Goal: Task Accomplishment & Management: Manage account settings

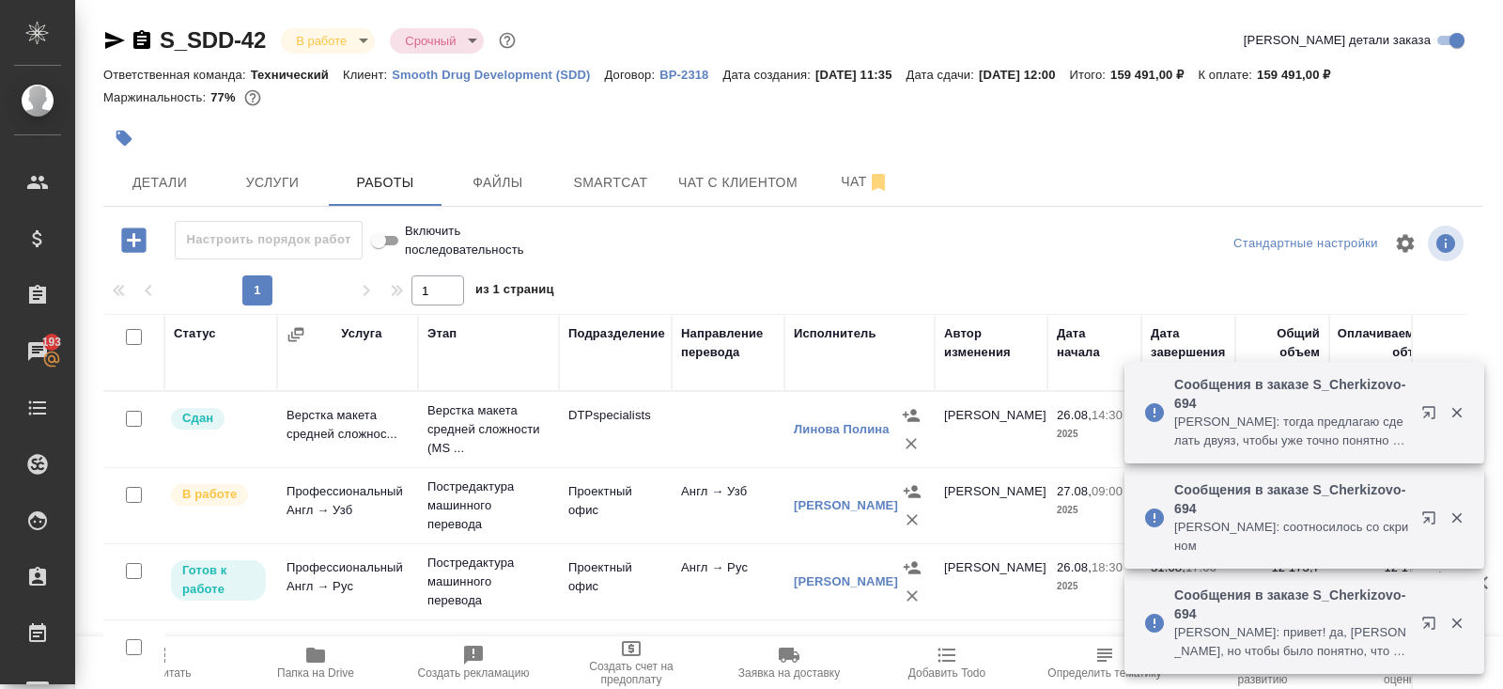
scroll to position [32, 0]
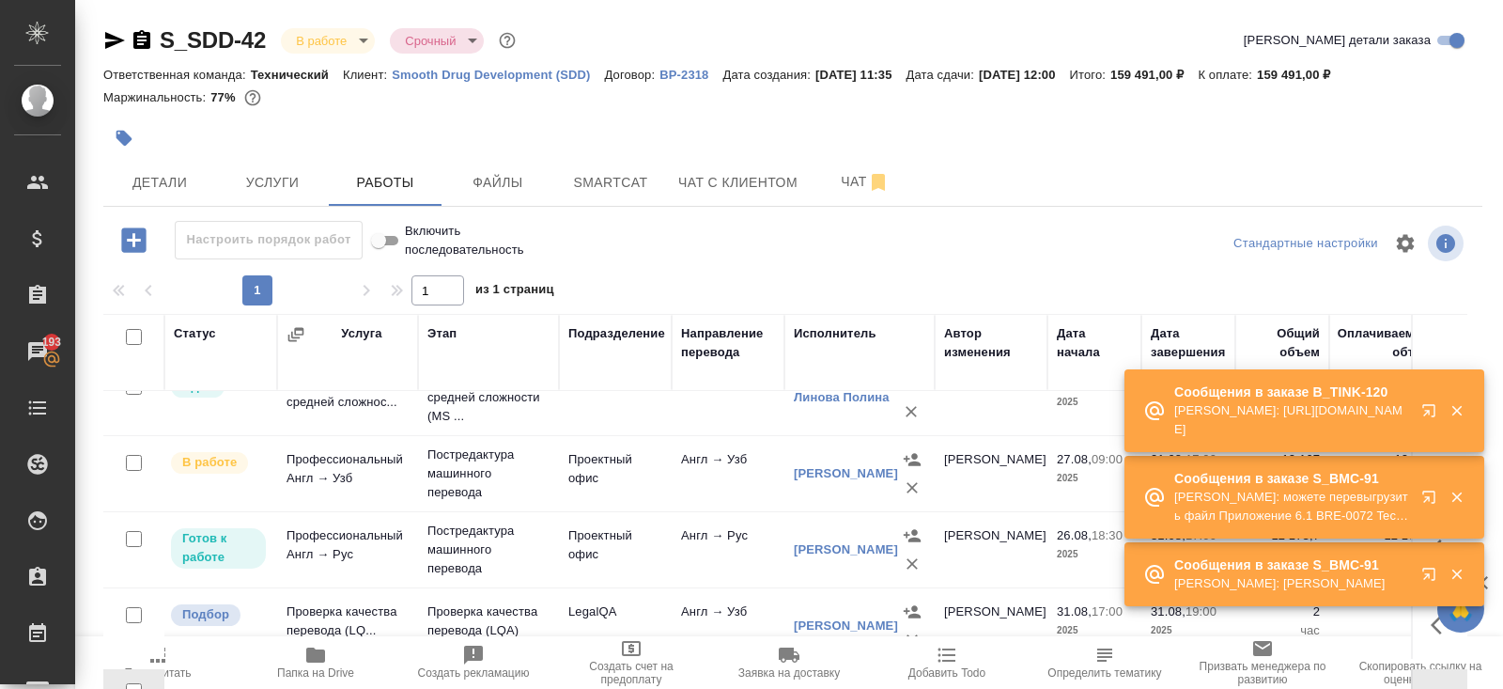
click at [1394, 471] on p "Сообщения в заказе S_BMC-91" at bounding box center [1292, 478] width 235 height 19
click at [1394, 439] on p "Арсеньева Вера: https://drive.awatera.com/apps/files/files/10164934?dir=/Shares…" at bounding box center [1292, 420] width 235 height 38
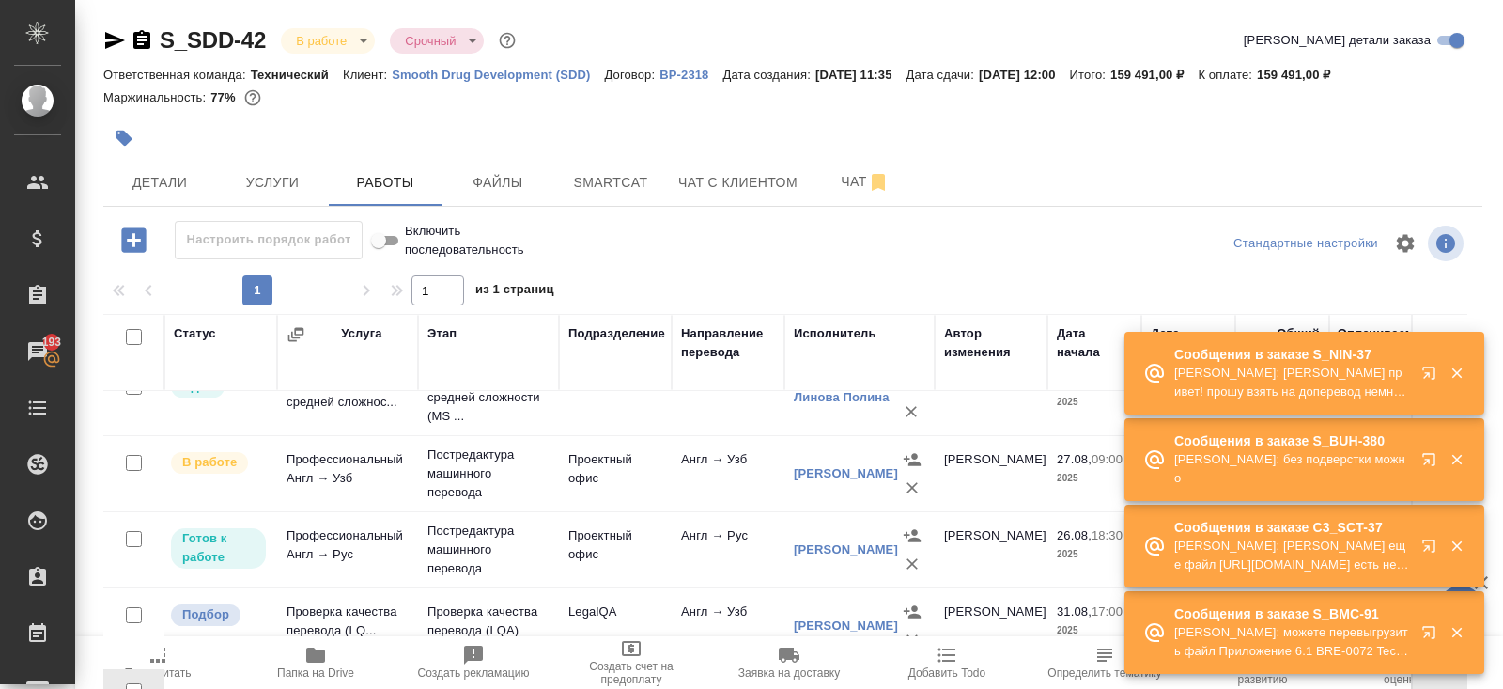
click at [1425, 376] on icon "button" at bounding box center [1429, 372] width 12 height 12
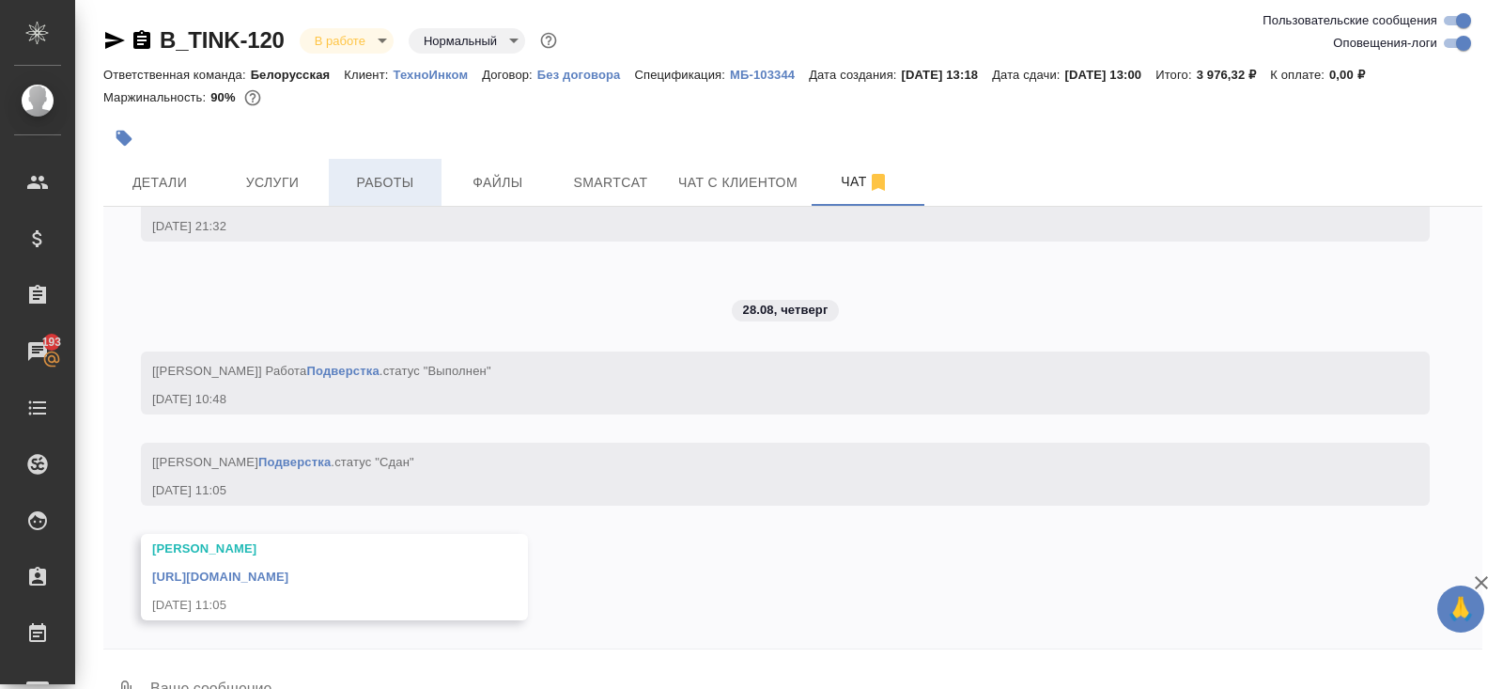
scroll to position [6555, 0]
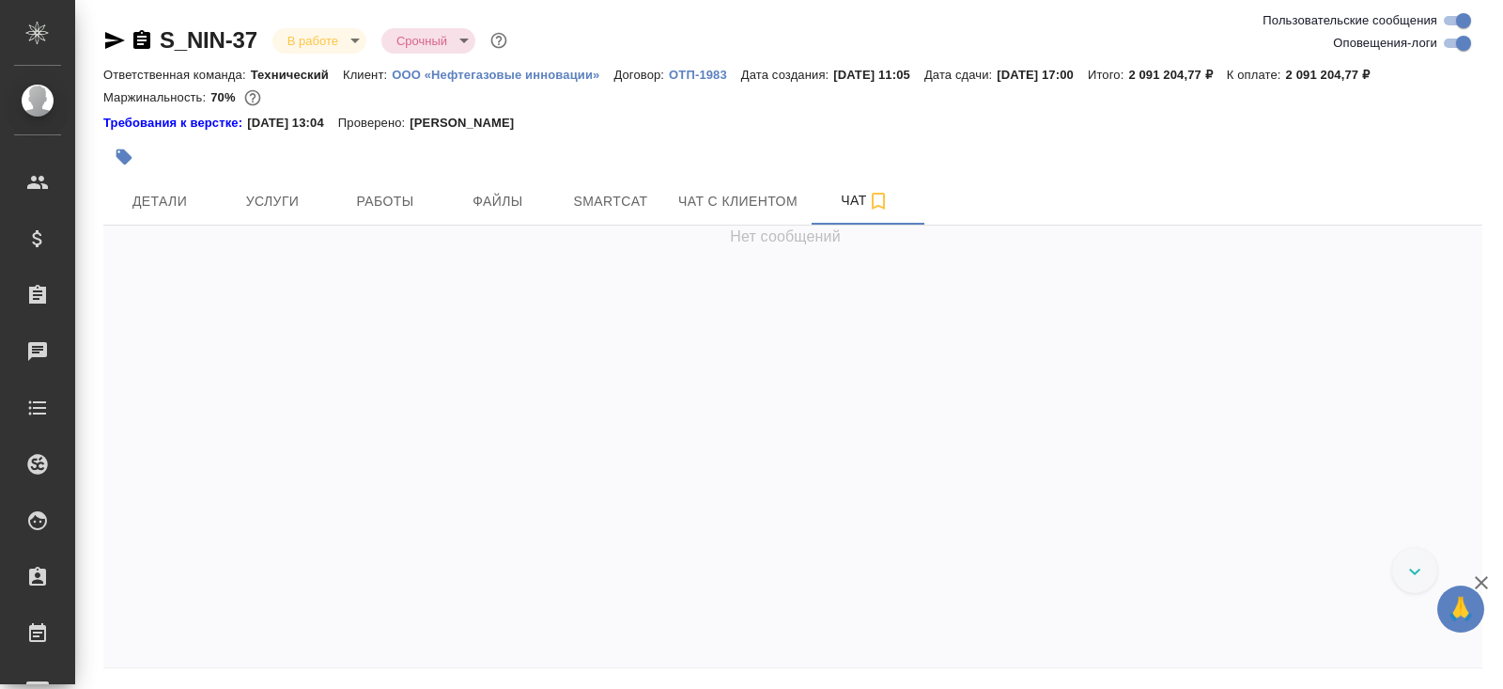
click at [1465, 42] on input "Оповещения-логи" at bounding box center [1464, 43] width 68 height 23
checkbox input "false"
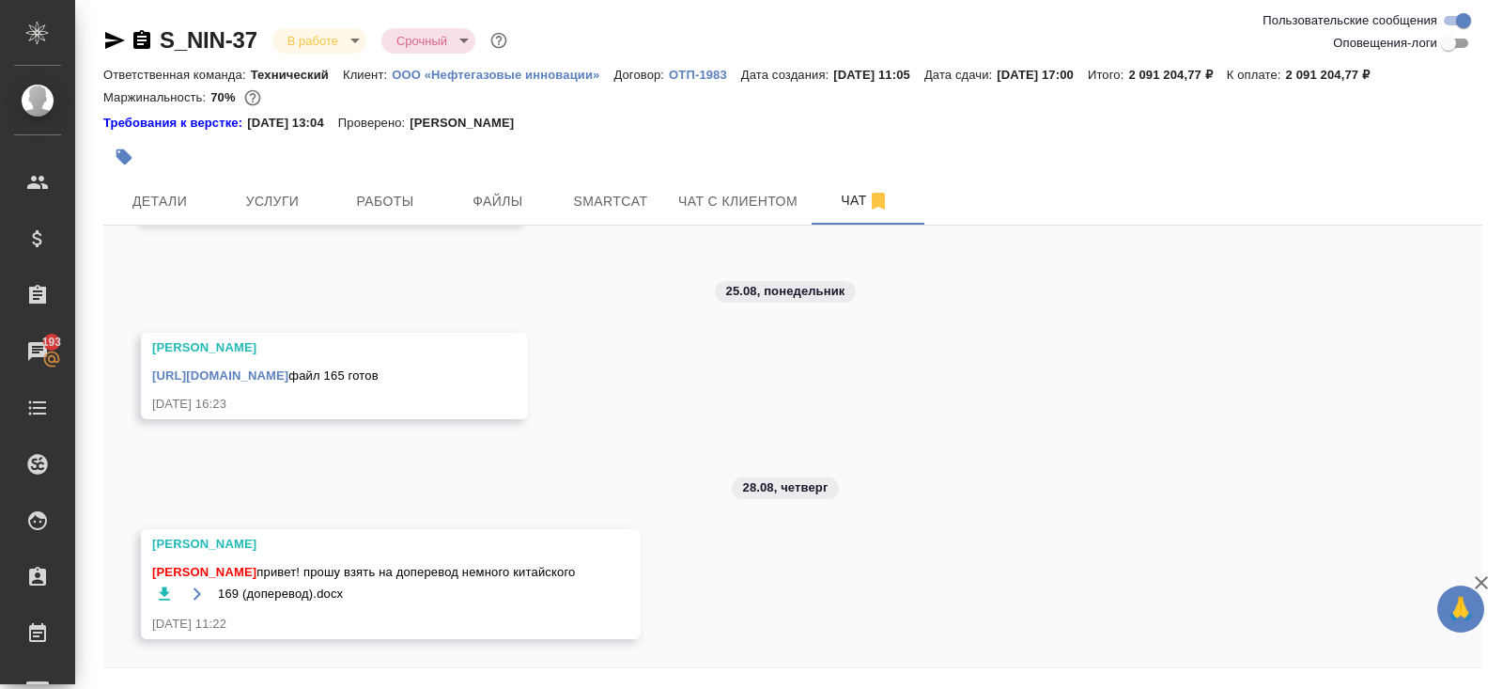
scroll to position [63, 0]
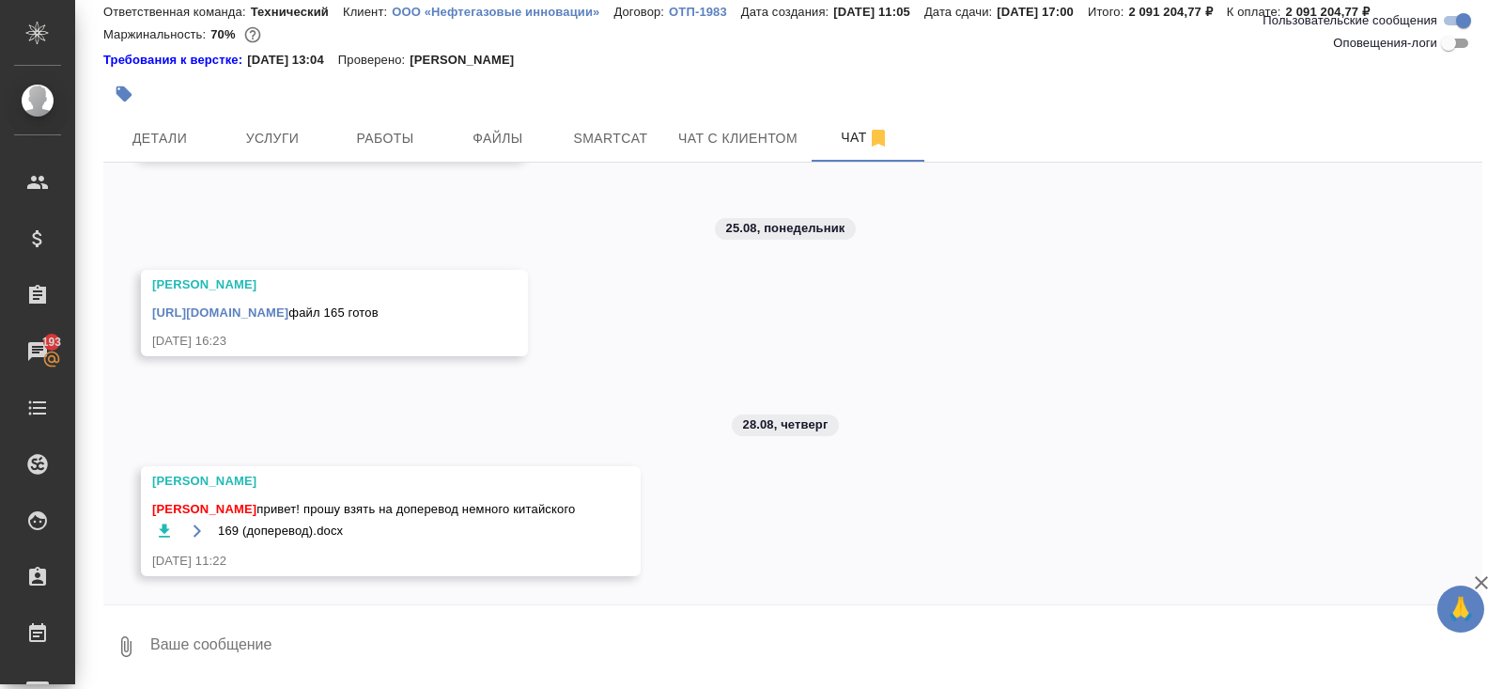
click at [235, 648] on textarea at bounding box center [815, 647] width 1334 height 64
type textarea "ок"
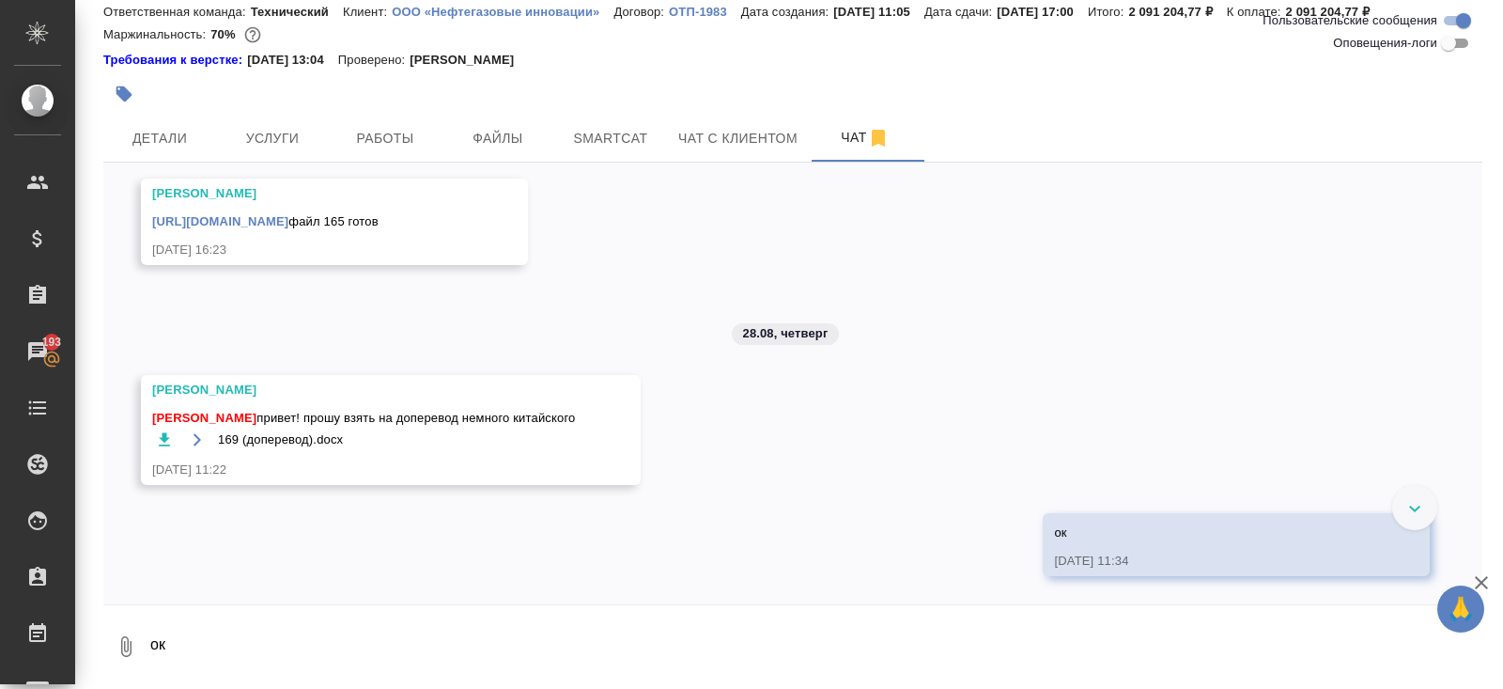
scroll to position [8859, 0]
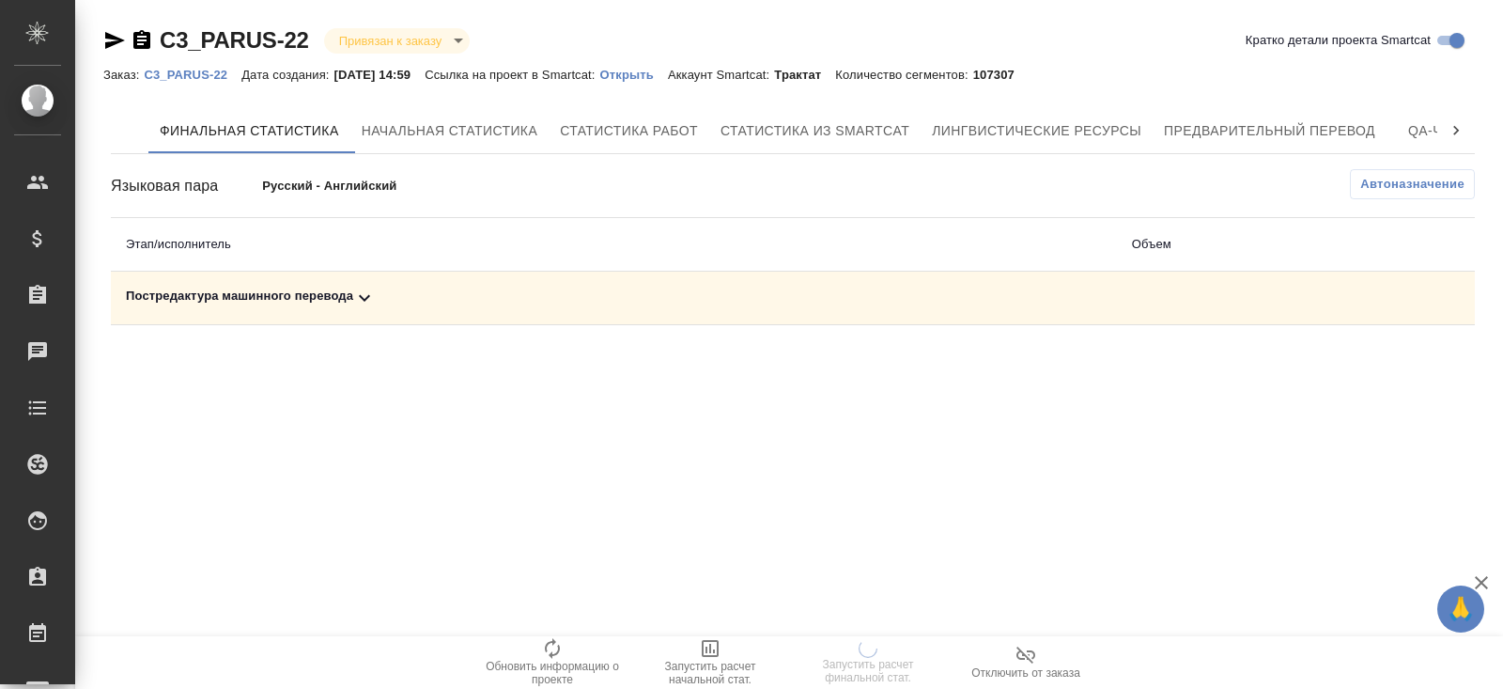
click at [383, 316] on td "Постредактура машинного перевода" at bounding box center [614, 299] width 1006 height 54
click at [370, 297] on icon at bounding box center [364, 298] width 23 height 23
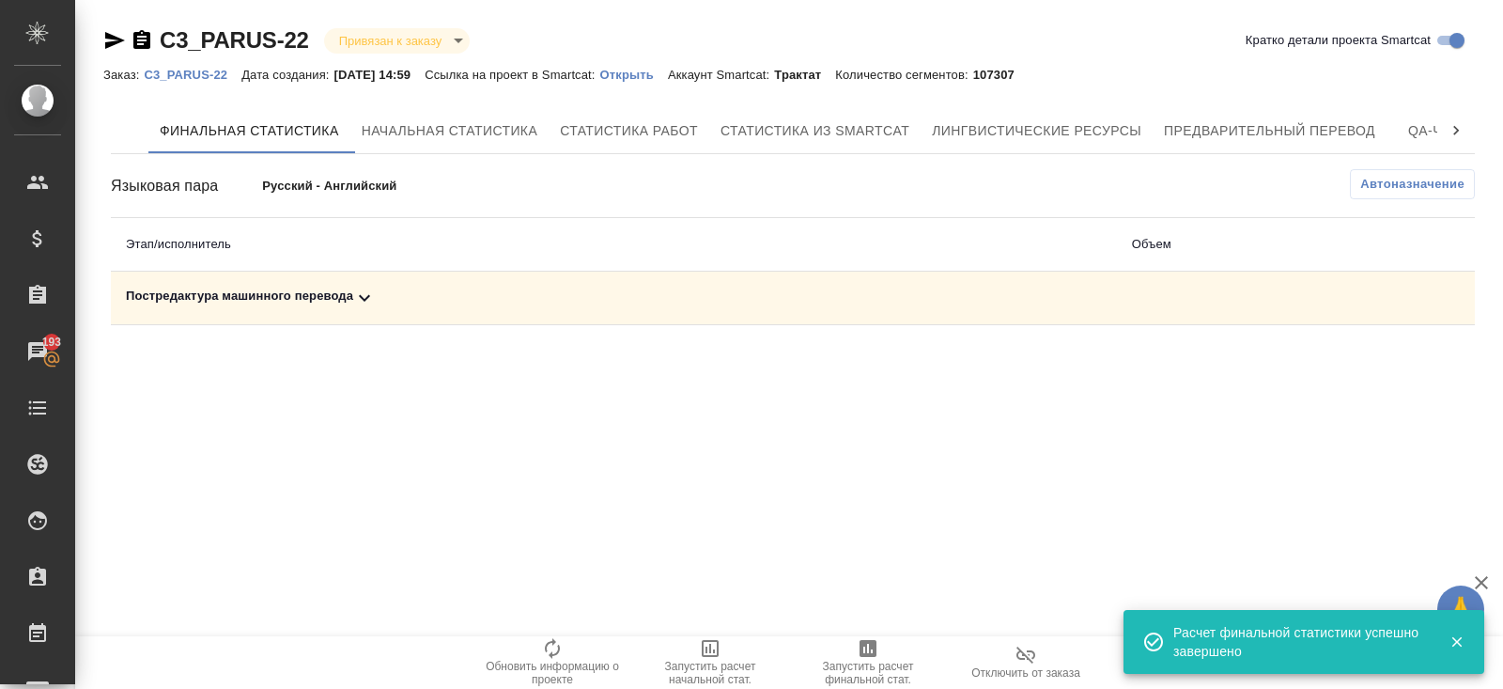
click at [376, 294] on icon at bounding box center [364, 298] width 23 height 23
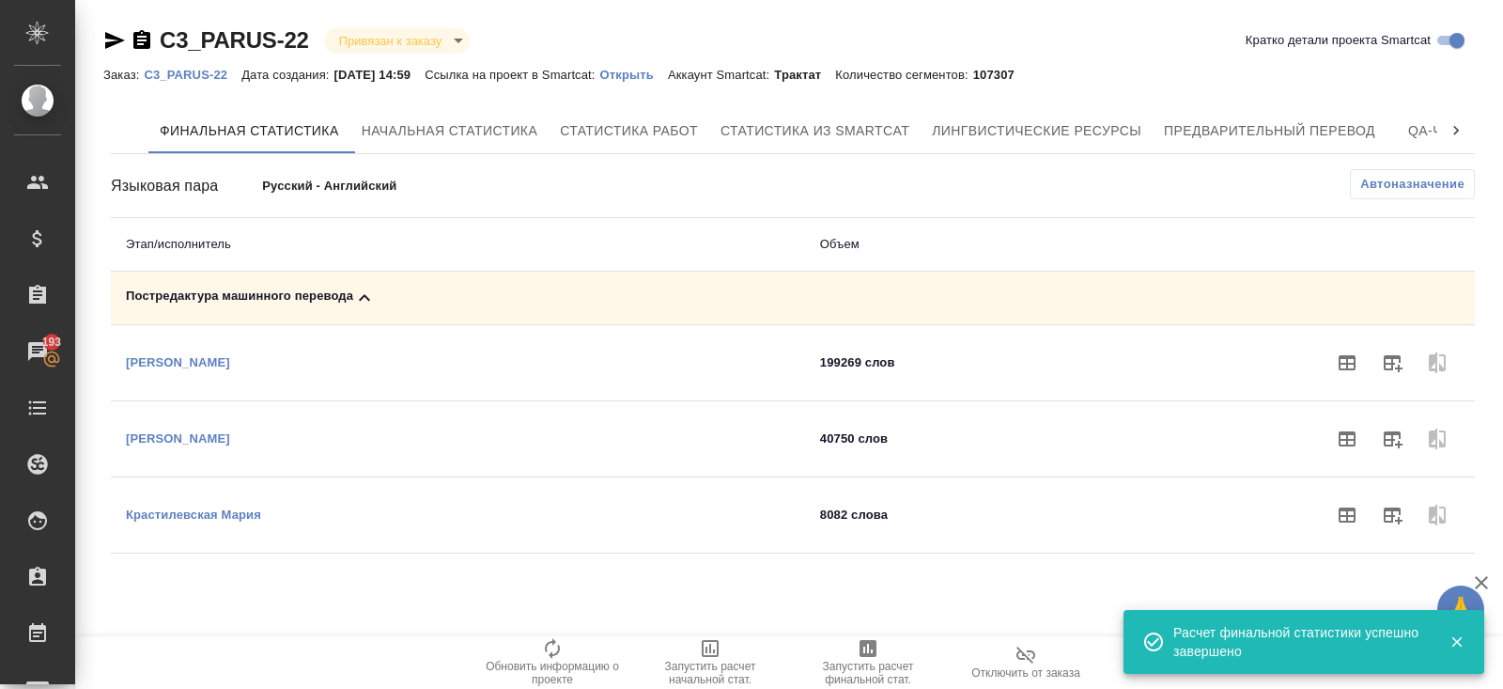
click at [1386, 365] on icon "button" at bounding box center [1392, 362] width 23 height 23
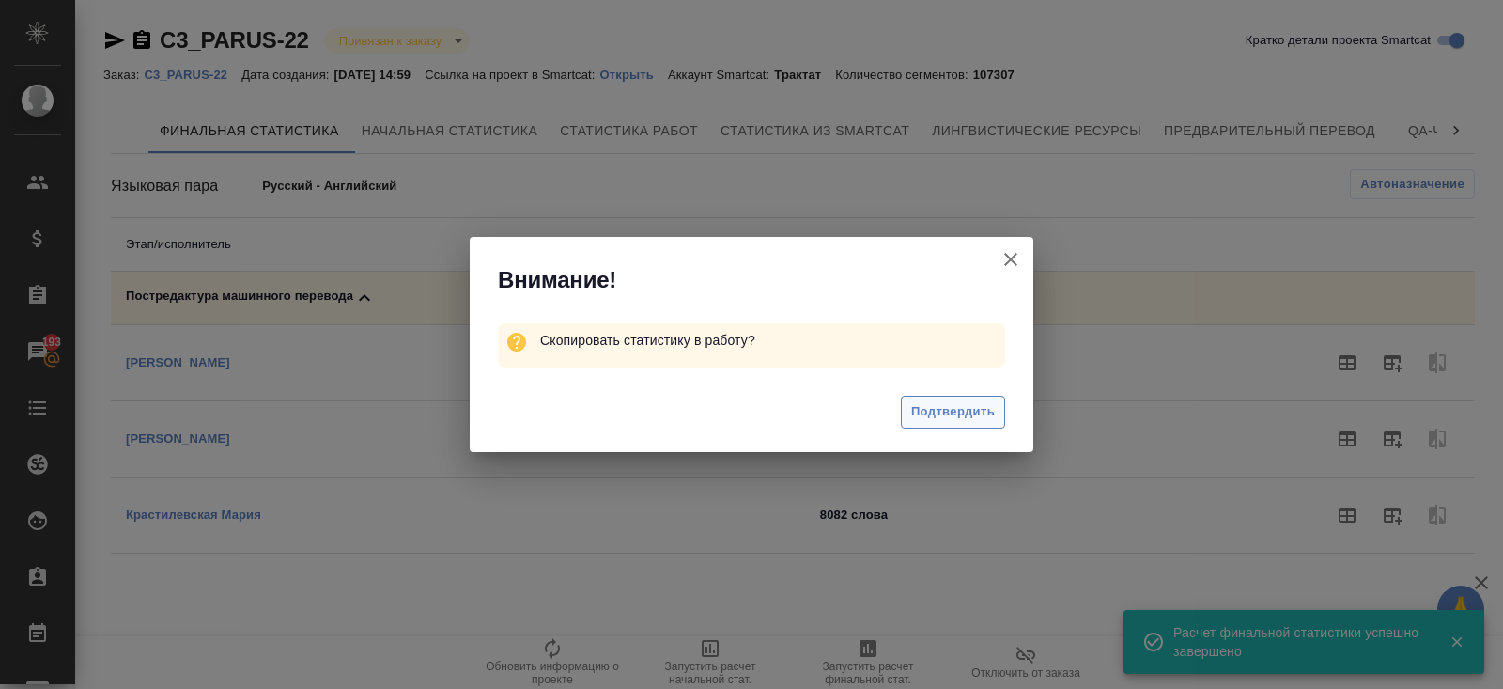
click at [997, 413] on button "Подтвердить" at bounding box center [953, 412] width 104 height 33
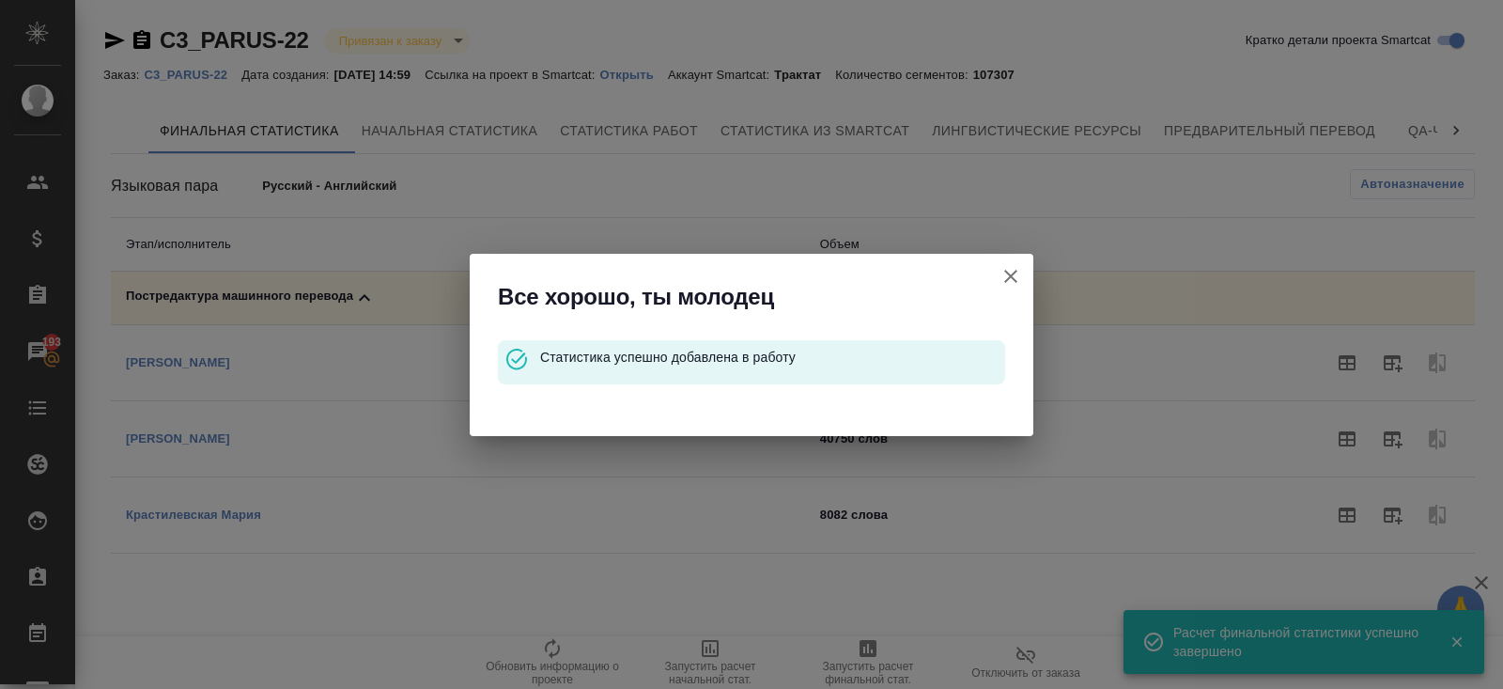
click at [1108, 312] on div "Все хорошо, ты молодец Статистика успешно добавлена в работу" at bounding box center [751, 344] width 1503 height 689
click at [1005, 274] on icon "button" at bounding box center [1011, 276] width 23 height 23
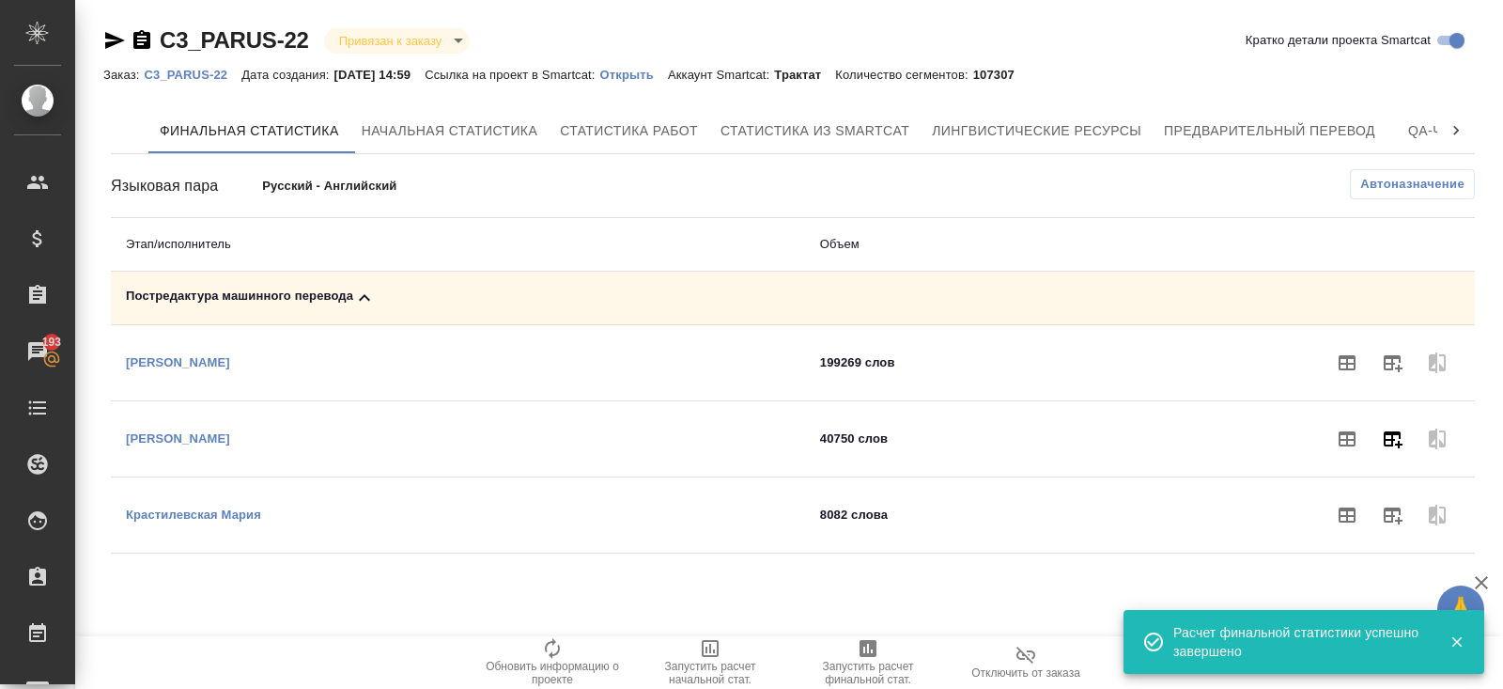
click at [1401, 431] on icon "button" at bounding box center [1392, 439] width 23 height 23
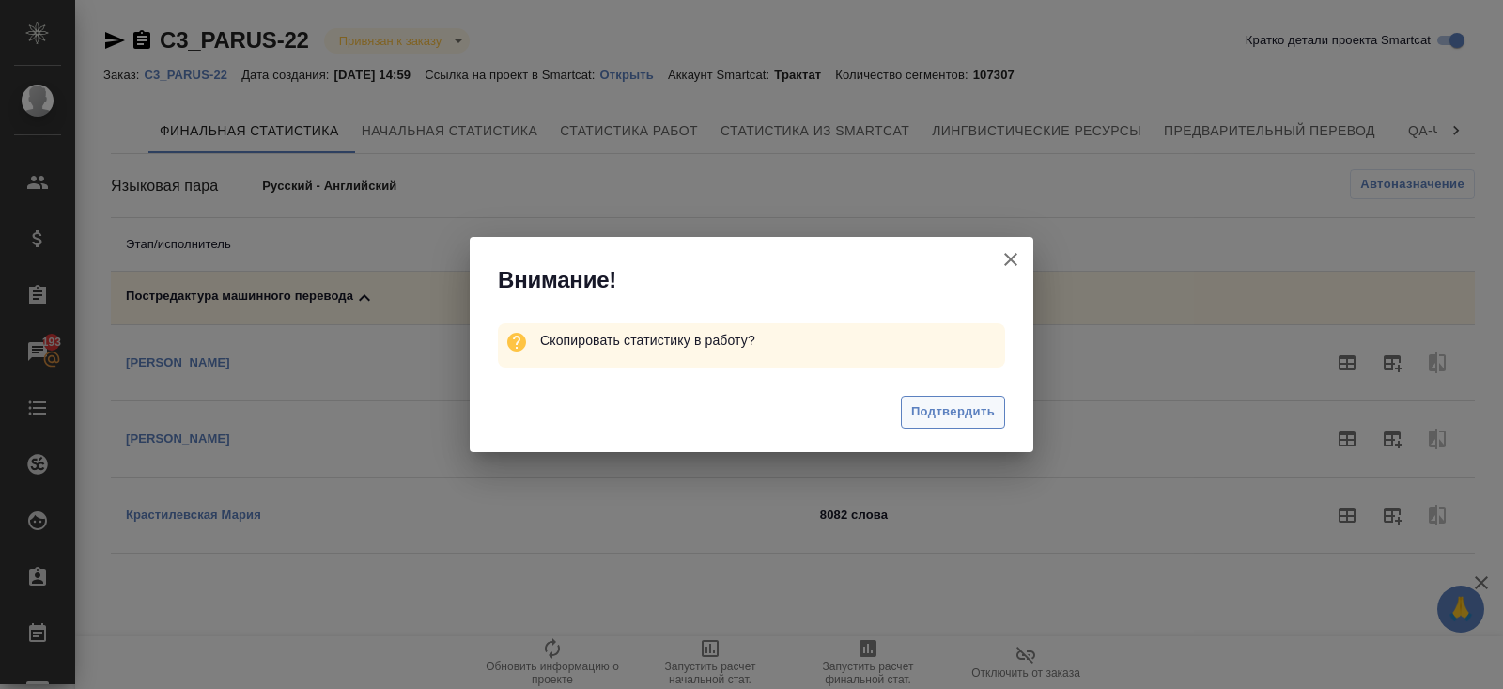
click at [975, 415] on span "Подтвердить" at bounding box center [953, 412] width 84 height 22
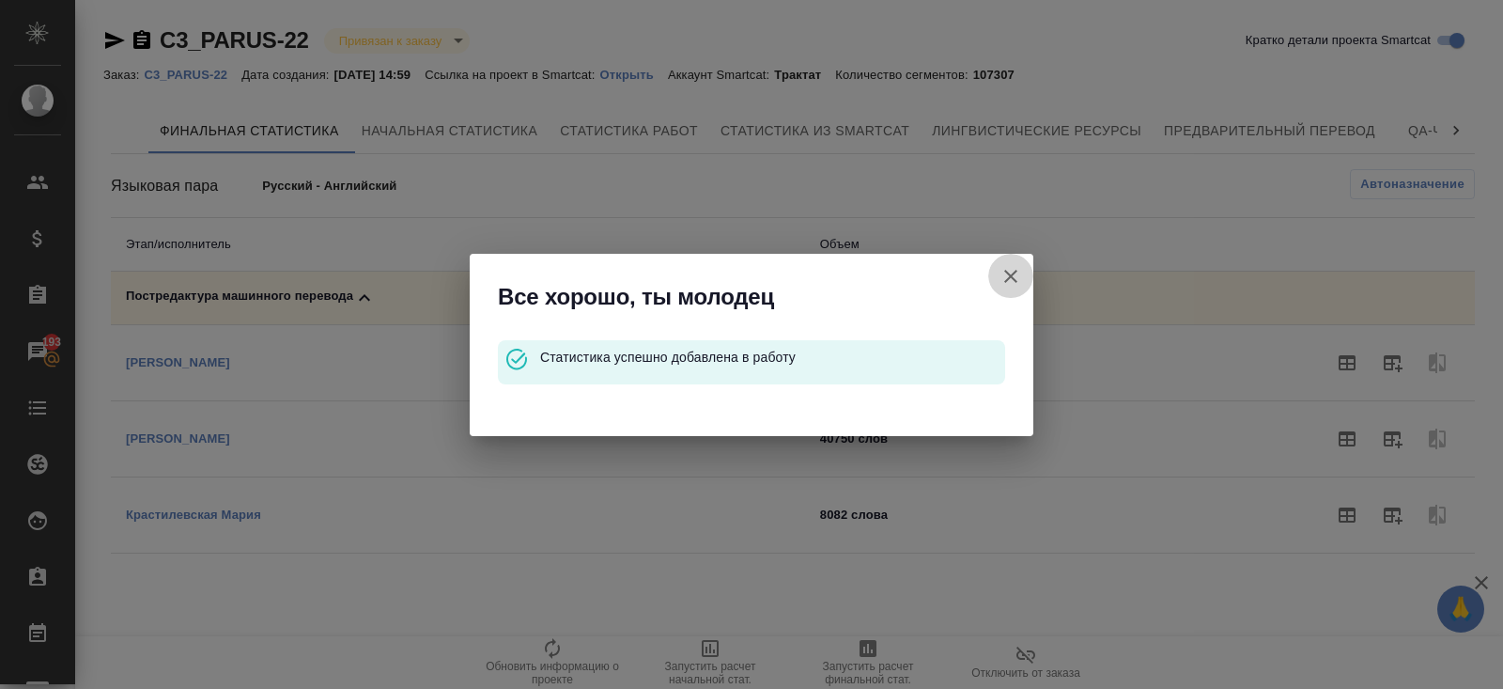
click at [1011, 271] on icon "button" at bounding box center [1011, 276] width 23 height 23
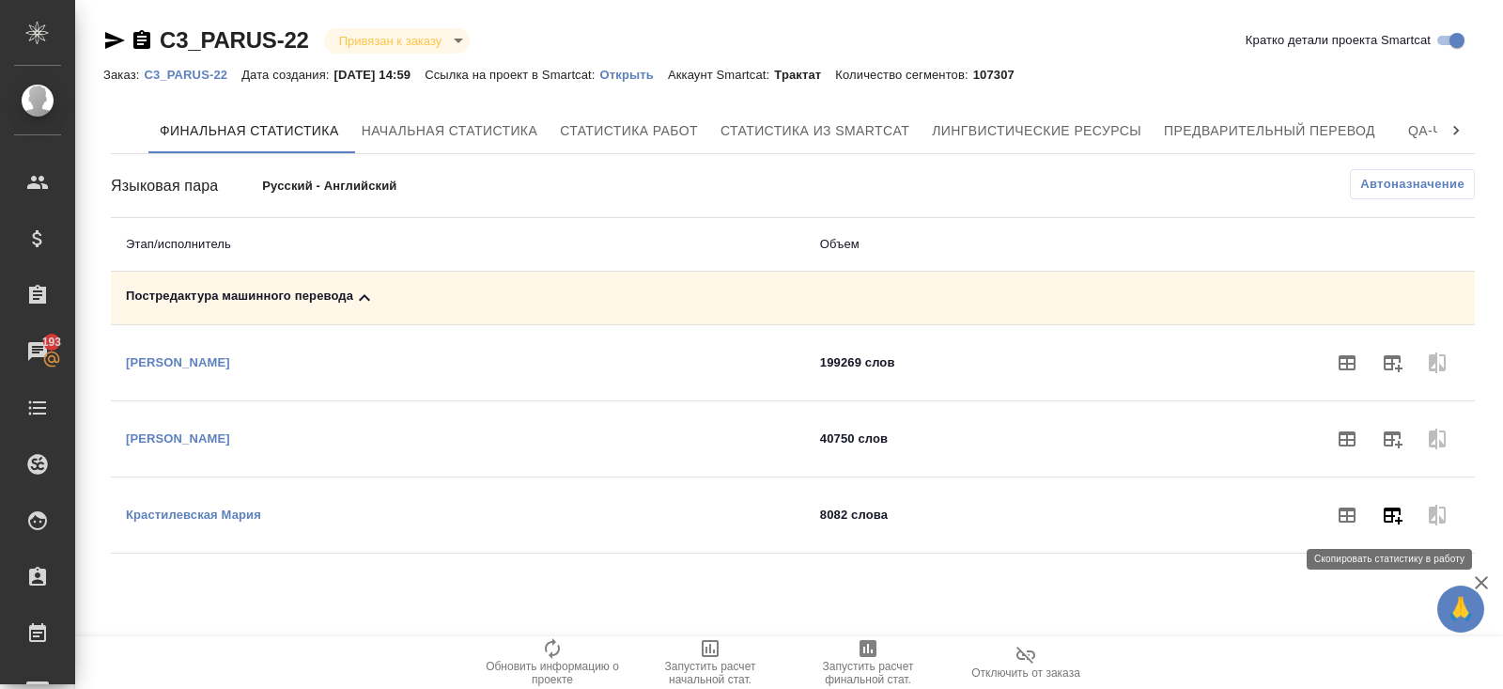
click at [1403, 513] on icon "button" at bounding box center [1392, 515] width 23 height 23
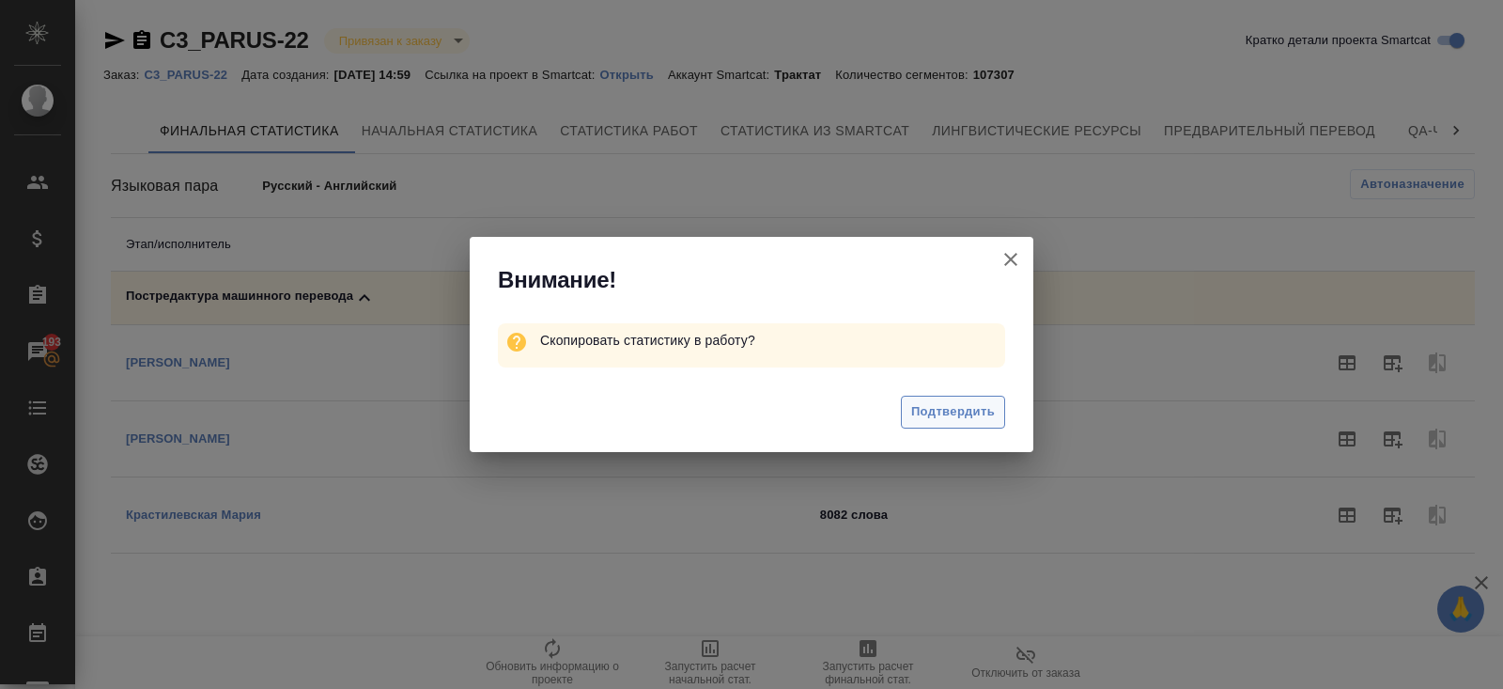
click at [934, 419] on span "Подтвердить" at bounding box center [953, 412] width 84 height 22
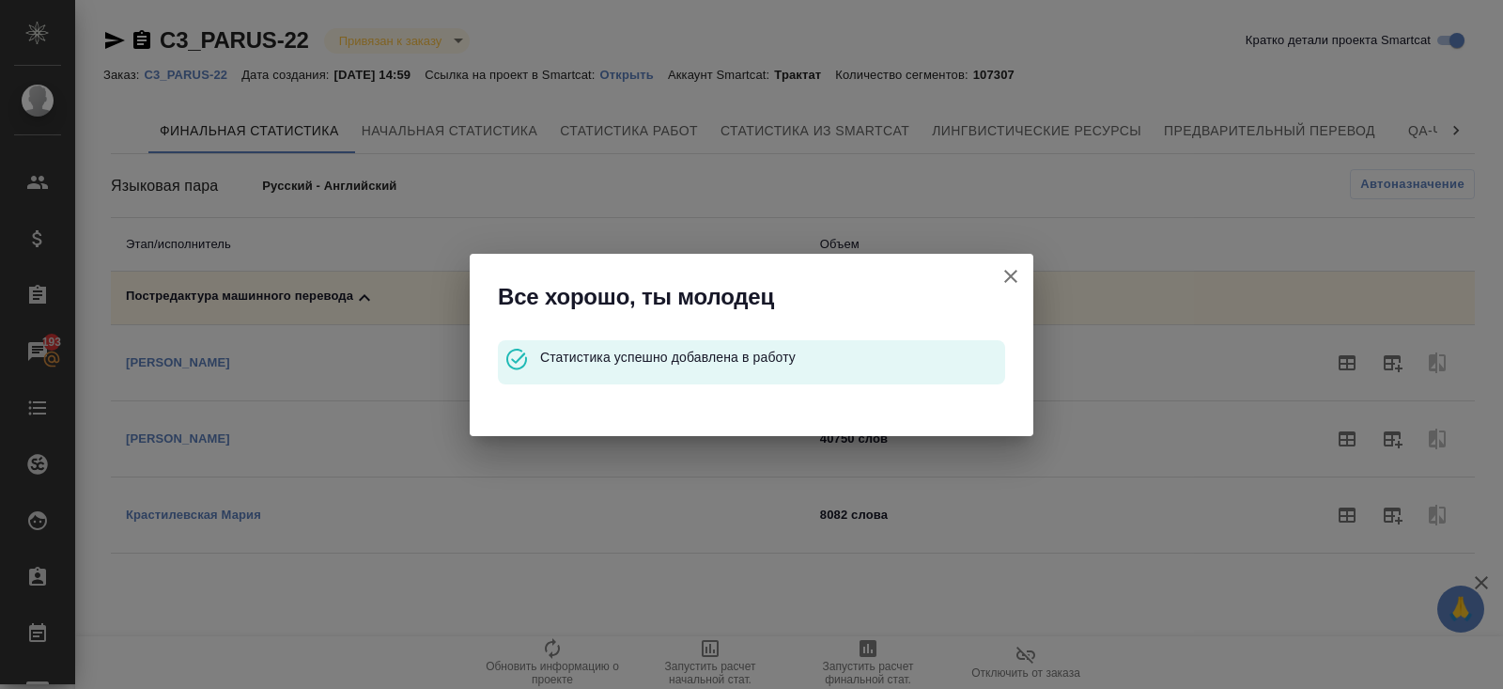
click at [1010, 268] on icon "button" at bounding box center [1011, 276] width 23 height 23
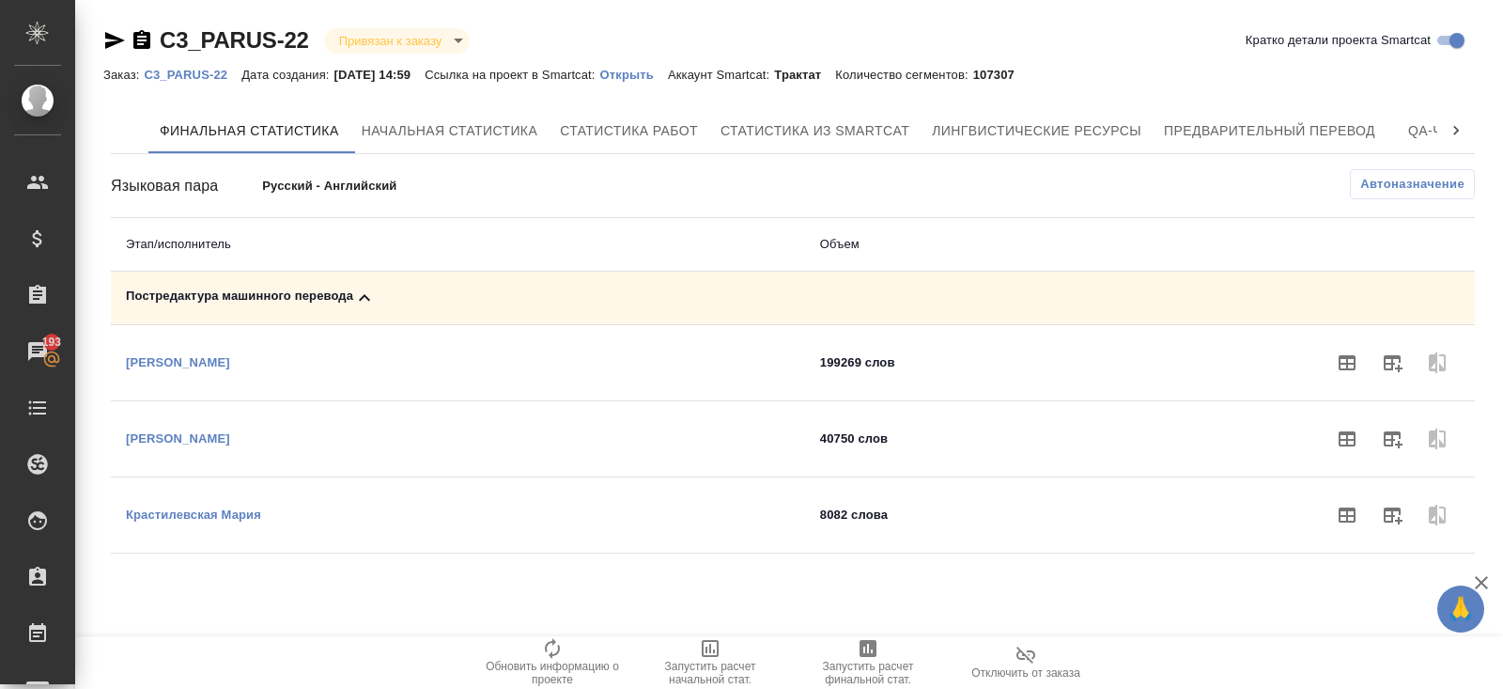
click at [199, 70] on p "C3_PARUS-22" at bounding box center [193, 75] width 98 height 14
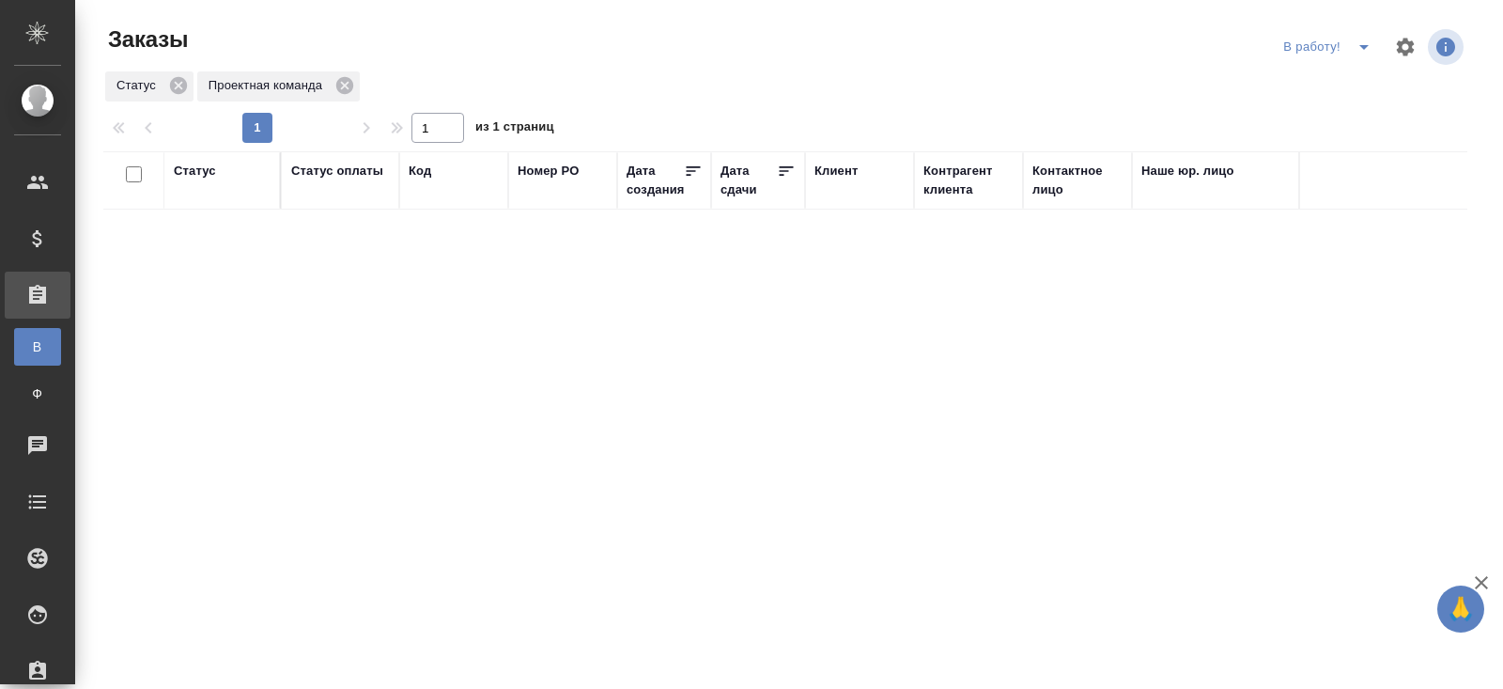
click at [1363, 50] on icon "split button" at bounding box center [1364, 47] width 23 height 23
click at [1333, 88] on li "ПМ" at bounding box center [1330, 85] width 104 height 30
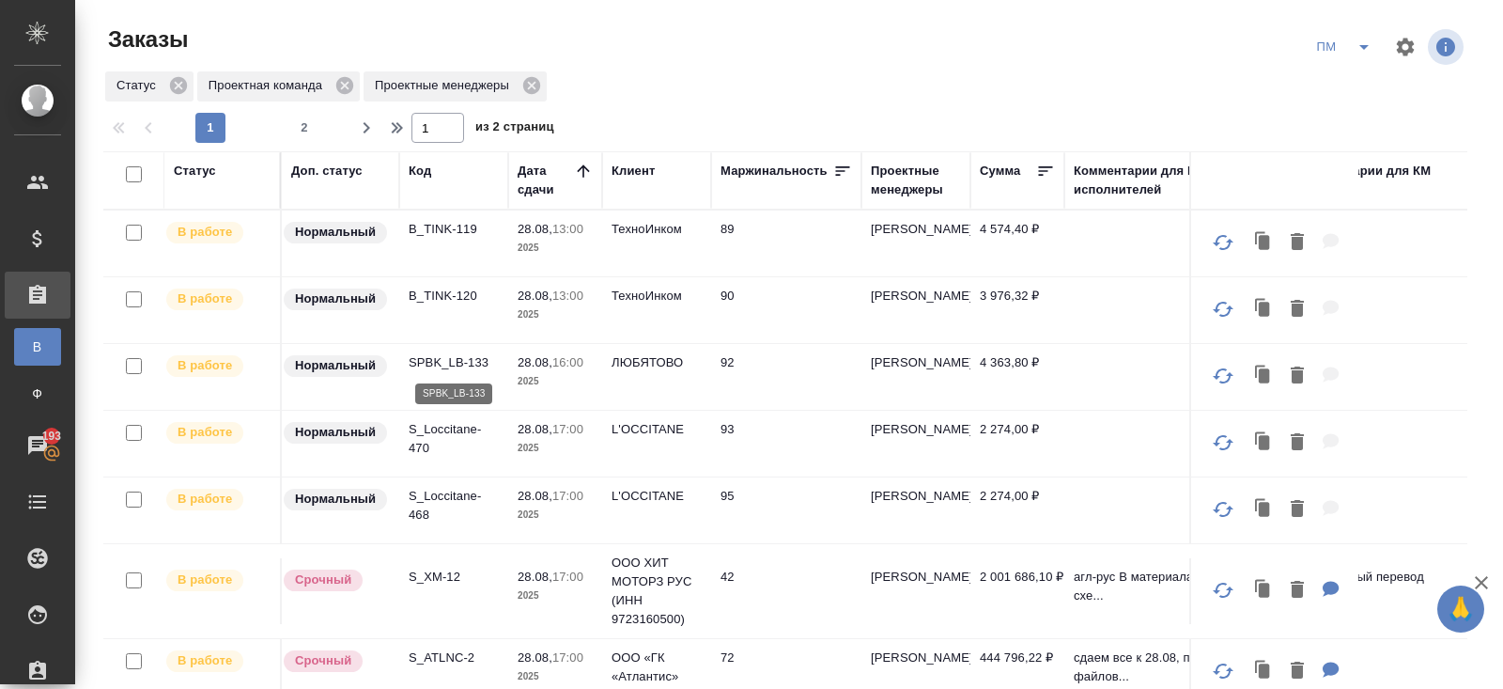
click at [436, 360] on p "SPBK_LB-133" at bounding box center [454, 362] width 90 height 19
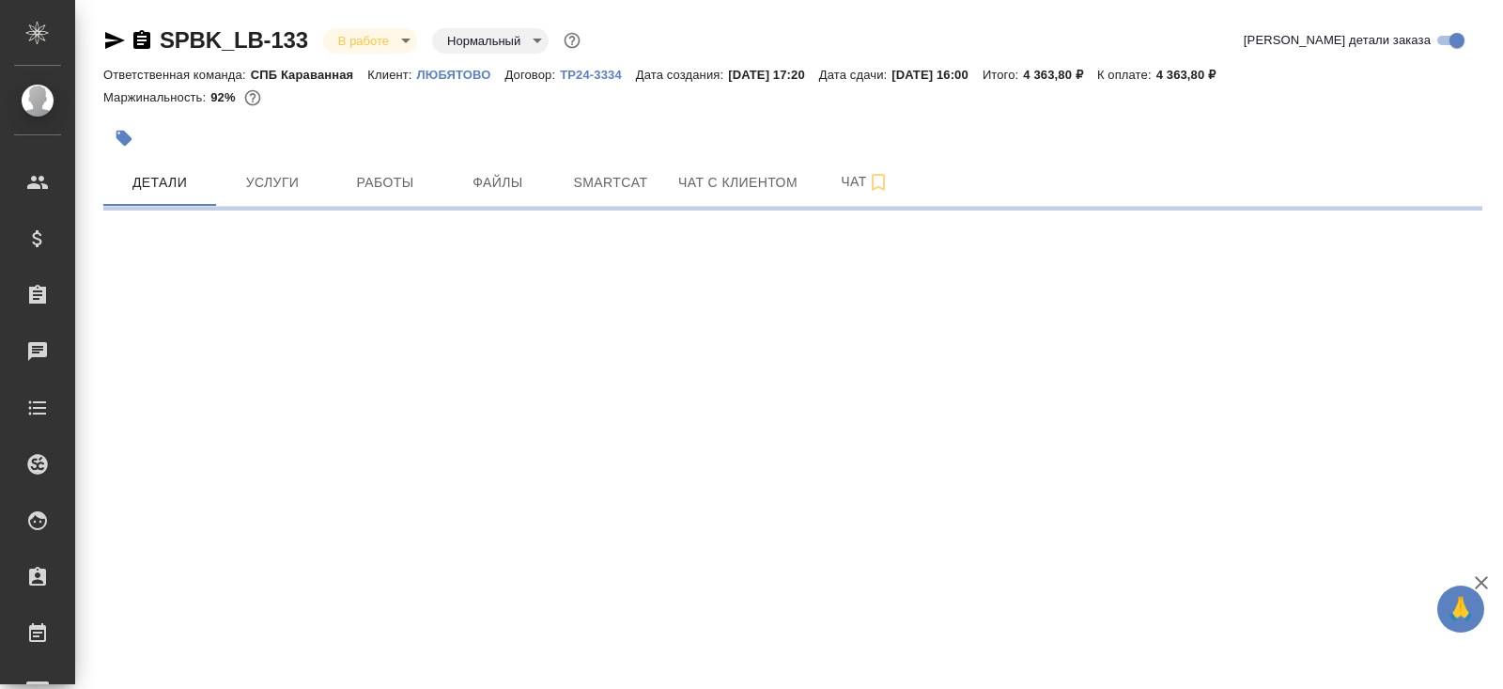
select select "RU"
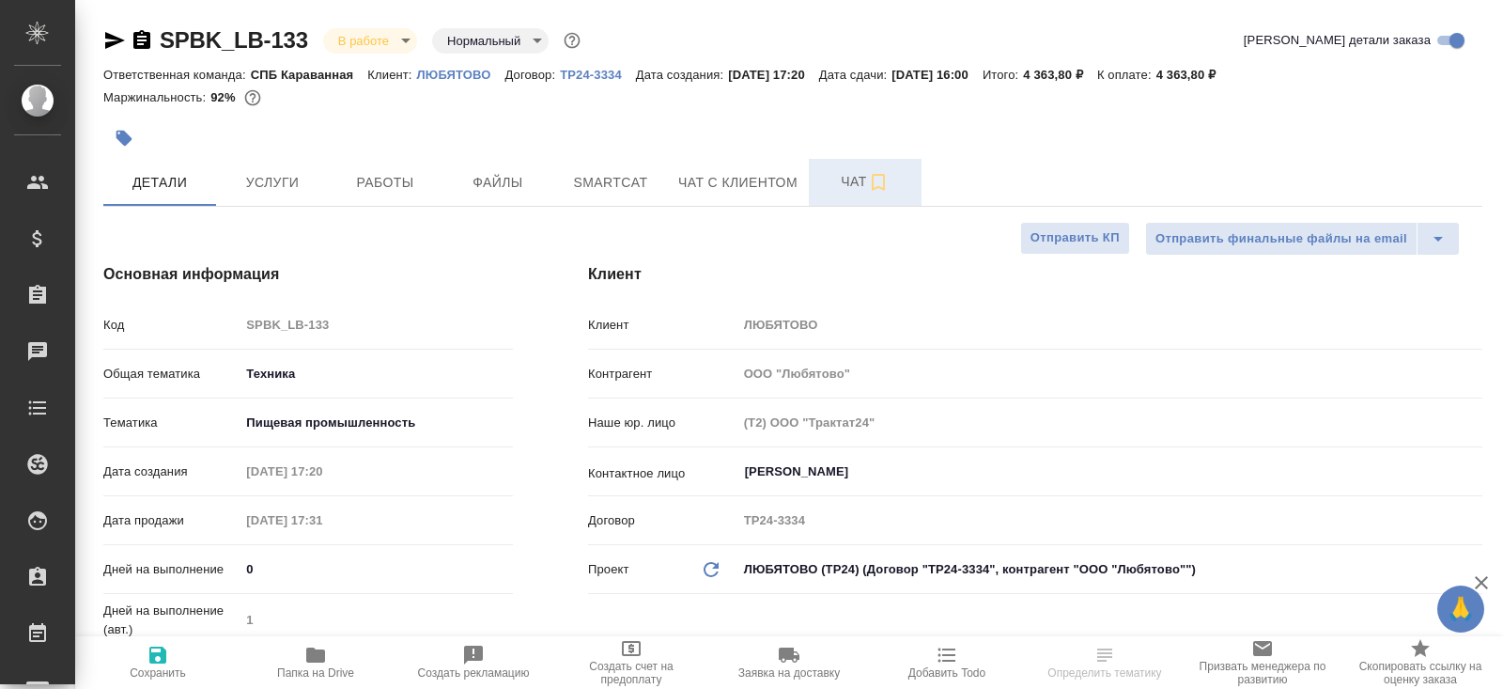
type textarea "x"
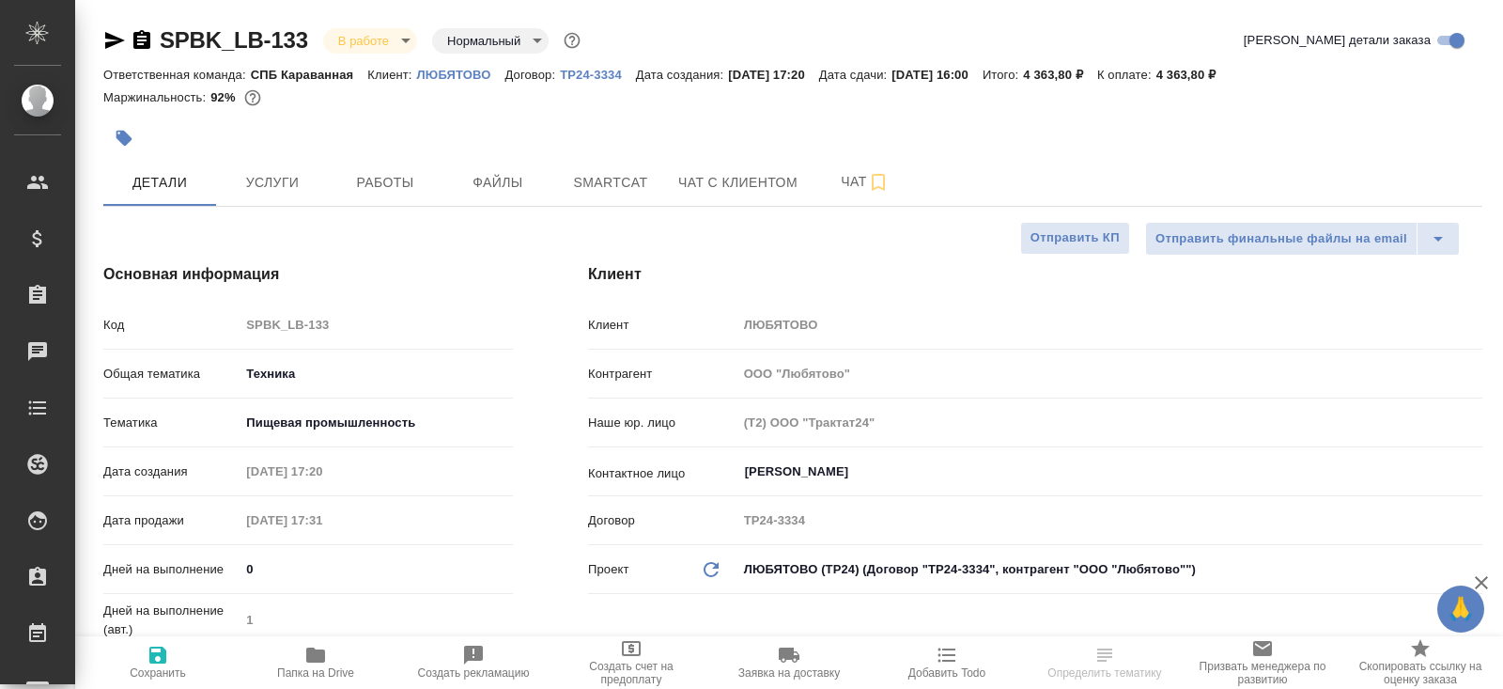
type textarea "x"
click at [333, 648] on span "Папка на Drive" at bounding box center [315, 662] width 135 height 36
type textarea "x"
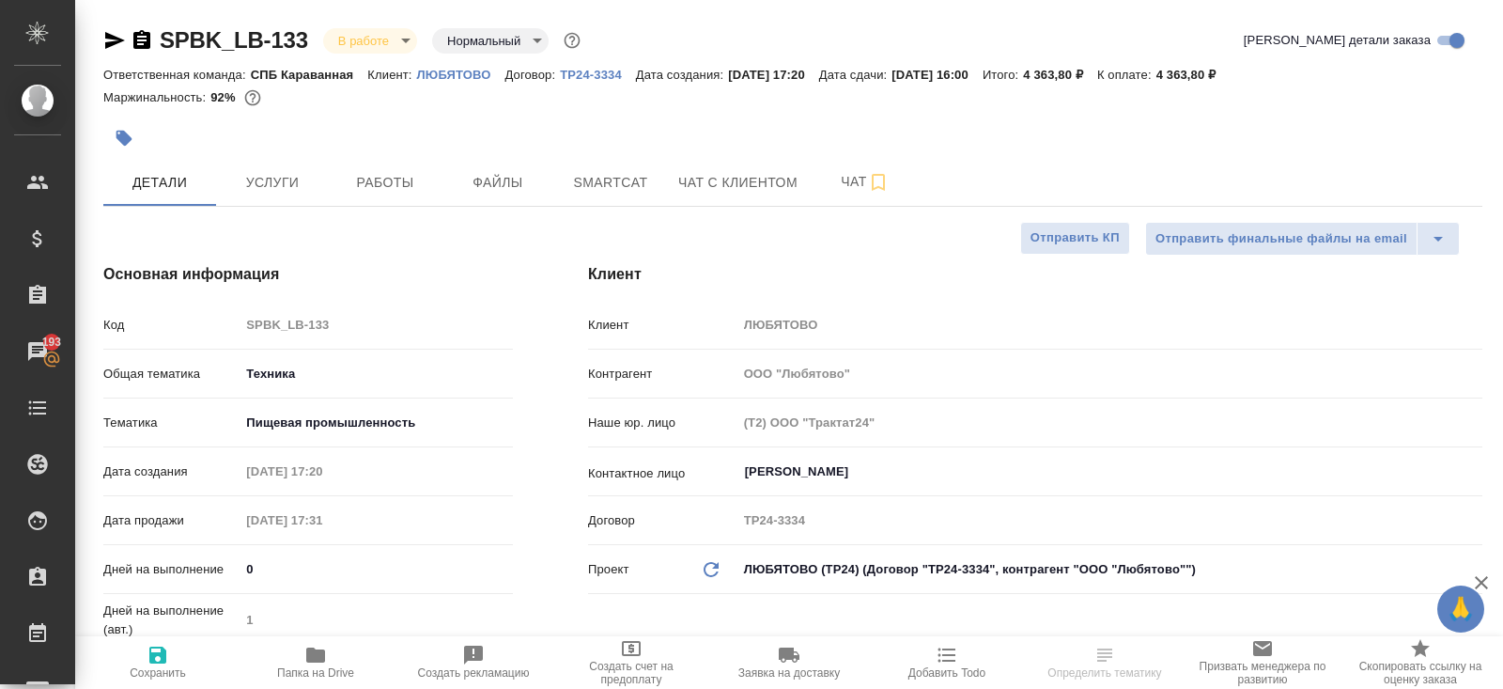
select select "RU"
type textarea "x"
click at [621, 176] on span "Smartcat" at bounding box center [611, 182] width 90 height 23
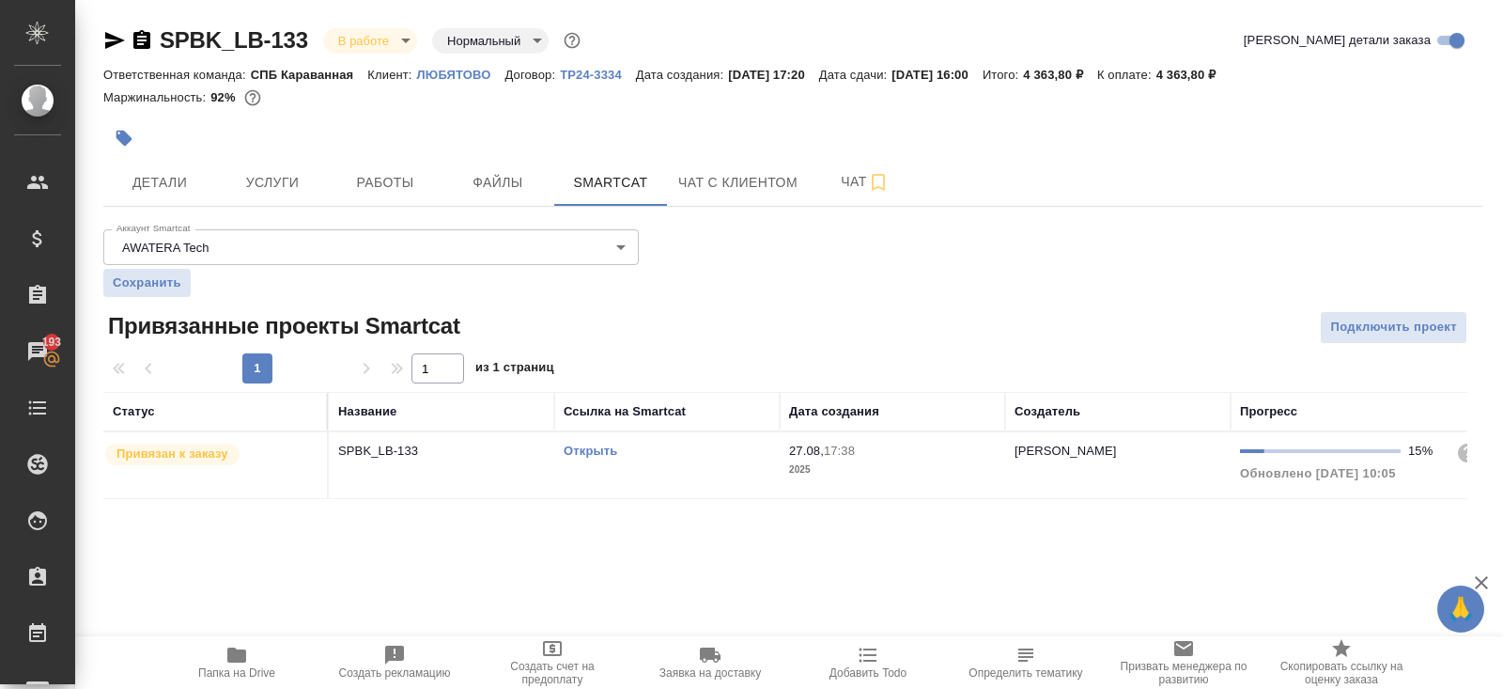
click at [592, 452] on link "Открыть" at bounding box center [591, 451] width 54 height 14
click at [387, 189] on span "Работы" at bounding box center [385, 182] width 90 height 23
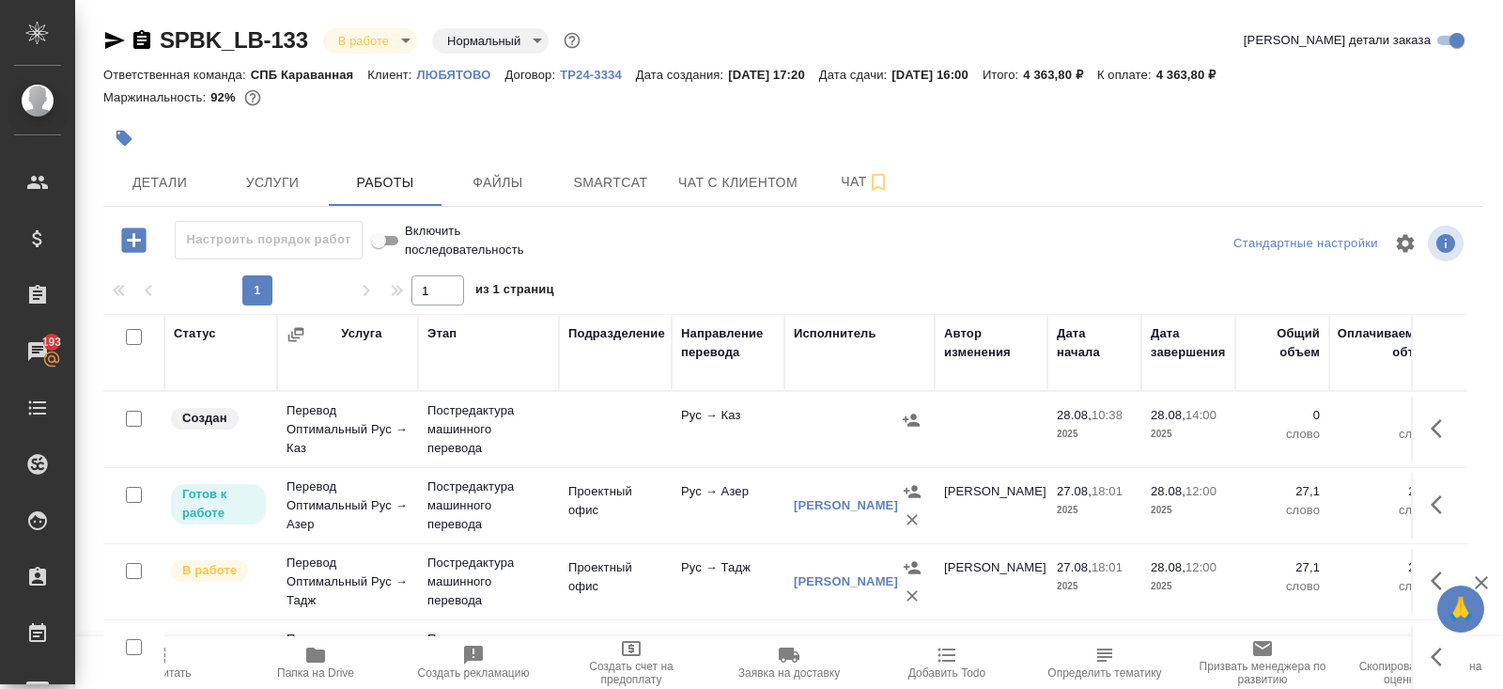
scroll to position [95, 0]
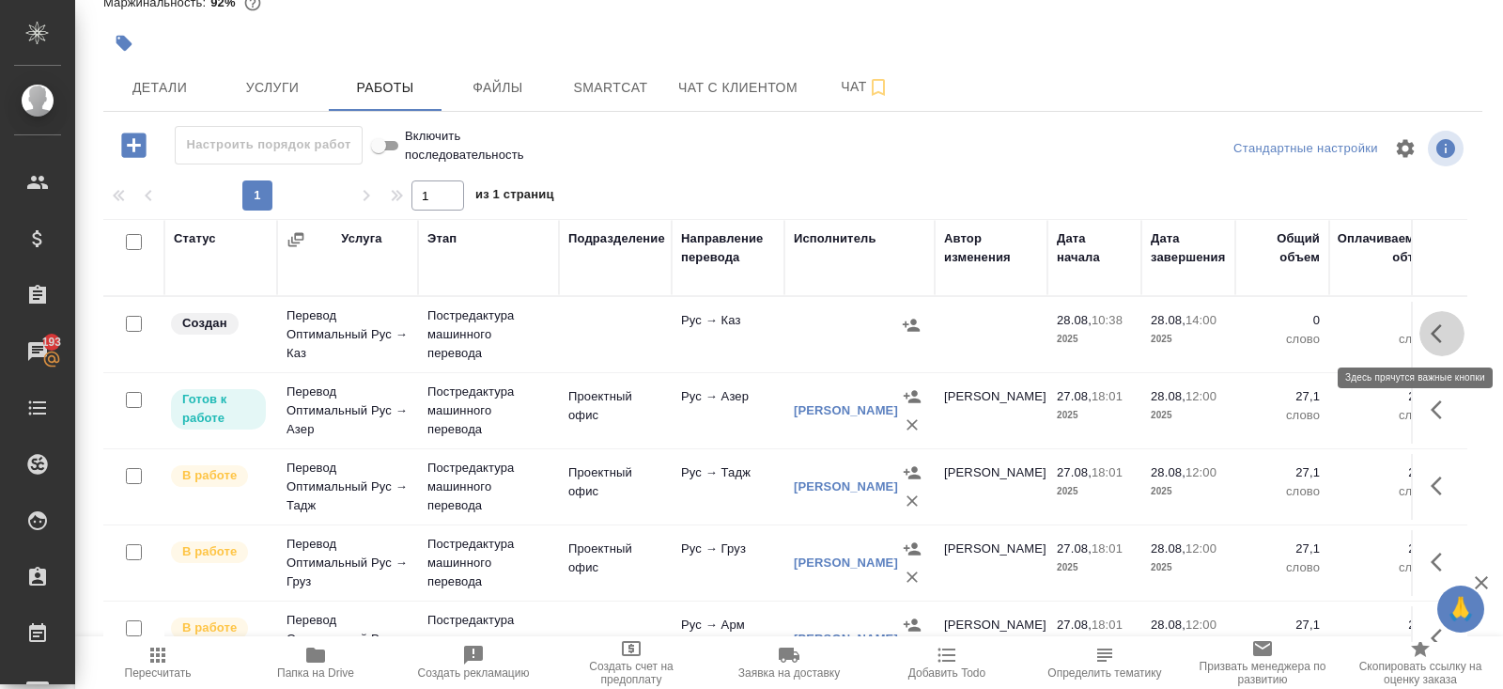
click at [1454, 332] on button "button" at bounding box center [1442, 333] width 45 height 45
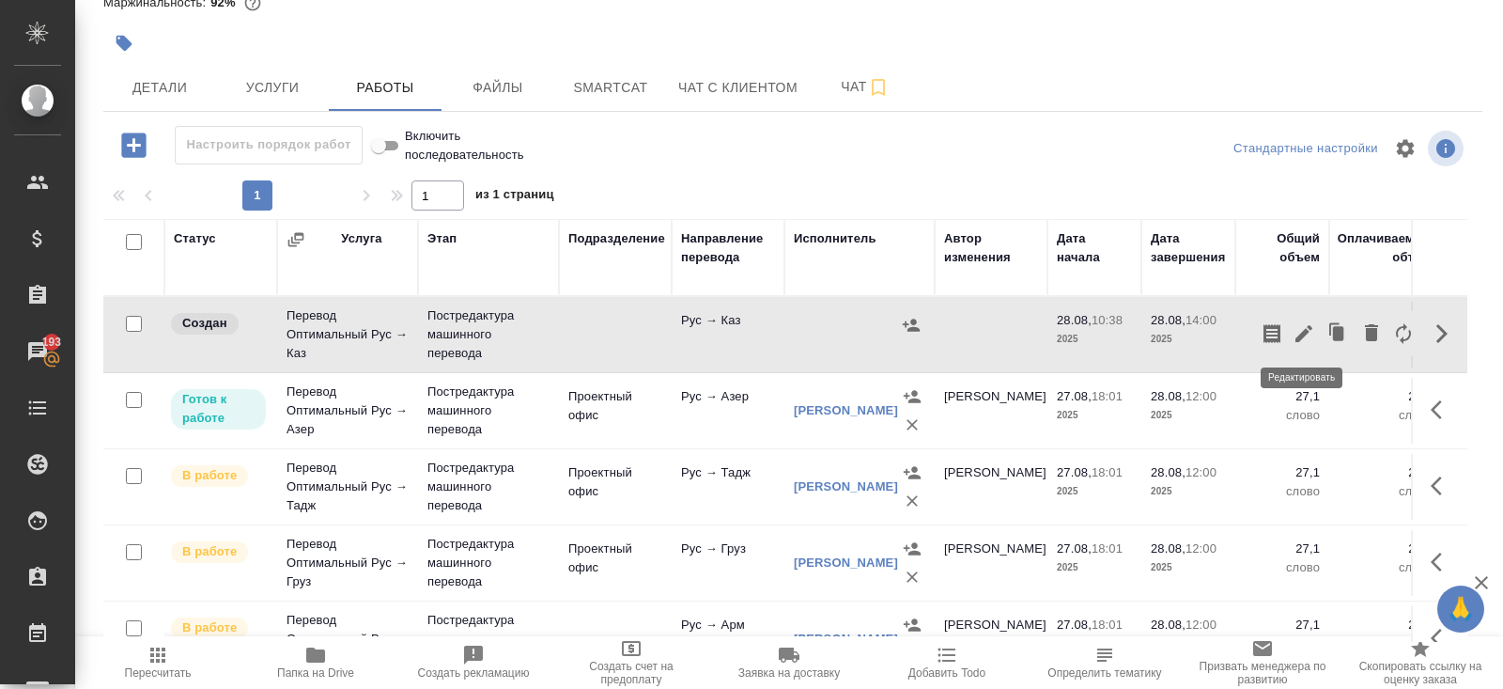
click at [1306, 333] on icon "button" at bounding box center [1304, 333] width 23 height 23
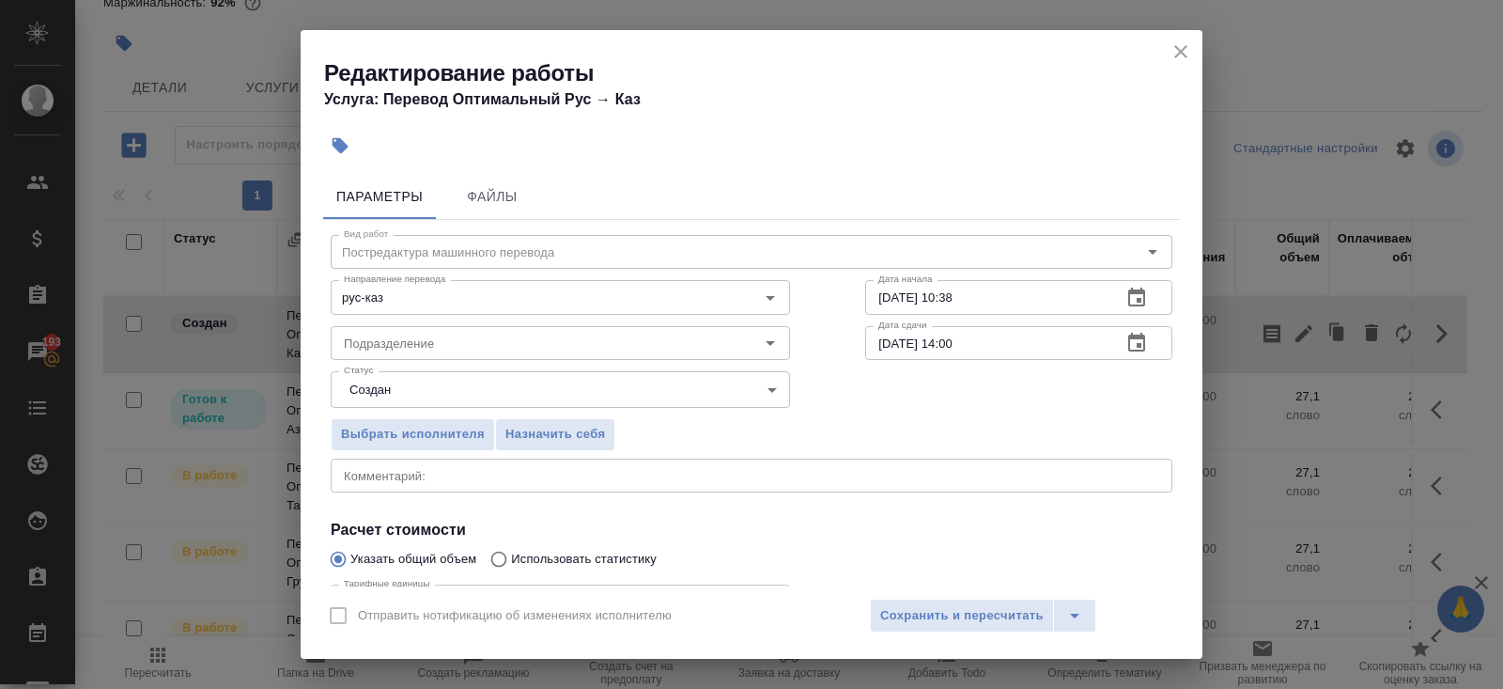
click at [1133, 344] on icon "button" at bounding box center [1137, 343] width 23 height 23
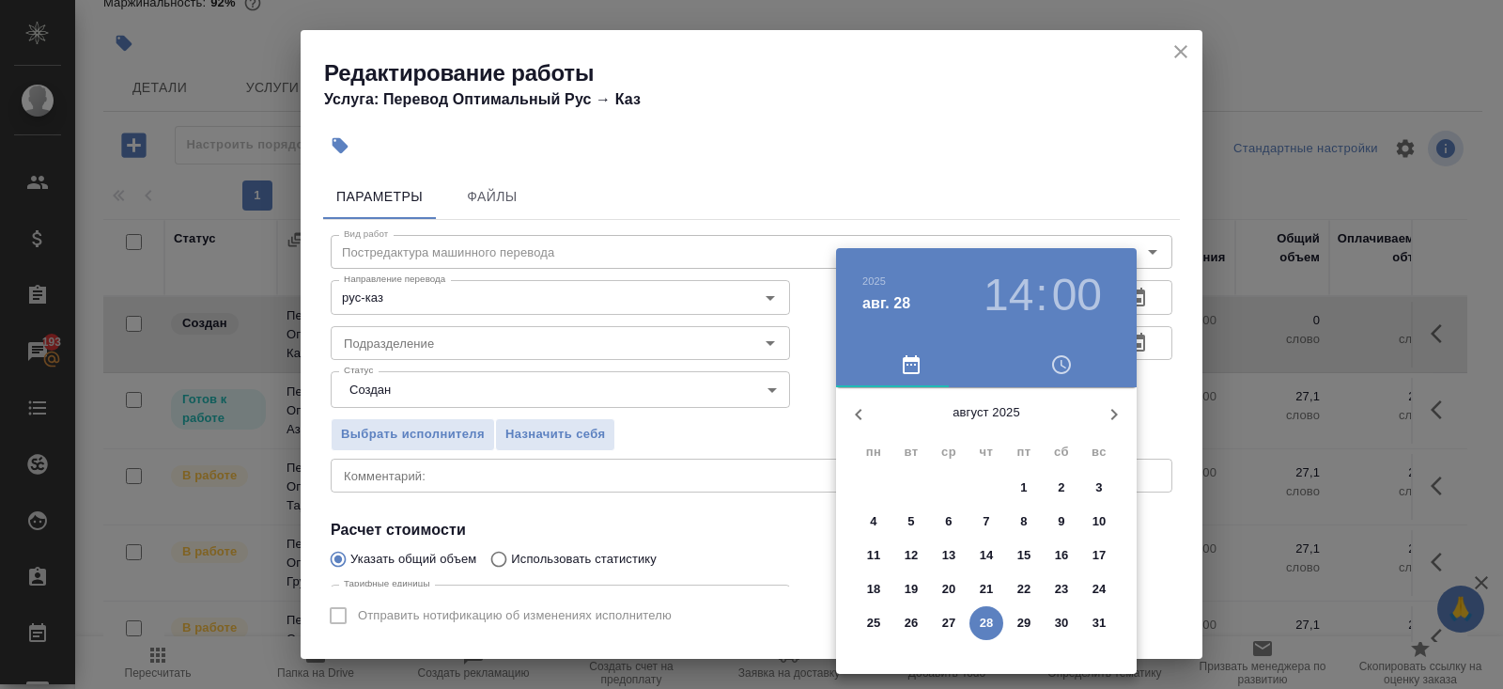
click at [992, 619] on p "28" at bounding box center [987, 623] width 14 height 19
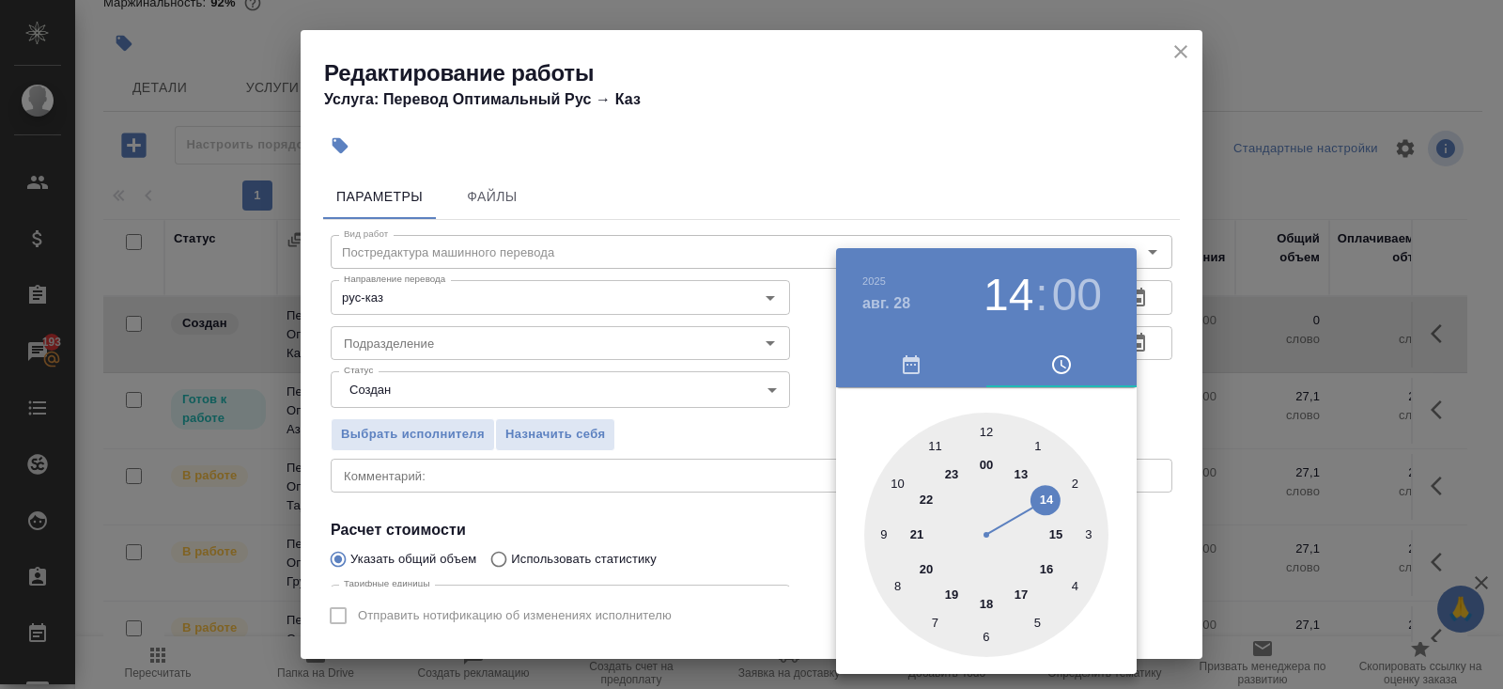
type input "28.08.2025 13:00"
click at [1020, 476] on div at bounding box center [986, 535] width 244 height 244
click at [565, 474] on div at bounding box center [751, 344] width 1503 height 689
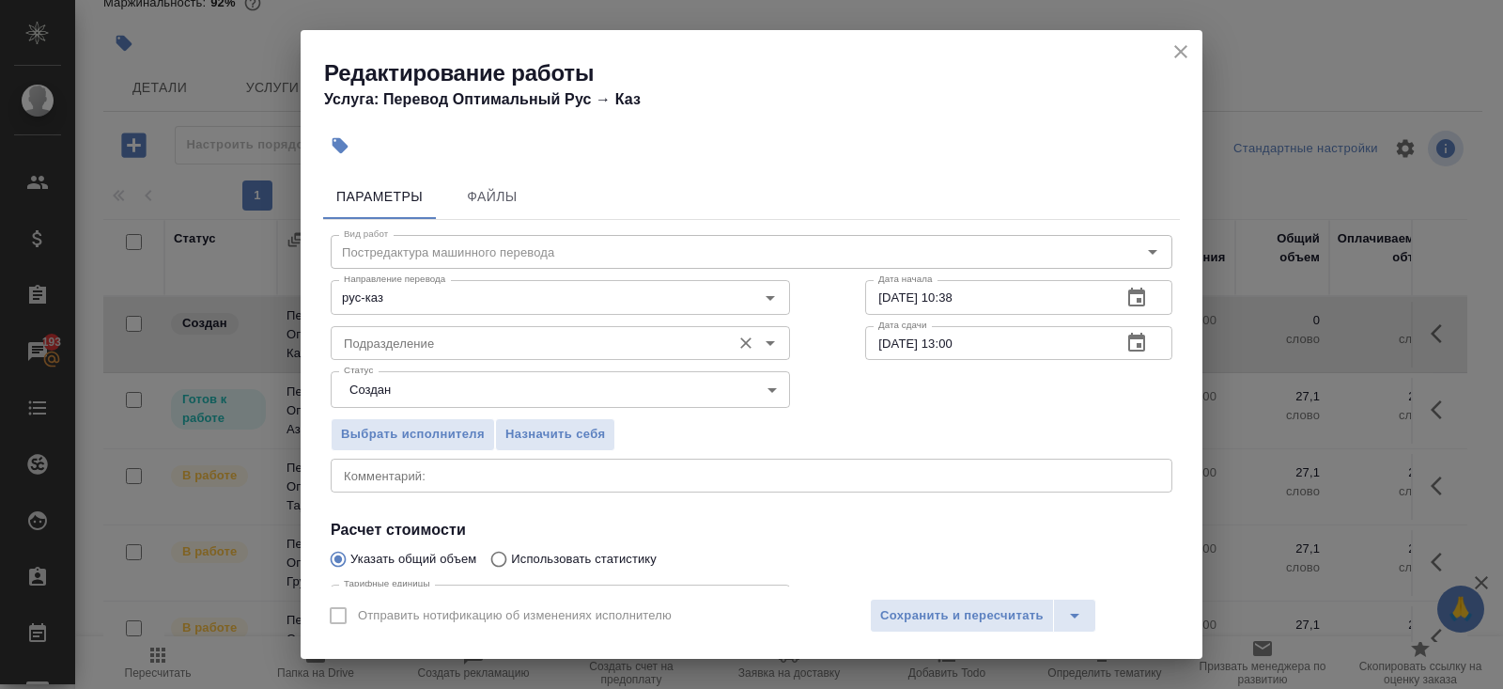
click at [355, 338] on input "Подразделение" at bounding box center [528, 343] width 385 height 23
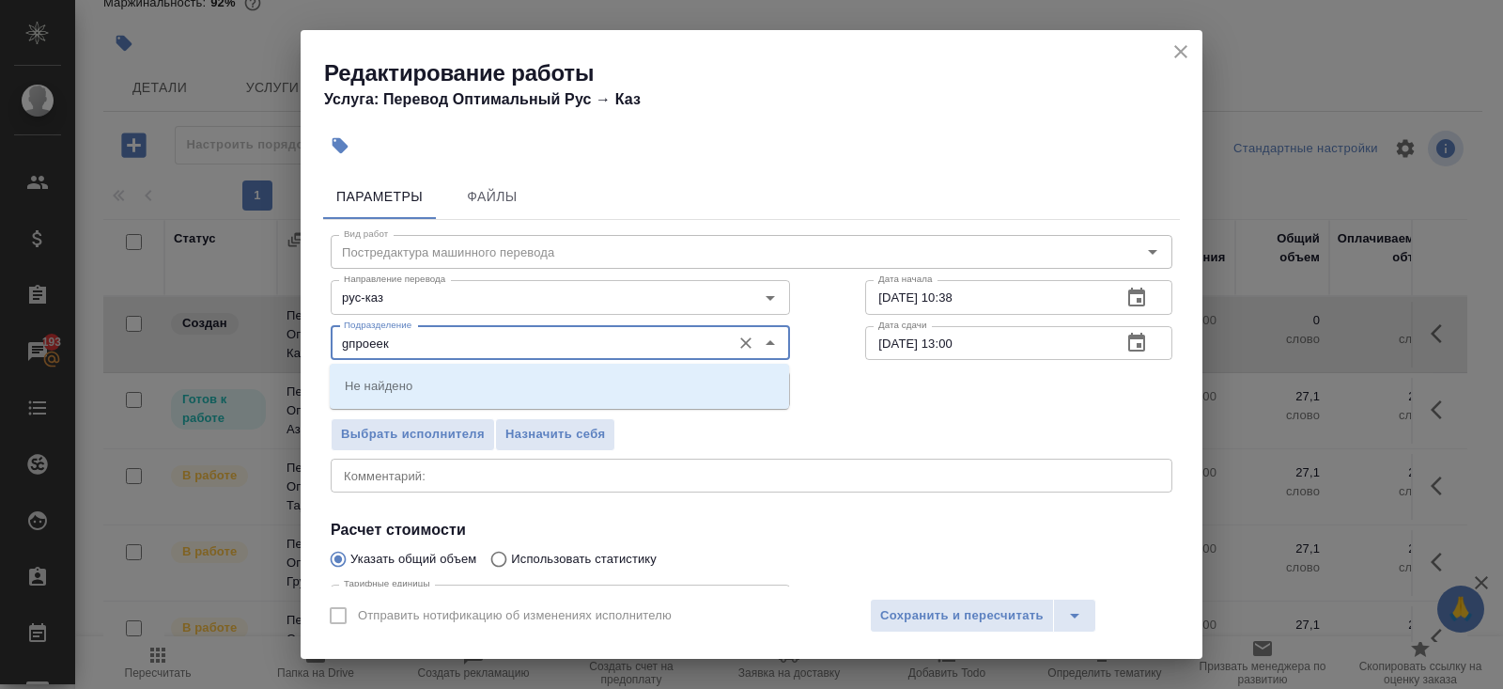
click at [384, 337] on input "gпроеек" at bounding box center [528, 343] width 385 height 23
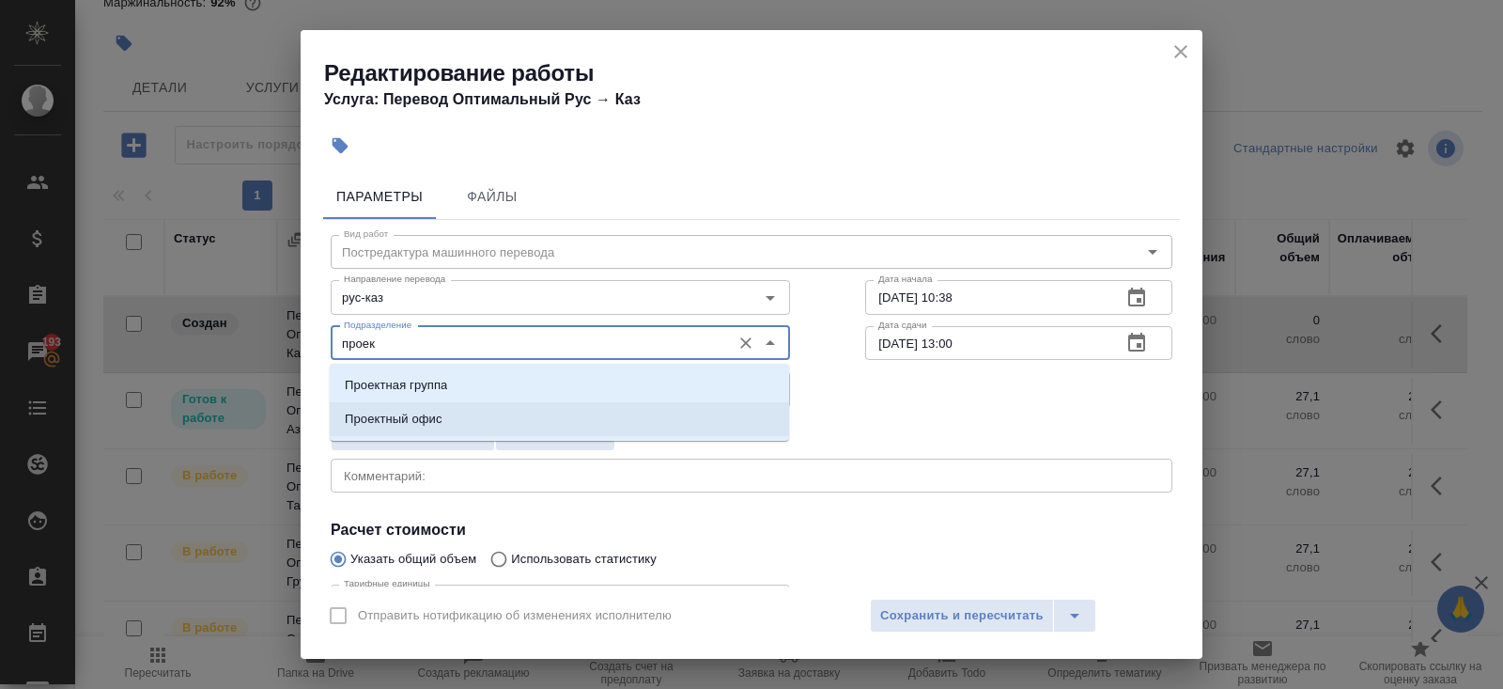
click at [368, 419] on p "Проектный офис" at bounding box center [394, 419] width 98 height 19
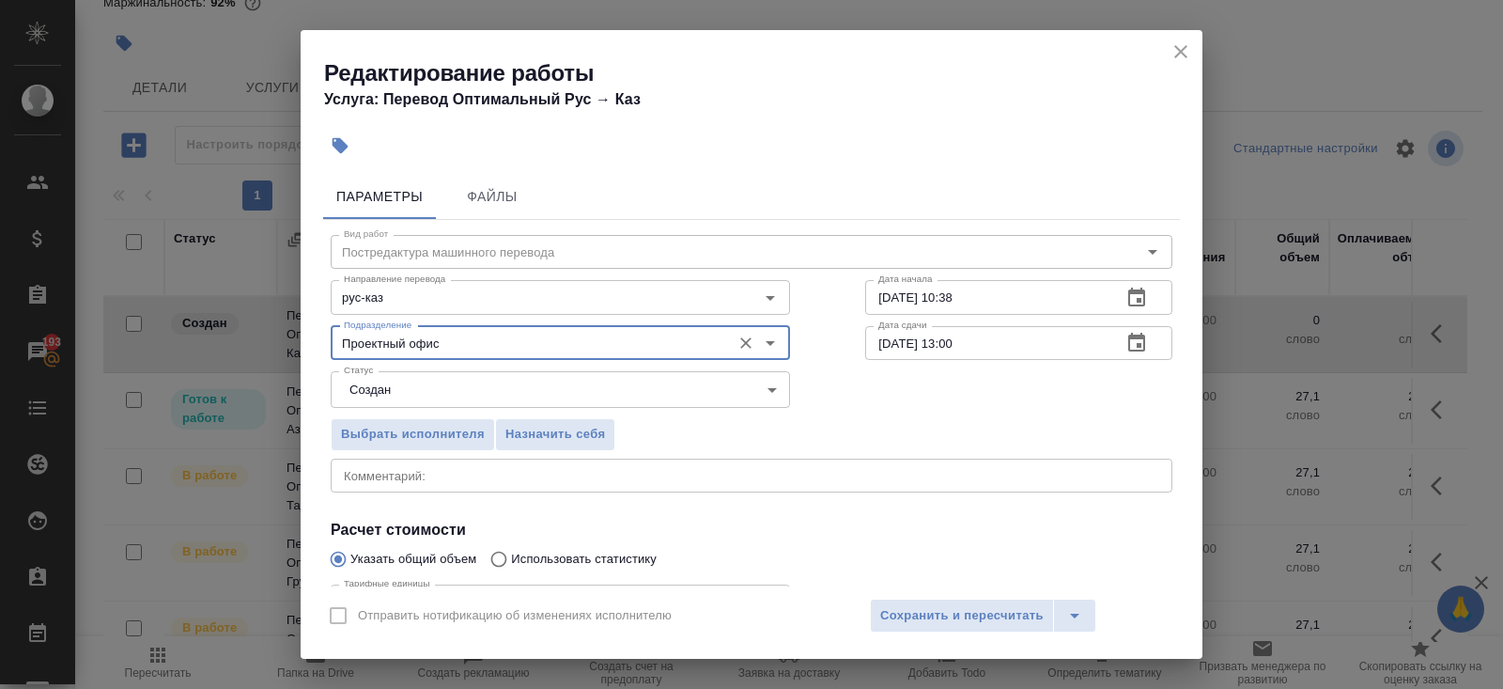
type input "Проектный офис"
click at [369, 407] on div "Выбрать исполнителя Назначить себя" at bounding box center [560, 431] width 535 height 115
click at [376, 380] on body "🙏 .cls-1 fill:#fff; AWATERA Belyakova Yulia Клиенты Спецификации Заказы 193 Чат…" at bounding box center [751, 344] width 1503 height 689
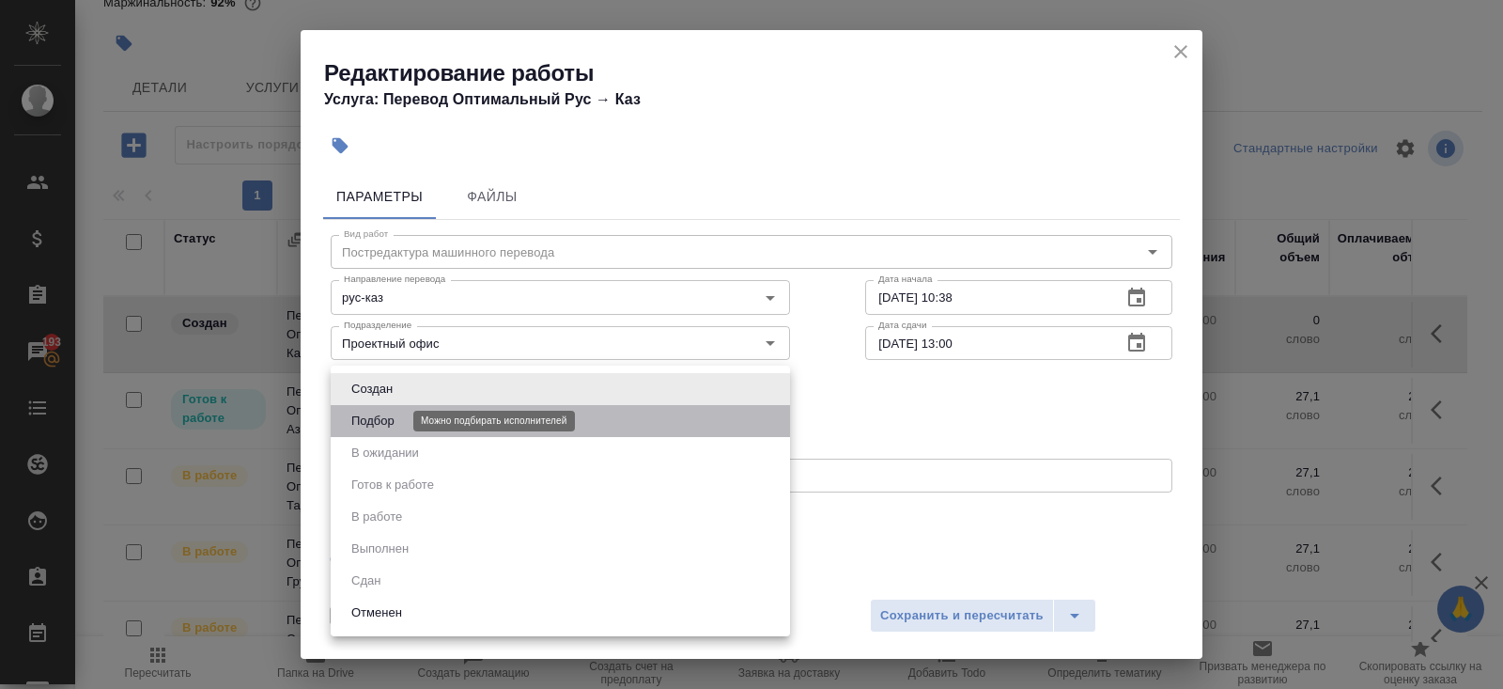
click at [376, 421] on button "Подбор" at bounding box center [373, 421] width 55 height 21
type input "recruiting"
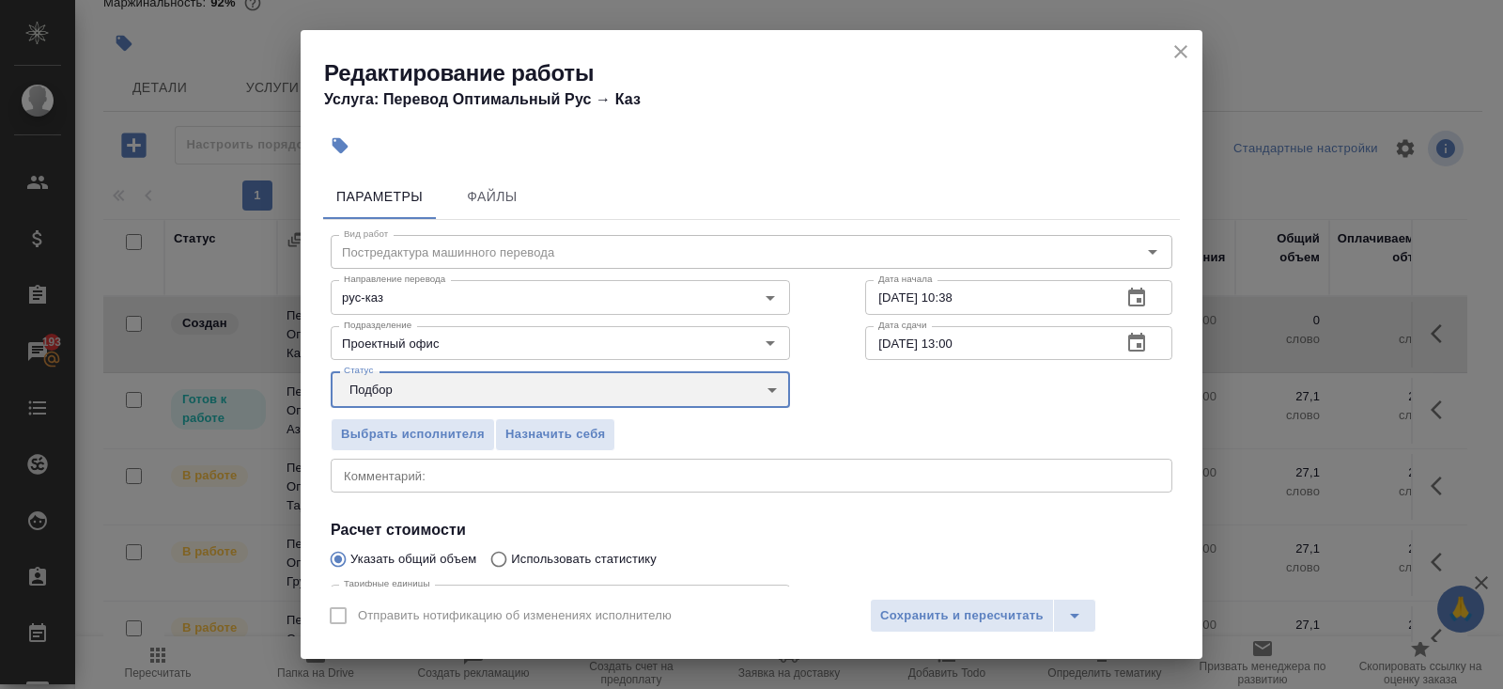
scroll to position [195, 0]
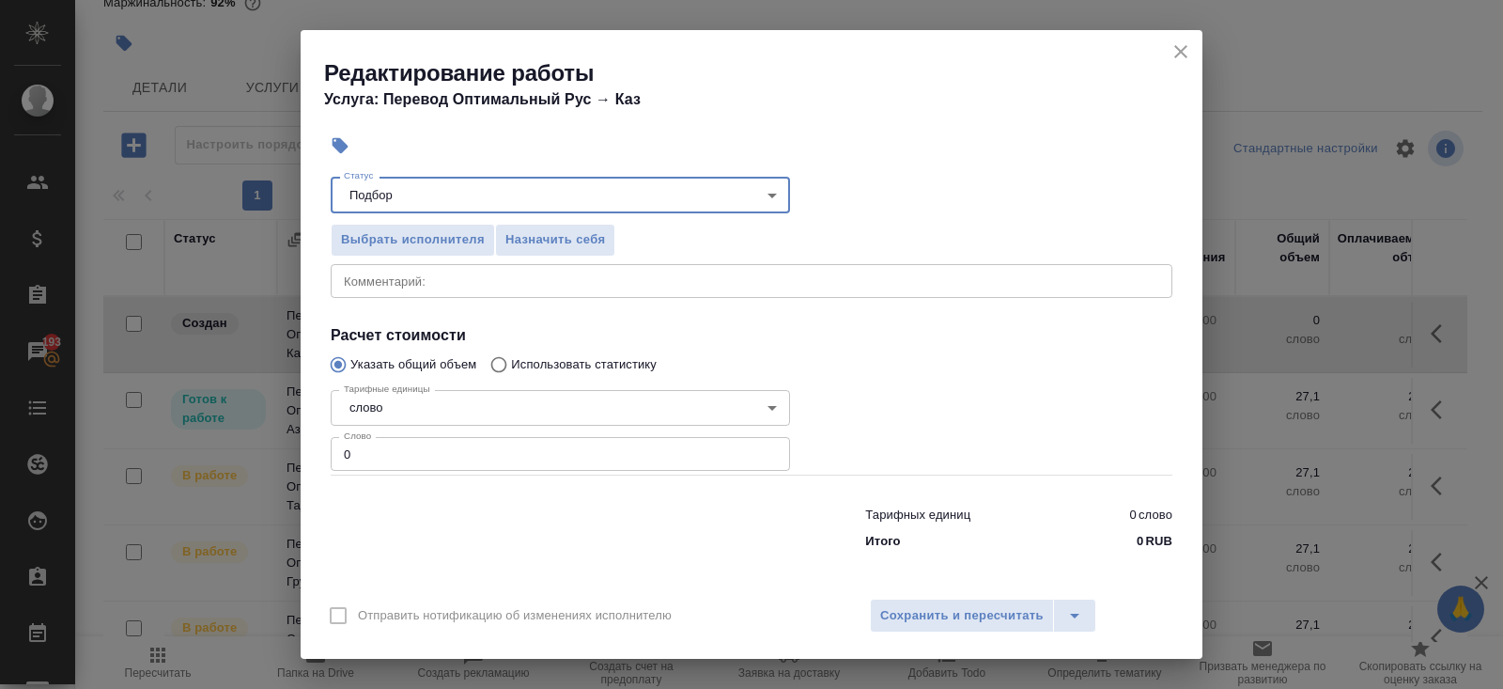
drag, startPoint x: 304, startPoint y: 451, endPoint x: 136, endPoint y: 449, distance: 167.3
click at [136, 449] on div "Редактирование работы Услуга: Перевод Оптимальный Рус → Каз Параметры Файлы Вид…" at bounding box center [751, 344] width 1503 height 689
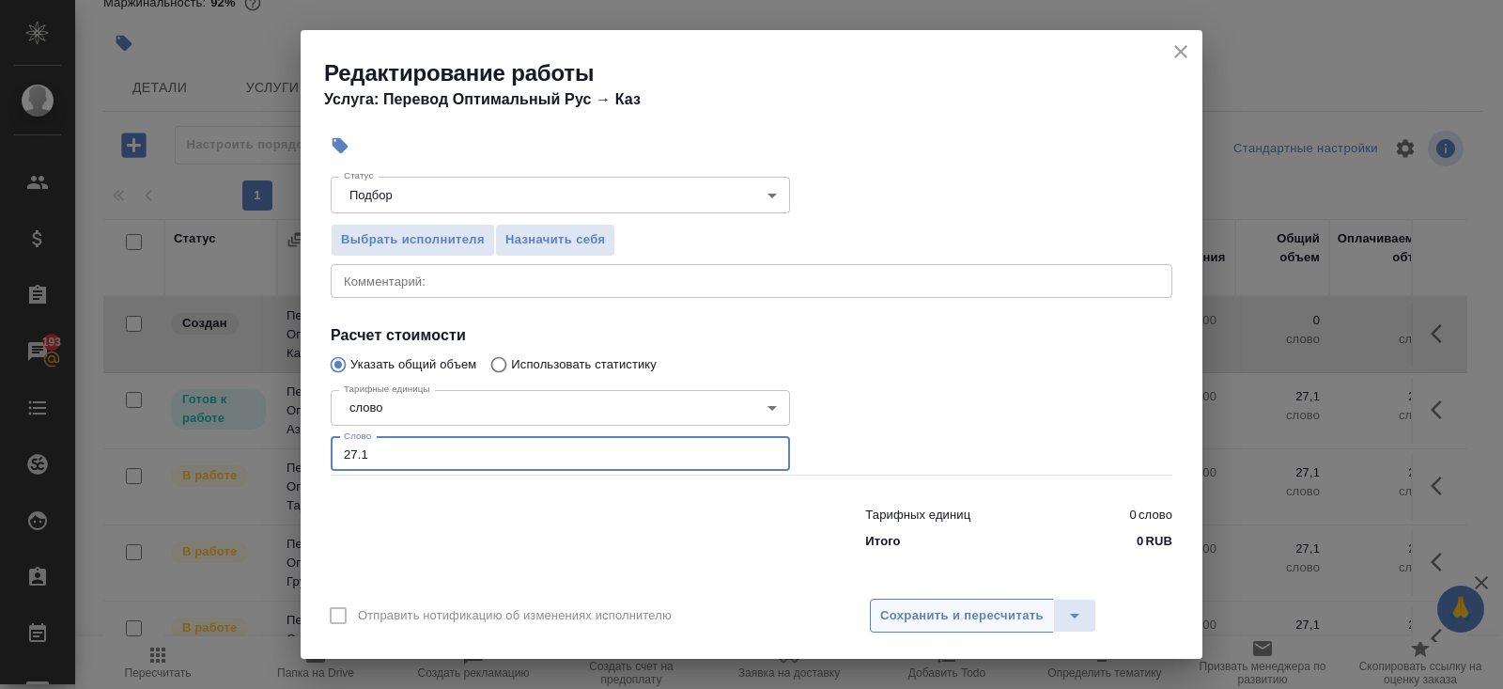
type input "27.1"
click at [922, 606] on span "Сохранить и пересчитать" at bounding box center [962, 616] width 164 height 22
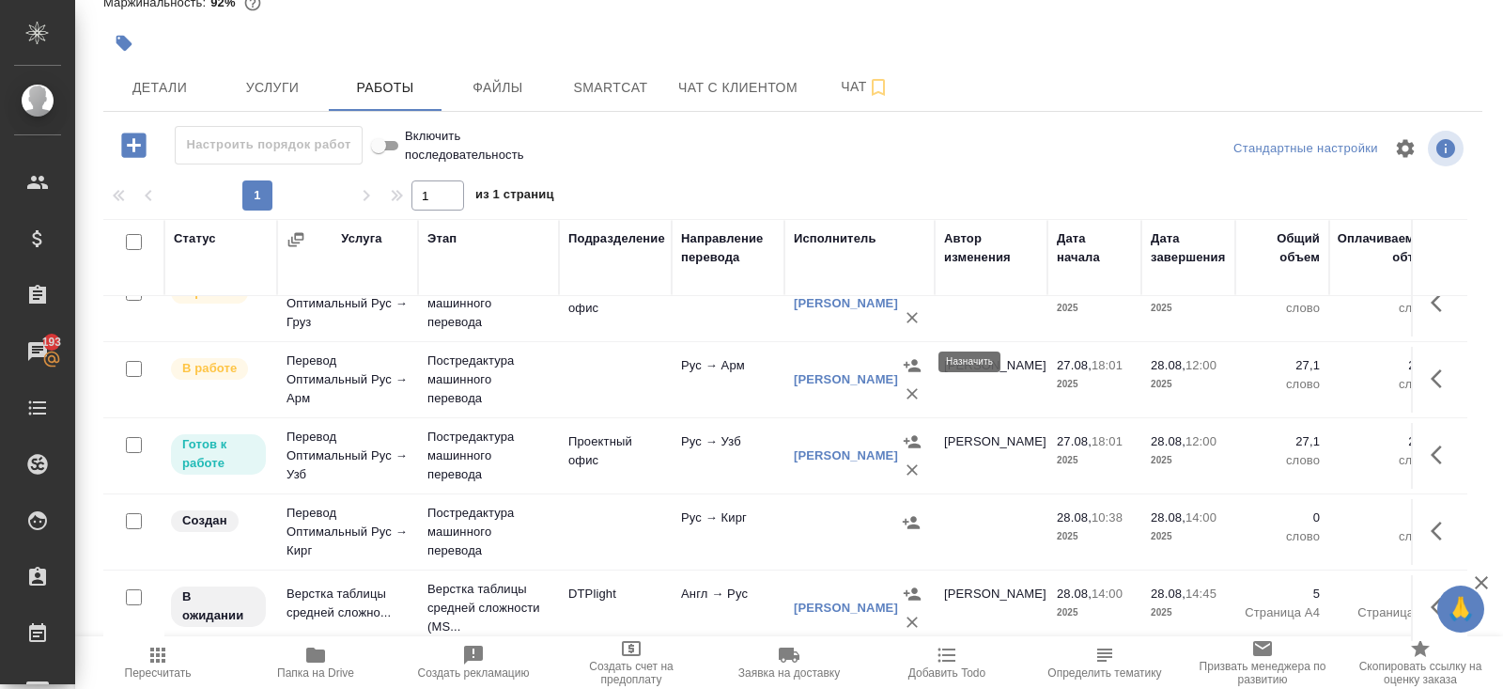
scroll to position [0, 0]
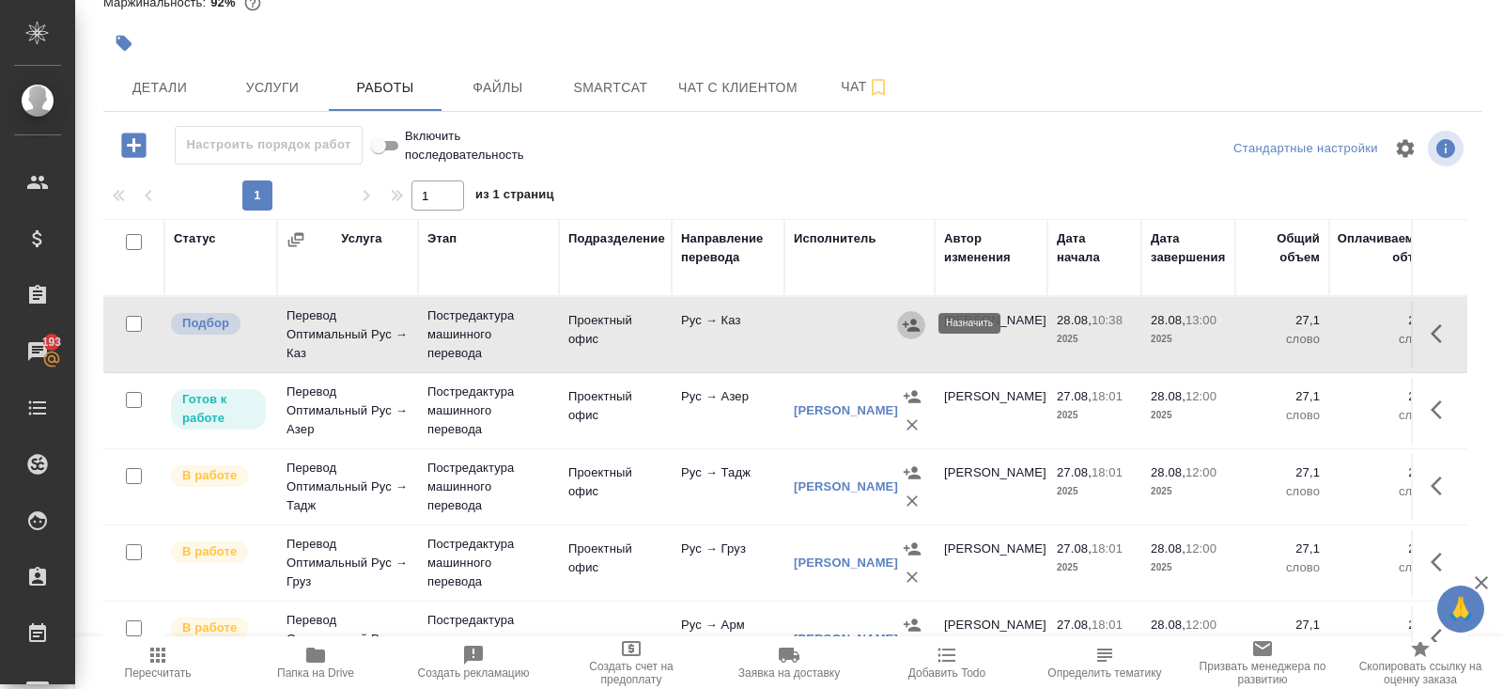
click at [909, 320] on icon "button" at bounding box center [911, 325] width 19 height 19
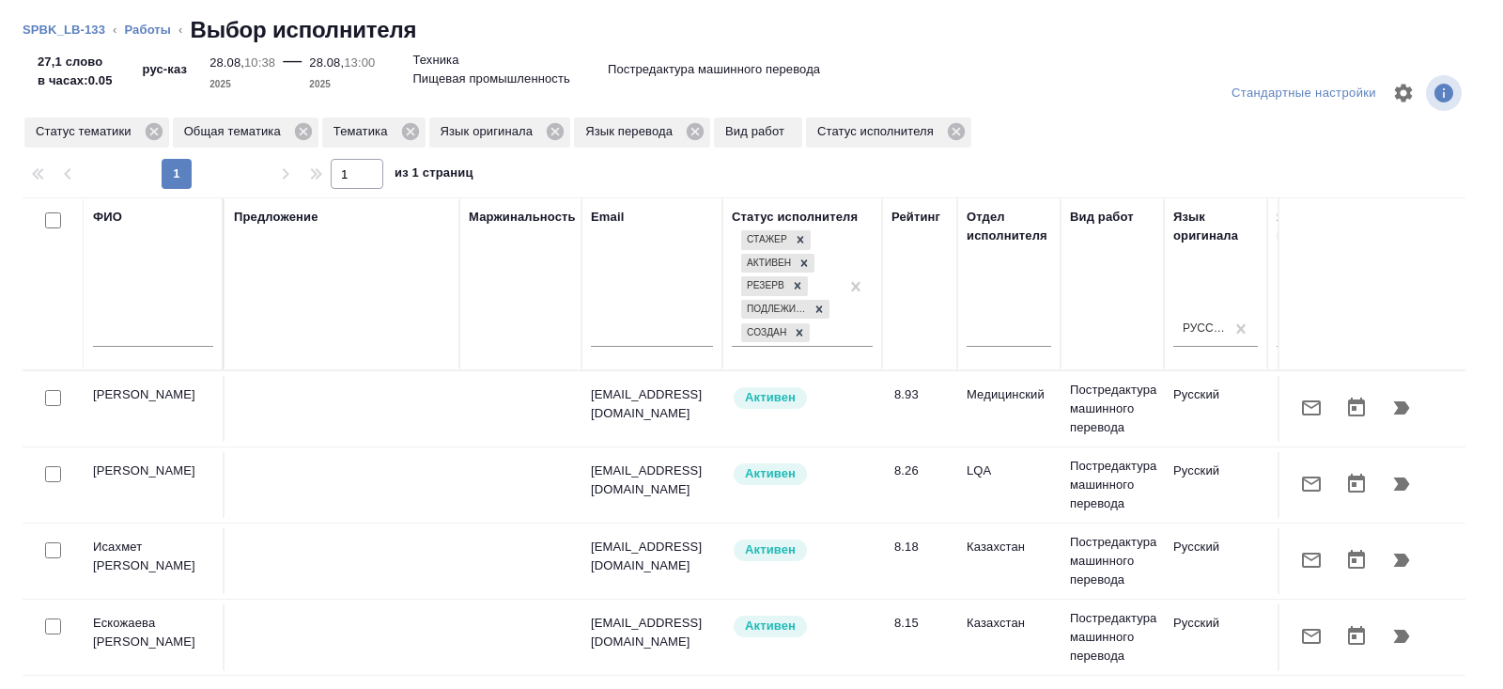
click at [1306, 555] on icon "button" at bounding box center [1312, 560] width 23 height 23
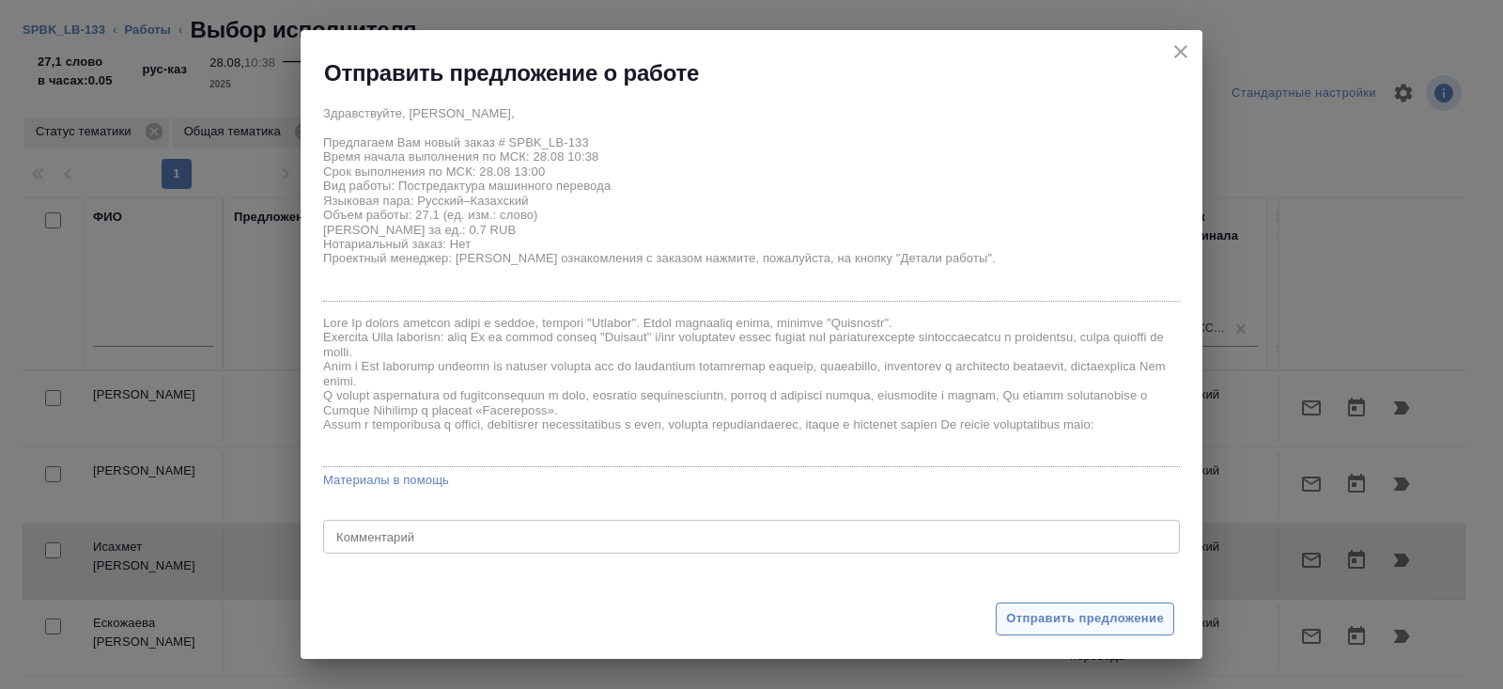
click at [1096, 622] on span "Отправить предложение" at bounding box center [1085, 619] width 158 height 22
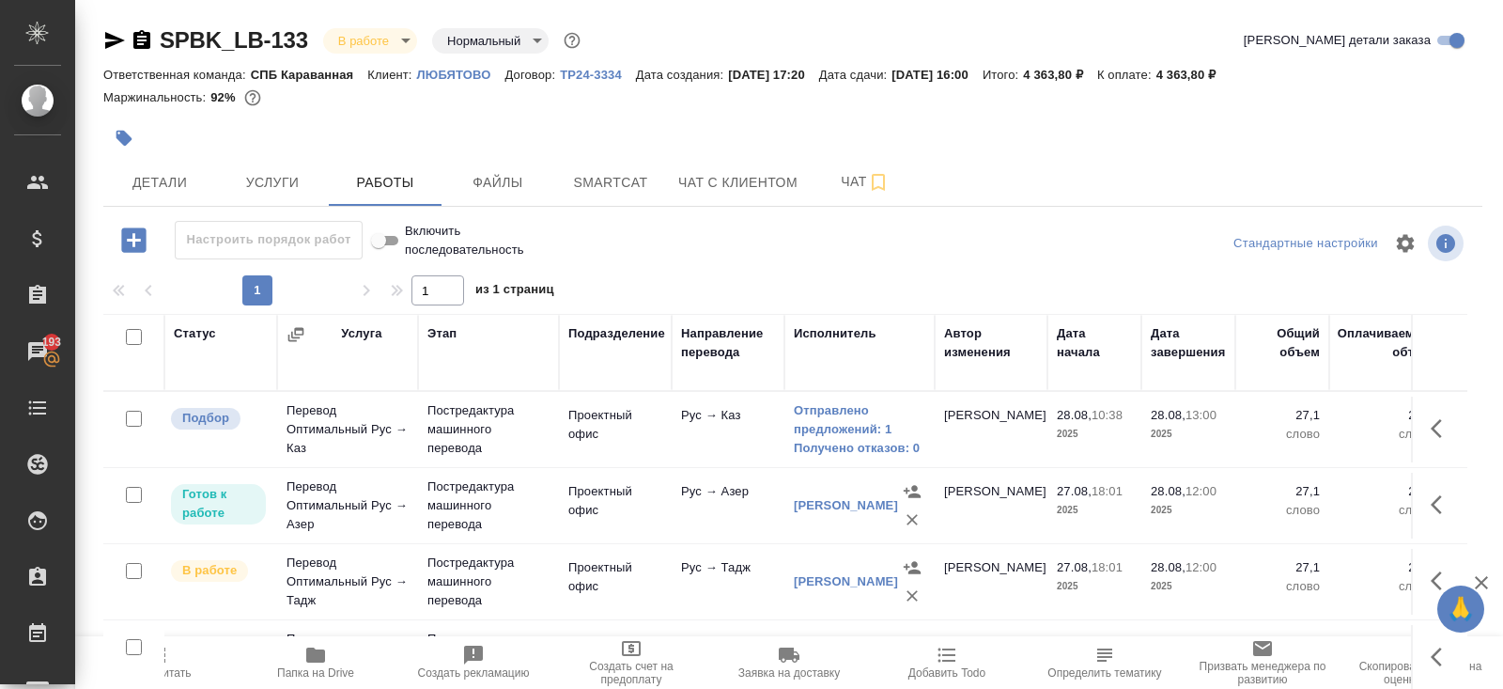
scroll to position [259, 0]
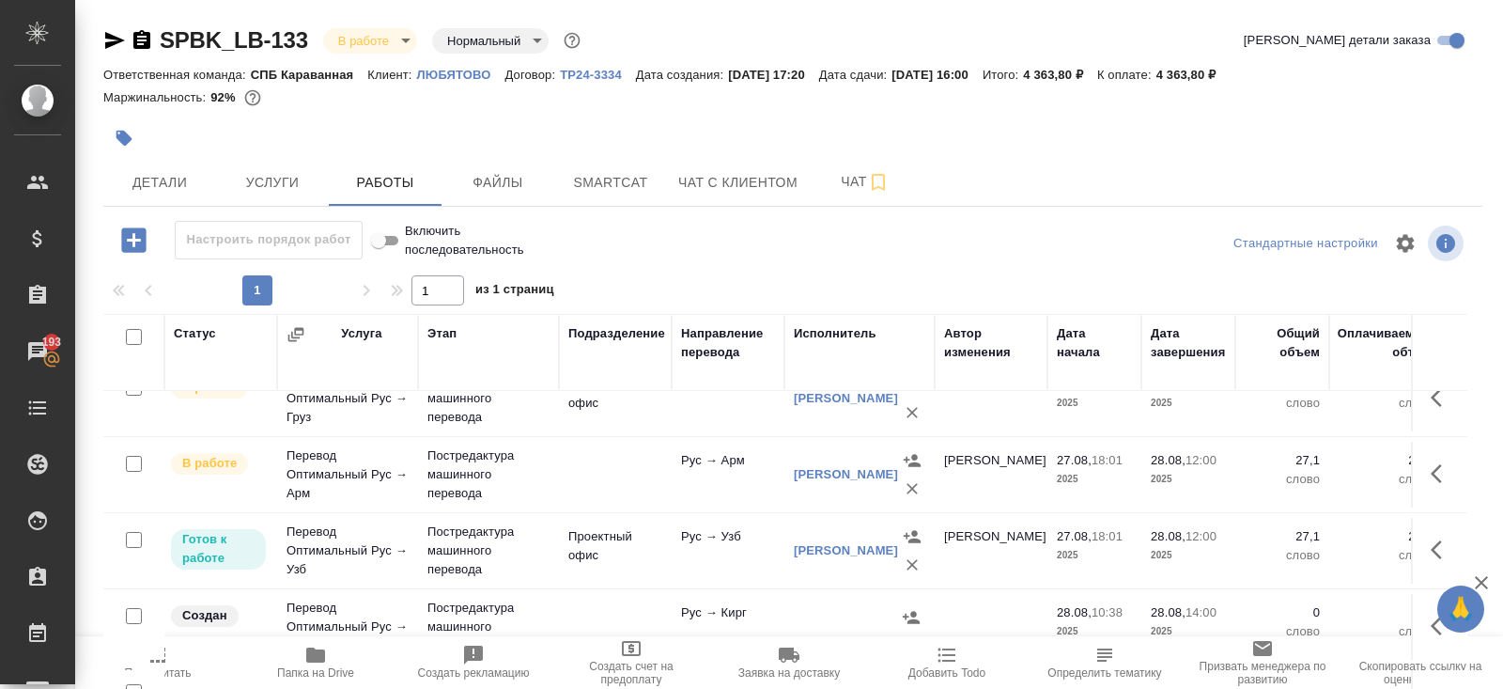
click at [170, 662] on span "Пересчитать" at bounding box center [157, 662] width 135 height 36
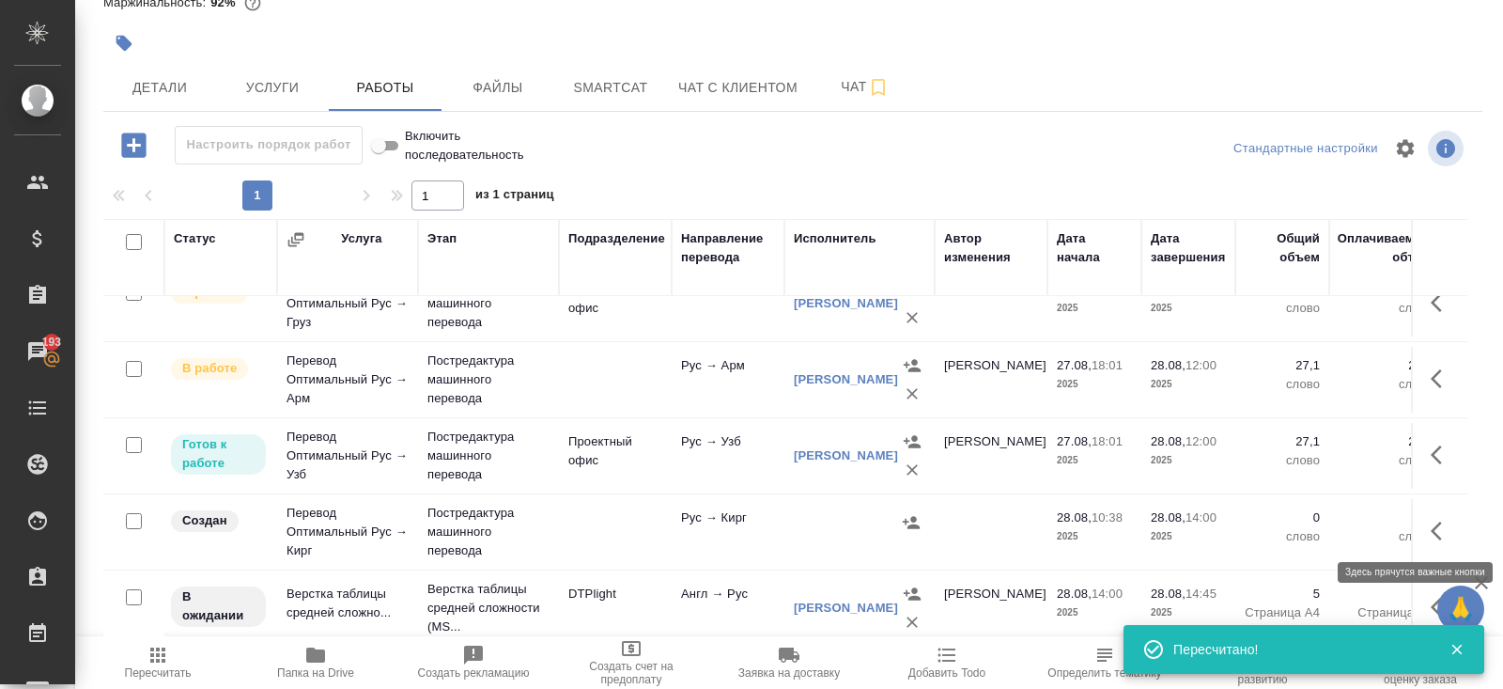
click at [1446, 525] on icon "button" at bounding box center [1442, 531] width 23 height 23
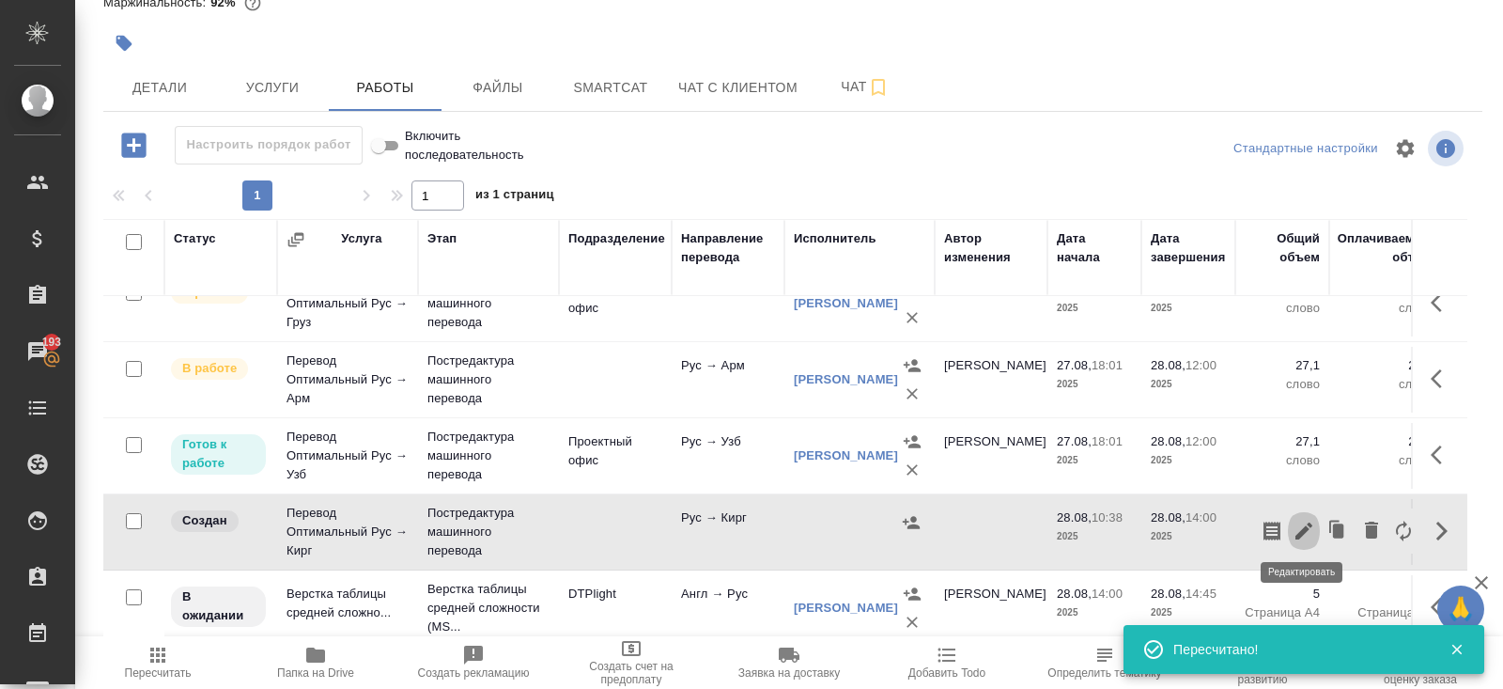
click at [1302, 536] on icon "button" at bounding box center [1304, 531] width 23 height 23
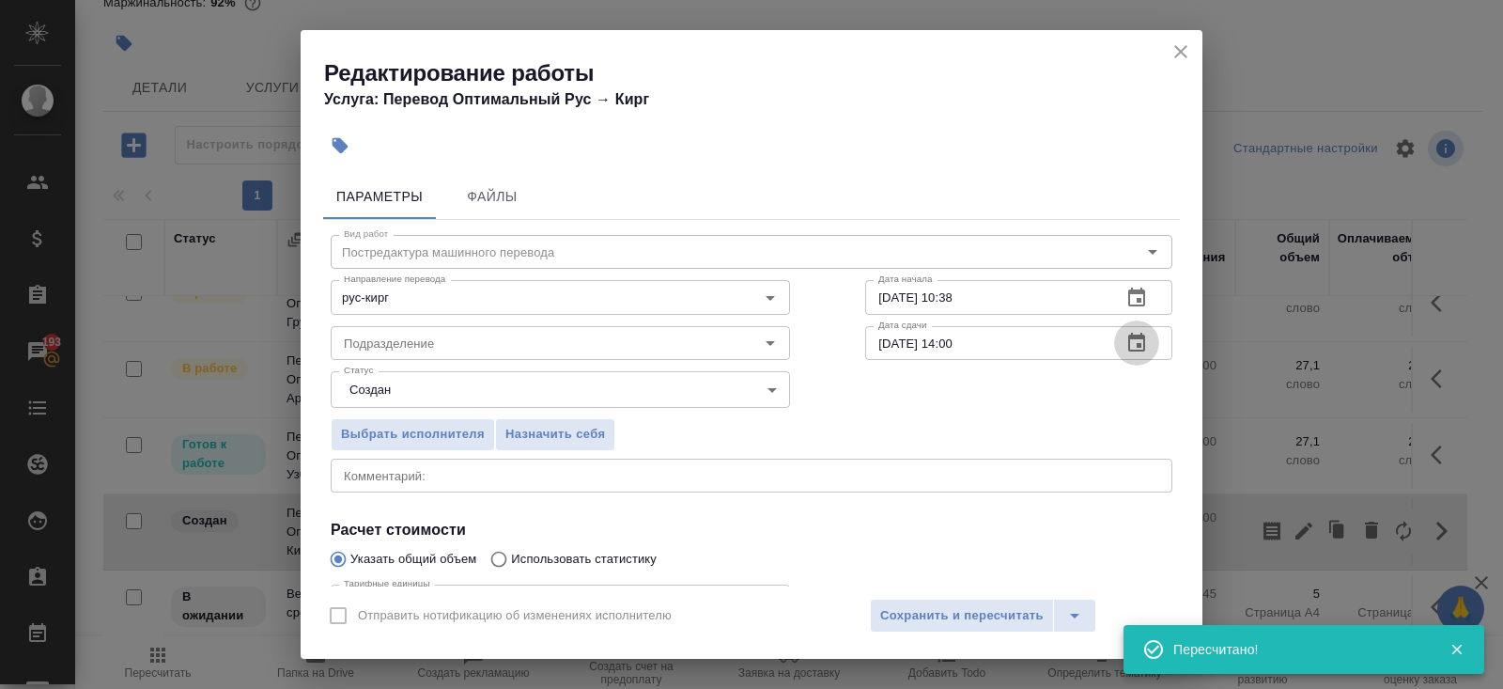
click at [1140, 342] on icon "button" at bounding box center [1137, 343] width 23 height 23
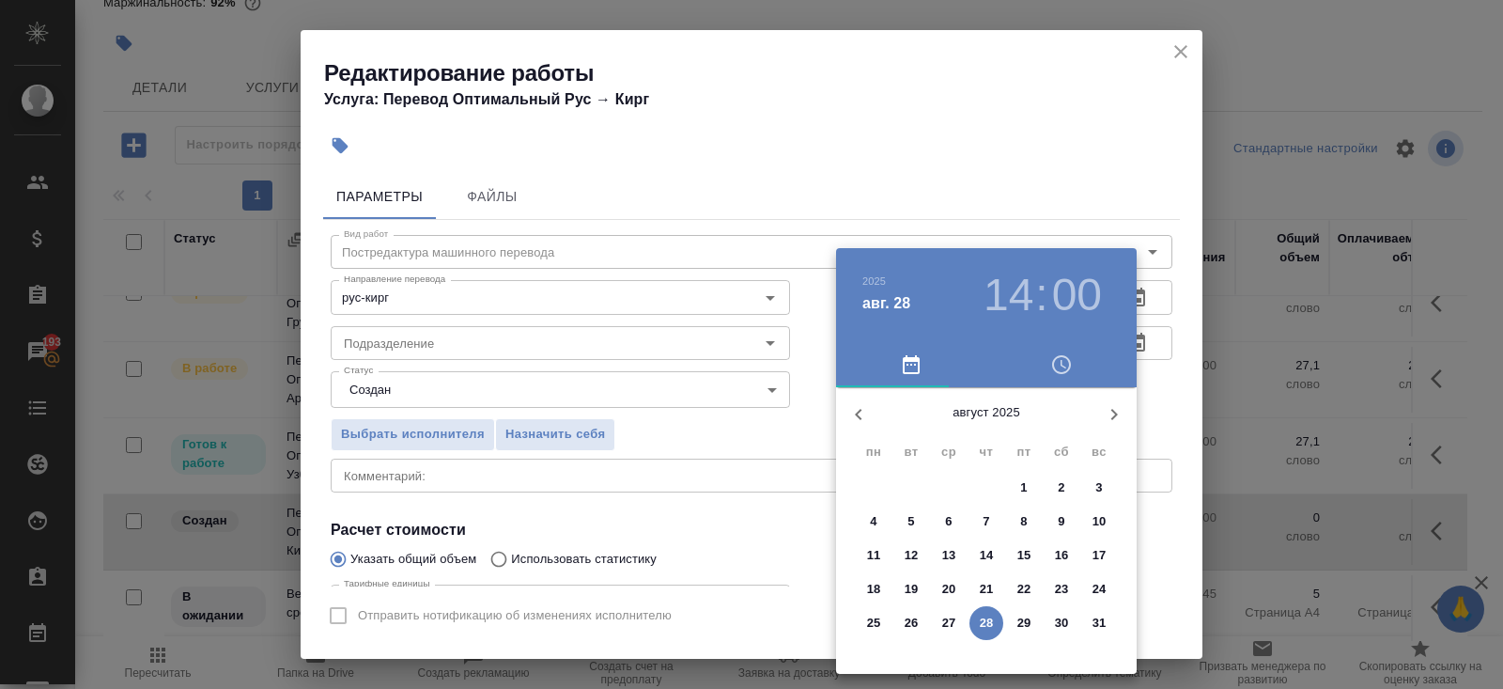
click at [988, 628] on p "28" at bounding box center [987, 623] width 14 height 19
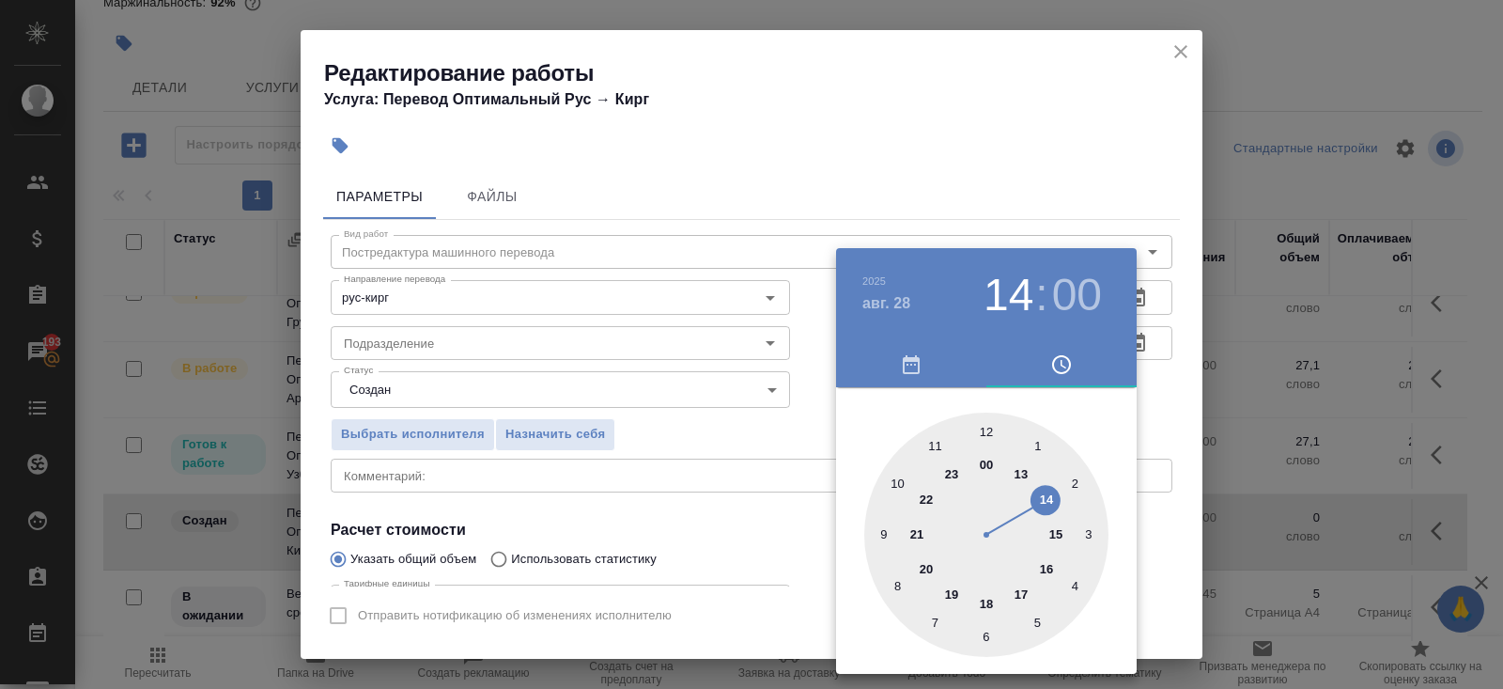
click at [1024, 473] on div at bounding box center [986, 535] width 244 height 244
type input "28.08.2025 13:00"
click at [698, 489] on div at bounding box center [751, 344] width 1503 height 689
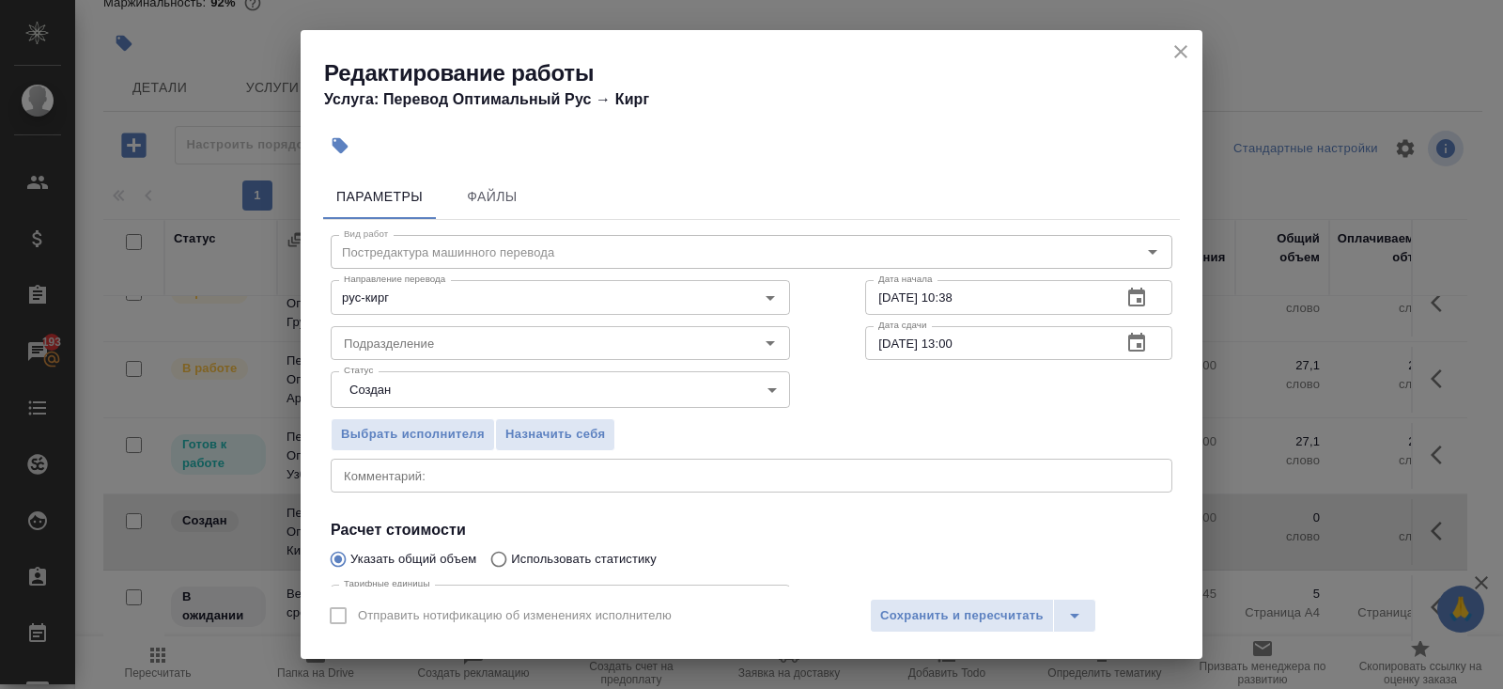
click at [459, 408] on div "Выбрать исполнителя Назначить себя" at bounding box center [560, 431] width 535 height 115
click at [428, 390] on body "🙏 .cls-1 fill:#fff; AWATERA Belyakova Yulia Клиенты Спецификации Заказы 193 Чат…" at bounding box center [751, 344] width 1503 height 689
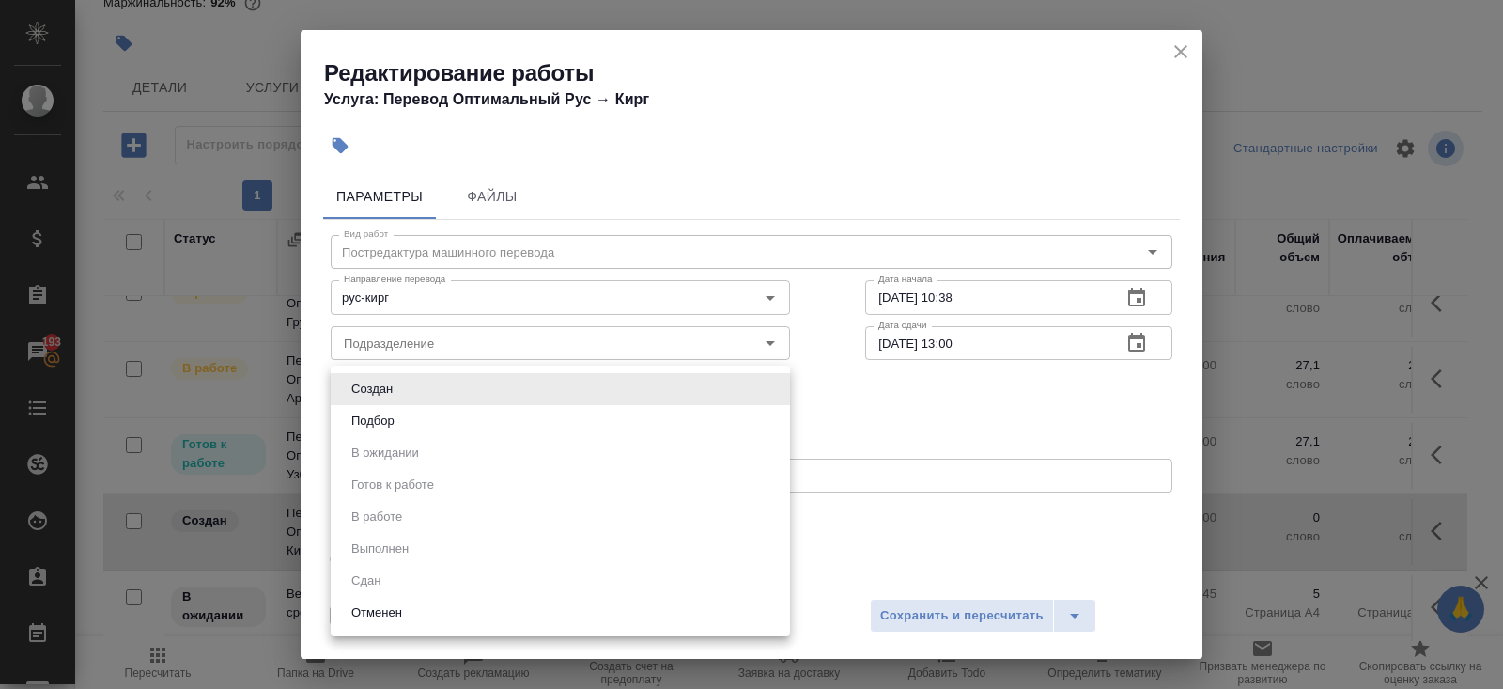
click at [409, 417] on li "Подбор" at bounding box center [560, 421] width 459 height 32
type input "recruiting"
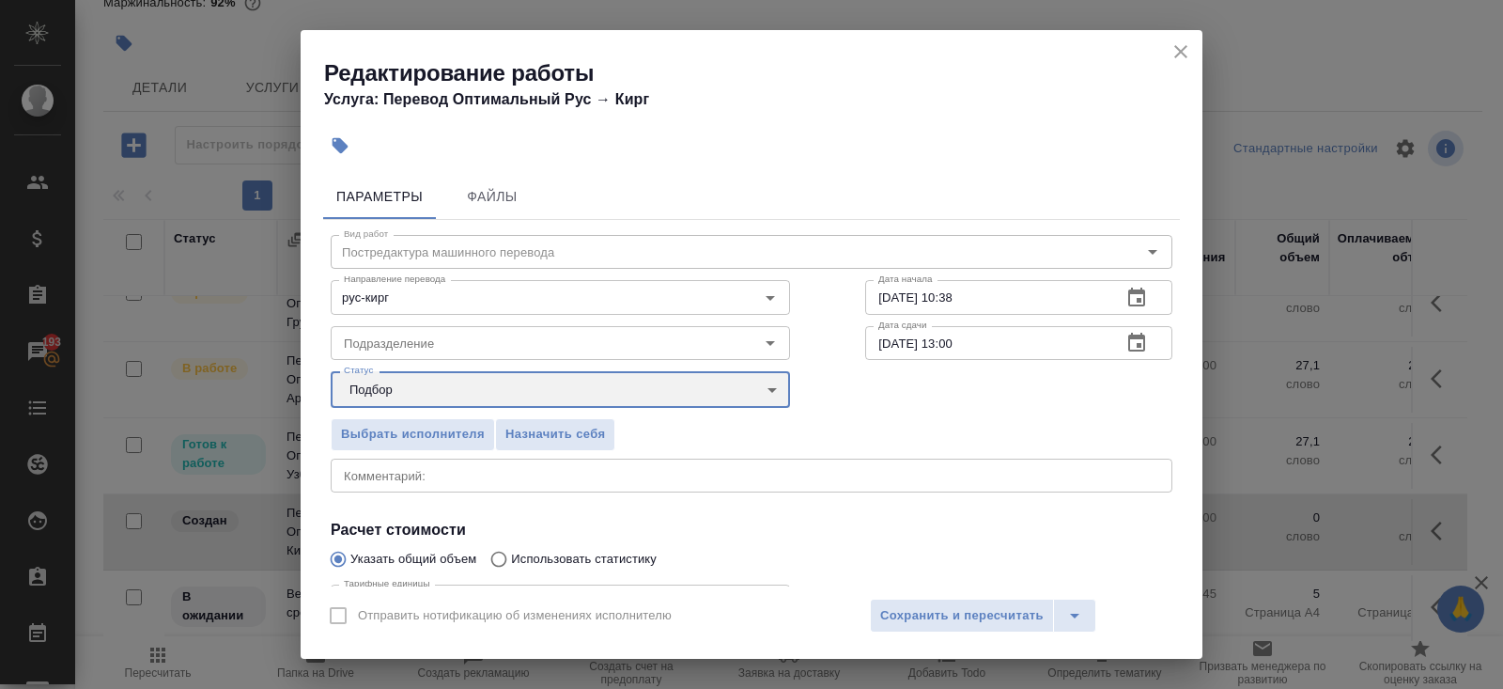
scroll to position [195, 0]
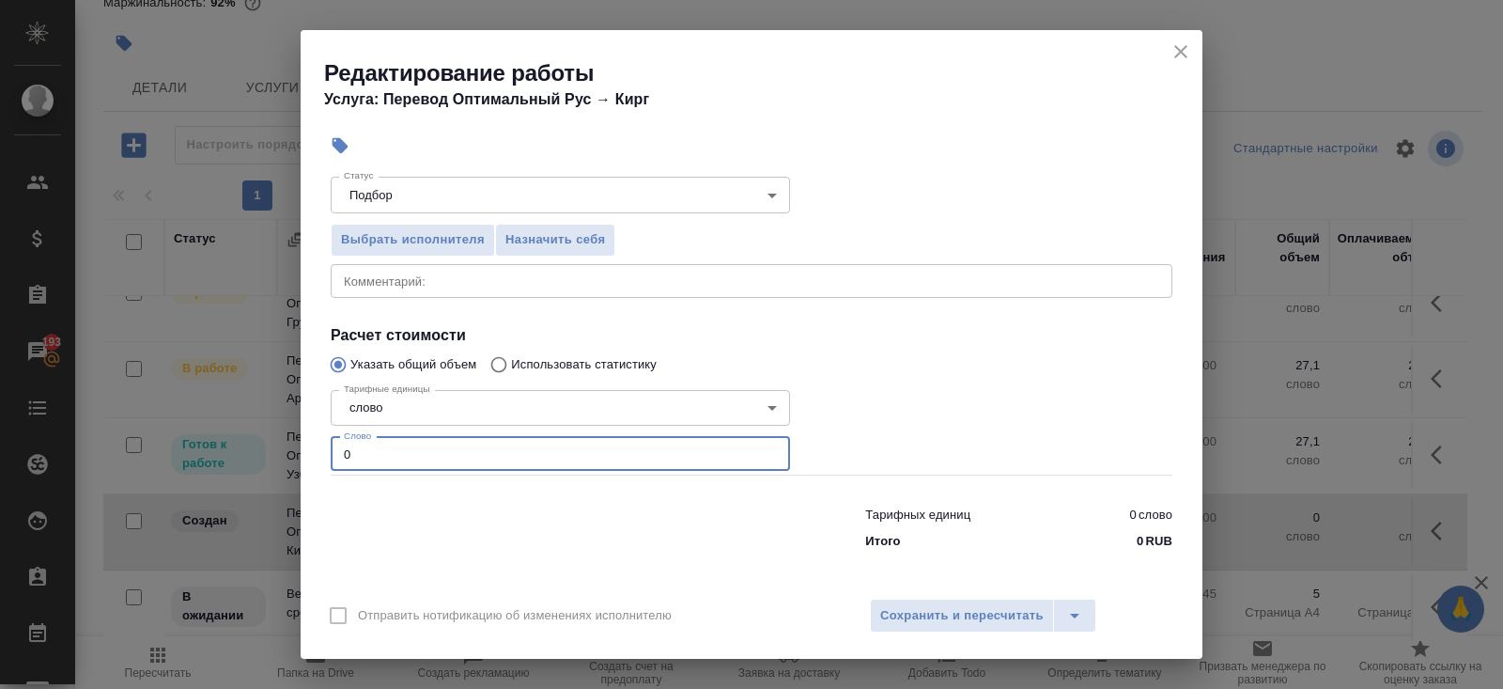
drag, startPoint x: 409, startPoint y: 455, endPoint x: 113, endPoint y: 455, distance: 296.0
click at [113, 455] on div "Редактирование работы Услуга: Перевод Оптимальный Рус → Кирг Параметры Файлы Ви…" at bounding box center [751, 344] width 1503 height 689
type input "27"
type input "27.1"
click at [883, 607] on span "Сохранить и пересчитать" at bounding box center [962, 616] width 164 height 22
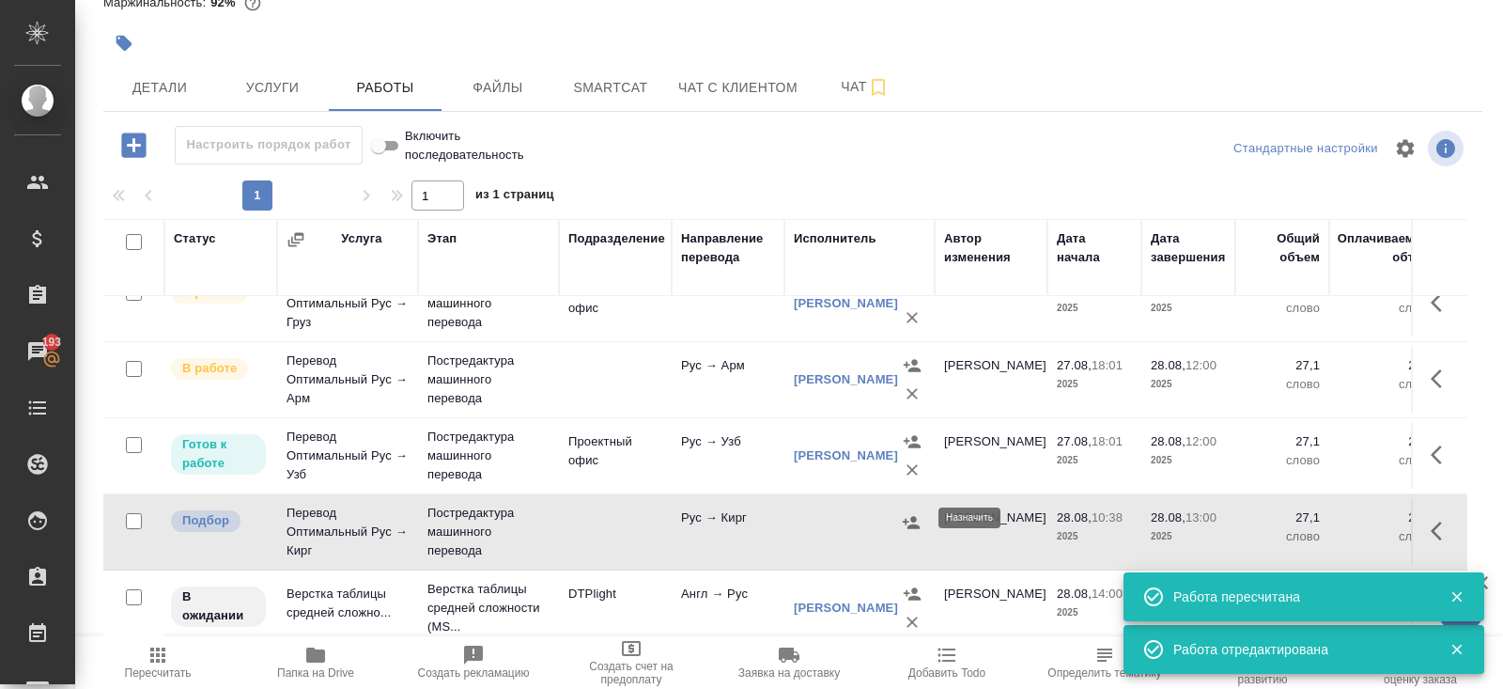
click at [917, 514] on icon "button" at bounding box center [911, 522] width 19 height 19
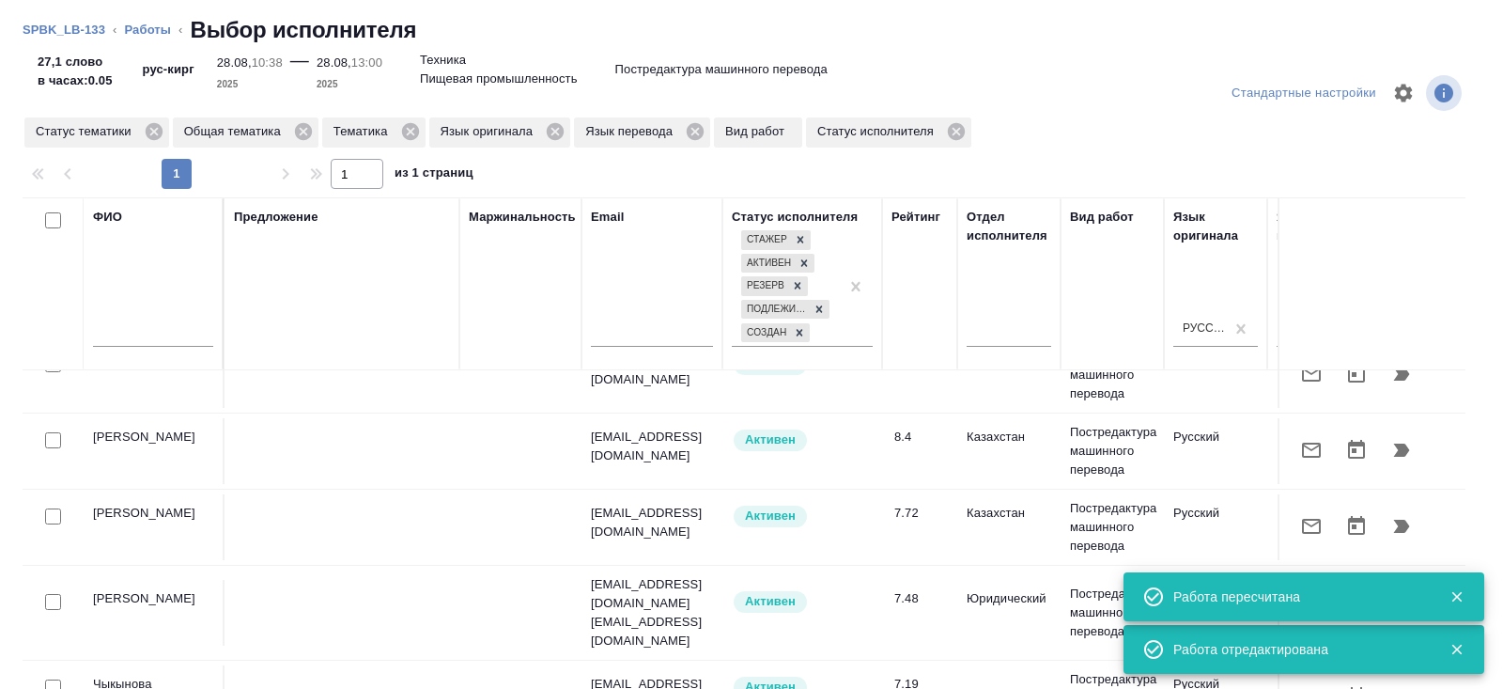
scroll to position [33, 0]
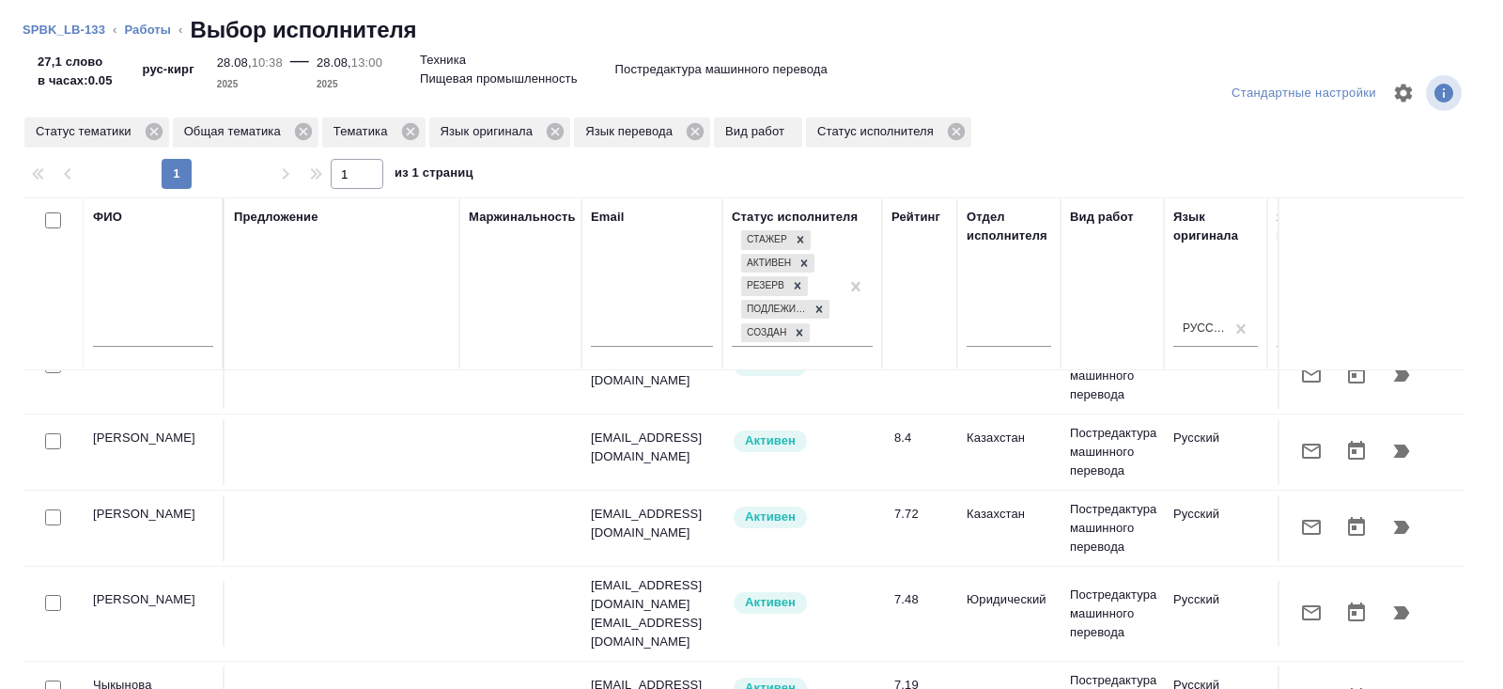
click at [1312, 529] on icon "button" at bounding box center [1312, 527] width 23 height 23
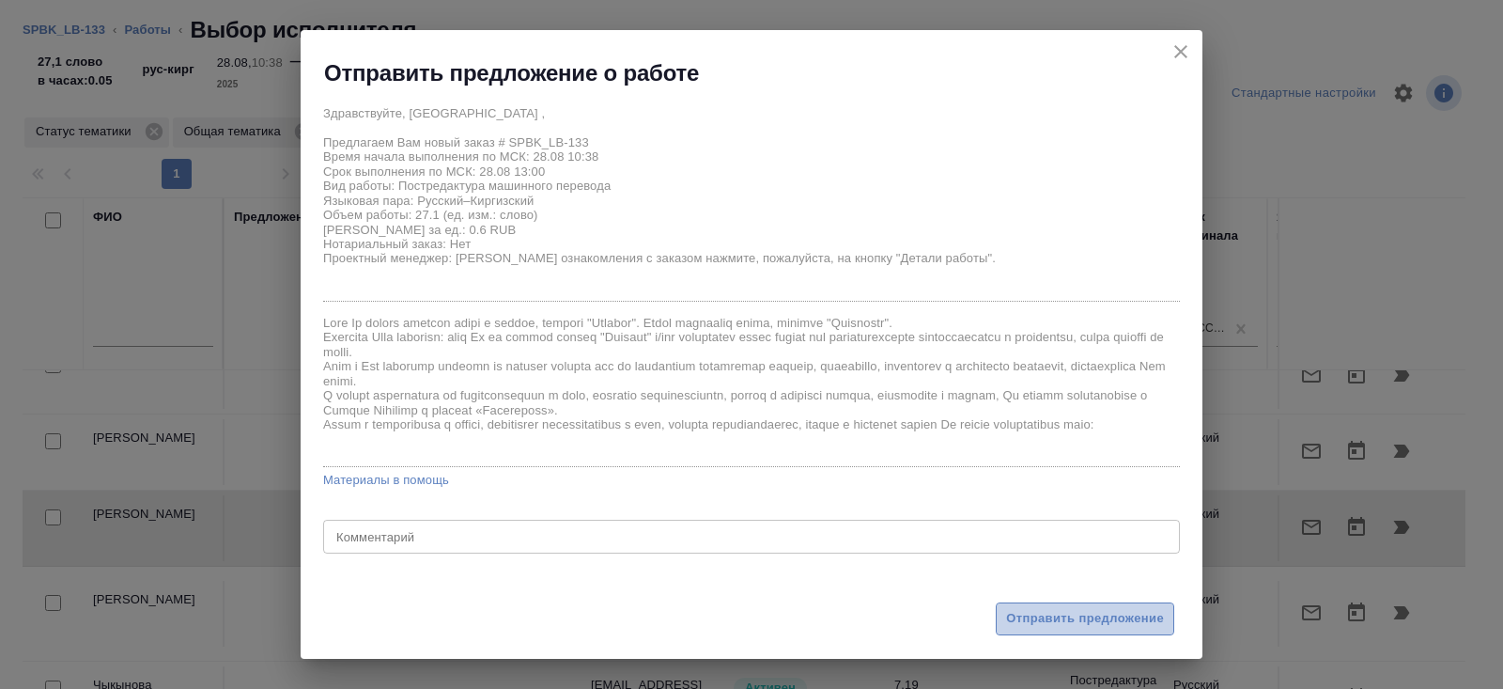
click at [1075, 615] on span "Отправить предложение" at bounding box center [1085, 619] width 158 height 22
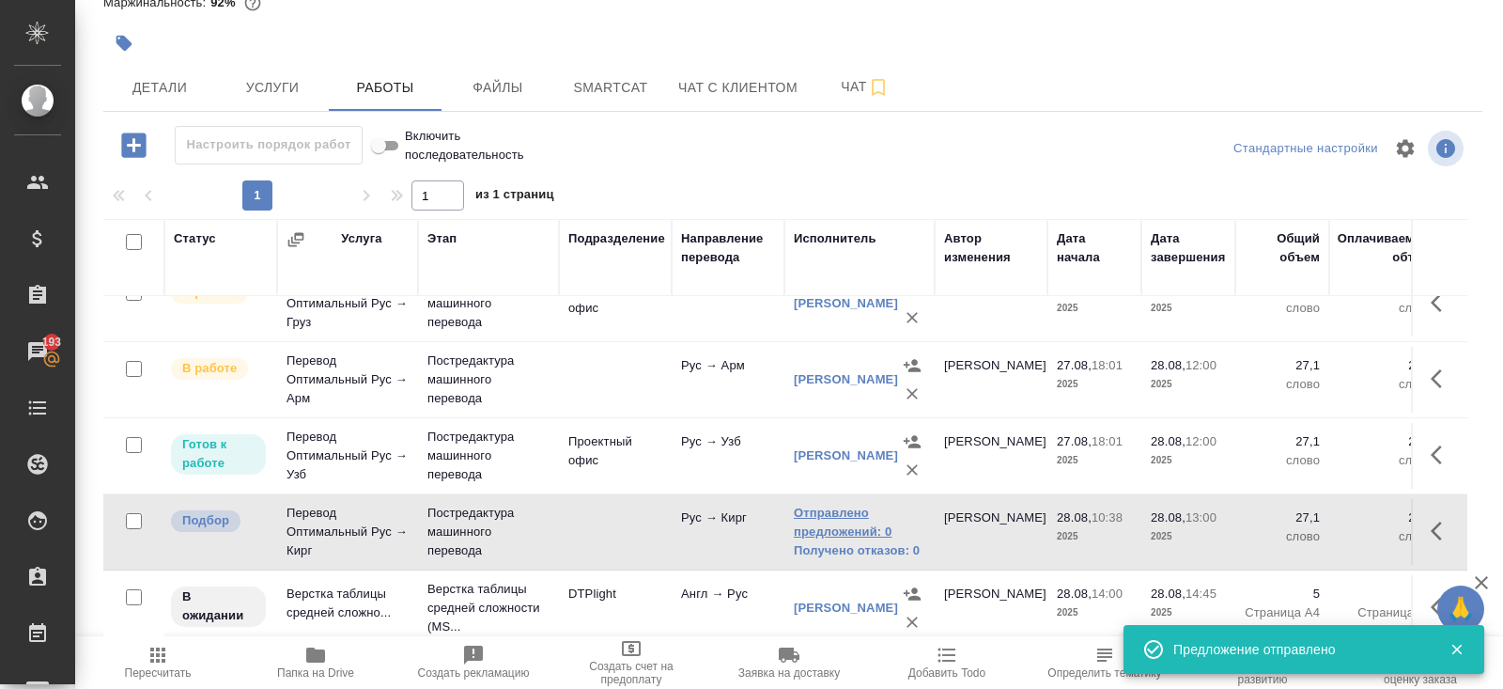
click at [861, 529] on link "Отправлено предложений: 0" at bounding box center [860, 523] width 132 height 38
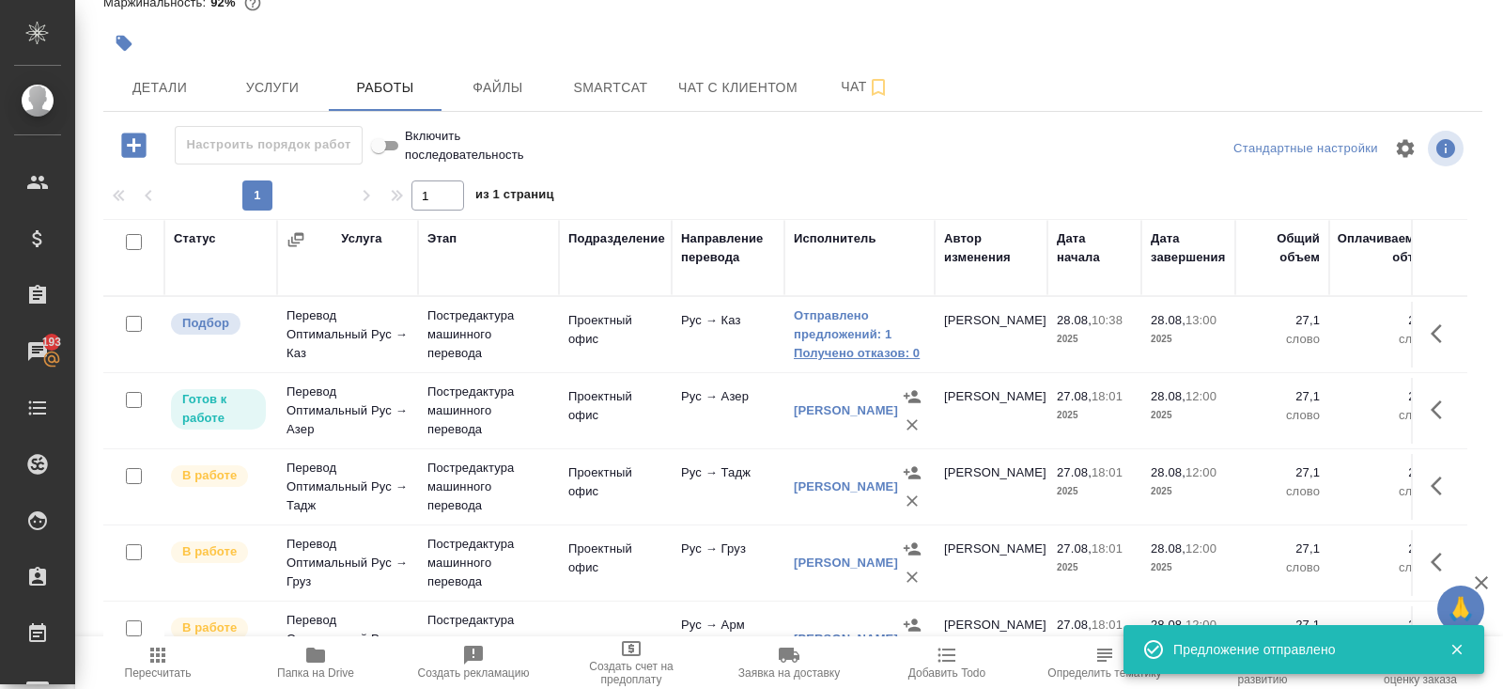
click at [838, 350] on link "Получено отказов: 0" at bounding box center [860, 353] width 132 height 19
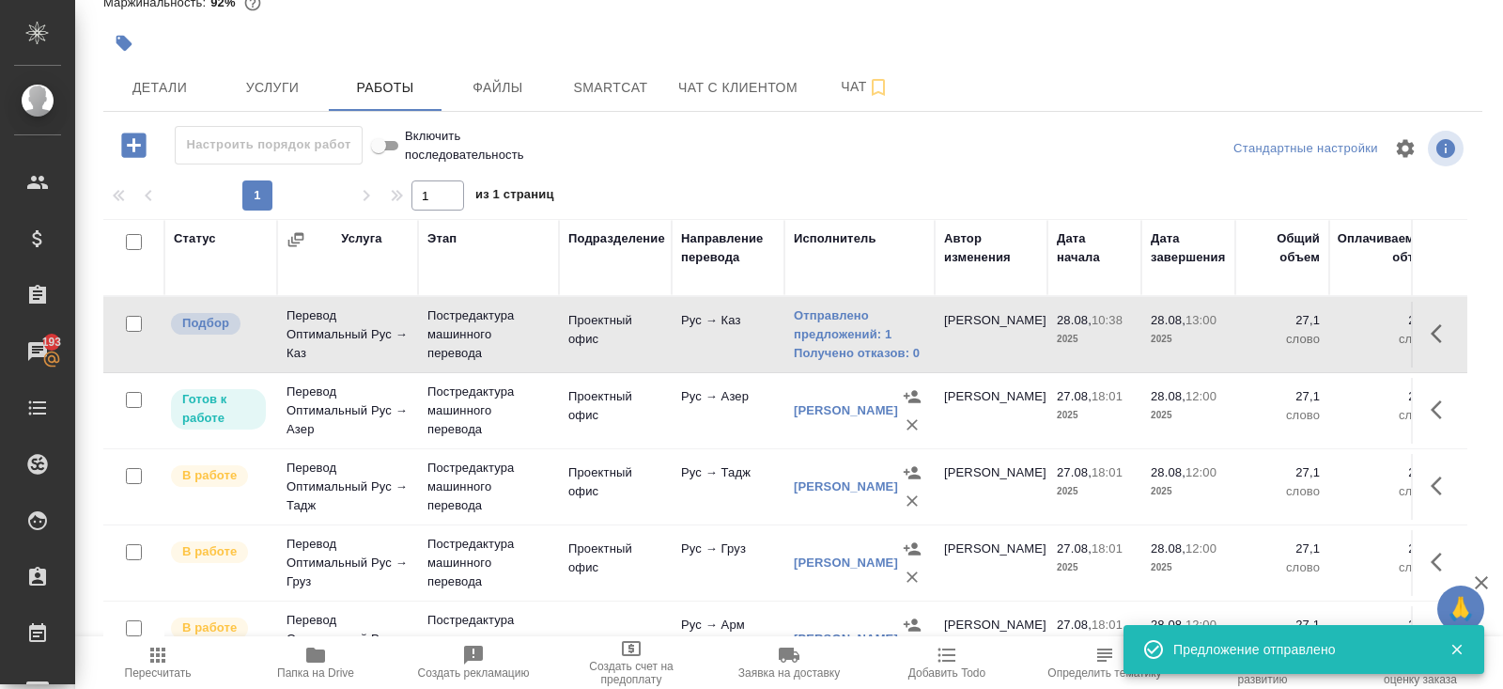
click at [158, 661] on icon "button" at bounding box center [157, 654] width 15 height 15
click at [158, 655] on icon "button" at bounding box center [157, 654] width 15 height 15
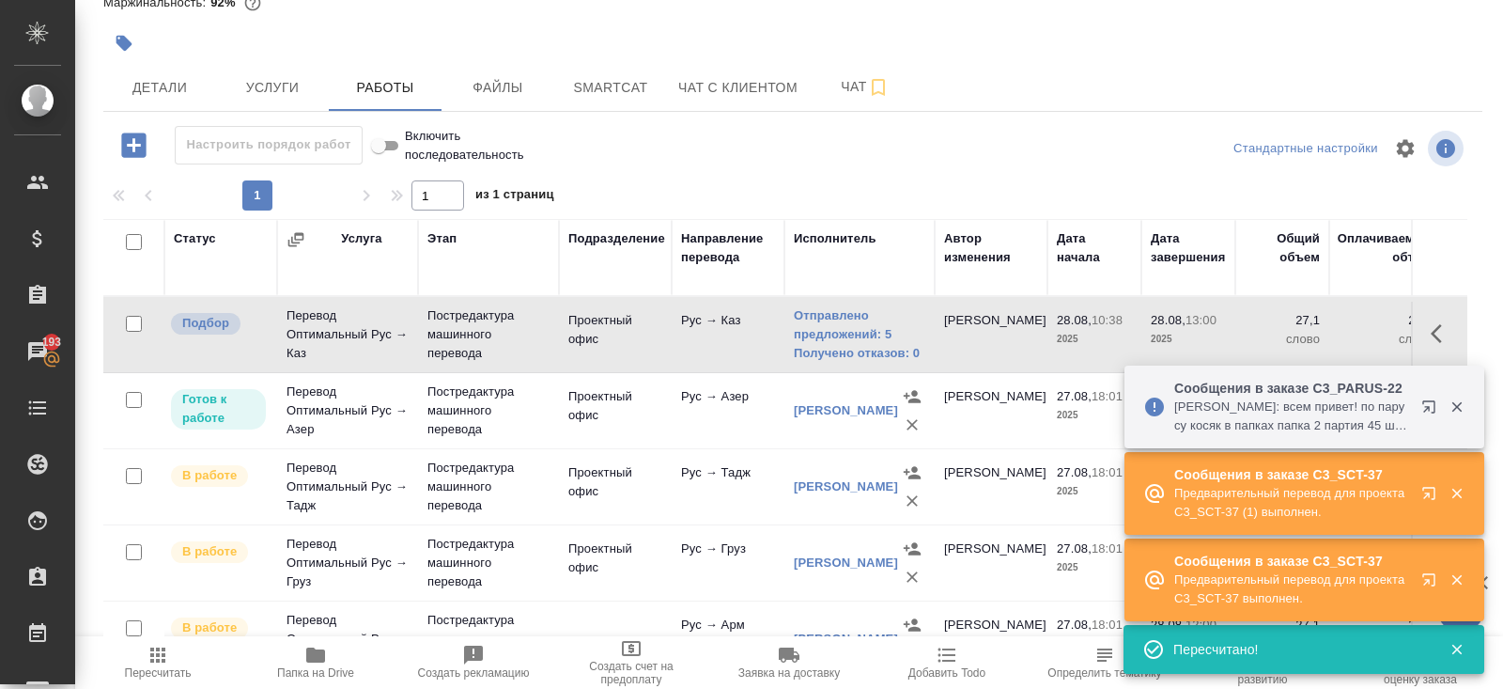
click at [164, 664] on icon "button" at bounding box center [158, 655] width 23 height 23
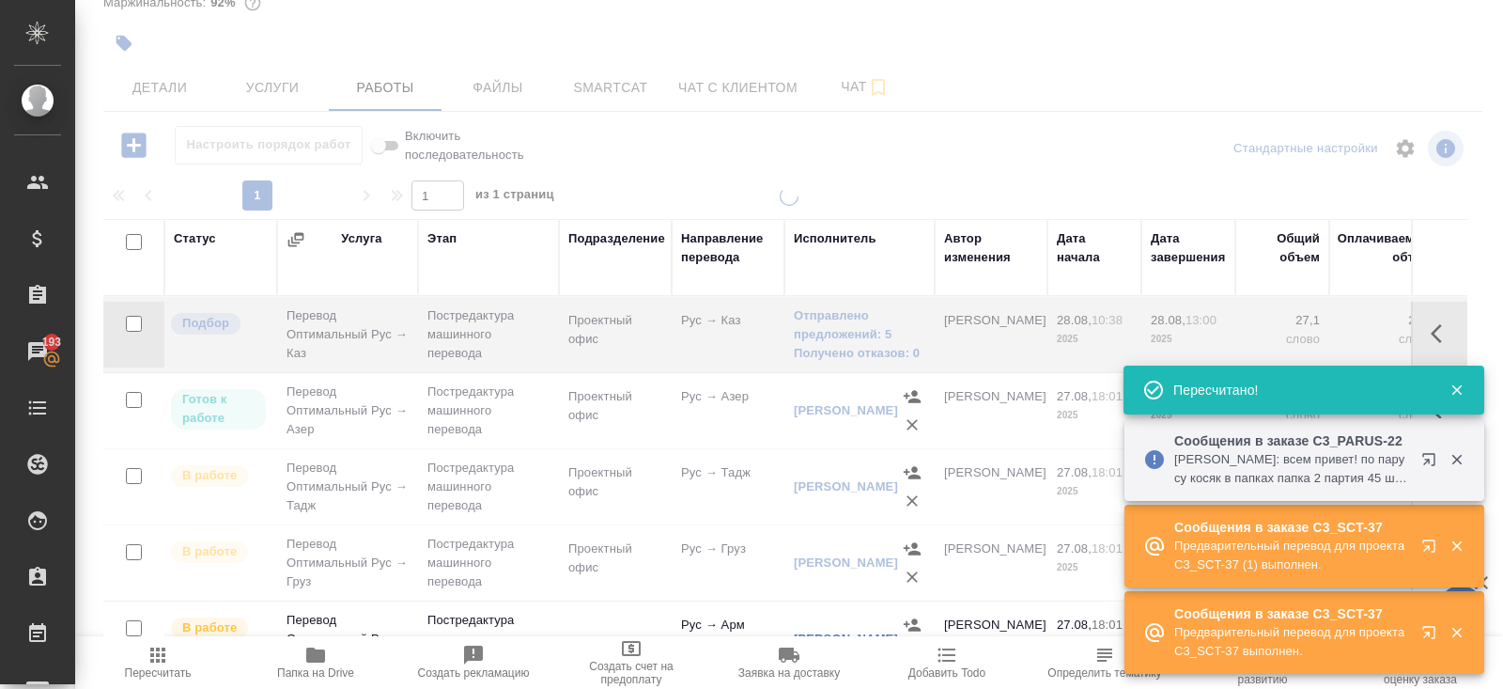
click at [1428, 459] on icon "button" at bounding box center [1429, 459] width 12 height 12
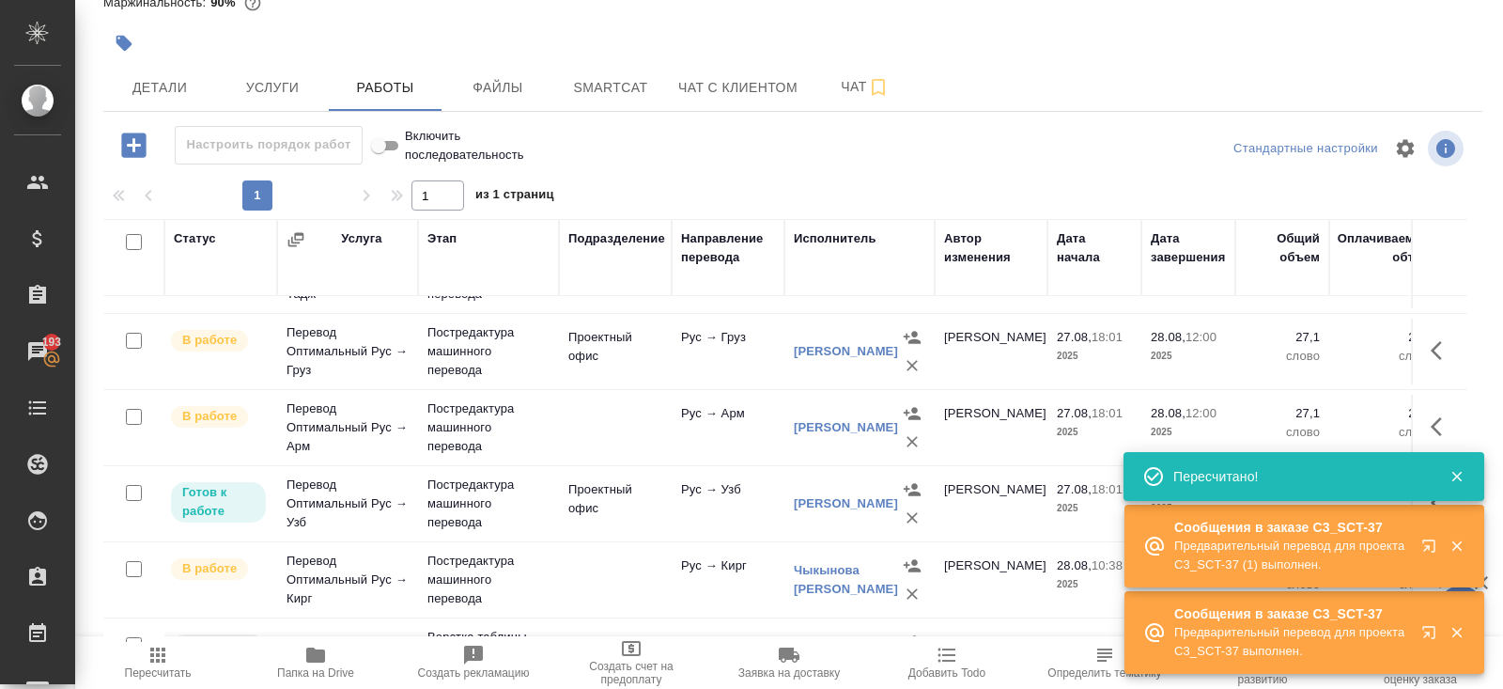
scroll to position [259, 0]
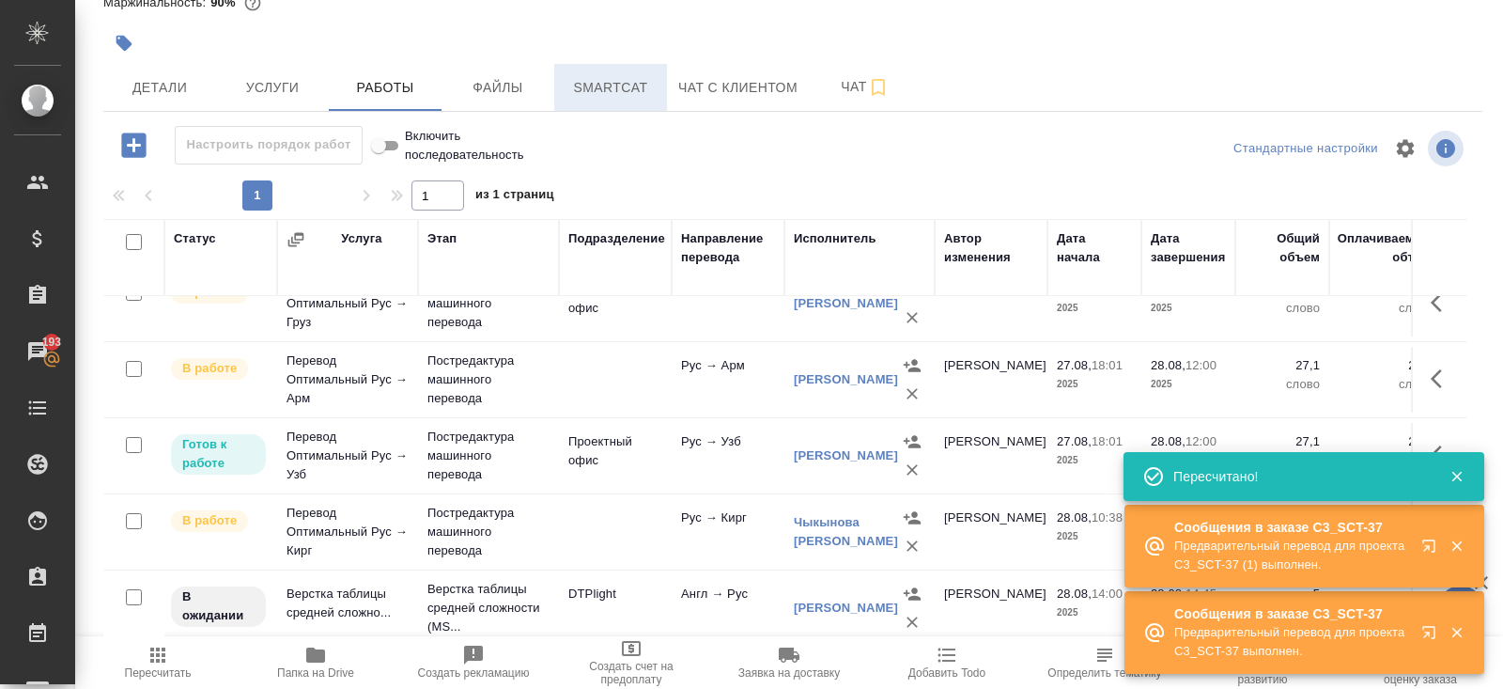
click at [602, 77] on span "Smartcat" at bounding box center [611, 87] width 90 height 23
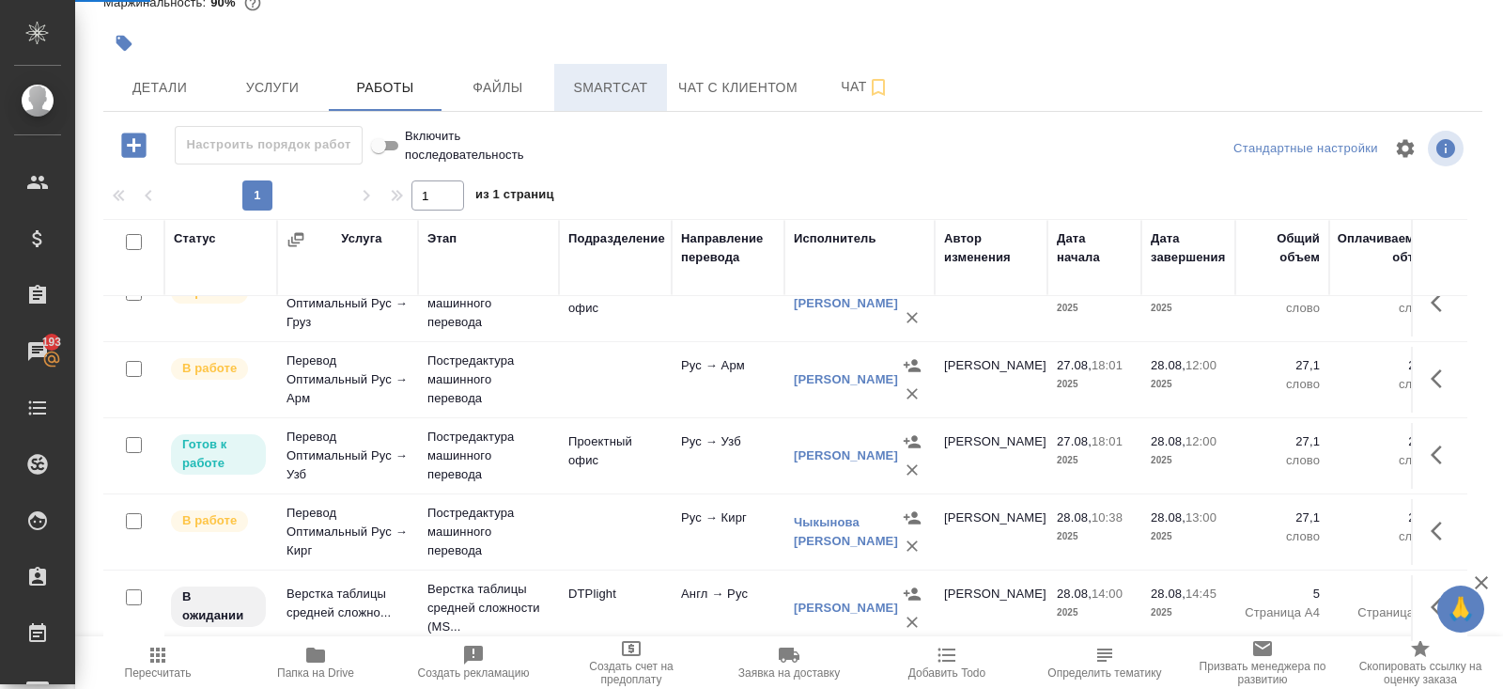
click at [637, 100] on button "Smartcat" at bounding box center [610, 87] width 113 height 47
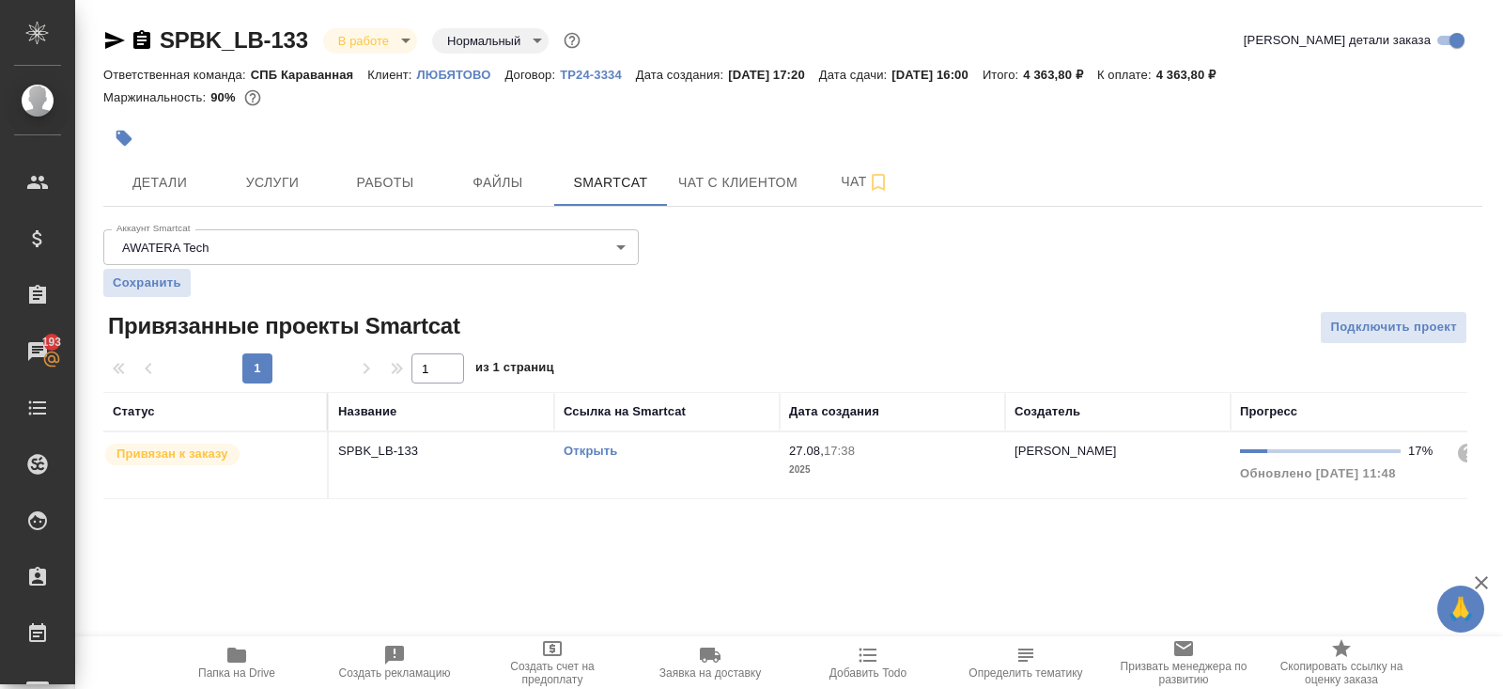
click at [598, 444] on link "Открыть" at bounding box center [591, 451] width 54 height 14
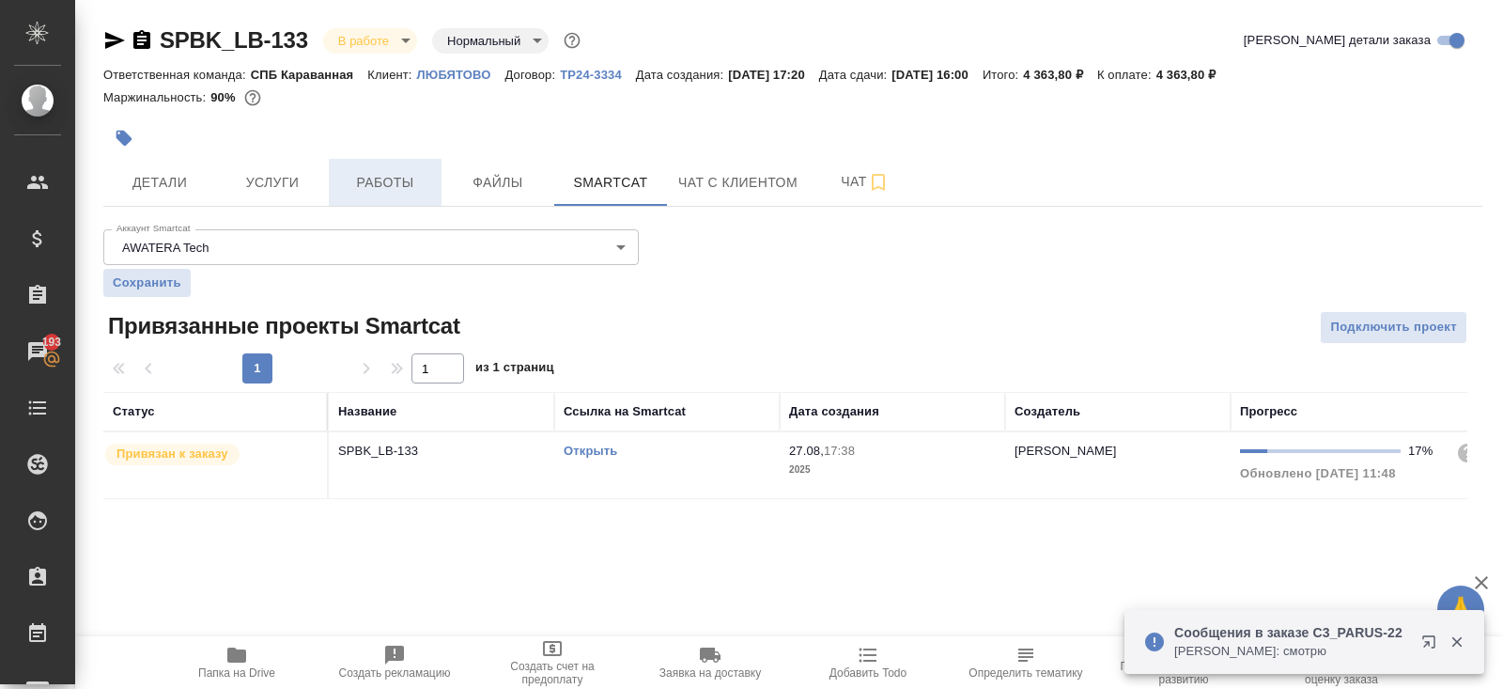
click at [387, 193] on span "Работы" at bounding box center [385, 182] width 90 height 23
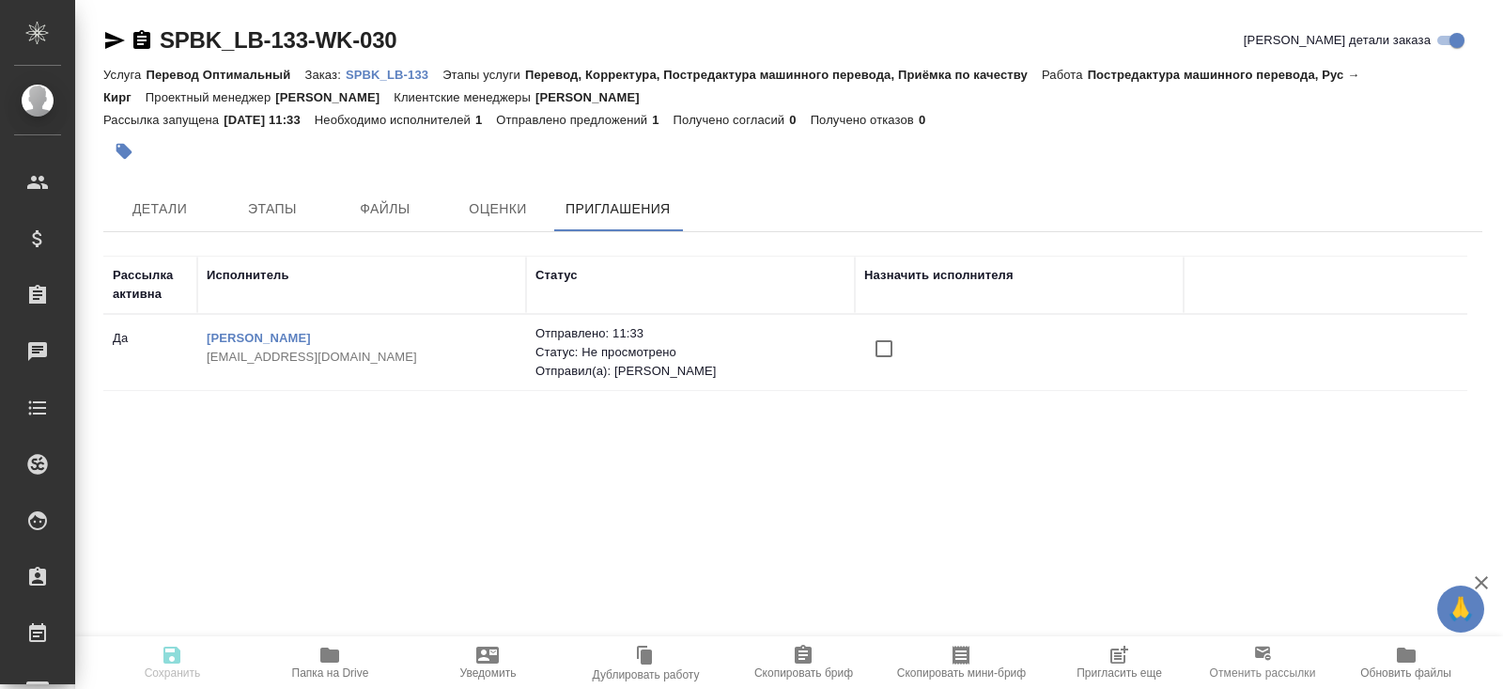
click at [1108, 660] on icon "button" at bounding box center [1119, 655] width 23 height 23
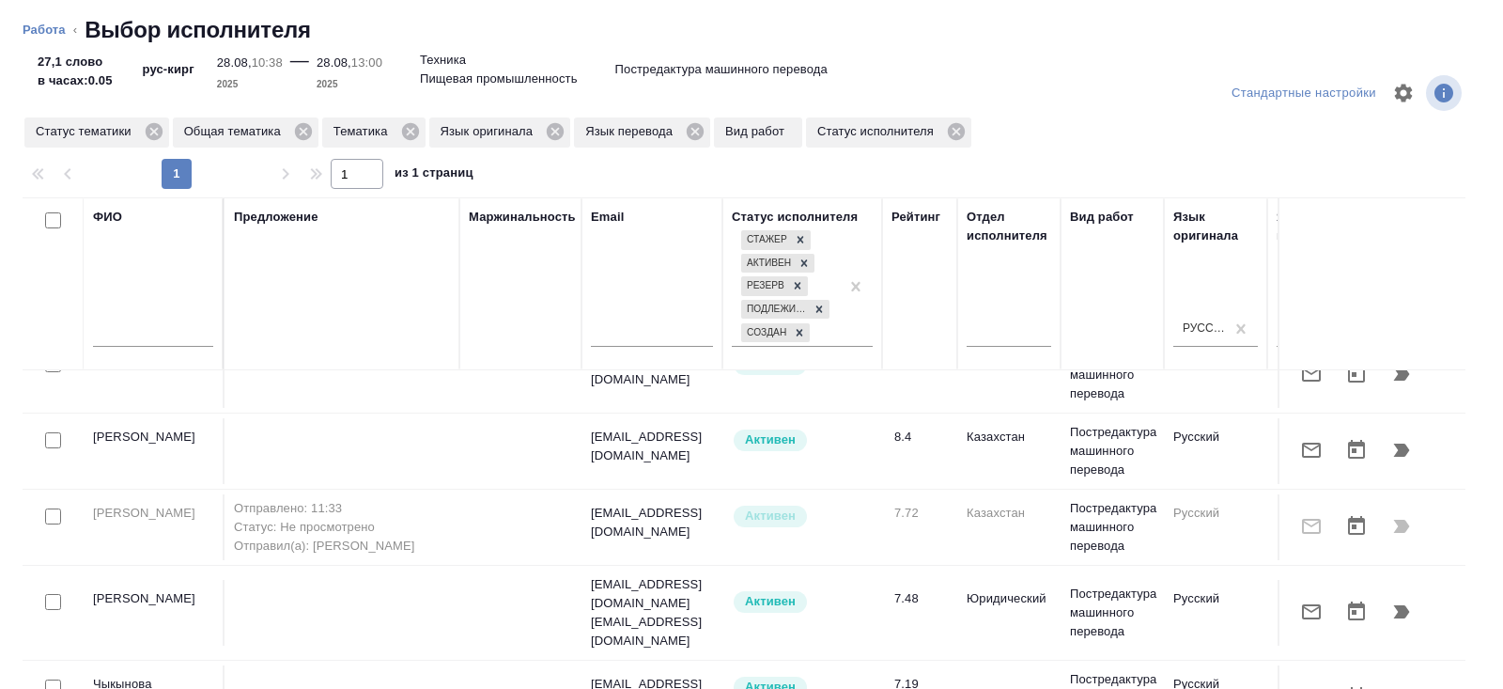
scroll to position [107, 0]
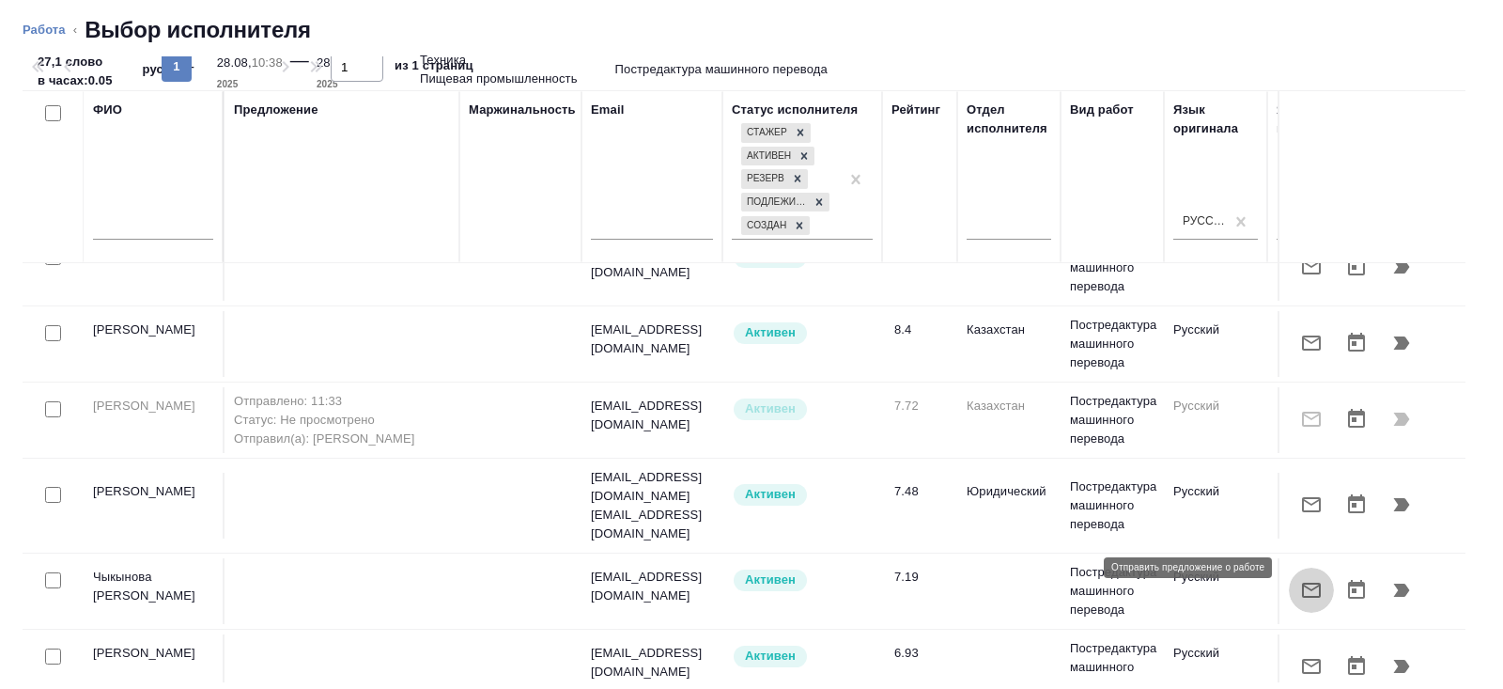
click at [1316, 579] on icon "button" at bounding box center [1312, 590] width 23 height 23
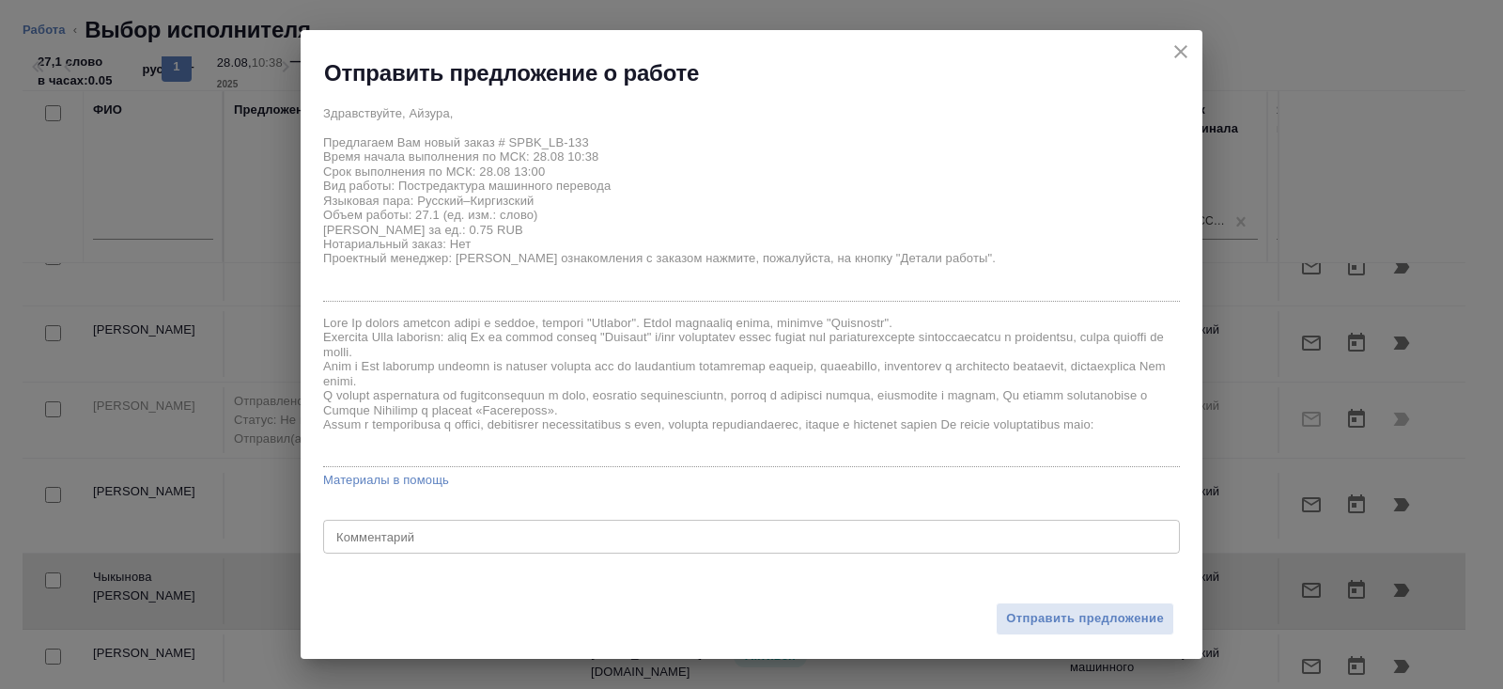
click at [1043, 599] on div "Отправить предложение" at bounding box center [752, 606] width 902 height 103
click at [1043, 609] on span "Отправить предложение" at bounding box center [1085, 619] width 158 height 22
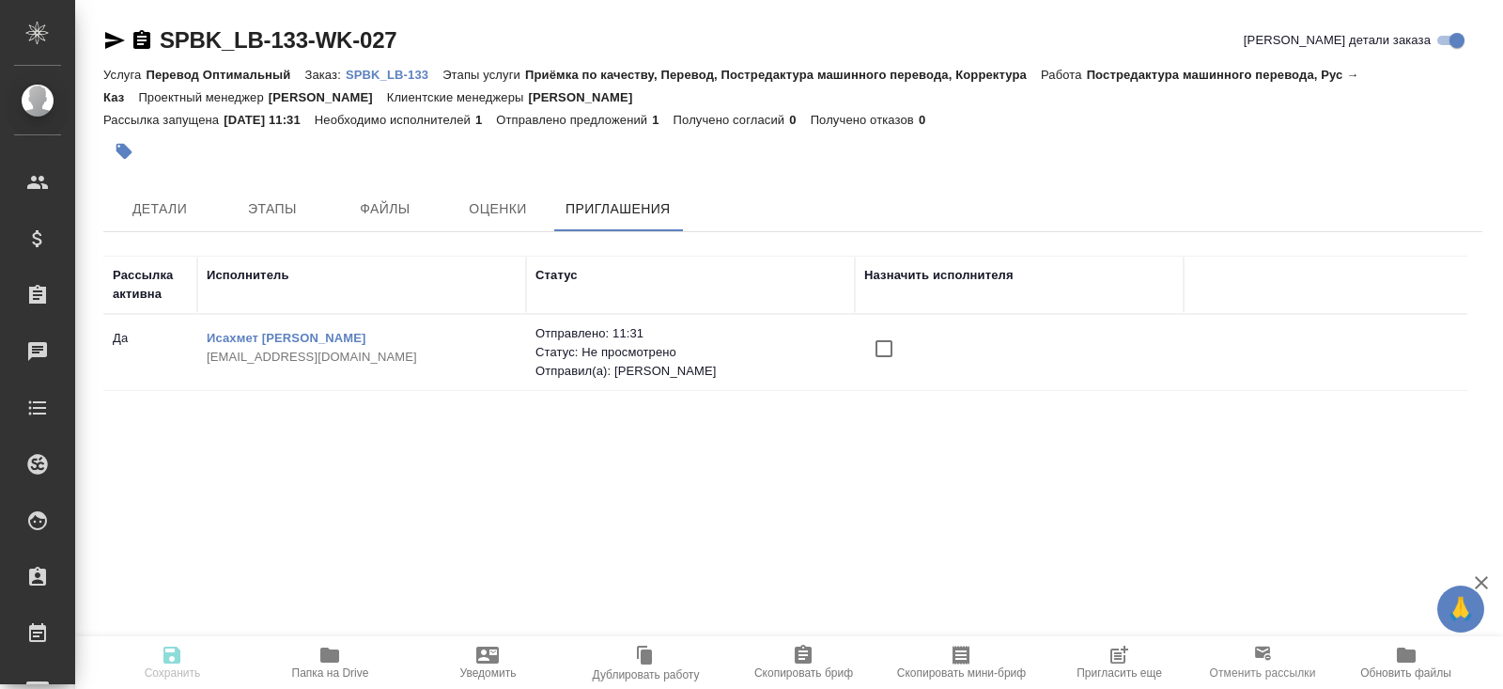
click at [1114, 657] on icon "button" at bounding box center [1119, 655] width 23 height 23
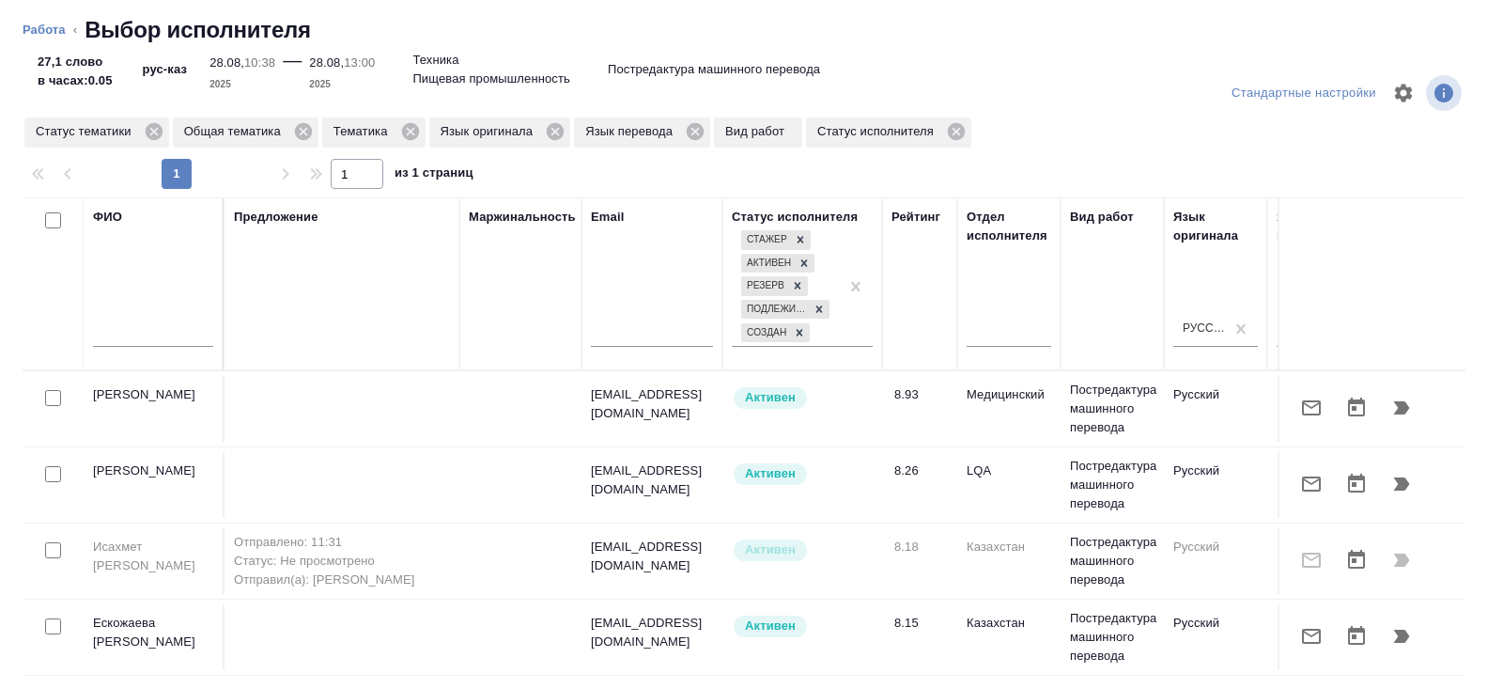
scroll to position [0, 1285]
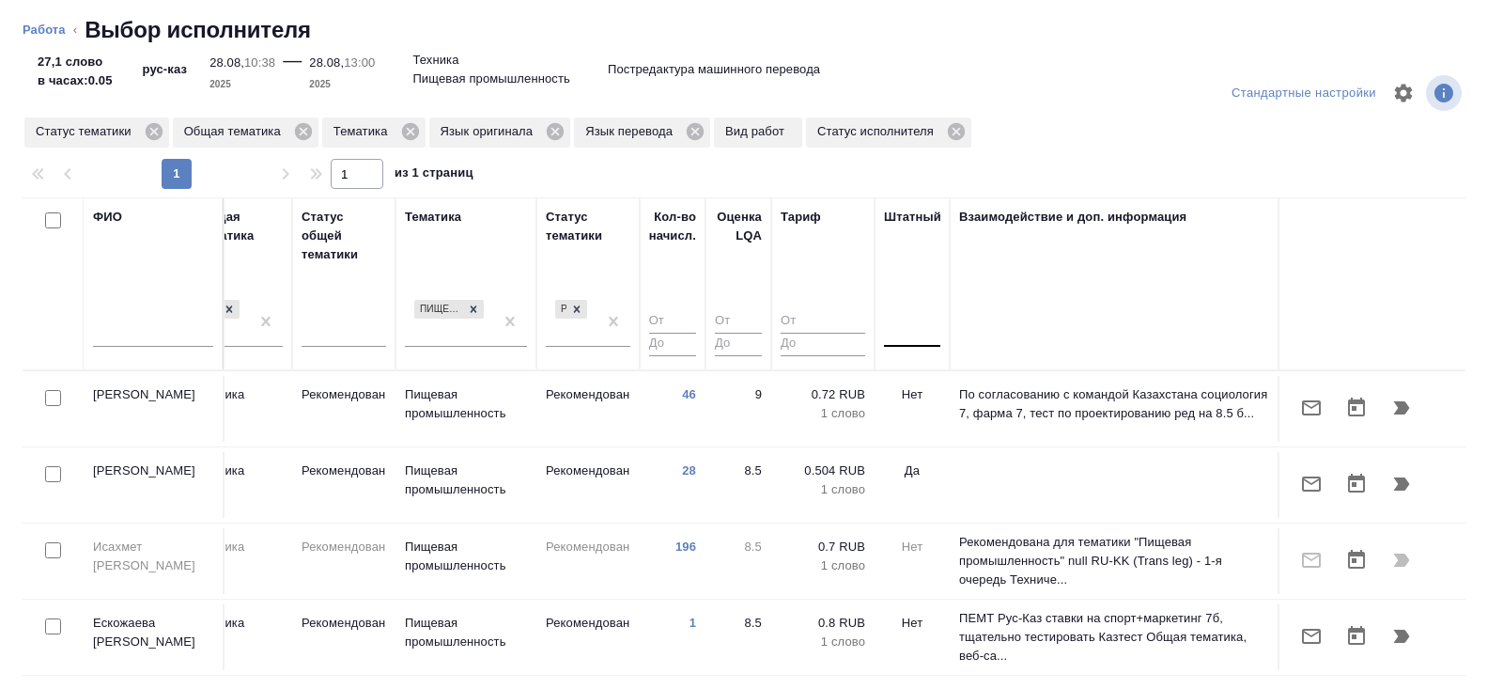
click at [906, 323] on div at bounding box center [912, 328] width 56 height 27
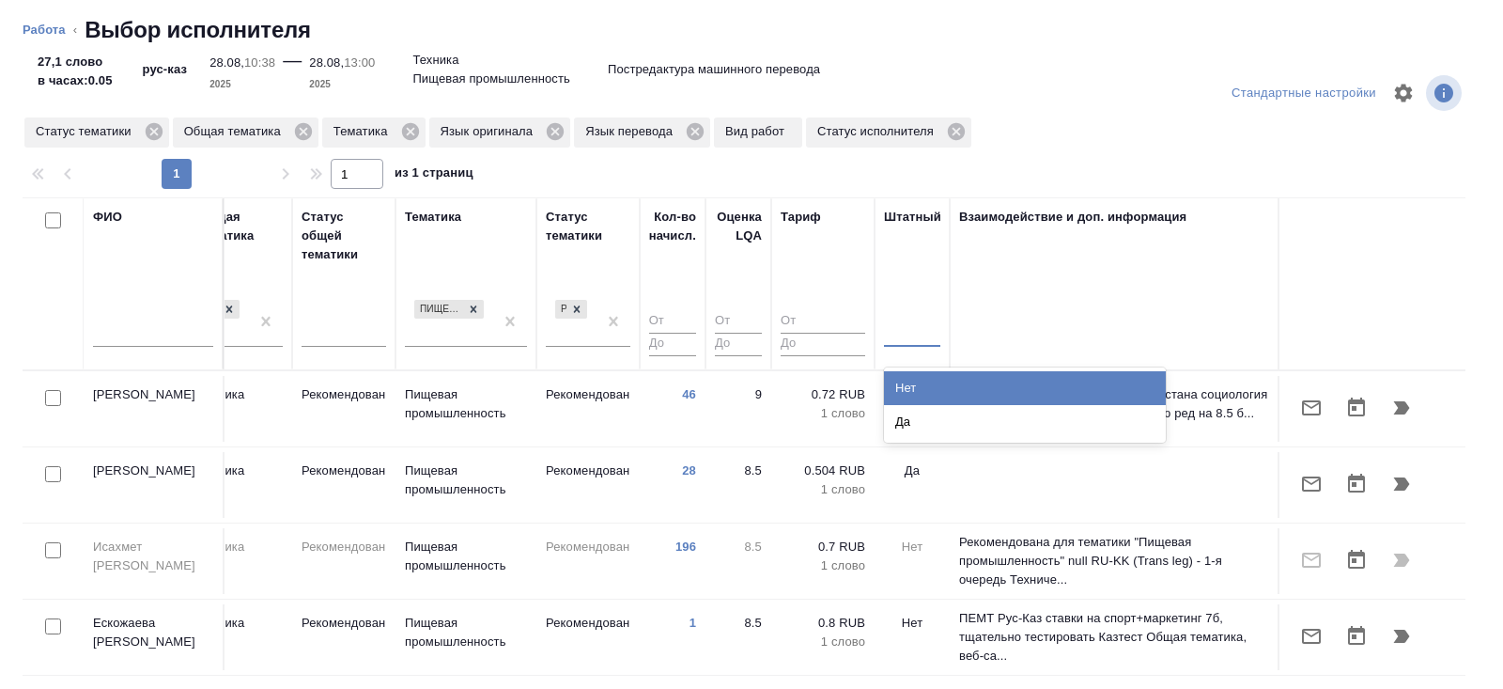
click at [909, 382] on div "Нет" at bounding box center [1025, 388] width 282 height 34
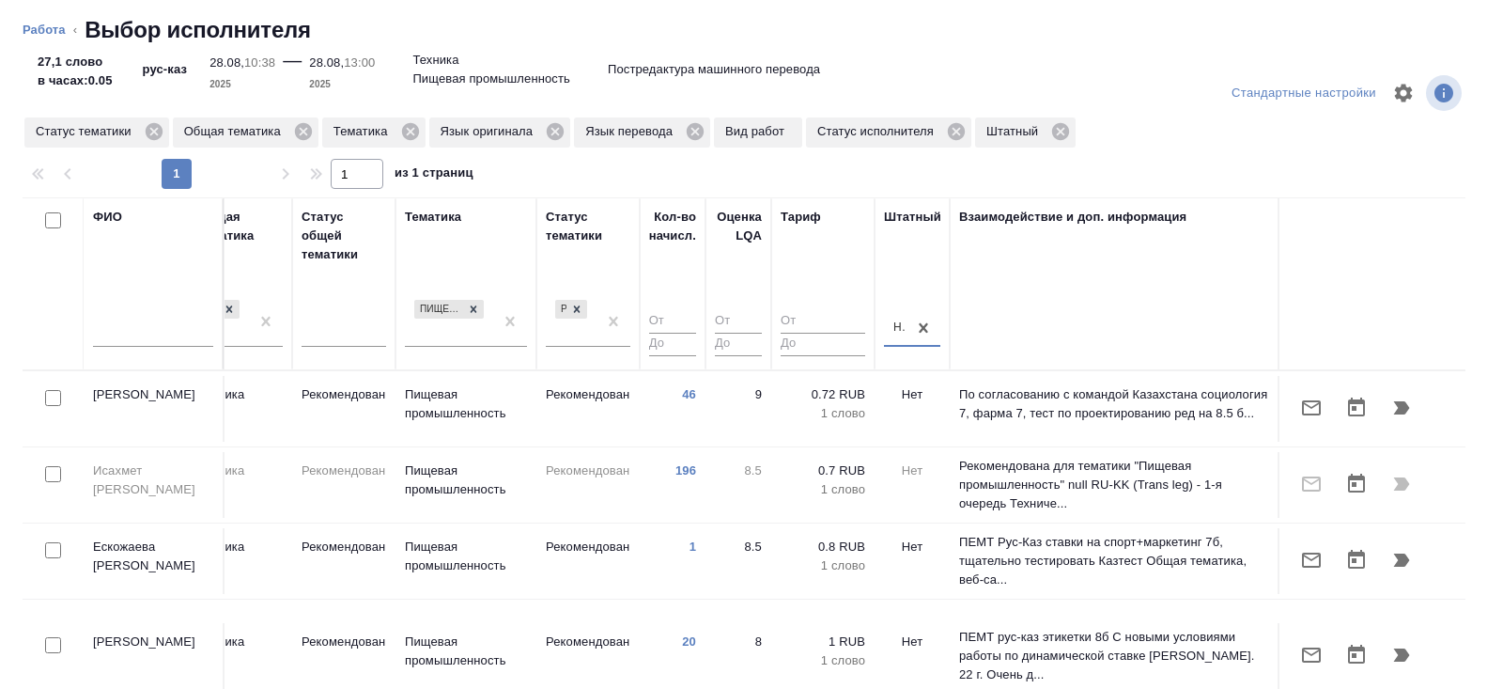
click at [50, 552] on input "checkbox" at bounding box center [53, 550] width 16 height 16
checkbox input "true"
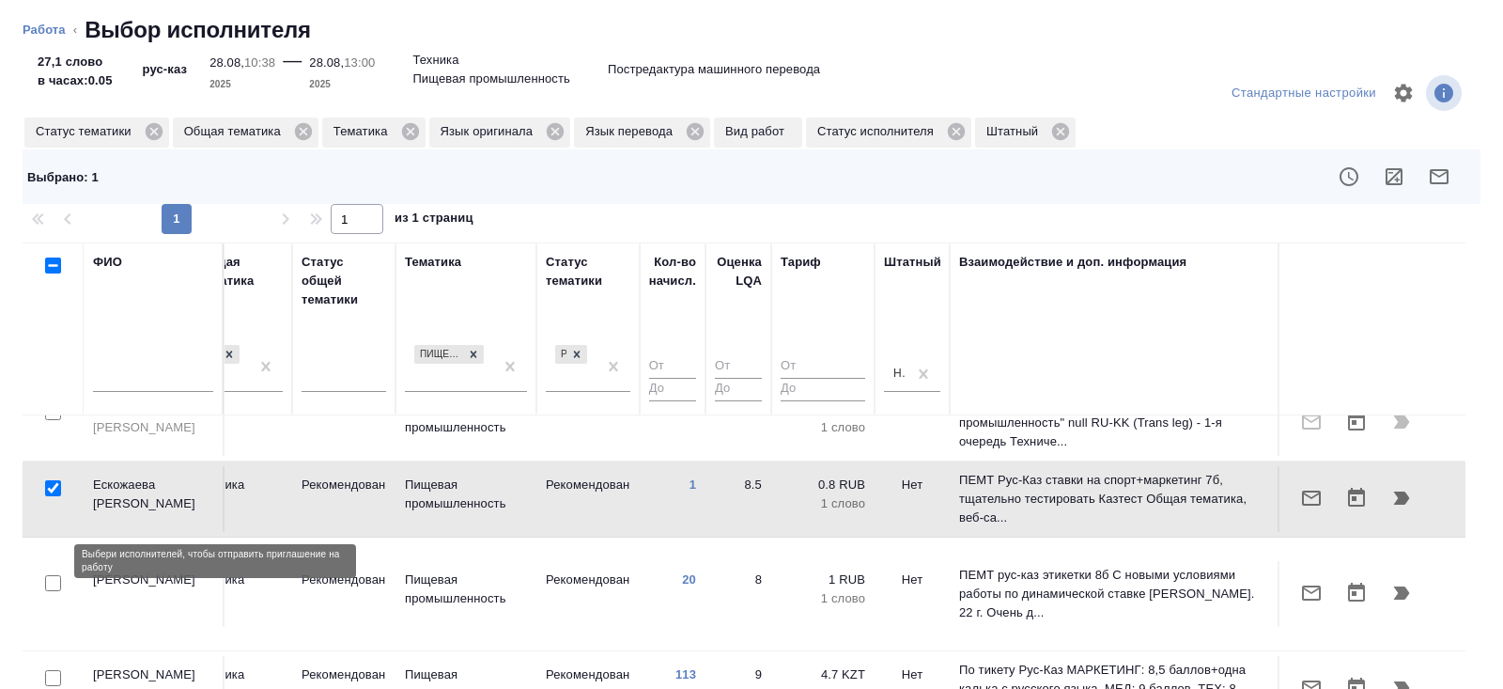
click at [54, 575] on input "checkbox" at bounding box center [53, 583] width 16 height 16
checkbox input "true"
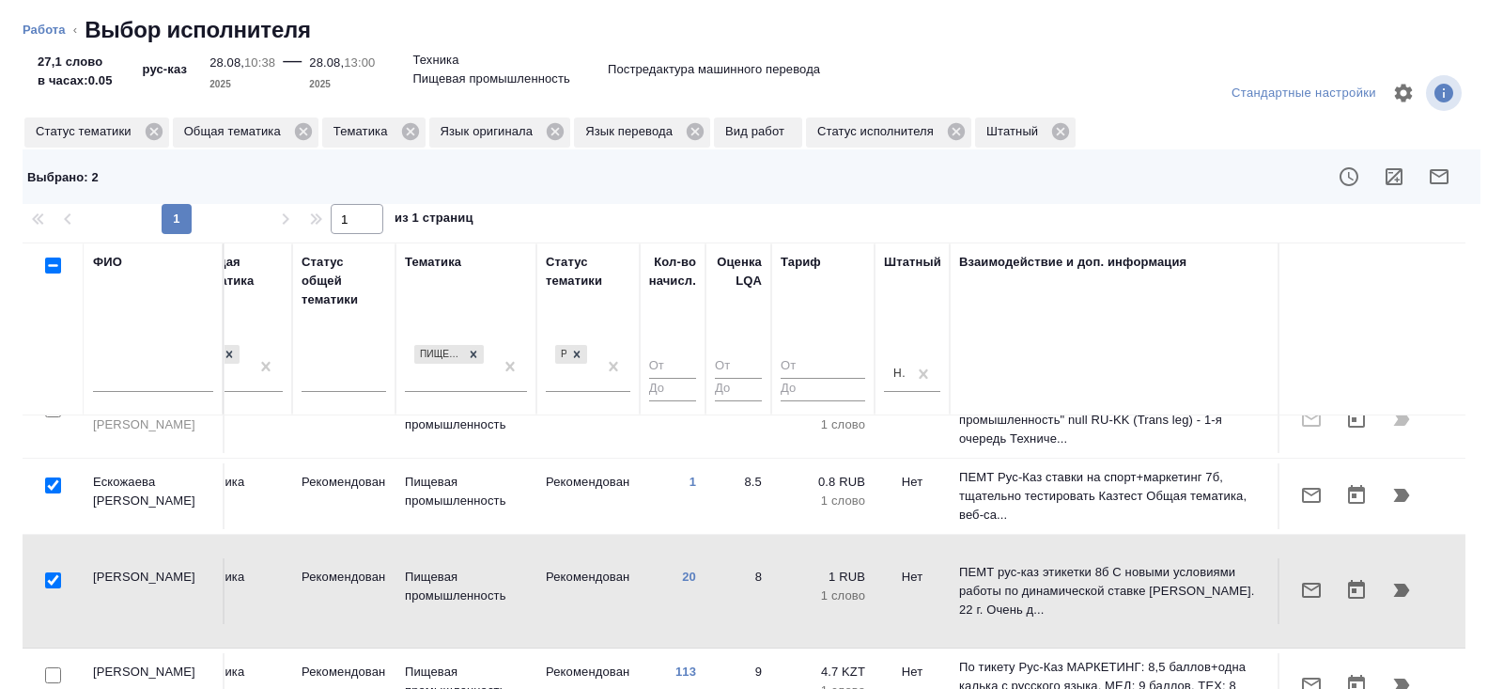
scroll to position [152, 0]
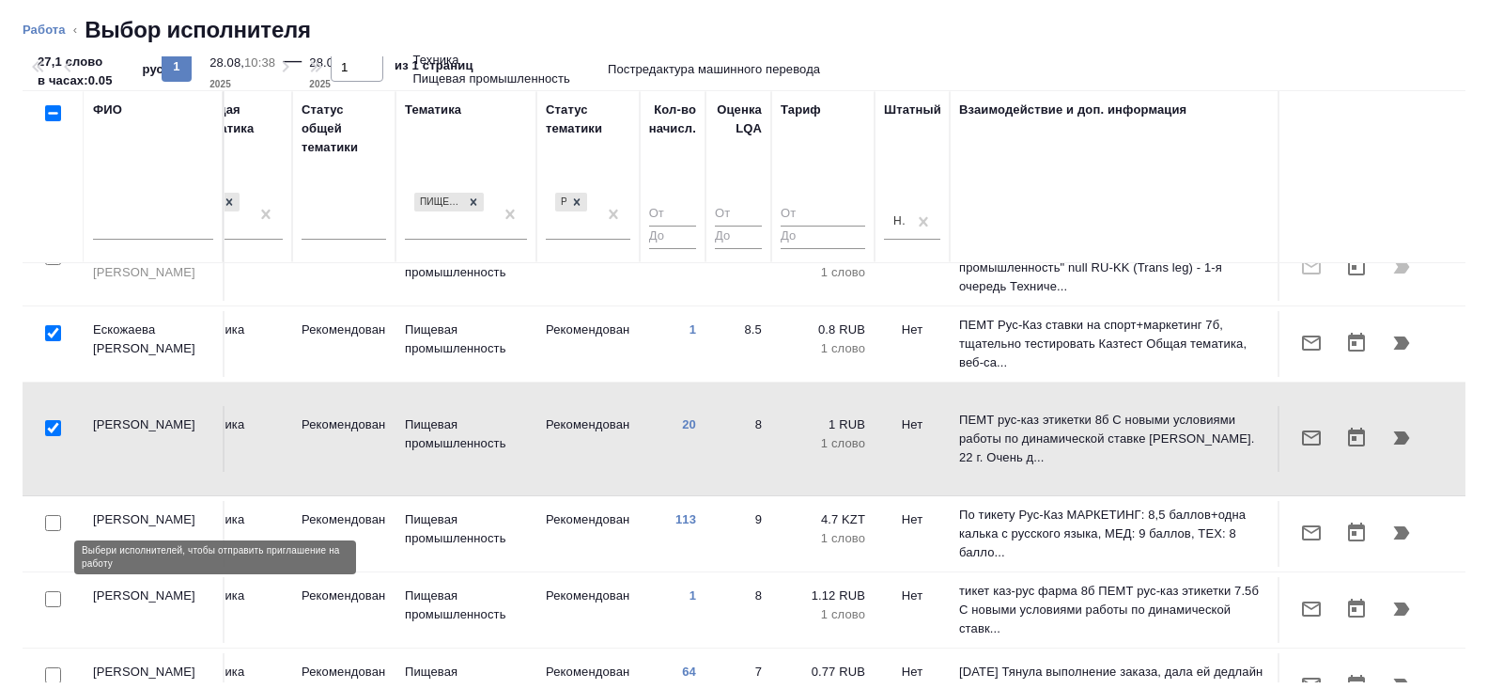
click at [52, 591] on input "checkbox" at bounding box center [53, 599] width 16 height 16
checkbox input "true"
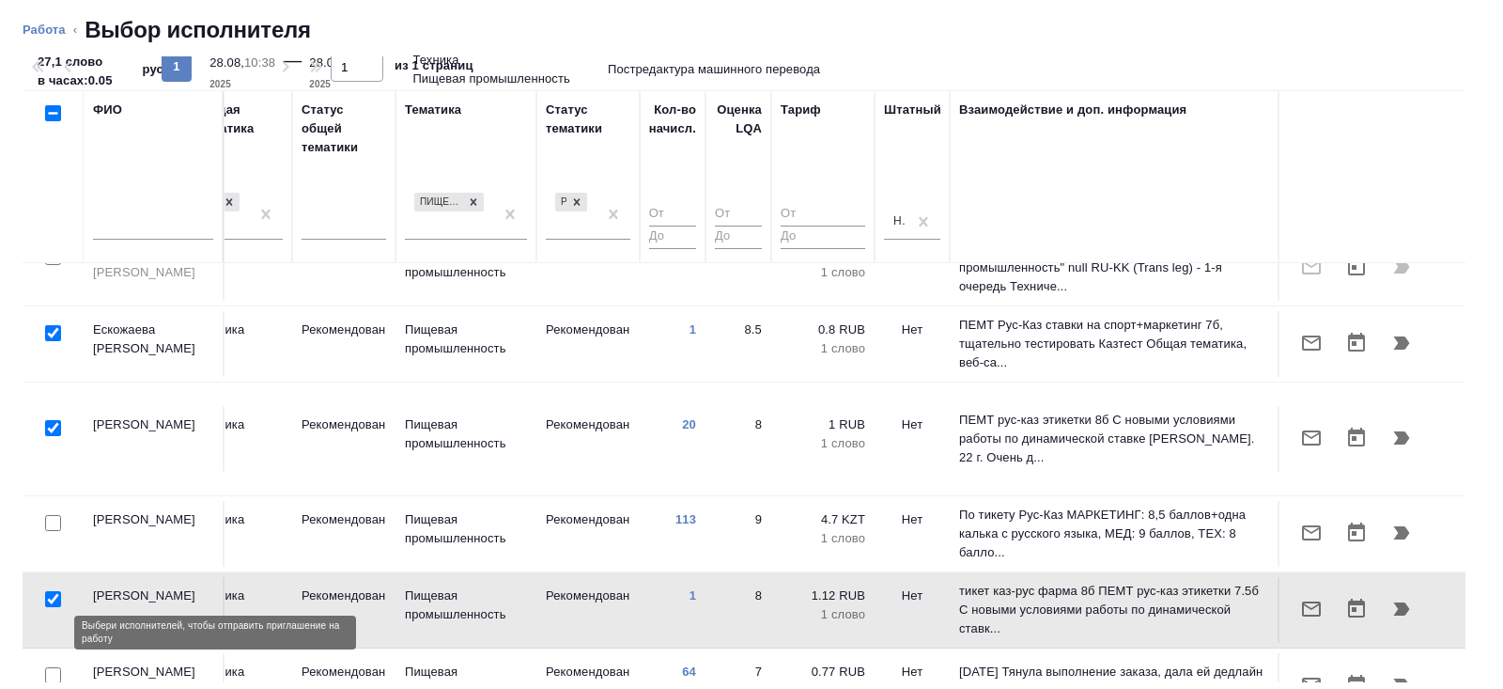
click at [53, 667] on input "checkbox" at bounding box center [53, 675] width 16 height 16
checkbox input "true"
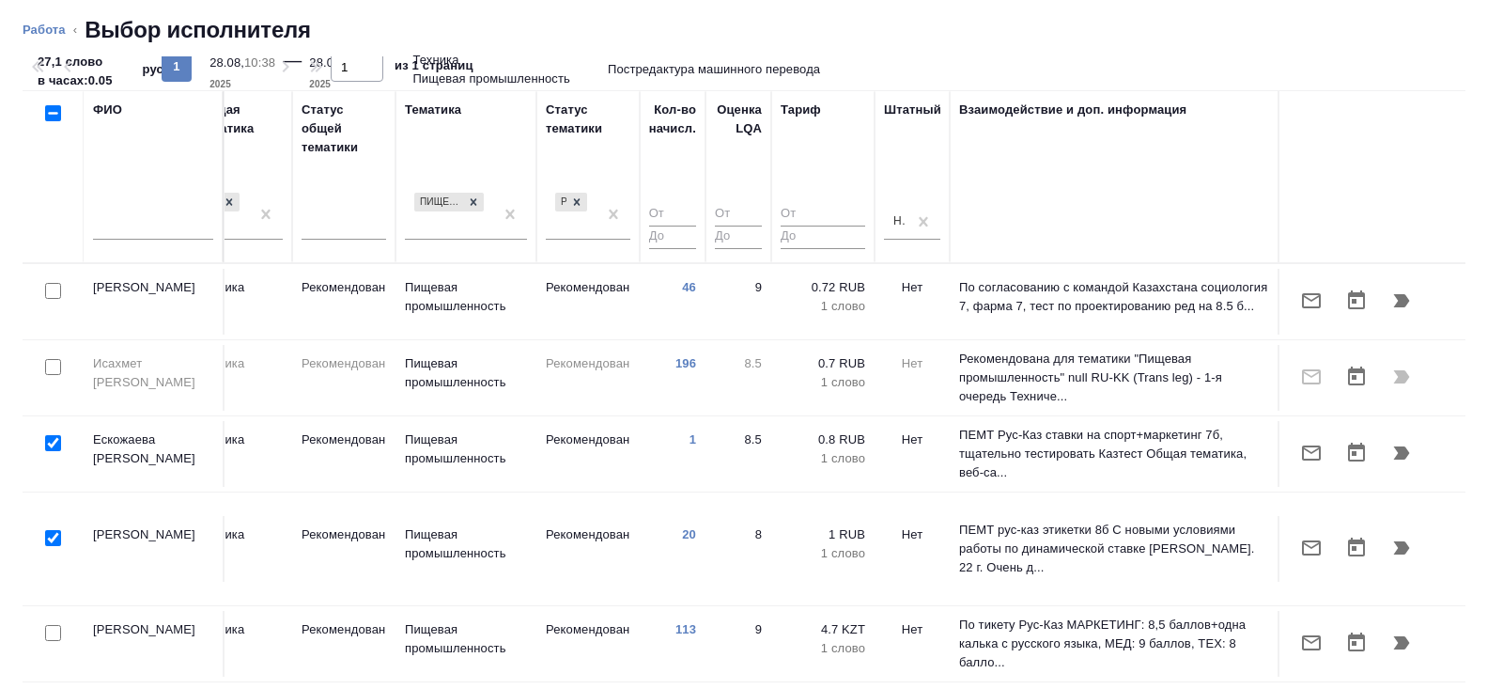
scroll to position [0, 0]
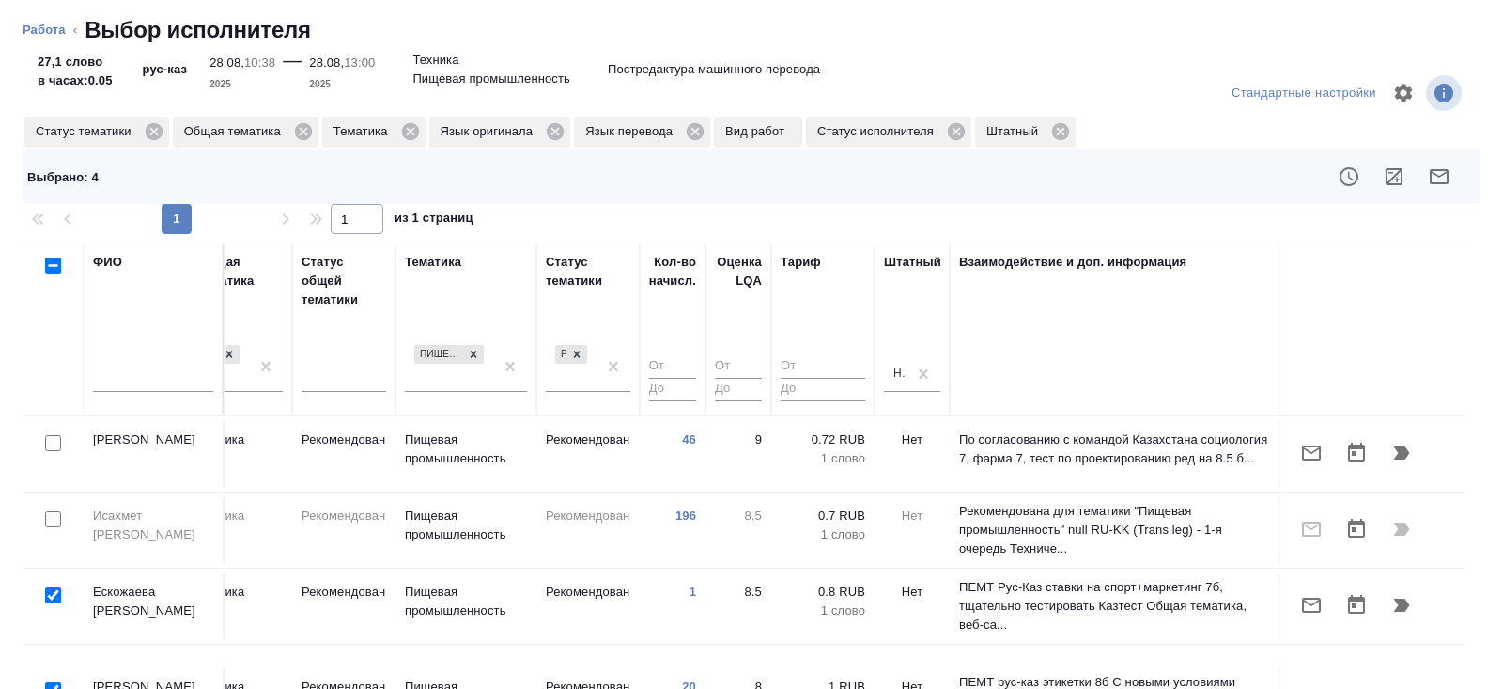
click at [1446, 176] on icon "button" at bounding box center [1439, 176] width 23 height 23
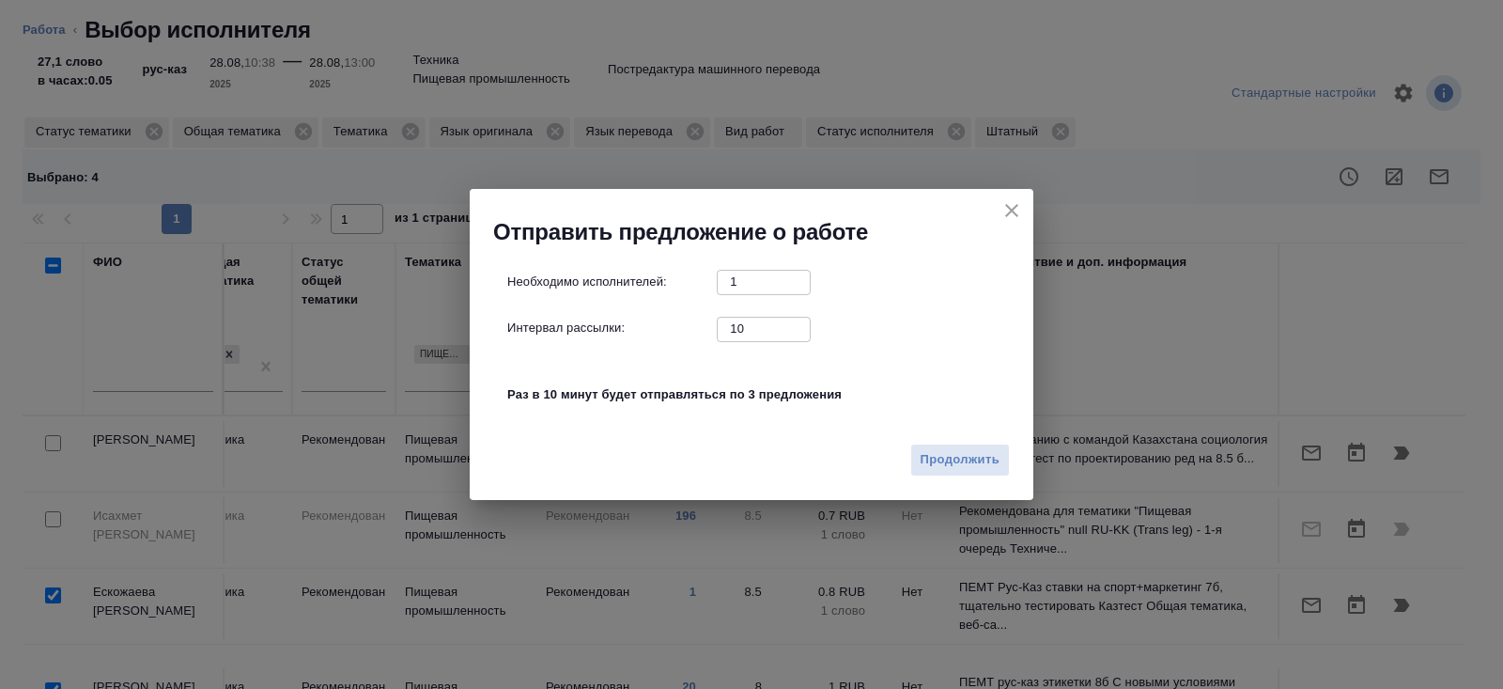
drag, startPoint x: 771, startPoint y: 327, endPoint x: 631, endPoint y: 307, distance: 142.3
click at [631, 307] on div "Необходимо исполнителей: 1 ​ Интервал рассылки: 10 ​ Раз в 10 минут будет отпра…" at bounding box center [759, 348] width 504 height 157
type input "0"
click at [945, 447] on button "Продолжить" at bounding box center [961, 460] width 100 height 33
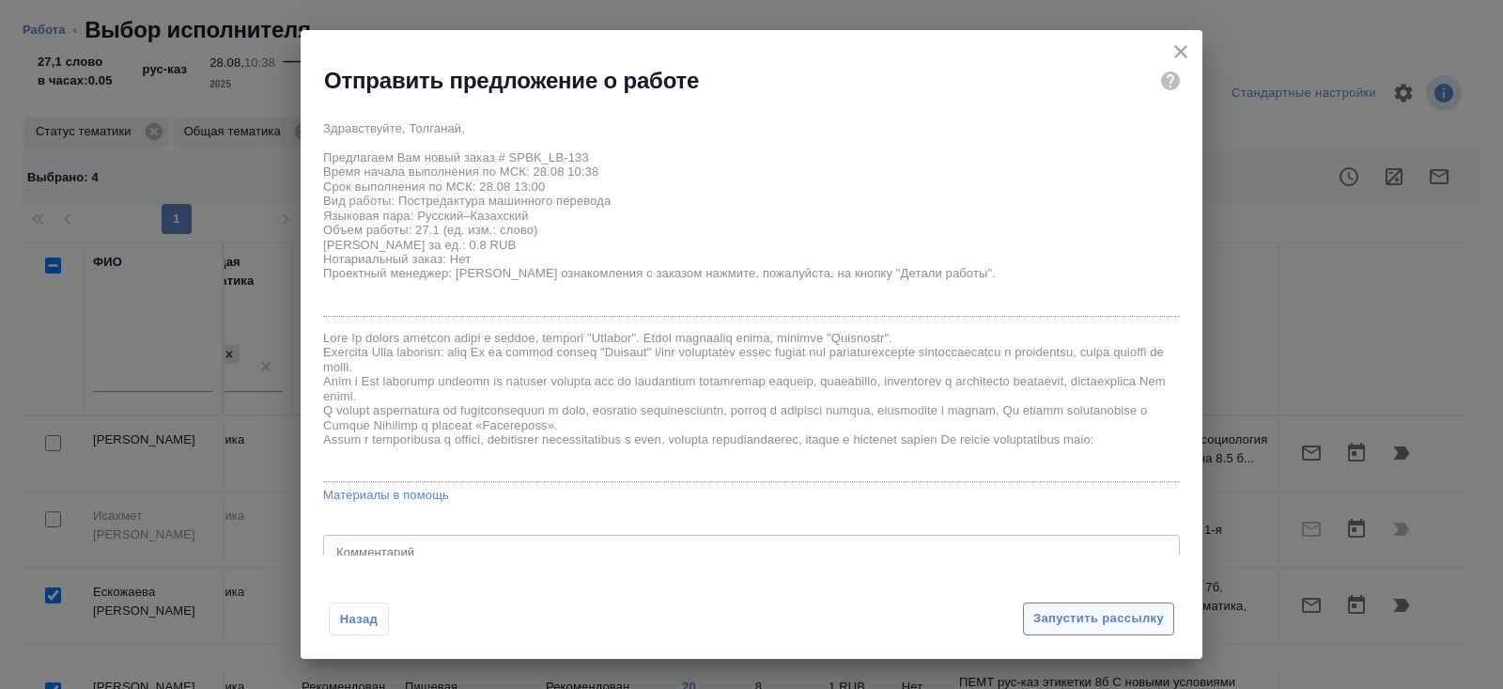
click at [1044, 633] on button "Запустить рассылку" at bounding box center [1098, 618] width 151 height 33
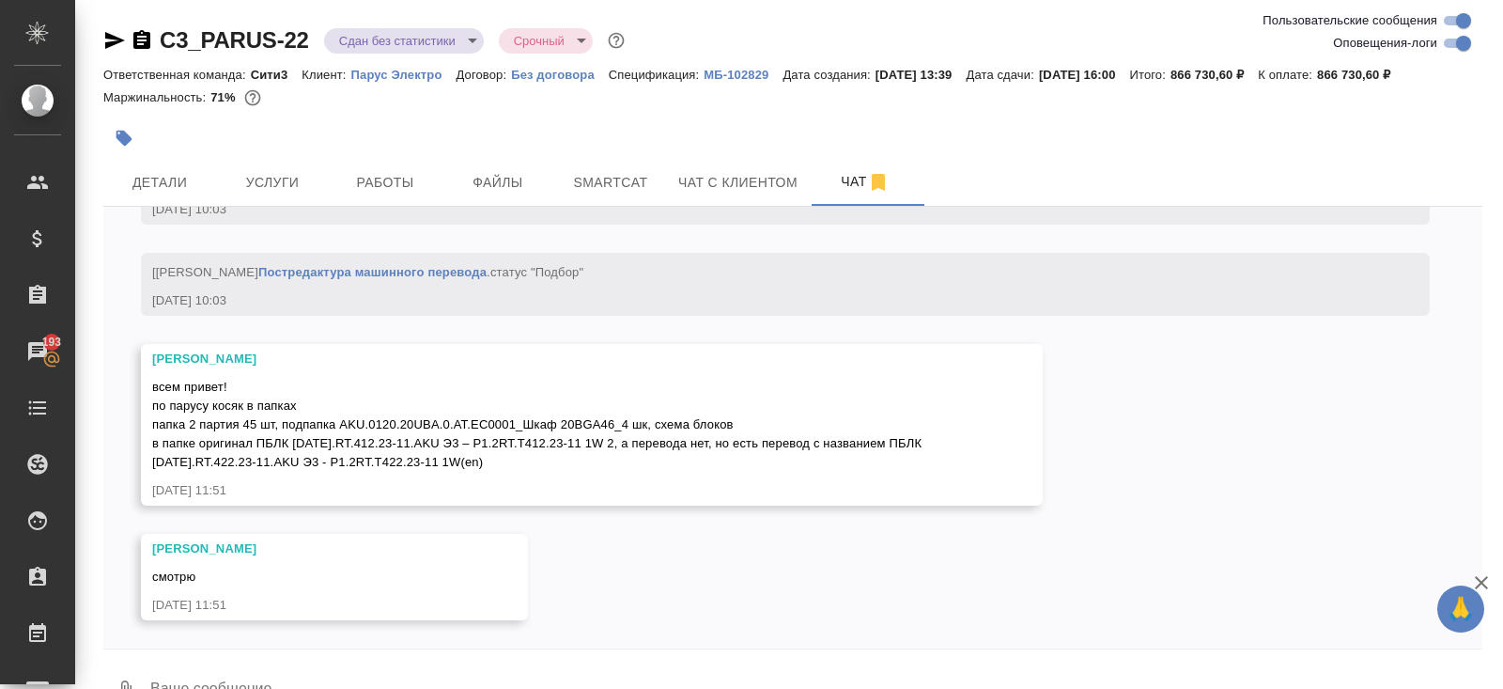
scroll to position [74911, 0]
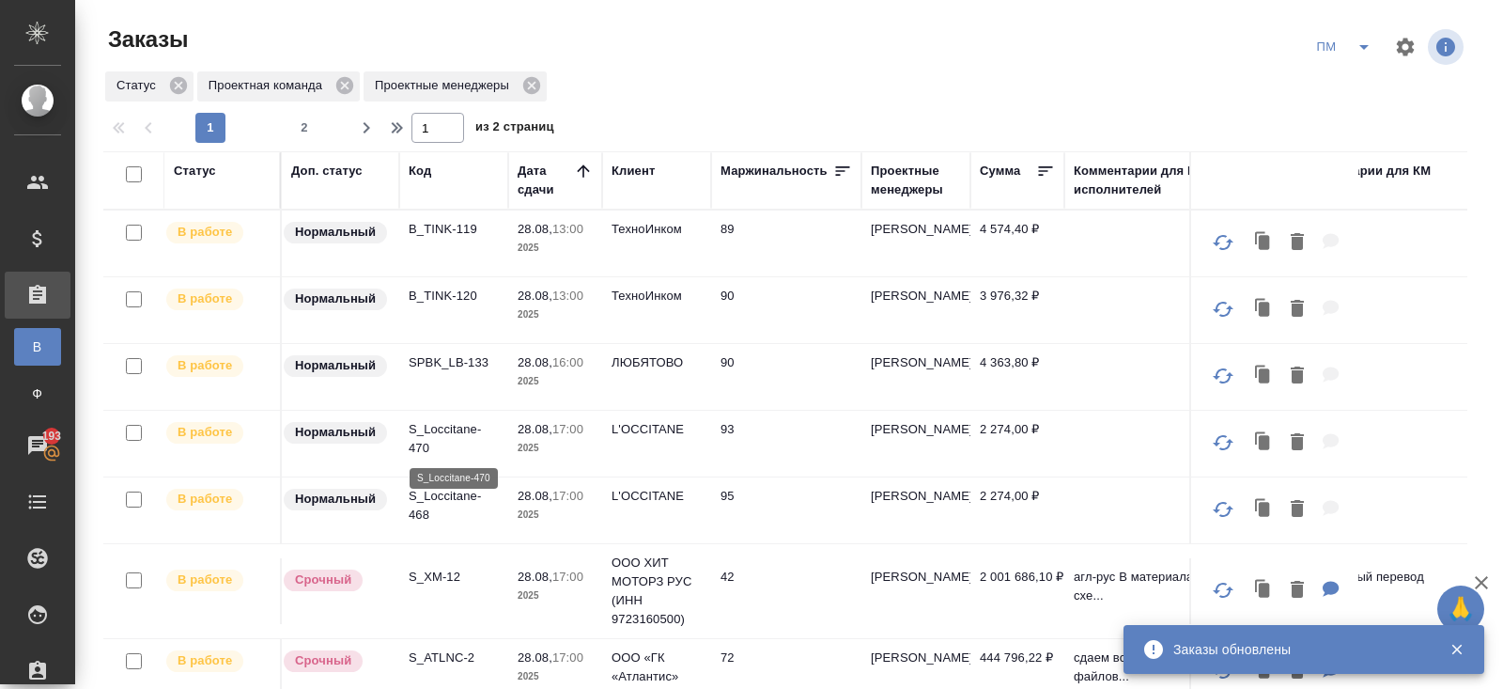
click at [419, 436] on p "S_Loccitane-470" at bounding box center [454, 439] width 90 height 38
click at [1365, 53] on icon "split button" at bounding box center [1364, 47] width 23 height 23
click at [1357, 89] on li "В работу!" at bounding box center [1345, 85] width 95 height 30
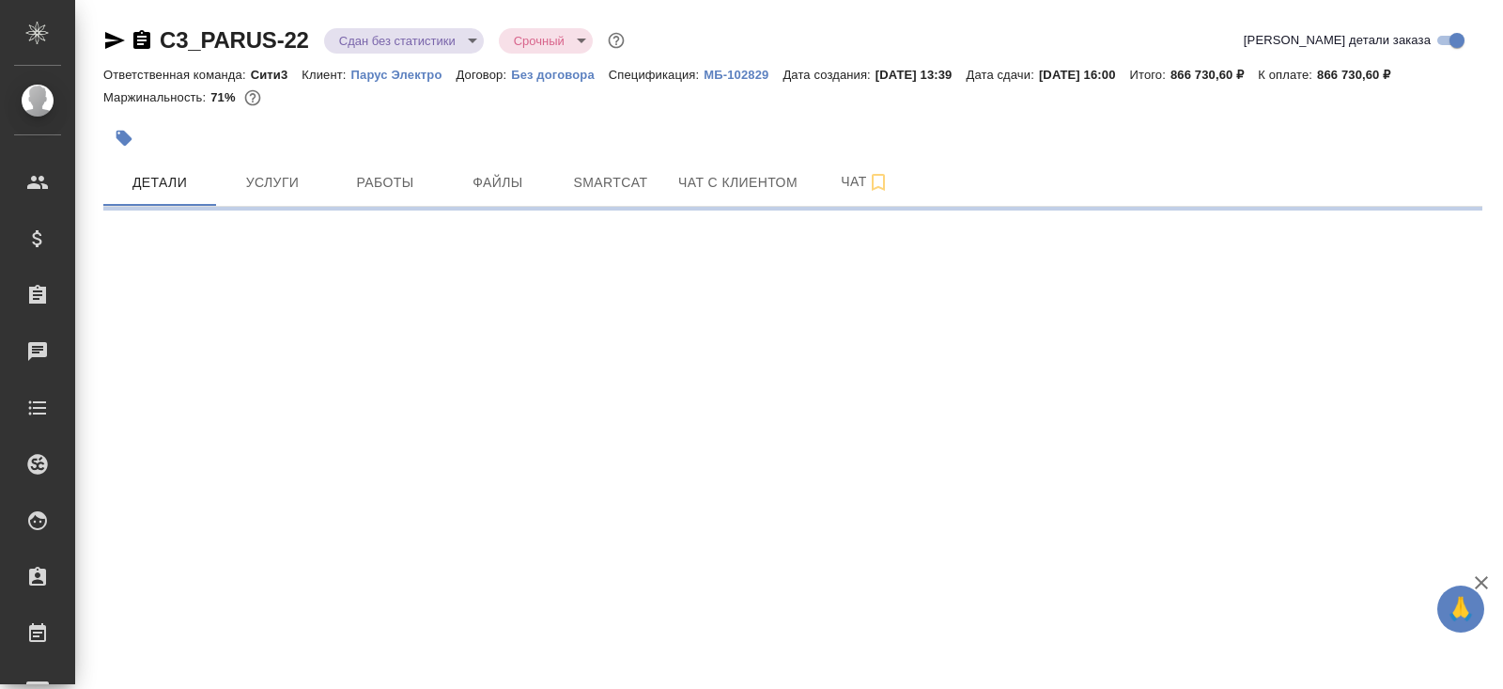
select select "RU"
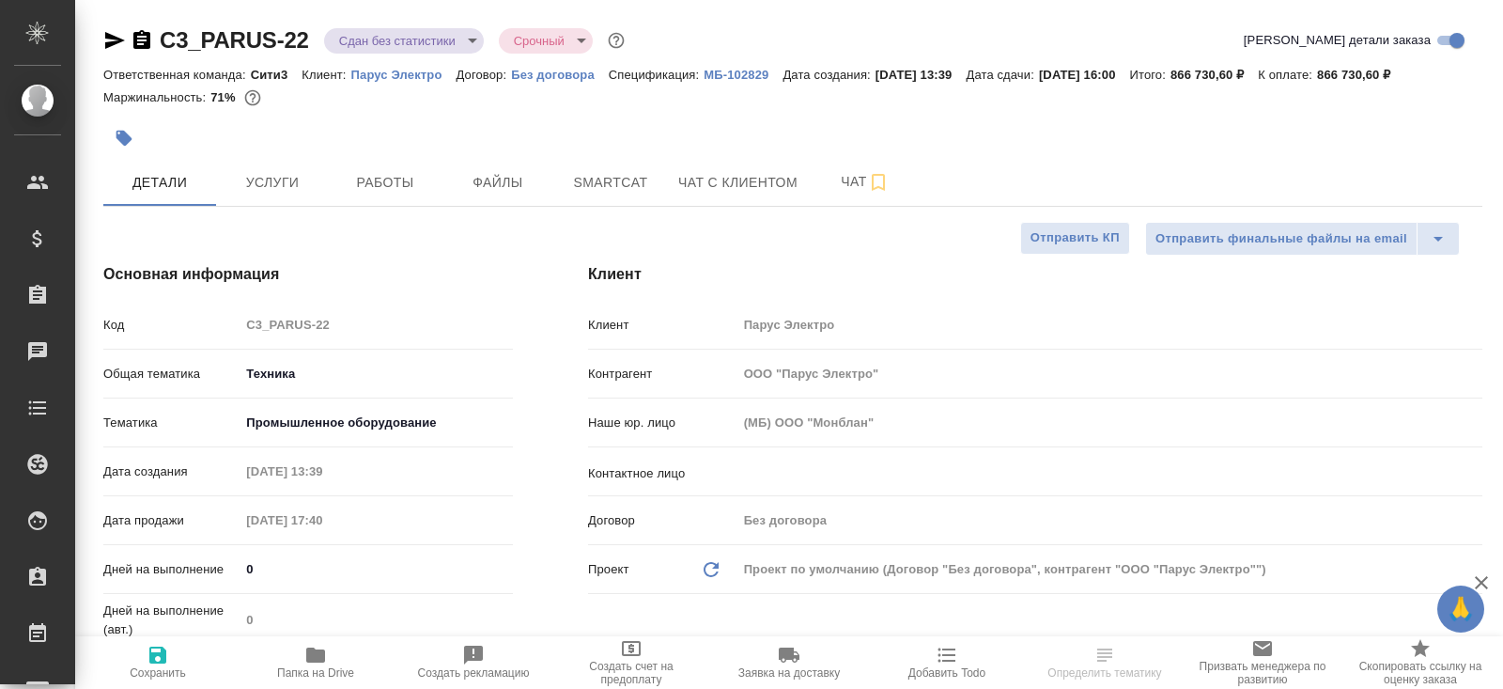
type textarea "x"
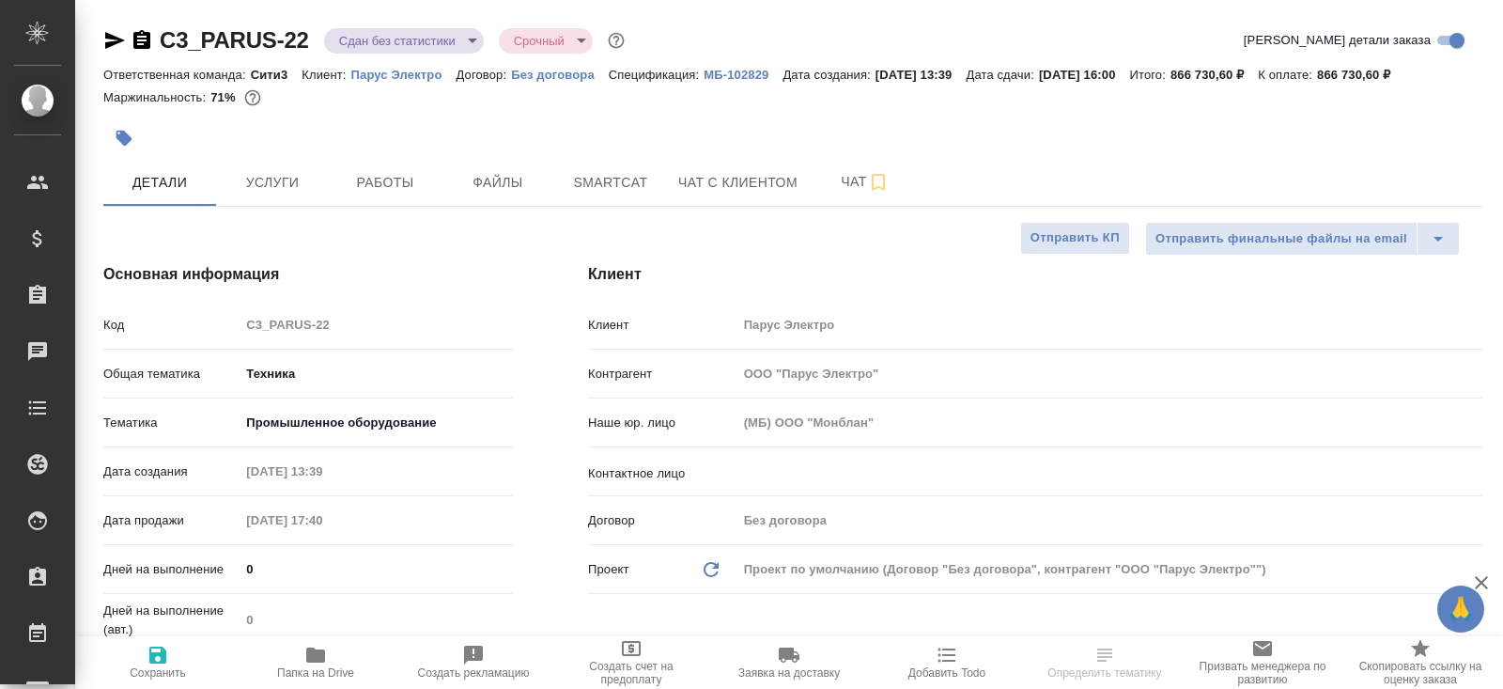
type textarea "x"
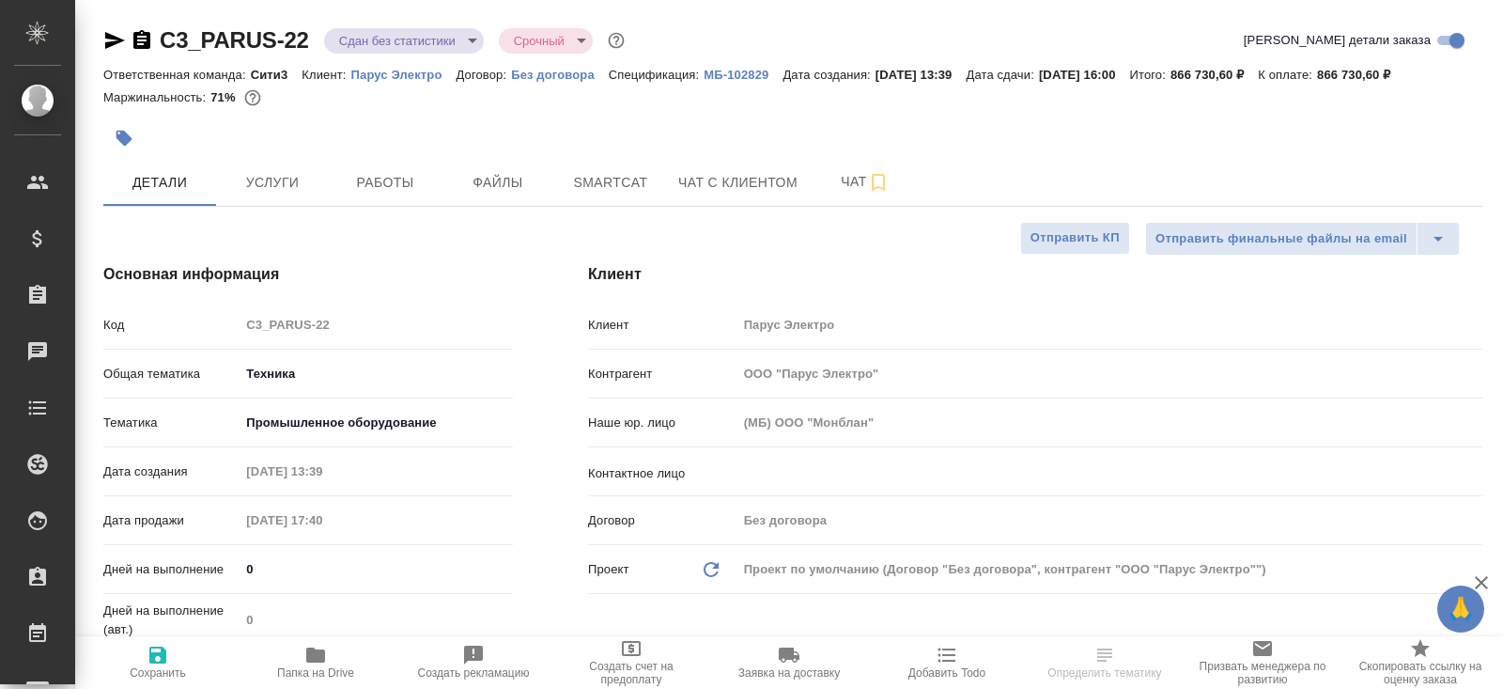
type textarea "x"
select select "RU"
type textarea "x"
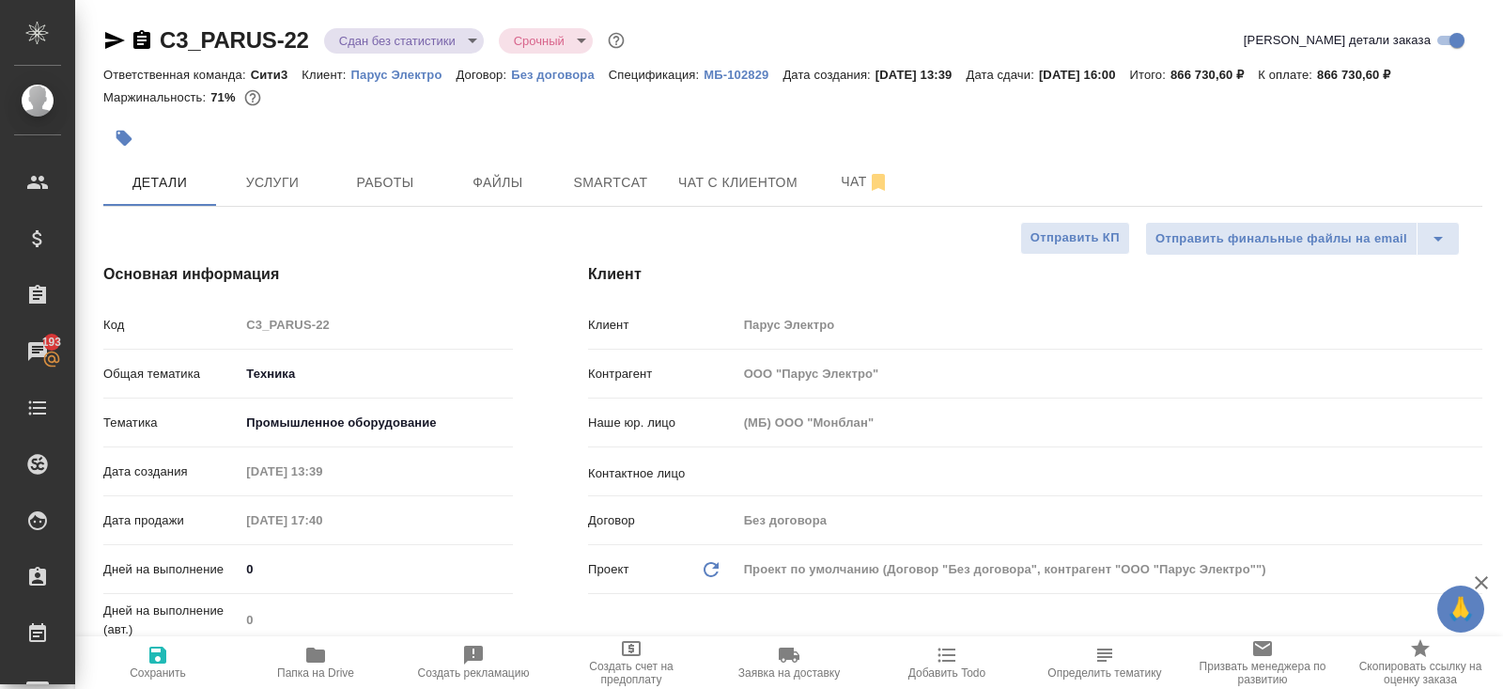
type textarea "x"
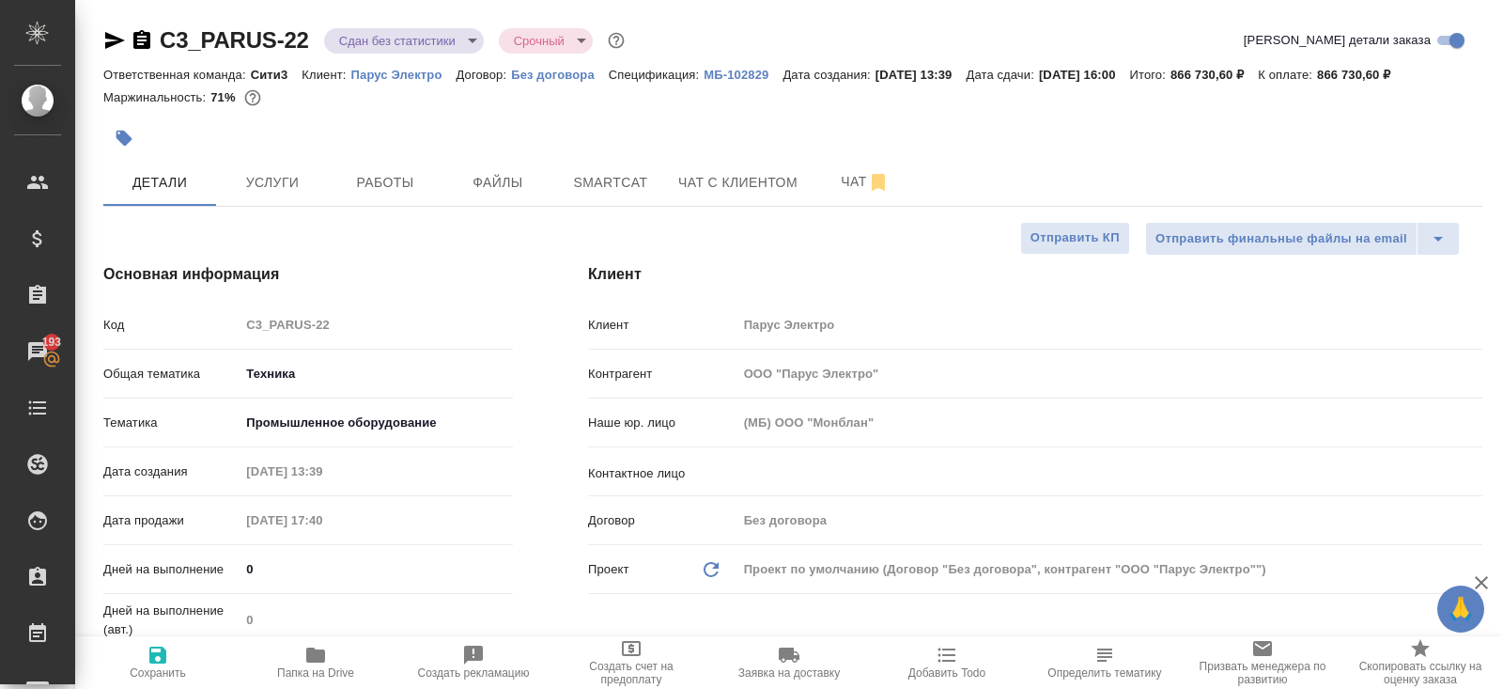
type textarea "x"
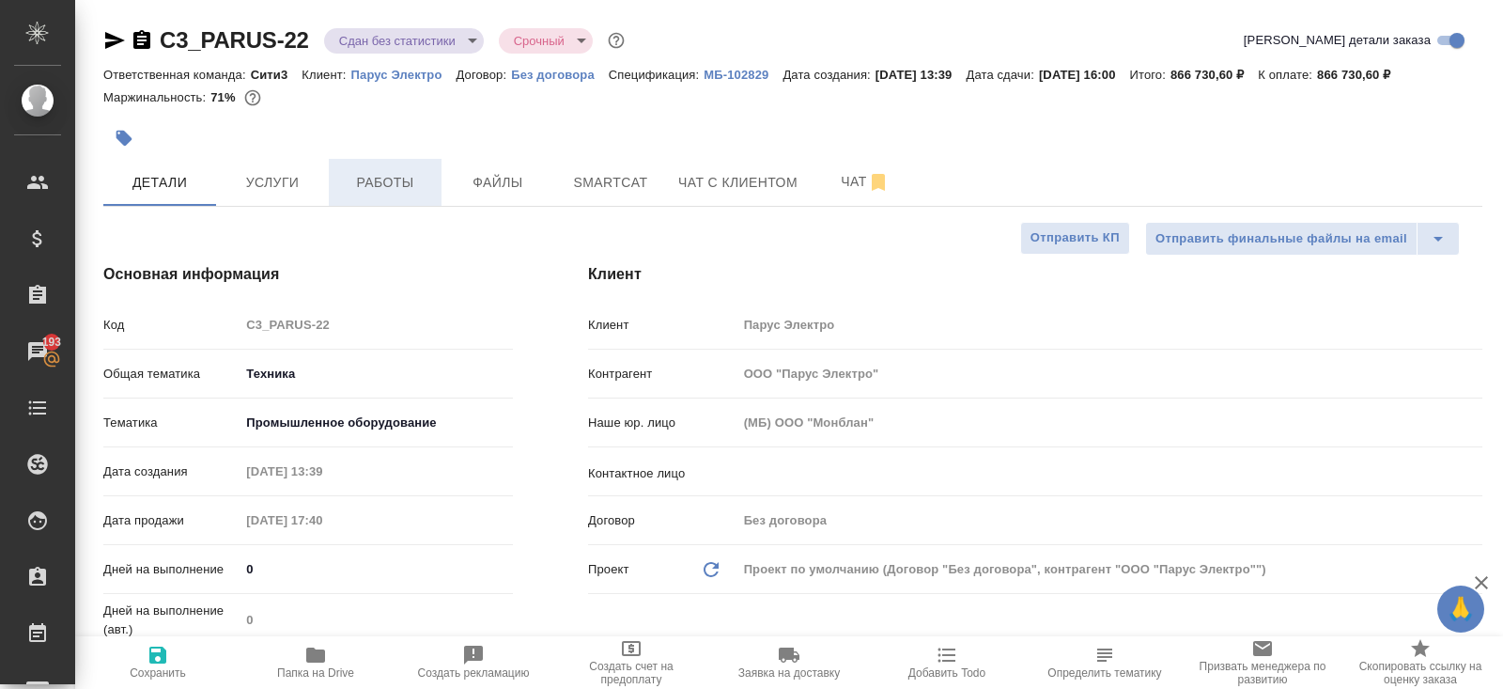
click at [408, 172] on span "Работы" at bounding box center [385, 182] width 90 height 23
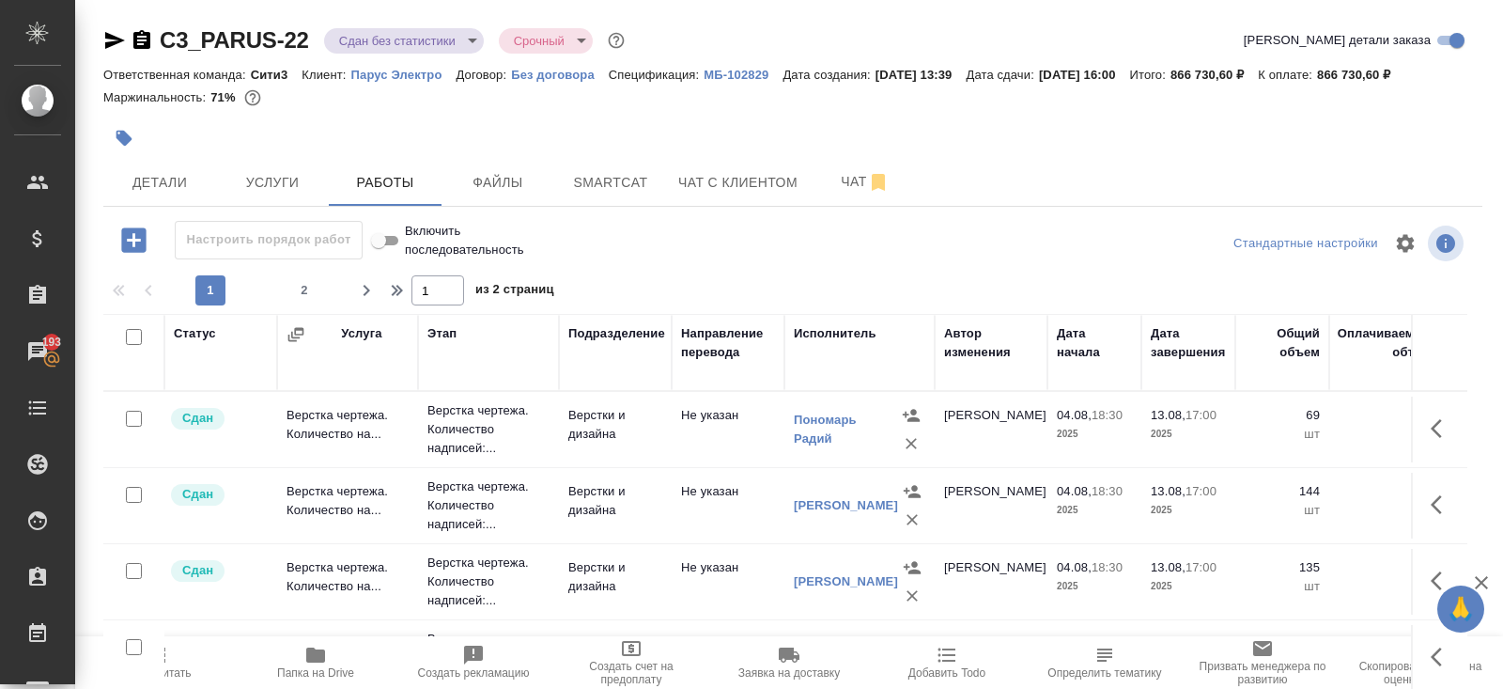
click at [171, 664] on span "Пересчитать" at bounding box center [157, 662] width 135 height 36
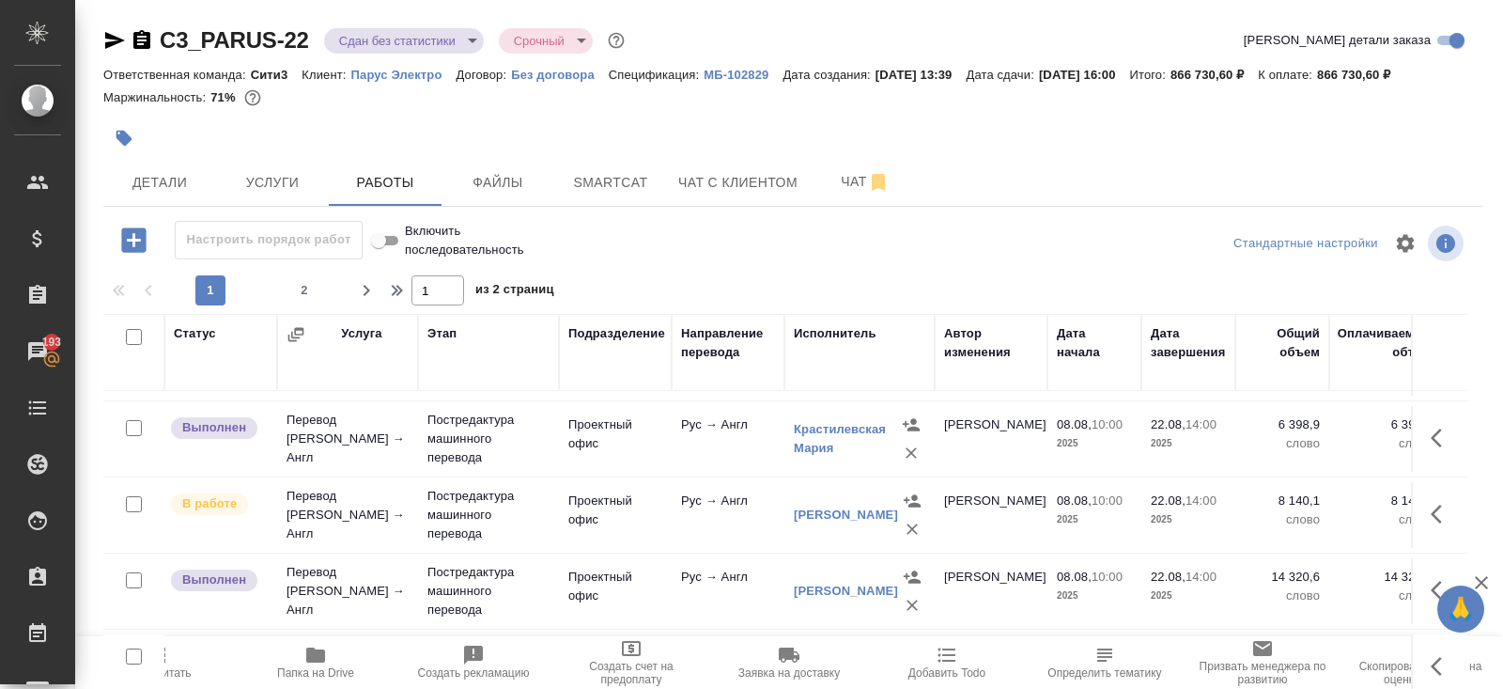
scroll to position [831, 0]
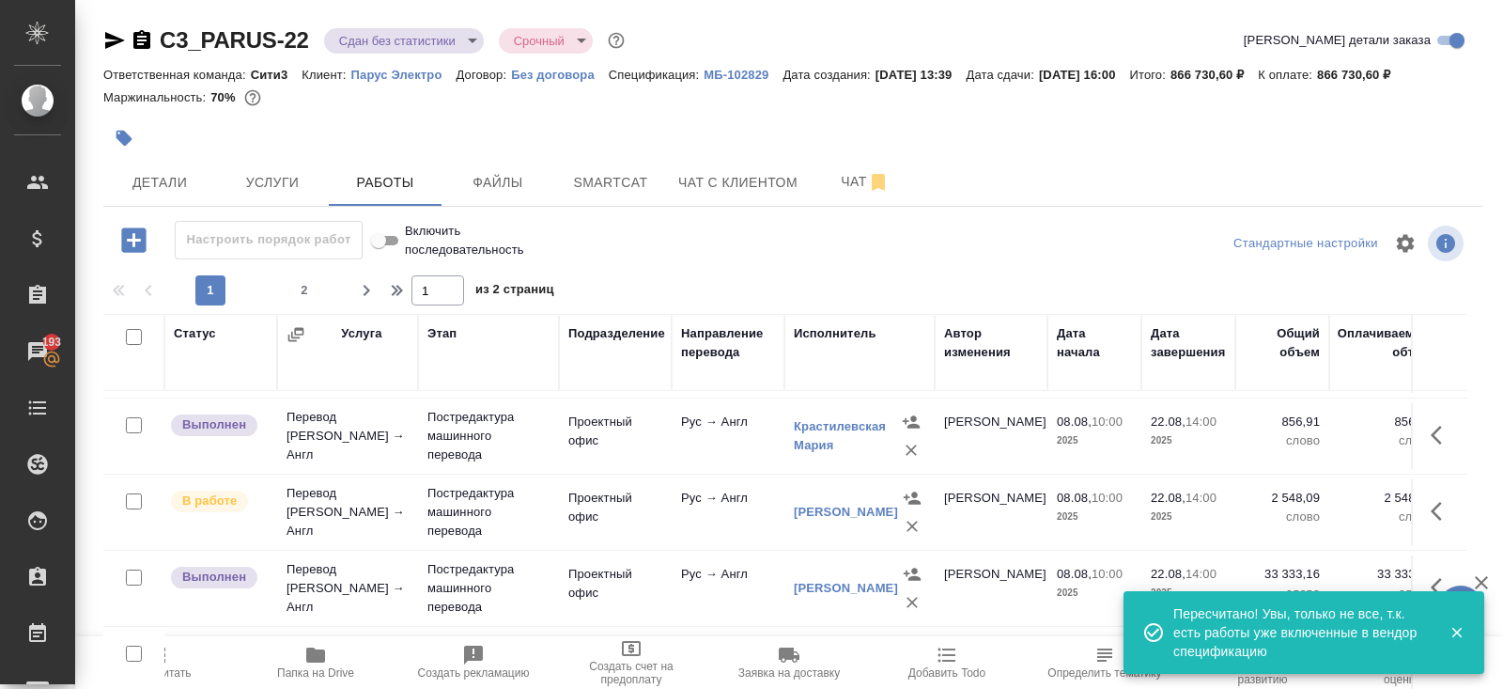
click at [1437, 426] on icon "button" at bounding box center [1442, 435] width 23 height 23
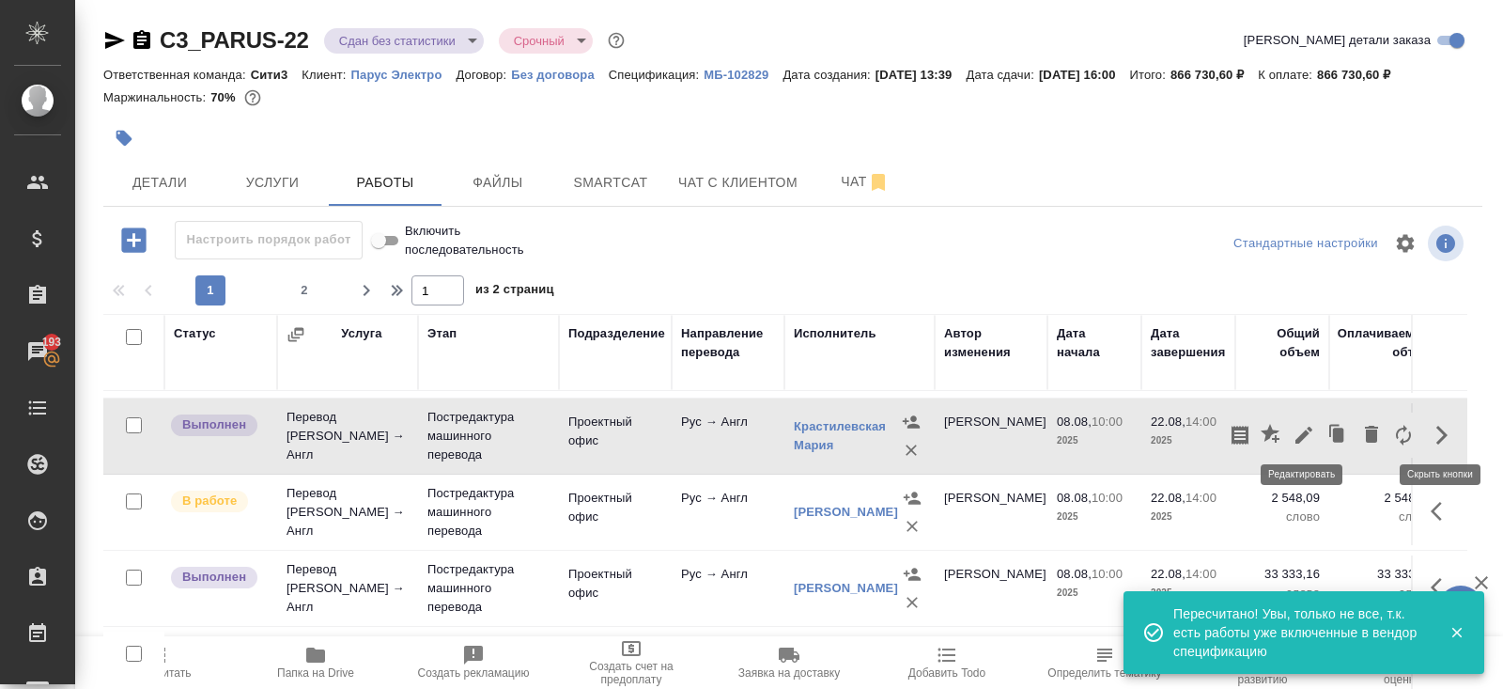
click at [1301, 436] on icon "button" at bounding box center [1304, 435] width 23 height 23
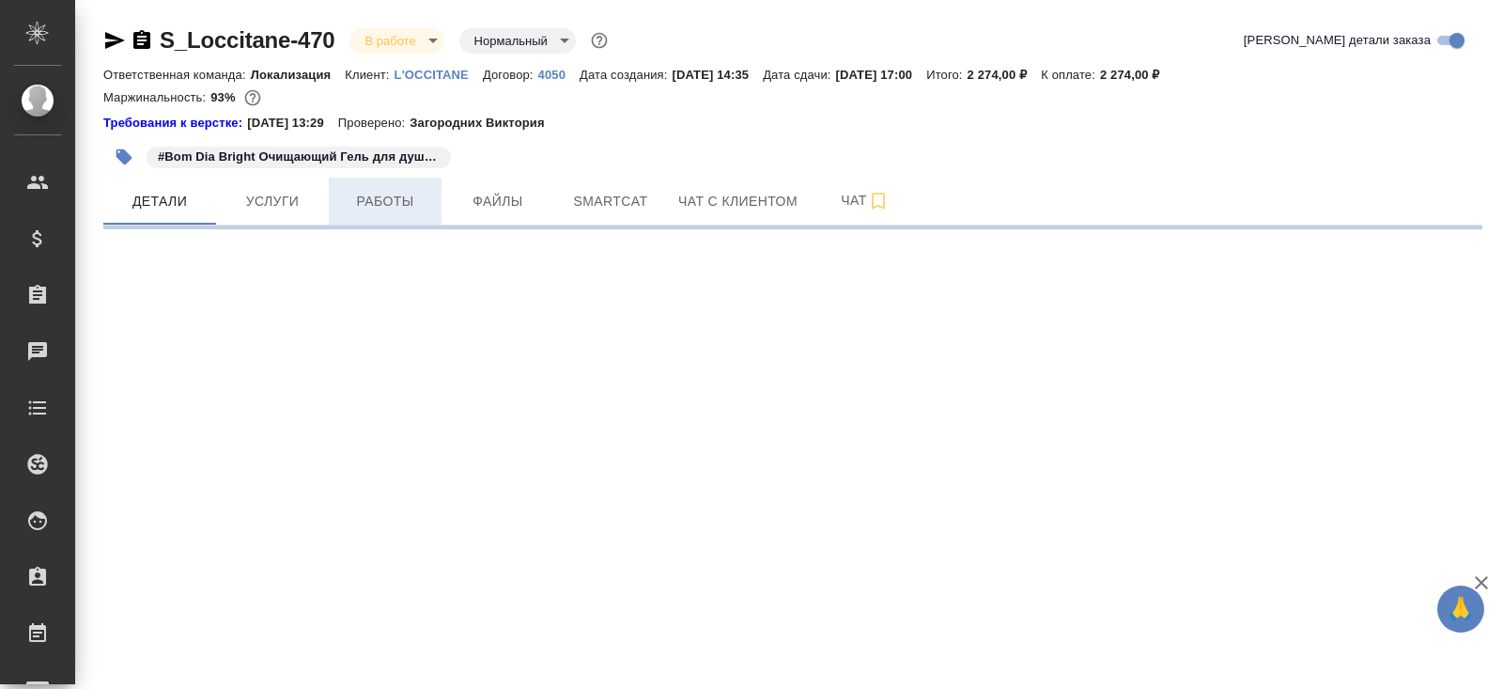
select select "RU"
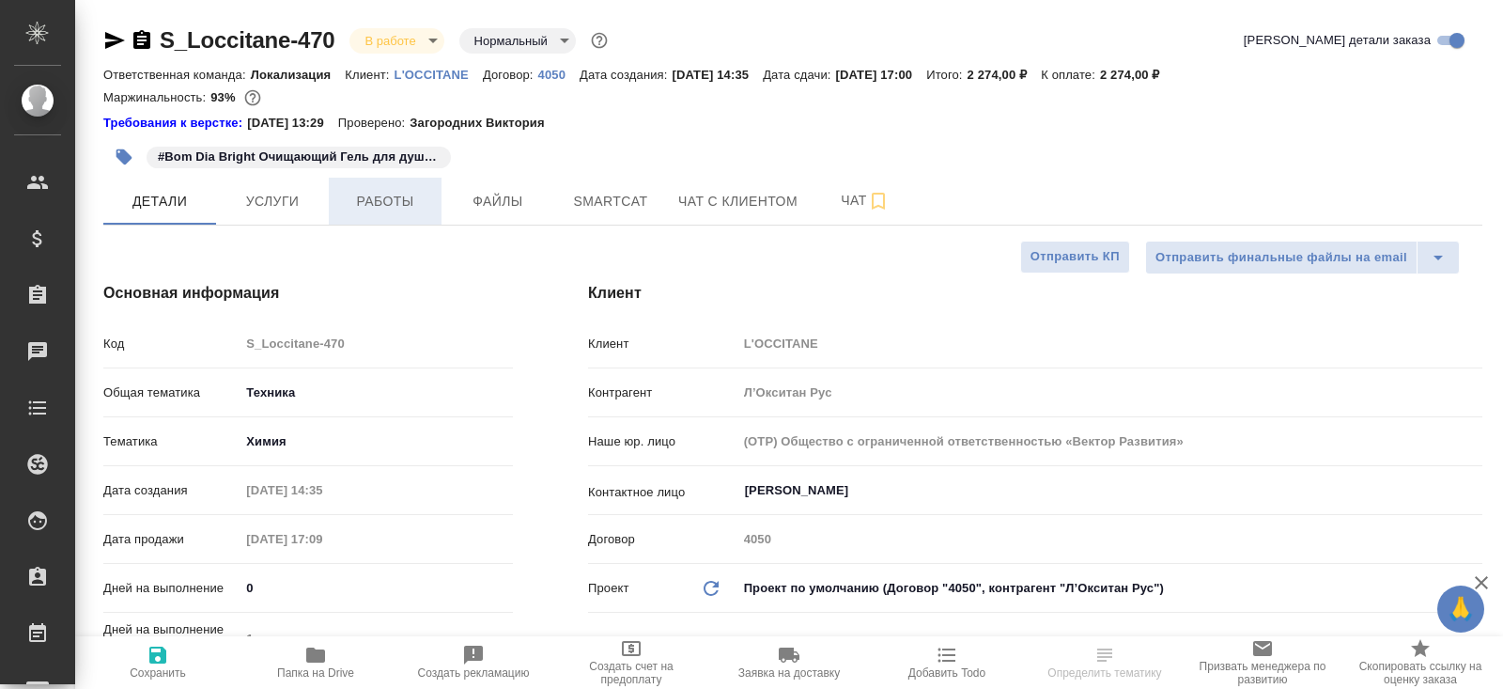
click at [358, 205] on span "Работы" at bounding box center [385, 201] width 90 height 23
type textarea "x"
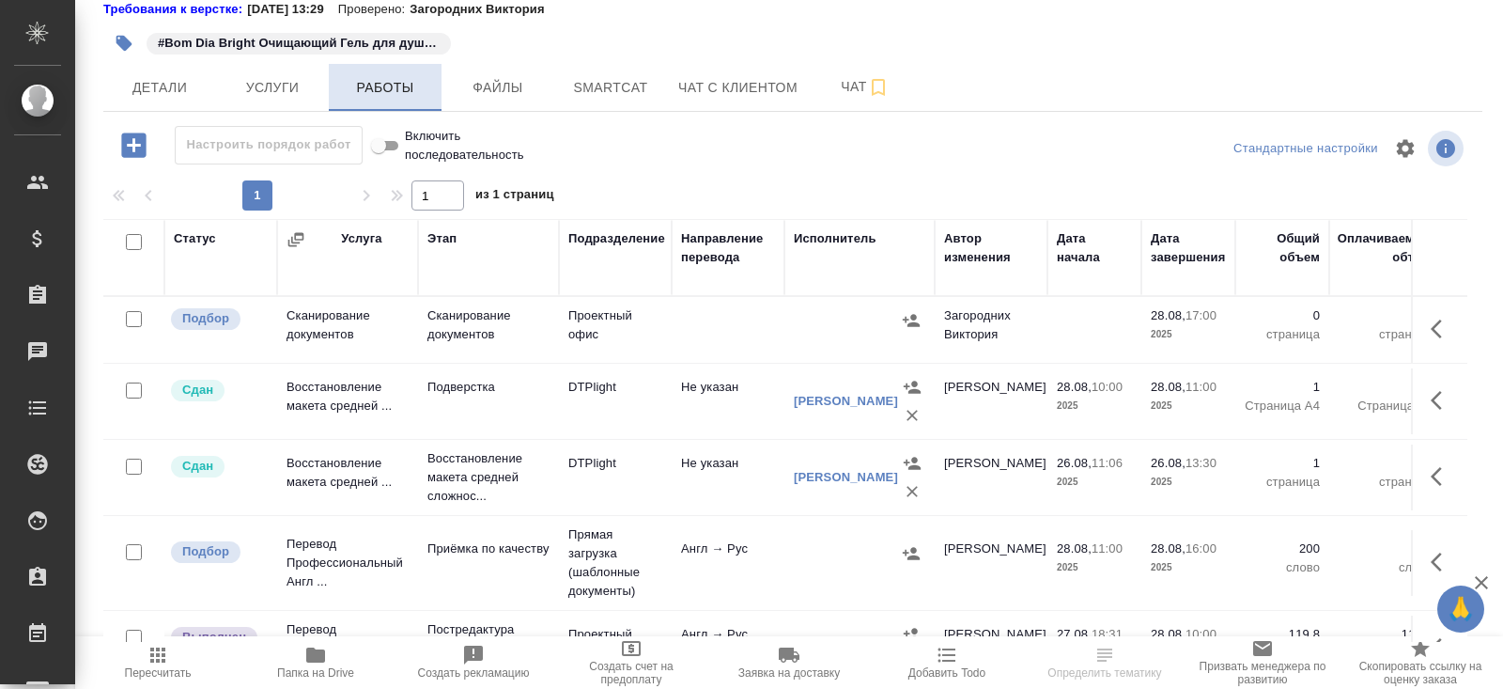
scroll to position [117, 0]
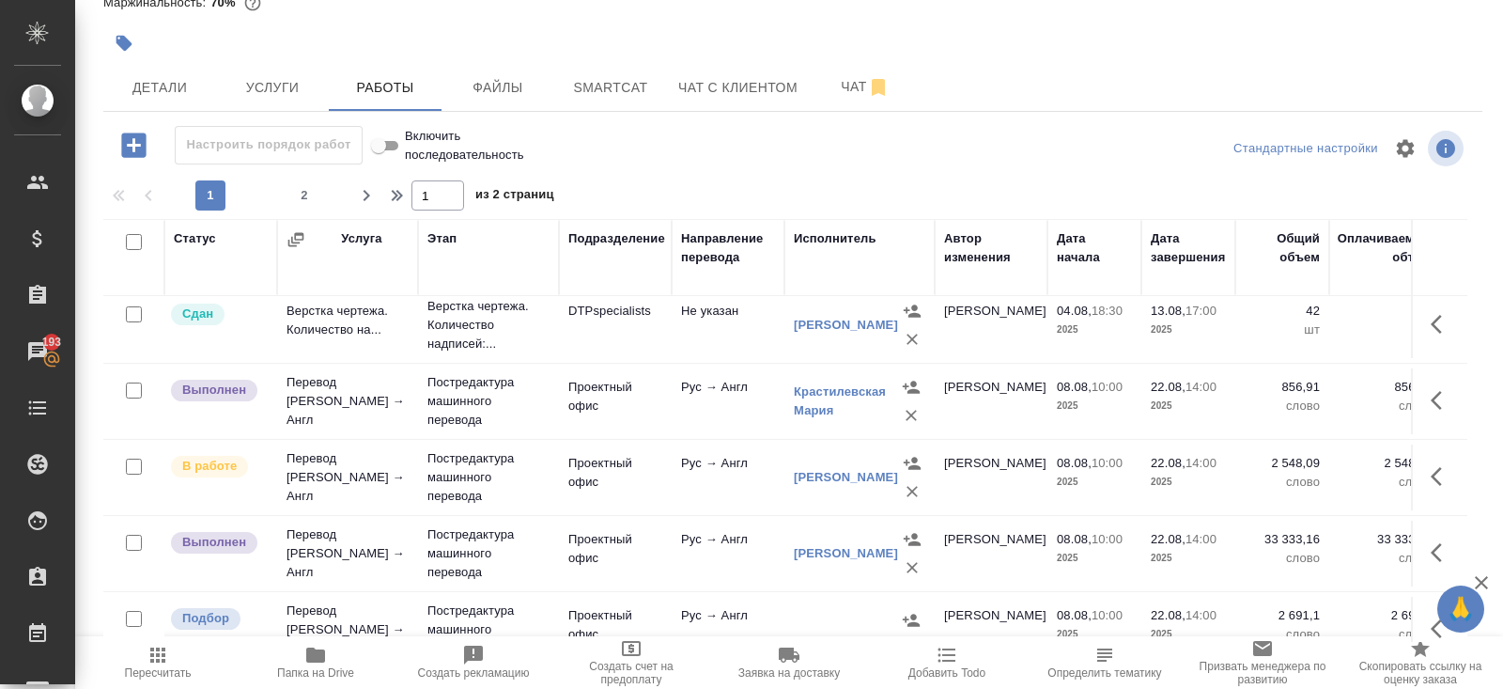
scroll to position [767, 0]
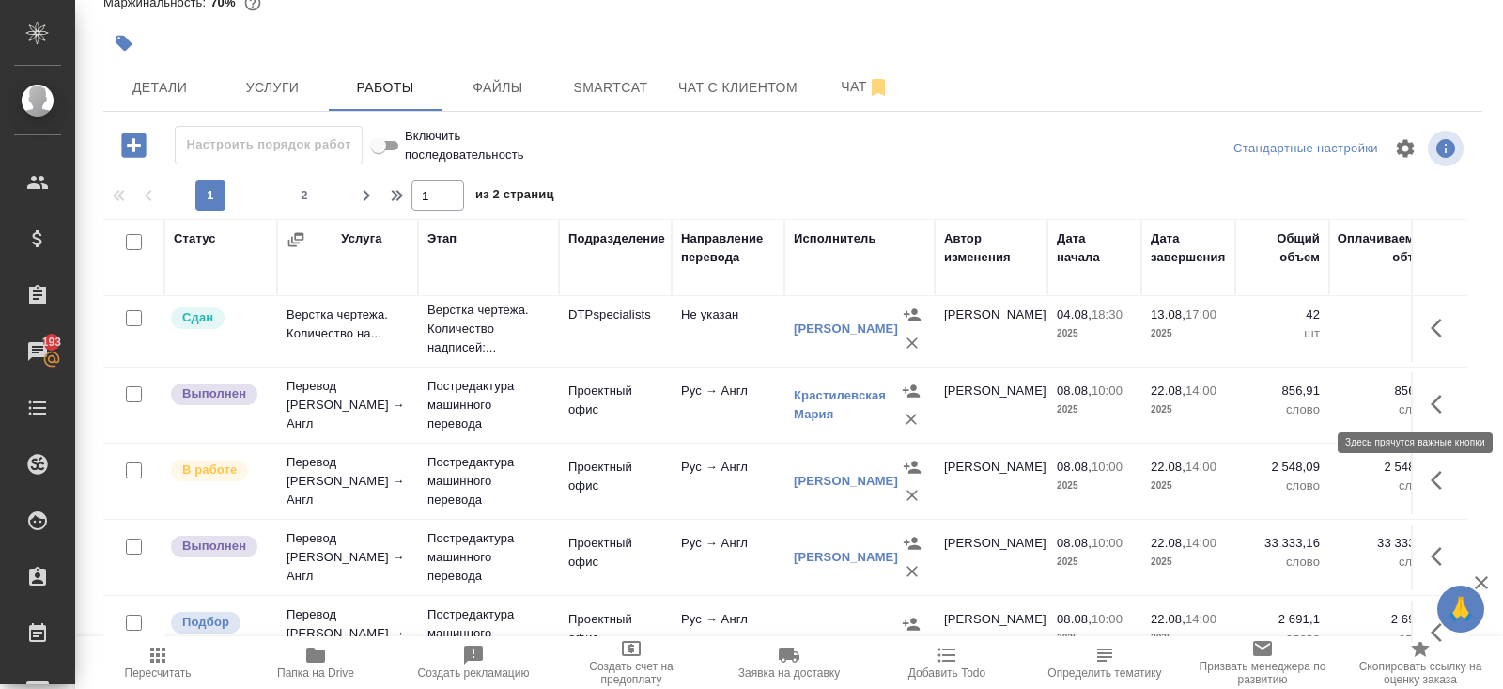
click at [1433, 401] on icon "button" at bounding box center [1442, 404] width 23 height 23
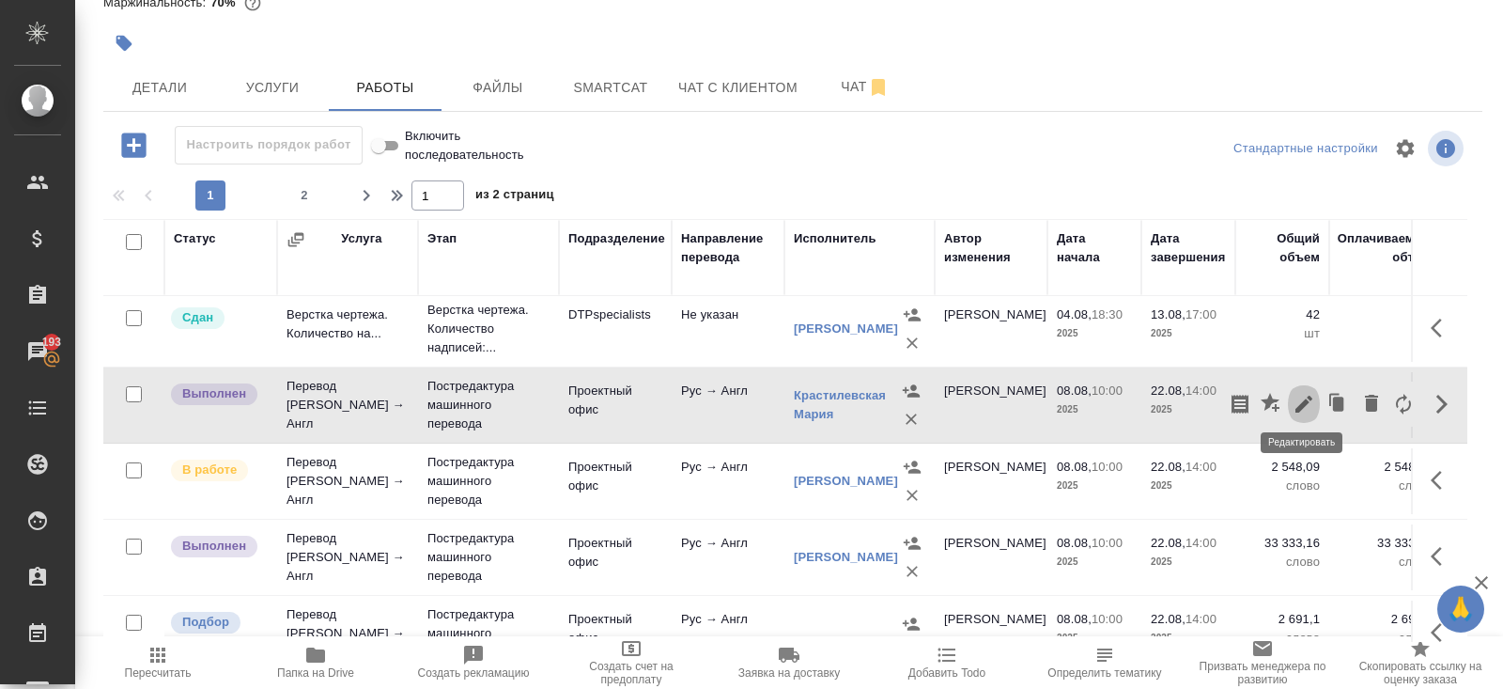
click at [1315, 396] on icon "button" at bounding box center [1304, 404] width 23 height 23
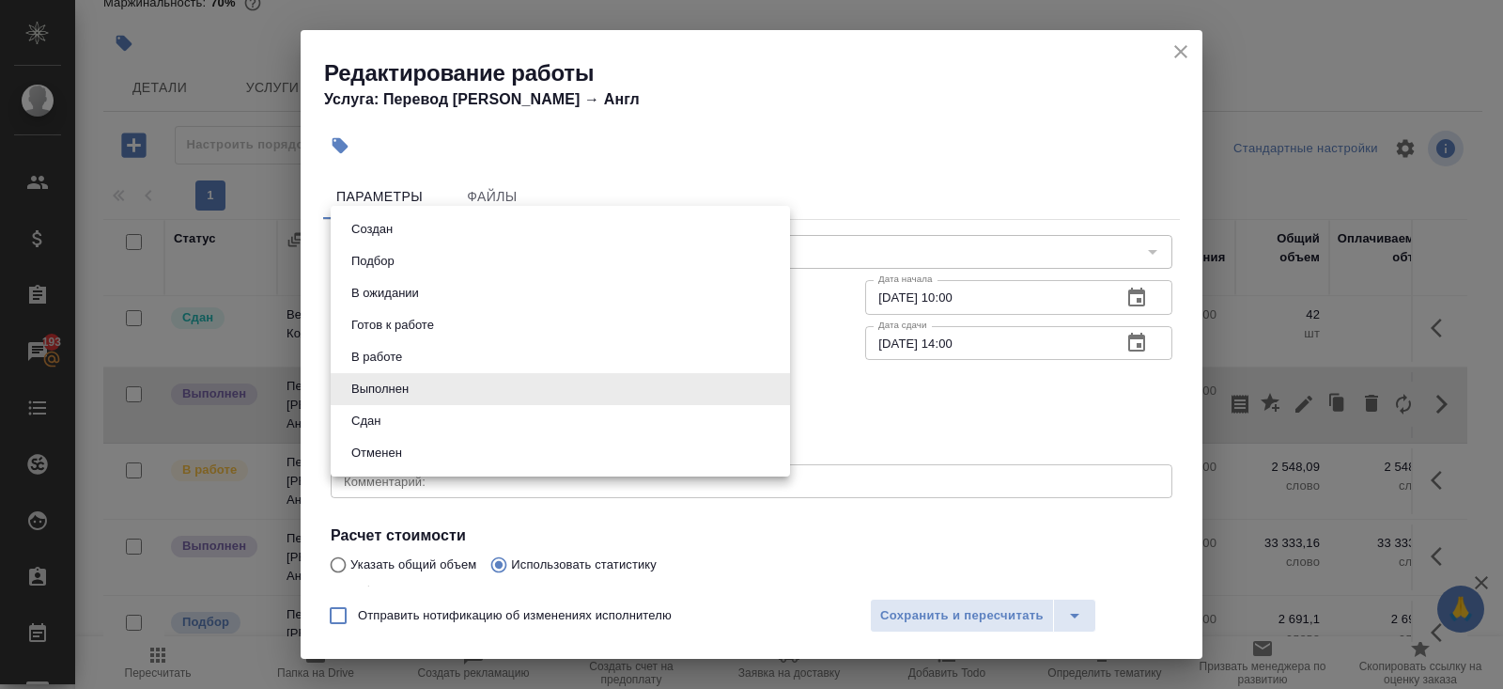
click at [466, 380] on body "🙏 .cls-1 fill:#fff; AWATERA Belyakova Yulia Клиенты Спецификации Заказы 193 Чат…" at bounding box center [751, 344] width 1503 height 689
click at [397, 415] on li "Сдан" at bounding box center [560, 421] width 459 height 32
type input "closed"
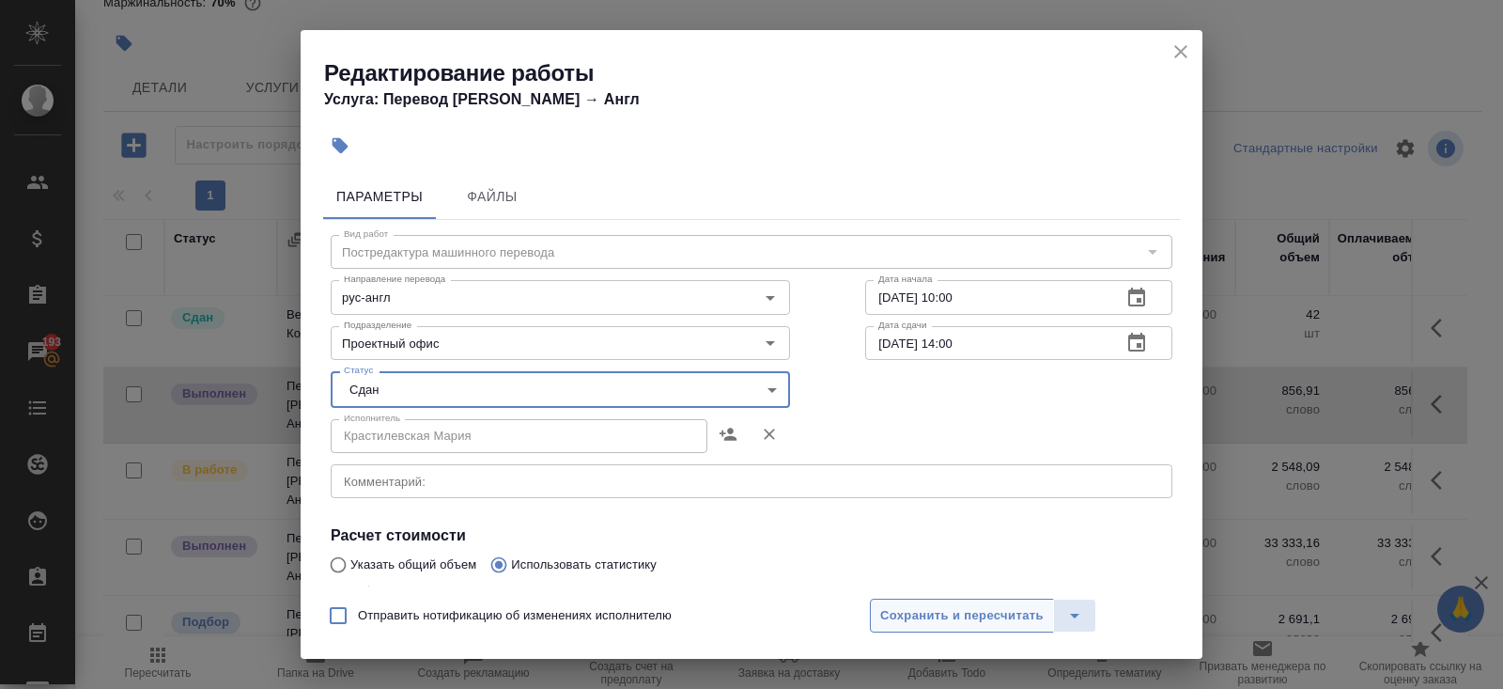
click at [952, 612] on span "Сохранить и пересчитать" at bounding box center [962, 616] width 164 height 22
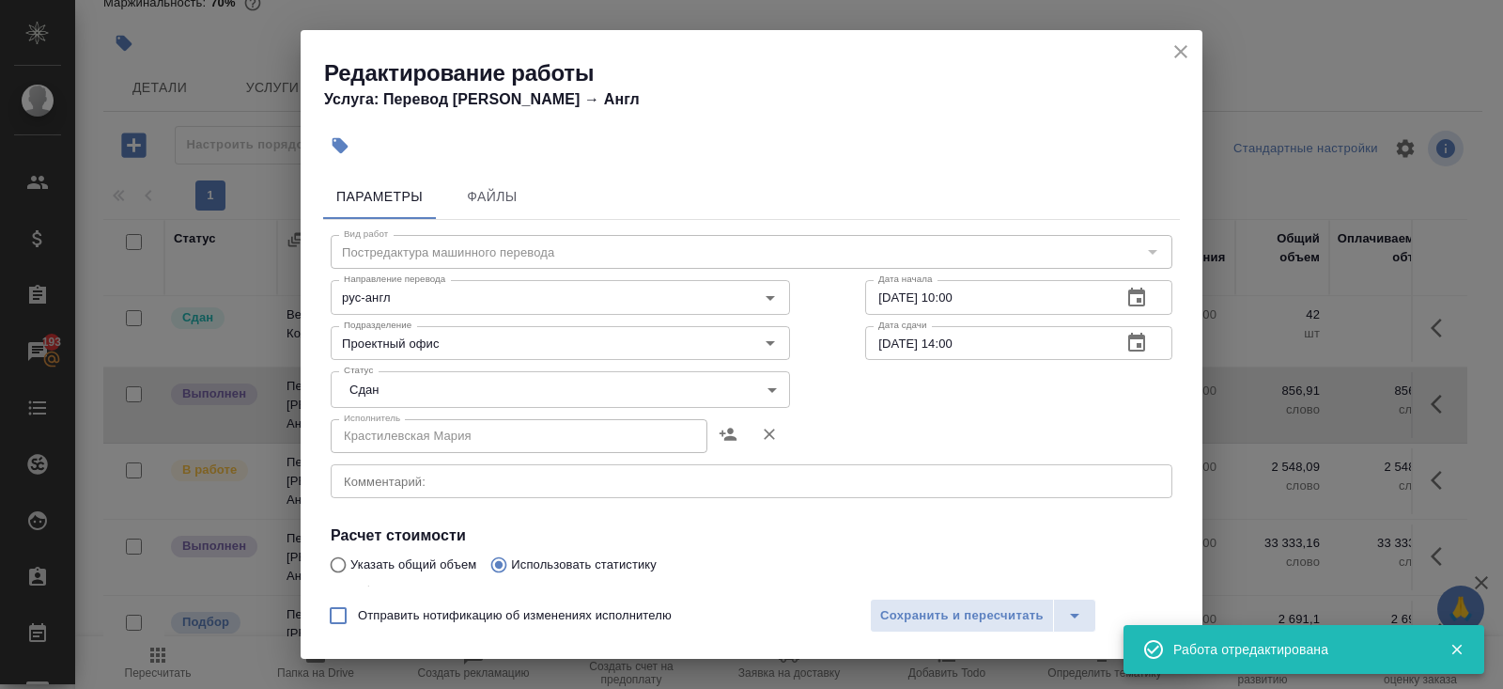
click at [1435, 473] on icon "button" at bounding box center [1436, 480] width 11 height 19
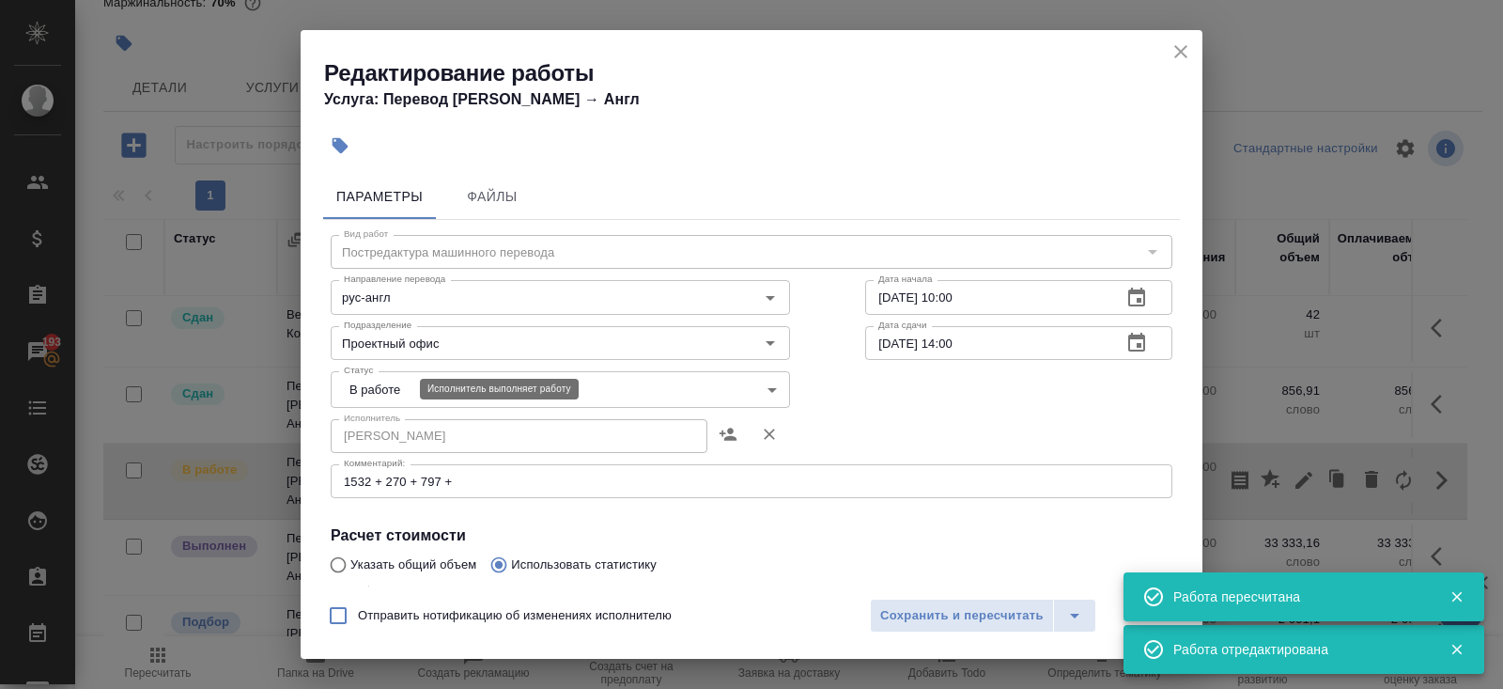
click at [391, 390] on body "🙏 .cls-1 fill:#fff; AWATERA Belyakova Yulia Клиенты Спецификации Заказы 193 Чат…" at bounding box center [751, 344] width 1503 height 689
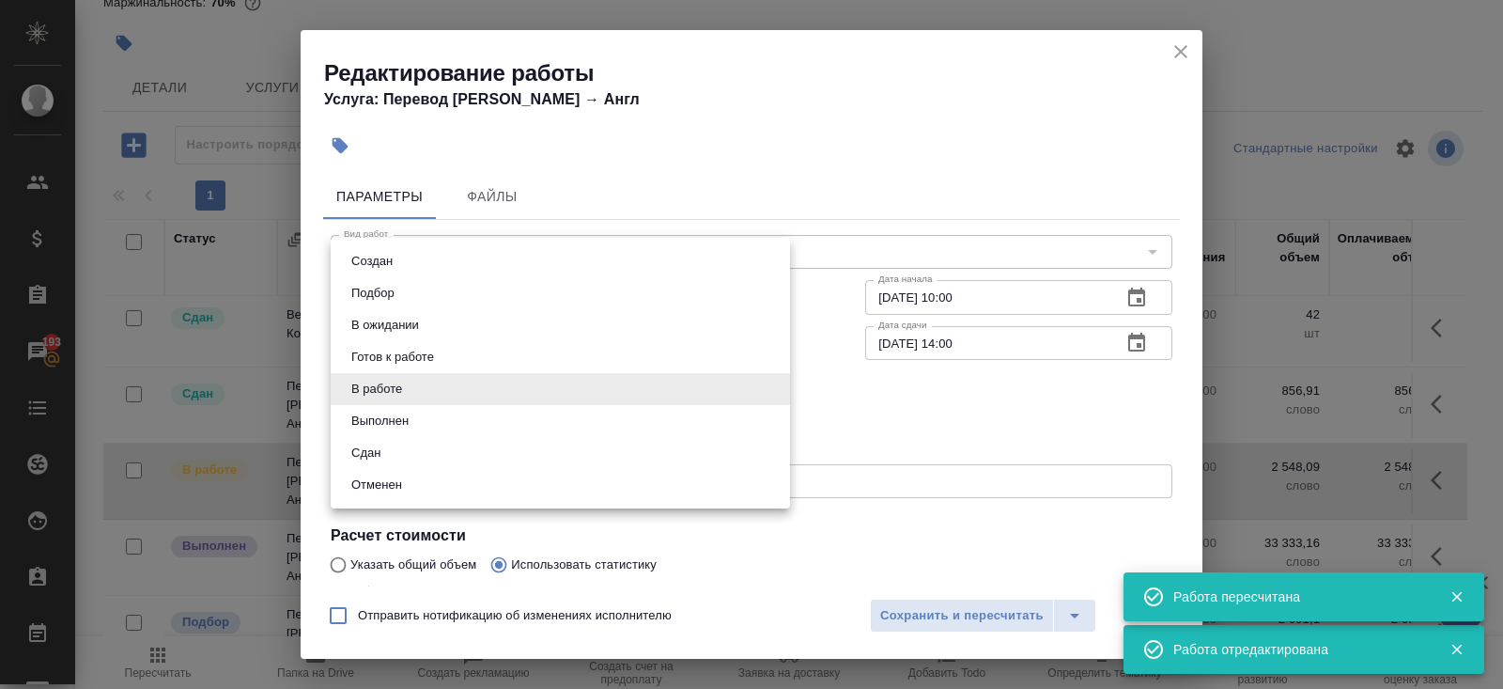
click at [382, 440] on li "Сдан" at bounding box center [560, 453] width 459 height 32
type input "closed"
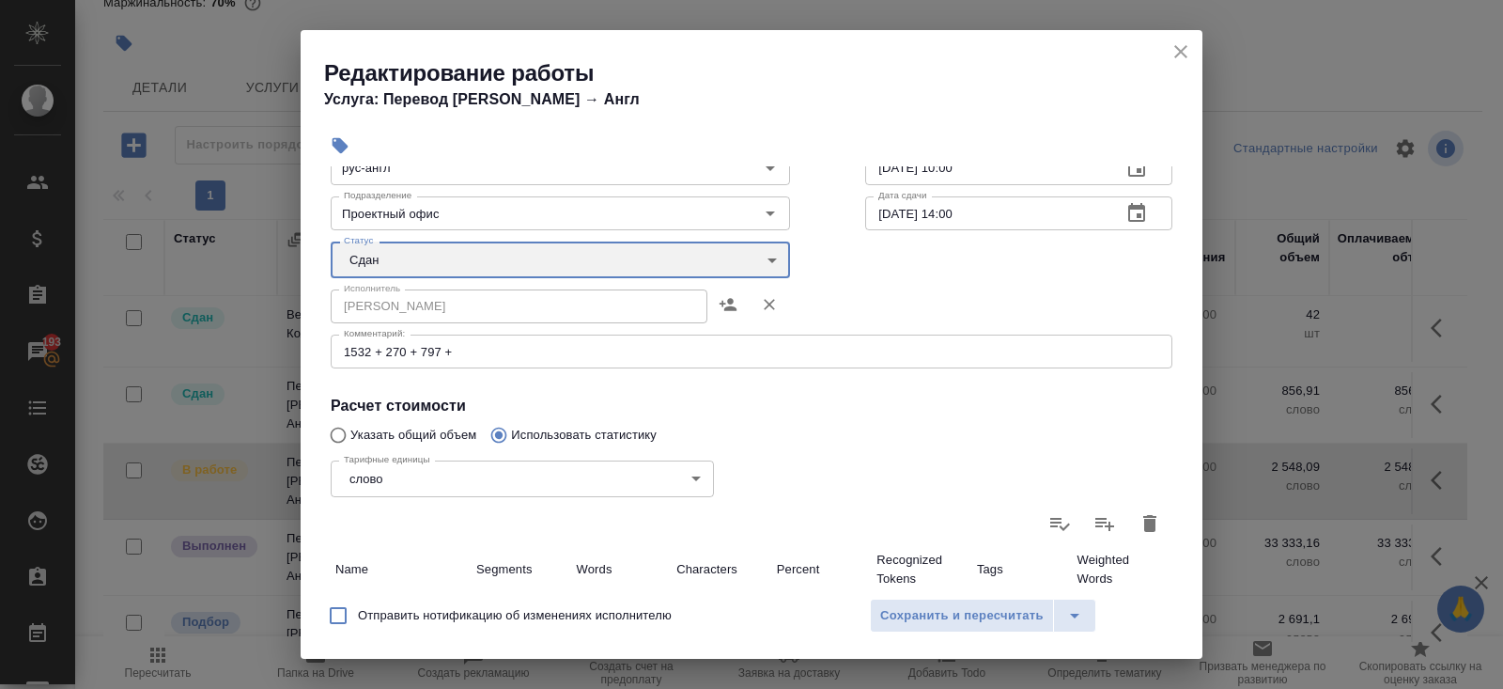
scroll to position [304, 0]
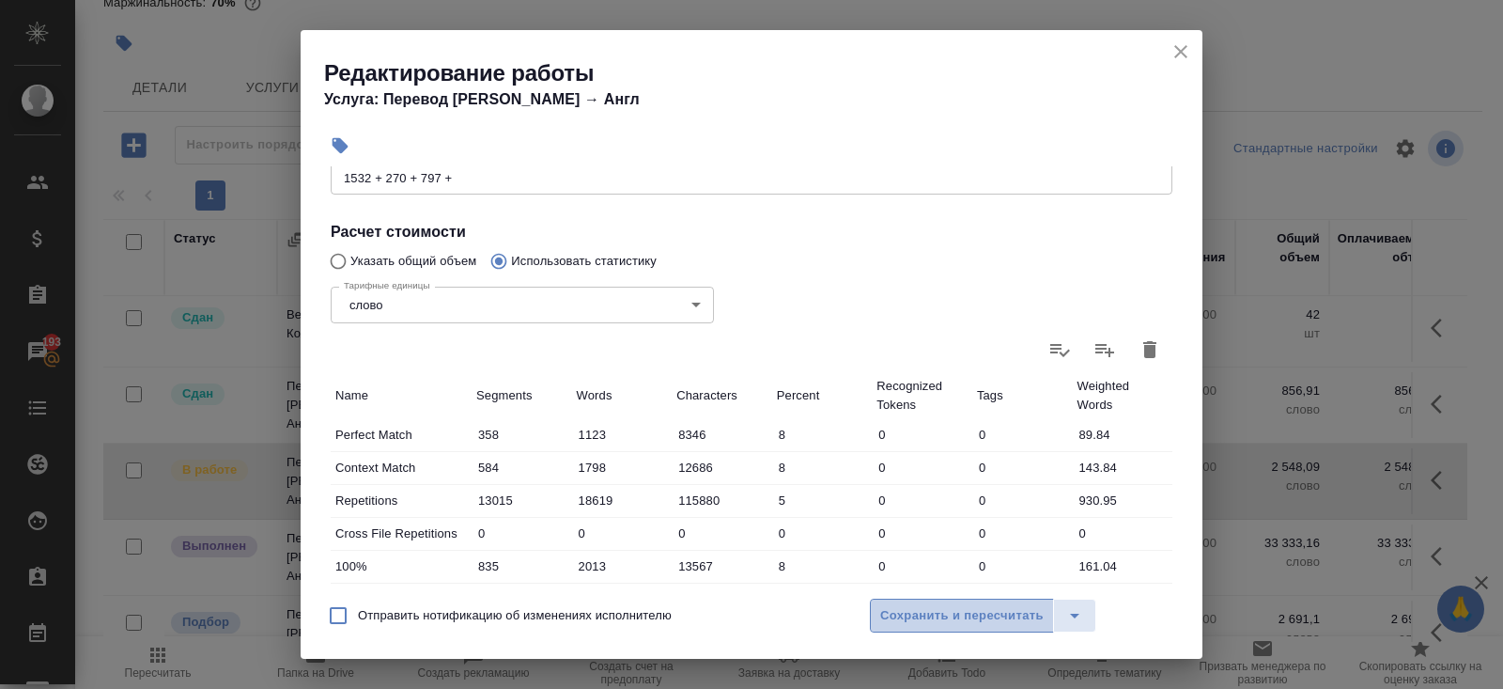
click at [898, 622] on span "Сохранить и пересчитать" at bounding box center [962, 616] width 164 height 22
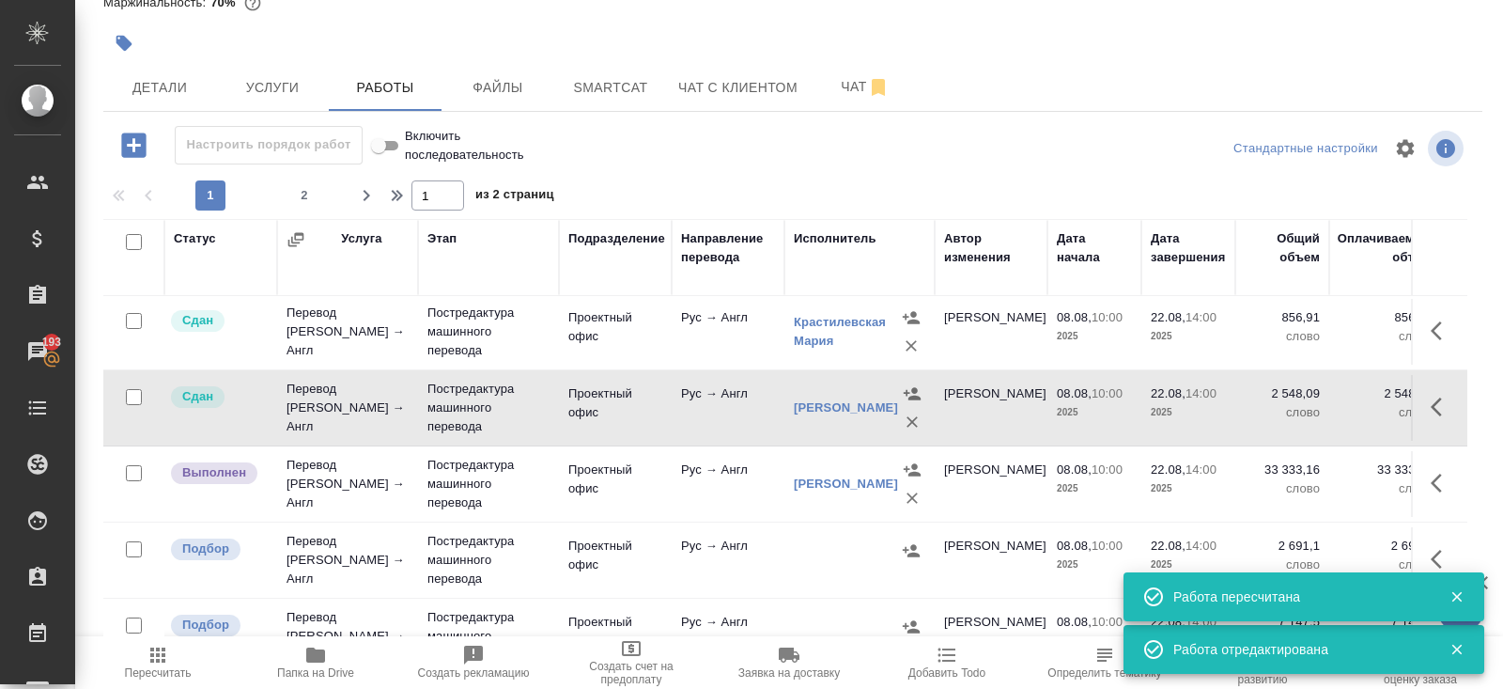
scroll to position [857, 0]
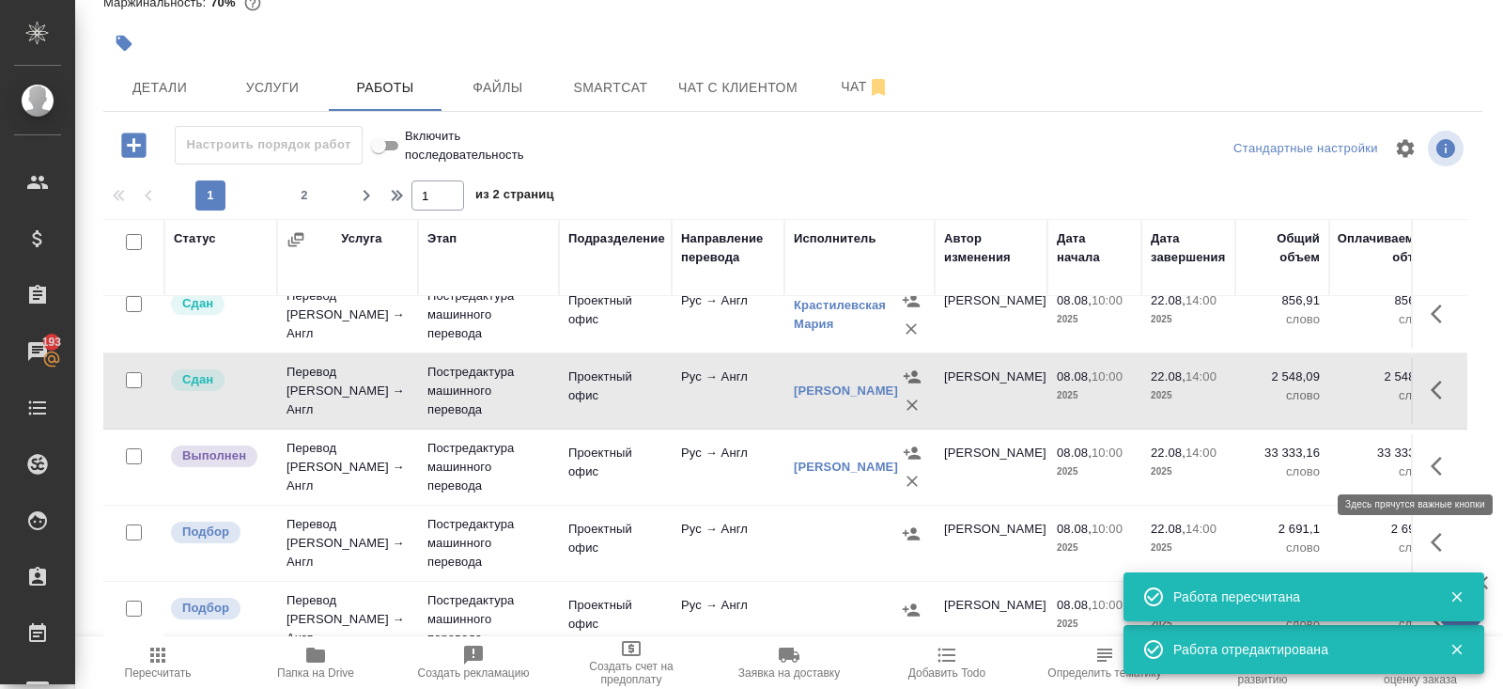
click at [1425, 458] on button "button" at bounding box center [1442, 466] width 45 height 45
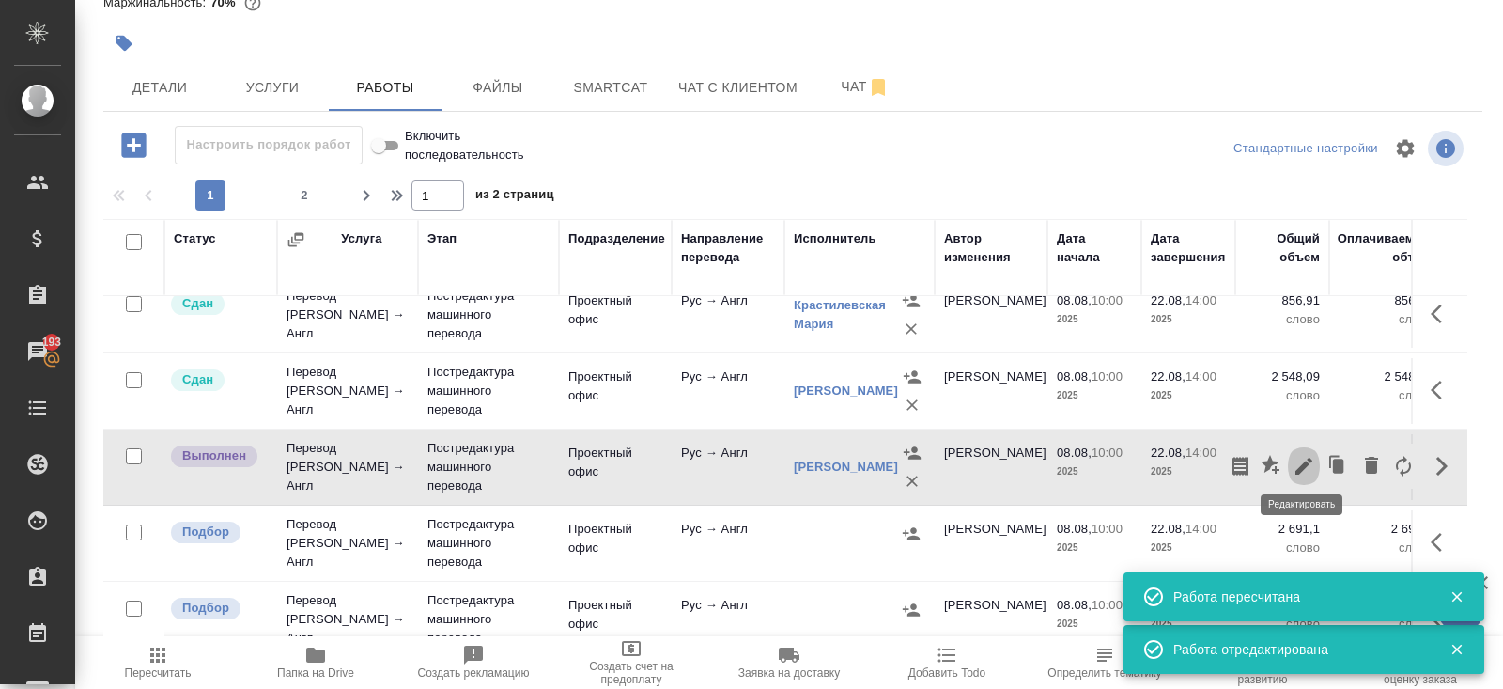
click at [1316, 459] on button "button" at bounding box center [1304, 466] width 32 height 45
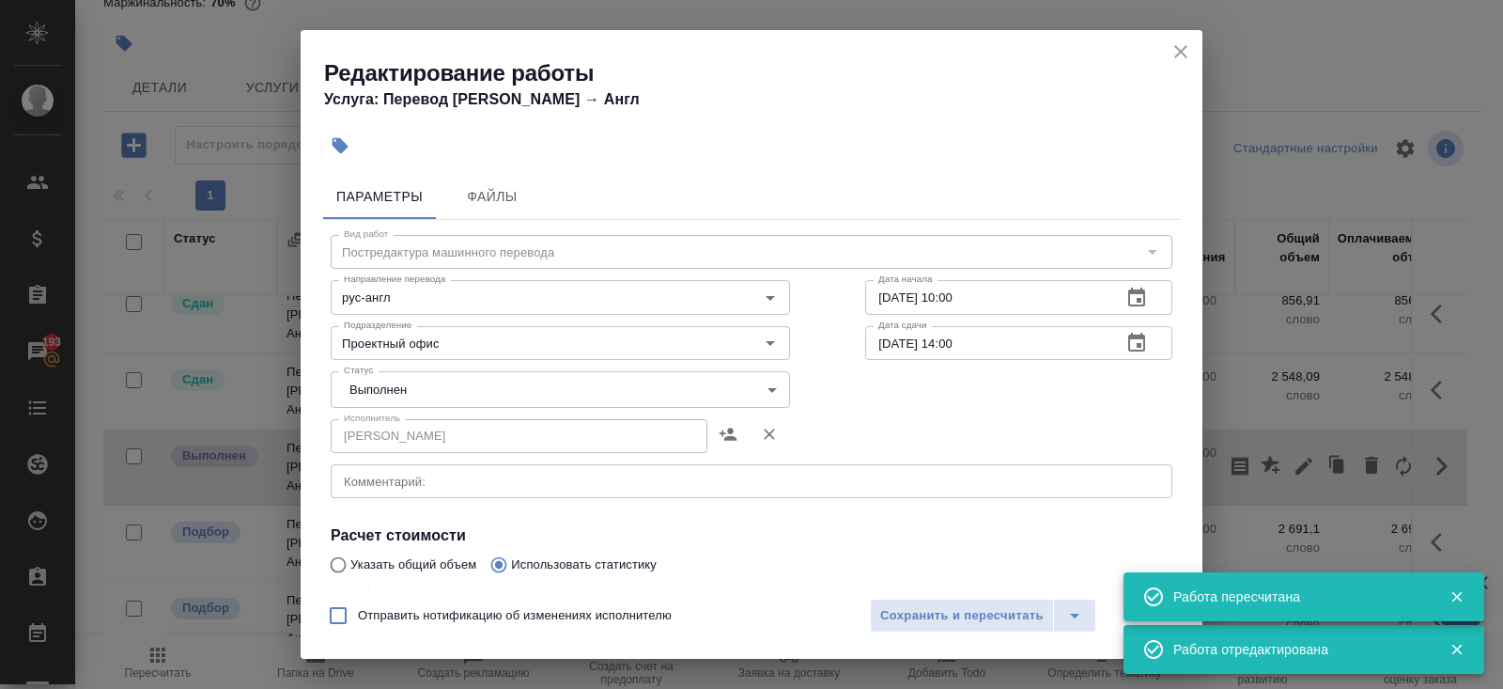
click at [453, 391] on body "🙏 .cls-1 fill:#fff; AWATERA Belyakova Yulia Клиенты Спецификации Заказы 193 Чат…" at bounding box center [751, 344] width 1503 height 689
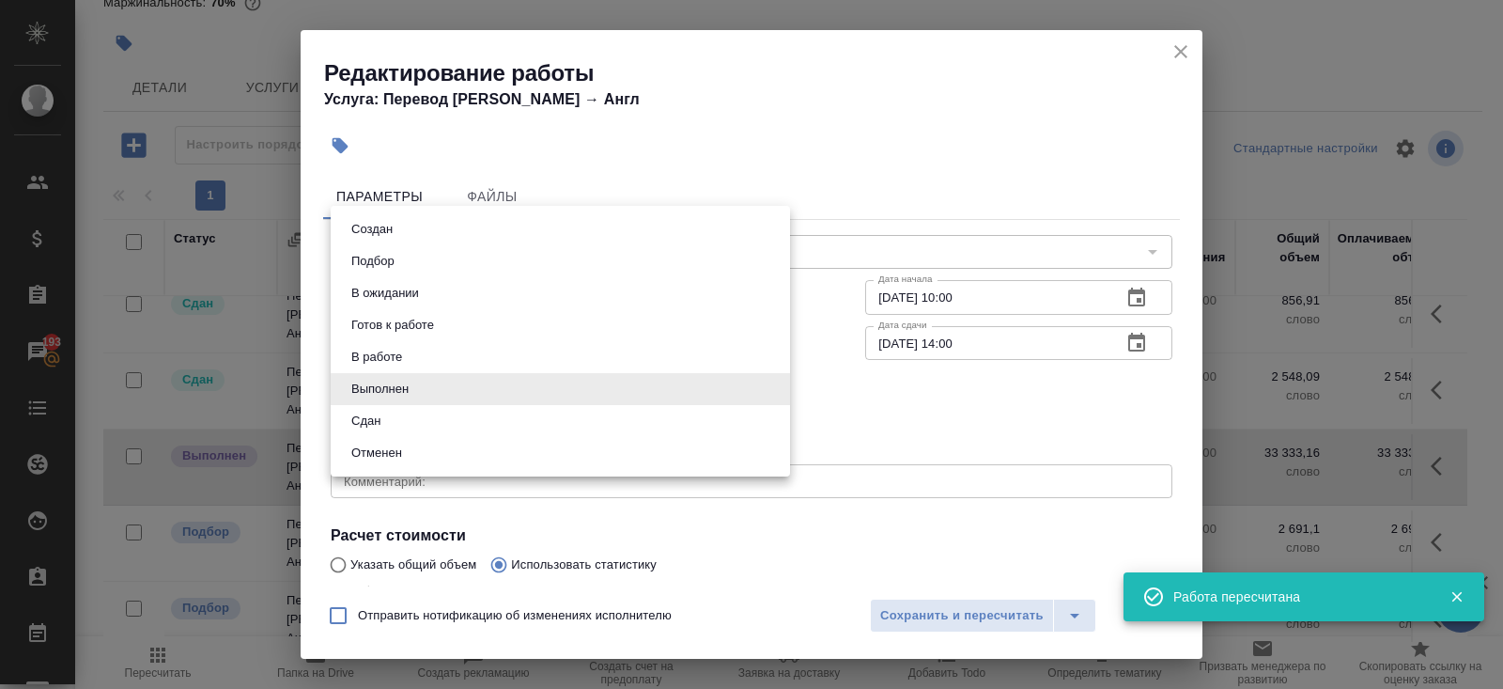
click at [416, 410] on li "Сдан" at bounding box center [560, 421] width 459 height 32
type input "closed"
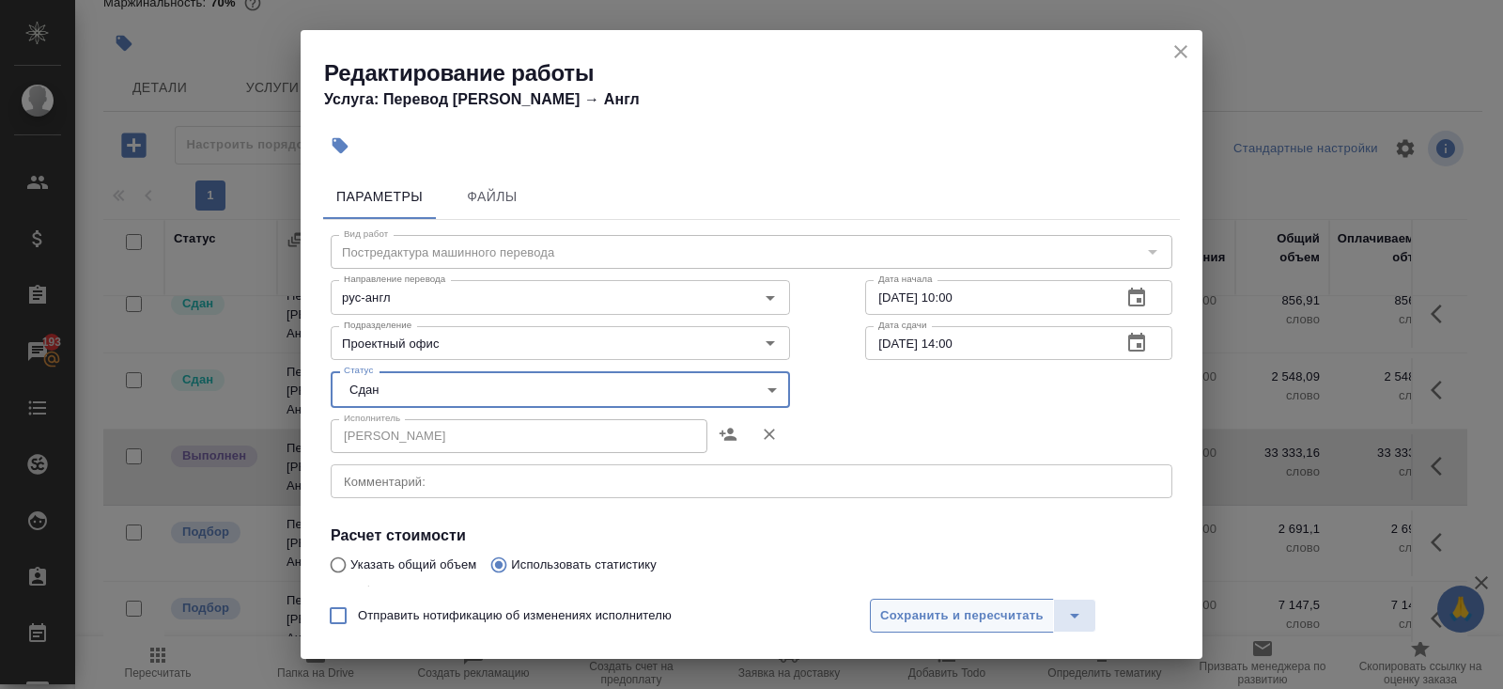
click at [930, 618] on span "Сохранить и пересчитать" at bounding box center [962, 616] width 164 height 22
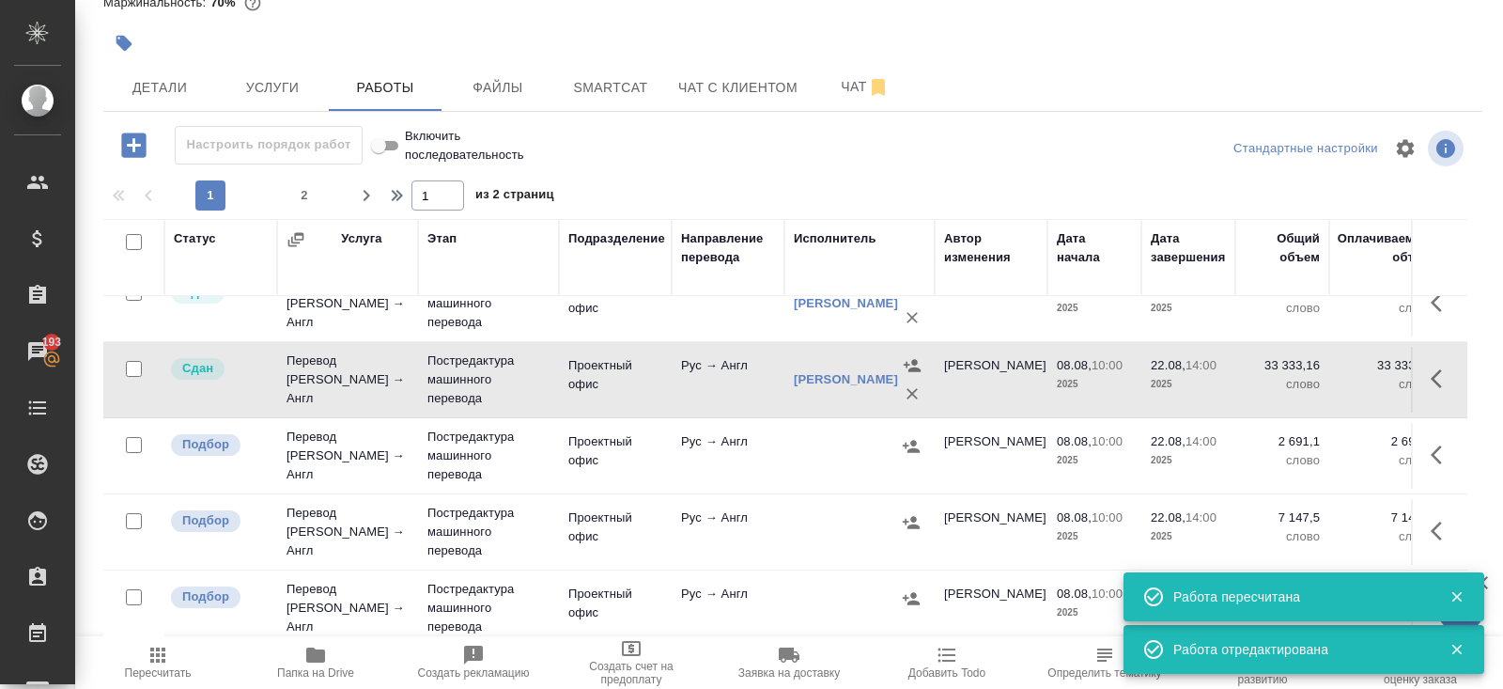
scroll to position [953, 0]
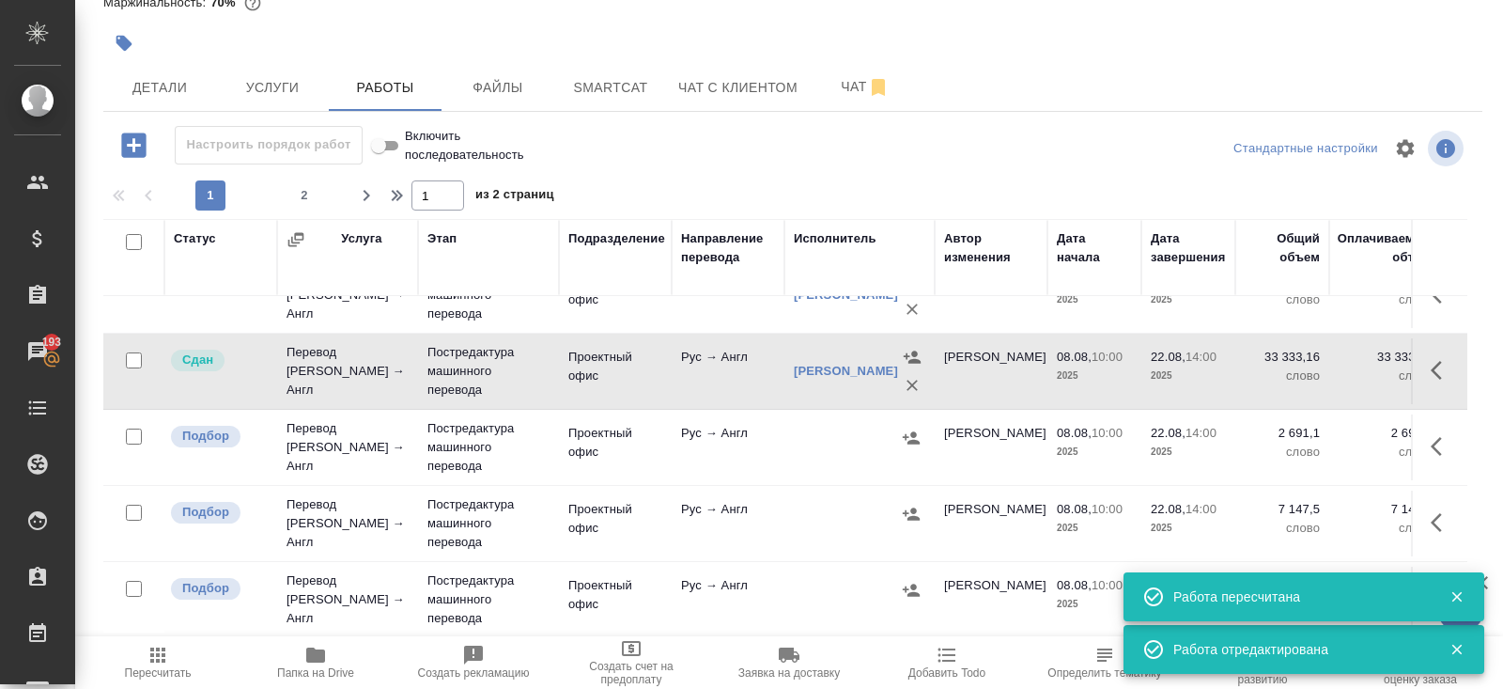
click at [130, 430] on input "checkbox" at bounding box center [134, 436] width 16 height 16
checkbox input "true"
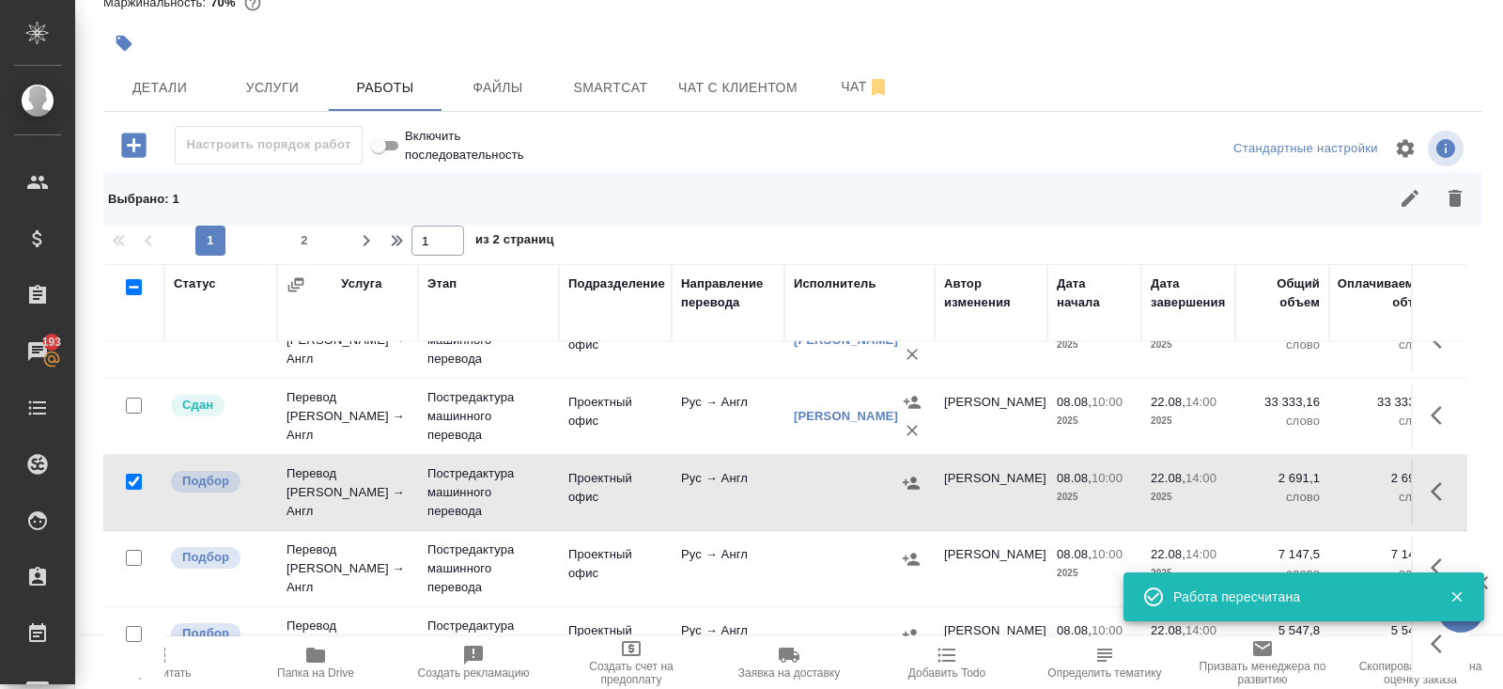
click at [133, 550] on input "checkbox" at bounding box center [134, 558] width 16 height 16
checkbox input "true"
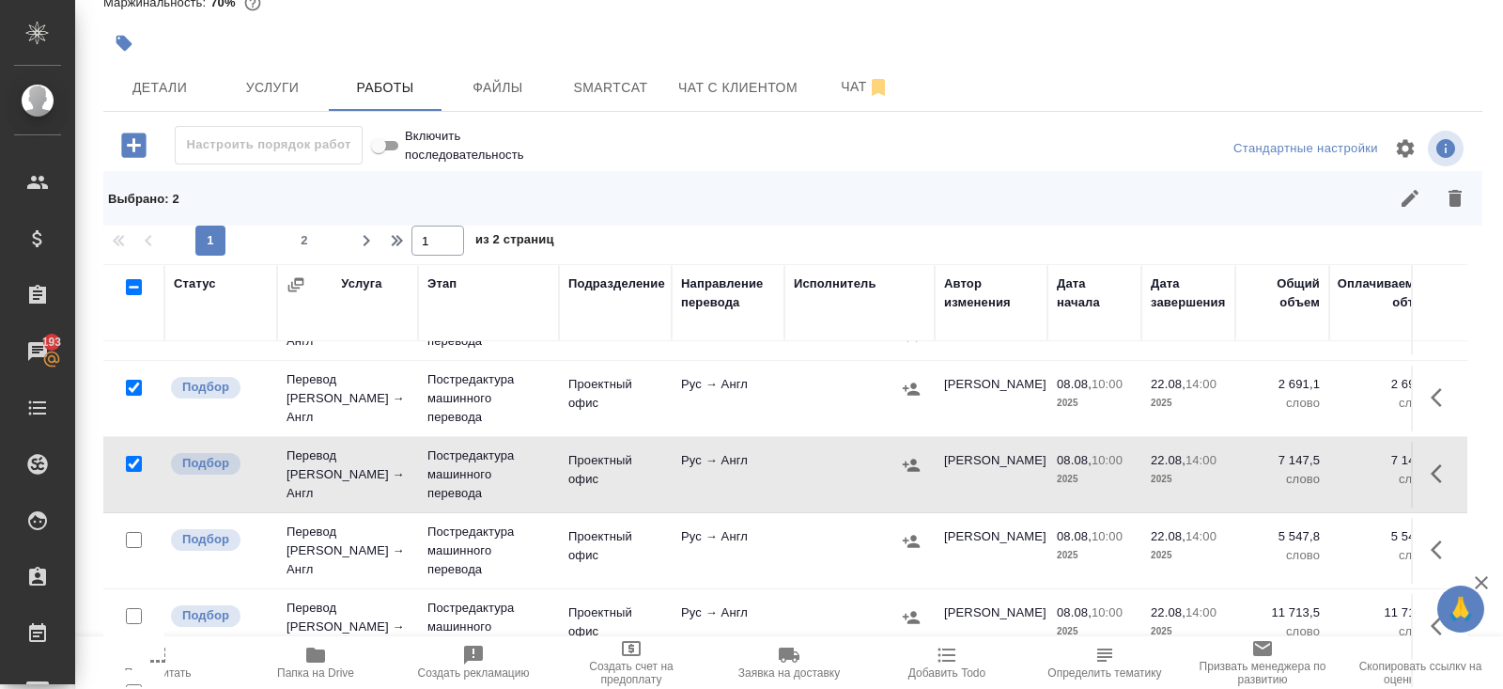
scroll to position [1053, 0]
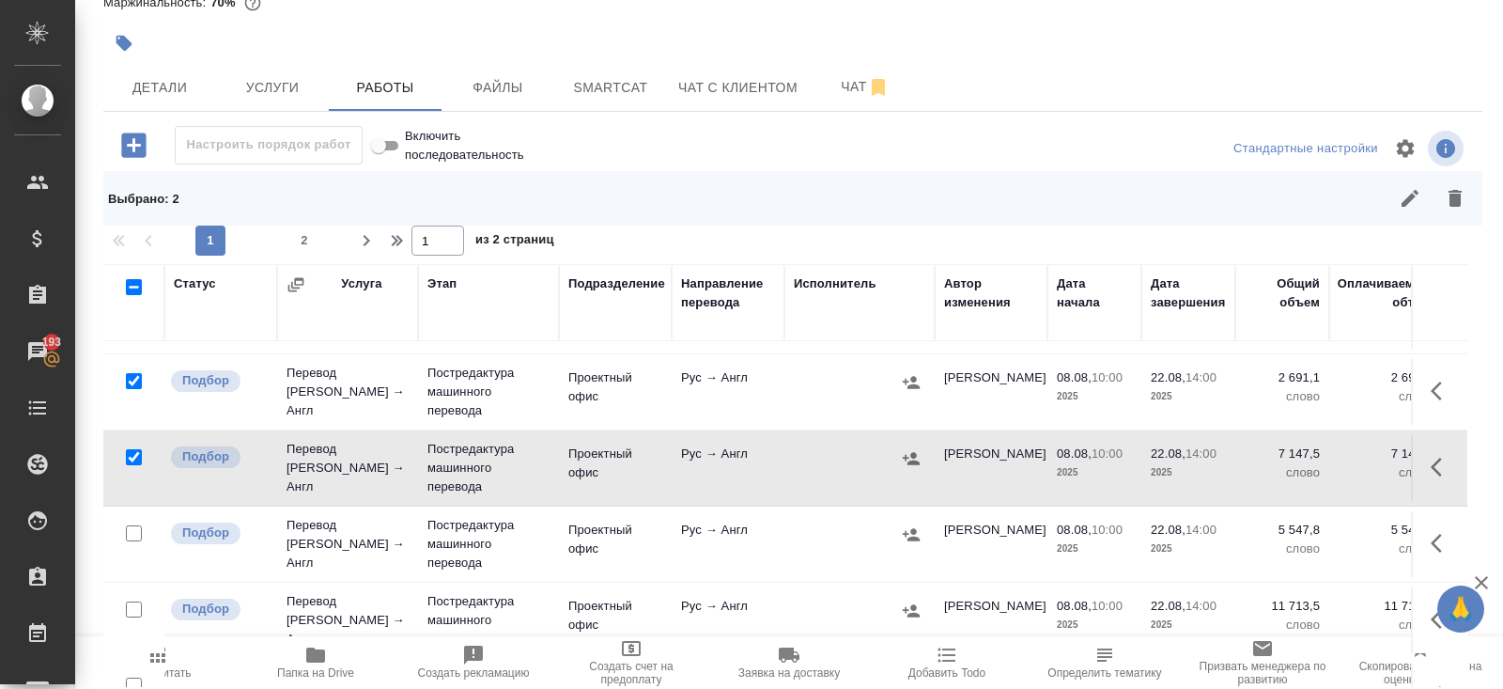
click at [135, 528] on input "checkbox" at bounding box center [134, 533] width 16 height 16
checkbox input "true"
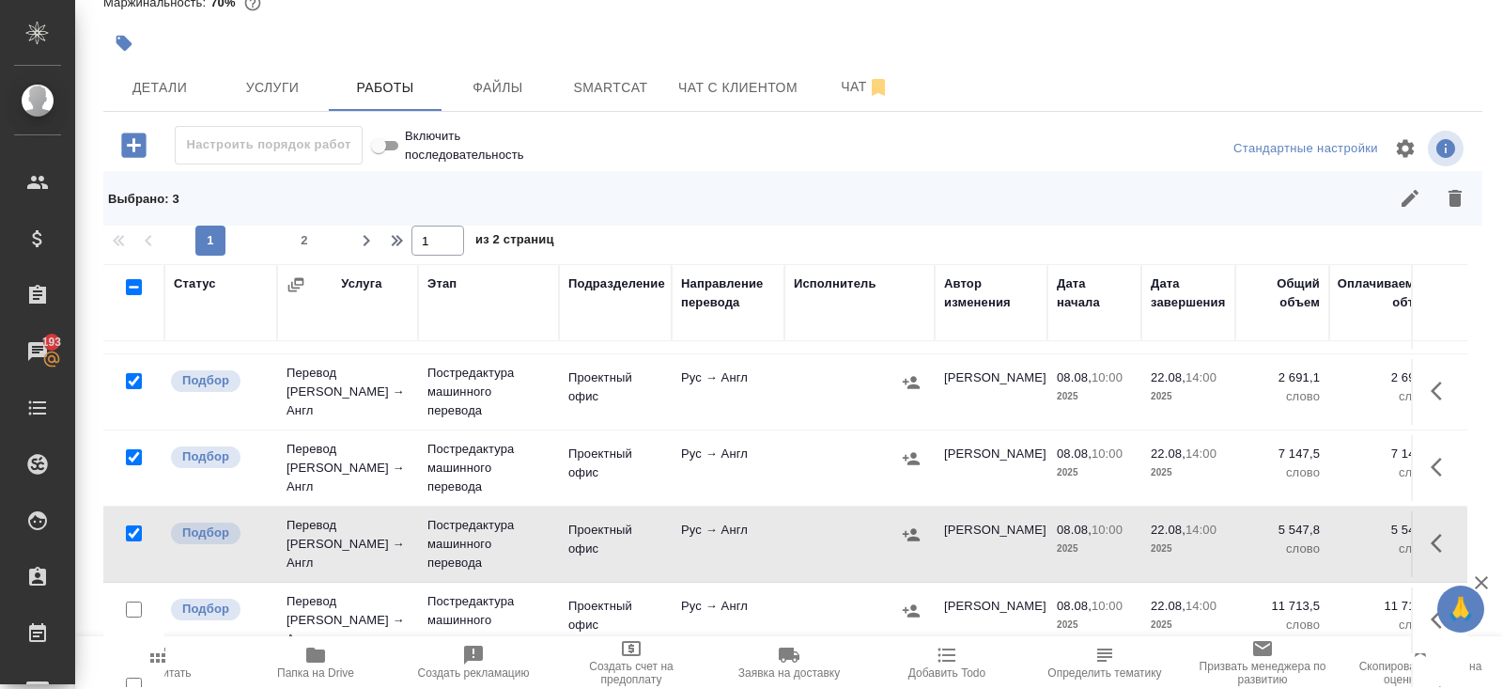
click at [135, 601] on input "checkbox" at bounding box center [134, 609] width 16 height 16
checkbox input "true"
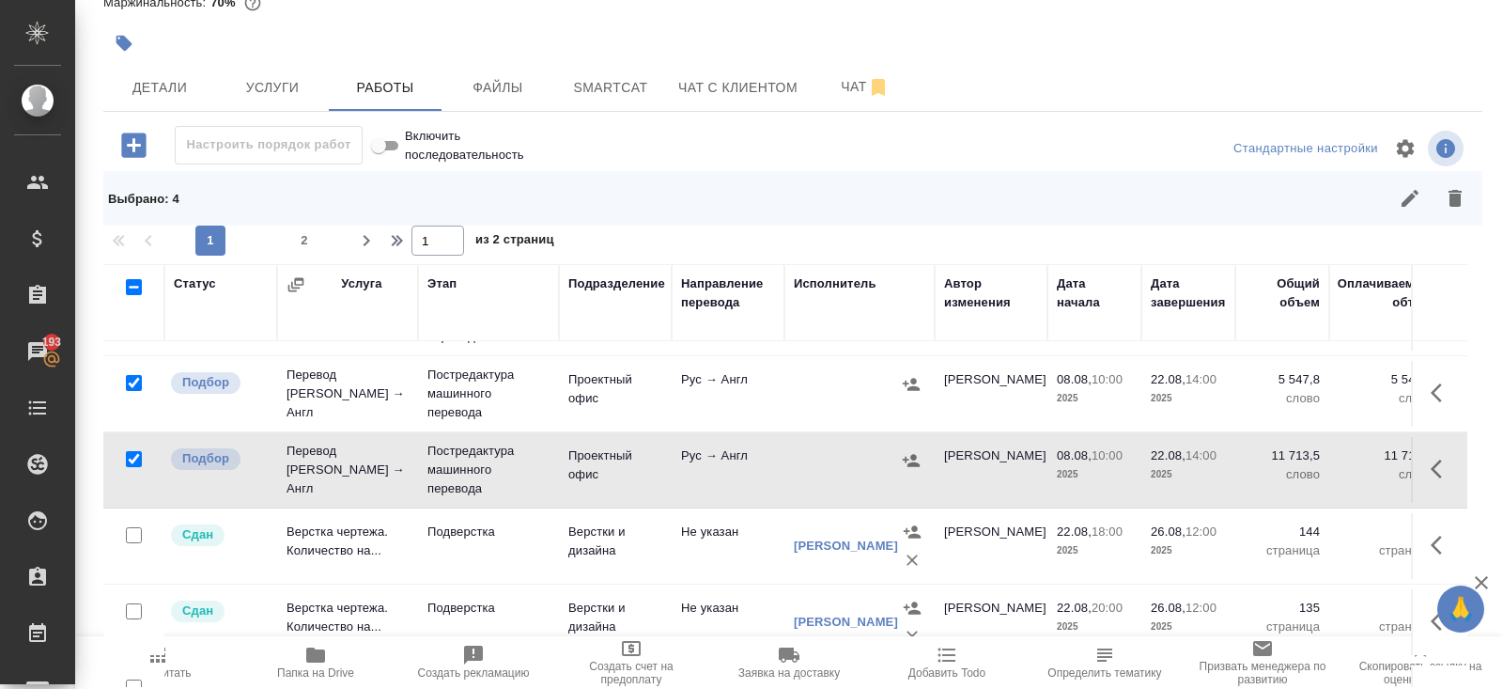
scroll to position [1203, 0]
drag, startPoint x: 1449, startPoint y: 205, endPoint x: 1295, endPoint y: 256, distance: 162.2
click at [1449, 205] on icon "button" at bounding box center [1455, 198] width 23 height 23
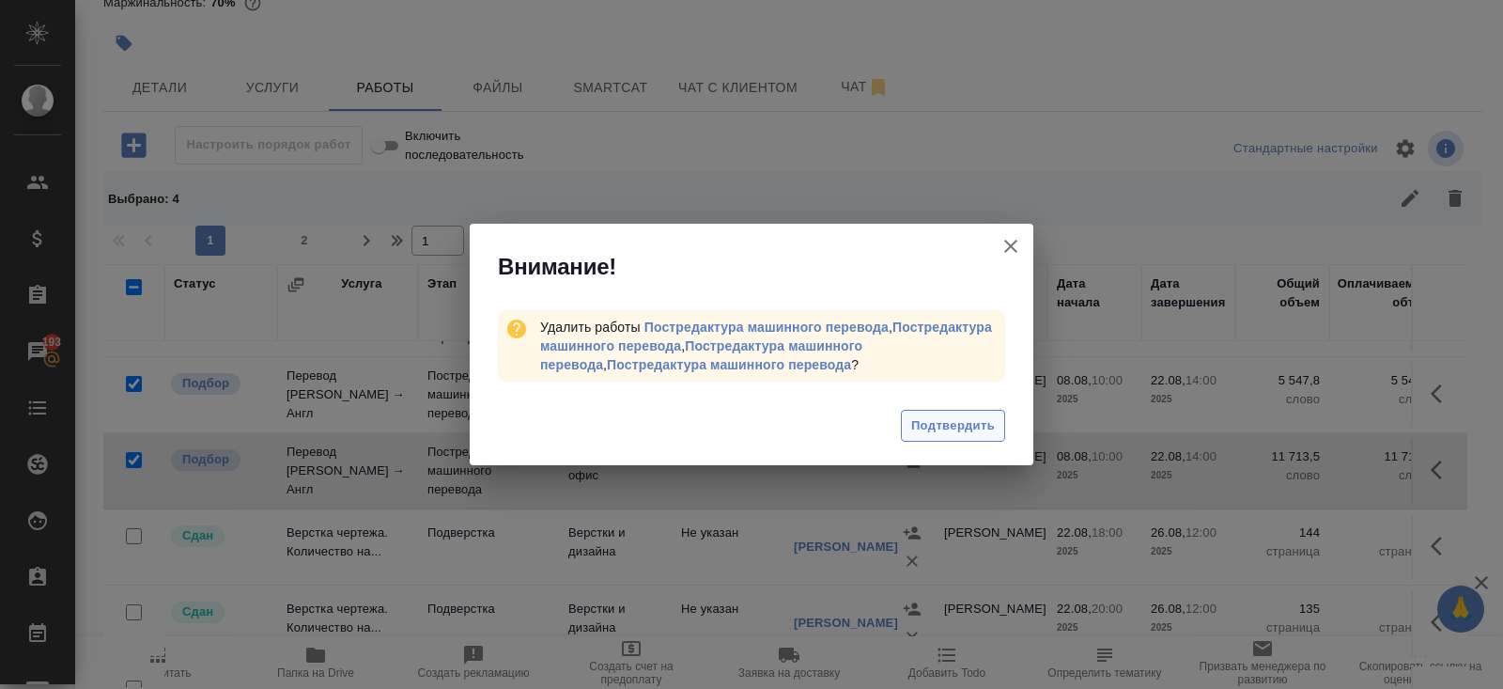
click at [972, 432] on span "Подтвердить" at bounding box center [953, 426] width 84 height 22
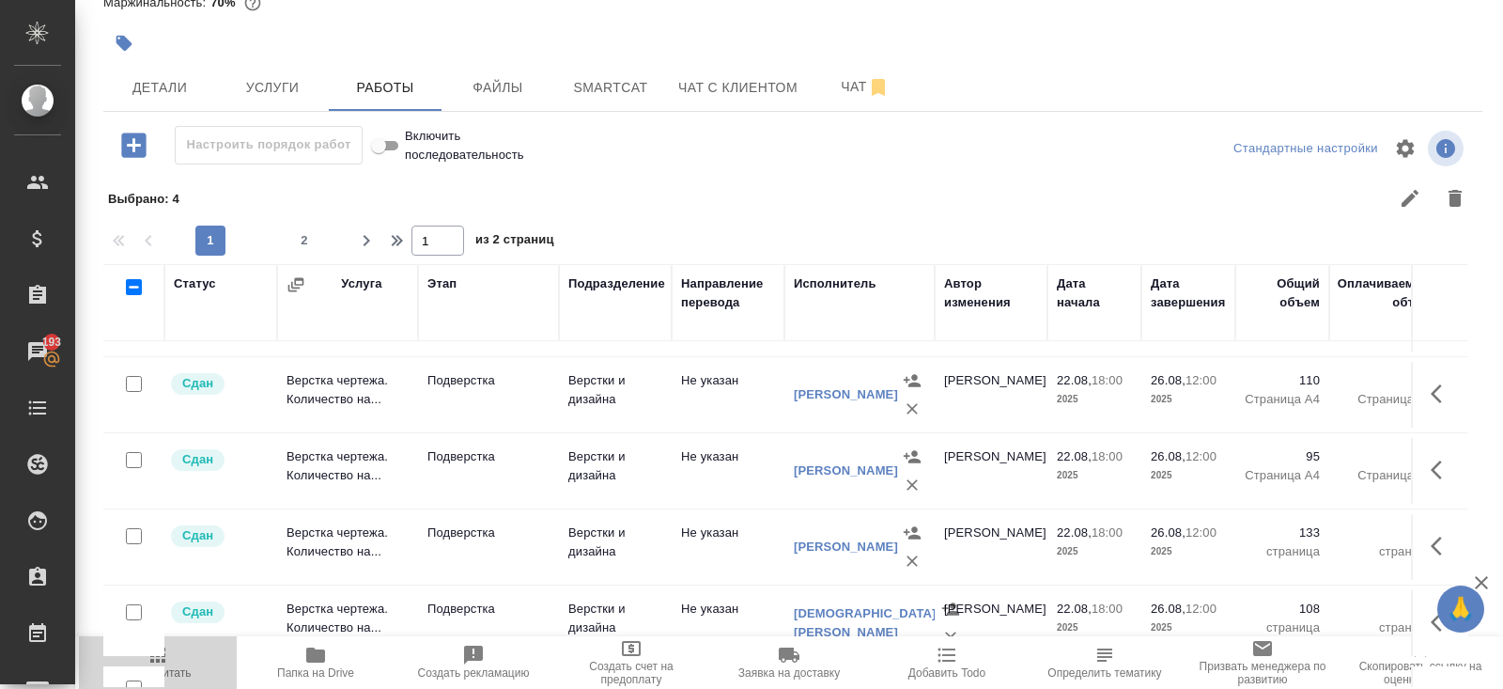
click at [171, 660] on span "Пересчитать" at bounding box center [157, 662] width 135 height 36
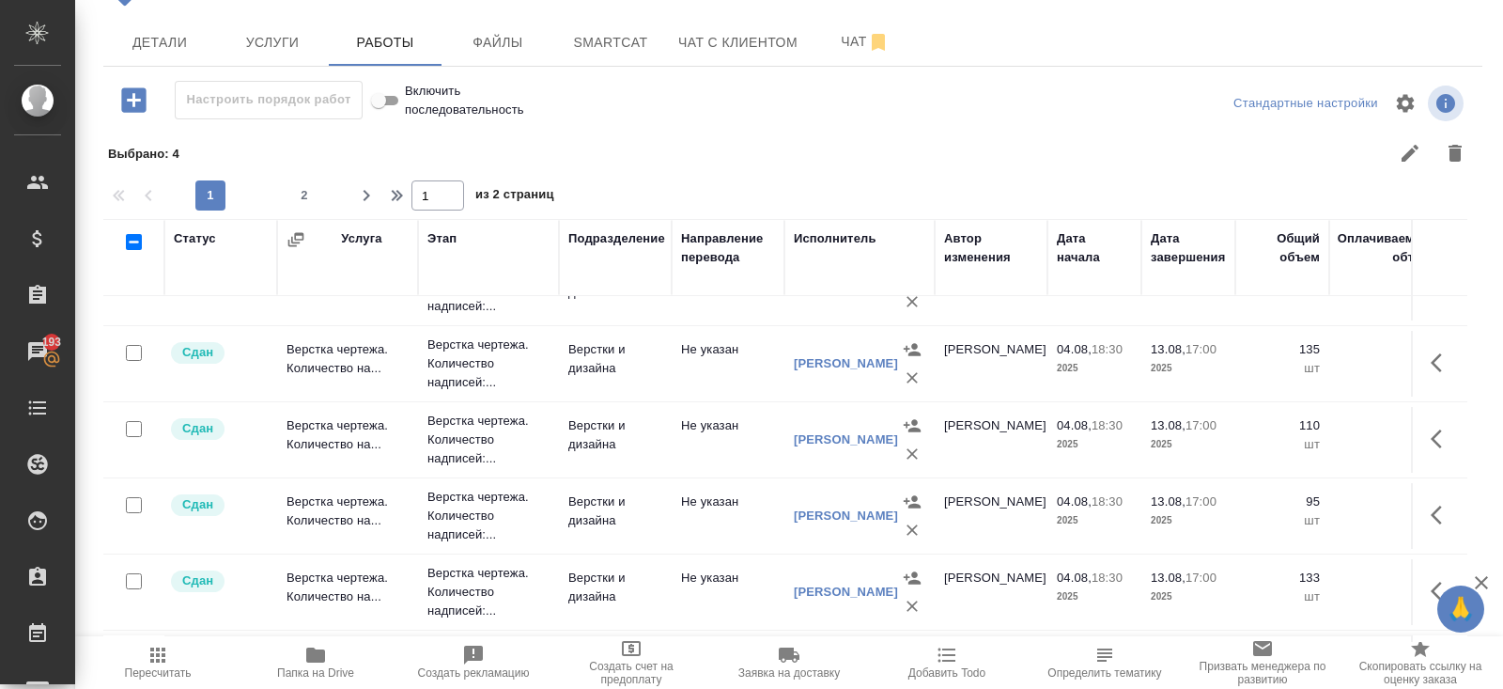
scroll to position [0, 0]
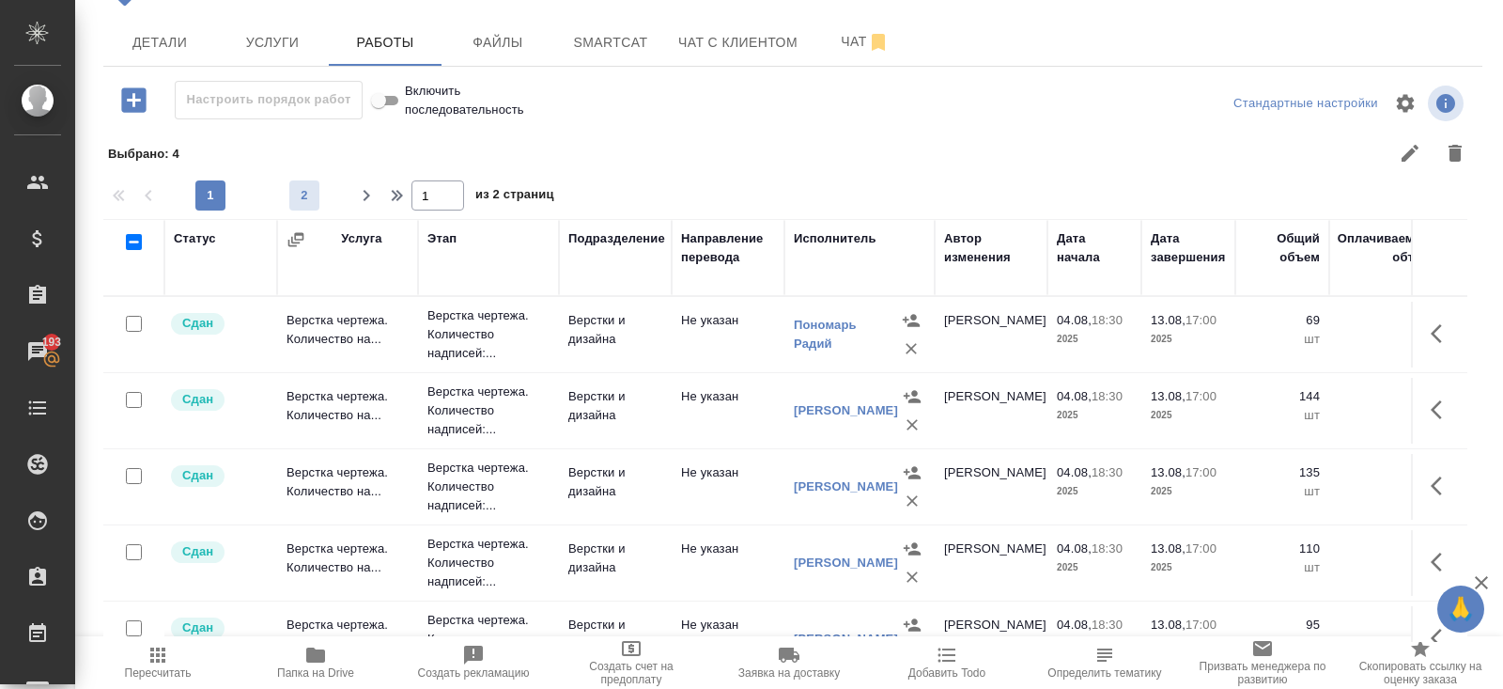
click at [313, 197] on span "2" at bounding box center [304, 195] width 30 height 19
type input "2"
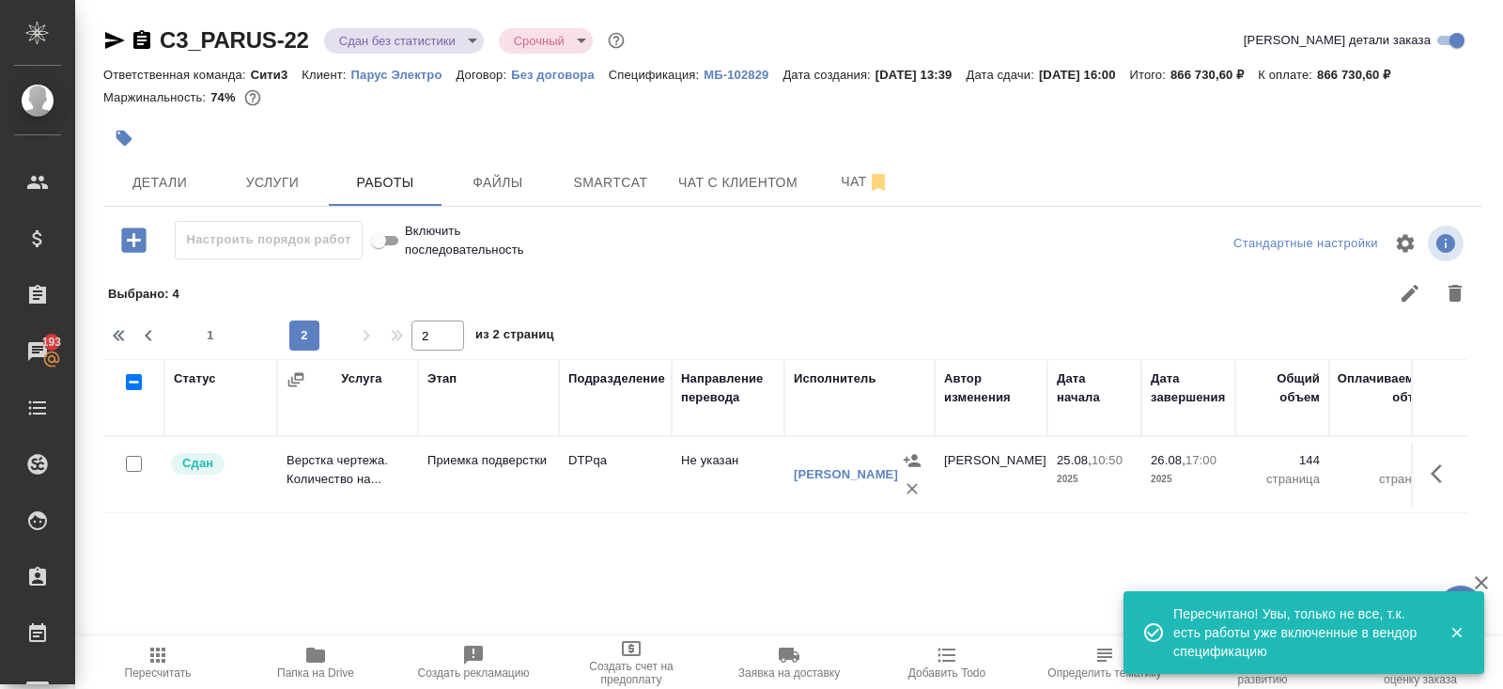
click at [358, 45] on body "🙏 .cls-1 fill:#fff; AWATERA Belyakova Yulia Клиенты Спецификации Заказы 193 Чат…" at bounding box center [751, 344] width 1503 height 689
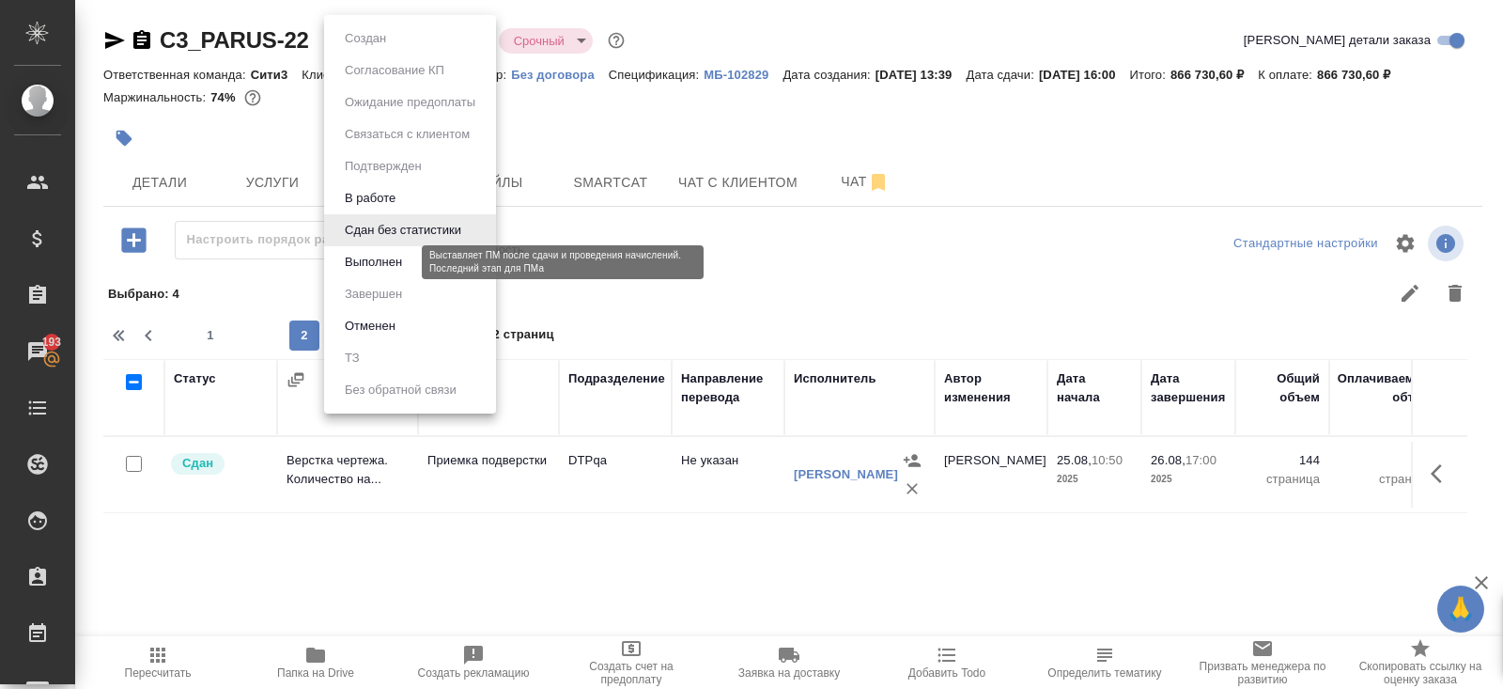
click at [388, 259] on button "Выполнен" at bounding box center [373, 262] width 69 height 21
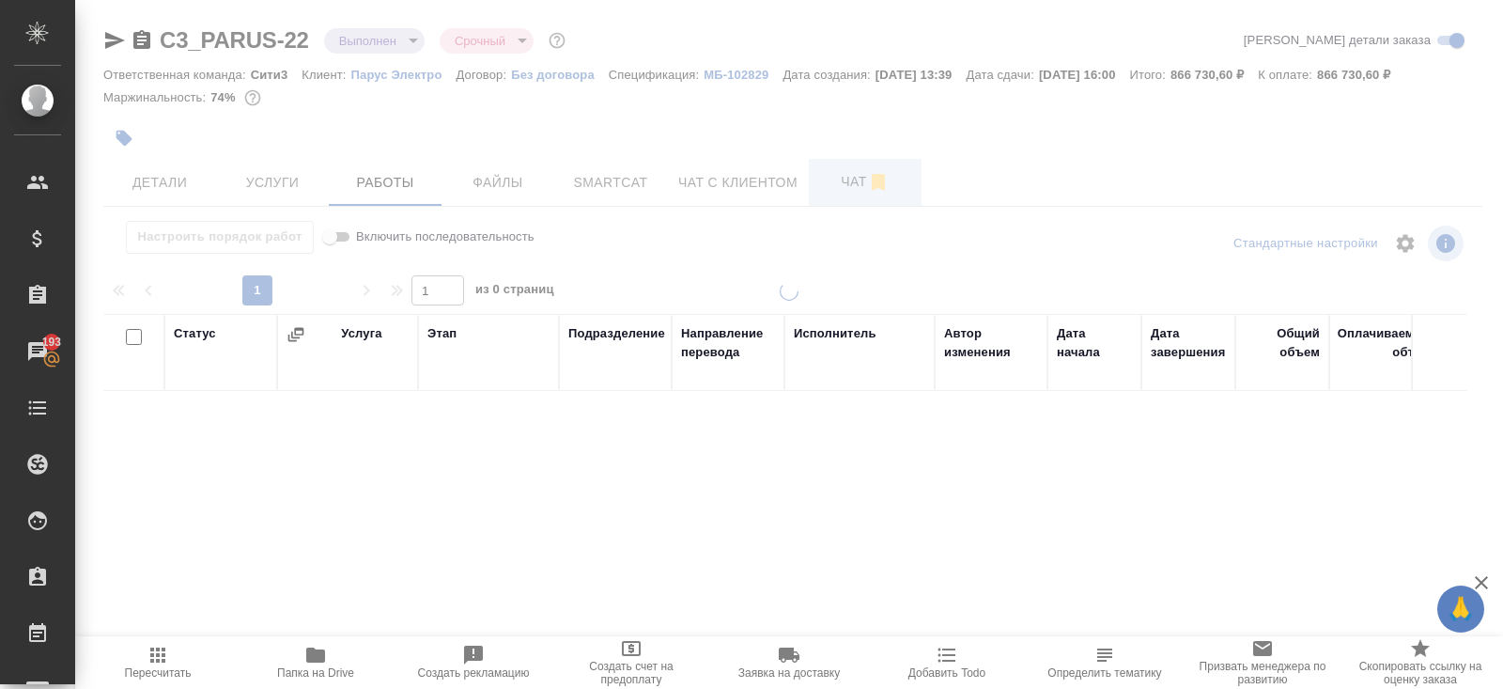
click at [862, 177] on span "Чат" at bounding box center [865, 181] width 90 height 23
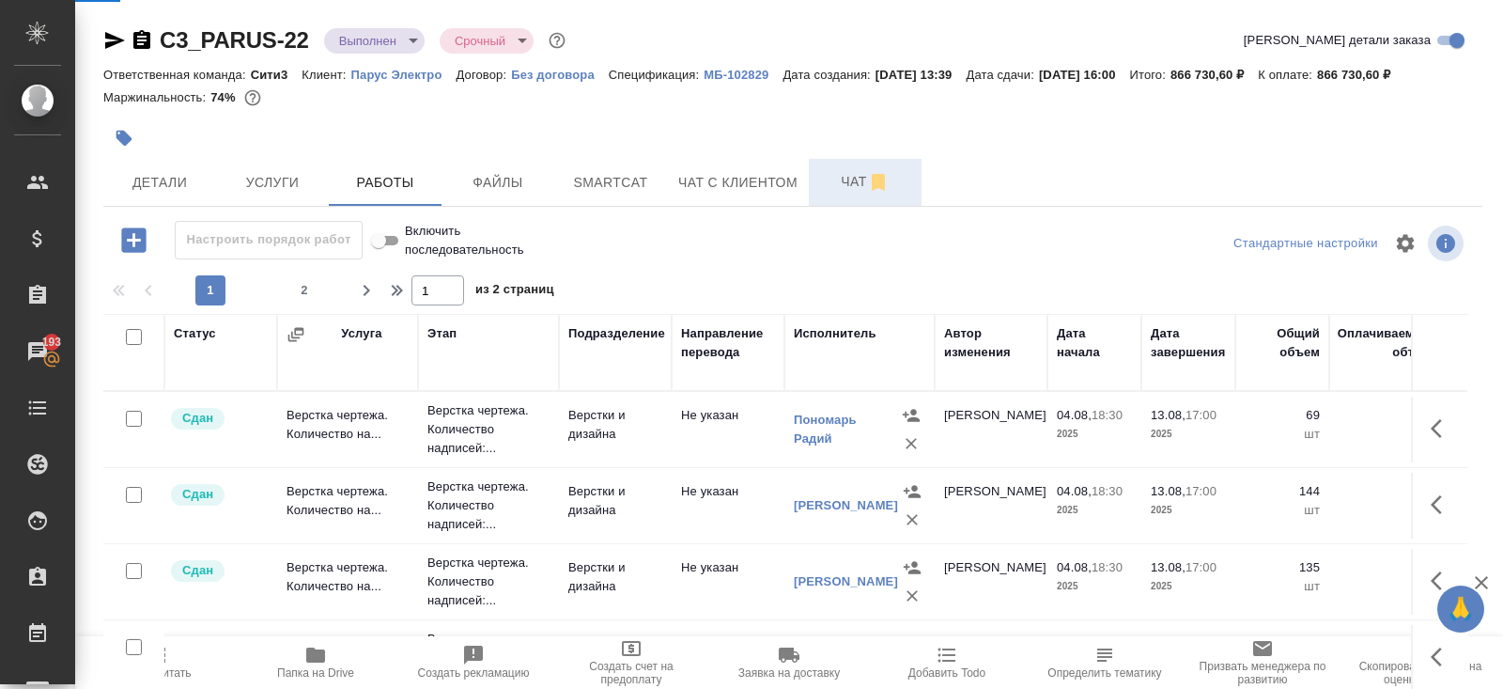
click at [862, 177] on span "Чат" at bounding box center [865, 181] width 90 height 23
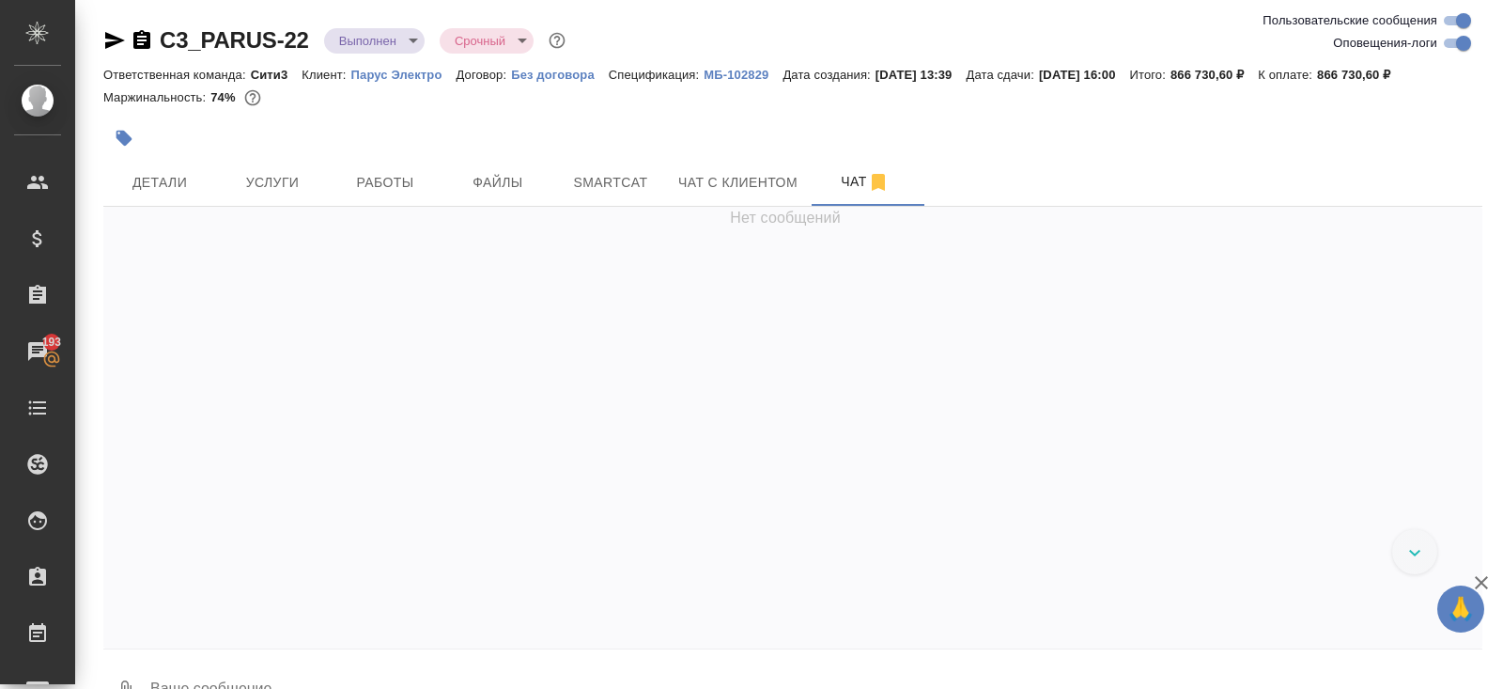
click at [1458, 49] on input "Оповещения-логи" at bounding box center [1464, 43] width 68 height 23
checkbox input "false"
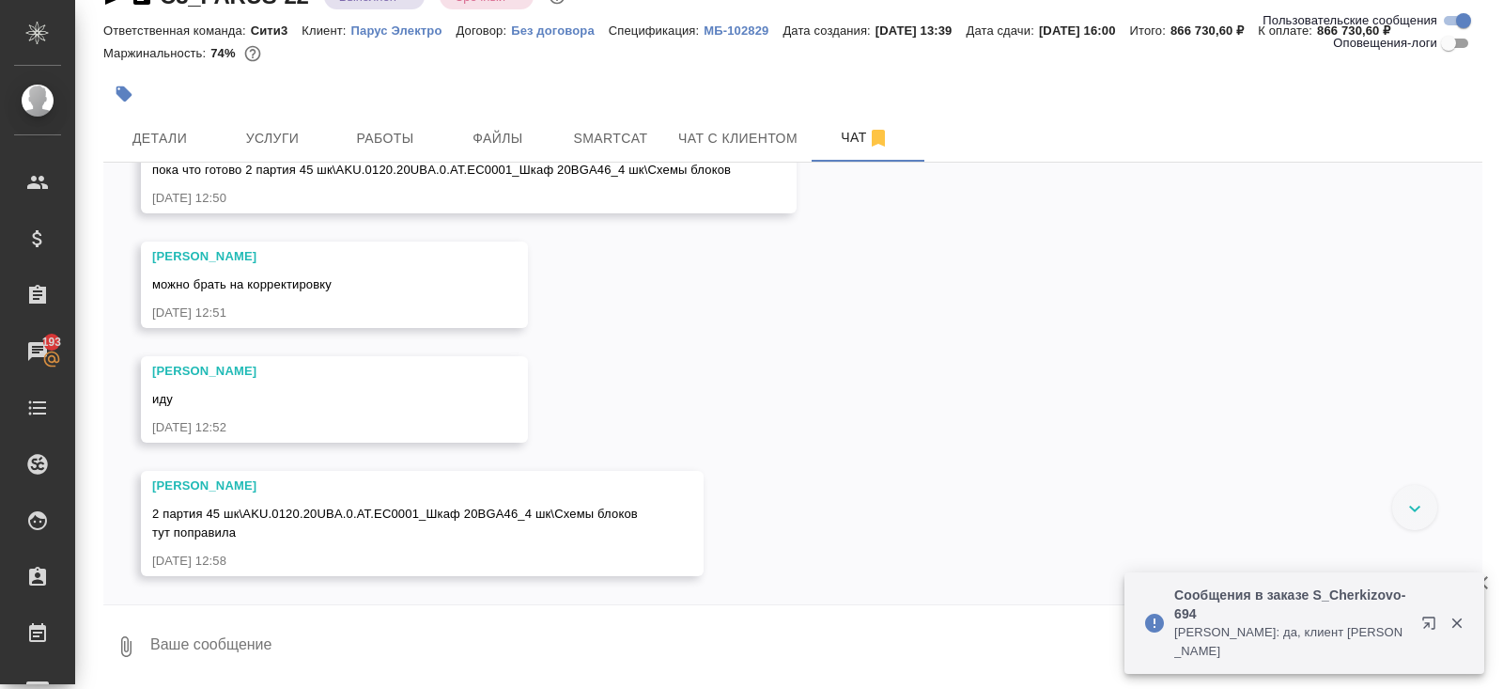
scroll to position [30826, 0]
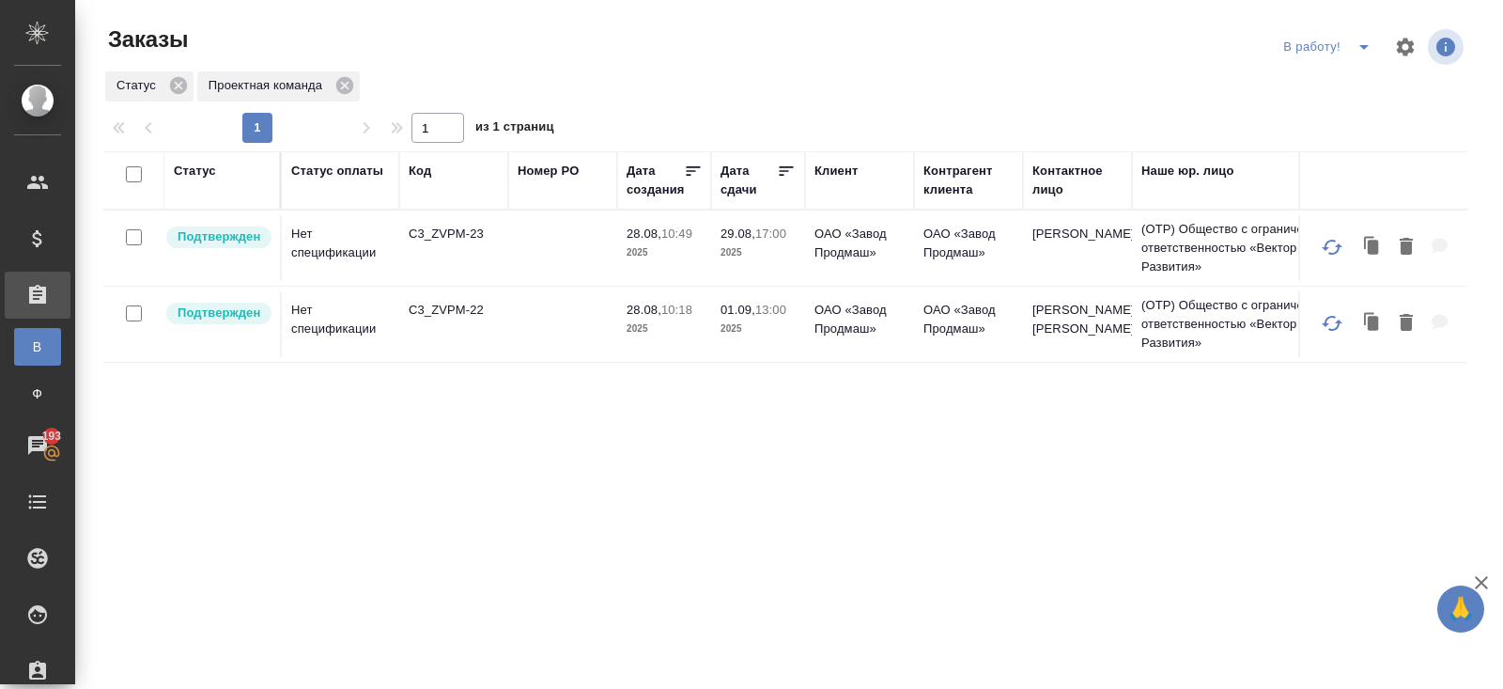
click at [1384, 61] on span at bounding box center [1405, 46] width 45 height 45
click at [1355, 57] on icon "split button" at bounding box center [1364, 47] width 23 height 23
click at [1347, 78] on li "ПМ" at bounding box center [1330, 85] width 104 height 30
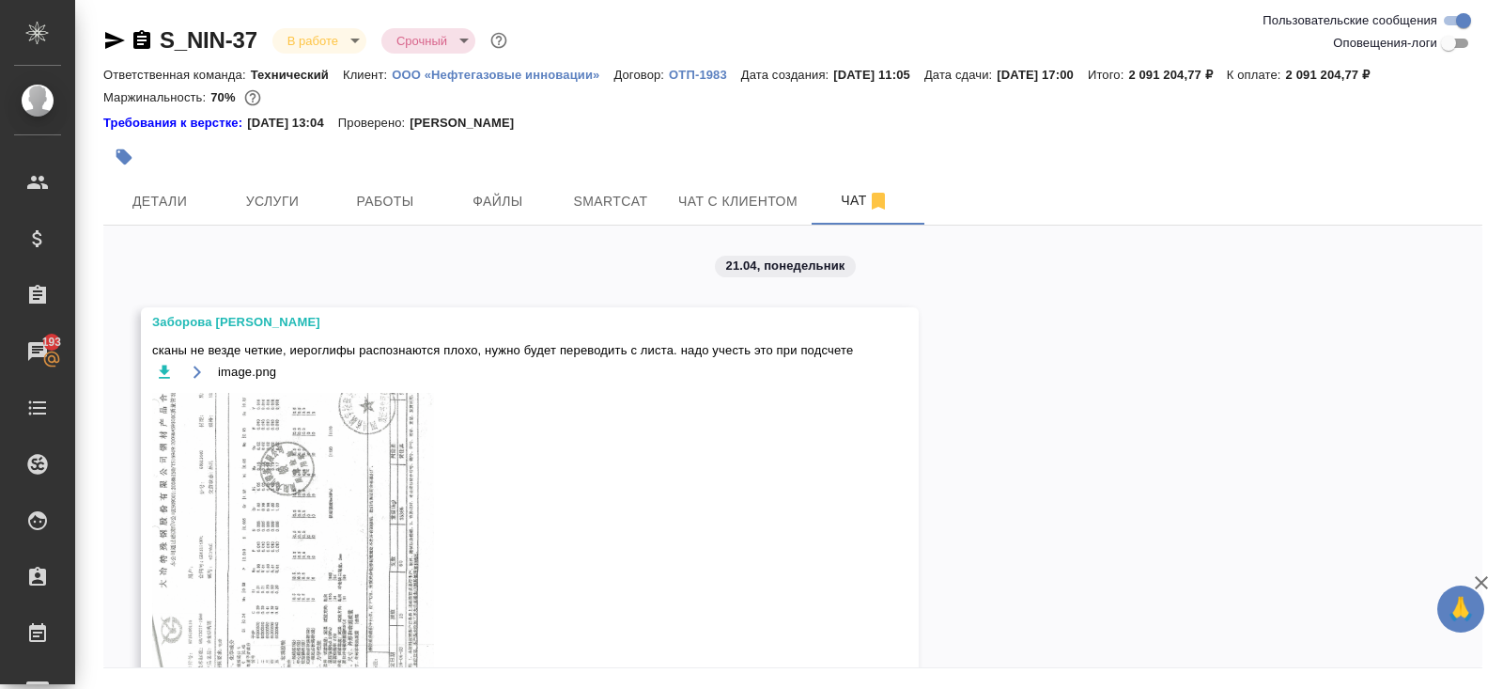
scroll to position [8859, 0]
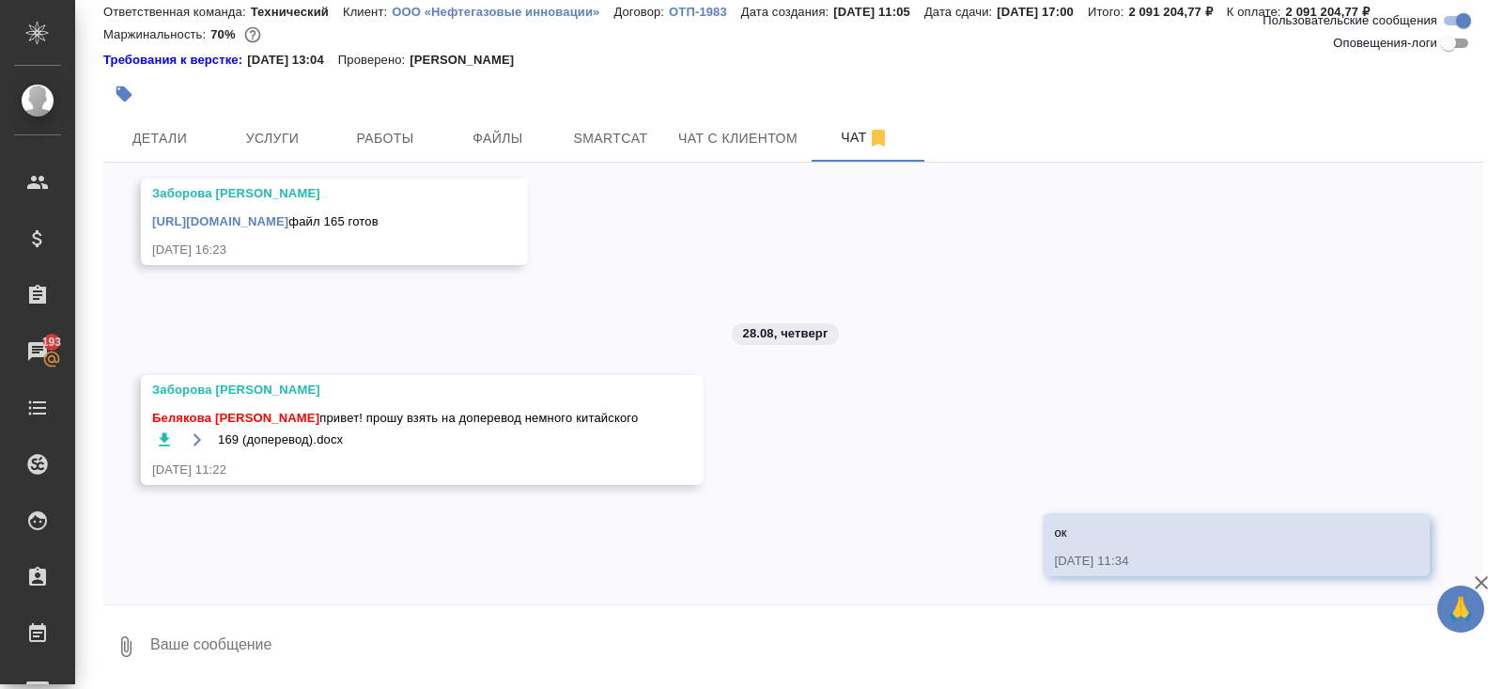
click at [164, 436] on icon "button" at bounding box center [164, 438] width 11 height 13
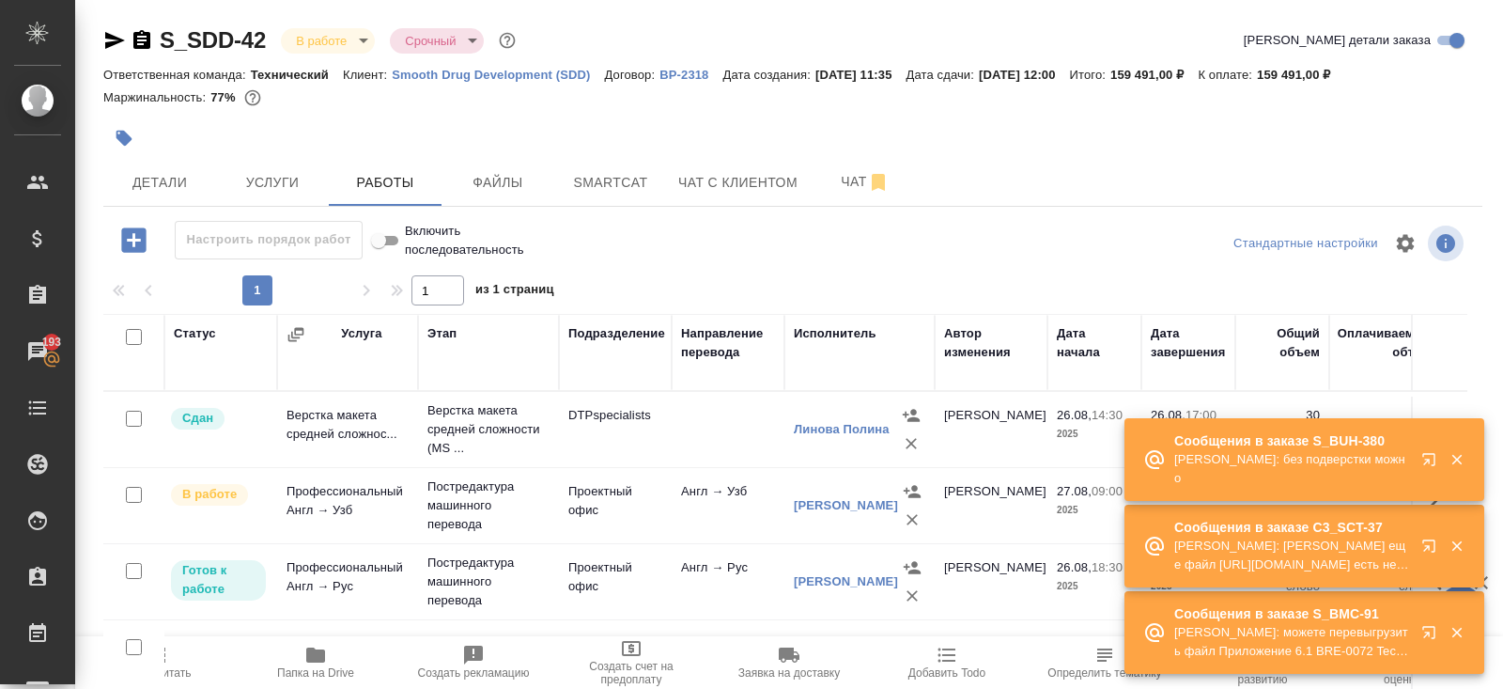
scroll to position [32, 0]
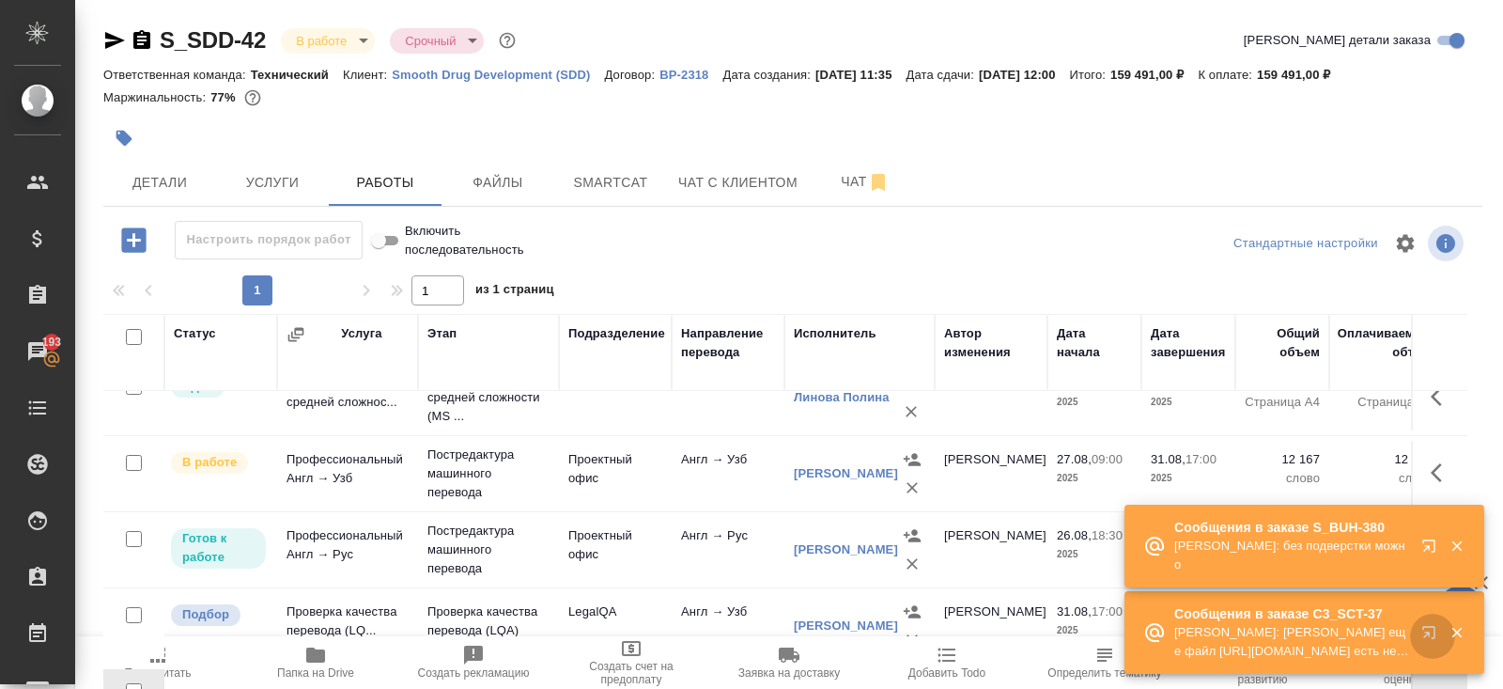
click at [1431, 632] on icon "button" at bounding box center [1433, 636] width 23 height 23
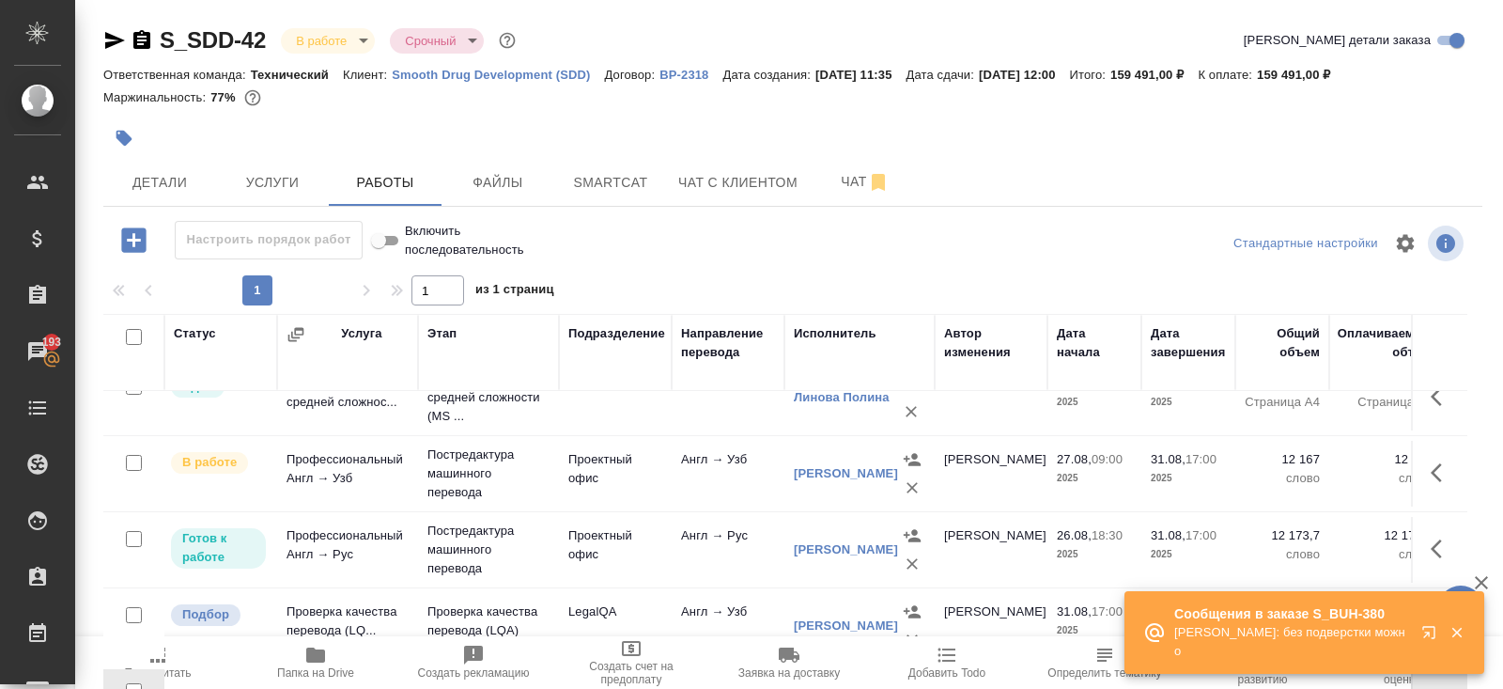
scroll to position [94, 0]
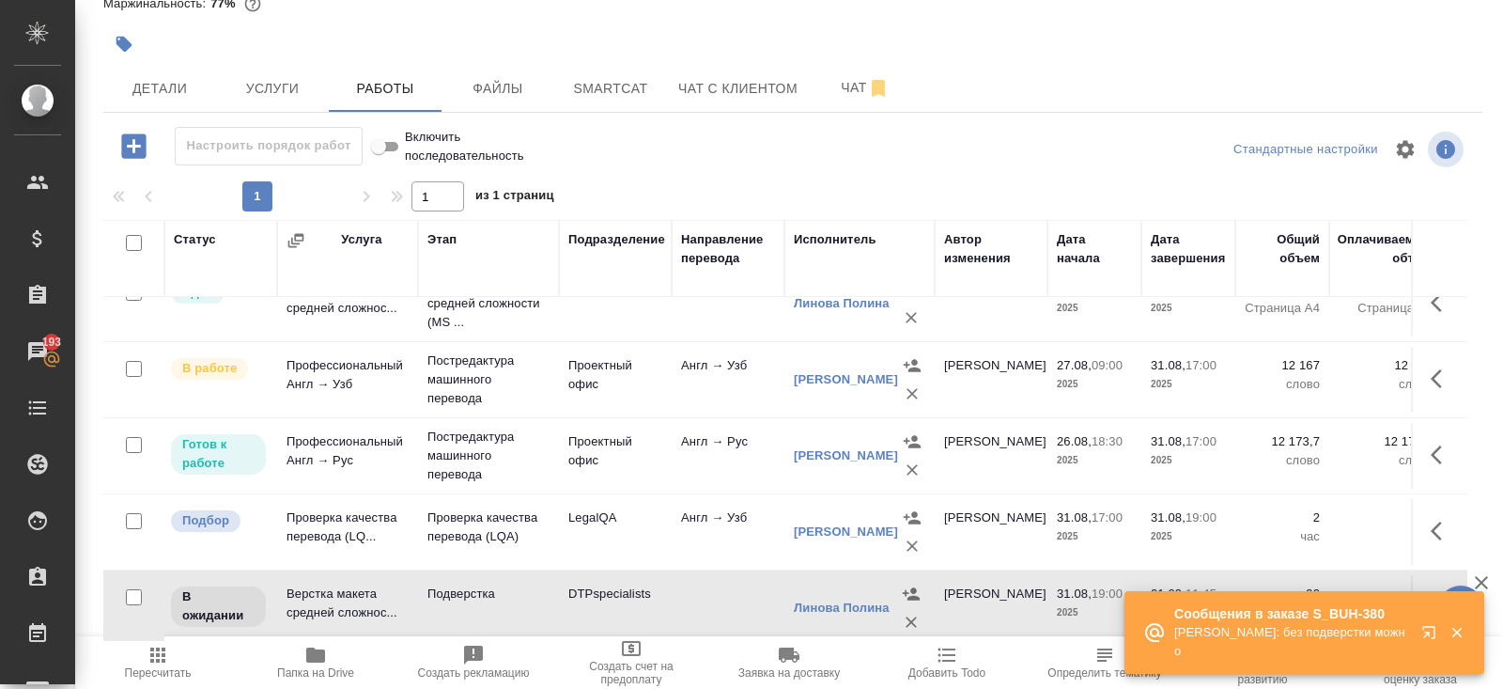
click at [1445, 382] on icon "button" at bounding box center [1442, 378] width 23 height 23
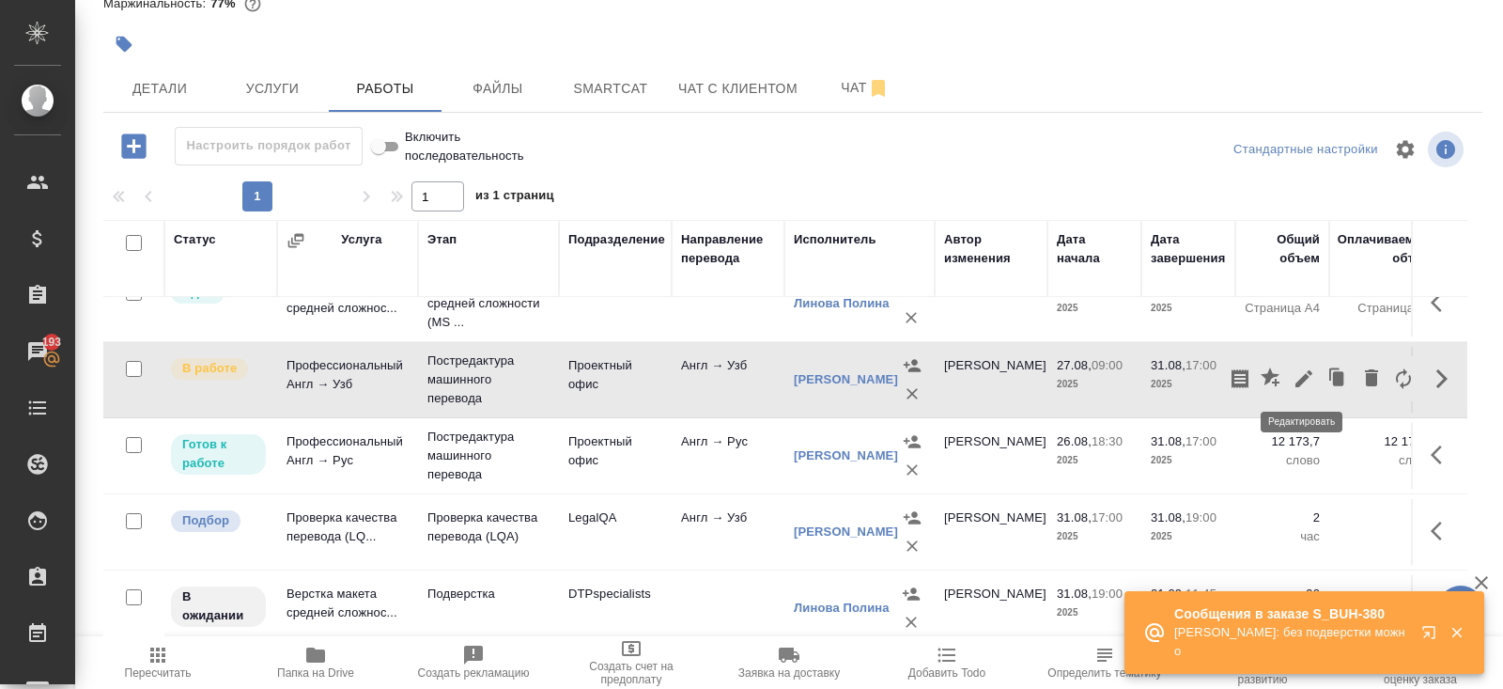
click at [1331, 377] on icon "button" at bounding box center [1335, 374] width 10 height 12
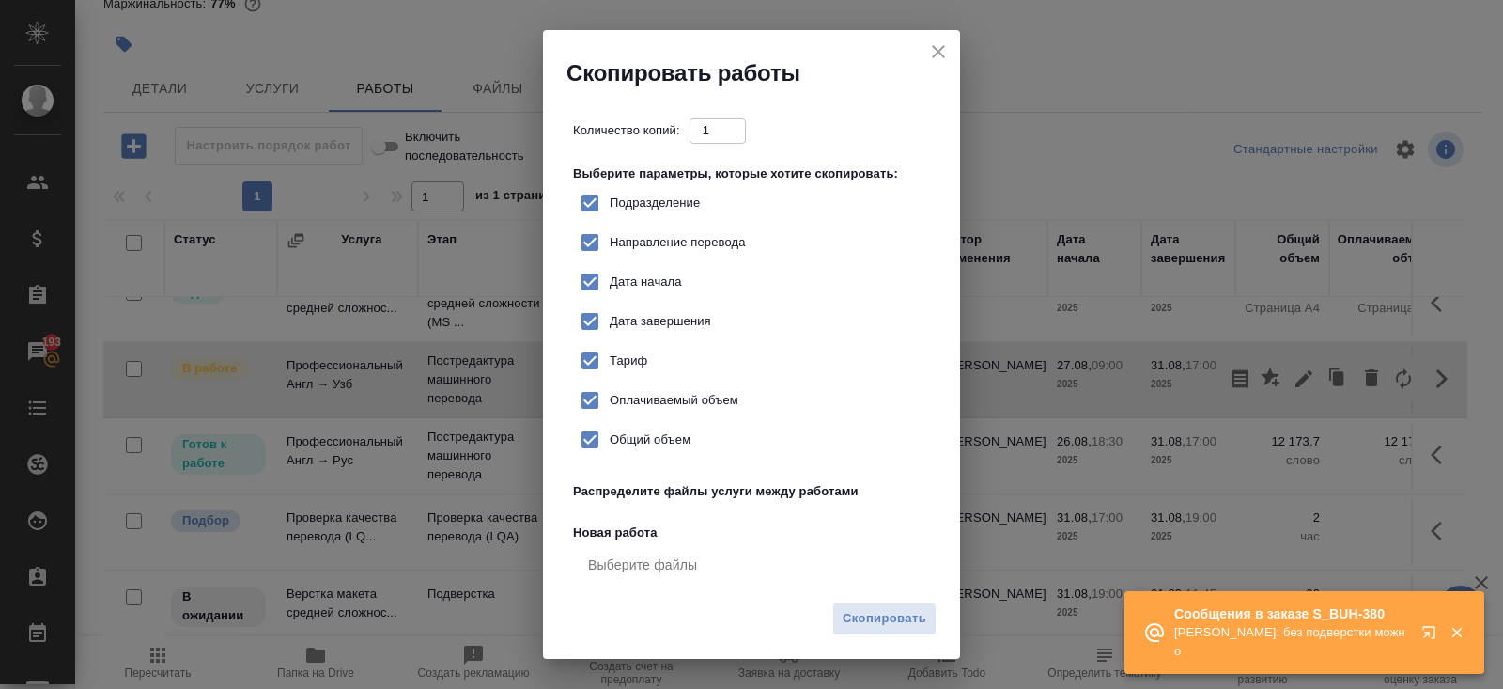
checkbox input "true"
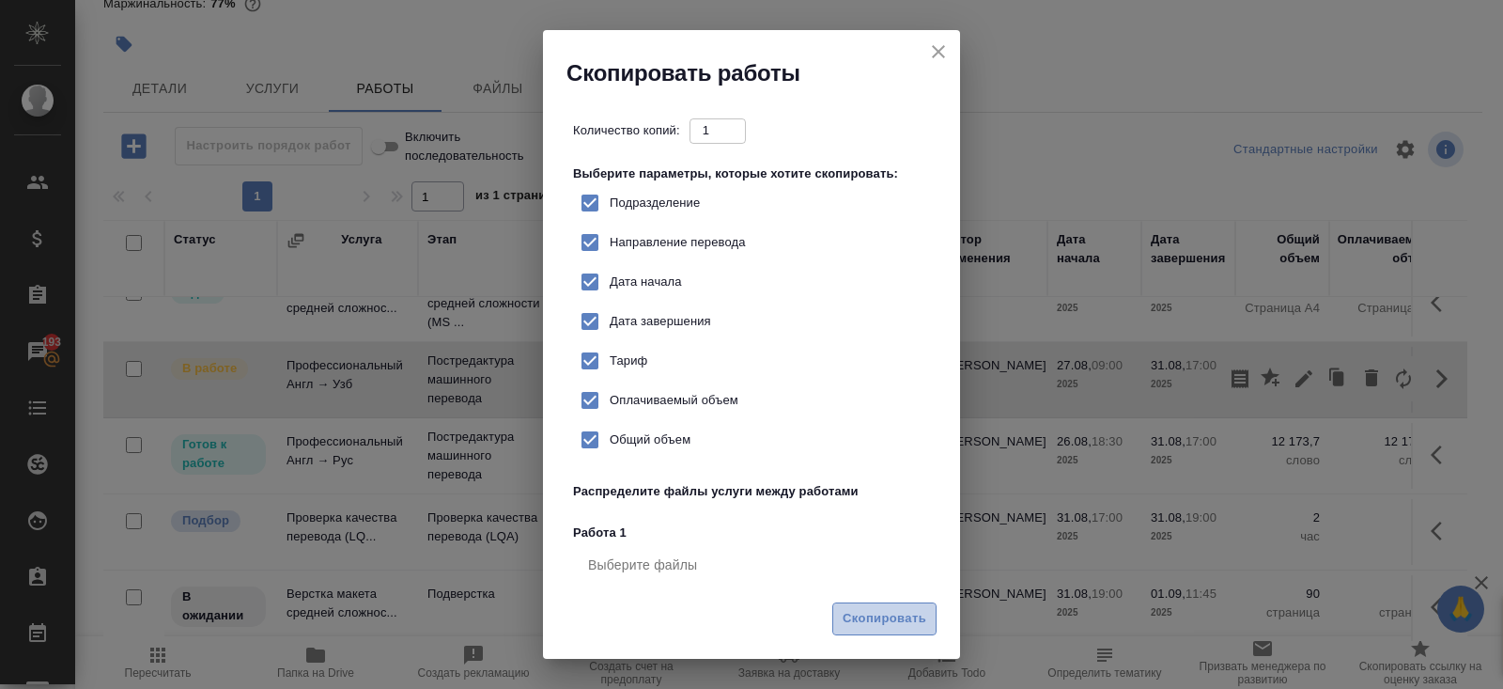
click at [905, 617] on span "Скопировать" at bounding box center [885, 619] width 84 height 22
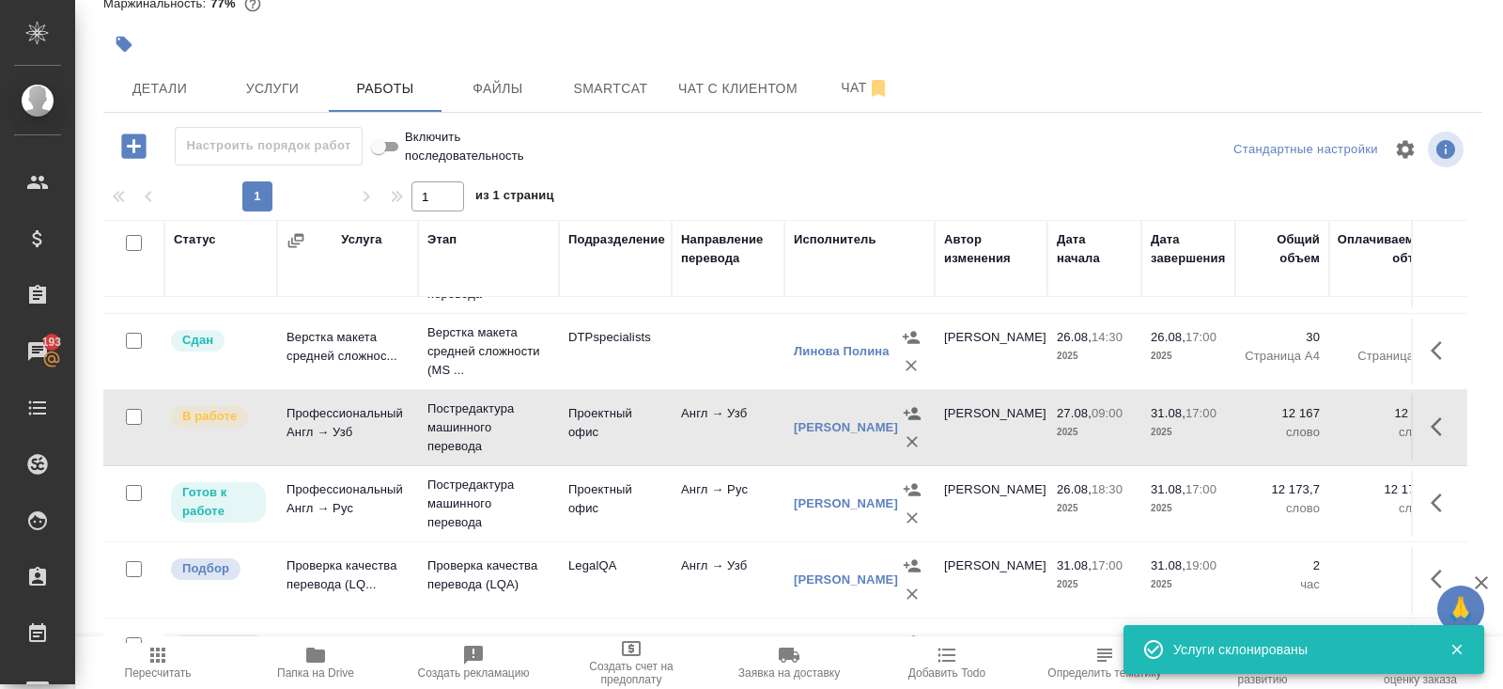
scroll to position [0, 0]
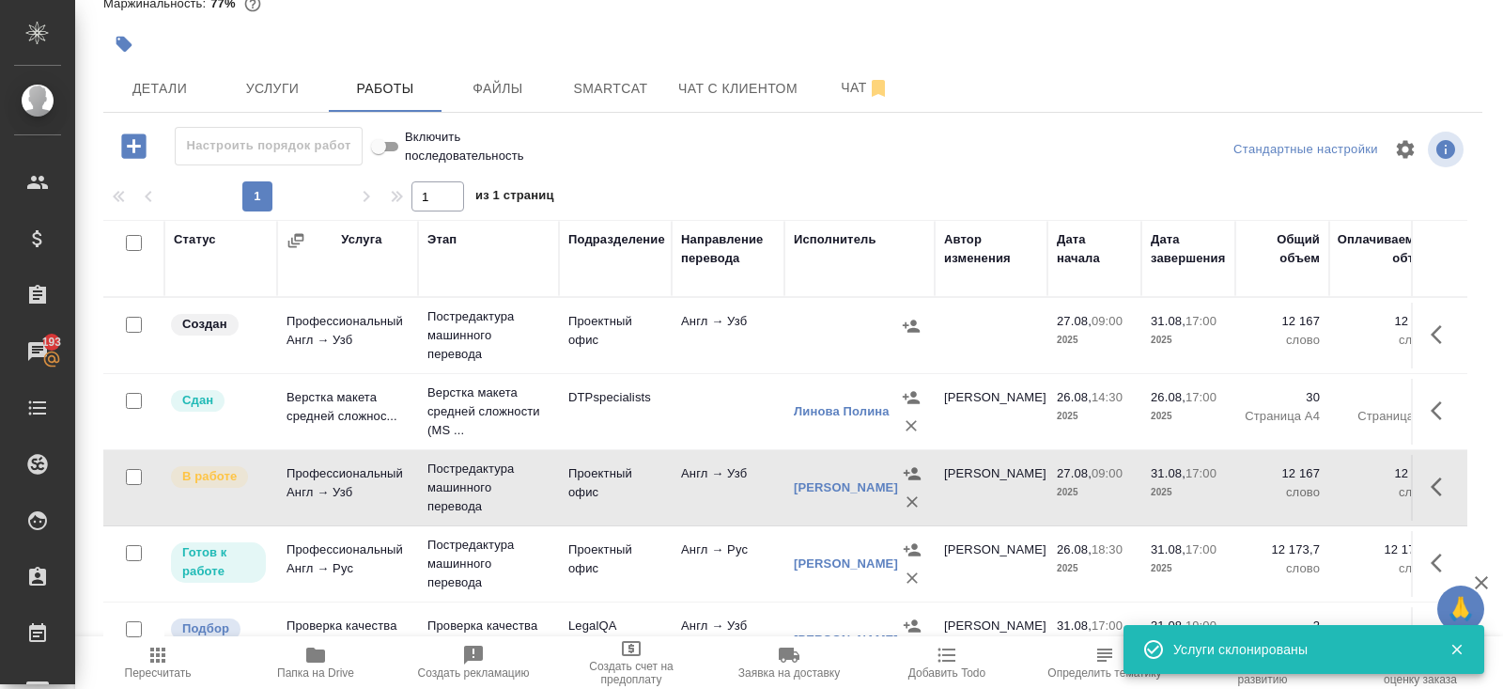
click at [1437, 333] on icon "button" at bounding box center [1442, 334] width 23 height 23
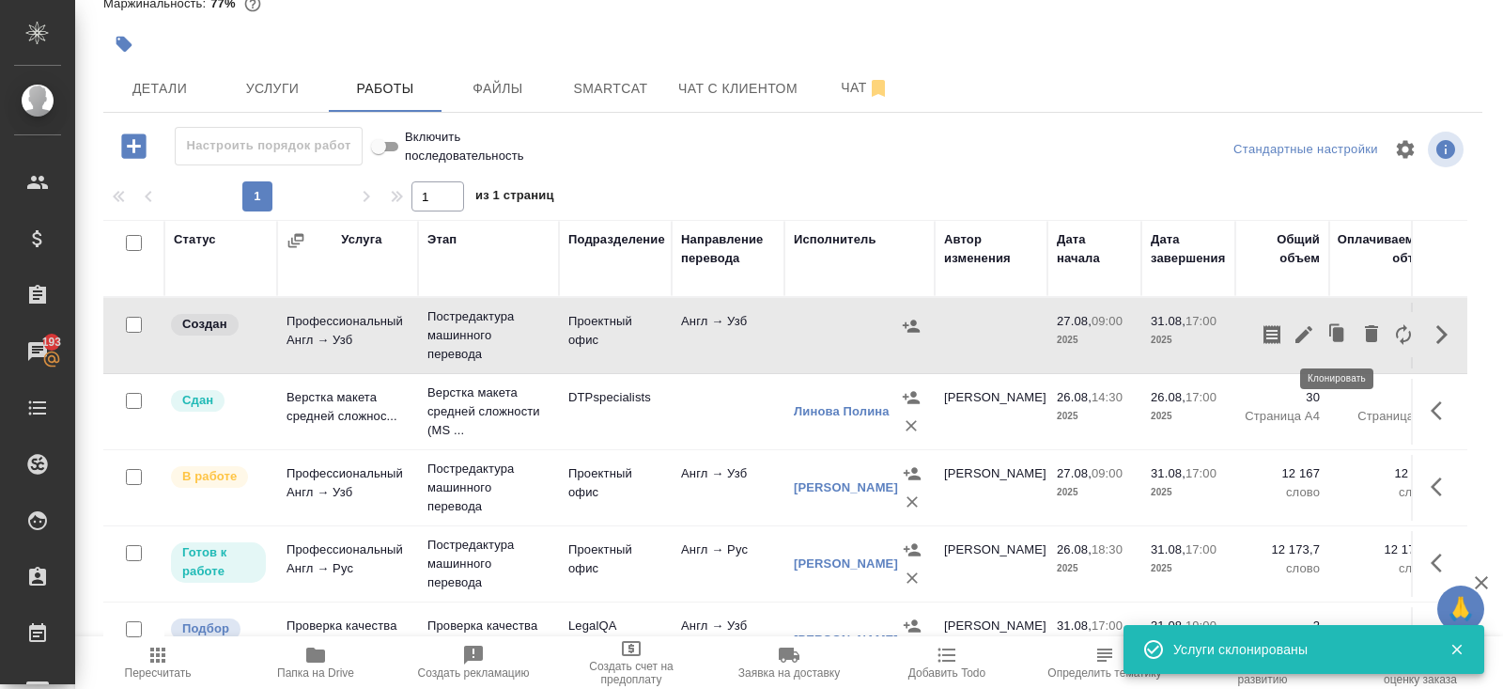
click at [1305, 335] on icon "button" at bounding box center [1304, 334] width 17 height 17
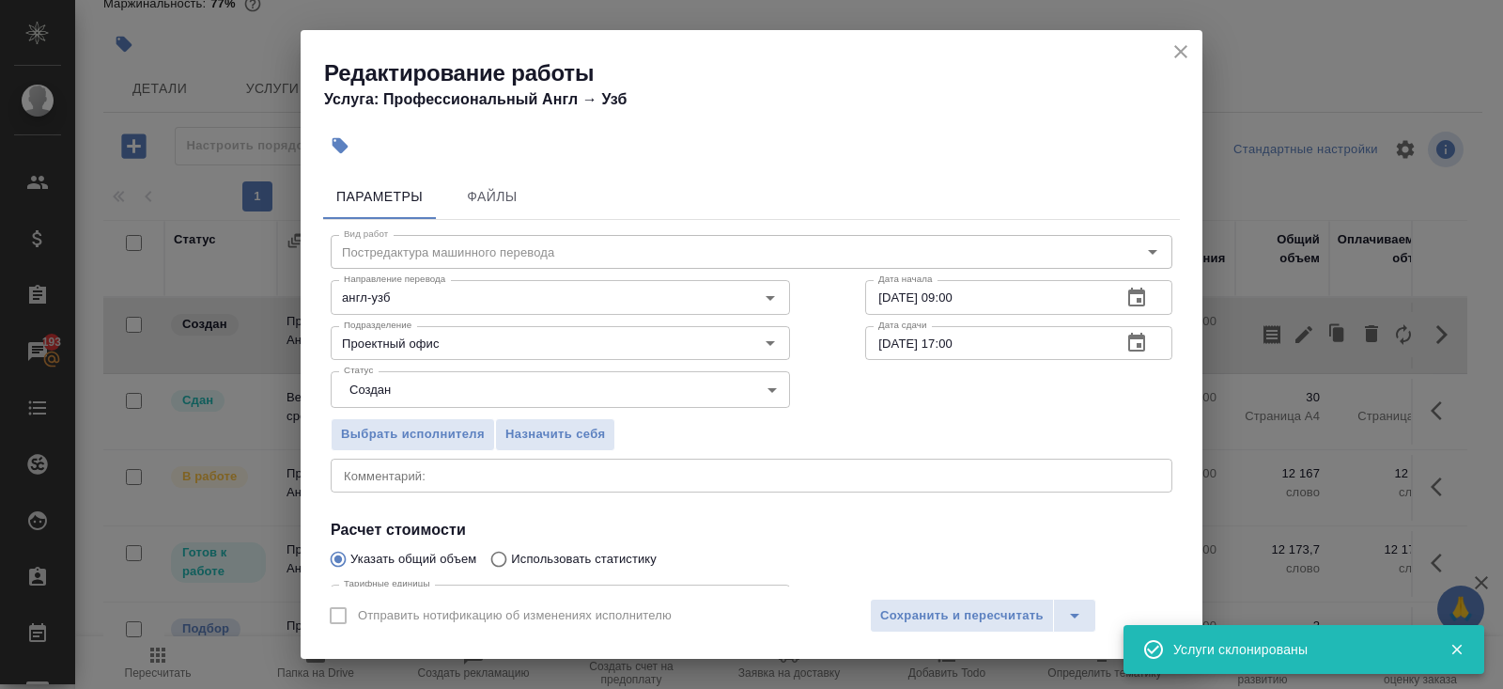
click at [1143, 347] on icon "button" at bounding box center [1137, 343] width 23 height 23
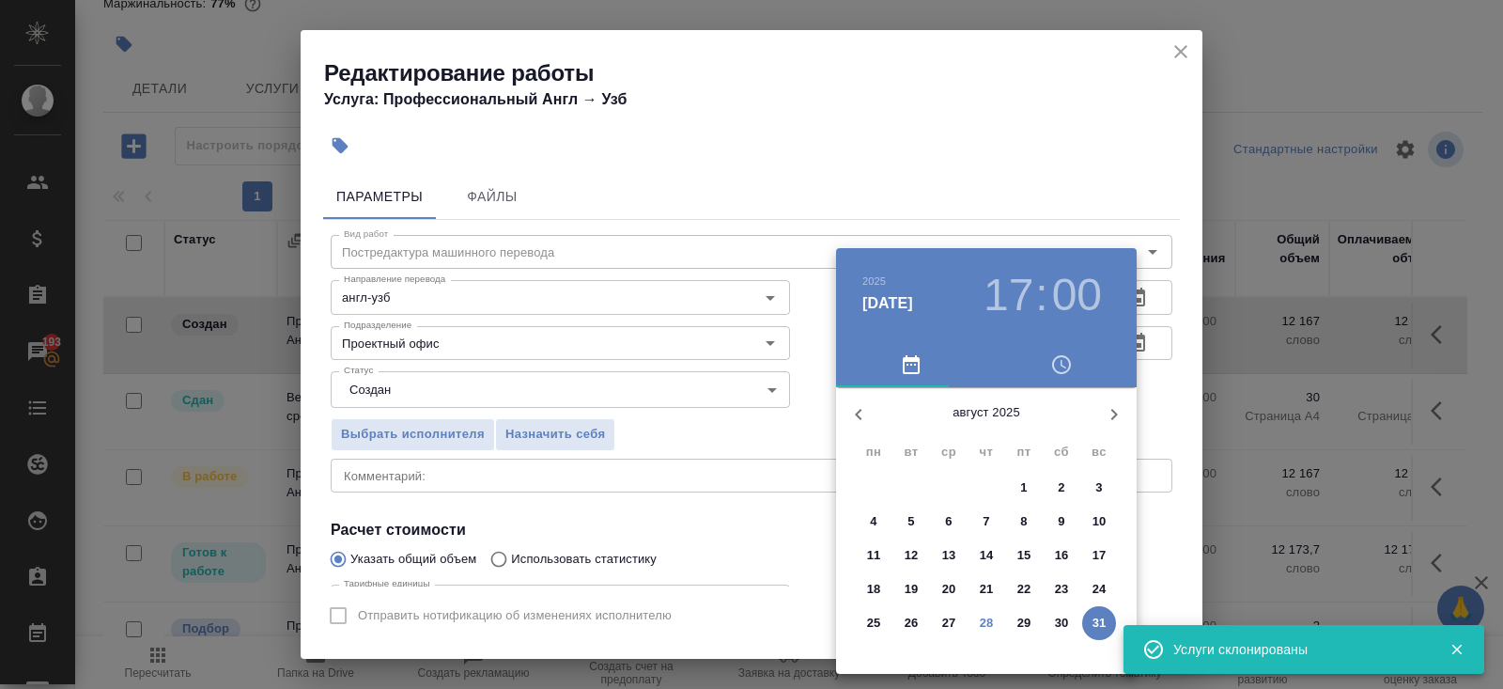
click at [1097, 620] on p "31" at bounding box center [1100, 623] width 14 height 19
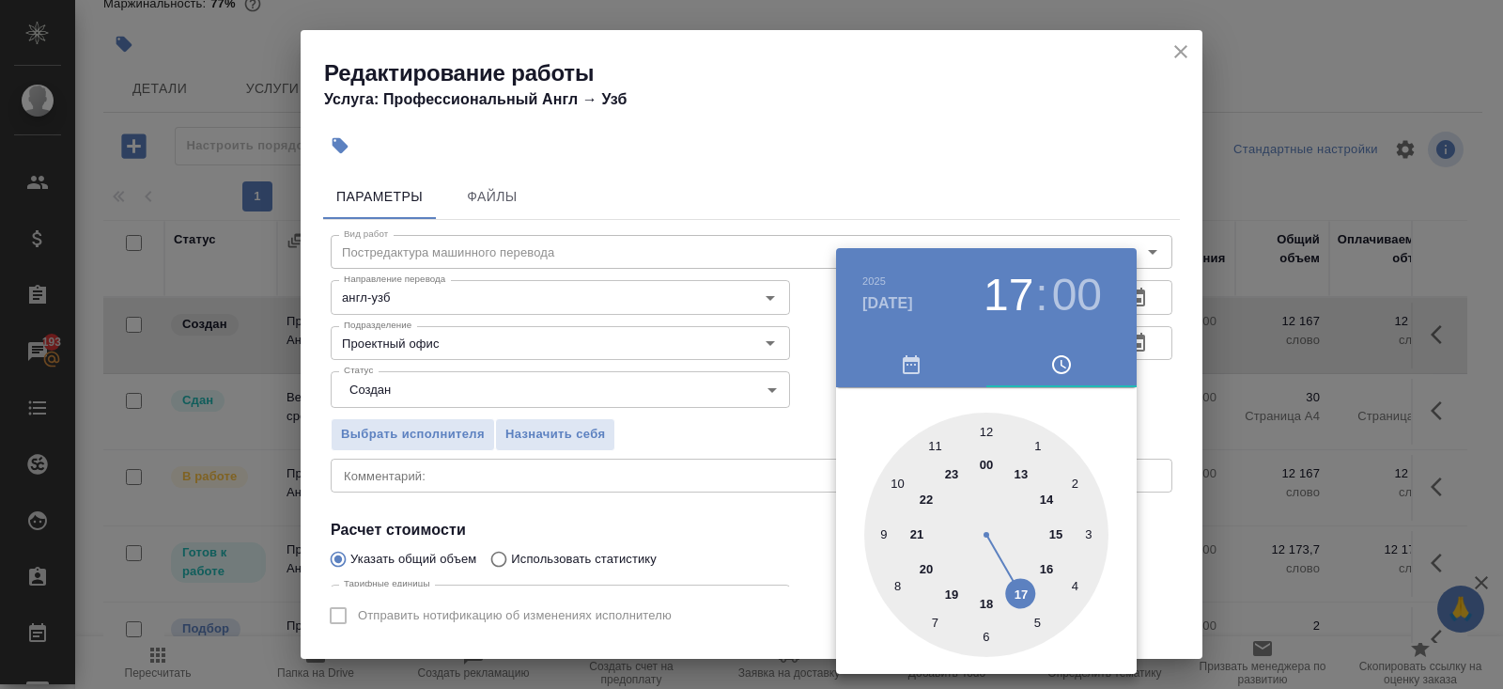
type input "[DATE] 15:00"
click at [1054, 523] on div at bounding box center [986, 535] width 244 height 244
click at [661, 482] on div at bounding box center [751, 344] width 1503 height 689
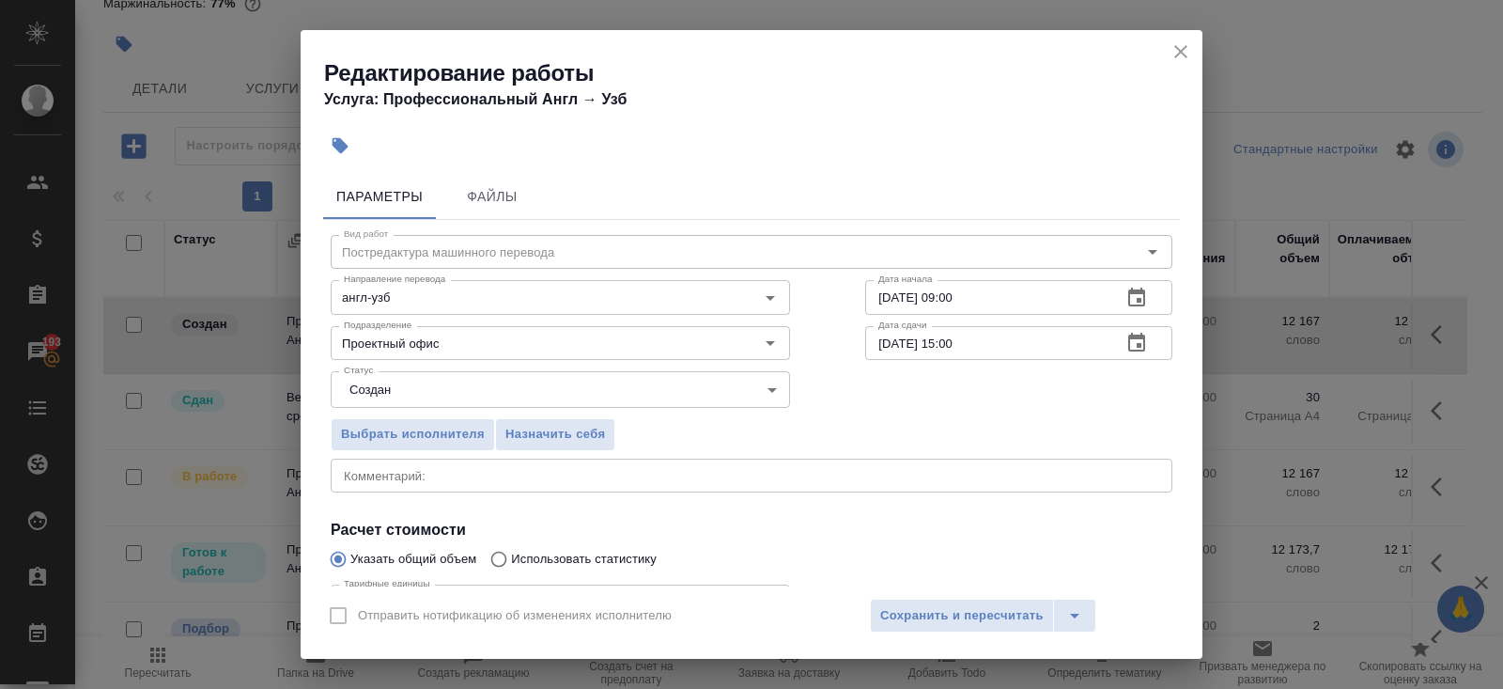
click at [534, 373] on body "🙏 .cls-1 fill:#fff; AWATERA [PERSON_NAME] Спецификации Заказы 193 Чаты Todo Про…" at bounding box center [751, 344] width 1503 height 689
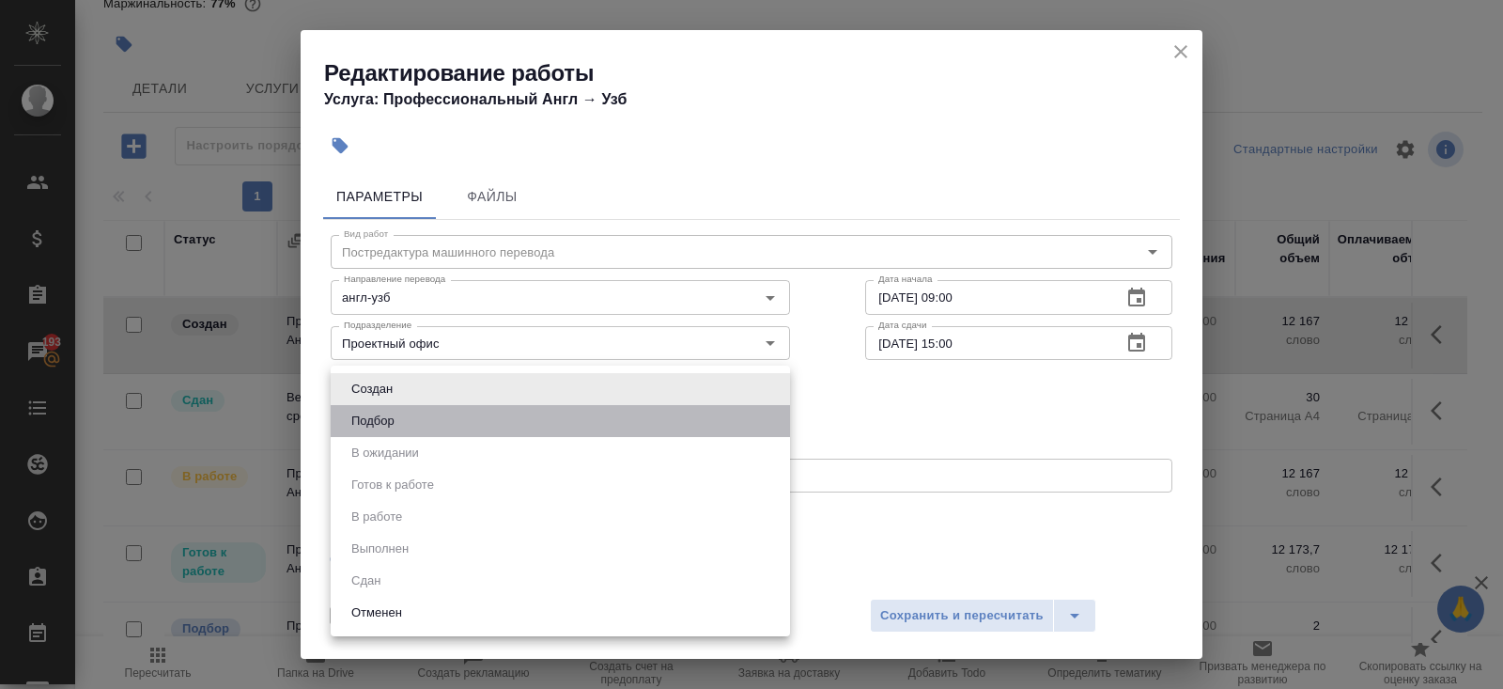
click at [401, 421] on li "Подбор" at bounding box center [560, 421] width 459 height 32
type input "recruiting"
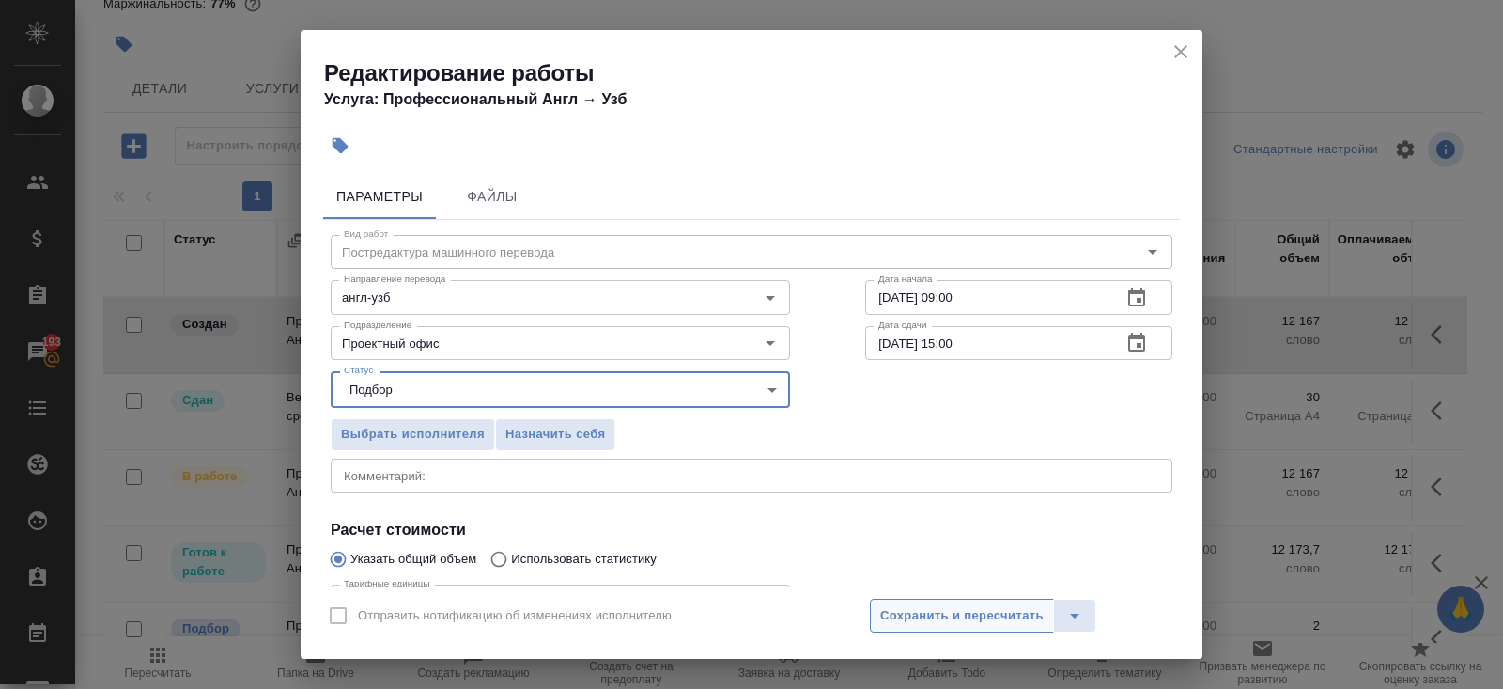
click at [931, 610] on span "Сохранить и пересчитать" at bounding box center [962, 616] width 164 height 22
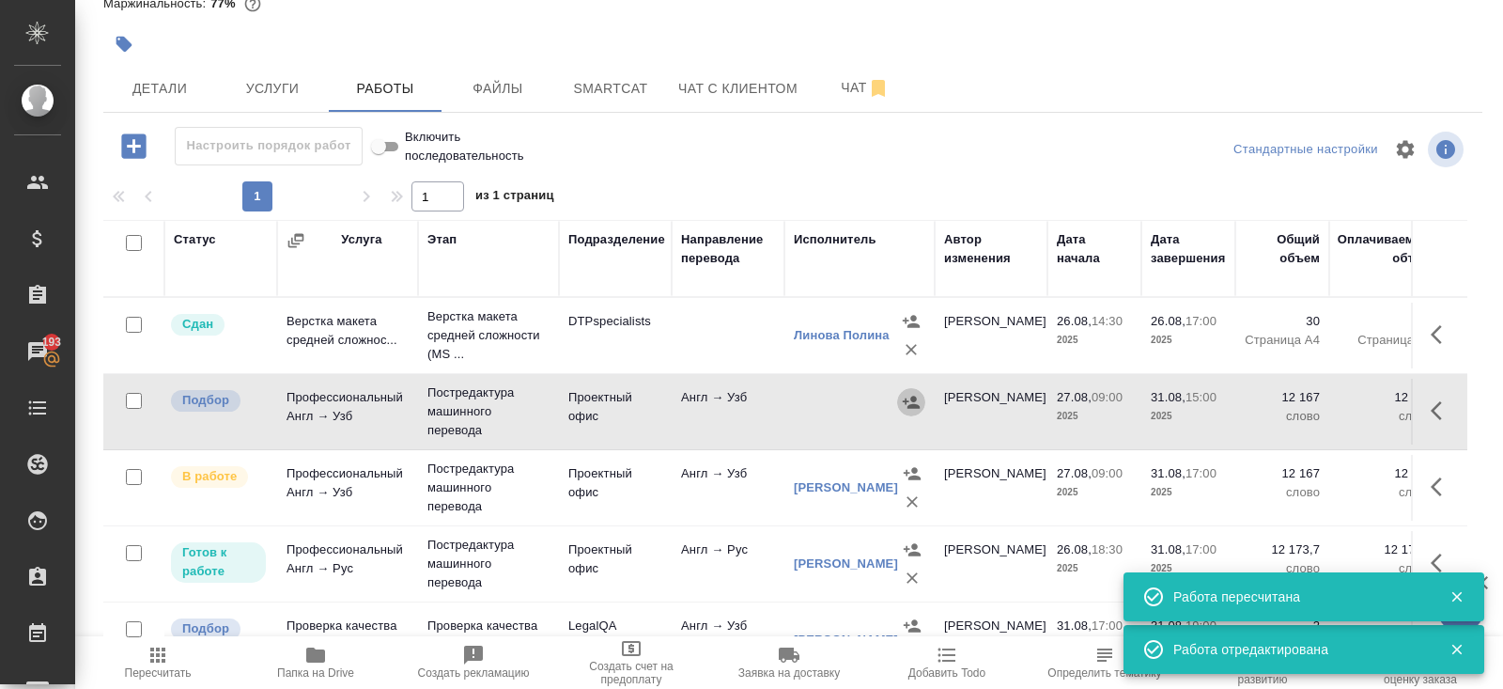
click at [909, 405] on icon "button" at bounding box center [911, 402] width 17 height 12
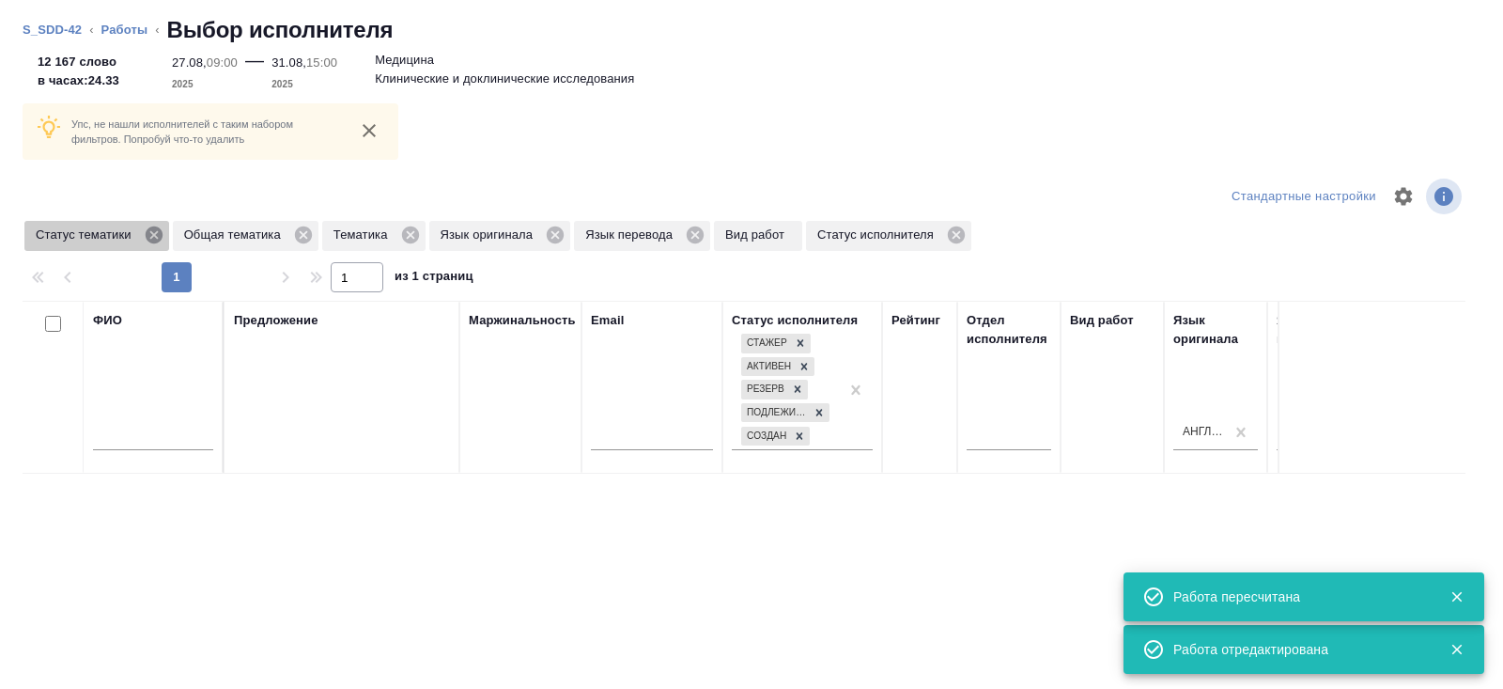
click at [157, 240] on icon at bounding box center [153, 234] width 17 height 17
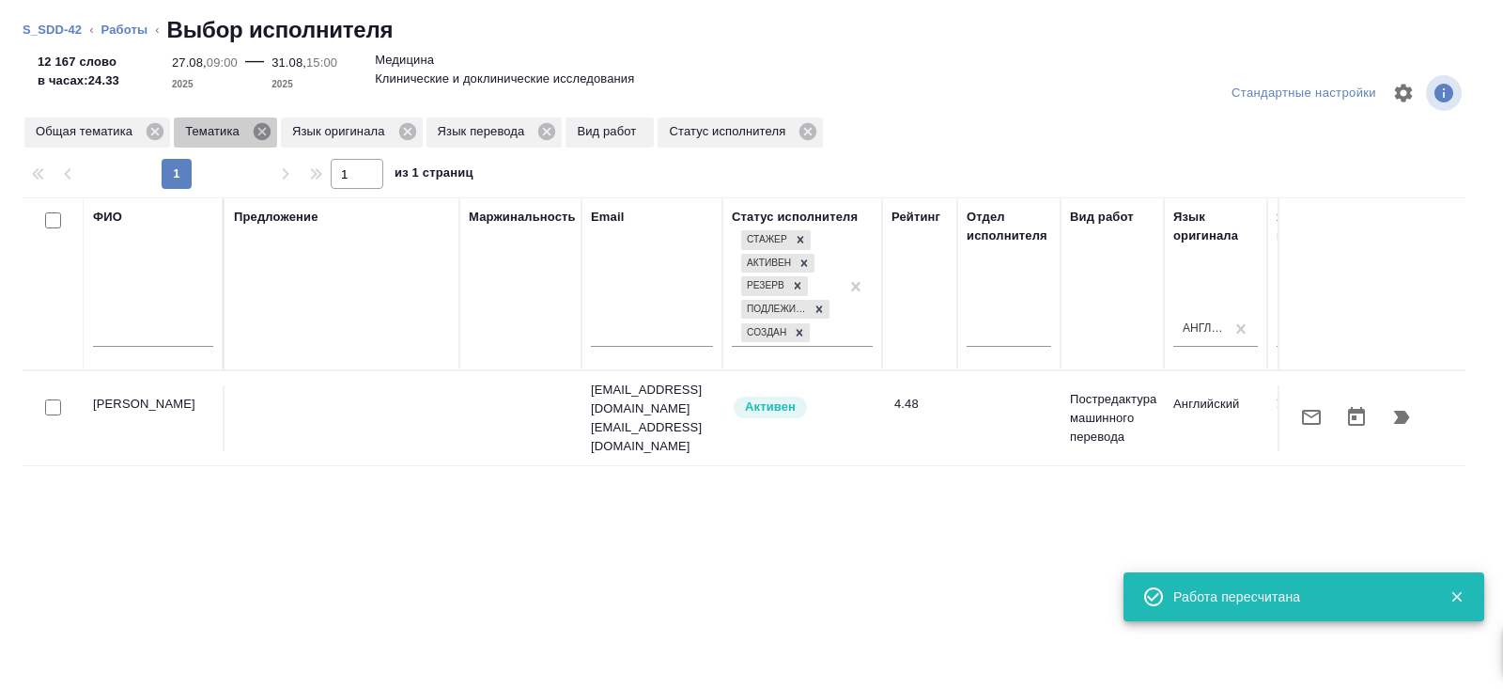
click at [265, 133] on icon at bounding box center [262, 131] width 21 height 21
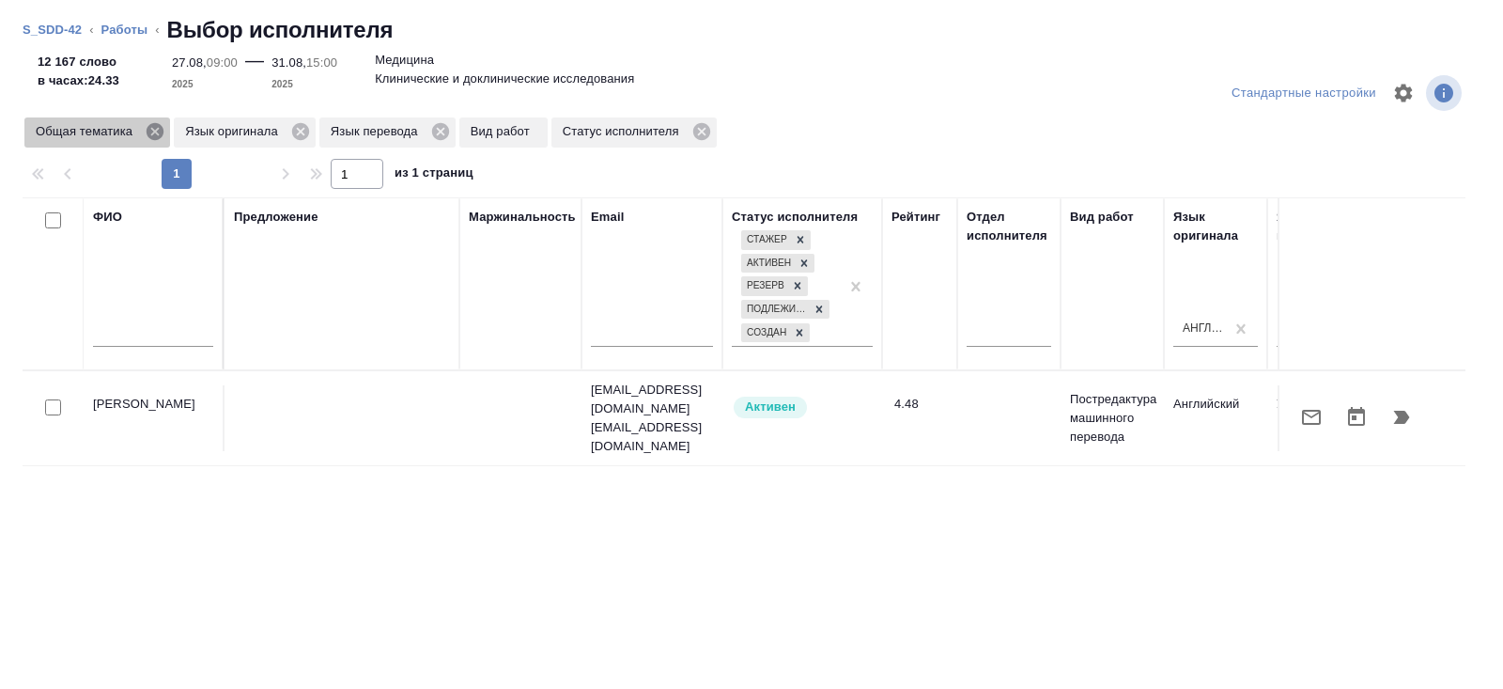
click at [156, 132] on icon at bounding box center [155, 131] width 21 height 21
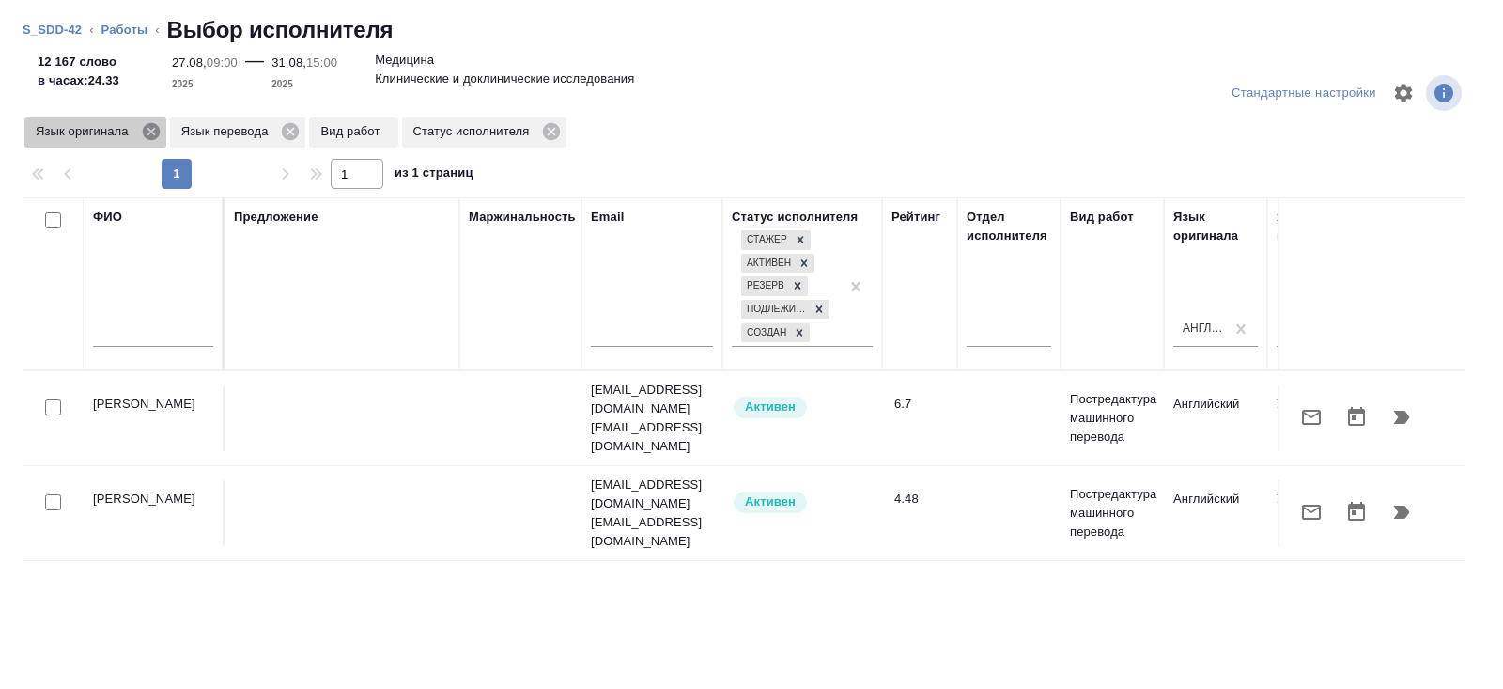
click at [155, 135] on icon at bounding box center [150, 131] width 17 height 17
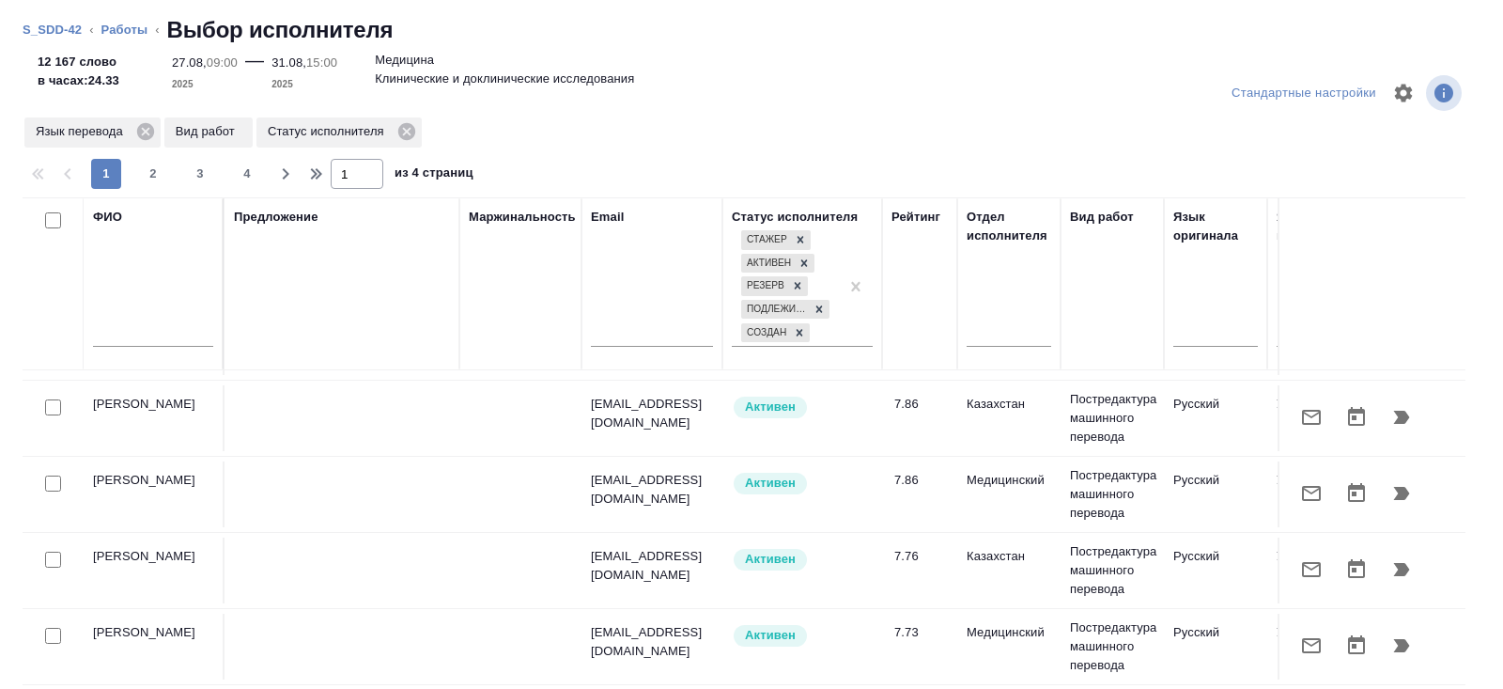
scroll to position [367, 0]
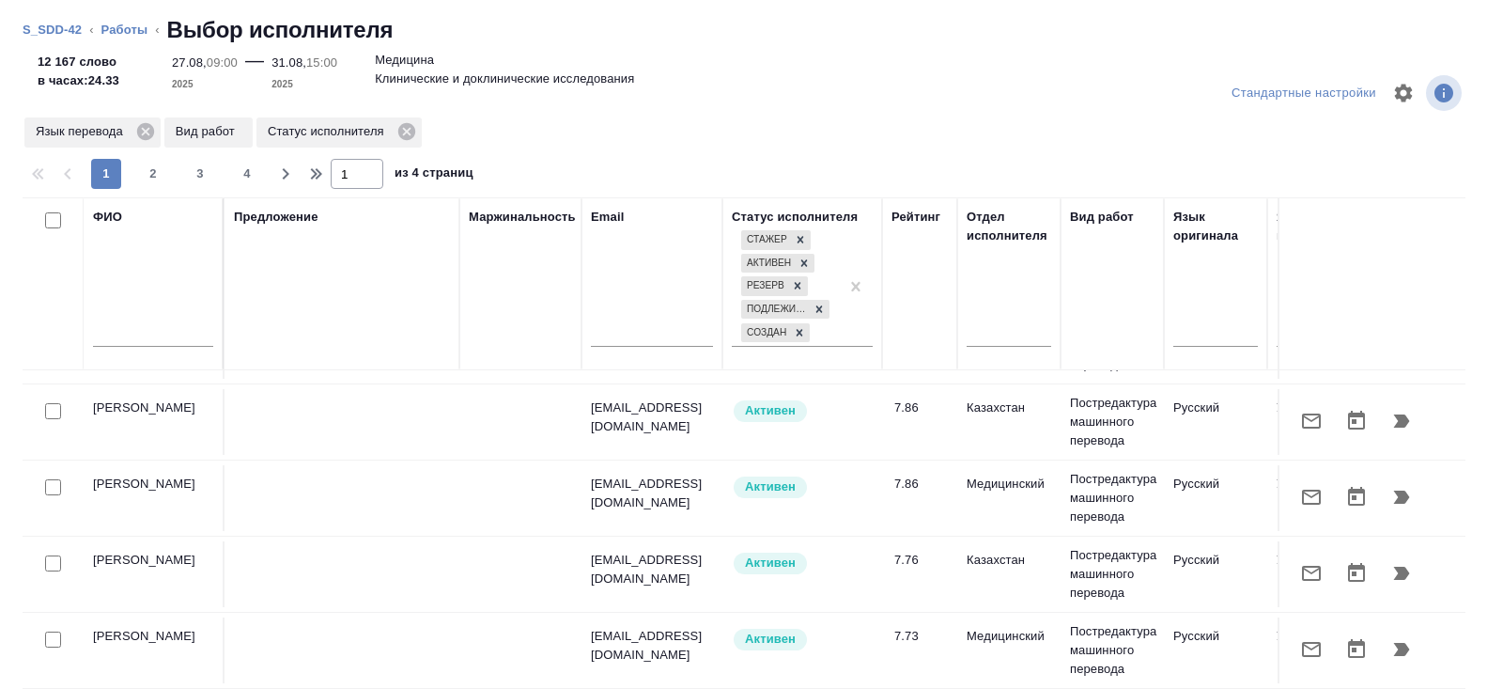
click at [1304, 413] on icon "button" at bounding box center [1311, 420] width 19 height 15
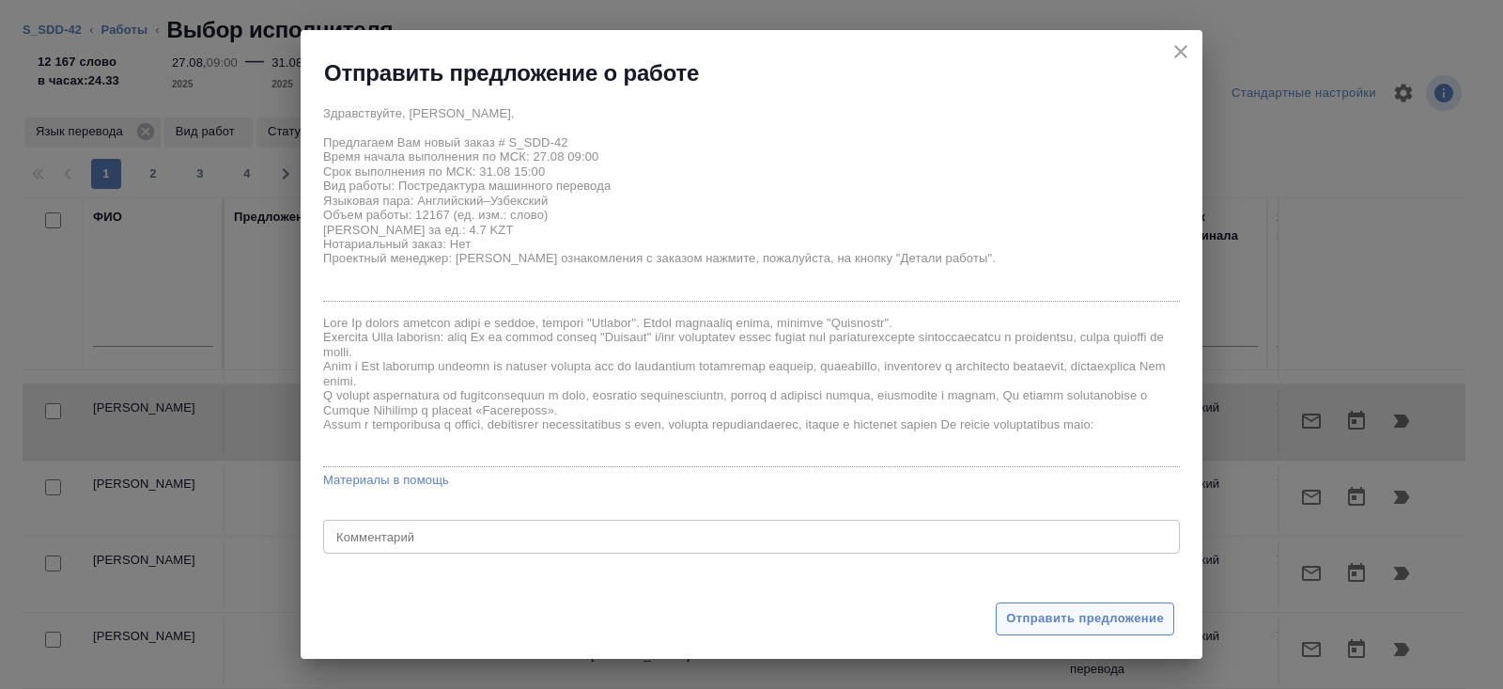
click at [1032, 616] on span "Отправить предложение" at bounding box center [1085, 619] width 158 height 22
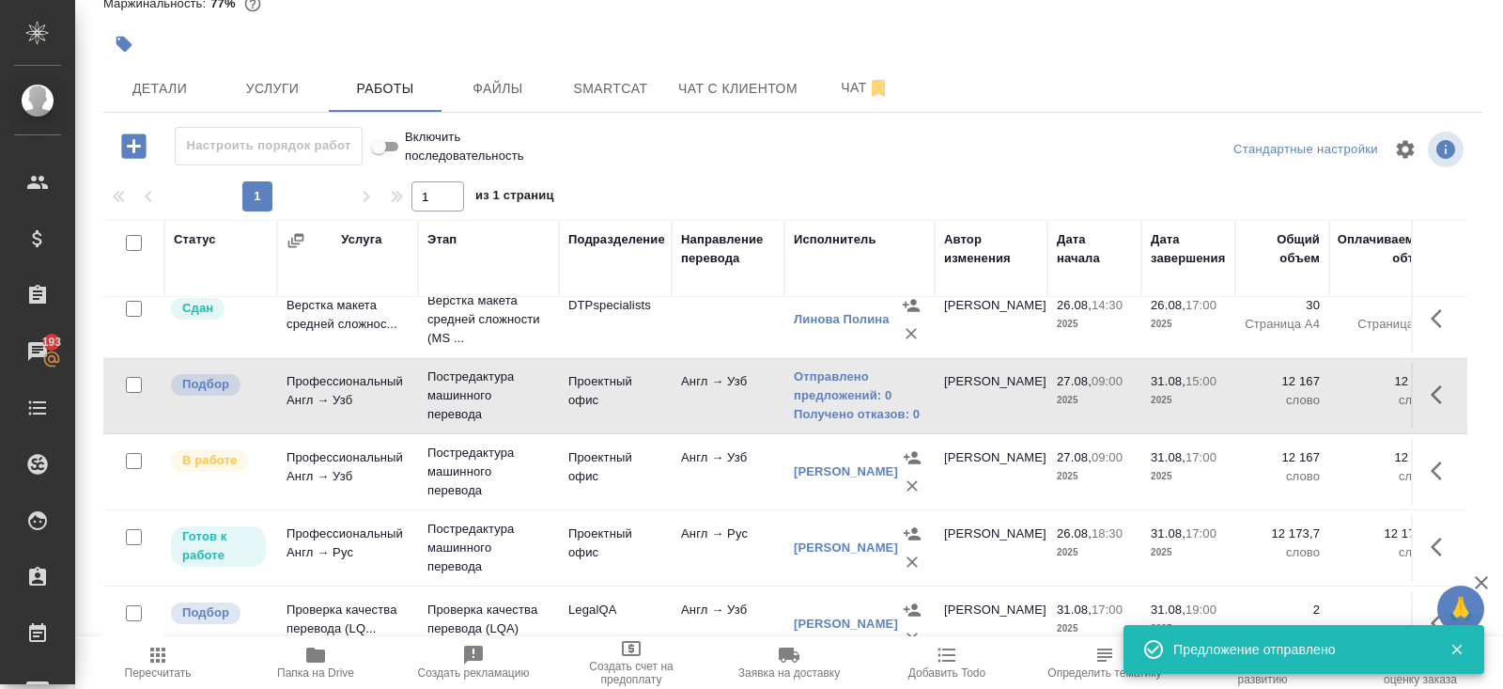
scroll to position [23, 0]
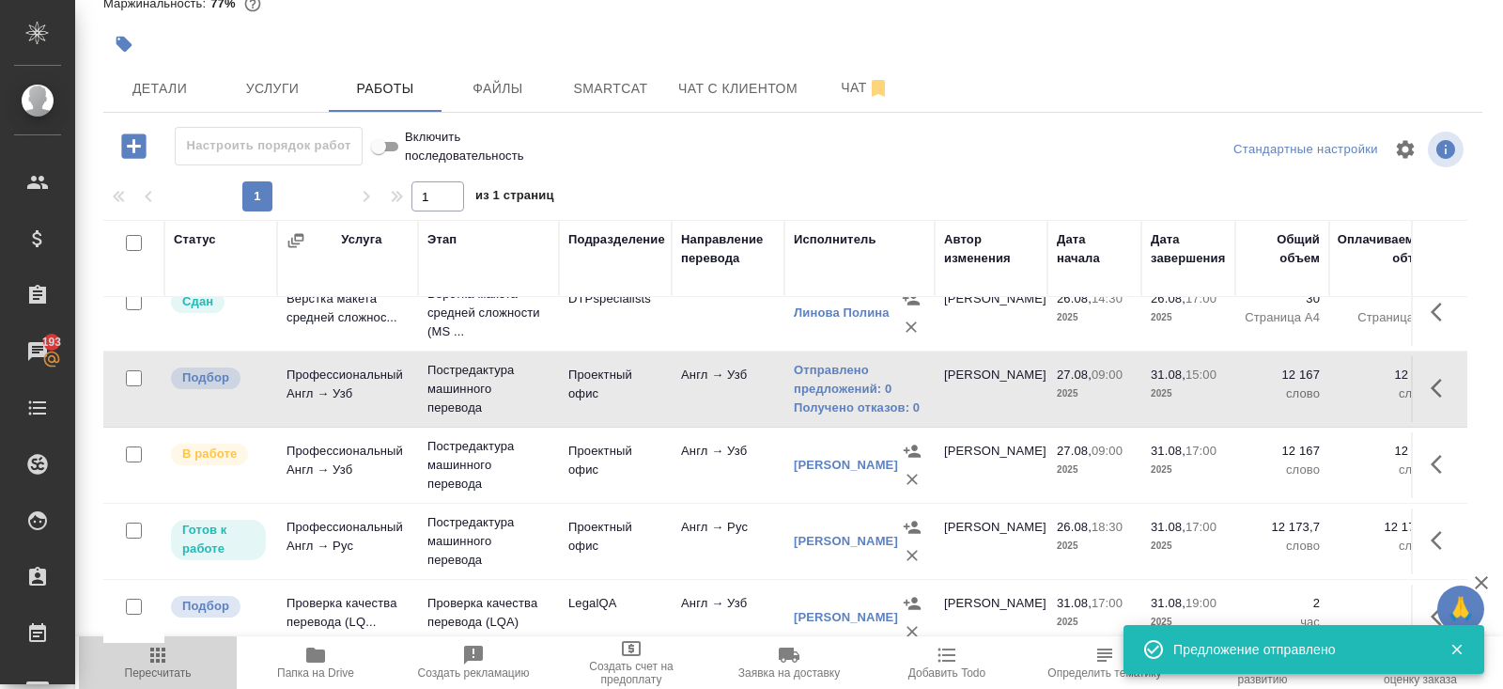
click at [162, 668] on span "Пересчитать" at bounding box center [158, 672] width 67 height 13
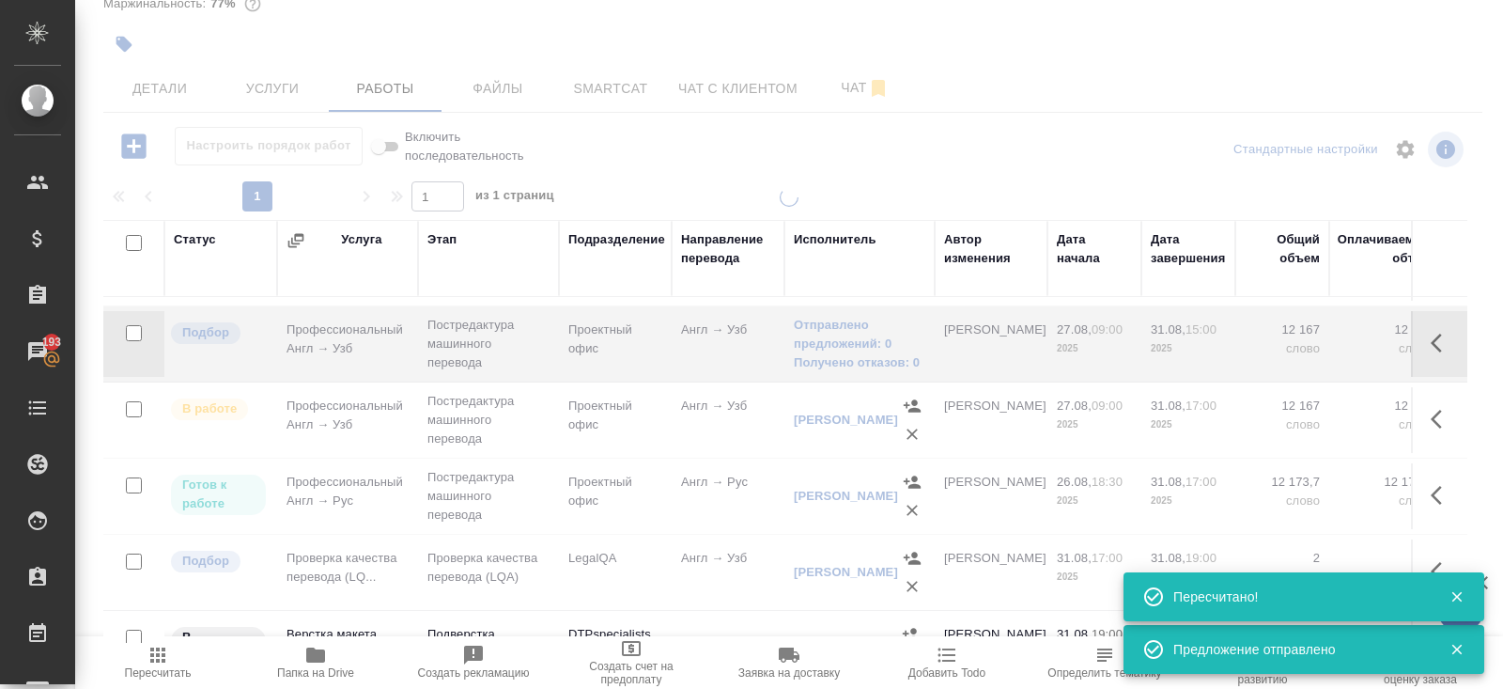
scroll to position [75, 0]
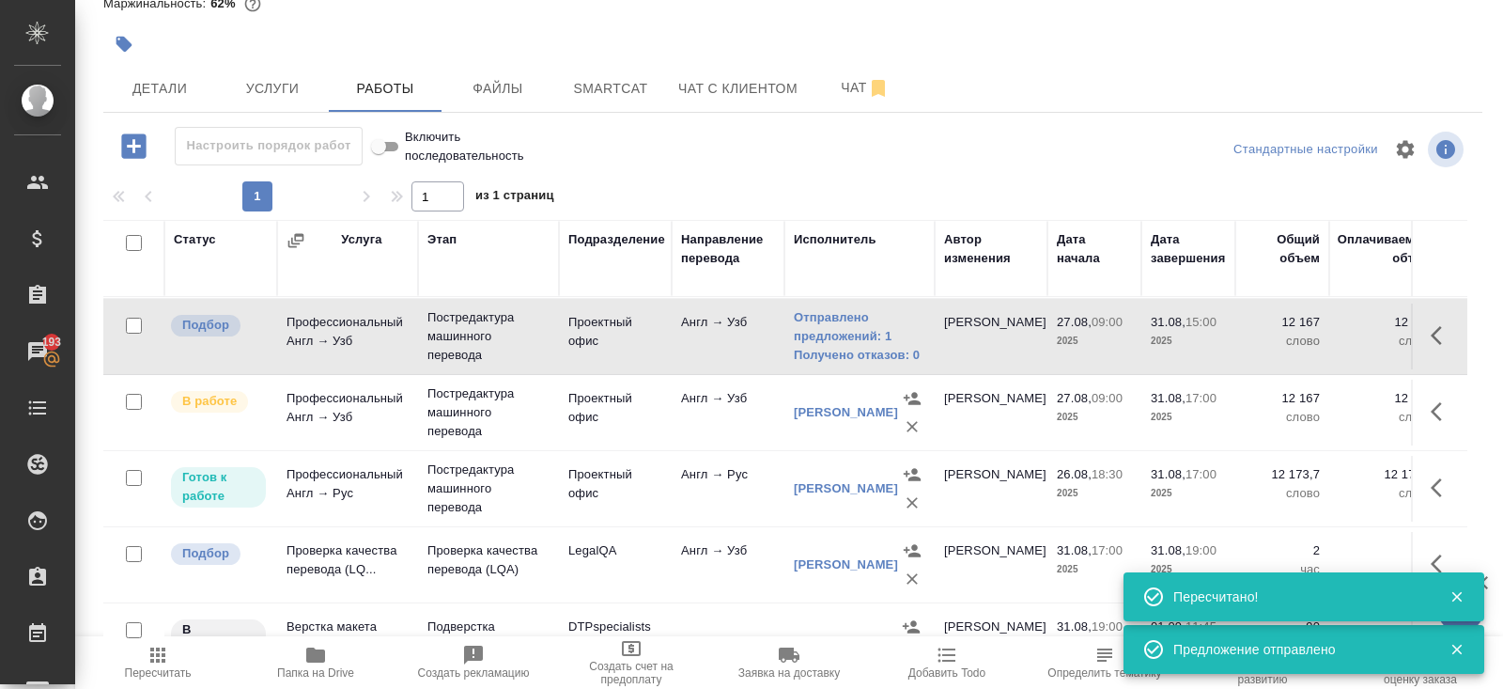
click at [1432, 483] on icon "button" at bounding box center [1436, 487] width 11 height 19
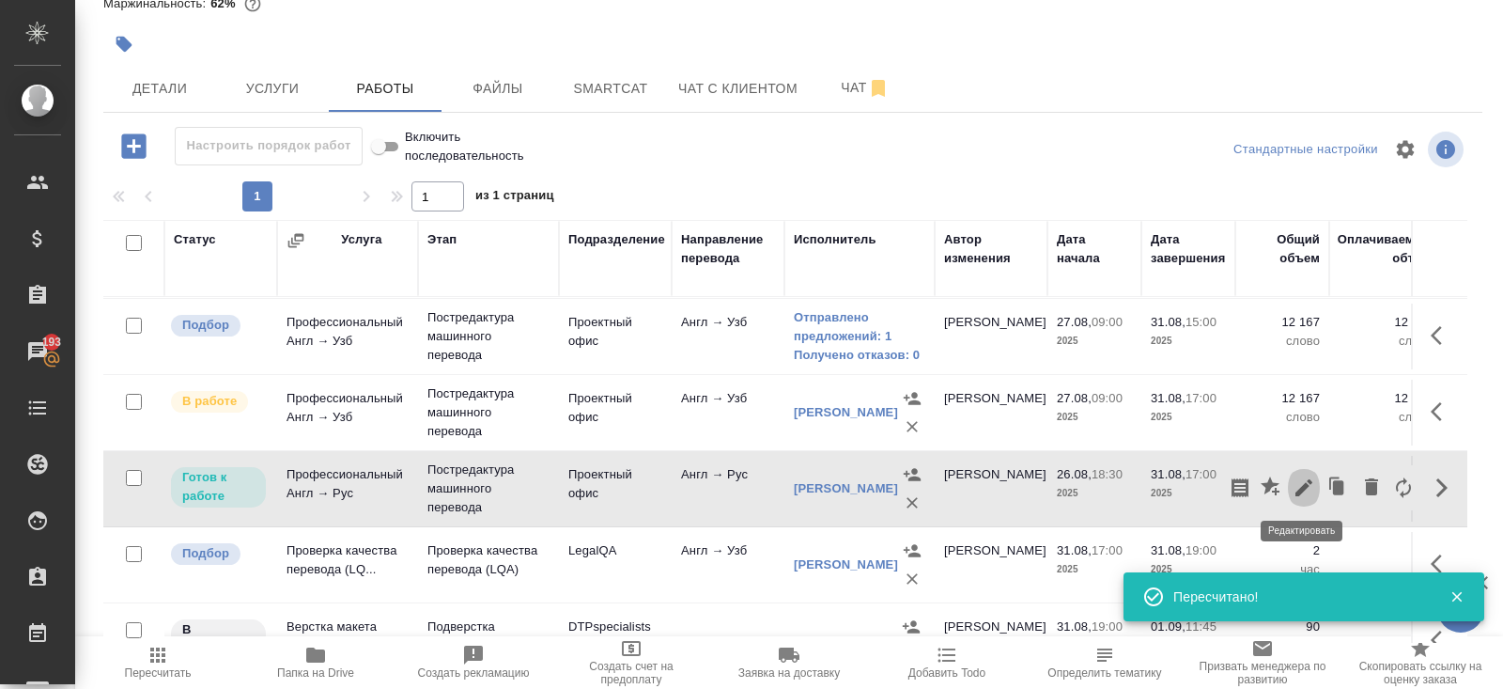
click at [1294, 491] on icon "button" at bounding box center [1304, 487] width 23 height 23
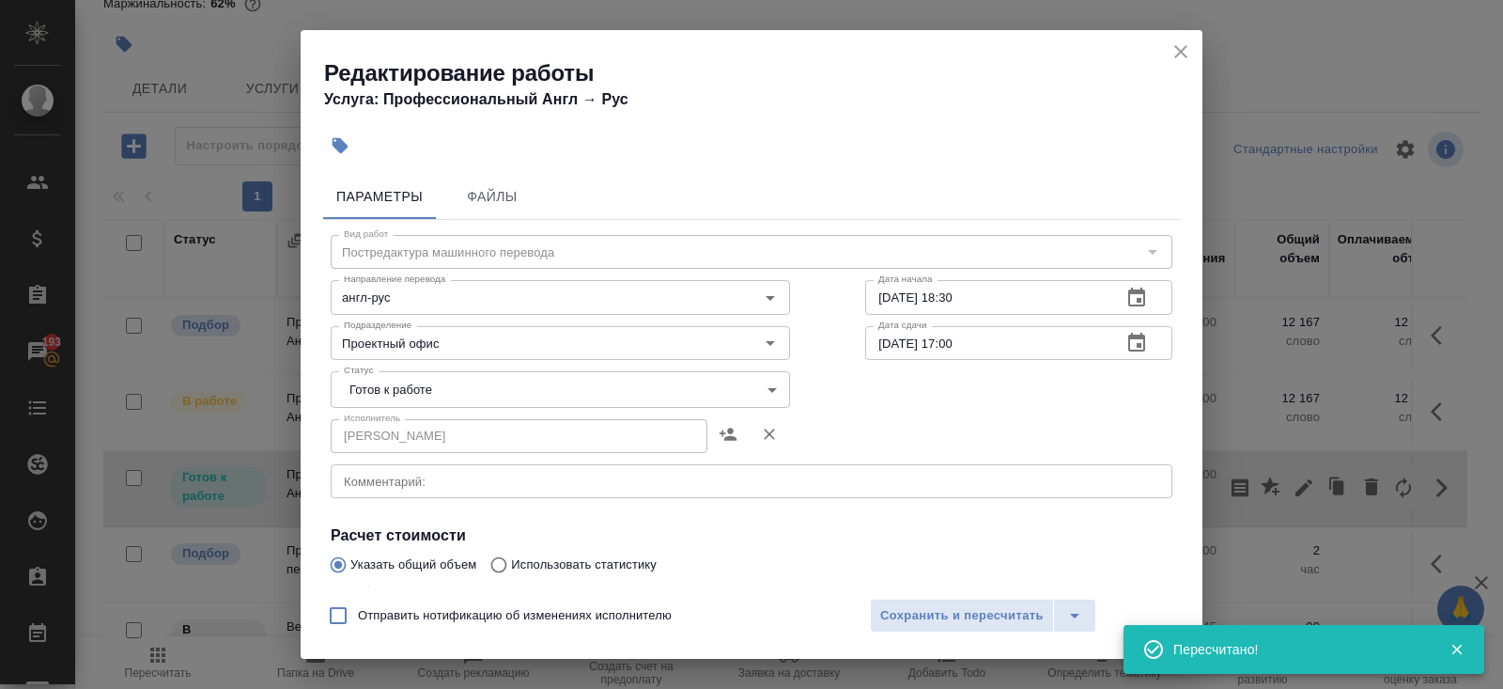
click at [458, 397] on body "🙏 .cls-1 fill:#fff; AWATERA Belyakova Yulia Клиенты Спецификации Заказы 193 Чат…" at bounding box center [751, 344] width 1503 height 689
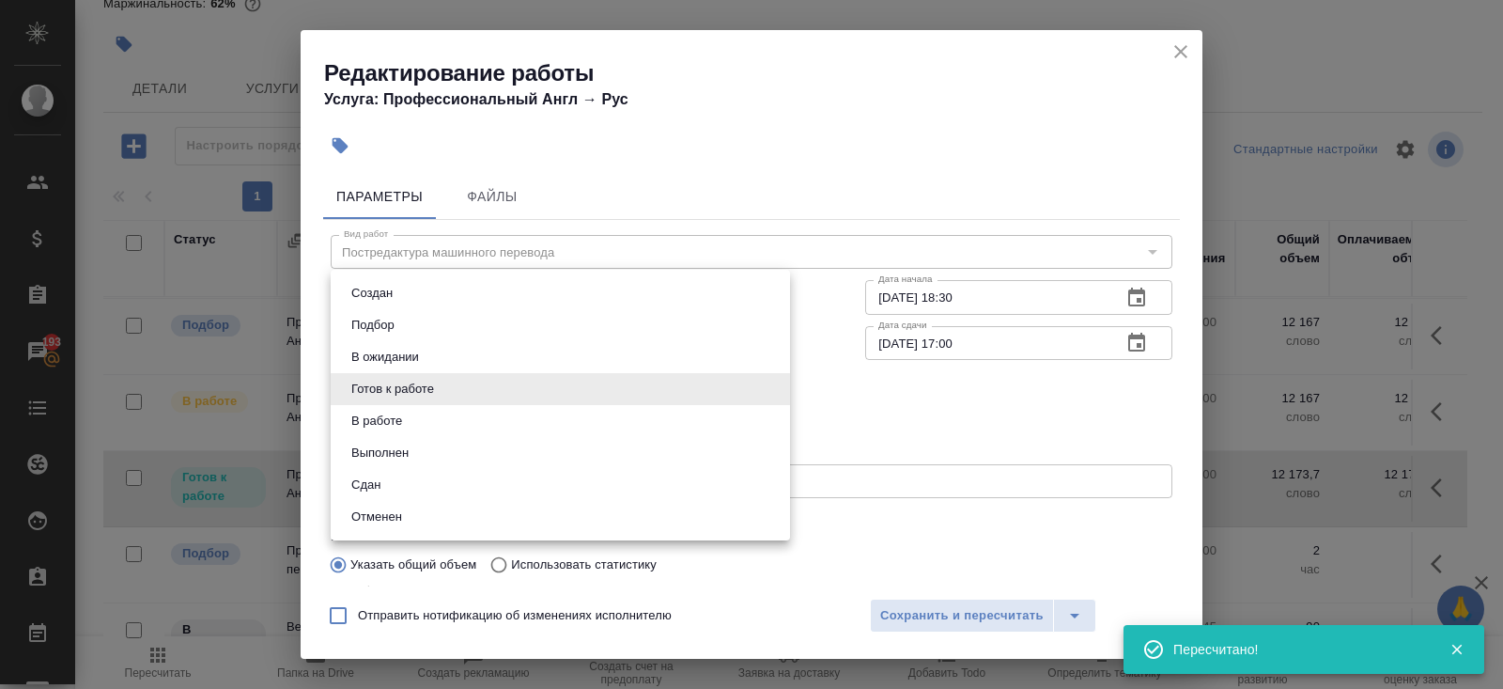
click at [399, 420] on button "В работе" at bounding box center [377, 421] width 62 height 21
type input "inProgress"
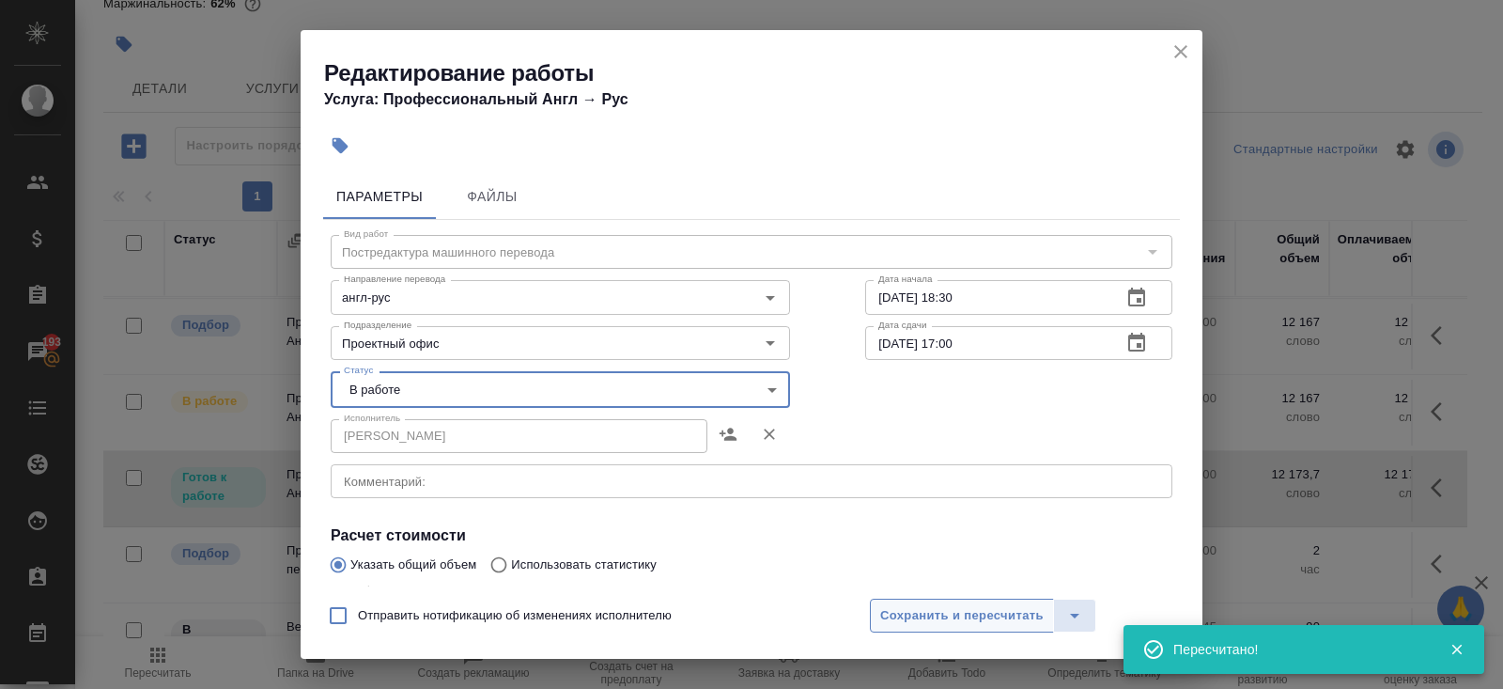
click at [922, 628] on button "Сохранить и пересчитать" at bounding box center [962, 616] width 184 height 34
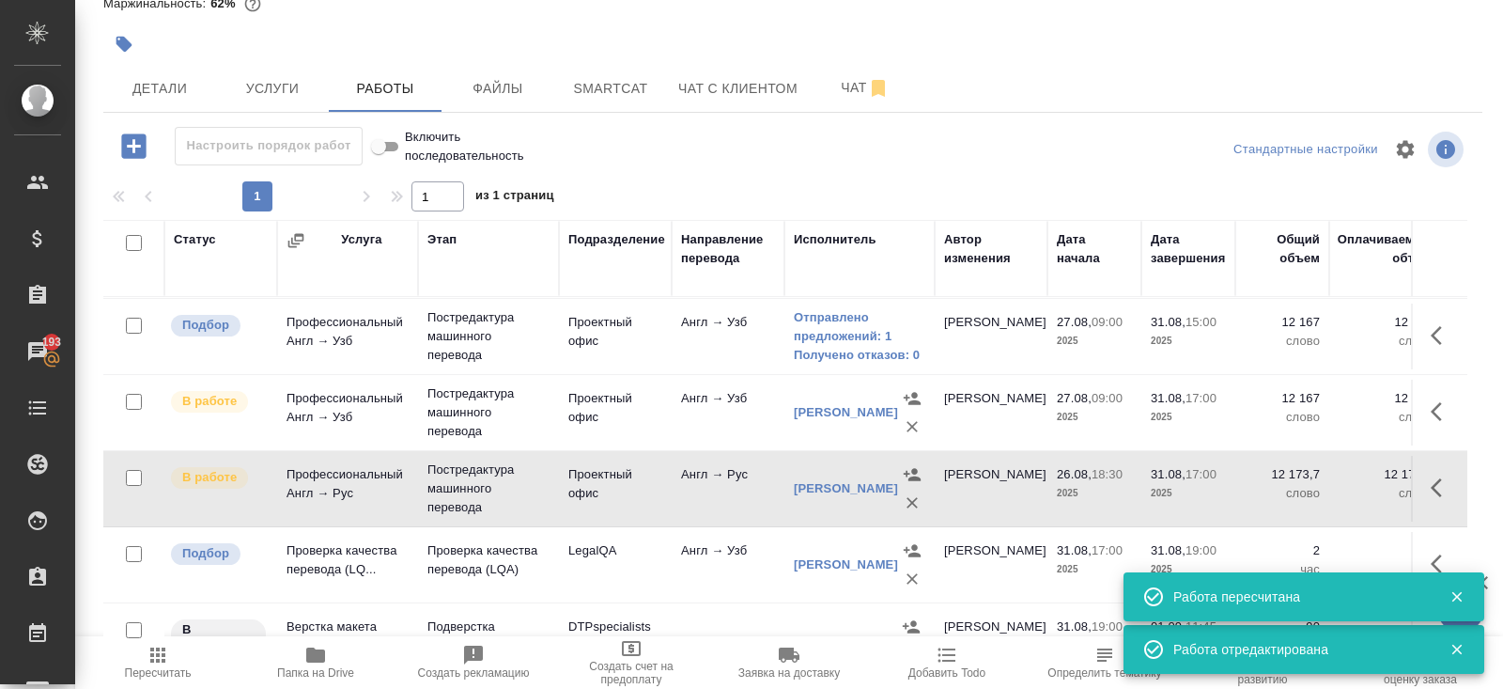
scroll to position [108, 0]
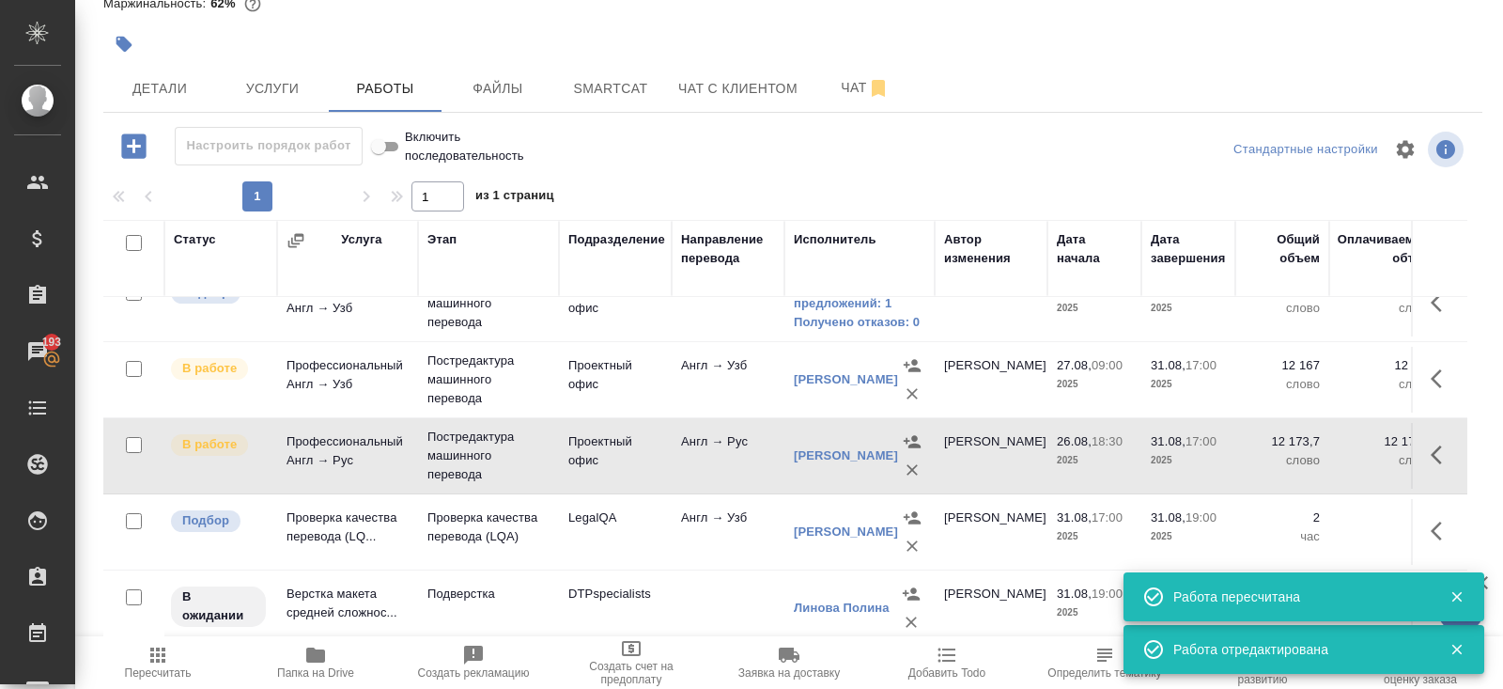
click at [1442, 526] on icon "button" at bounding box center [1442, 531] width 23 height 23
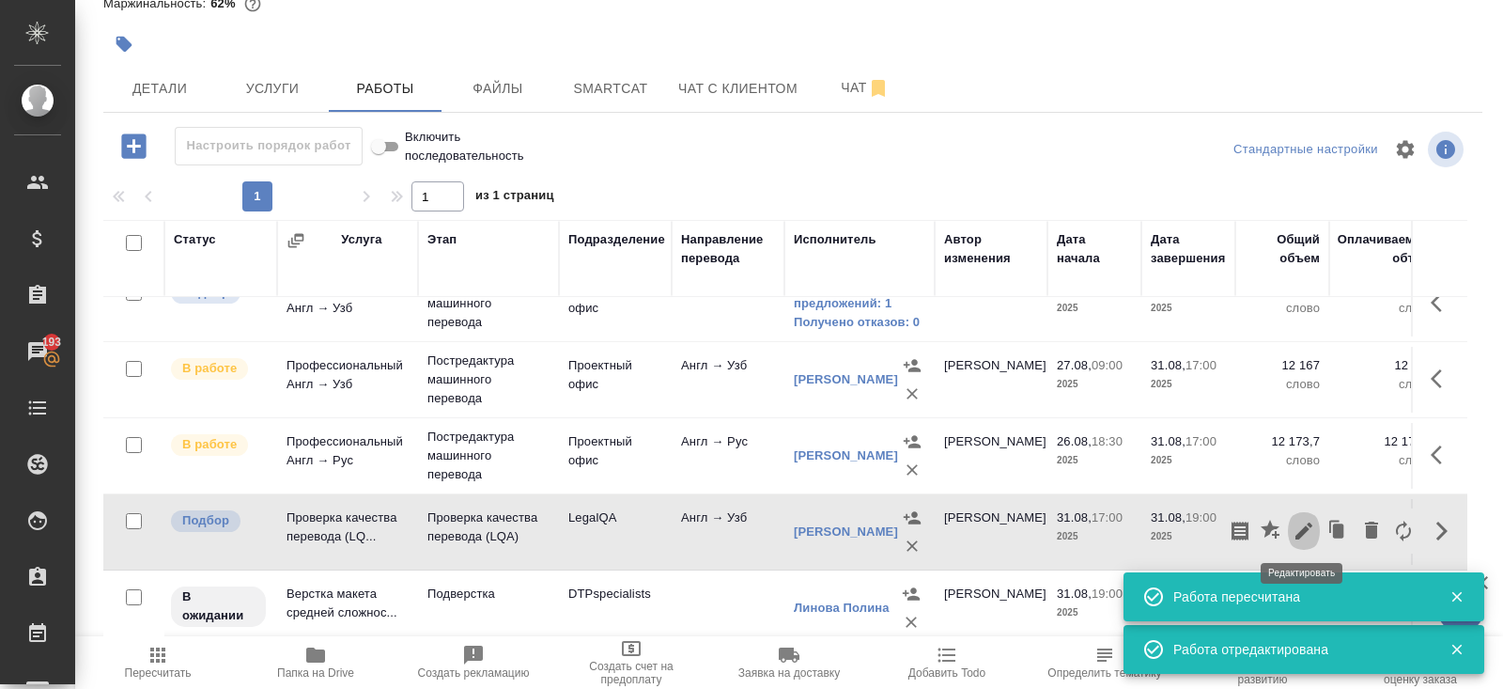
click at [1311, 527] on icon "button" at bounding box center [1304, 531] width 23 height 23
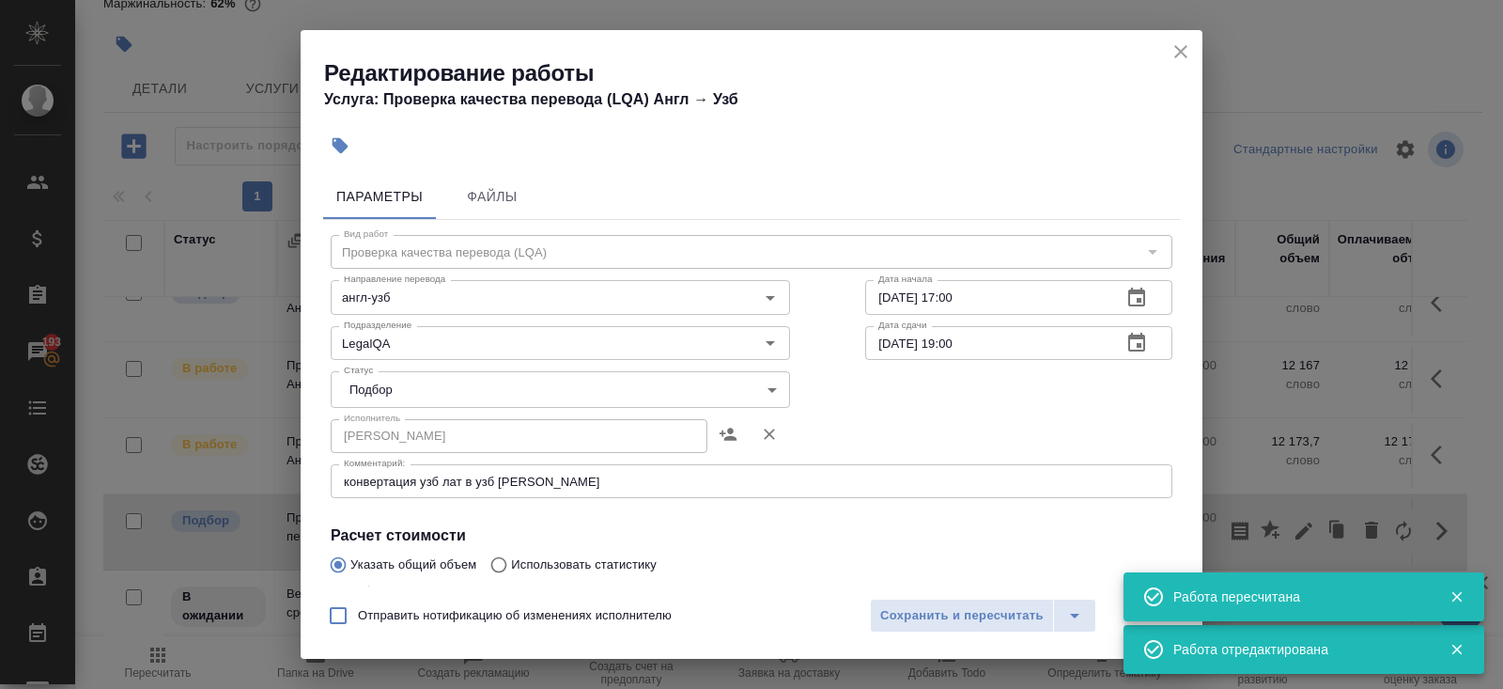
click at [1135, 303] on icon "button" at bounding box center [1137, 298] width 23 height 23
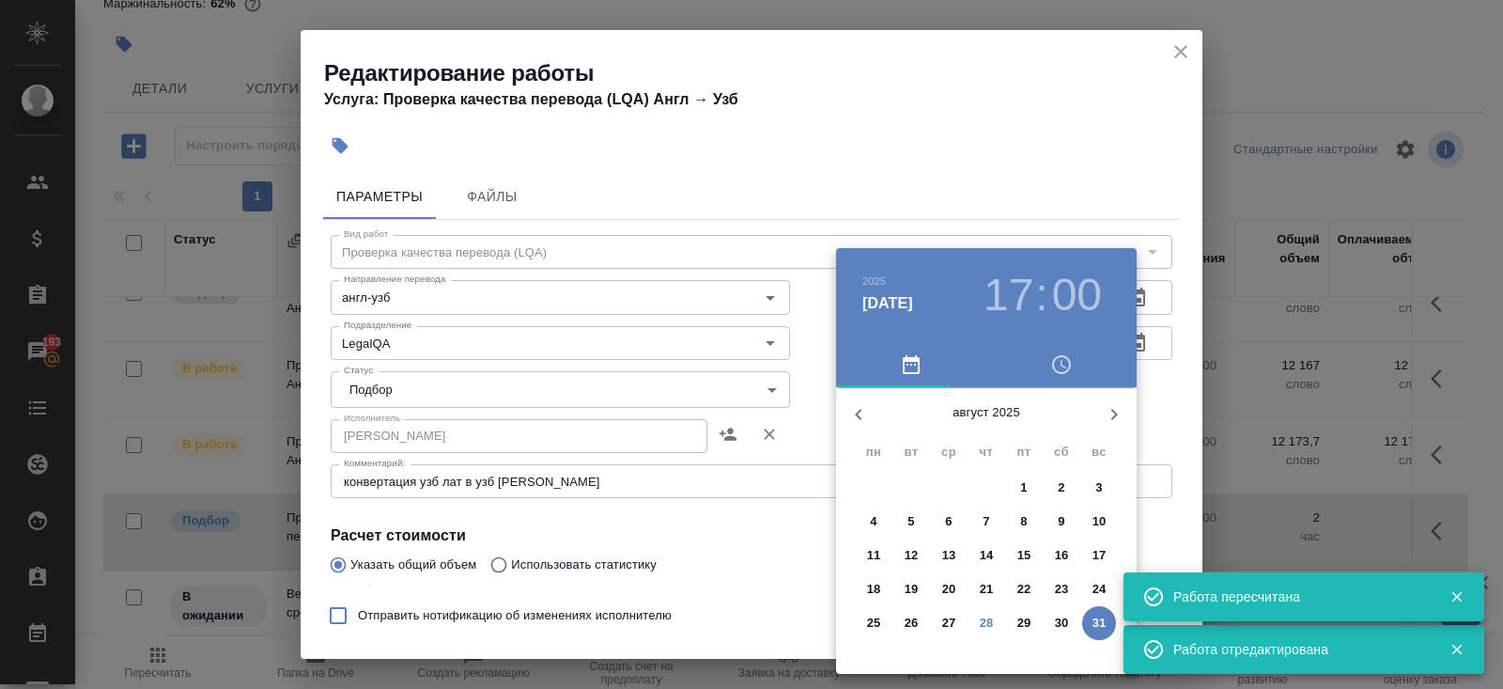
click at [1103, 618] on p "31" at bounding box center [1100, 623] width 14 height 19
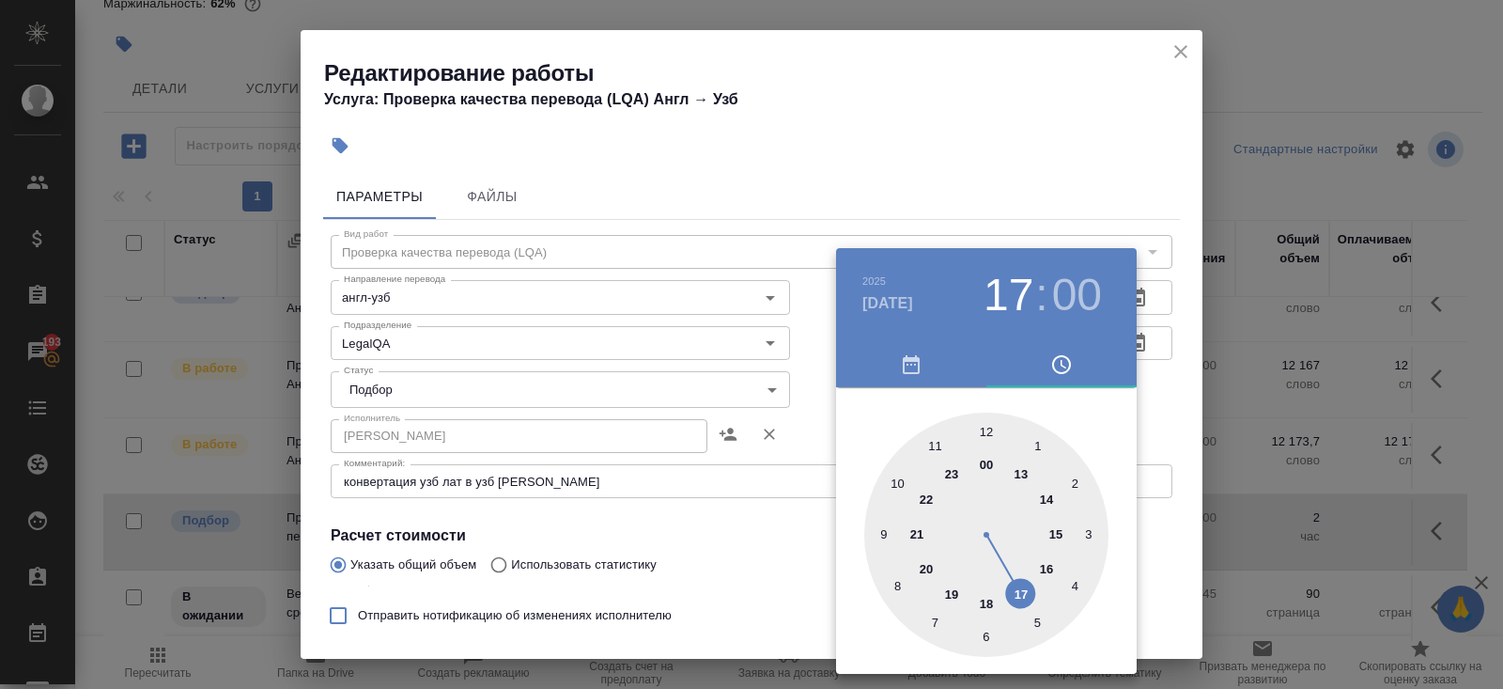
type input "31.08.2025 15:00"
click at [1055, 528] on div at bounding box center [986, 535] width 244 height 244
click at [1150, 487] on div at bounding box center [751, 344] width 1503 height 689
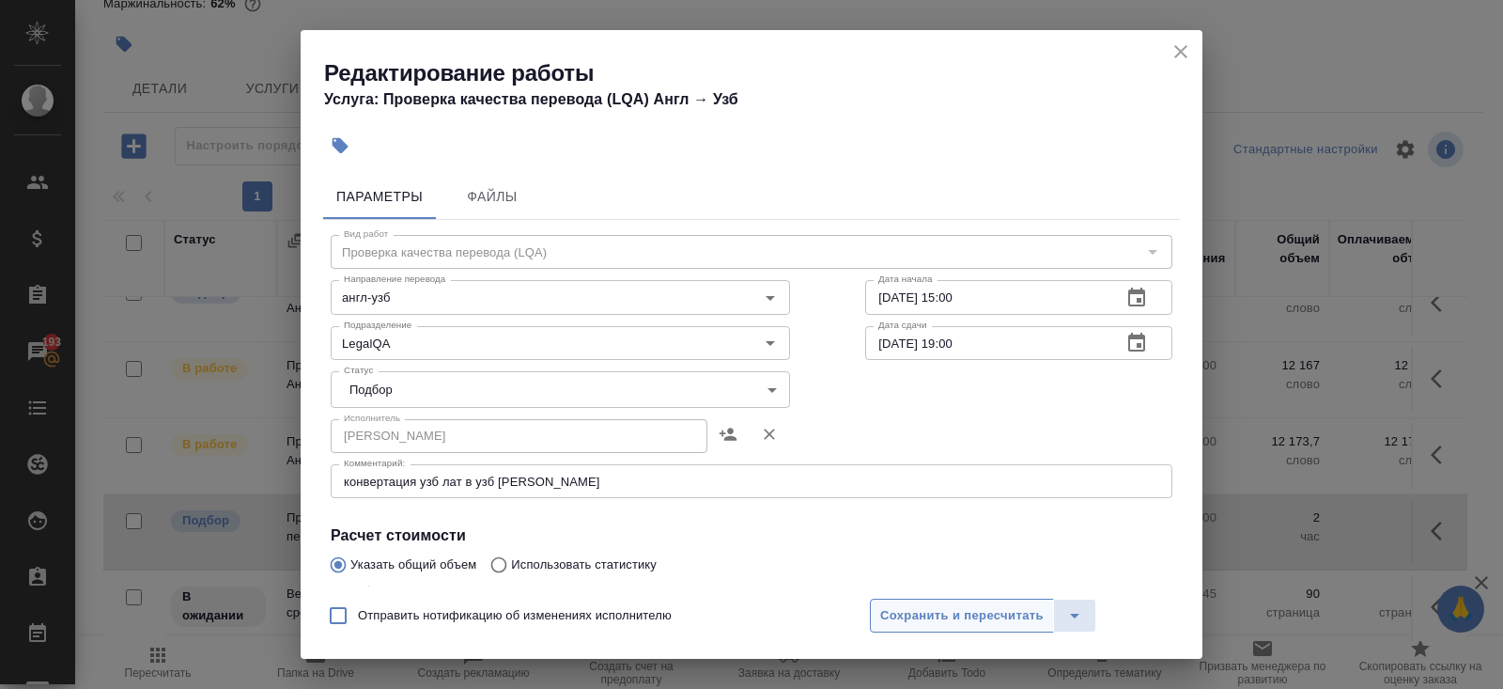
click at [1036, 611] on span "Сохранить и пересчитать" at bounding box center [962, 616] width 164 height 22
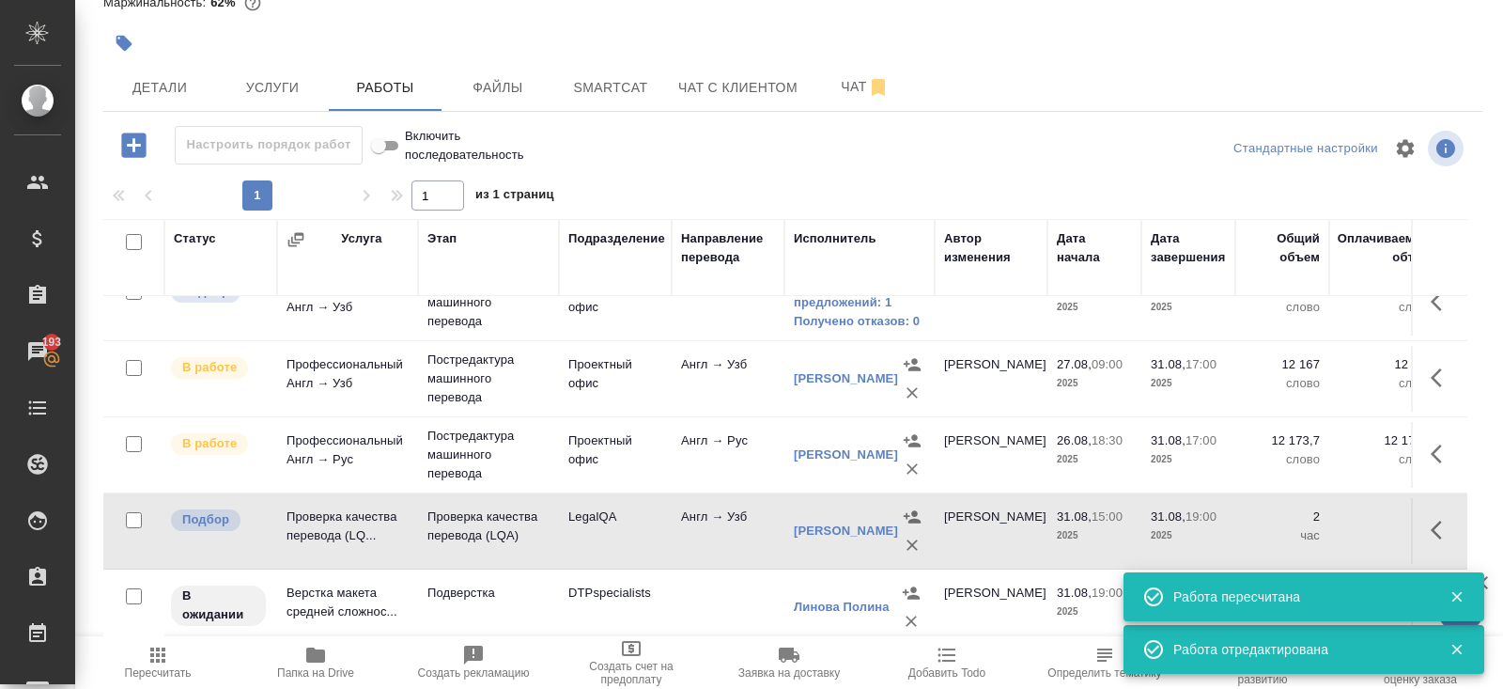
scroll to position [0, 0]
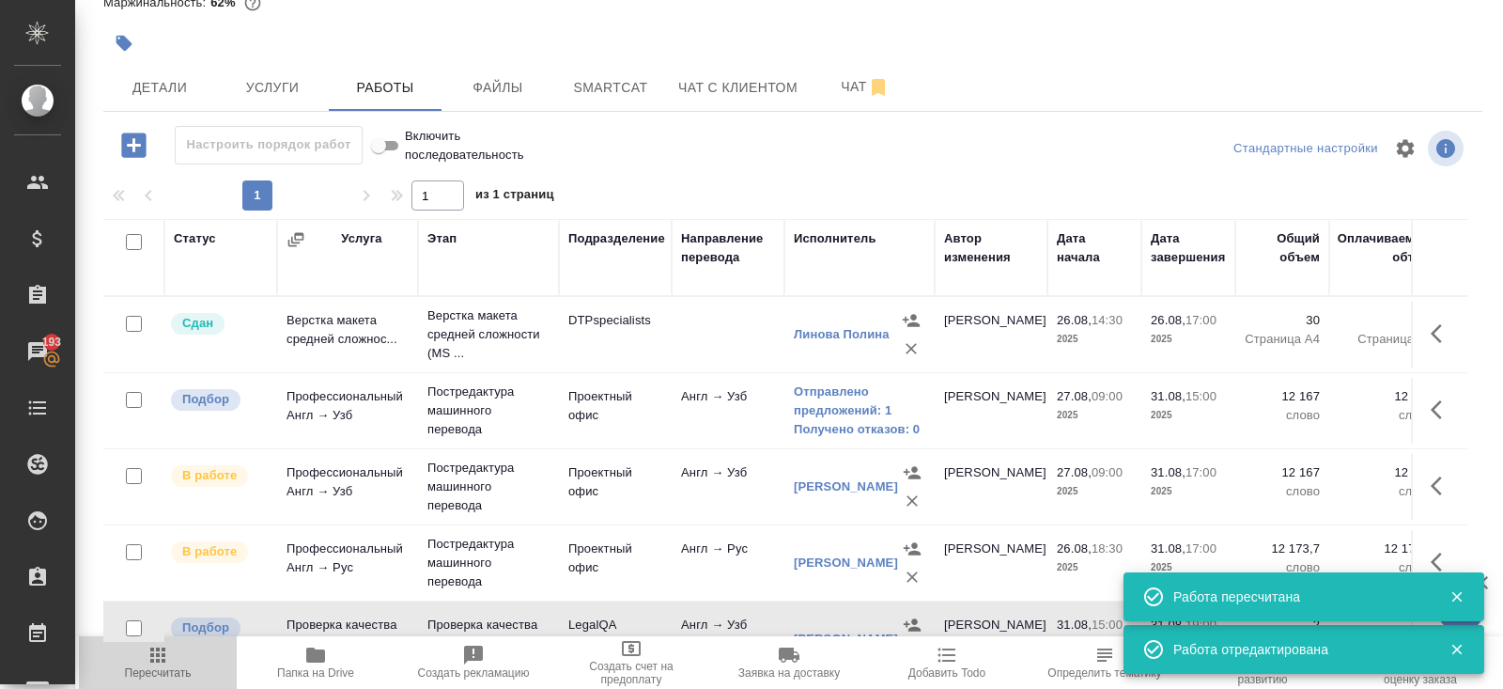
click at [148, 661] on icon "button" at bounding box center [158, 655] width 23 height 23
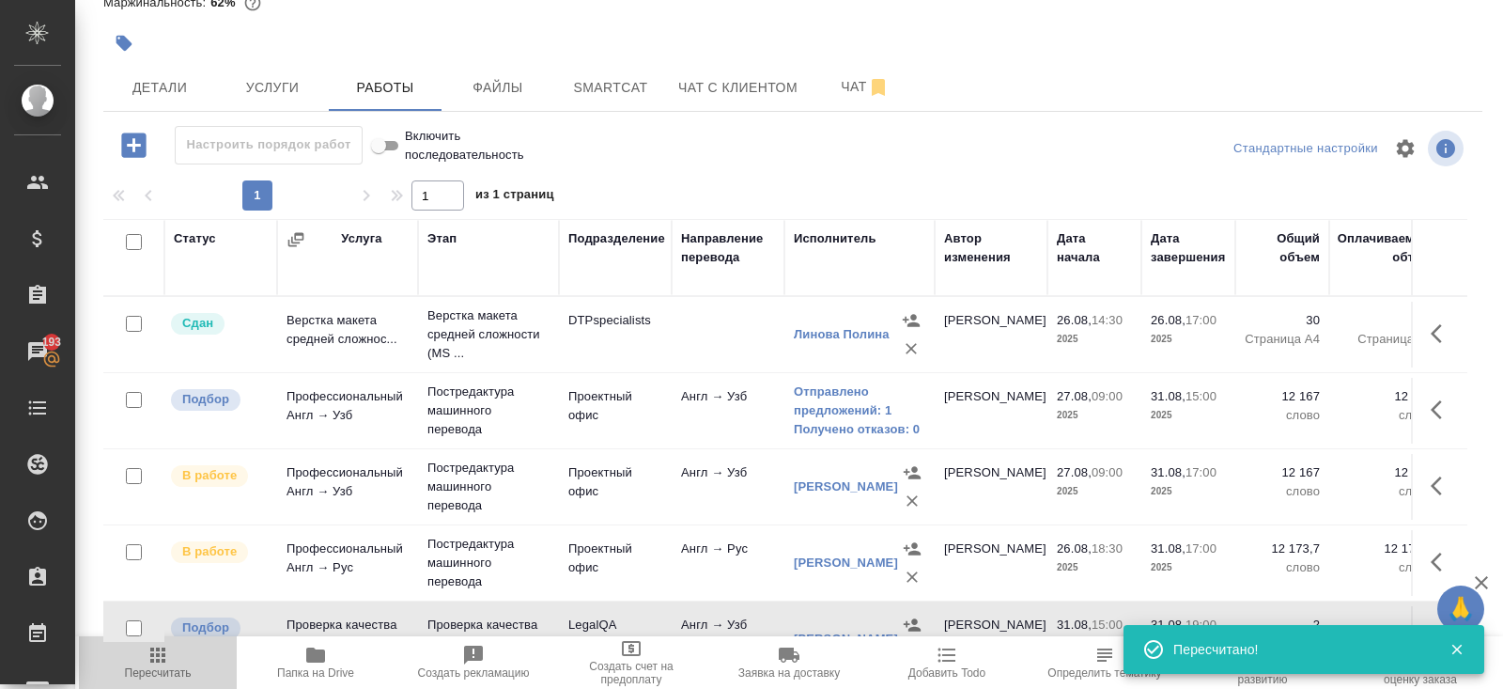
click at [150, 652] on icon "button" at bounding box center [158, 655] width 23 height 23
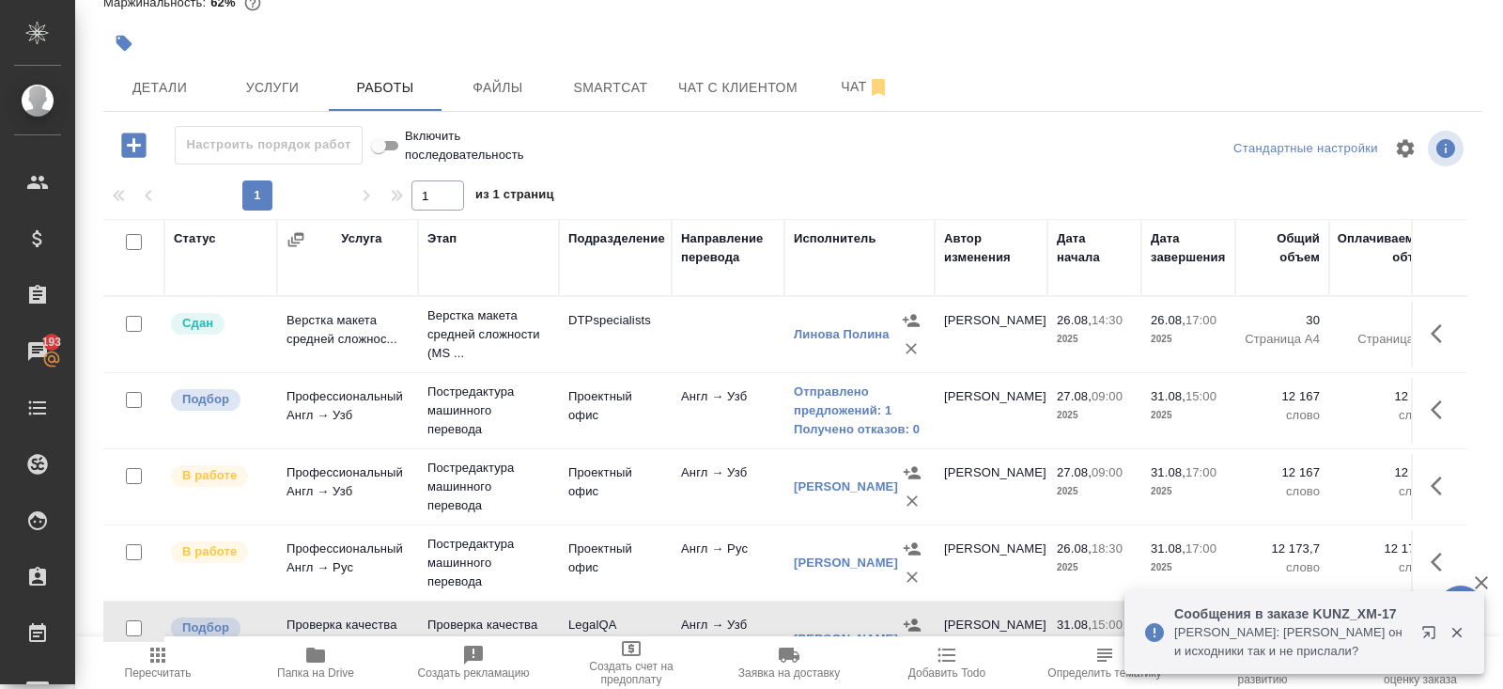
click at [177, 654] on span "Пересчитать" at bounding box center [157, 662] width 135 height 36
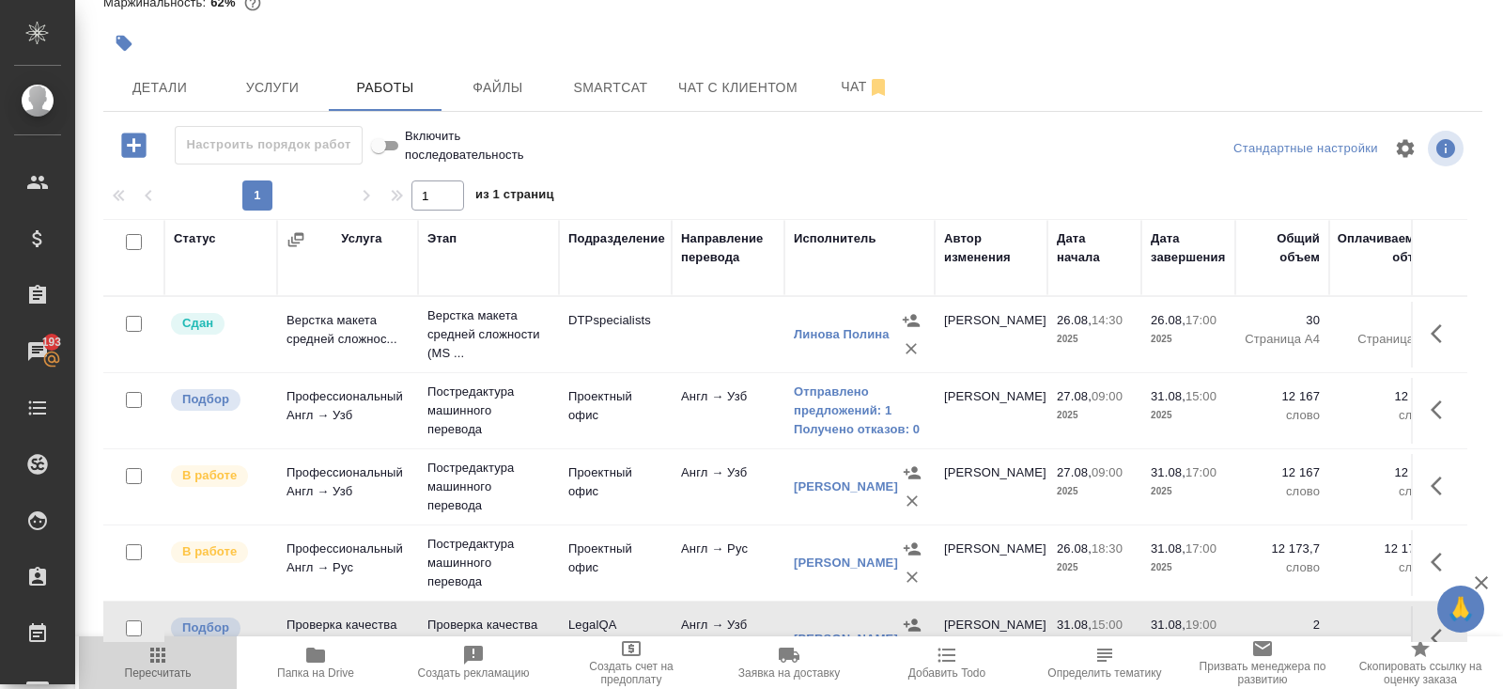
click at [170, 659] on span "Пересчитать" at bounding box center [157, 662] width 135 height 36
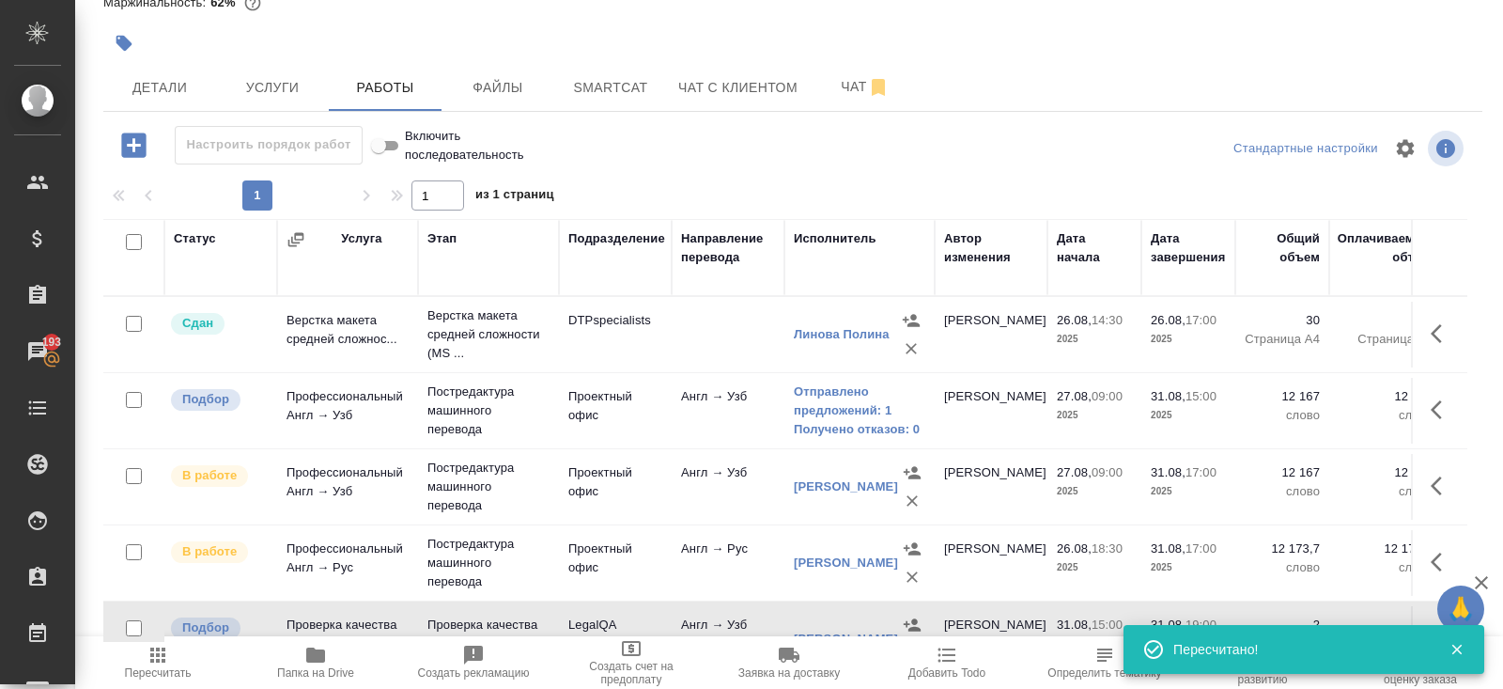
click at [150, 653] on icon "button" at bounding box center [158, 655] width 23 height 23
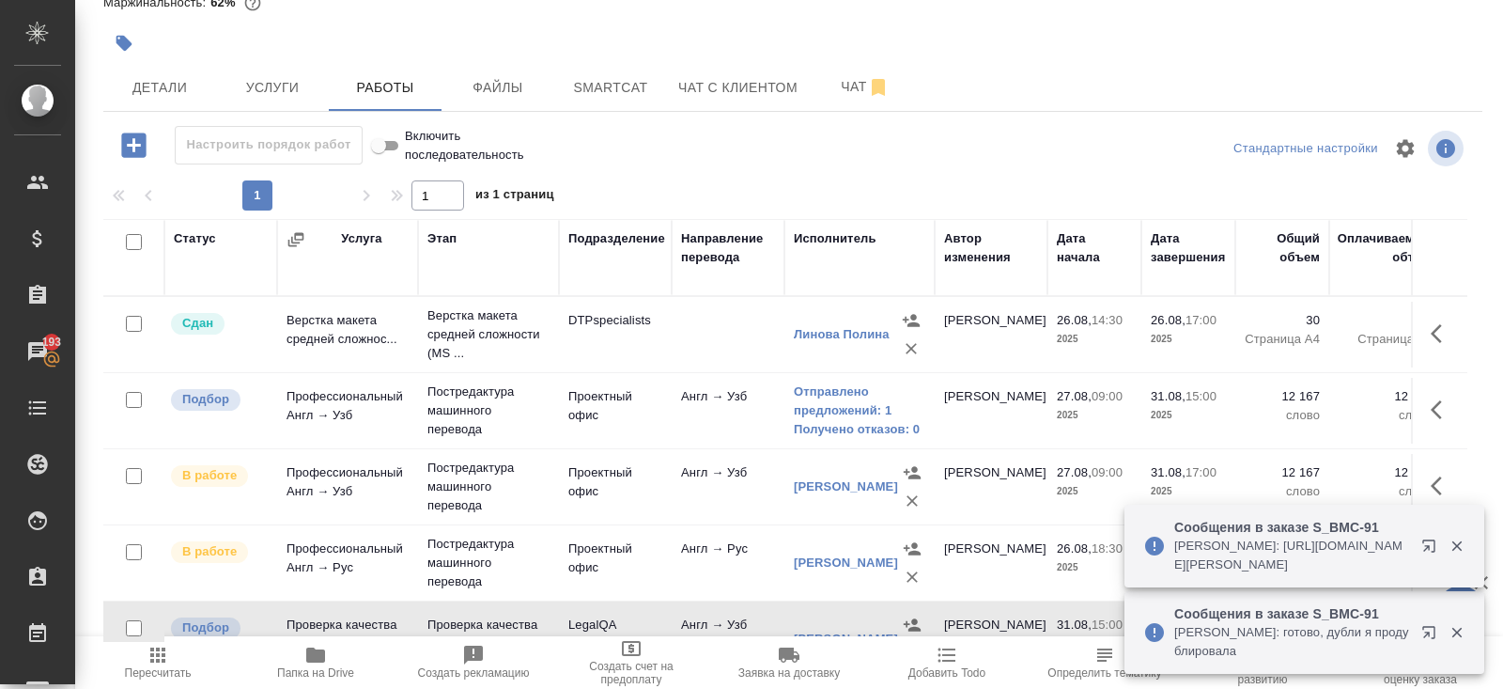
click at [1428, 546] on icon "button" at bounding box center [1429, 545] width 12 height 12
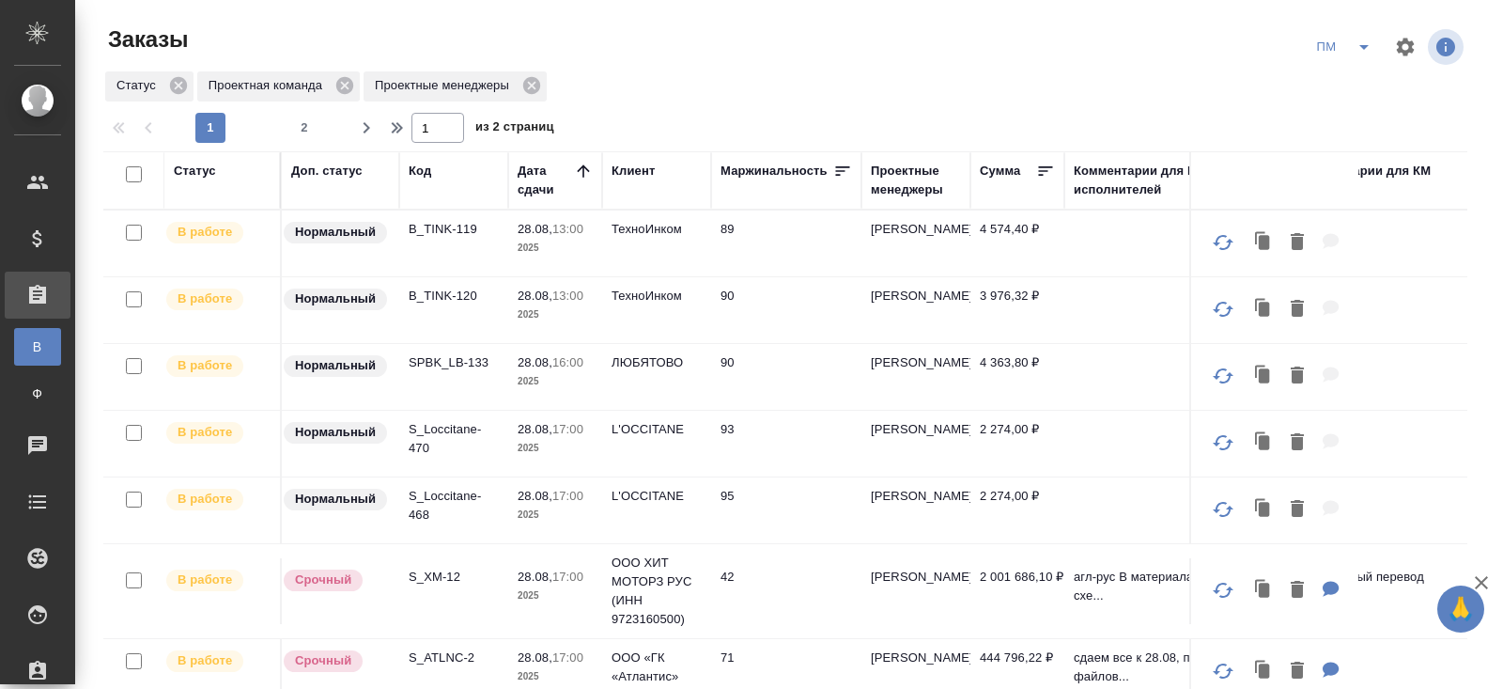
click at [436, 350] on td "SPBK_LB-133" at bounding box center [453, 377] width 109 height 66
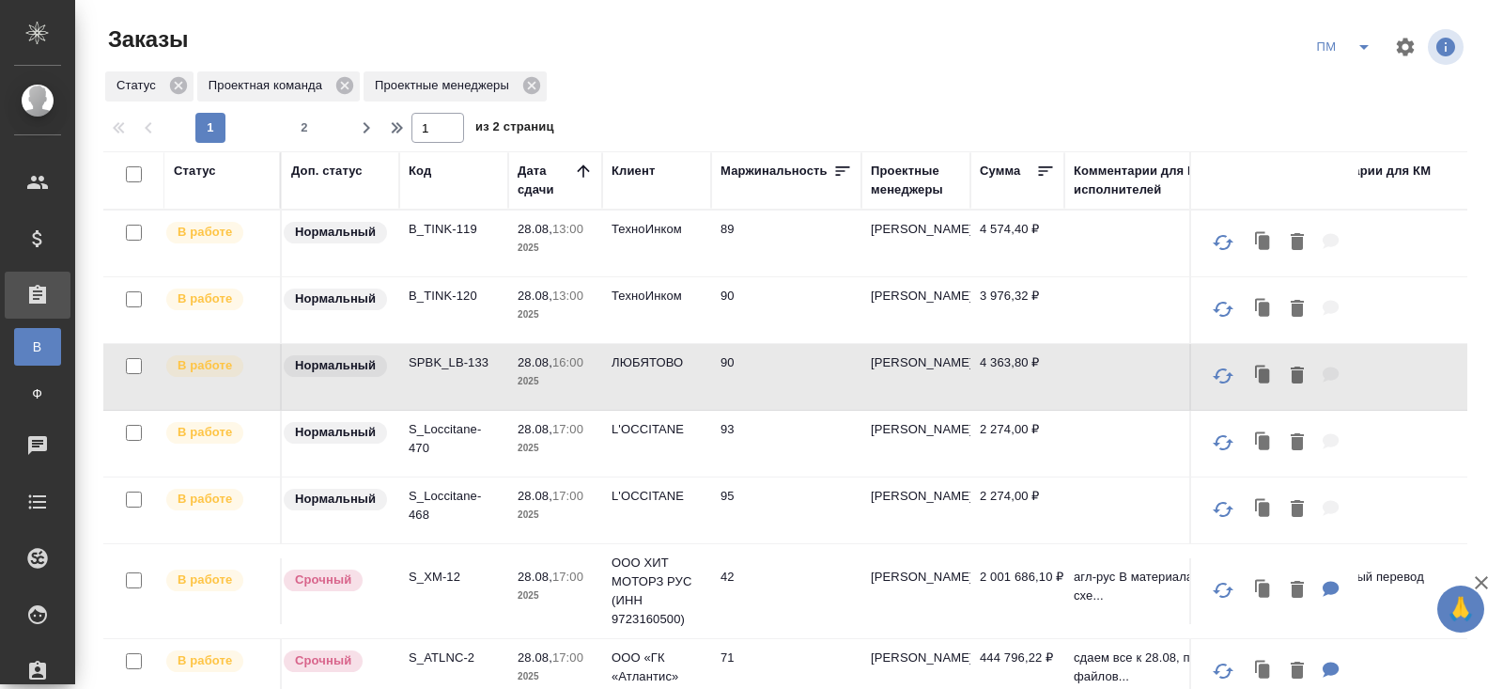
click at [442, 359] on p "SPBK_LB-133" at bounding box center [454, 362] width 90 height 19
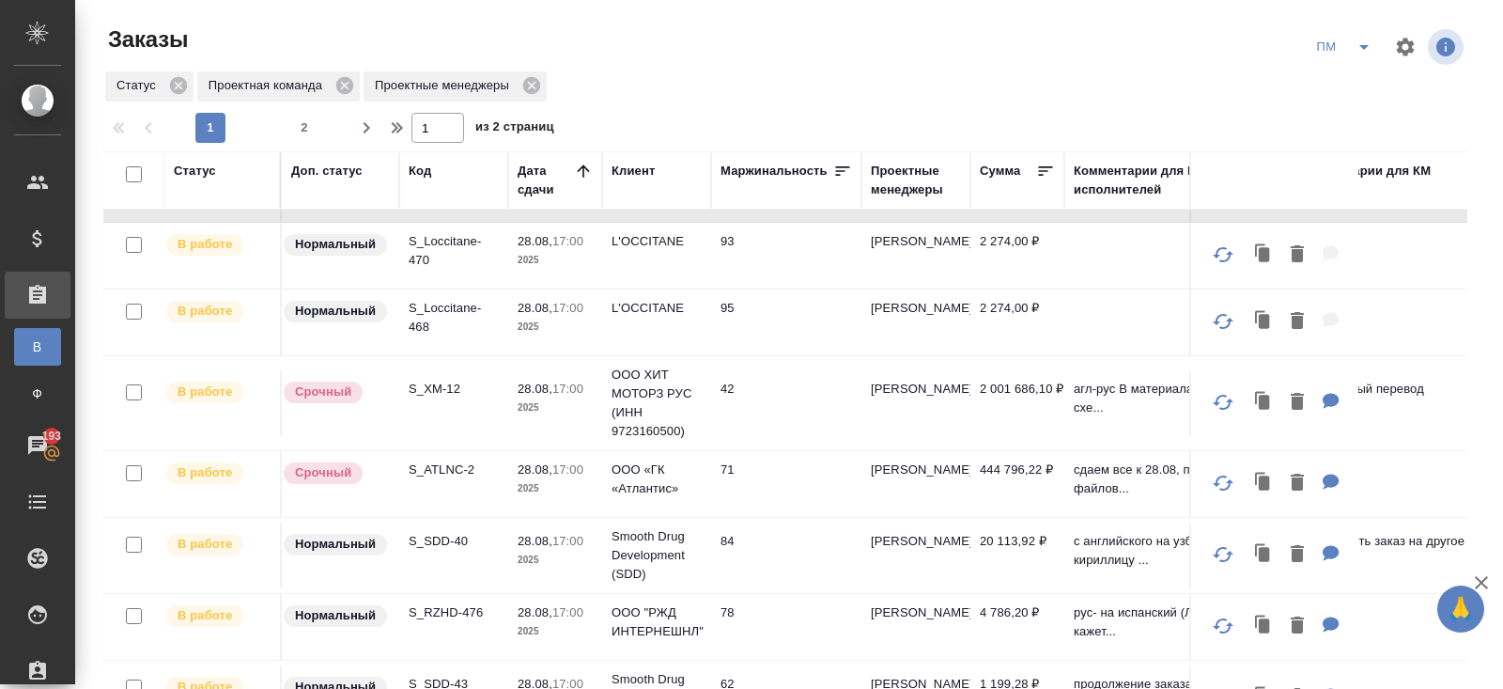
scroll to position [188, 0]
click at [442, 678] on p "S_SDD-43" at bounding box center [454, 684] width 90 height 19
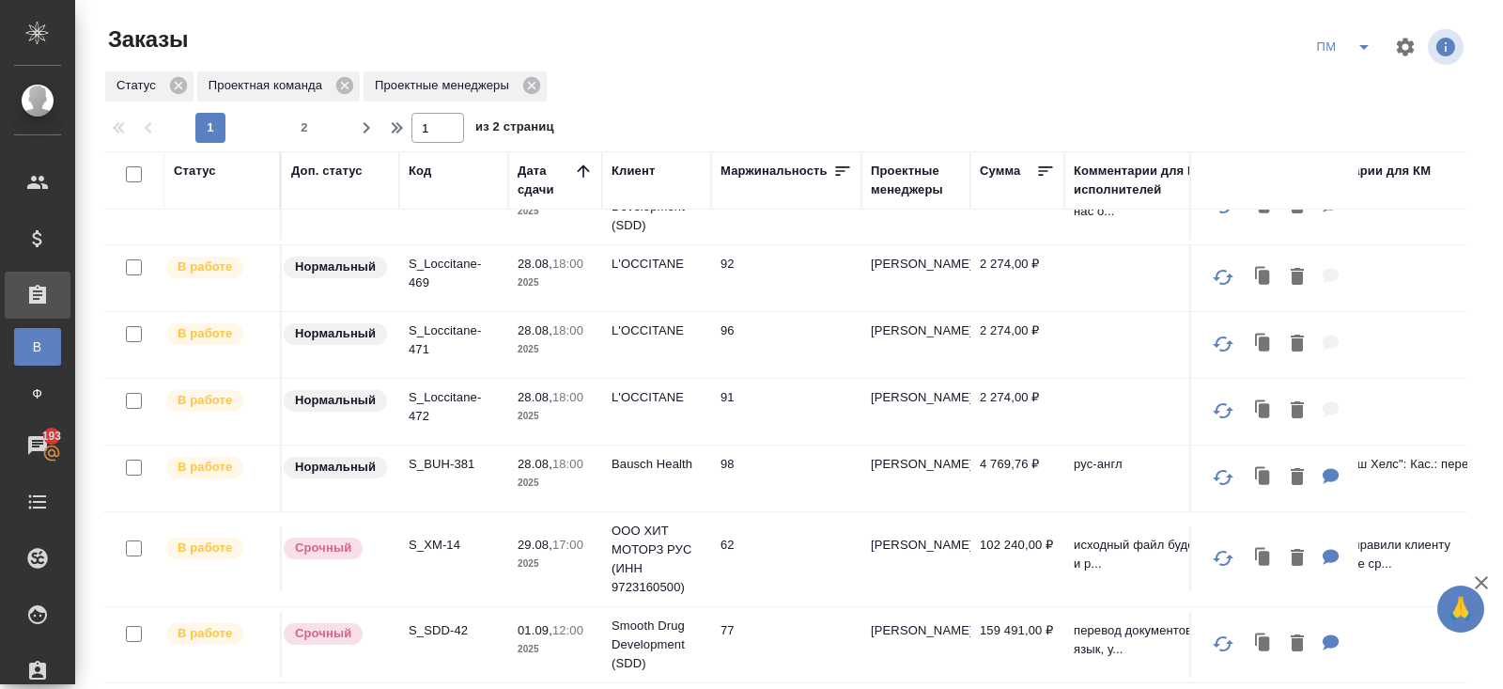
scroll to position [674, 0]
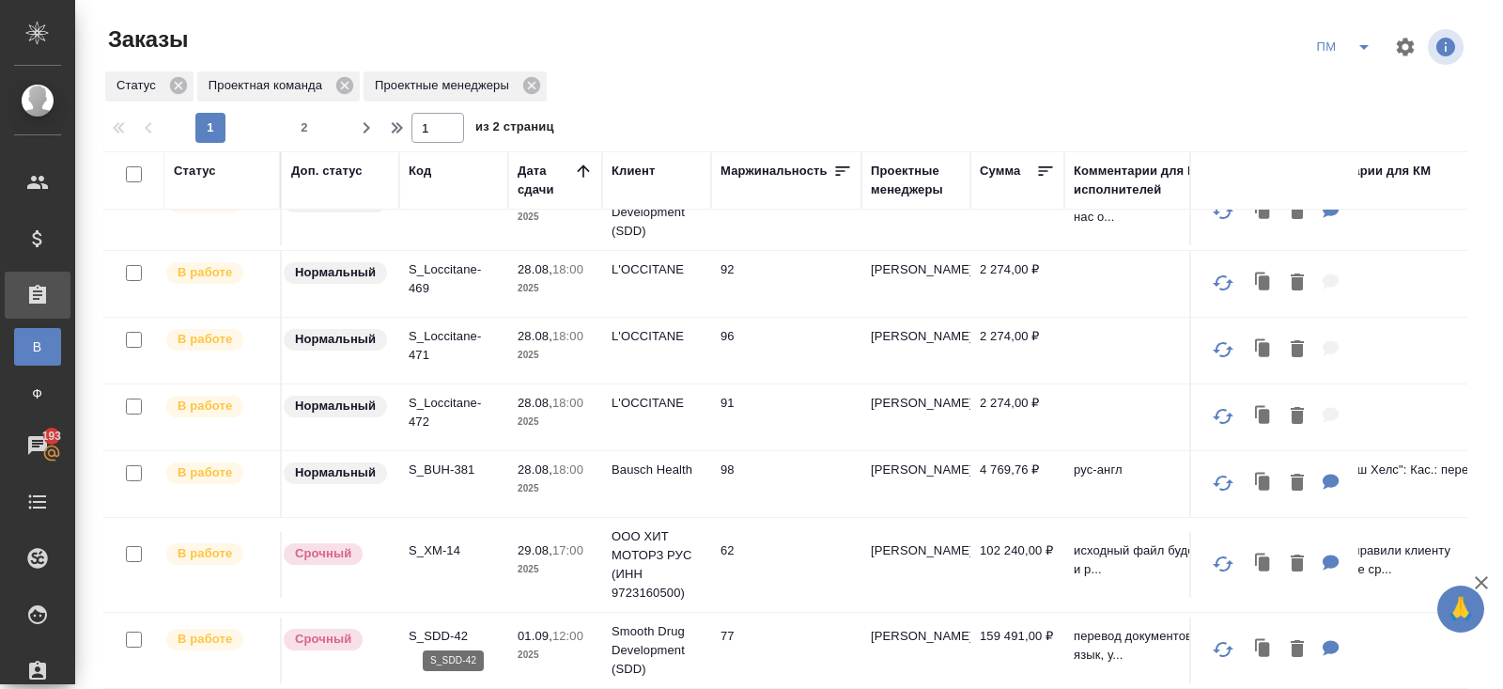
click at [427, 630] on p "S_SDD-42" at bounding box center [454, 636] width 90 height 19
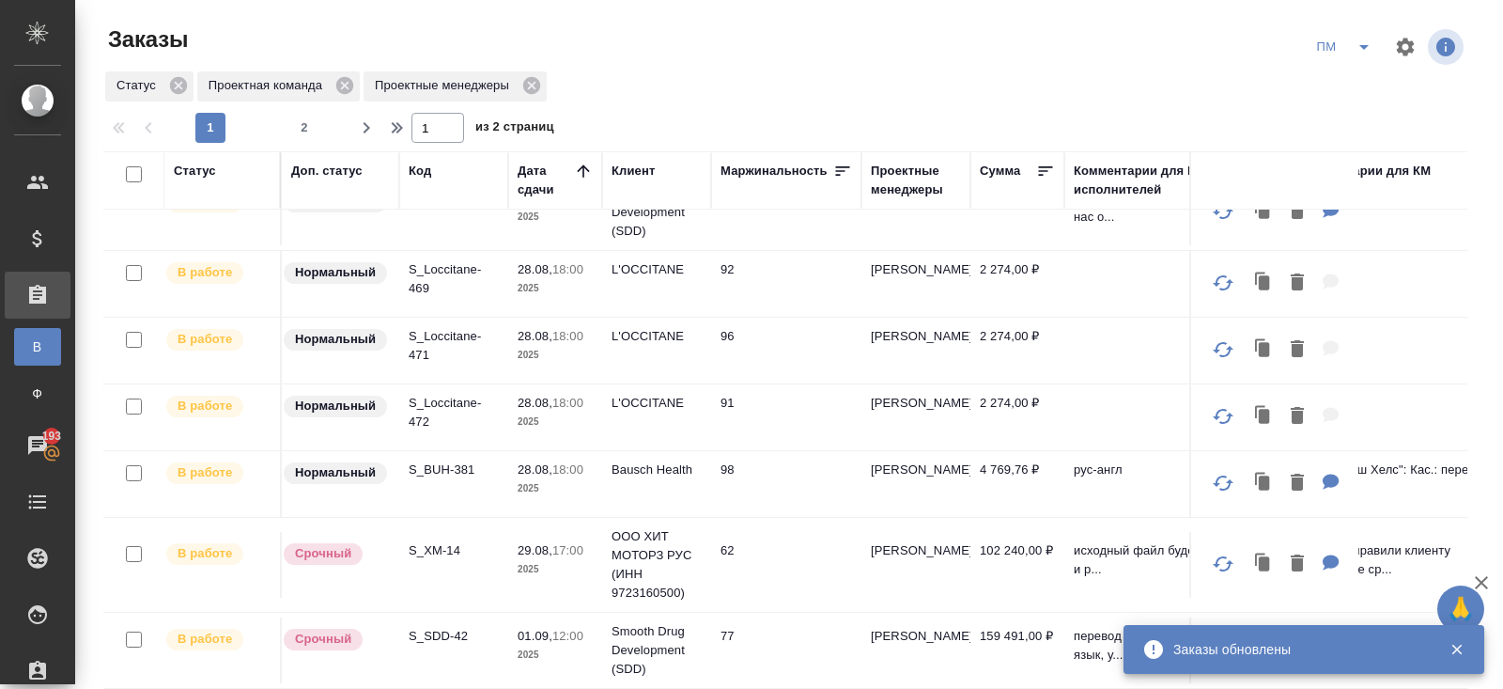
click at [1360, 56] on icon "split button" at bounding box center [1364, 47] width 23 height 23
click at [1360, 74] on li "В работу!" at bounding box center [1345, 85] width 95 height 30
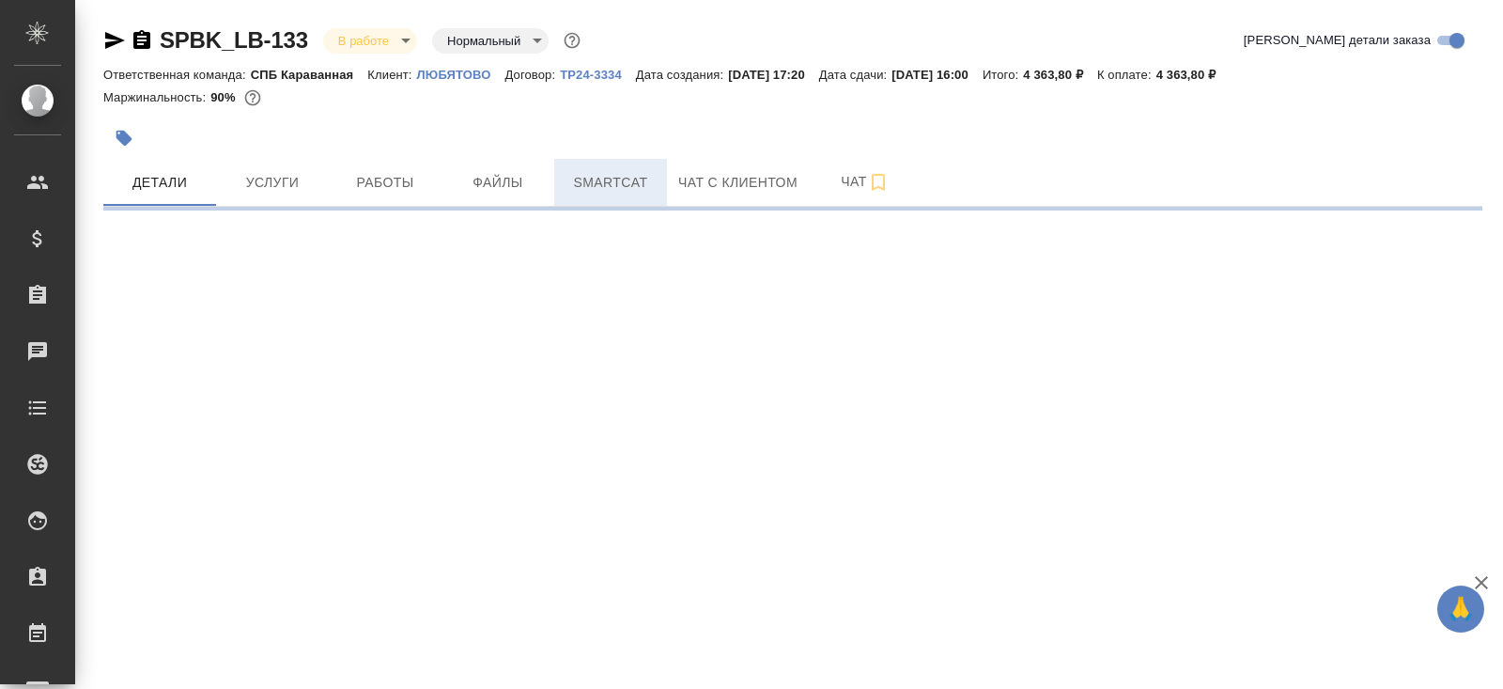
click at [641, 171] on span "Smartcat" at bounding box center [611, 182] width 90 height 23
select select "RU"
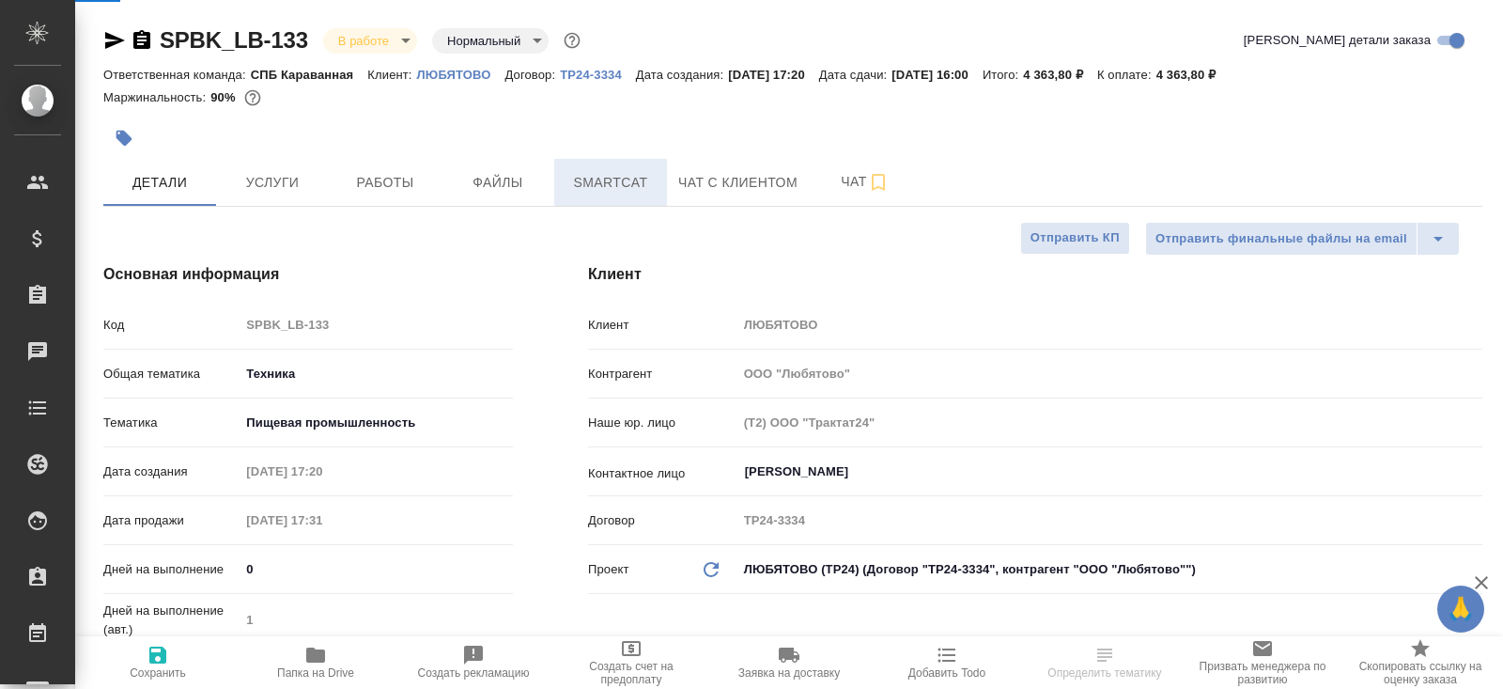
type textarea "x"
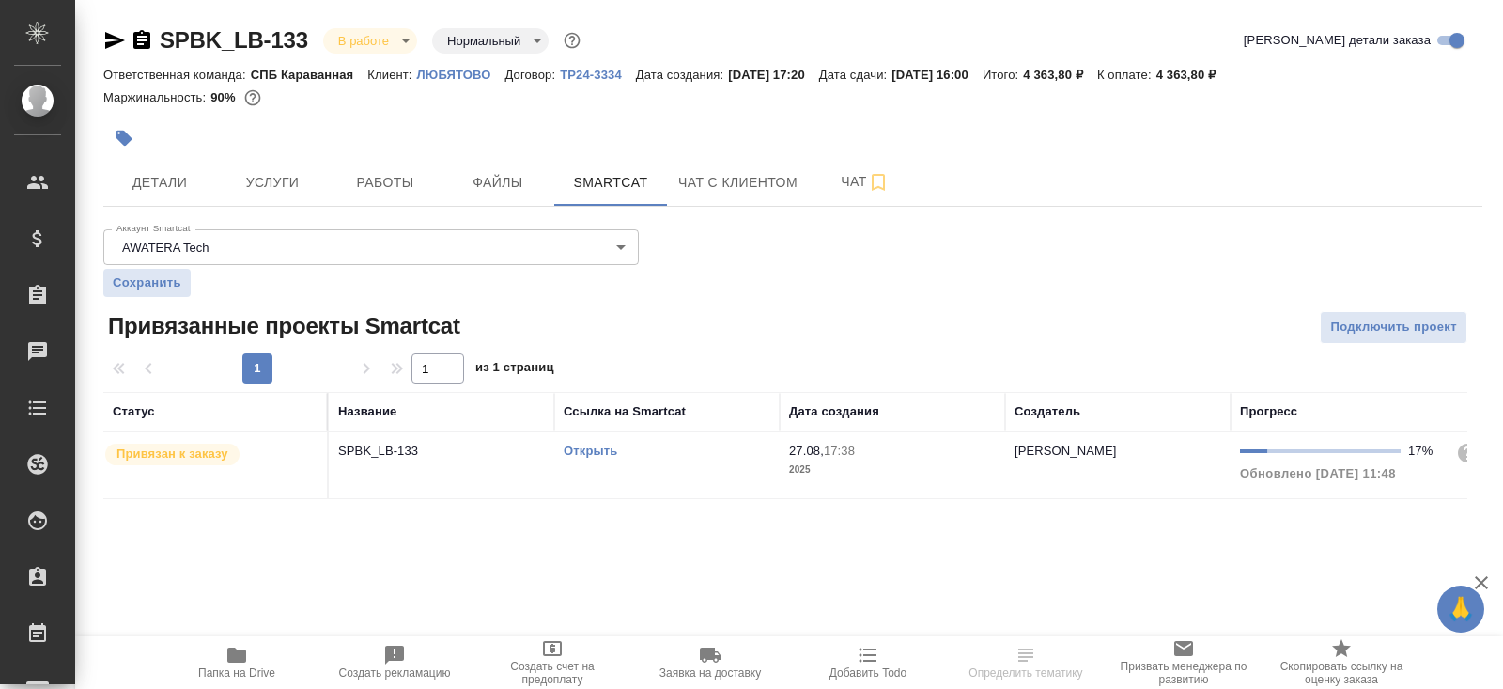
click at [576, 448] on link "Открыть" at bounding box center [591, 451] width 54 height 14
click at [431, 172] on button "Работы" at bounding box center [385, 182] width 113 height 47
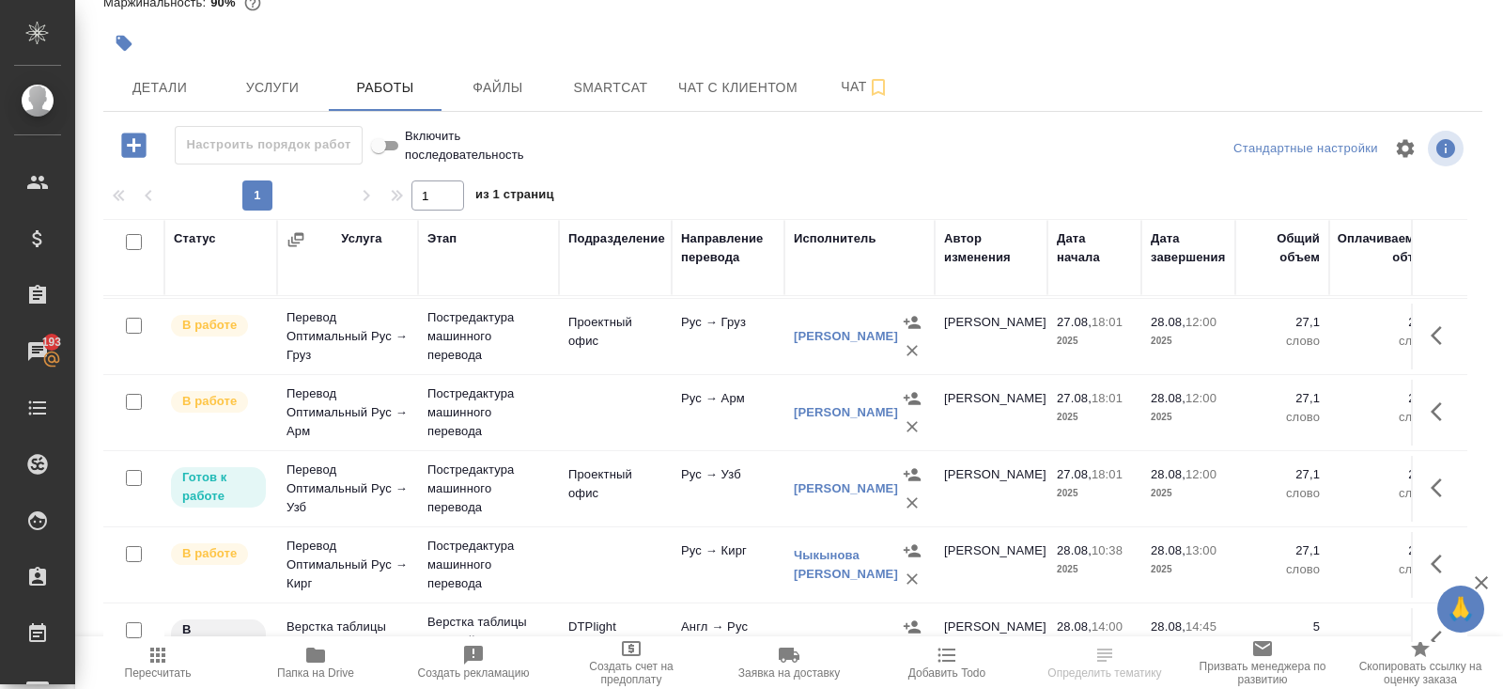
scroll to position [259, 0]
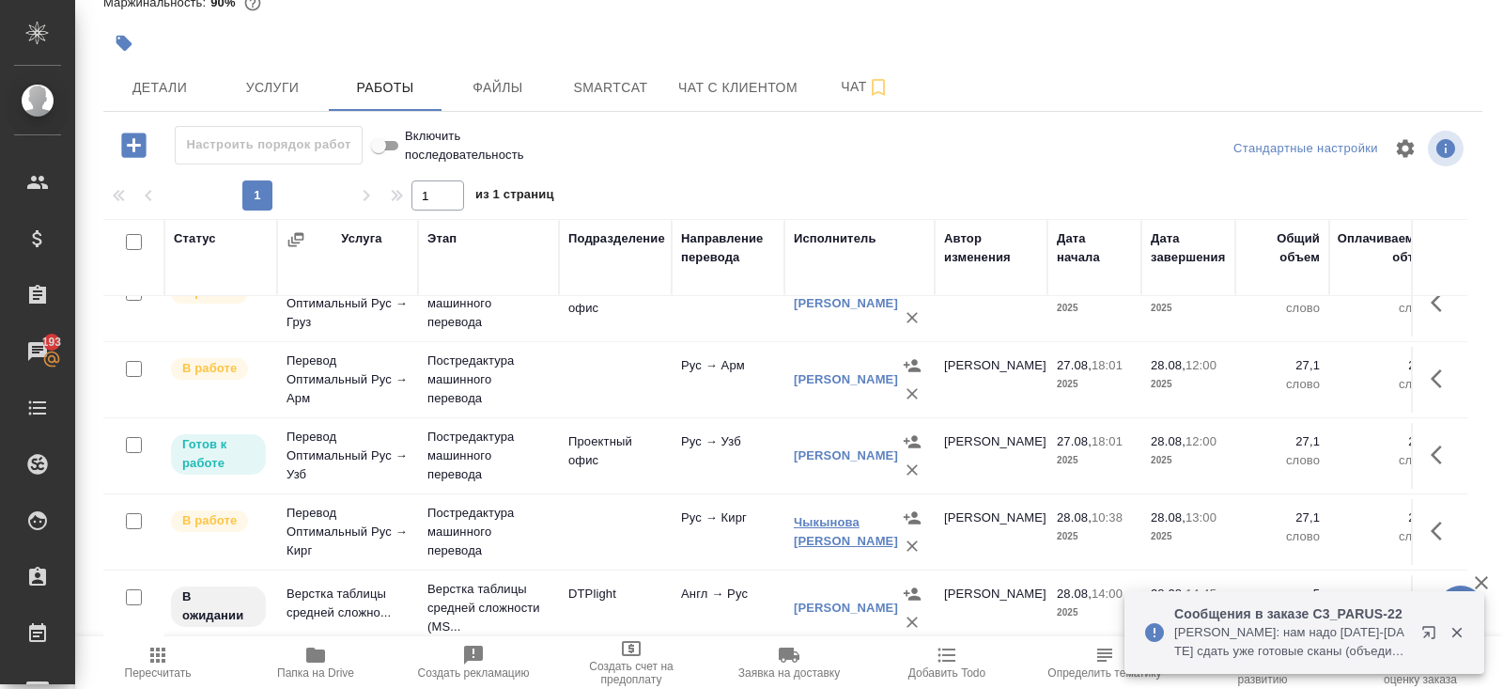
click at [818, 529] on link "Чыкынова [PERSON_NAME]" at bounding box center [846, 531] width 104 height 33
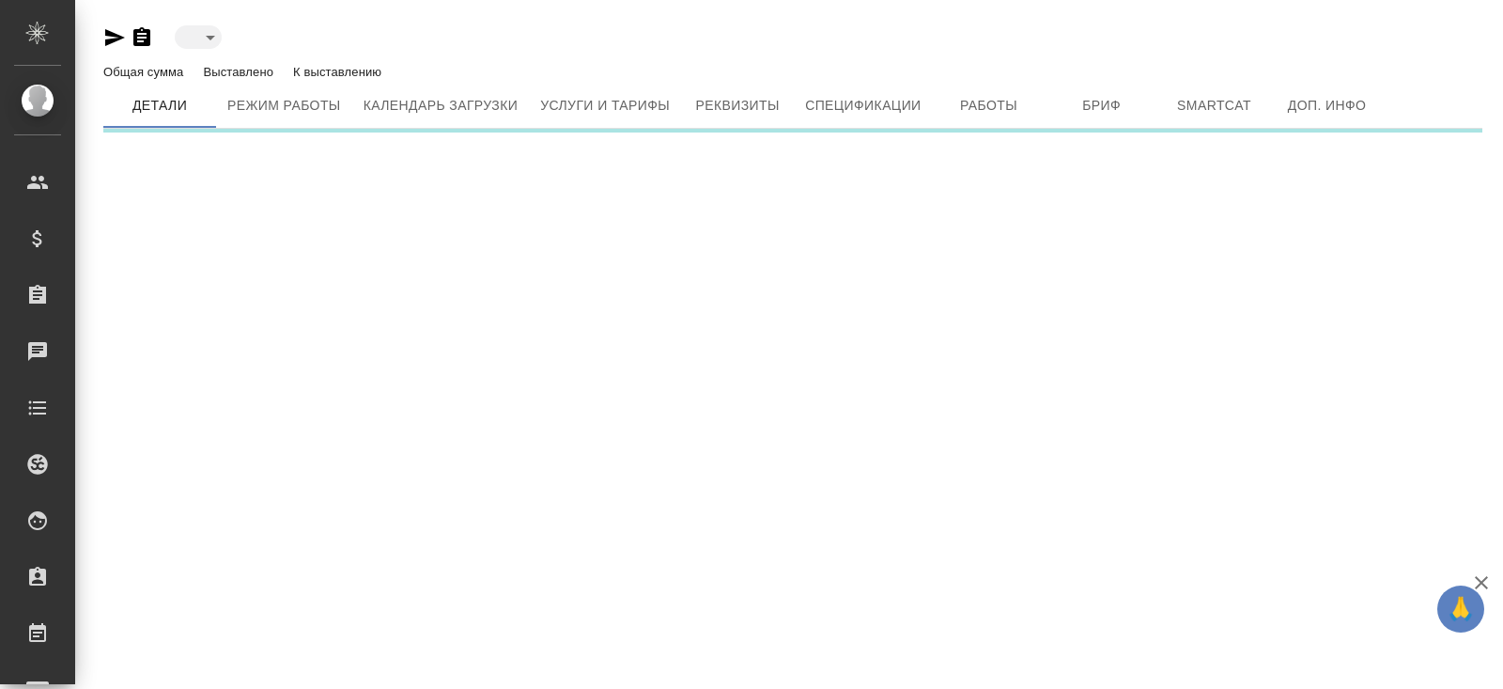
type input "active"
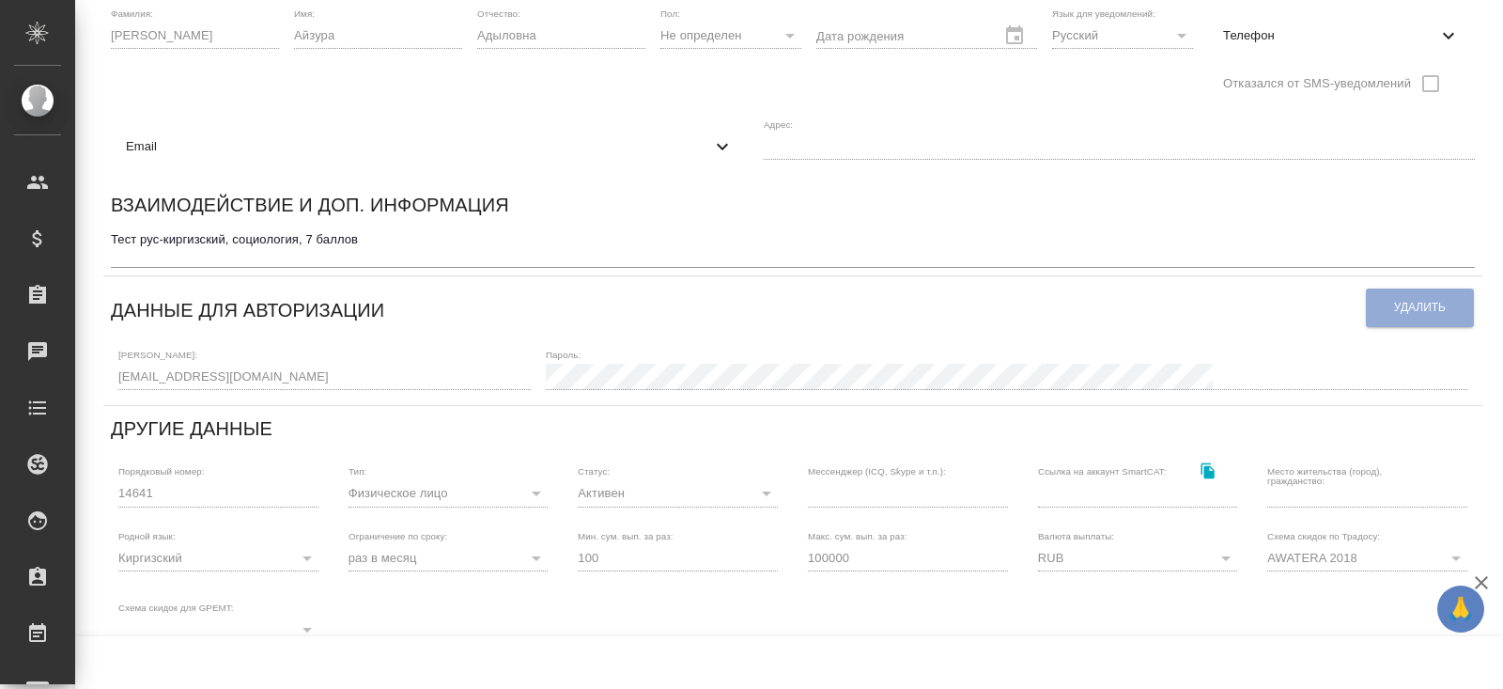
scroll to position [202, 0]
click at [92, 381] on div "Чыкынова [PERSON_NAME] active Общая сумма 10.5 тыс. RUB Выставлено 7.84 тыс. RU…" at bounding box center [793, 436] width 1406 height 1276
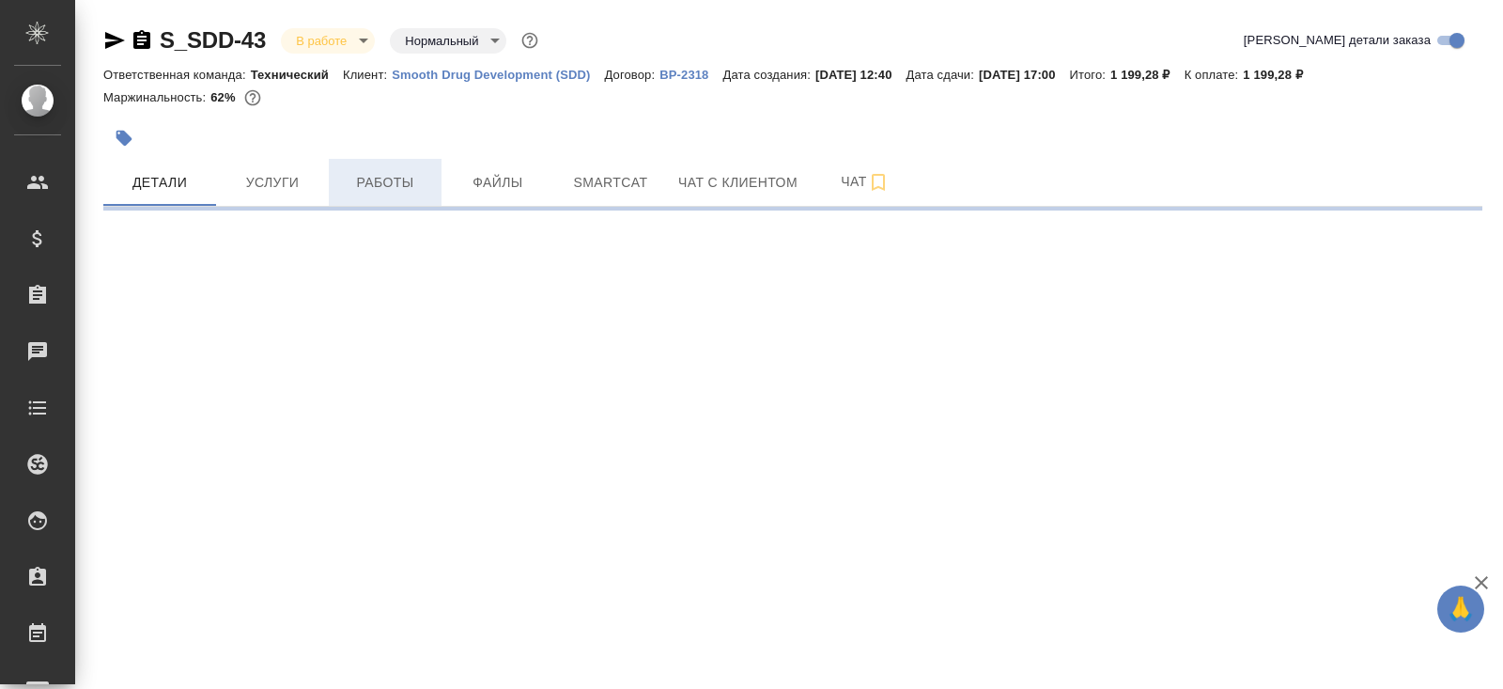
select select "RU"
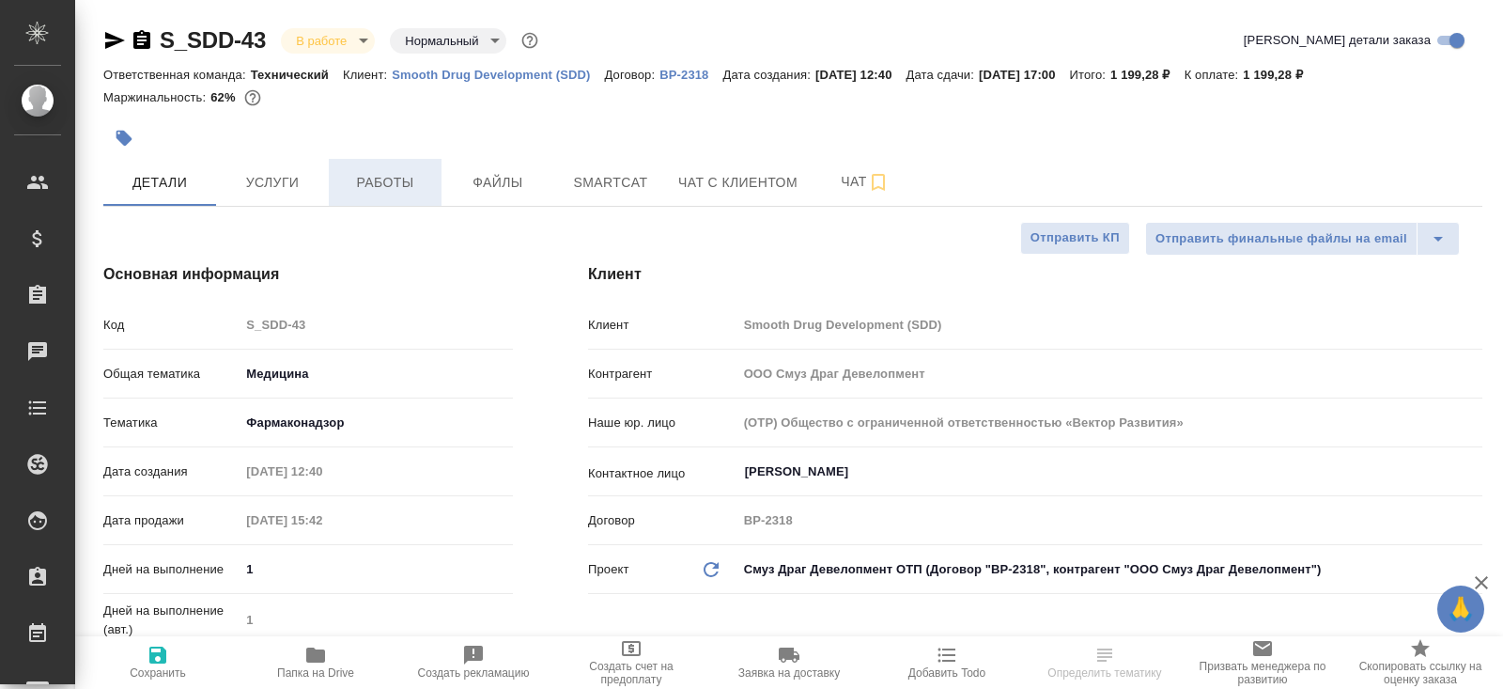
click at [356, 179] on span "Работы" at bounding box center [385, 182] width 90 height 23
type textarea "x"
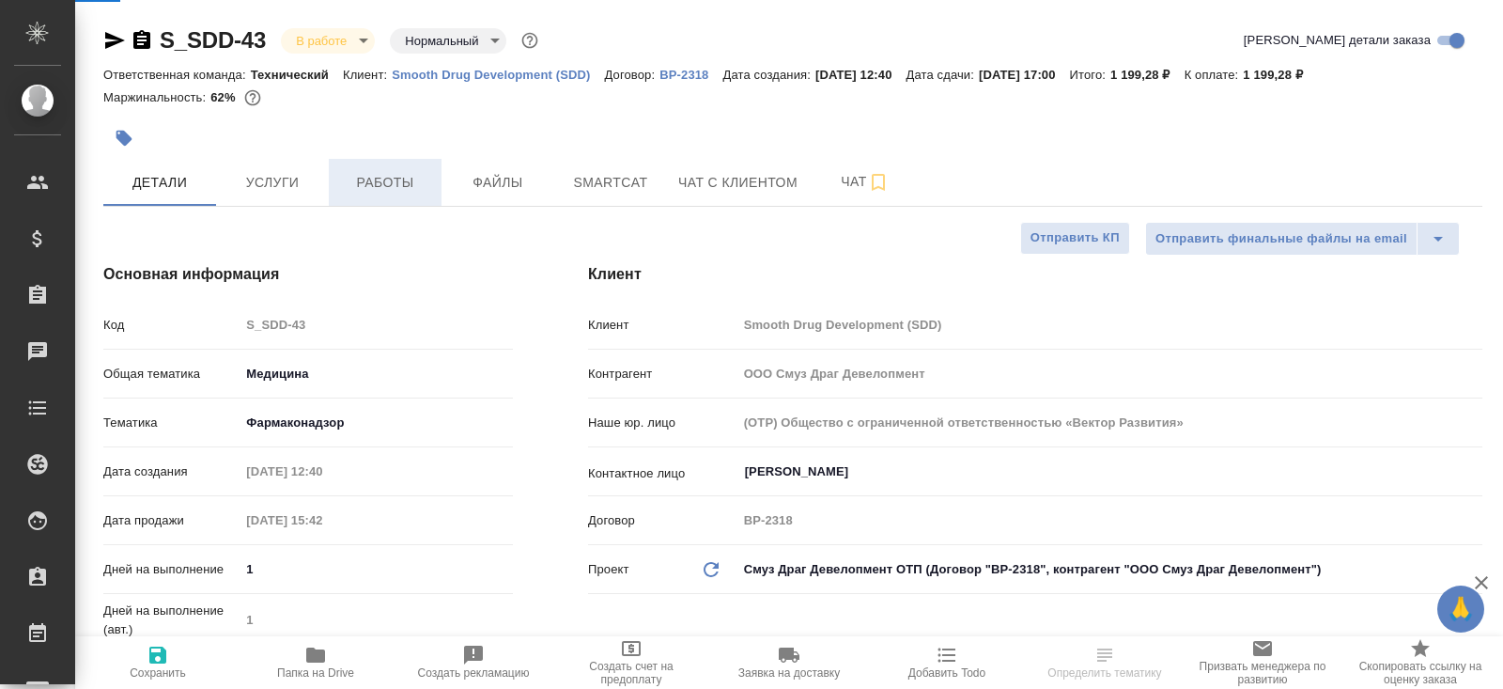
type textarea "x"
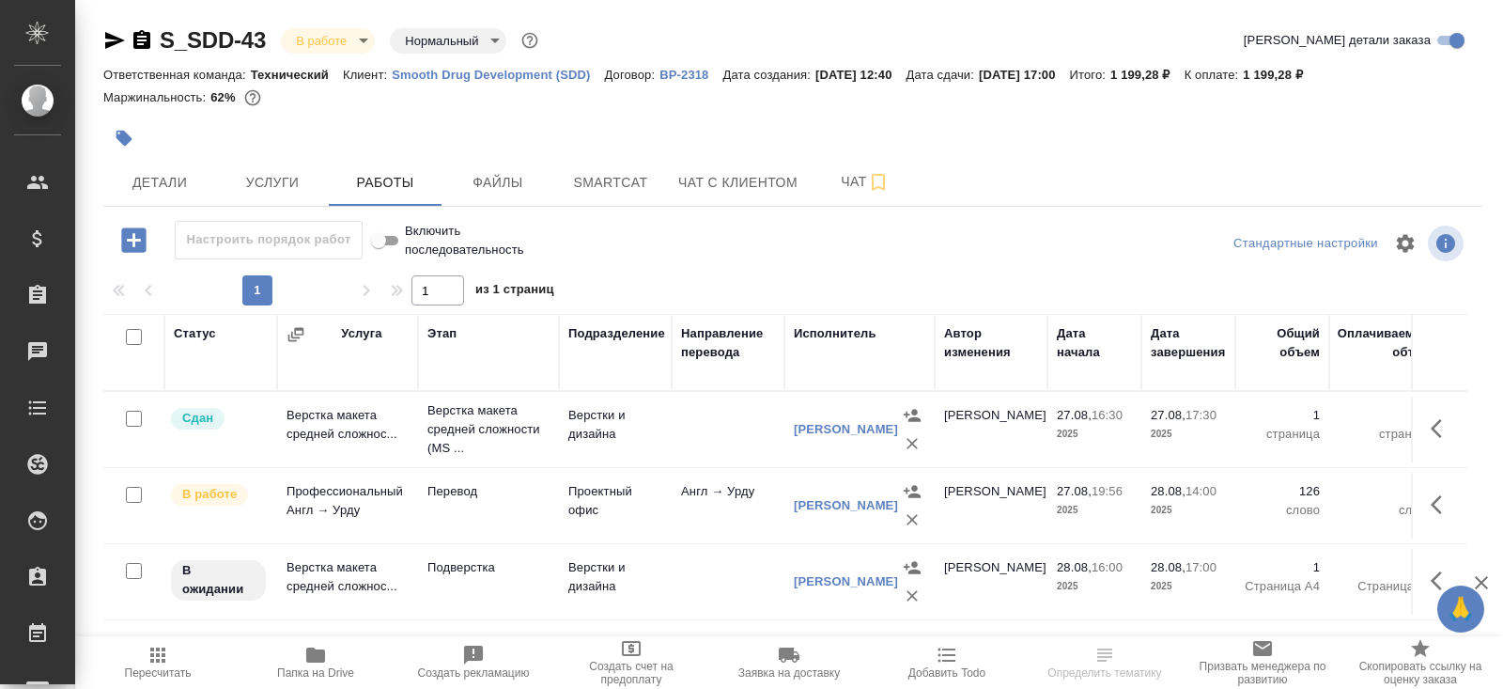
scroll to position [95, 0]
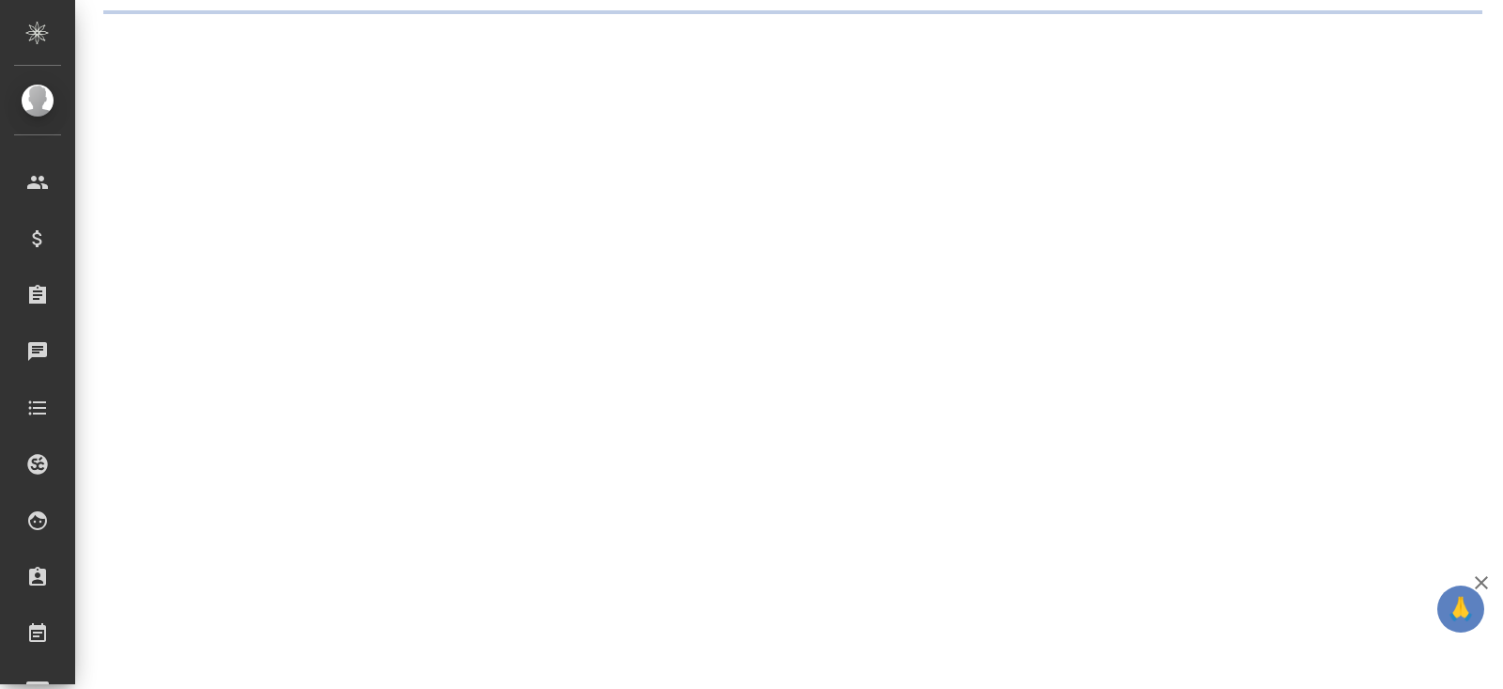
select select "RU"
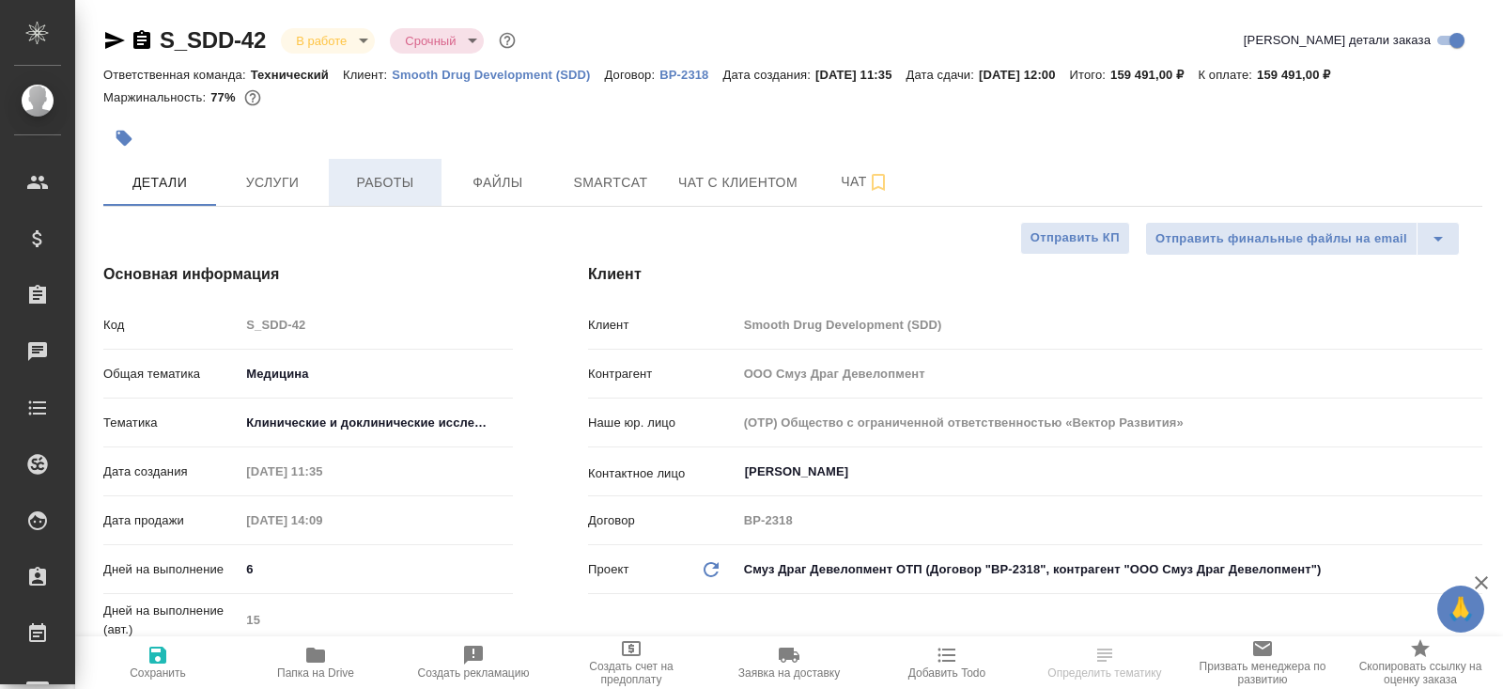
type textarea "x"
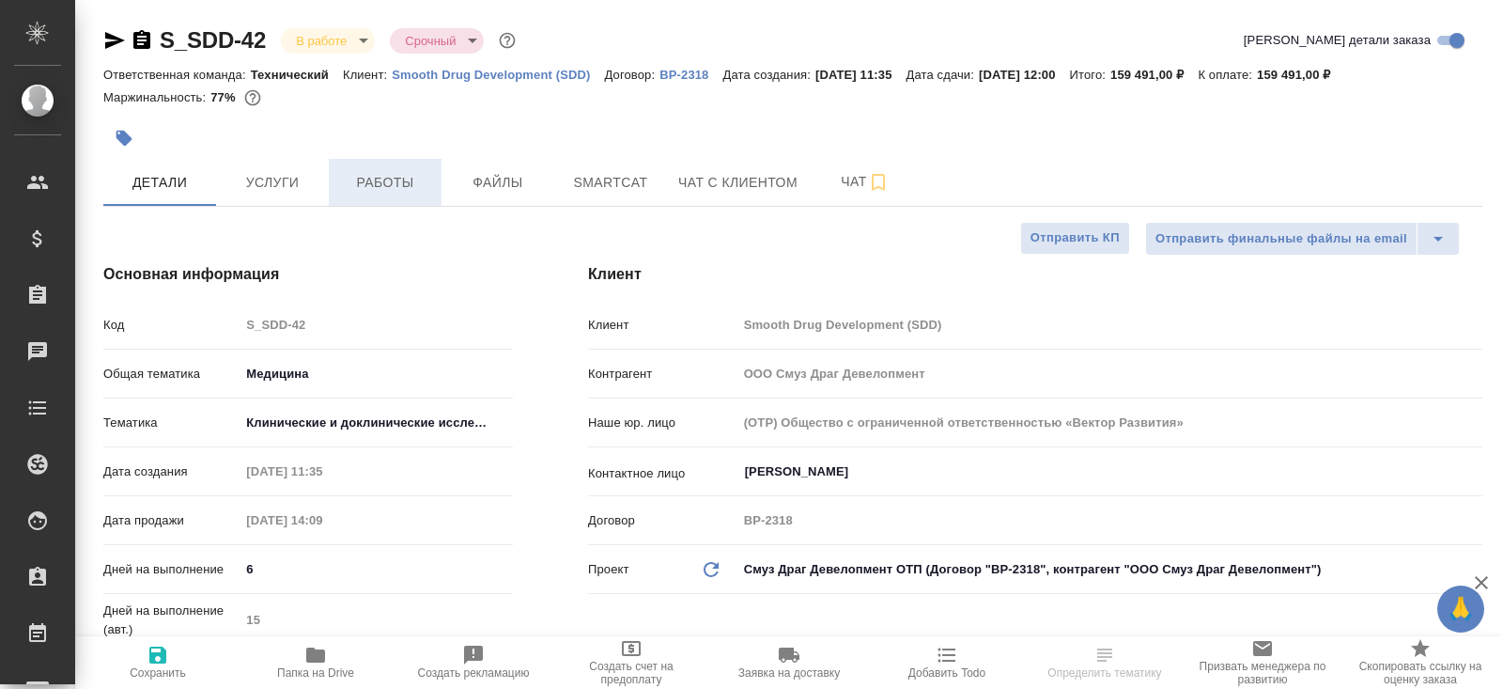
type textarea "x"
click at [403, 183] on span "Работы" at bounding box center [385, 182] width 90 height 23
type textarea "x"
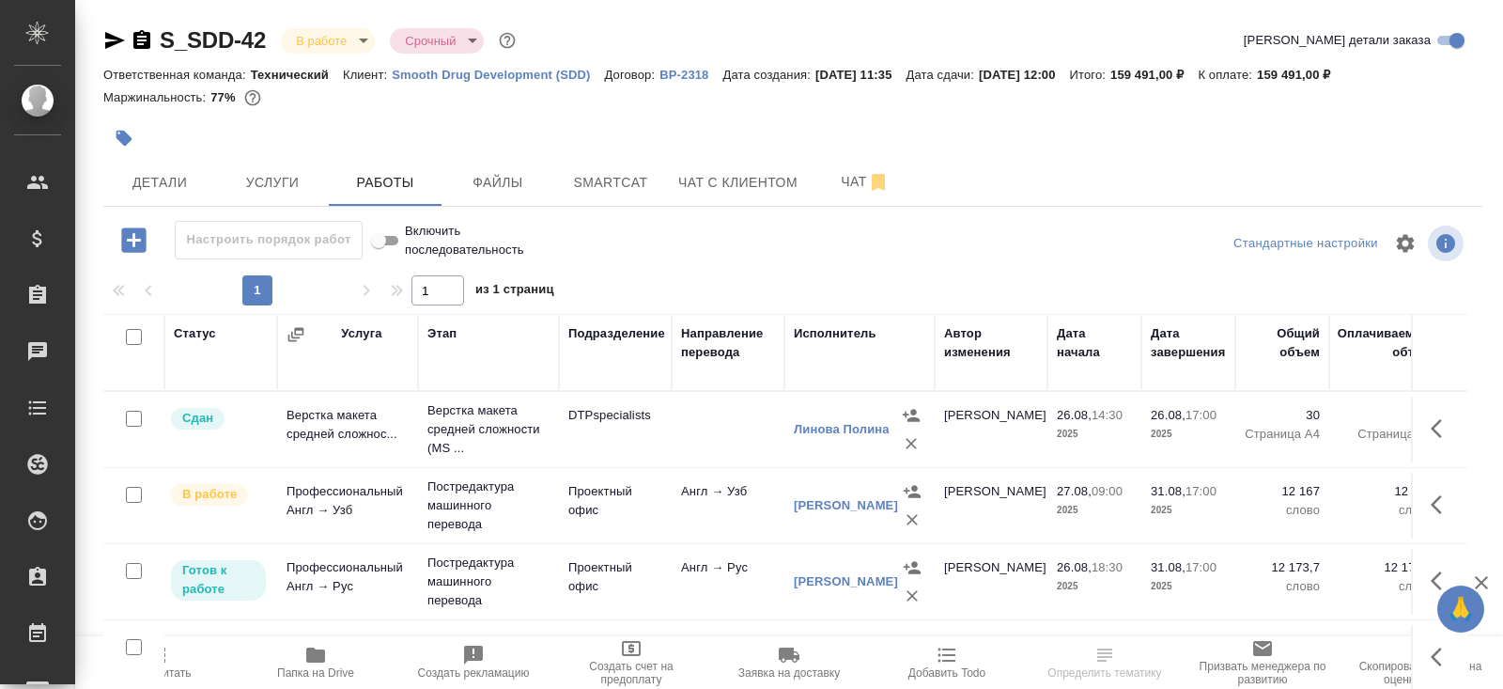
scroll to position [95, 0]
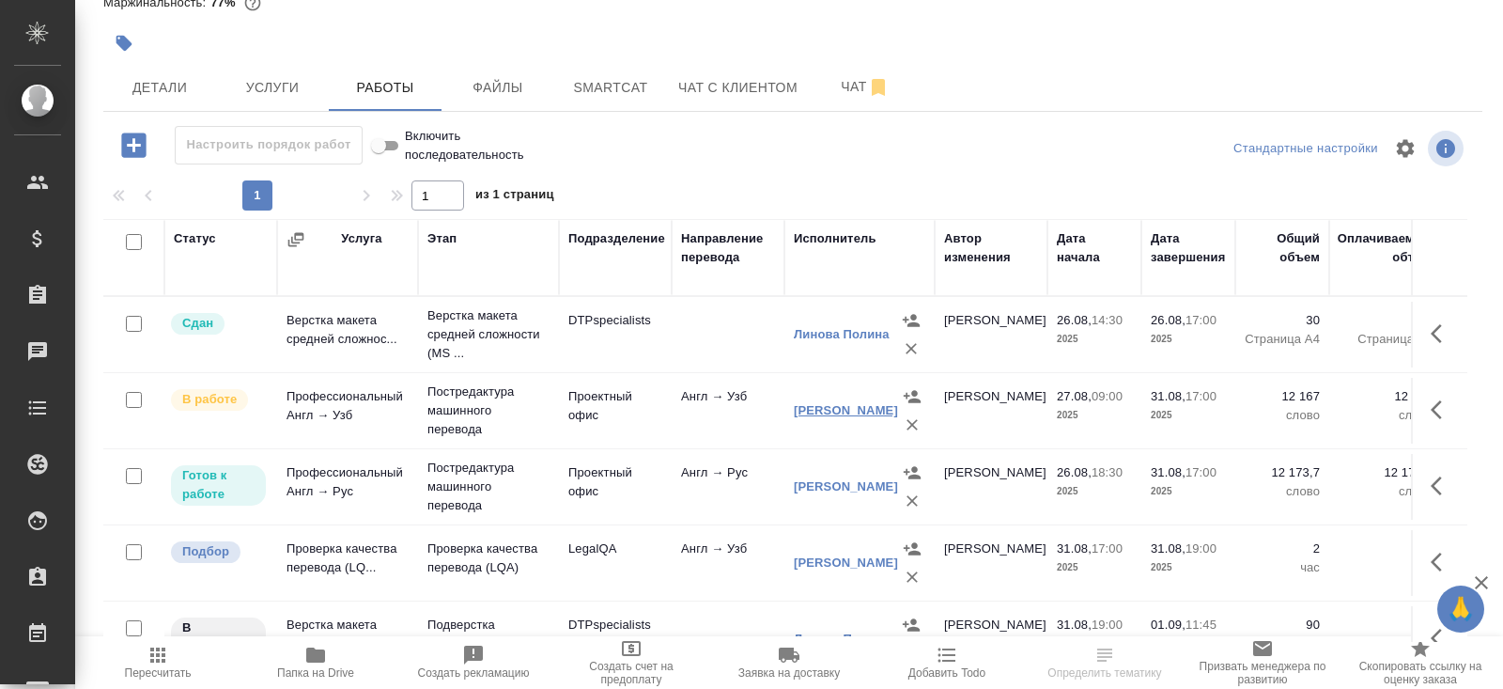
click at [820, 404] on link "Мирзаева Дилафруз Хайруллаевна" at bounding box center [846, 410] width 104 height 14
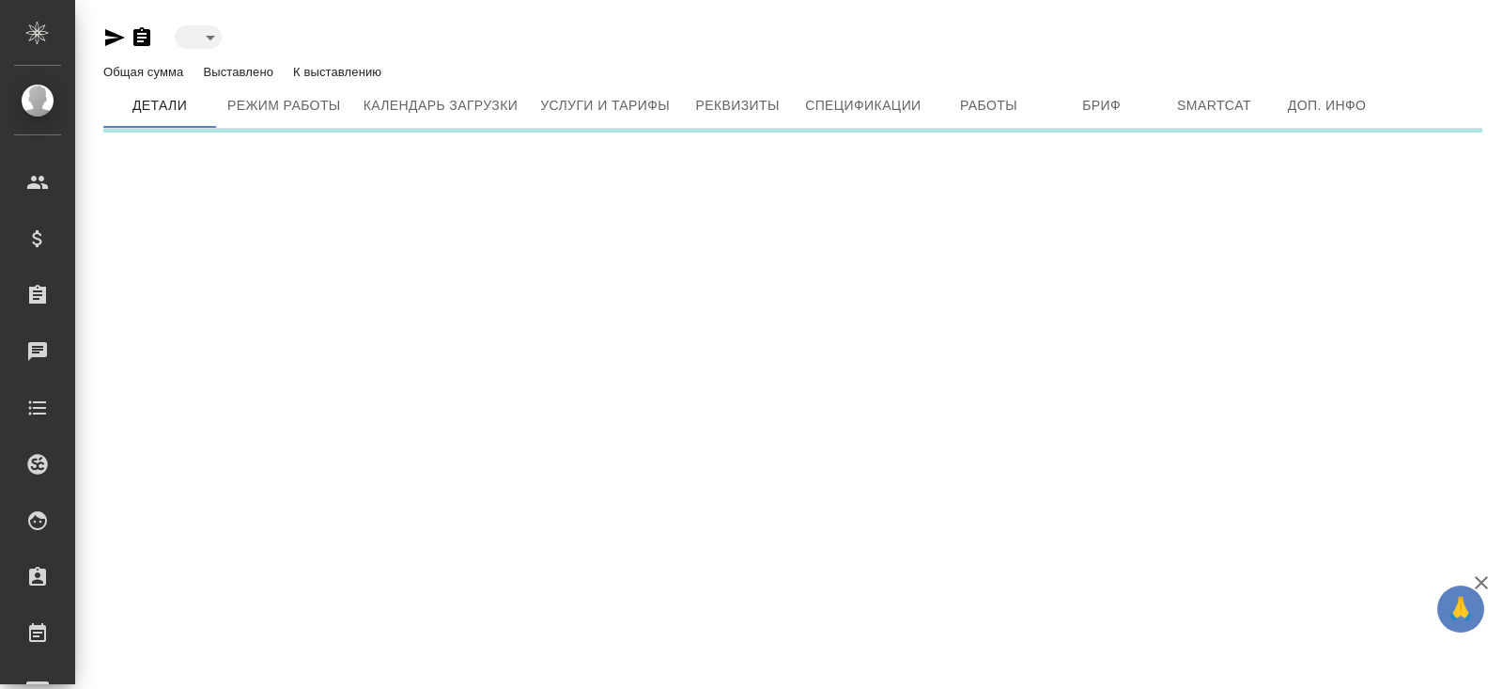
type input "active"
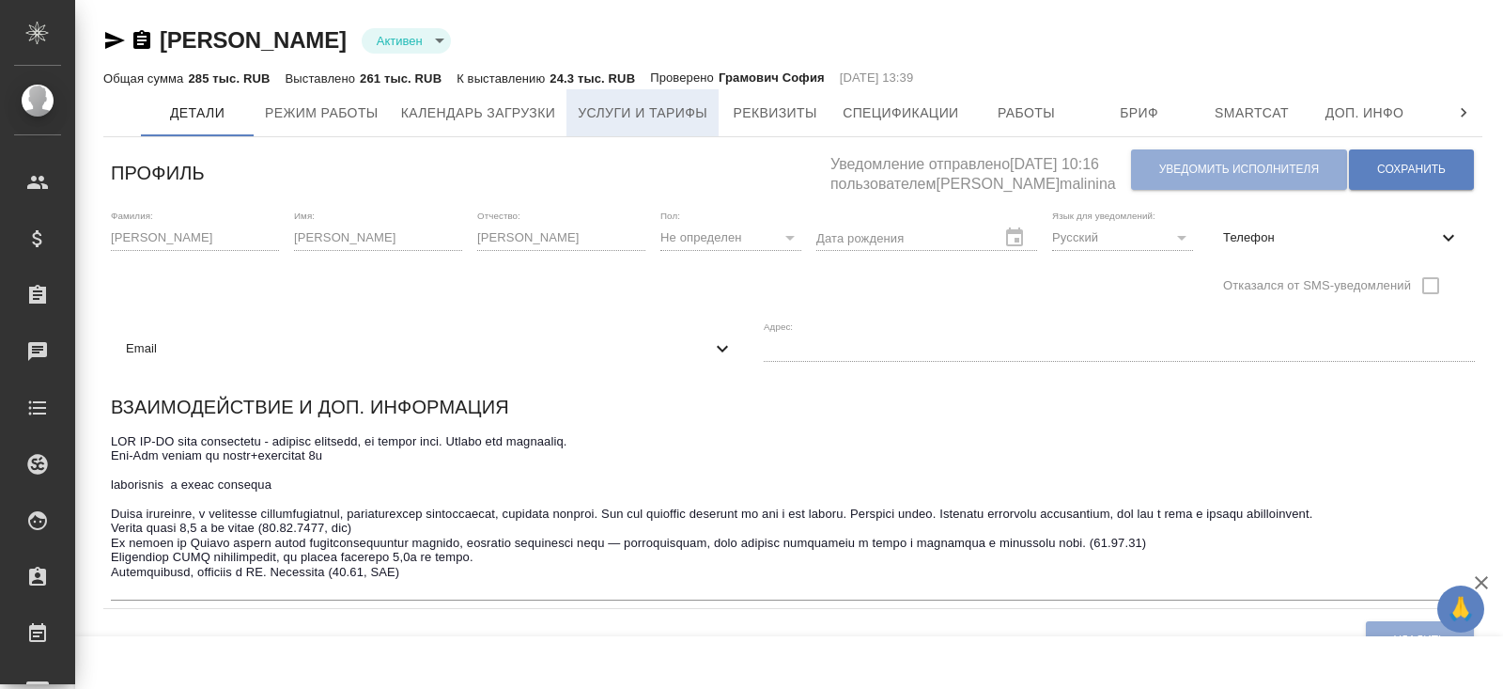
click at [637, 123] on span "Услуги и тарифы" at bounding box center [643, 112] width 130 height 23
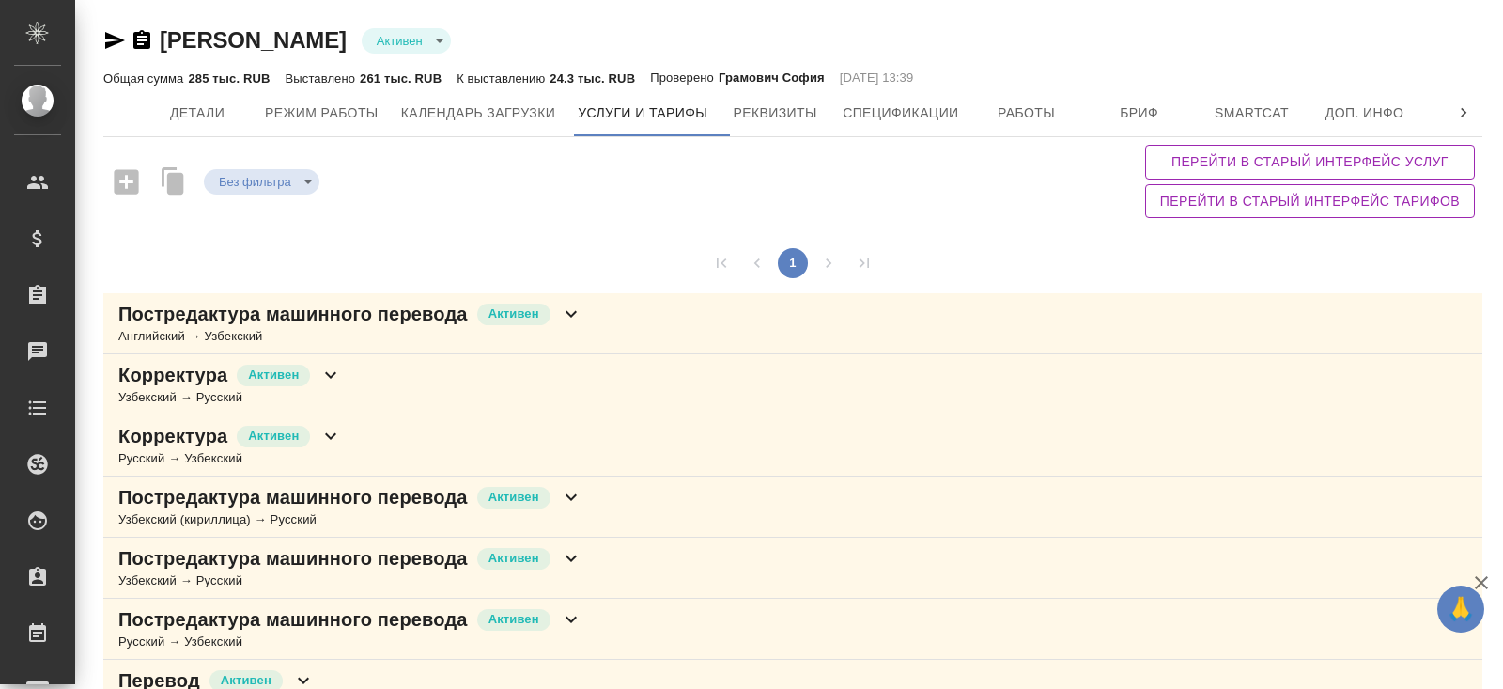
click at [453, 319] on p "Постредактура машинного перевода" at bounding box center [293, 314] width 350 height 26
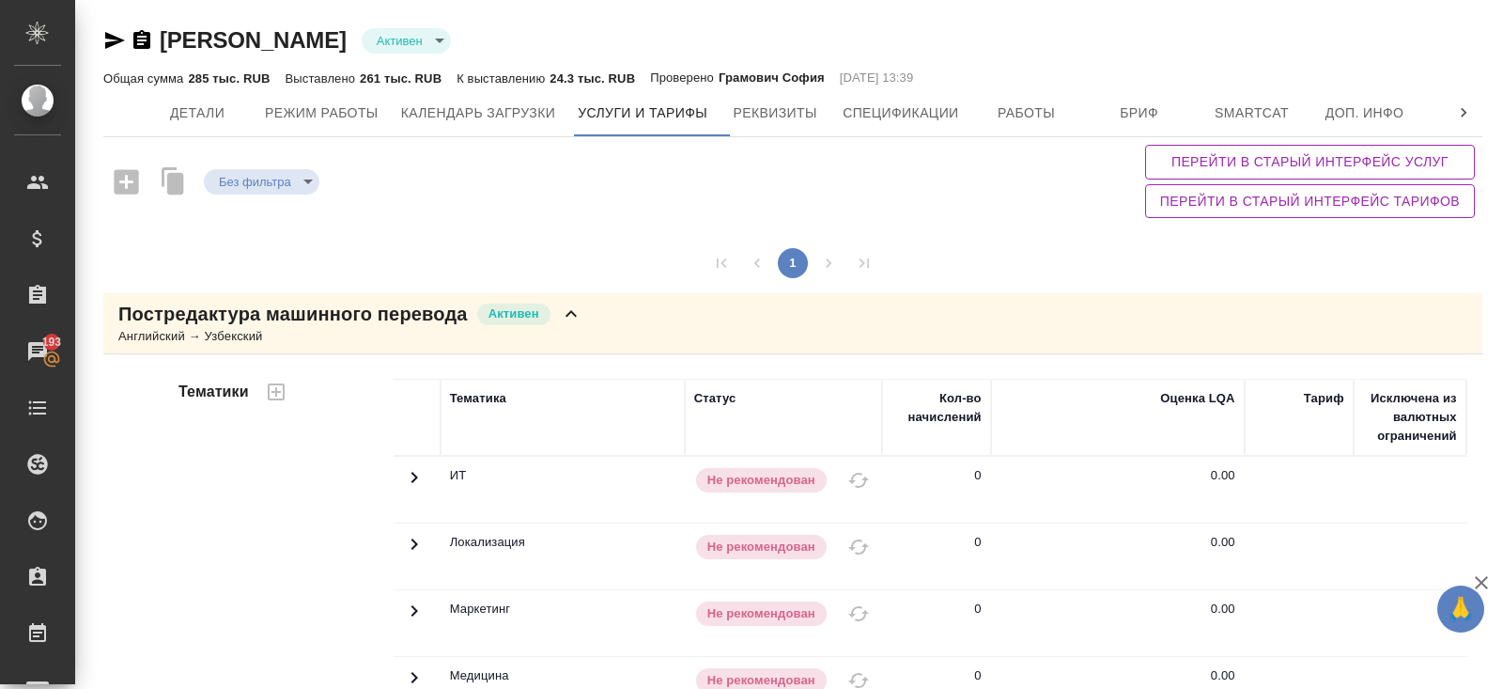
click at [110, 42] on icon "button" at bounding box center [115, 40] width 20 height 17
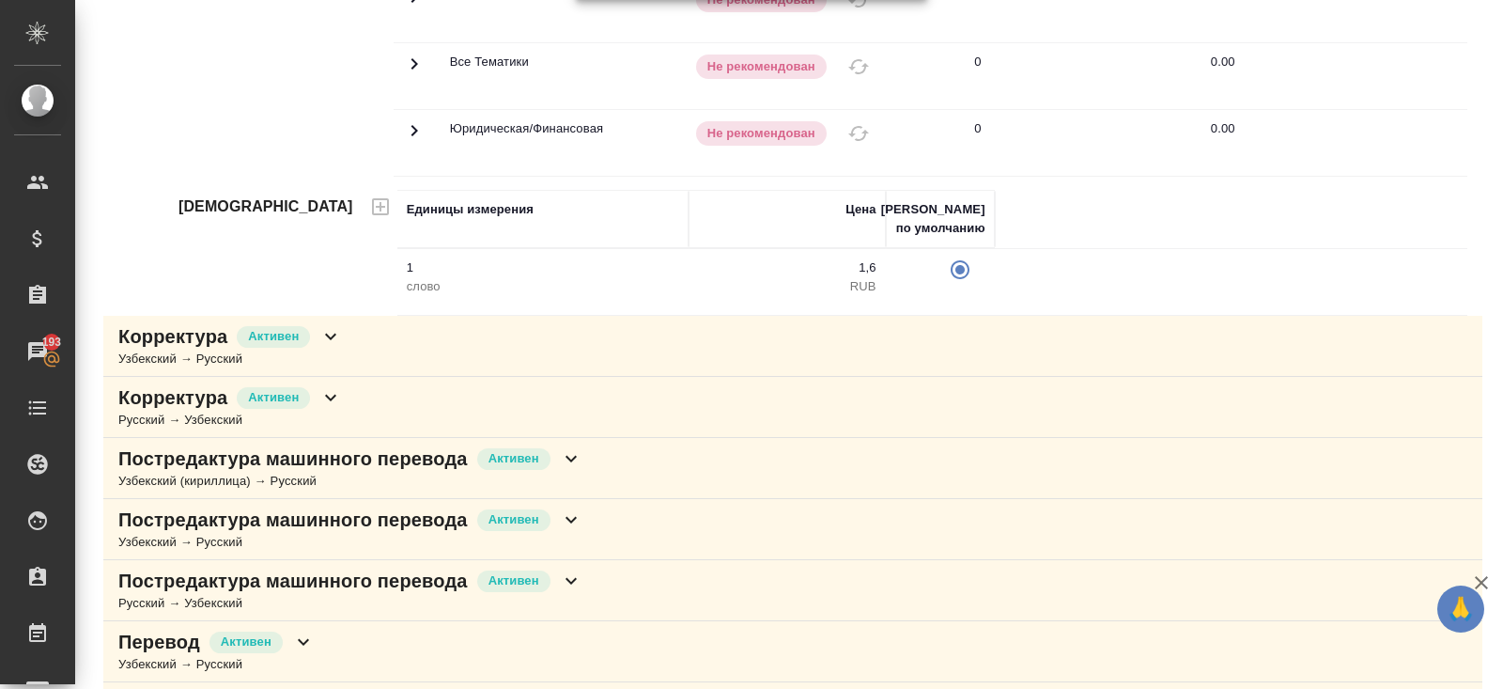
scroll to position [935, 0]
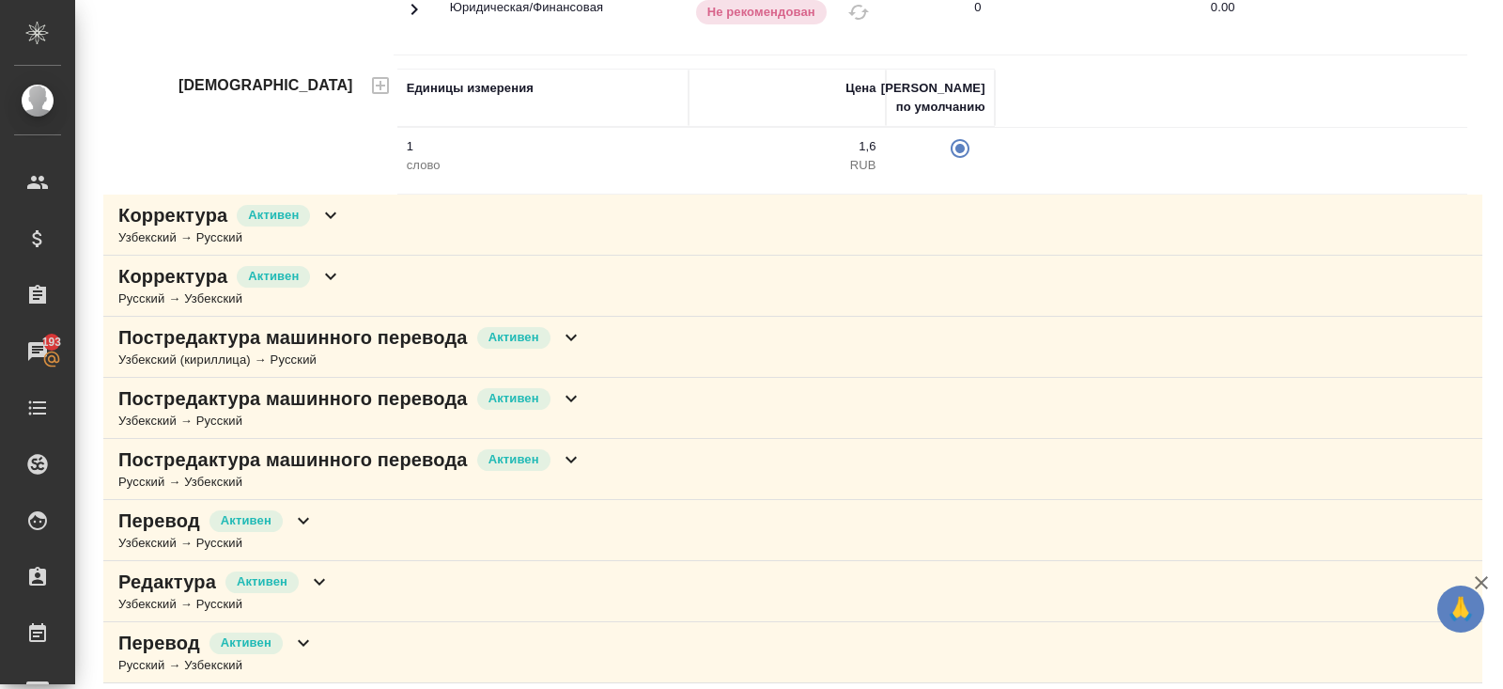
click at [405, 358] on div "Узбекский (кириллица) → Русский" at bounding box center [350, 359] width 464 height 19
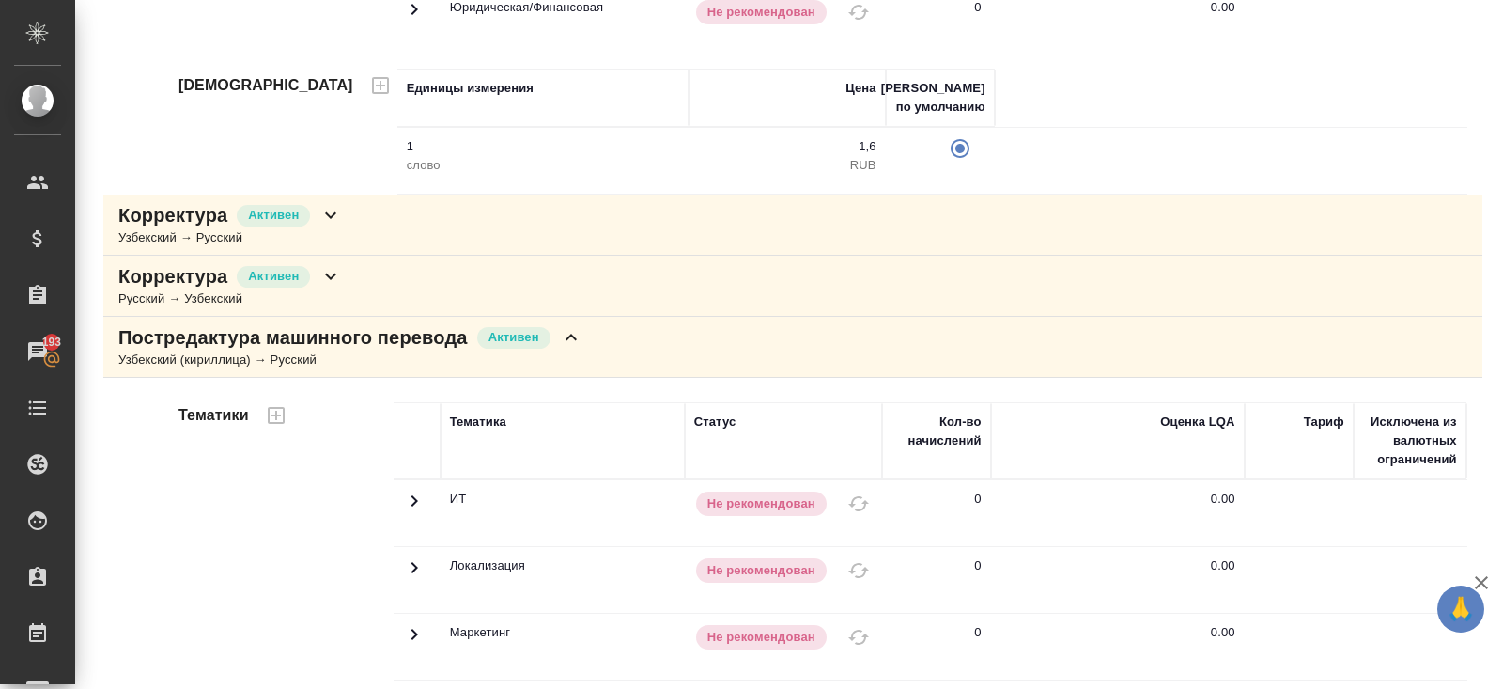
scroll to position [1704, 0]
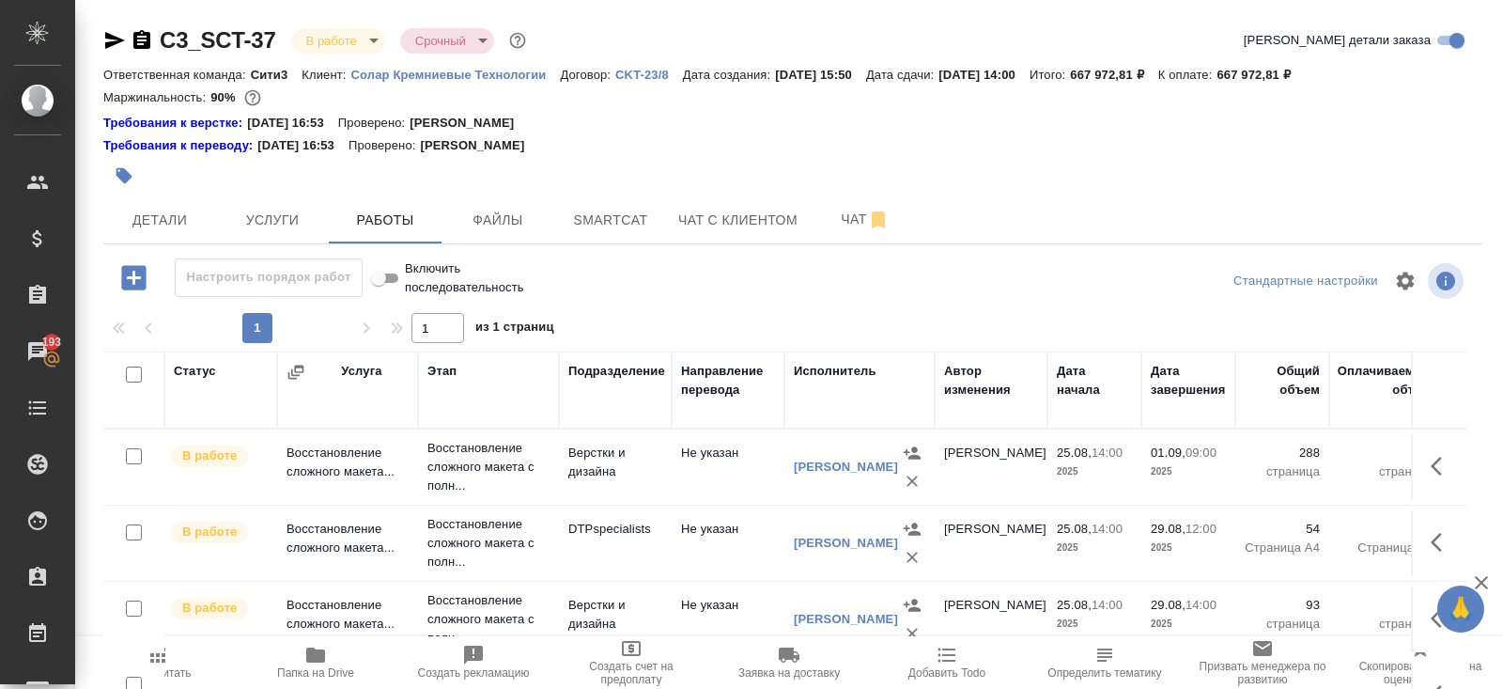
scroll to position [587, 0]
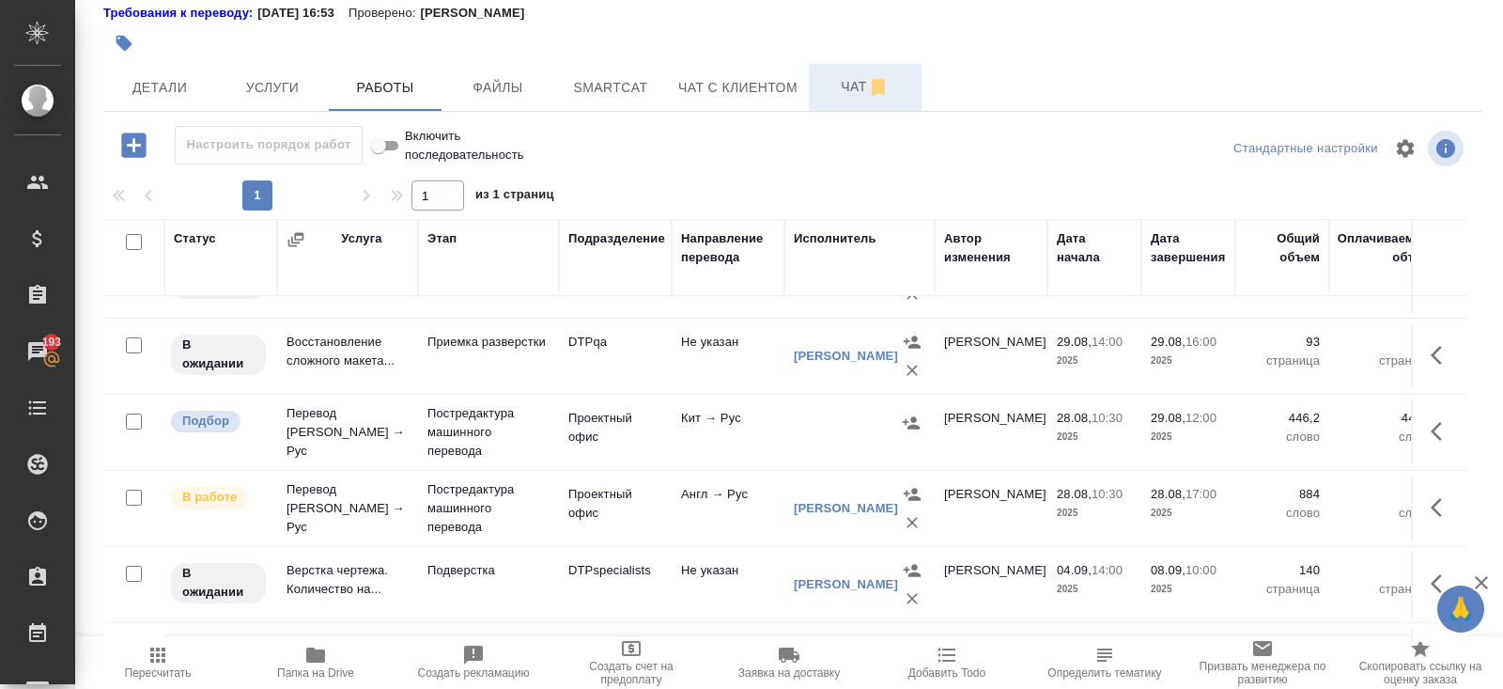
click at [855, 94] on span "Чат" at bounding box center [865, 86] width 90 height 23
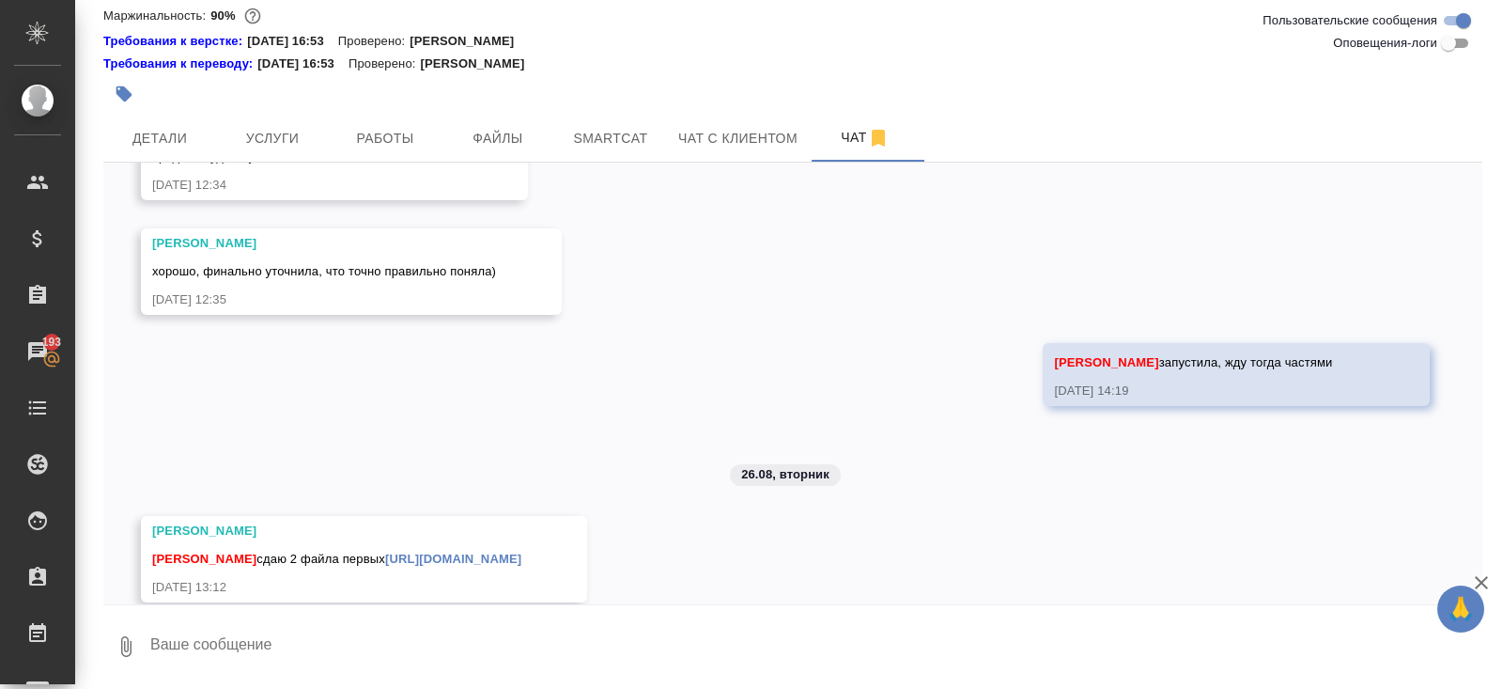
scroll to position [6891, 0]
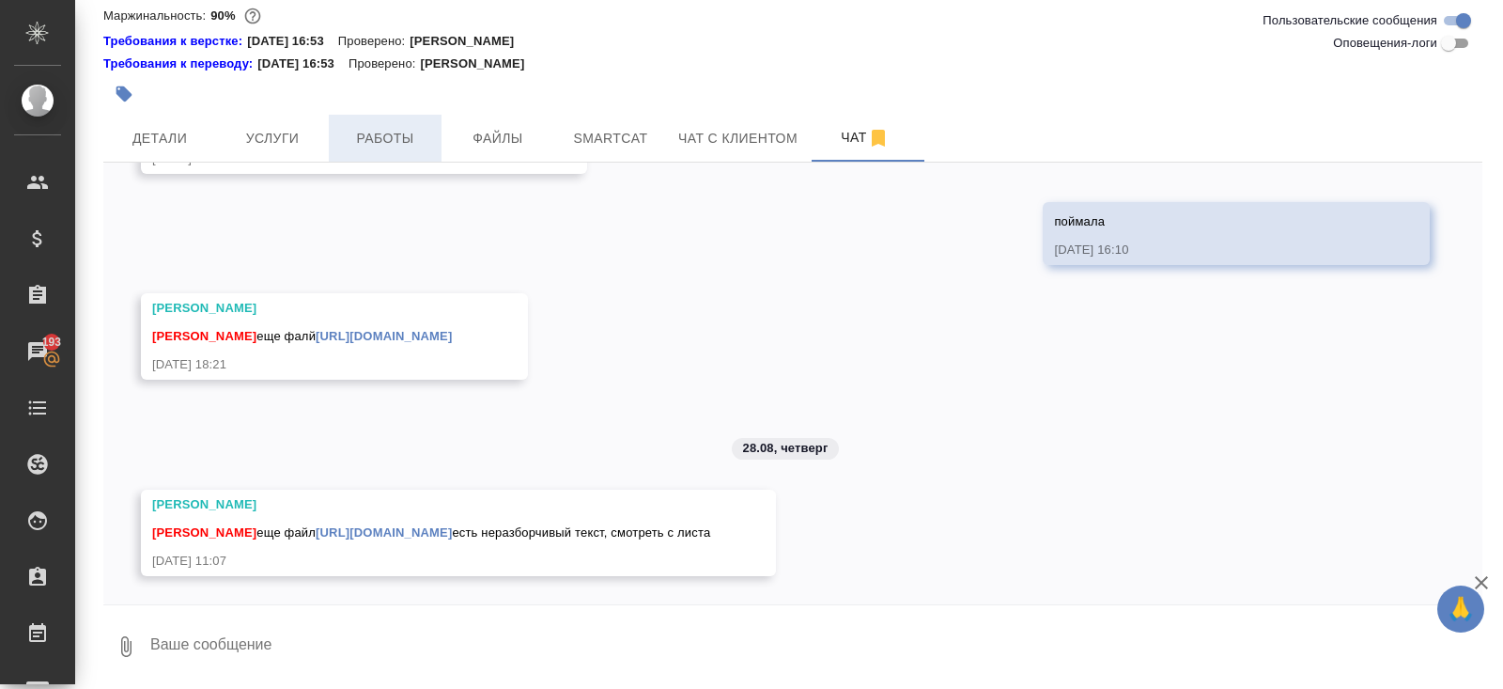
click at [416, 124] on button "Работы" at bounding box center [385, 138] width 113 height 47
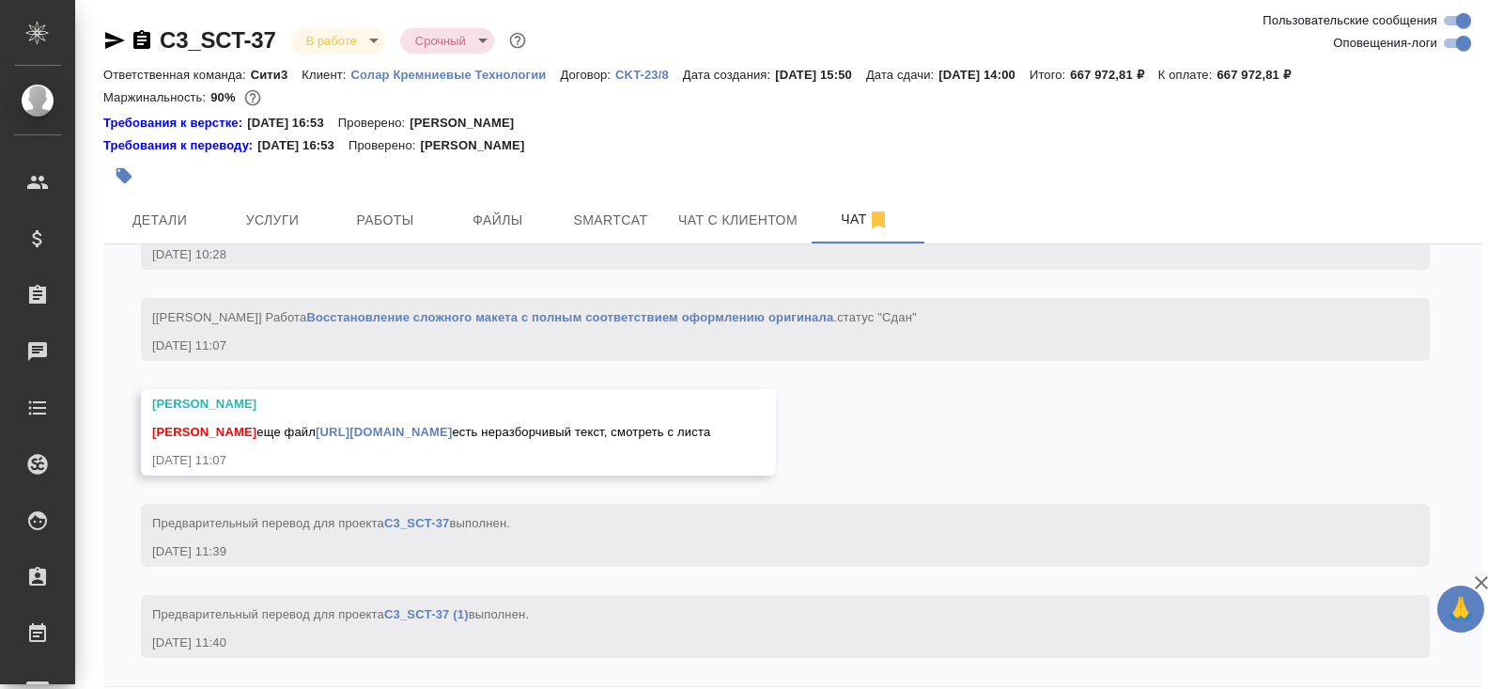
scroll to position [30327, 0]
click at [1456, 47] on input "Оповещения-логи" at bounding box center [1464, 43] width 68 height 23
checkbox input "false"
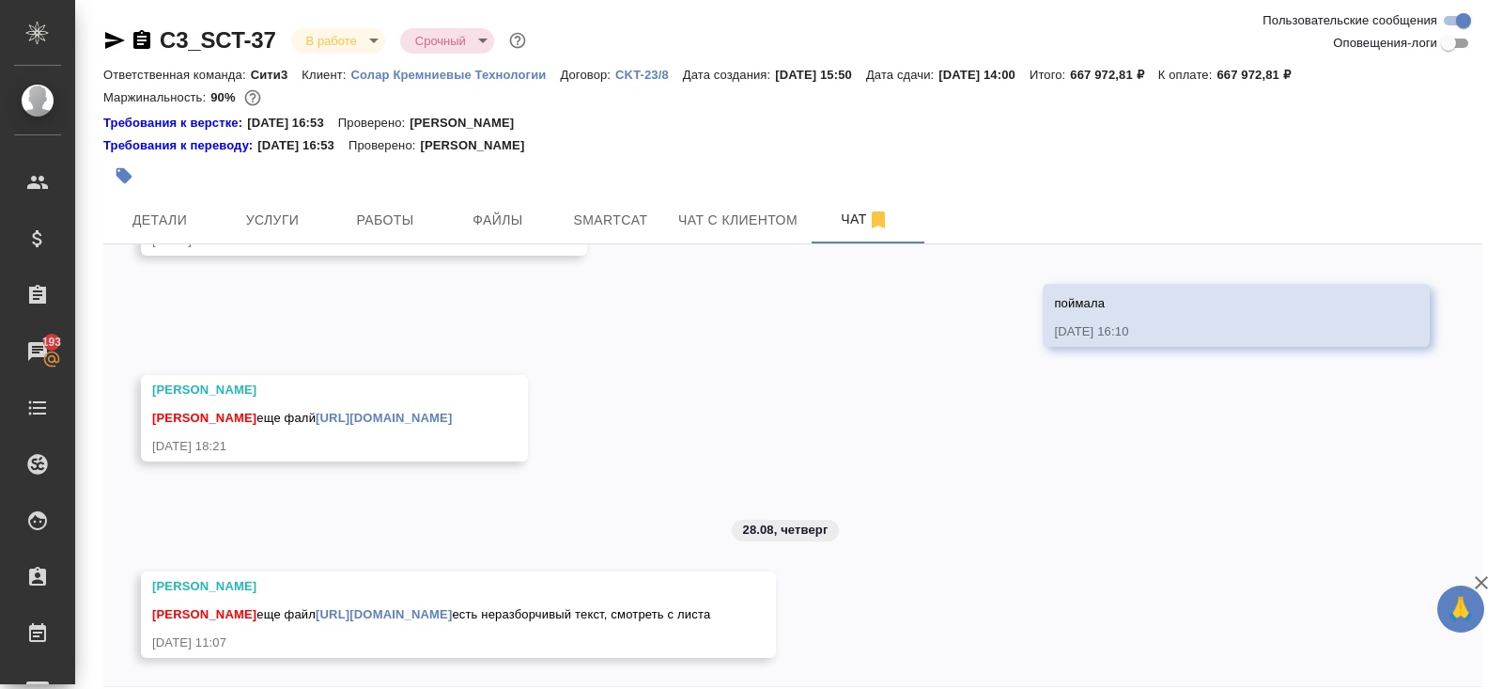
scroll to position [82, 0]
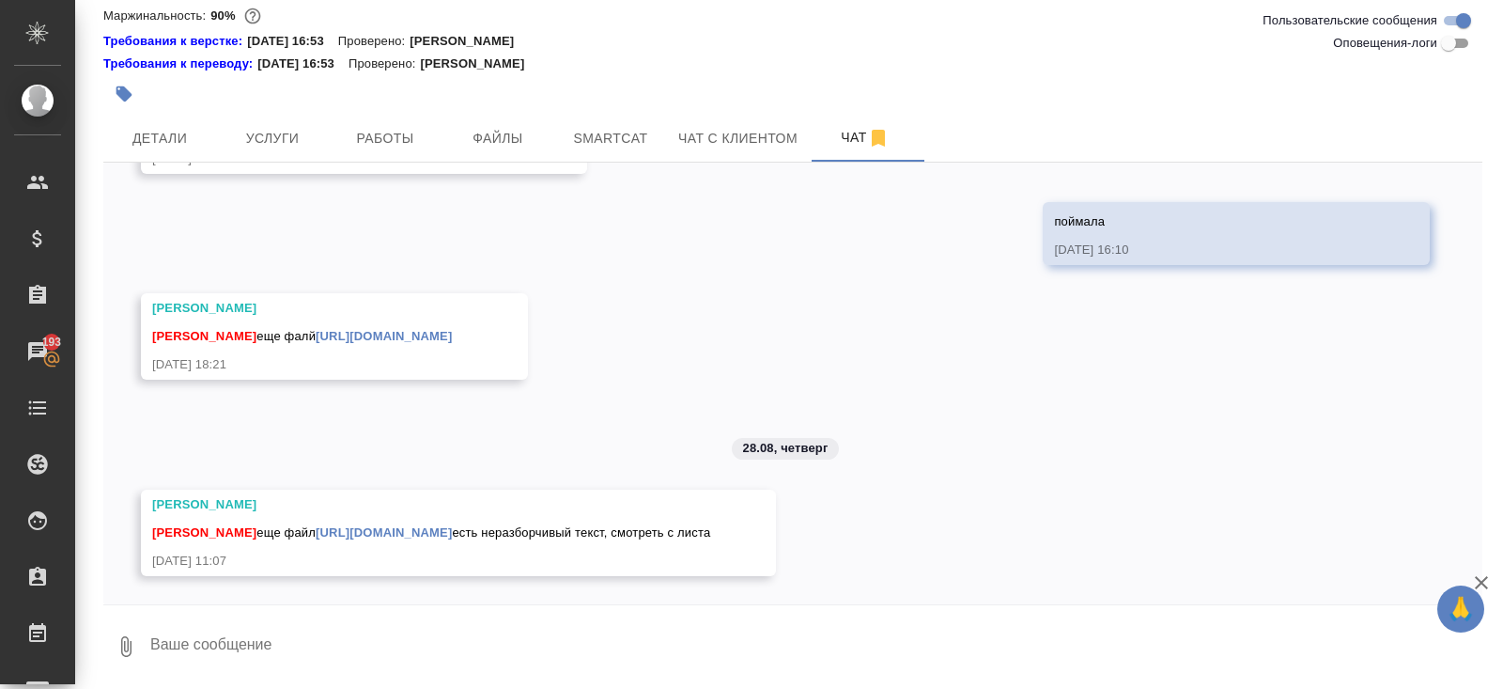
click at [452, 525] on link "[URL][DOMAIN_NAME]" at bounding box center [384, 532] width 136 height 14
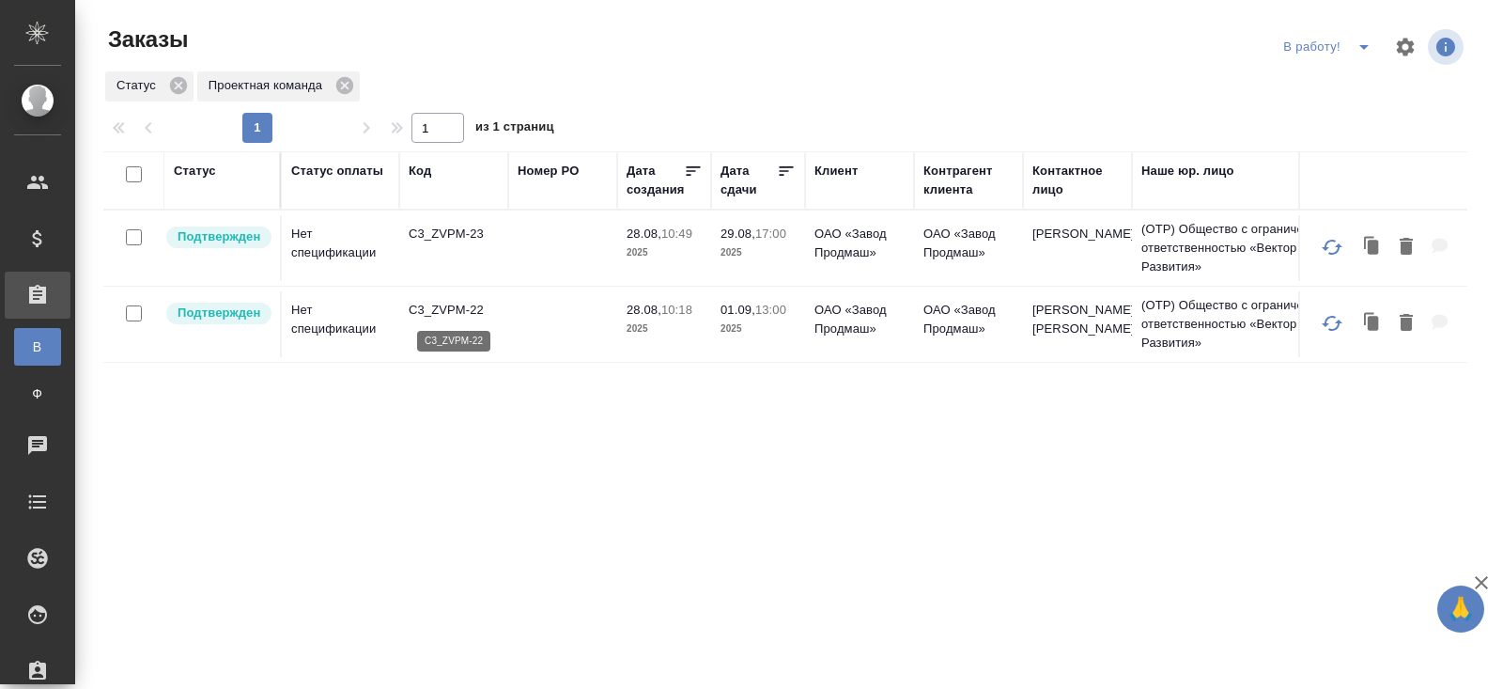
click at [440, 312] on p "C3_ZVPM-22" at bounding box center [454, 310] width 90 height 19
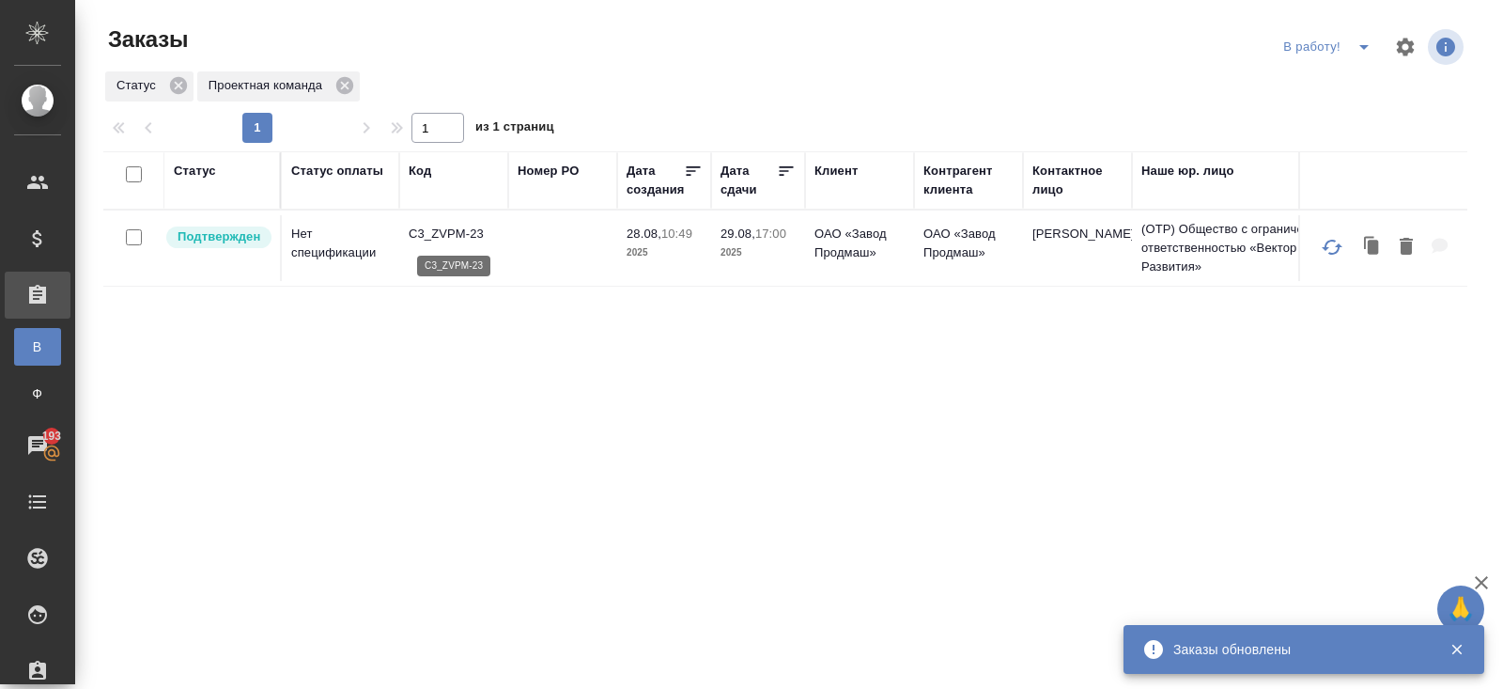
click at [454, 236] on p "C3_ZVPM-23" at bounding box center [454, 234] width 90 height 19
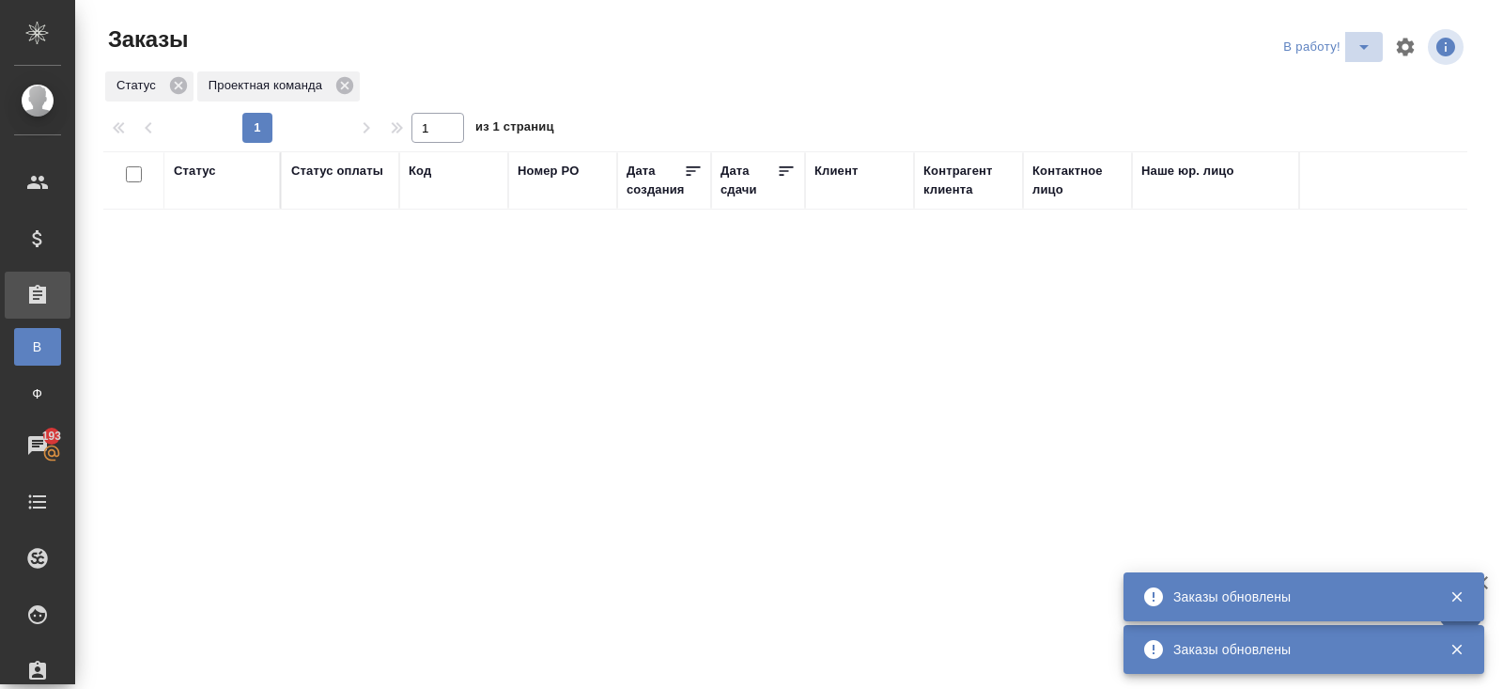
click at [1381, 54] on button "split button" at bounding box center [1365, 47] width 38 height 30
click at [1353, 80] on li "ПМ" at bounding box center [1330, 85] width 104 height 30
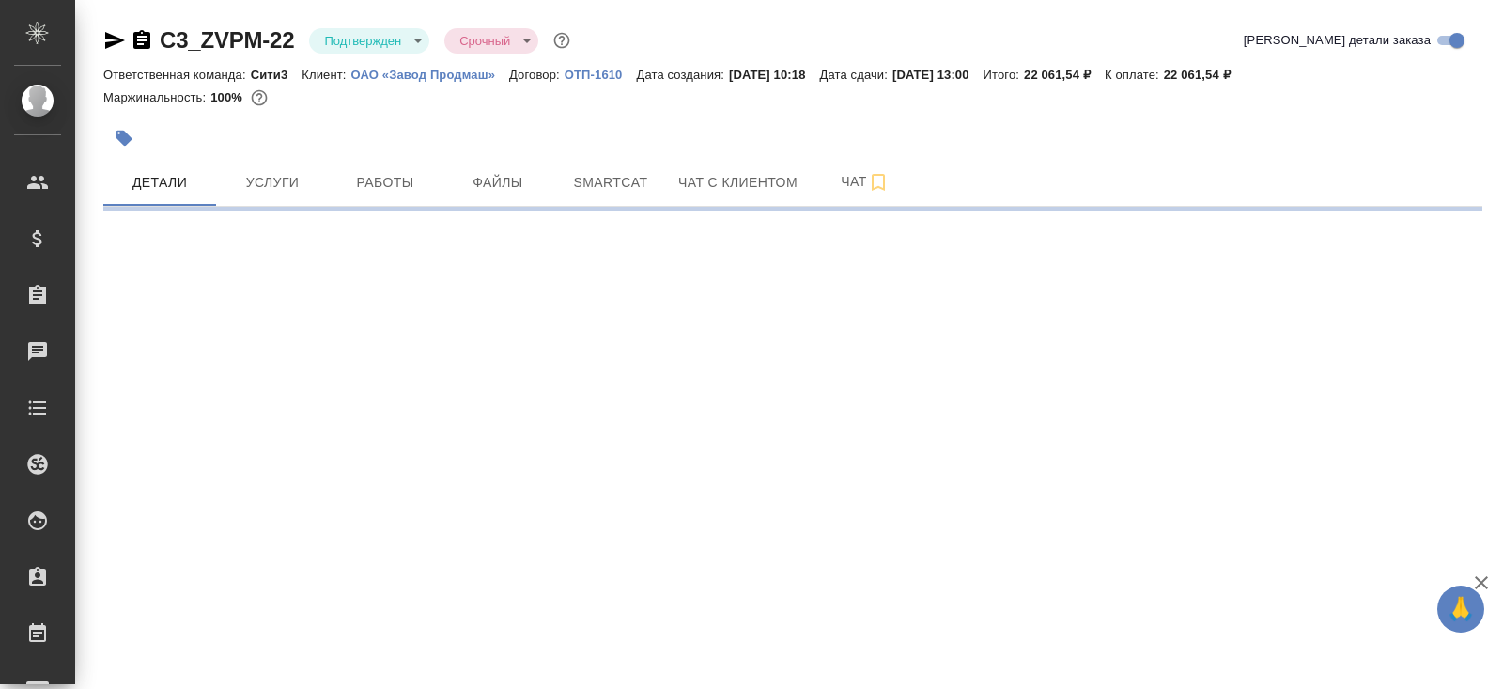
select select "RU"
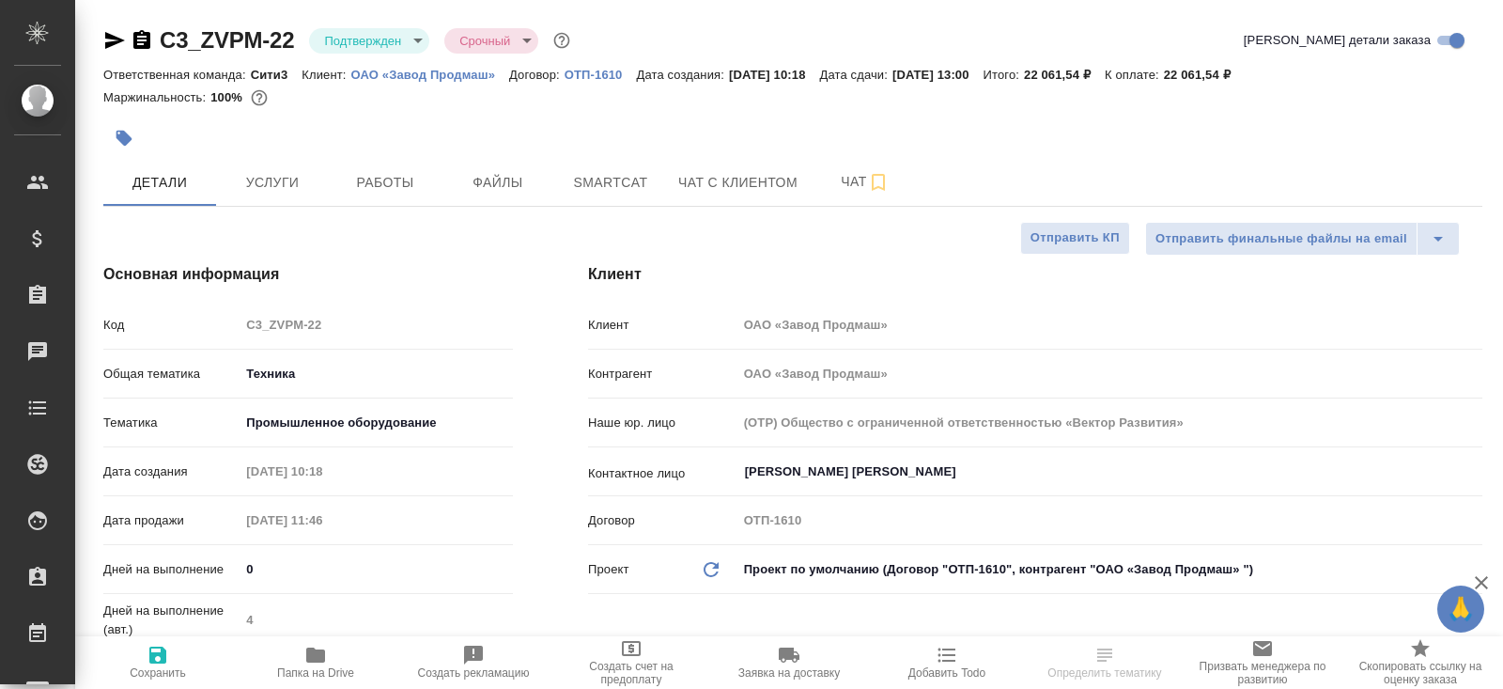
type textarea "x"
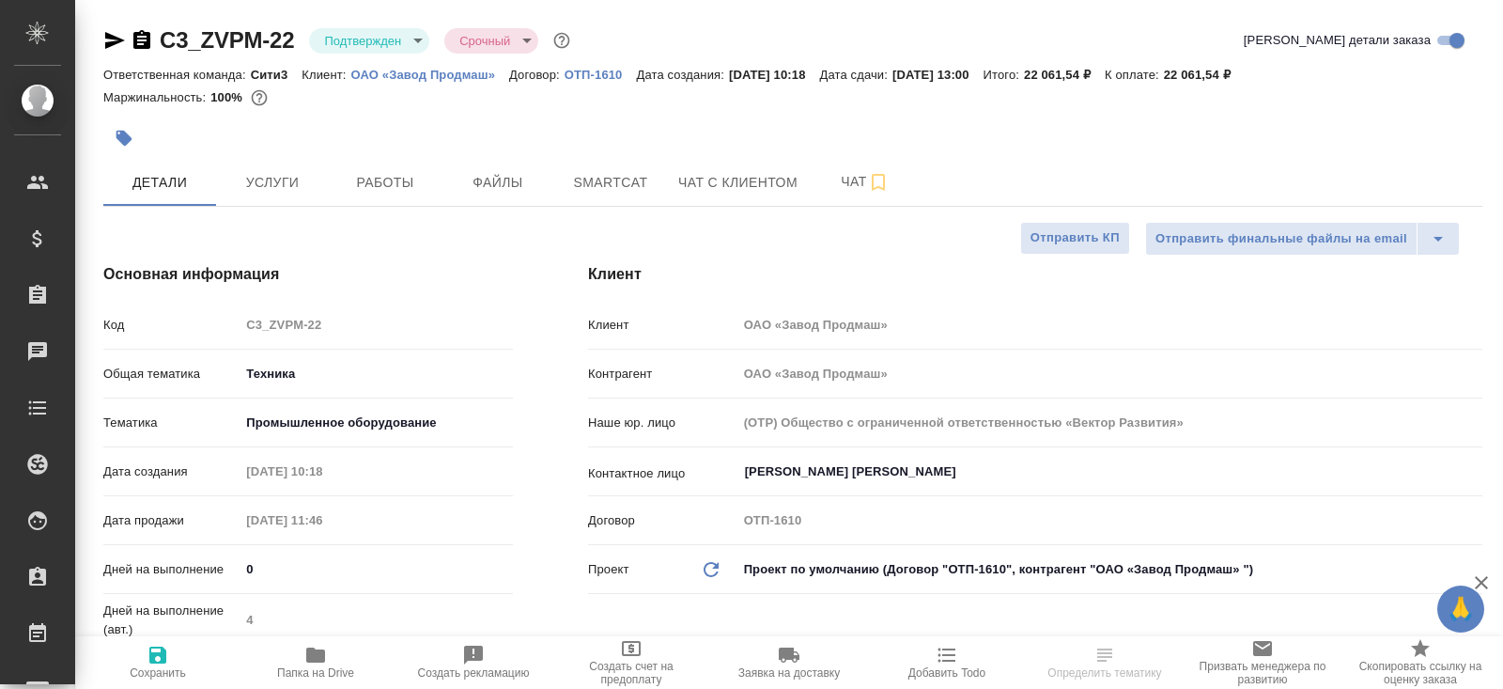
type textarea "x"
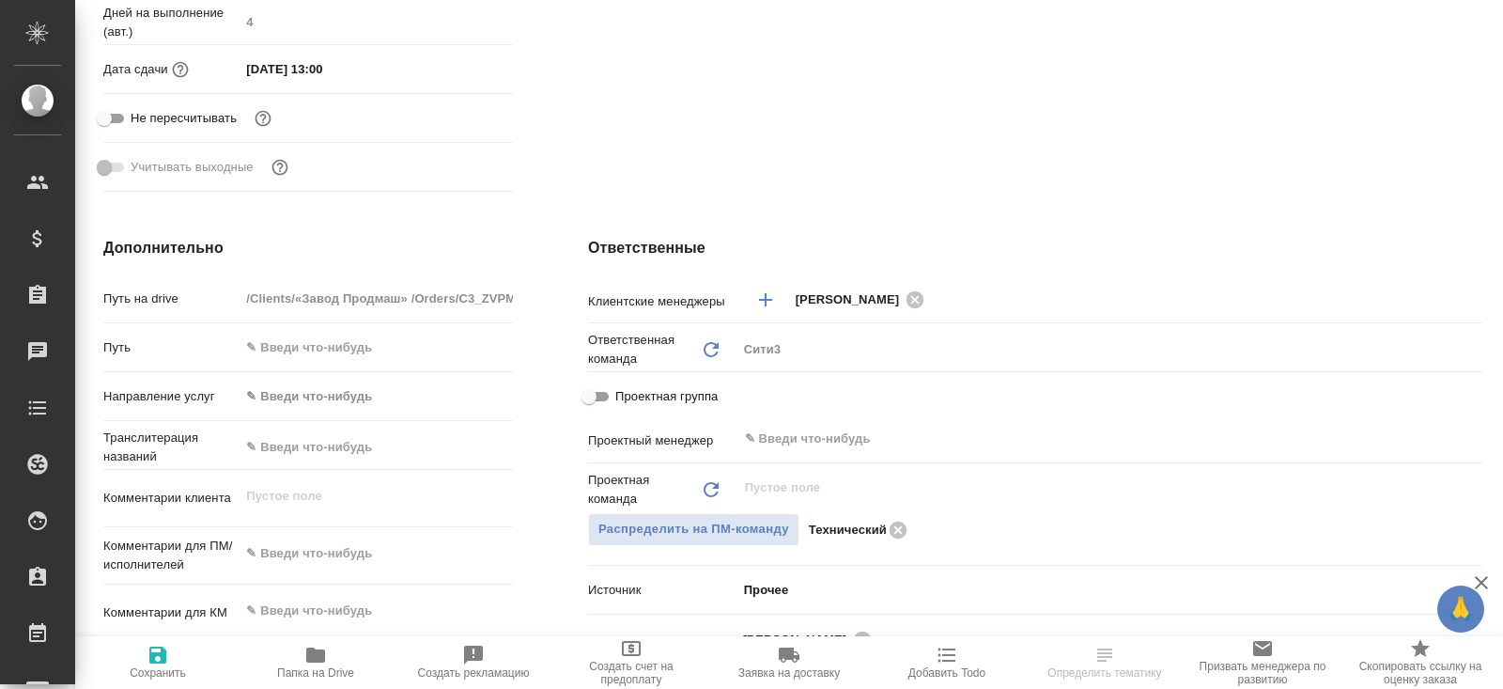
scroll to position [701, 0]
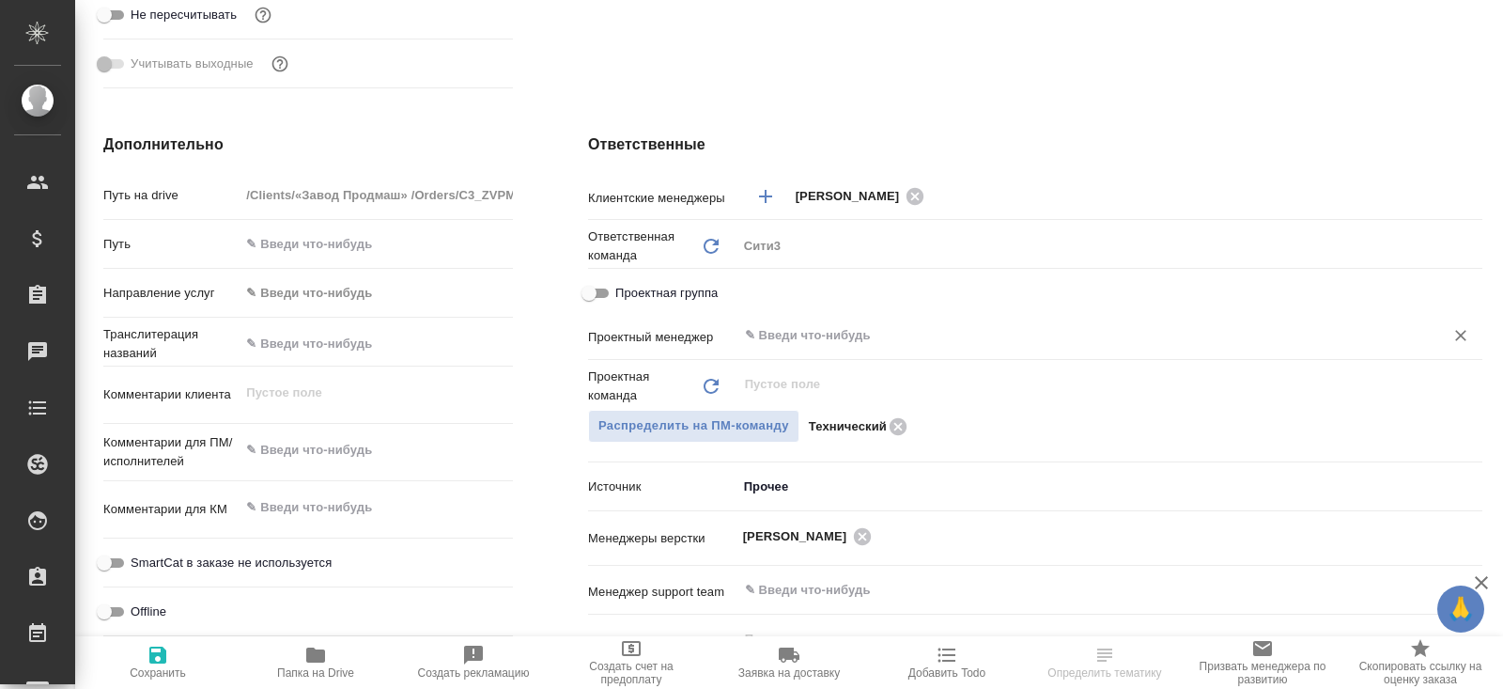
click at [800, 333] on input "text" at bounding box center [1078, 335] width 671 height 23
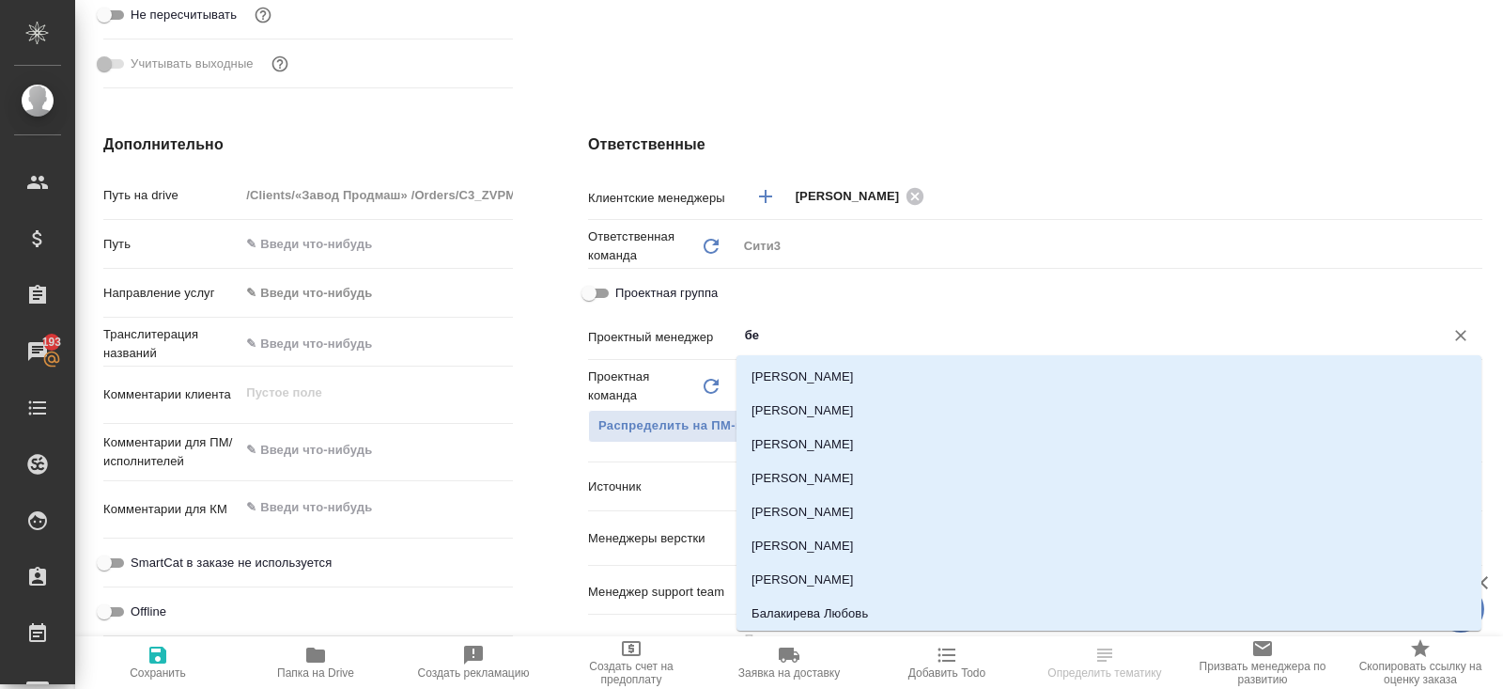
type input "бел"
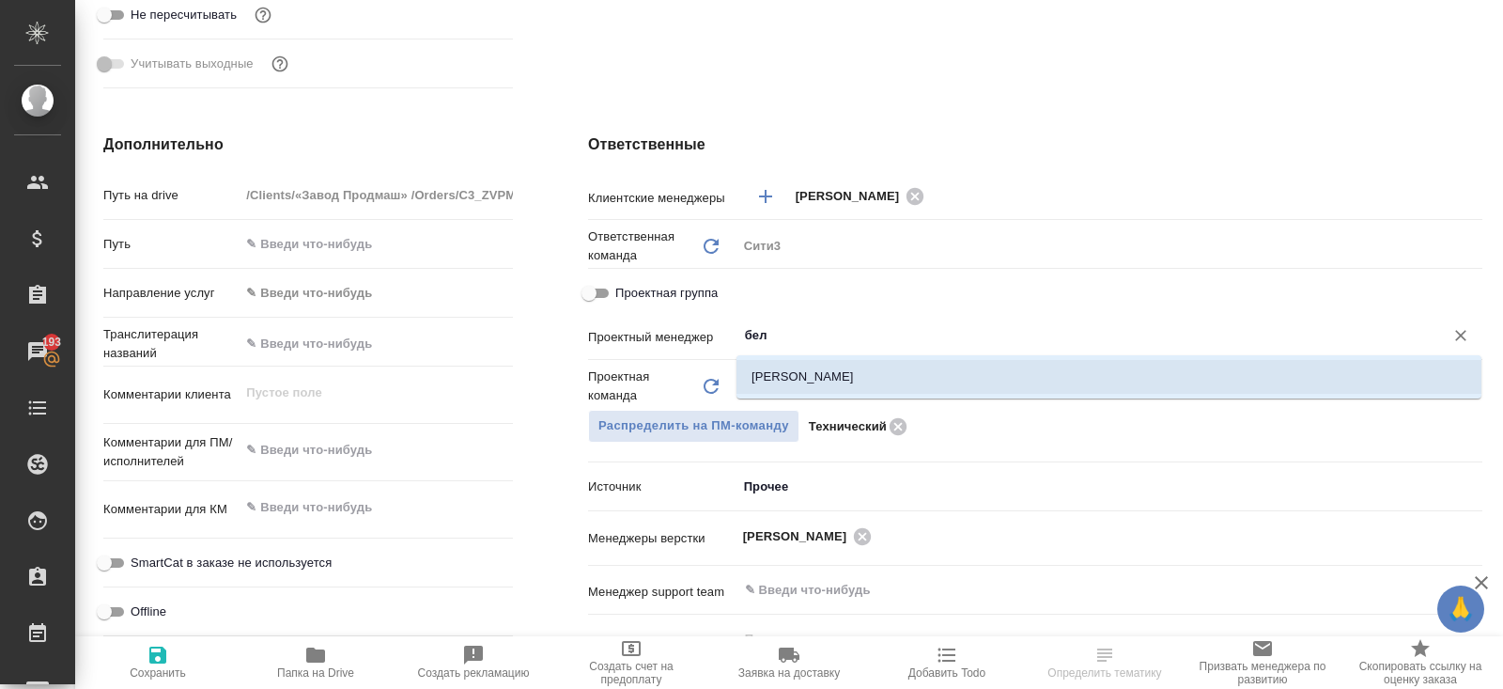
click at [771, 375] on li "[PERSON_NAME]" at bounding box center [1109, 377] width 745 height 34
type textarea "x"
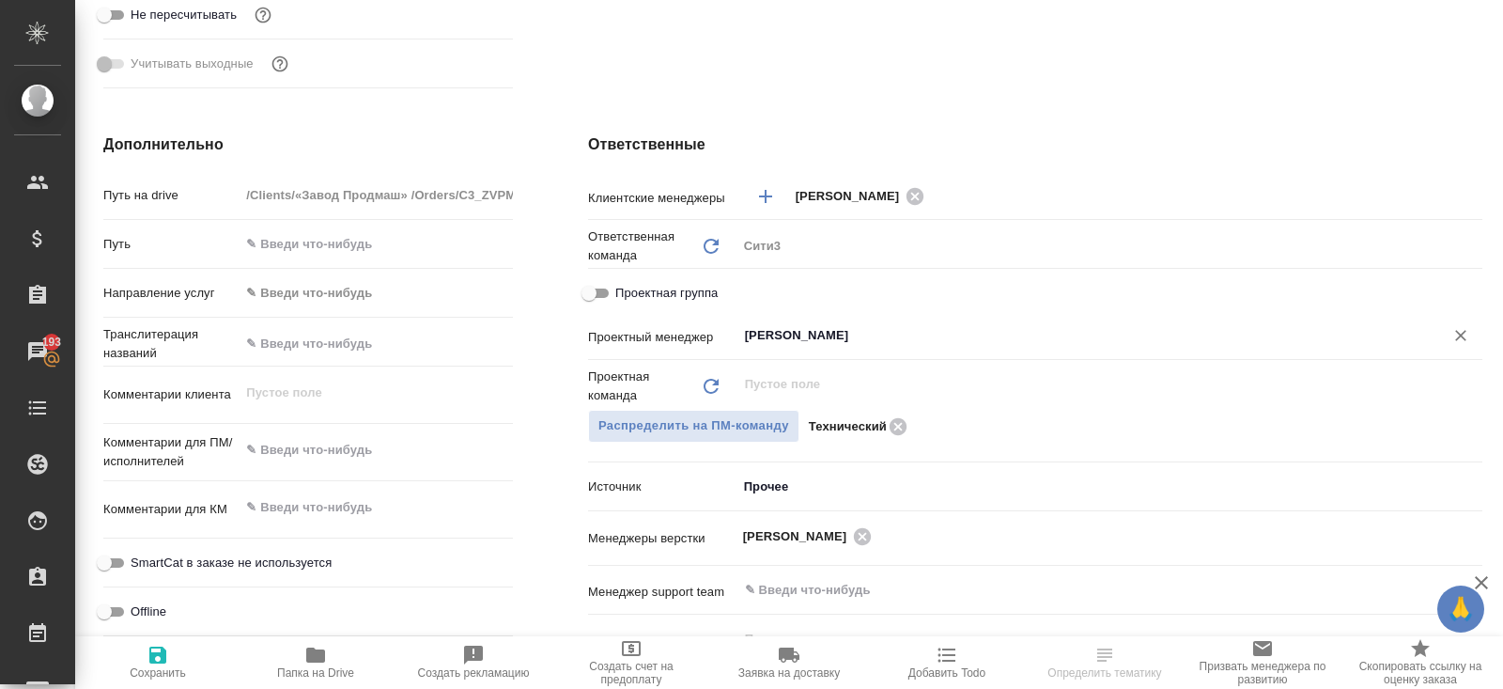
type input "[PERSON_NAME]"
click at [160, 659] on icon "button" at bounding box center [158, 655] width 23 height 23
type textarea "x"
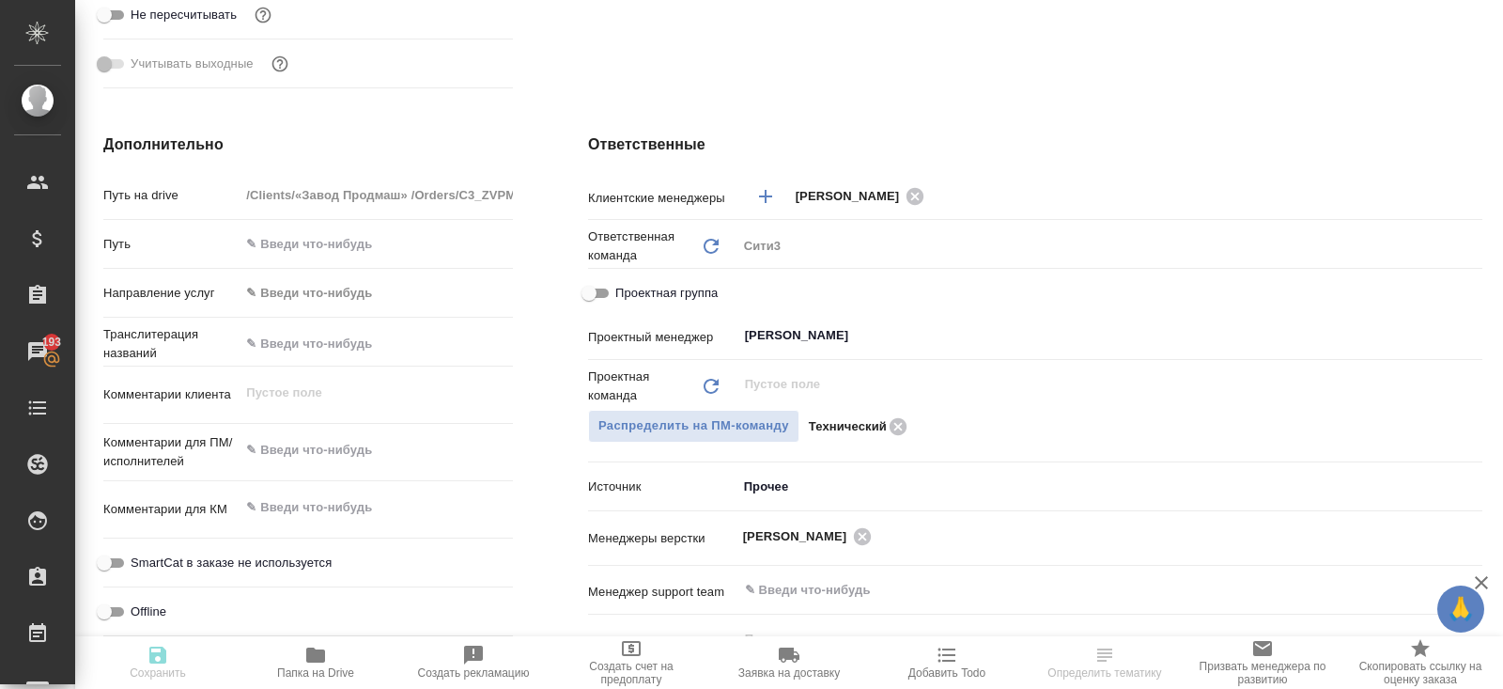
type textarea "x"
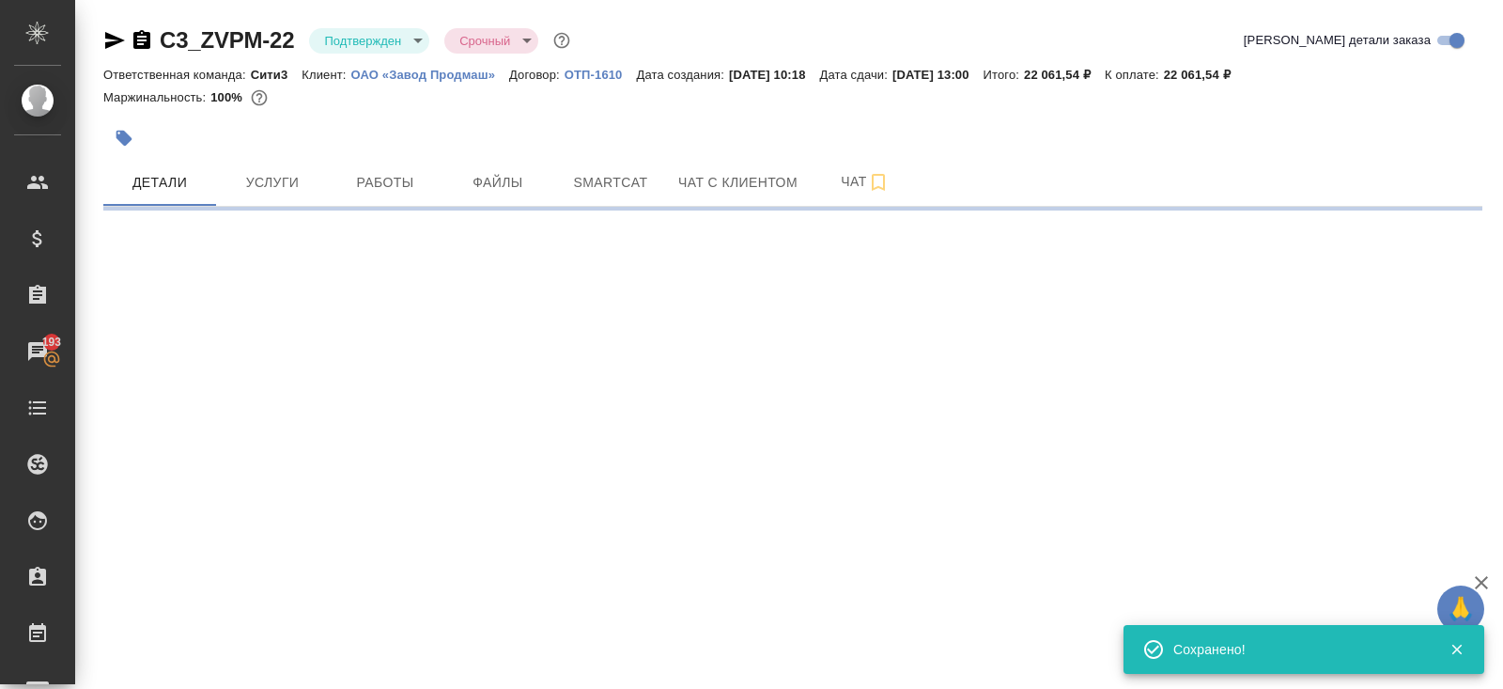
select select "RU"
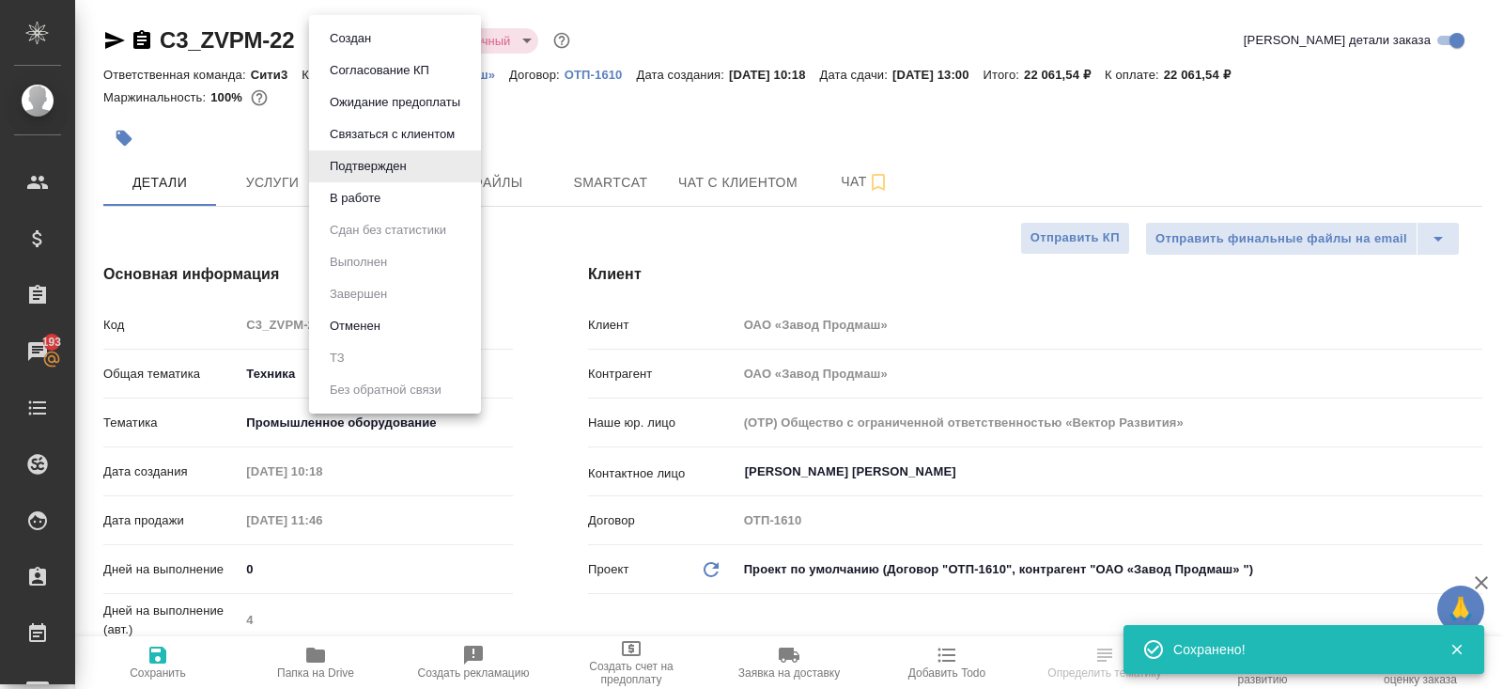
click at [366, 43] on body "🙏 .cls-1 fill:#fff; AWATERA Belyakova Yulia Клиенты Спецификации Заказы 193 Чат…" at bounding box center [751, 344] width 1503 height 689
type textarea "x"
click at [366, 200] on button "В работе" at bounding box center [355, 198] width 62 height 21
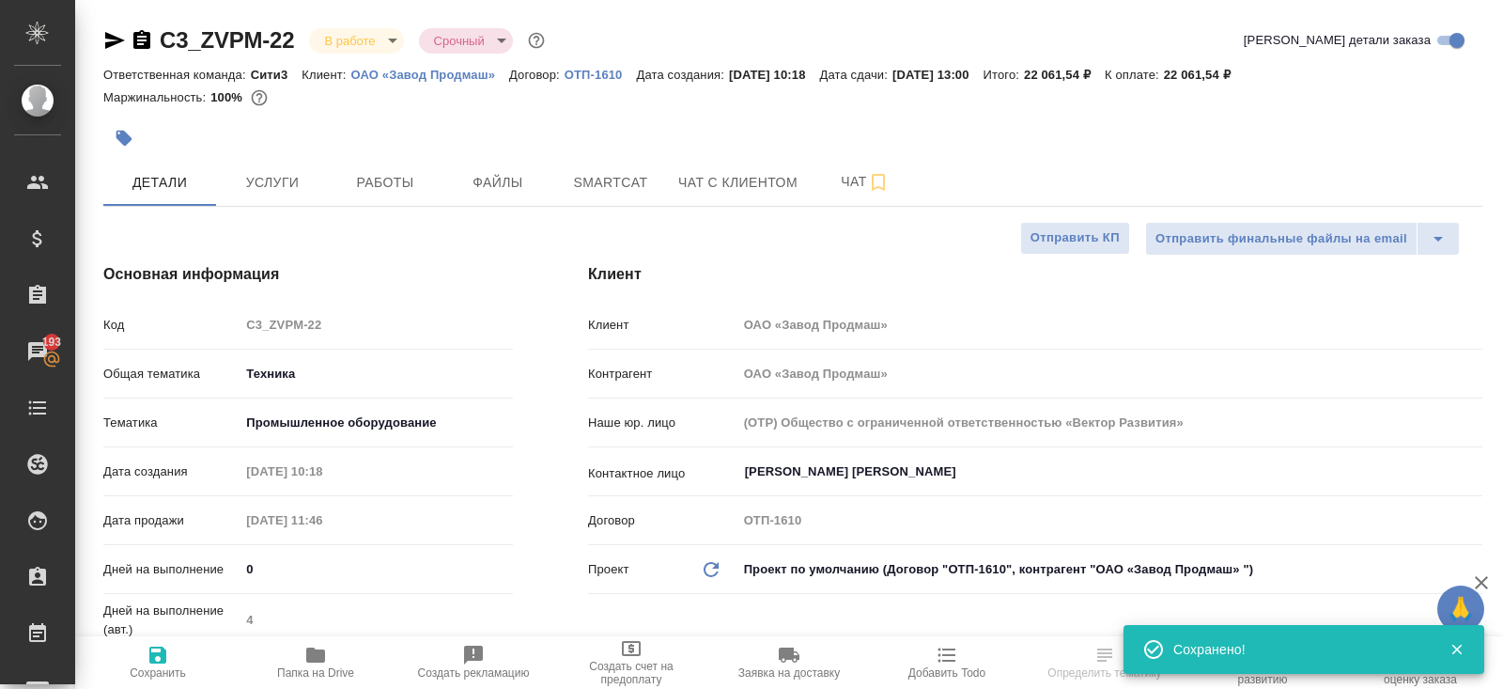
select select "RU"
type textarea "x"
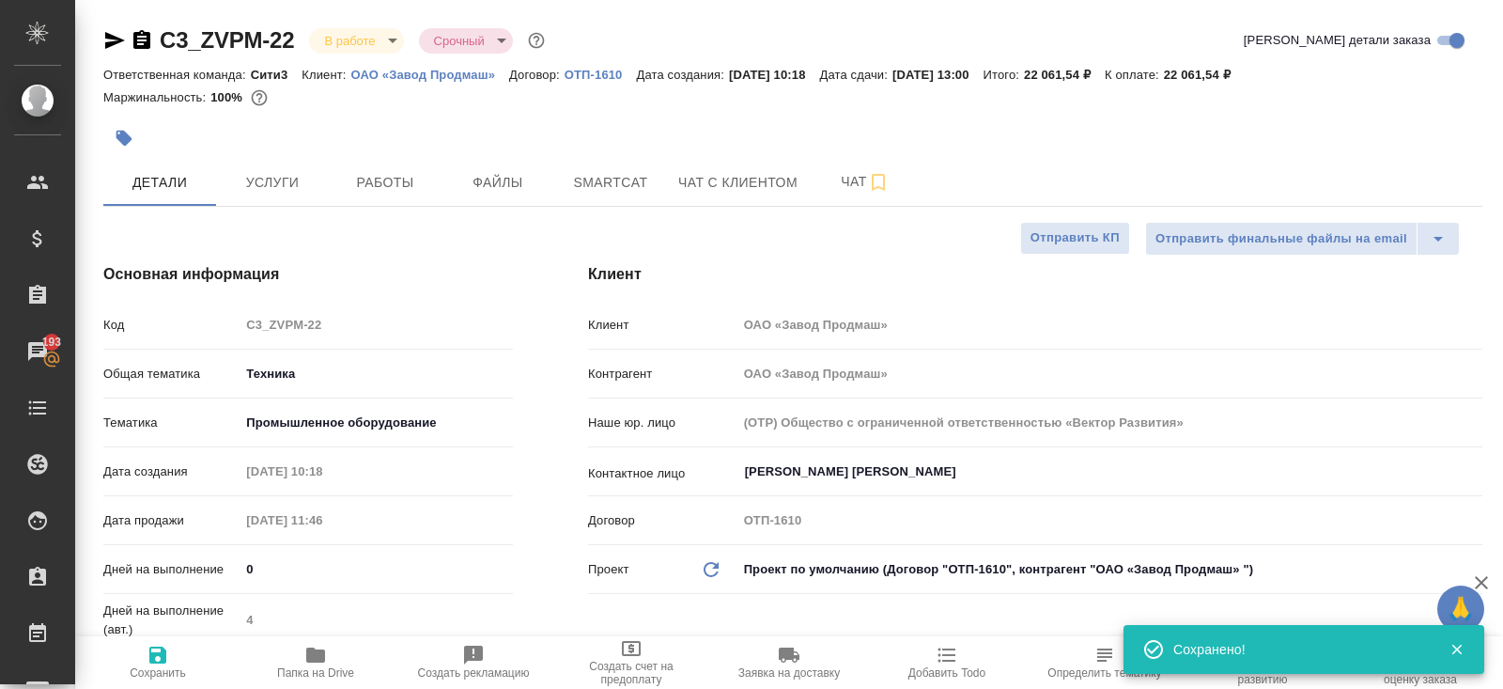
type textarea "x"
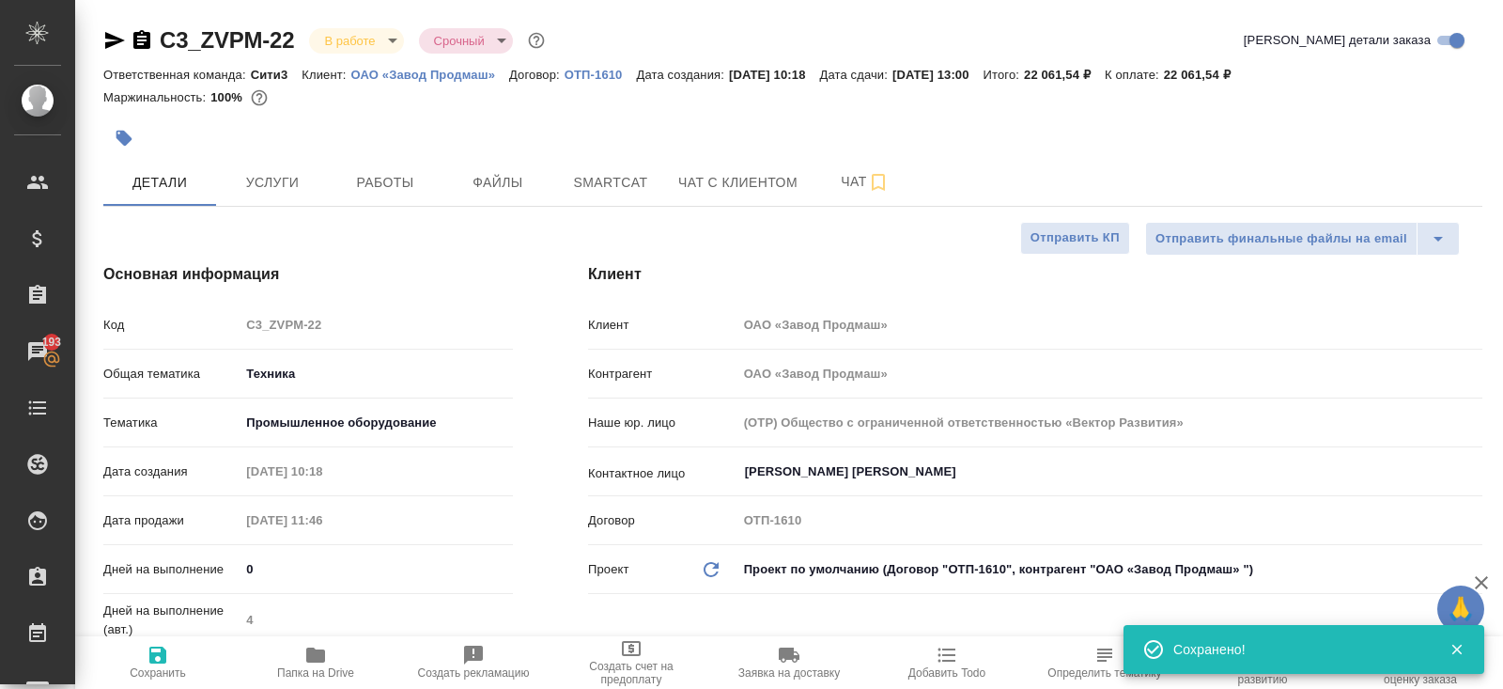
type textarea "x"
click at [844, 203] on button "Чат" at bounding box center [865, 182] width 113 height 47
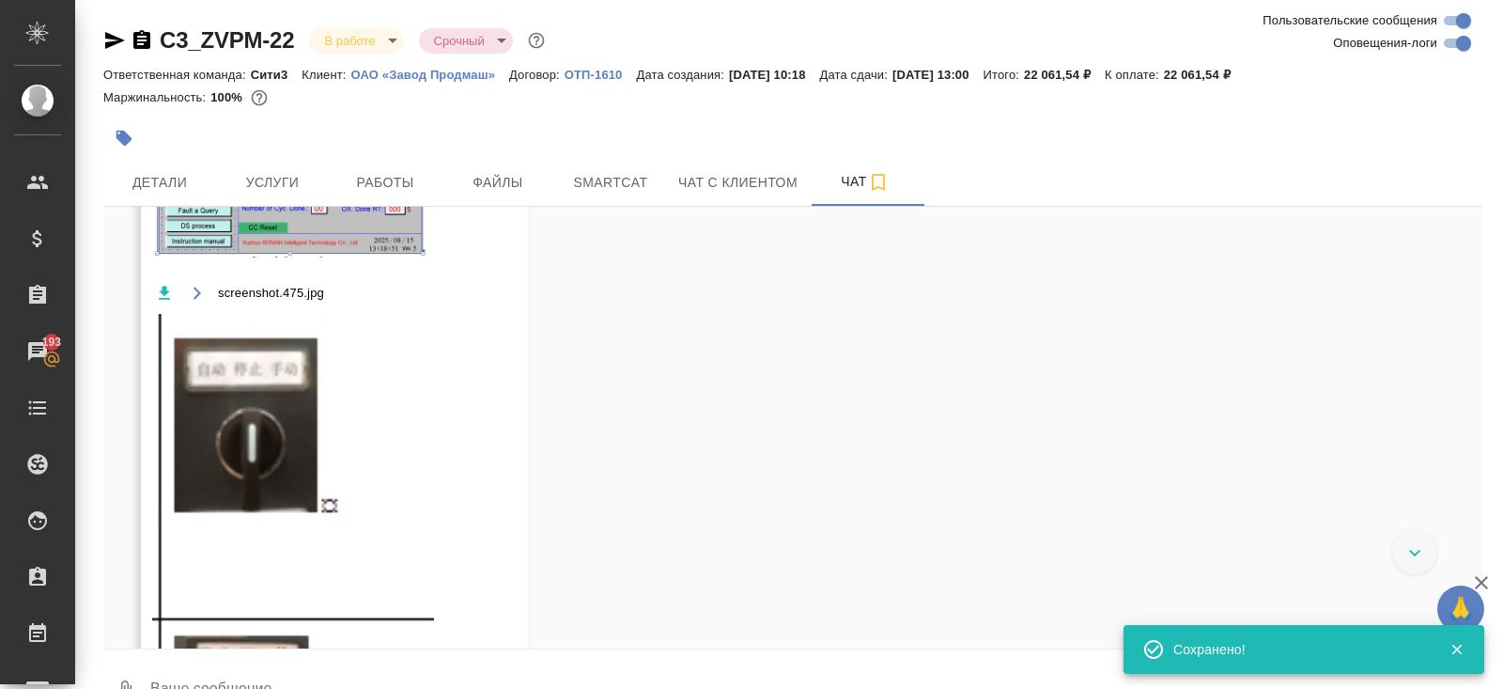
click at [1459, 33] on input "Оповещения-логи" at bounding box center [1464, 43] width 68 height 23
checkbox input "false"
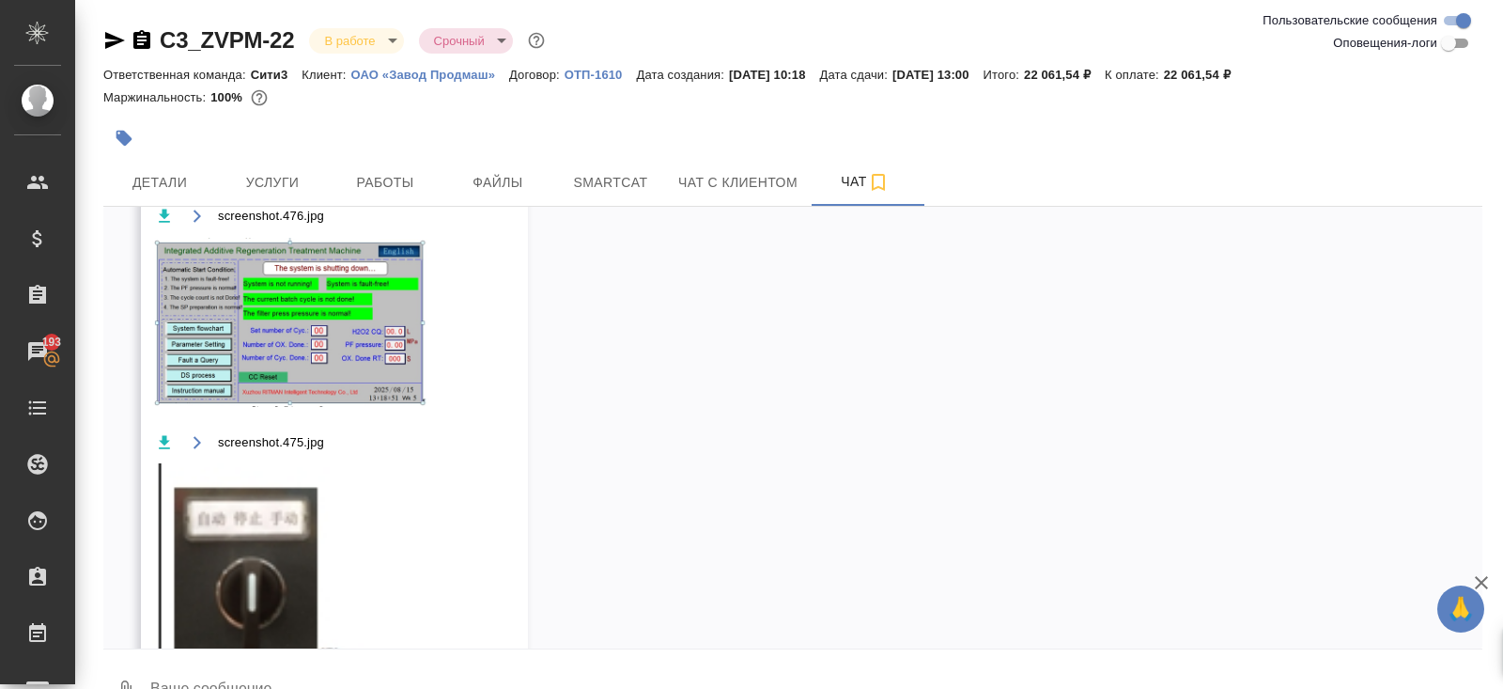
scroll to position [1757, 0]
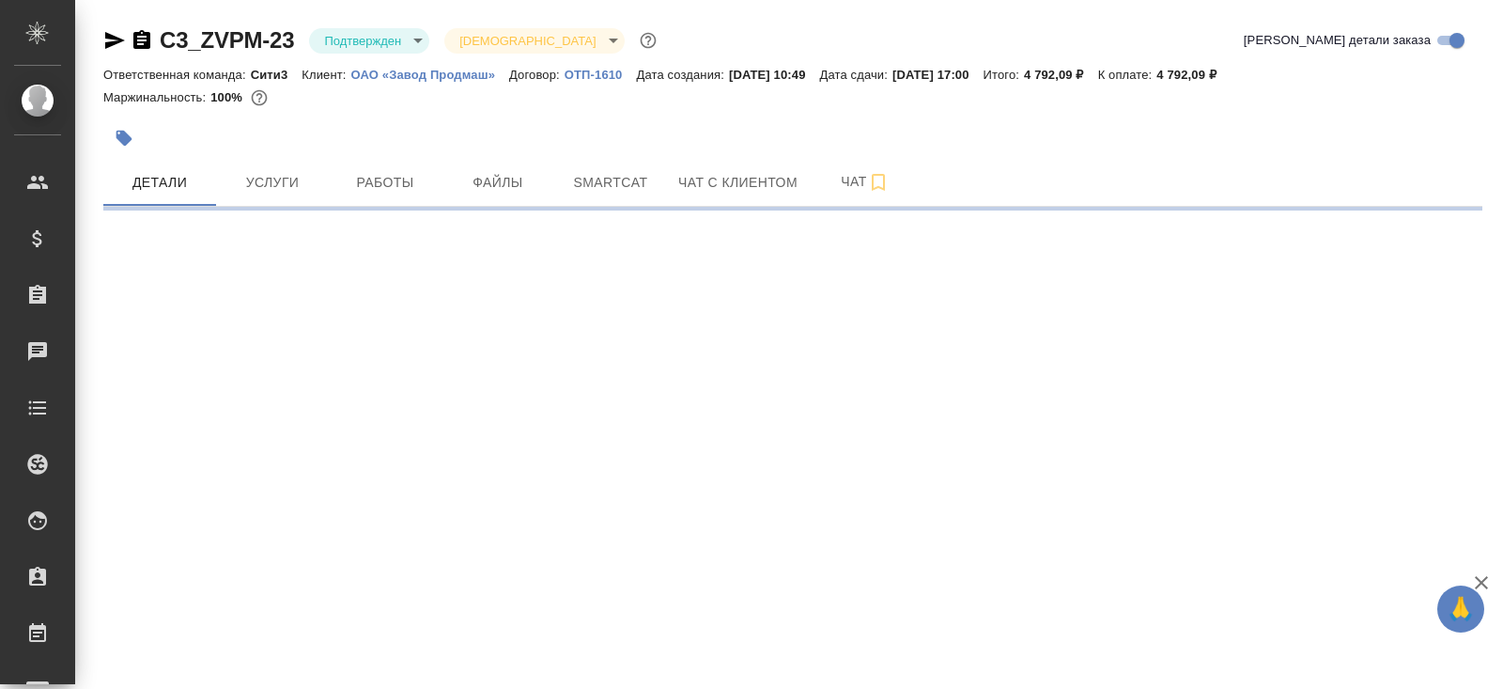
select select "RU"
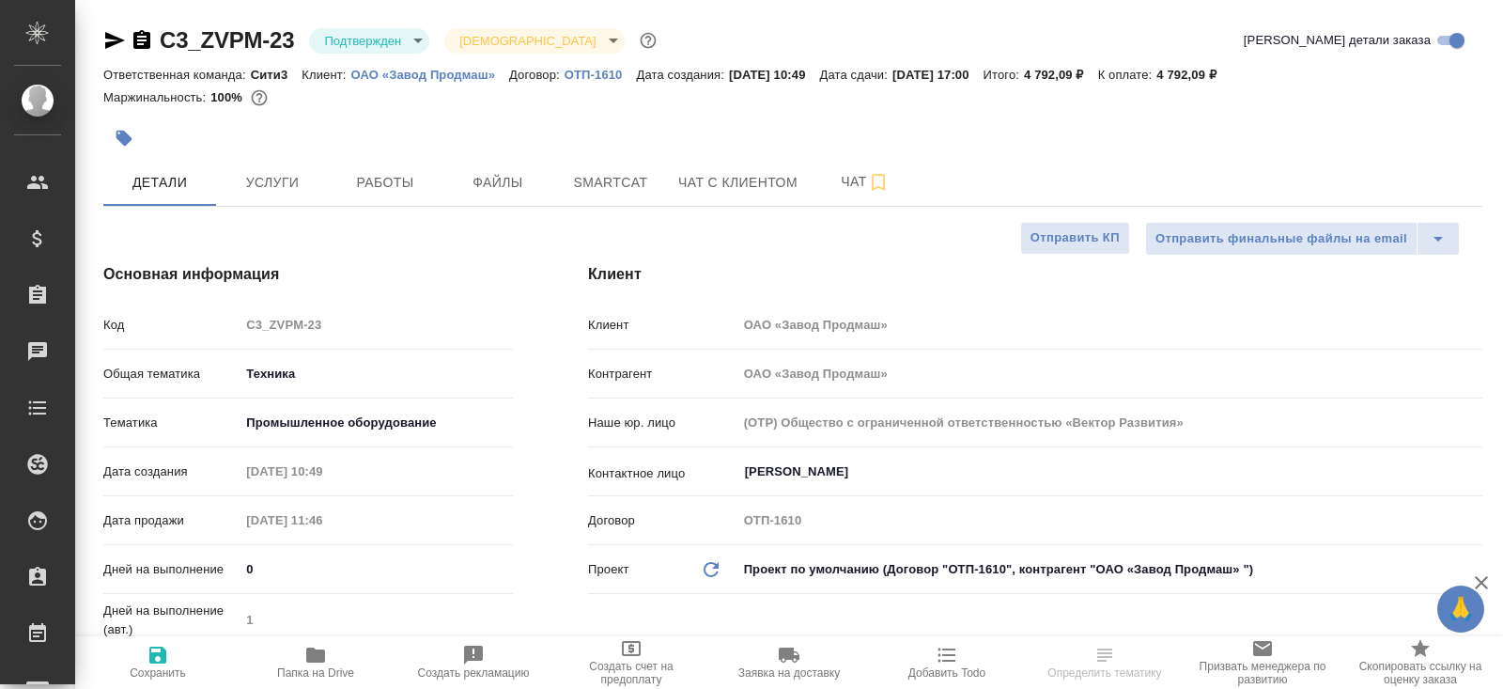
type textarea "x"
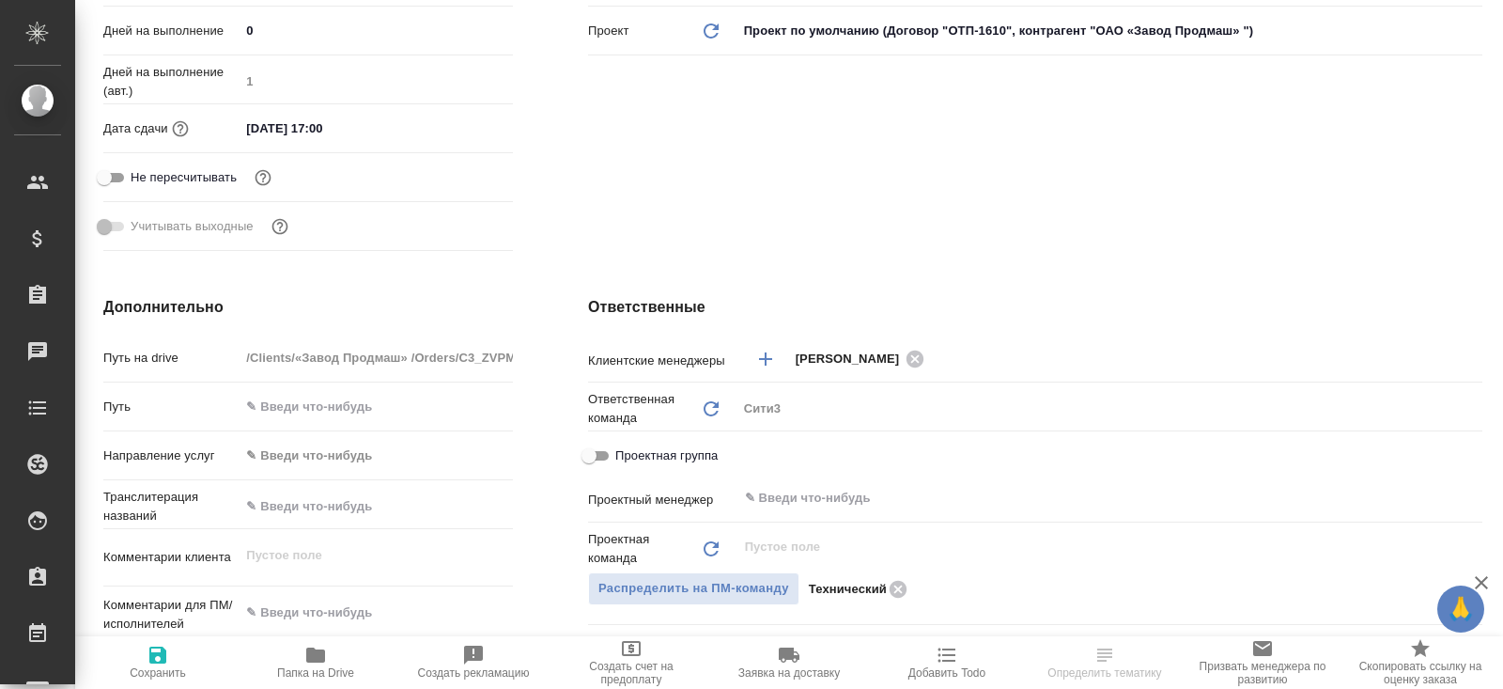
type textarea "x"
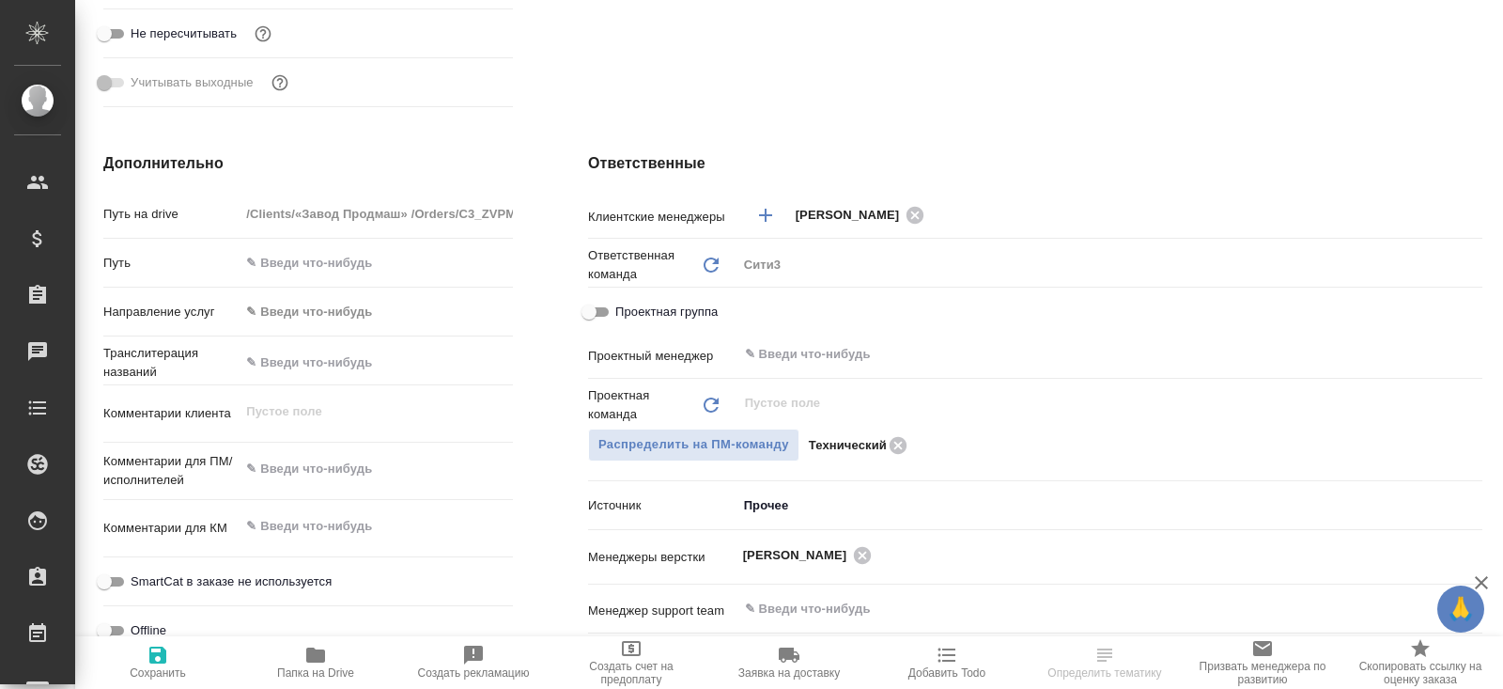
scroll to position [692, 0]
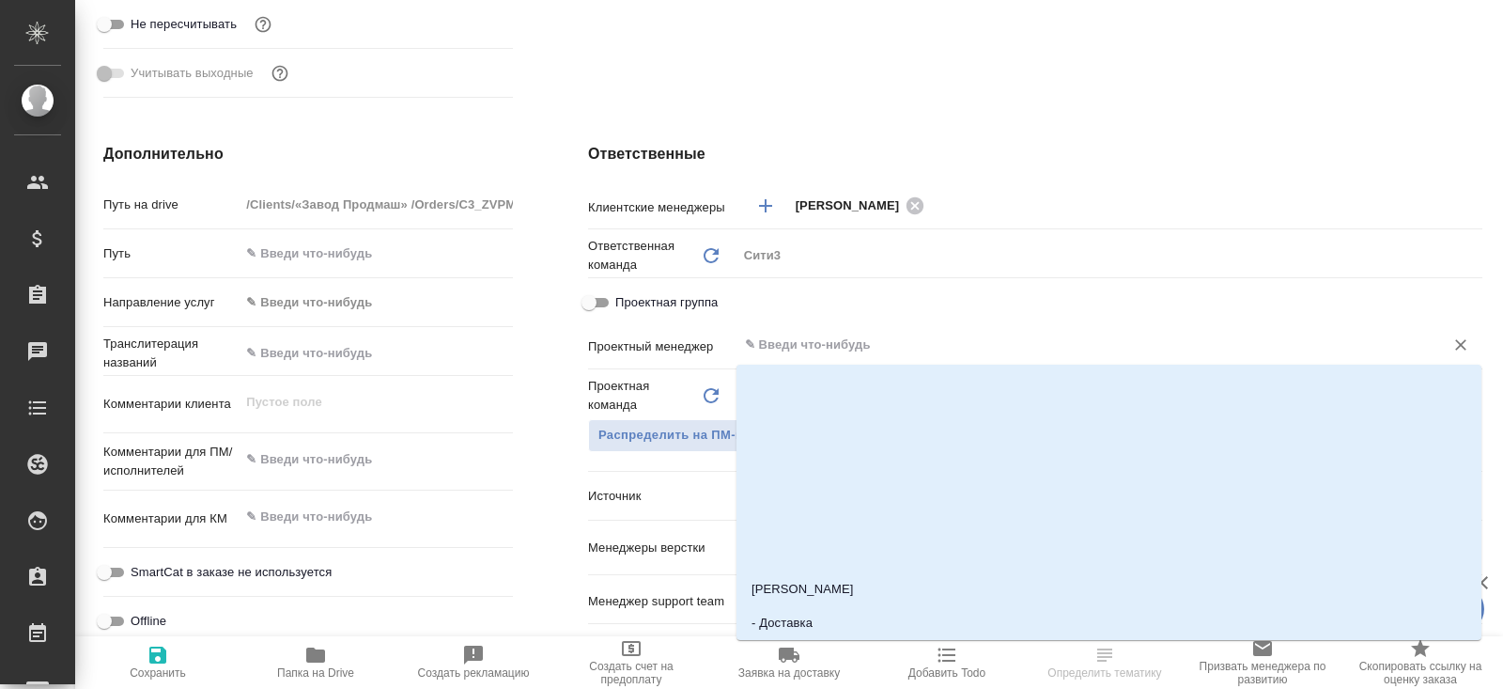
click at [861, 351] on input "text" at bounding box center [1078, 345] width 671 height 23
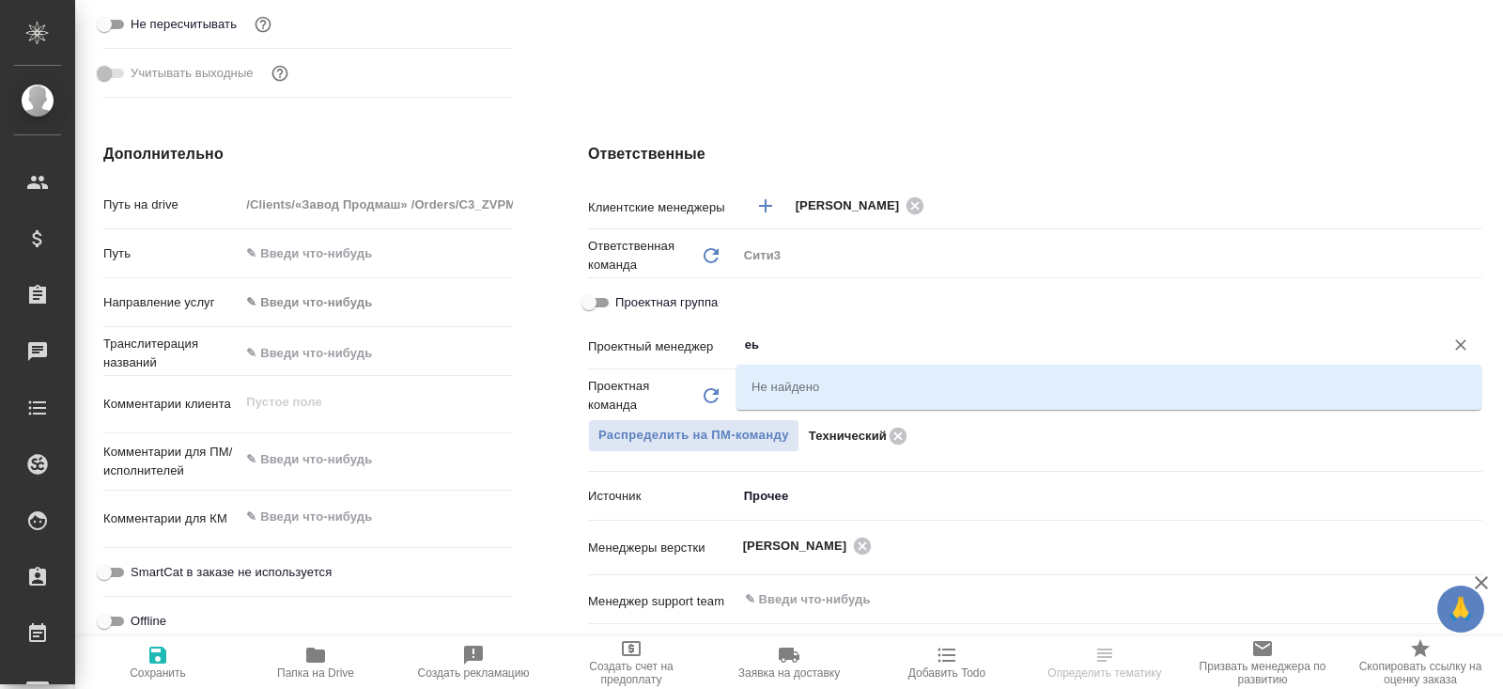
type input "е"
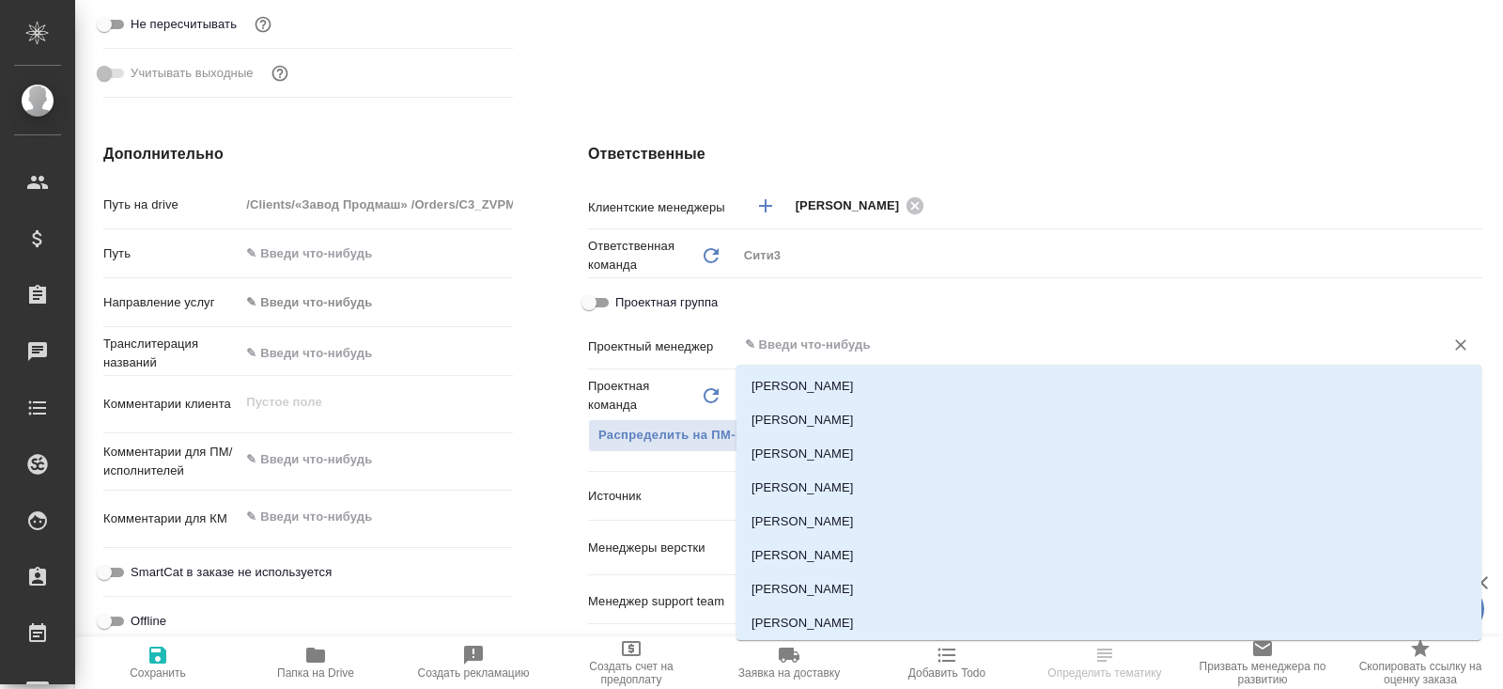
type textarea "x"
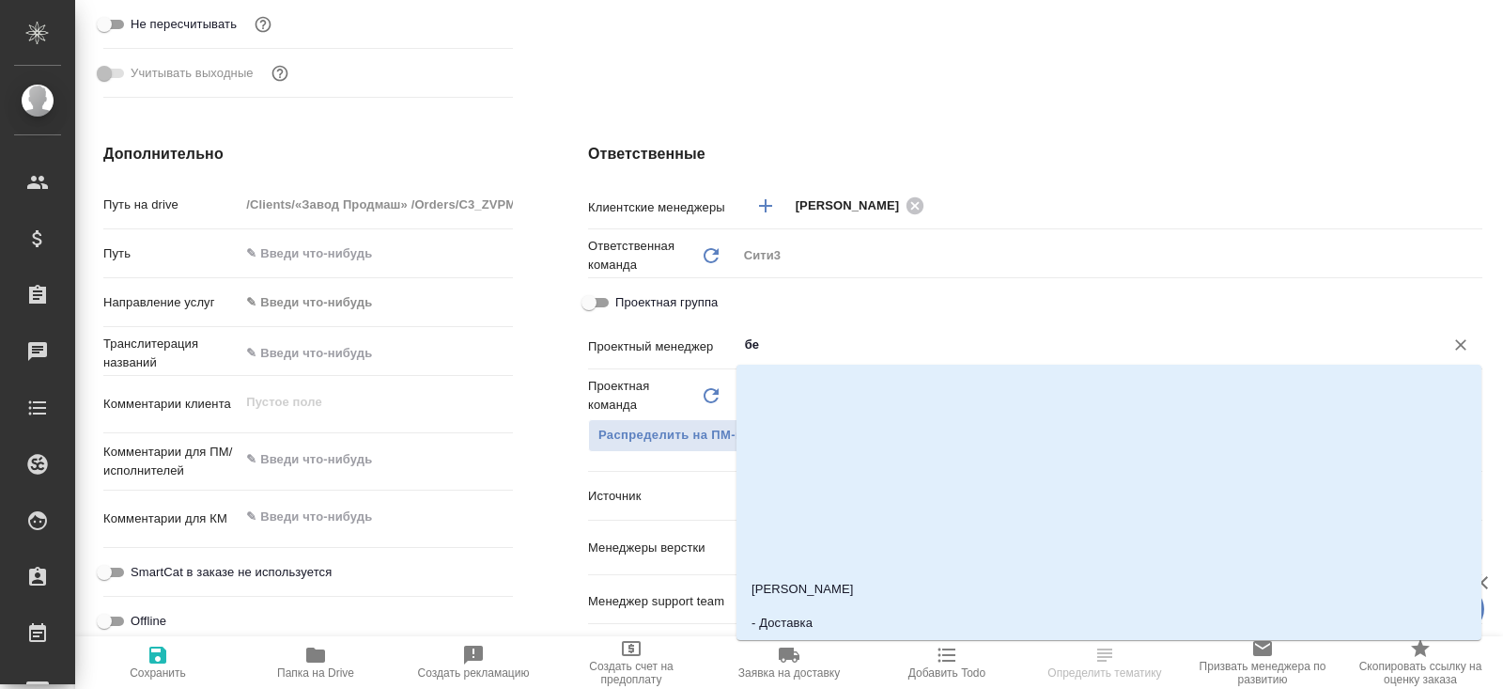
type input "бел"
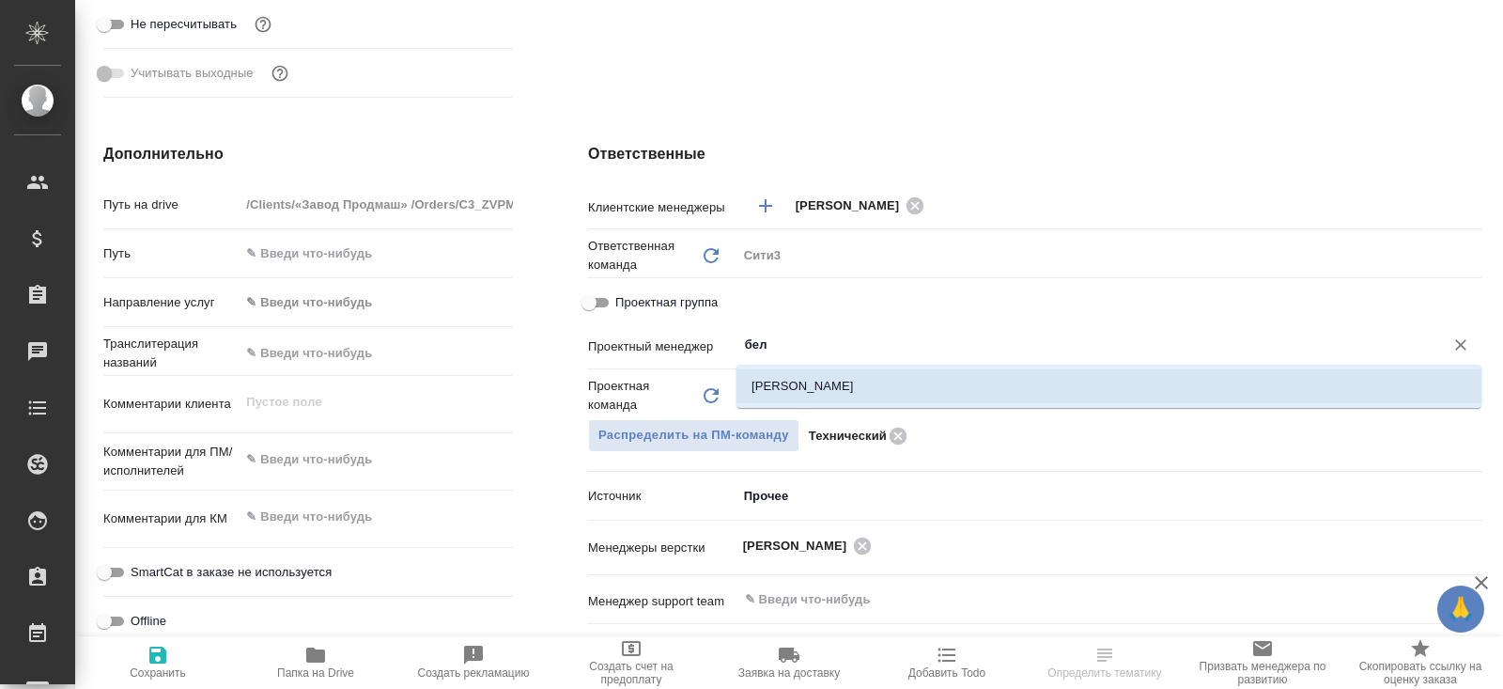
click at [853, 392] on li "[PERSON_NAME]" at bounding box center [1109, 386] width 745 height 34
type textarea "x"
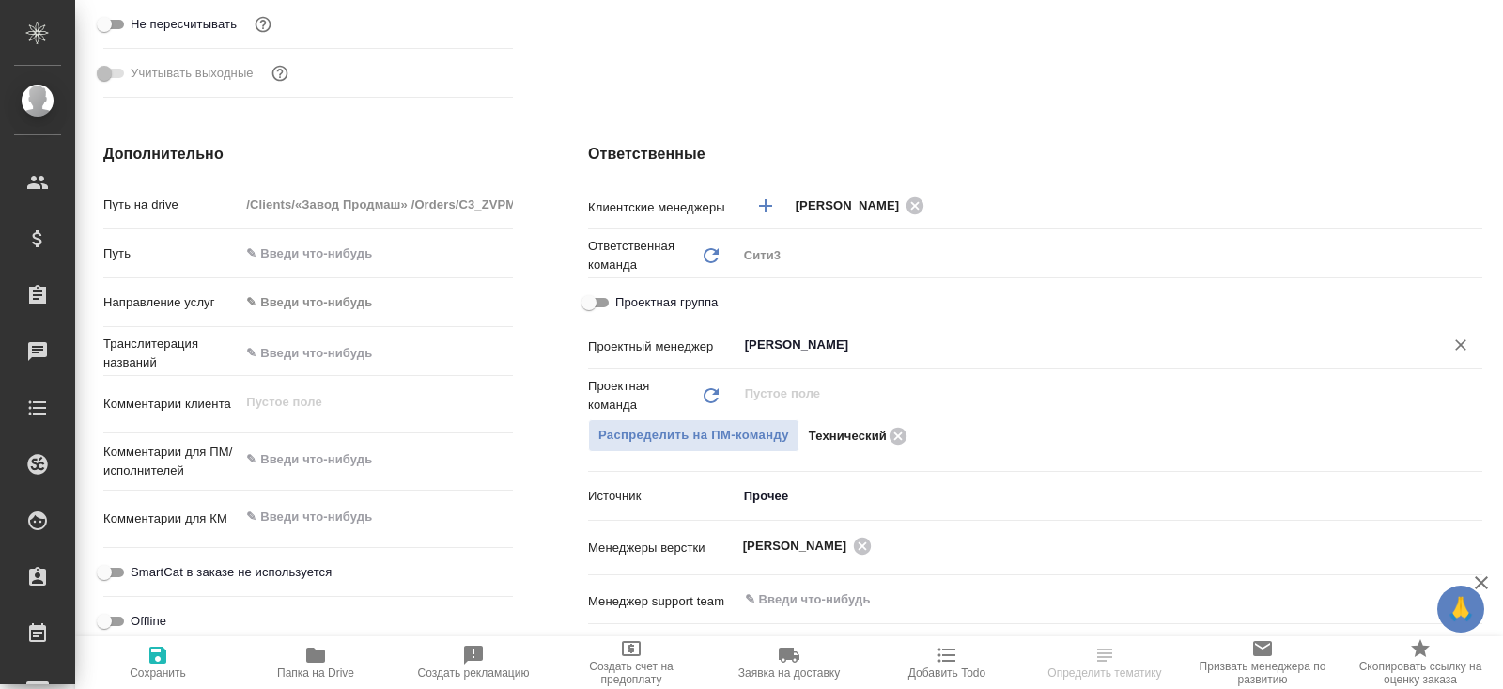
type input "[PERSON_NAME]"
click at [172, 647] on span "Сохранить" at bounding box center [157, 662] width 135 height 36
type textarea "x"
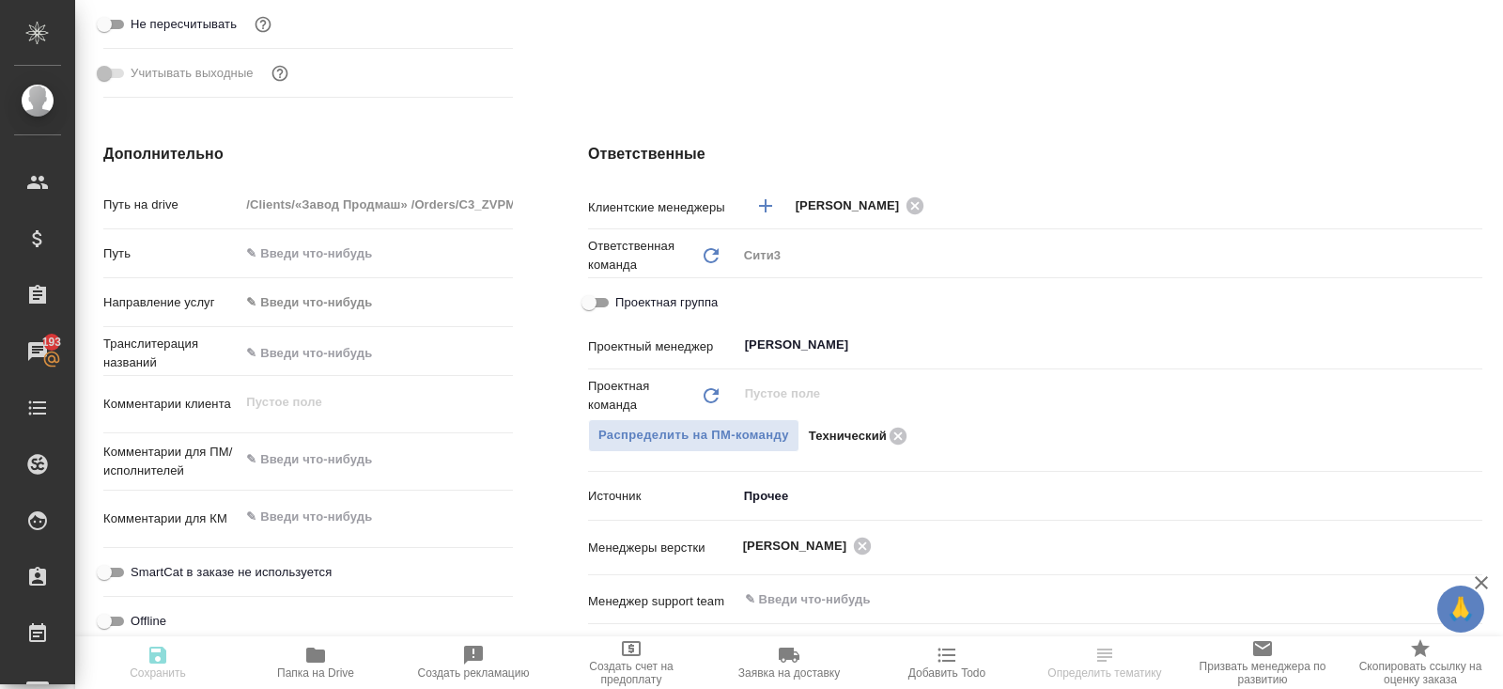
type textarea "x"
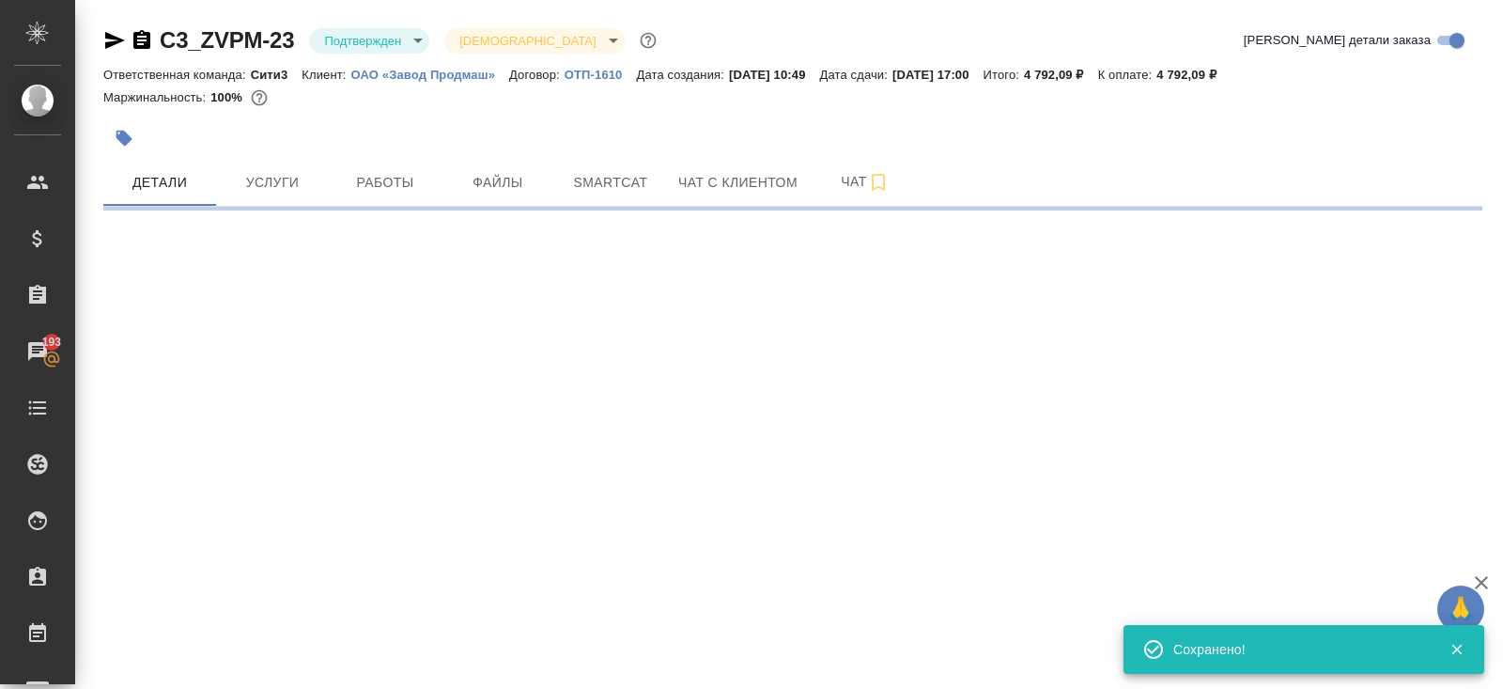
select select "RU"
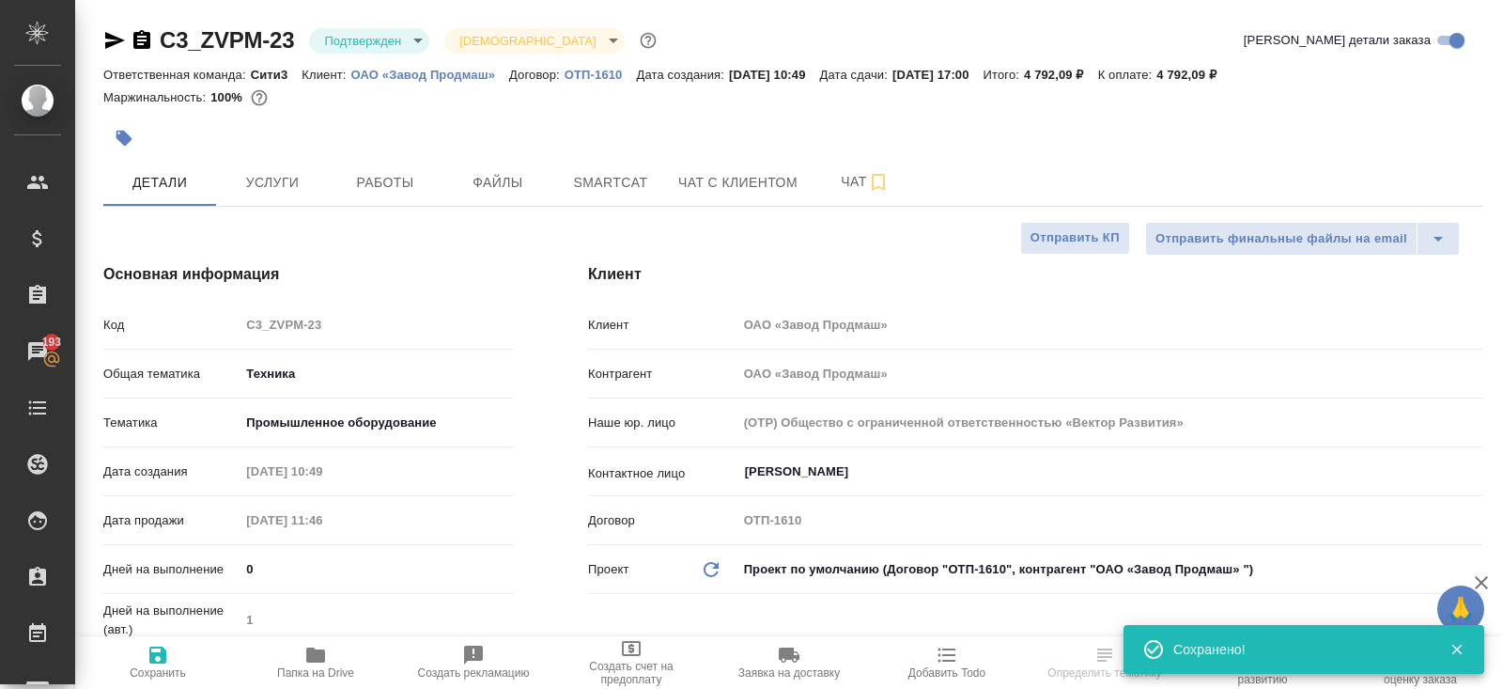
type textarea "x"
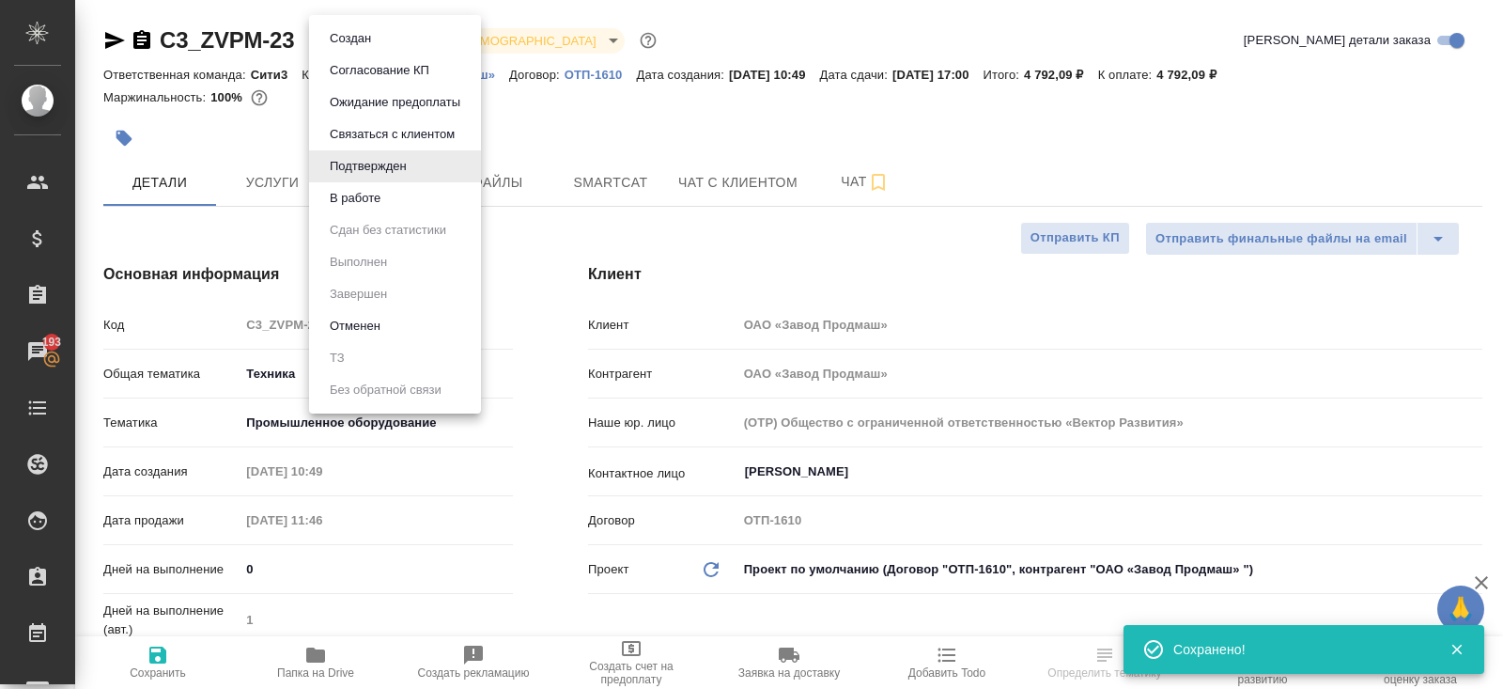
click at [335, 39] on body "🙏 .cls-1 fill:#fff; AWATERA Belyakova Yulia Клиенты Спецификации Заказы 193 Чат…" at bounding box center [751, 344] width 1503 height 689
click at [355, 193] on button "В работе" at bounding box center [355, 198] width 62 height 21
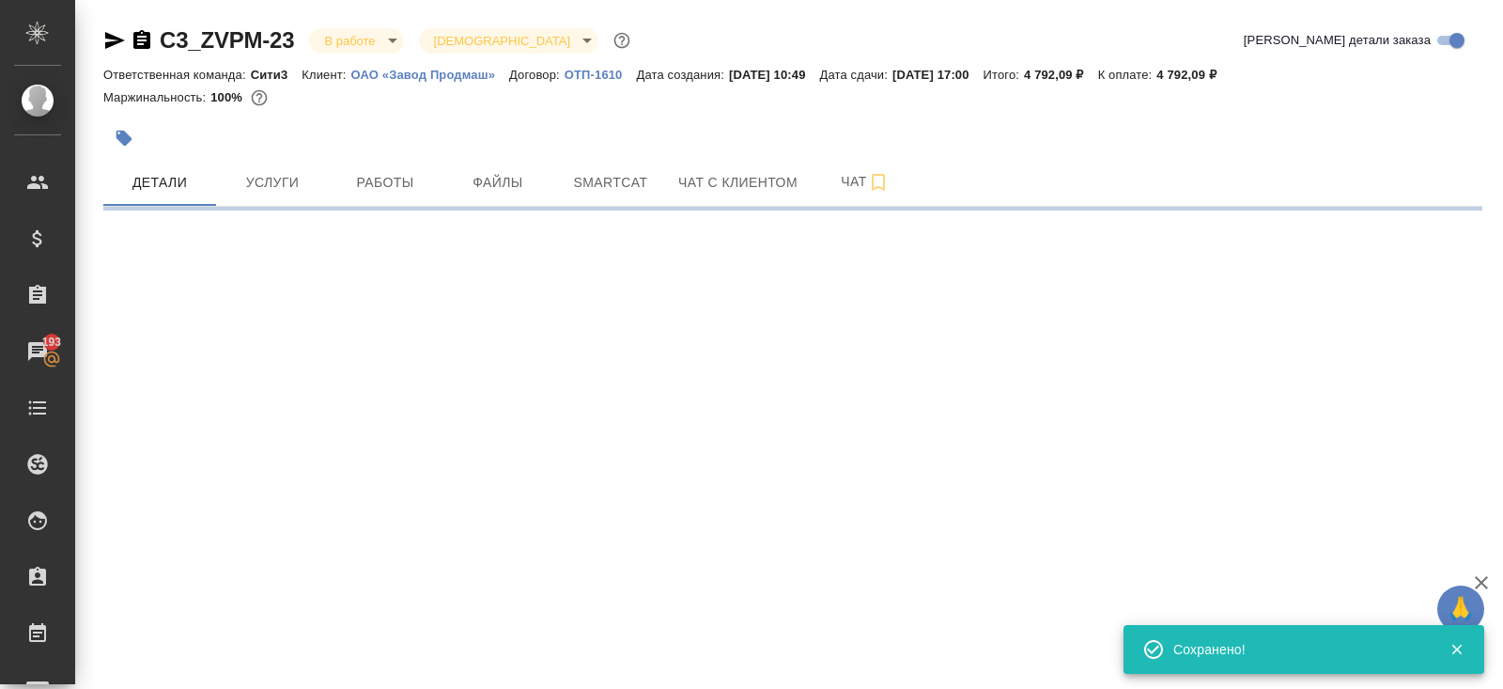
select select "RU"
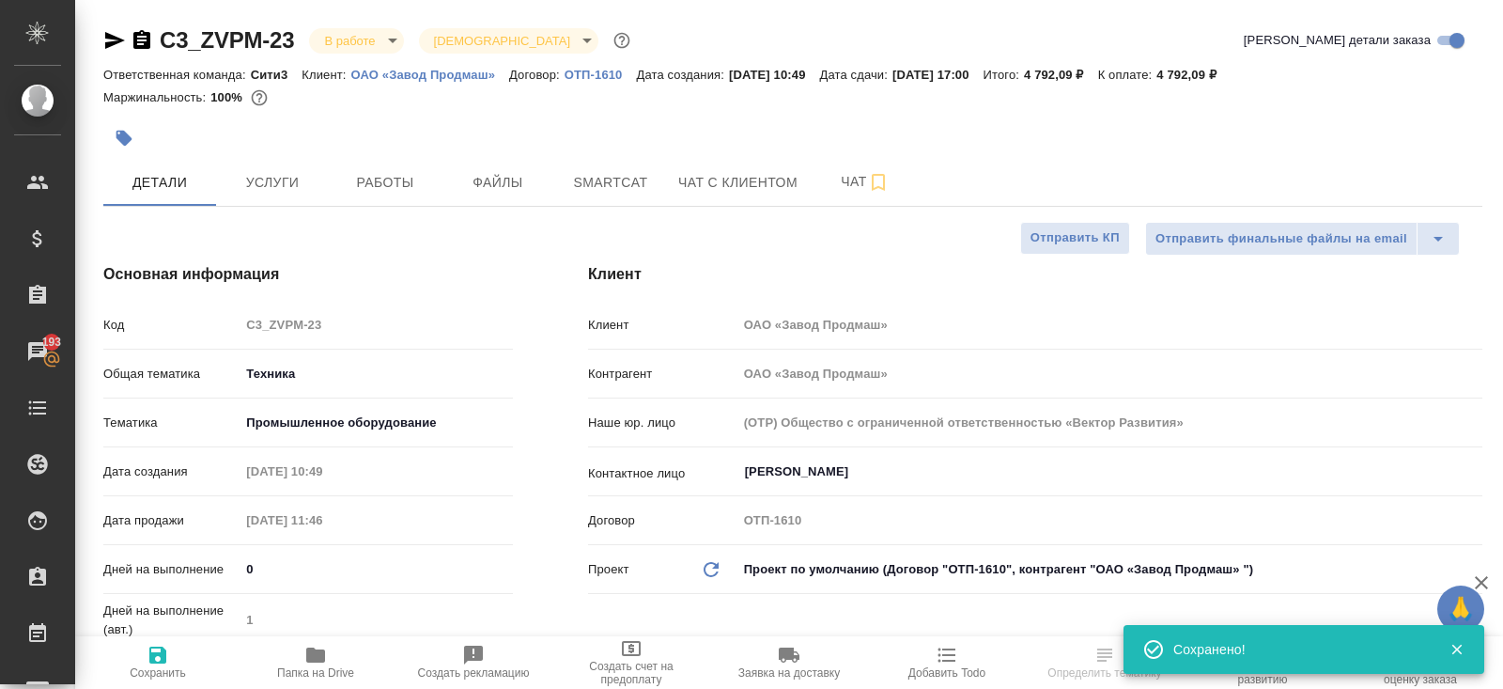
select select "RU"
type textarea "x"
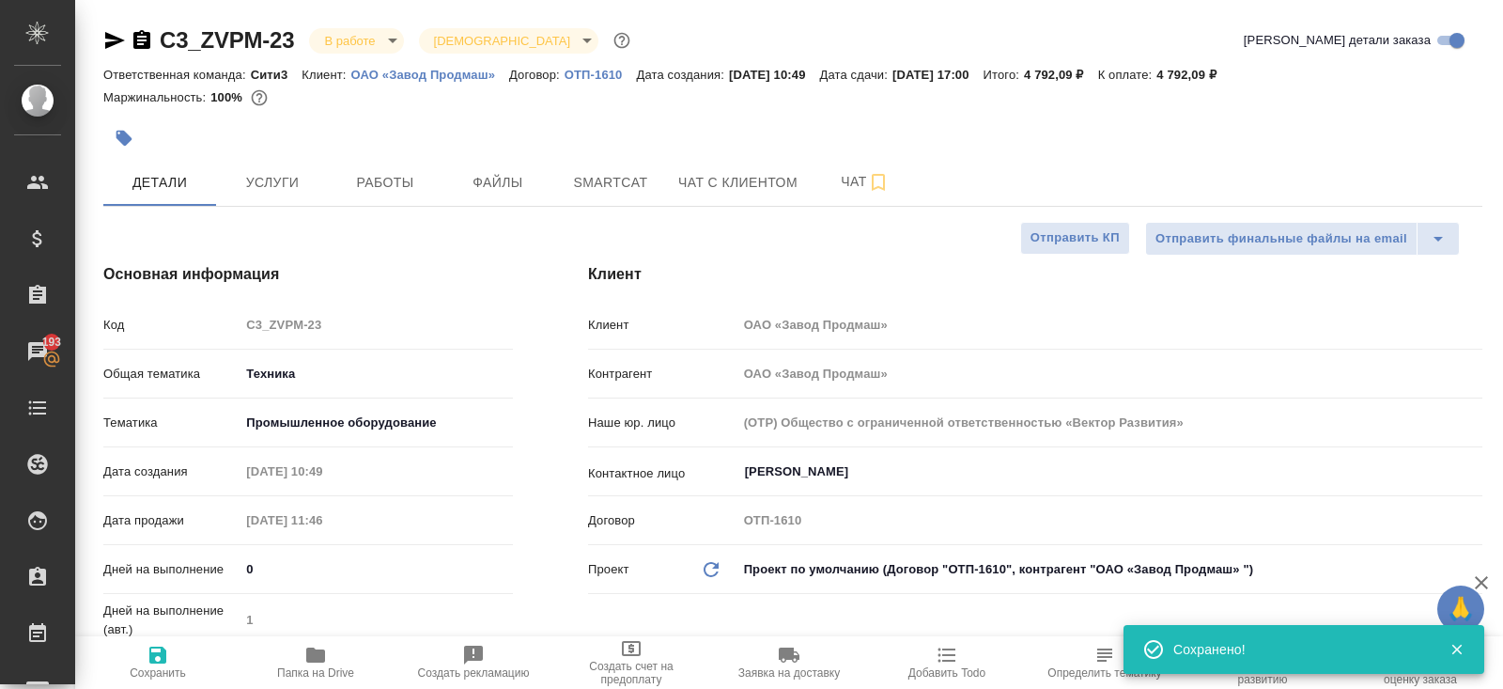
type textarea "x"
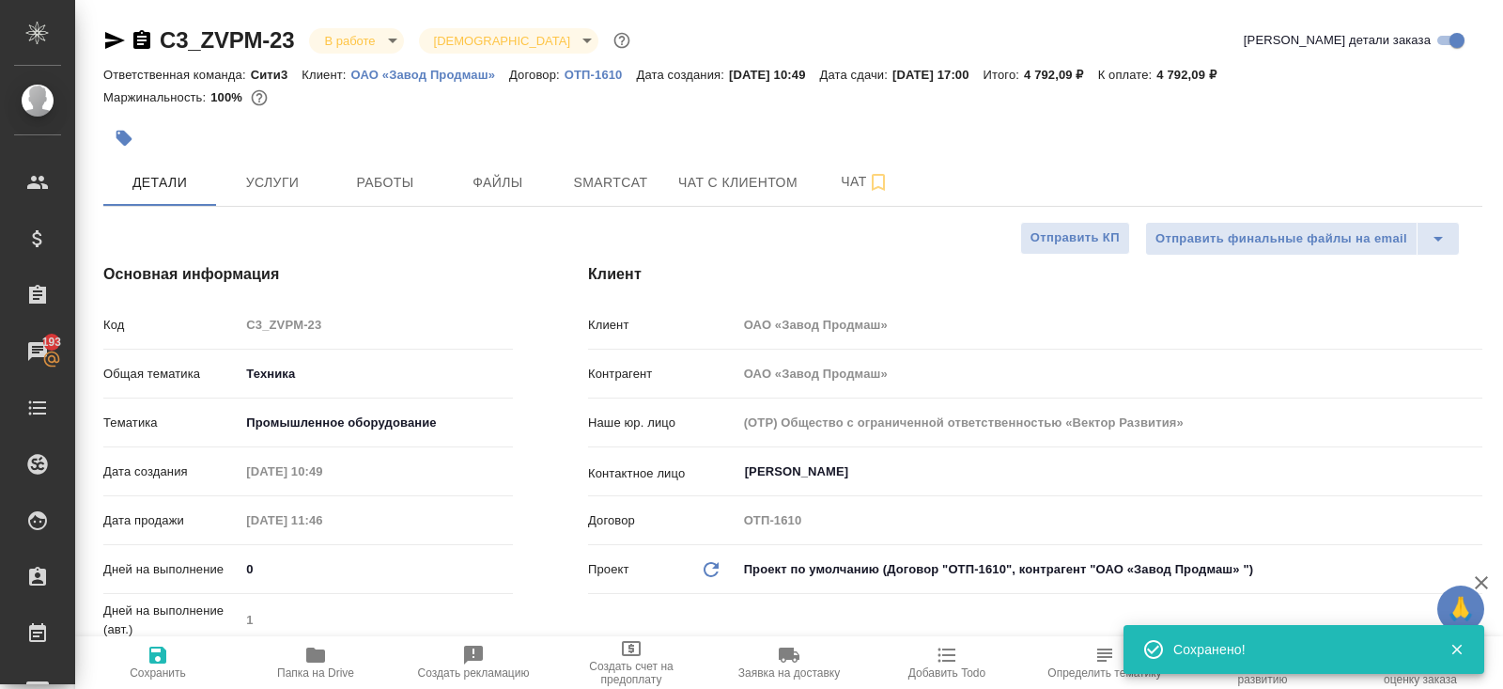
type textarea "x"
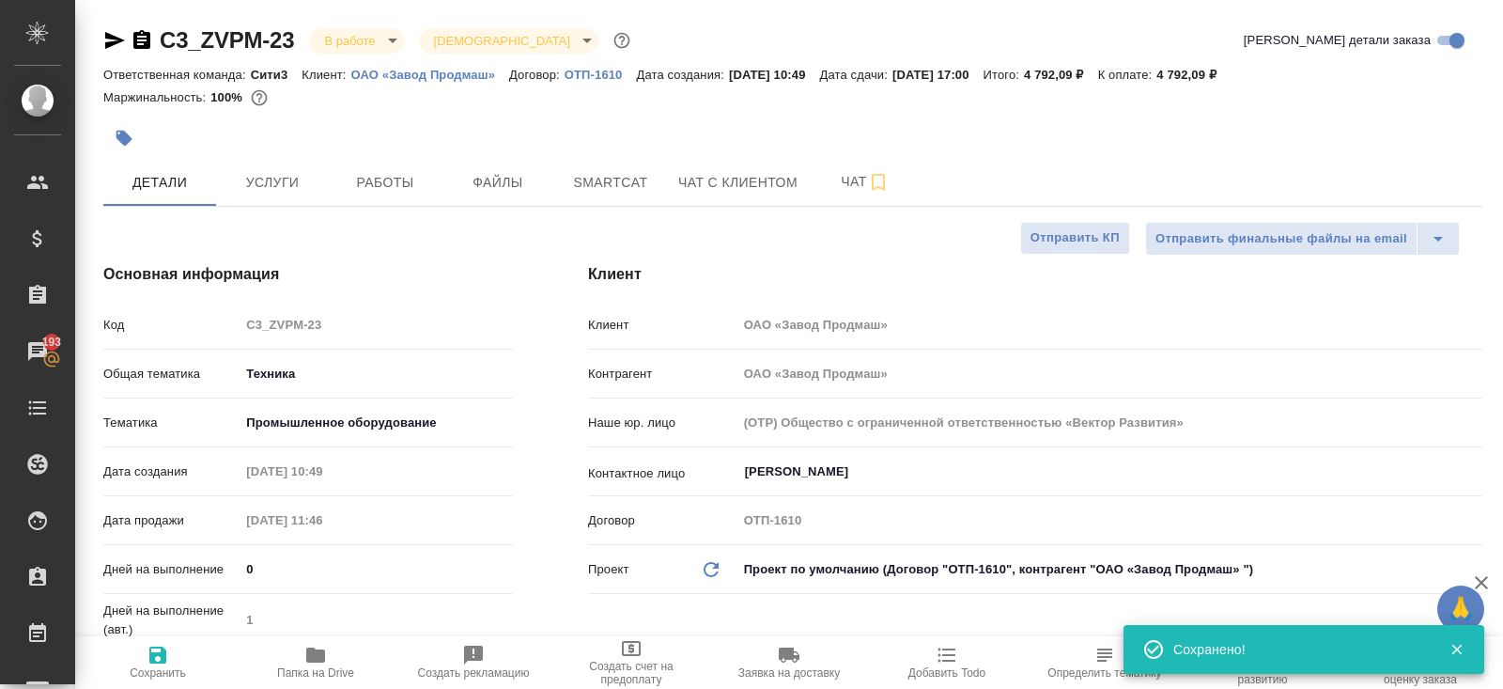
type textarea "x"
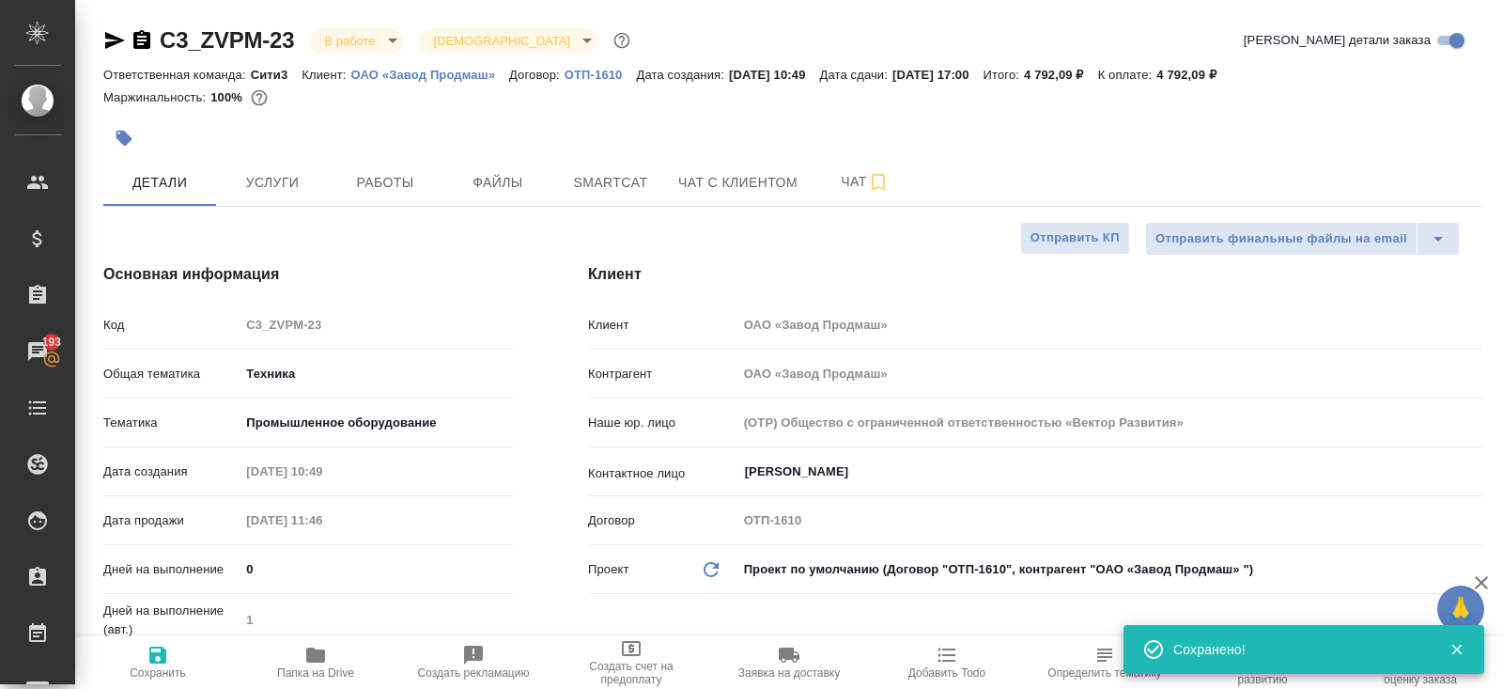
type textarea "x"
click at [889, 199] on button "Чат" at bounding box center [865, 182] width 113 height 47
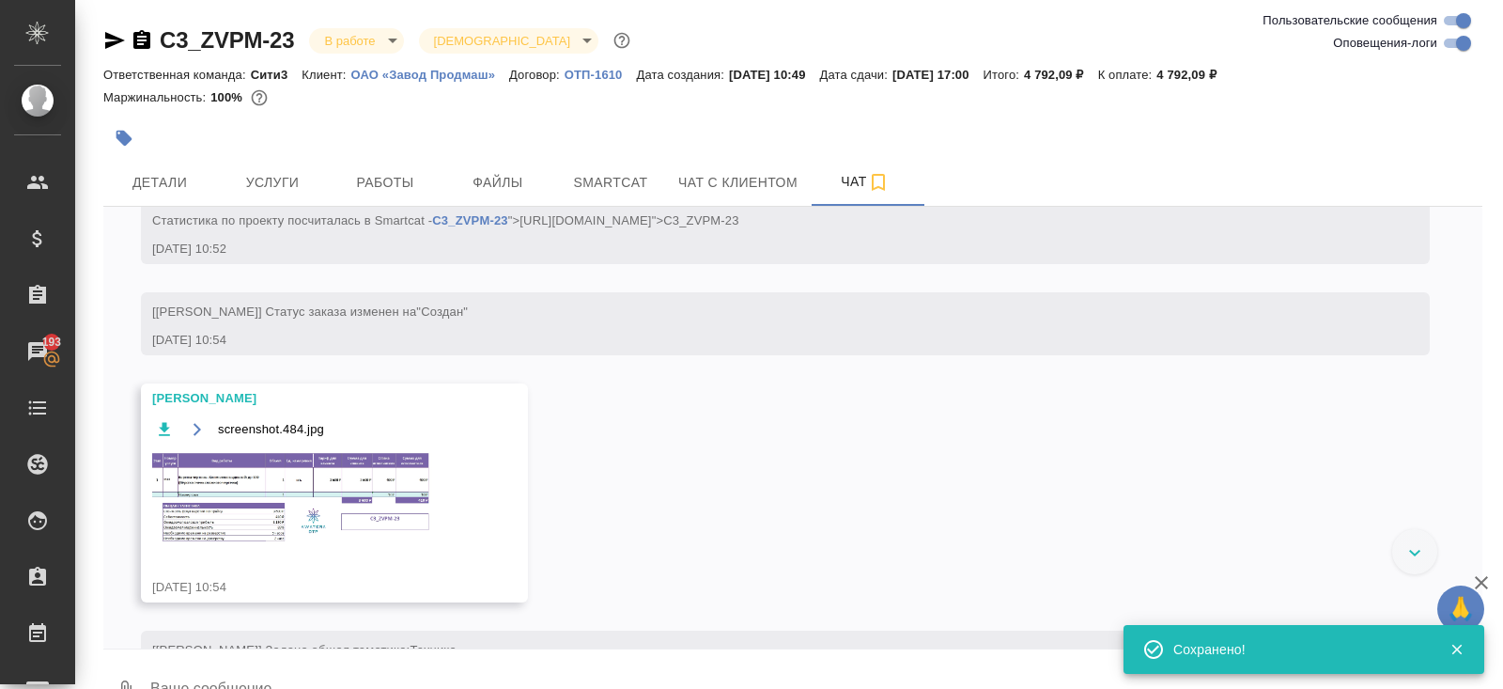
scroll to position [988, 0]
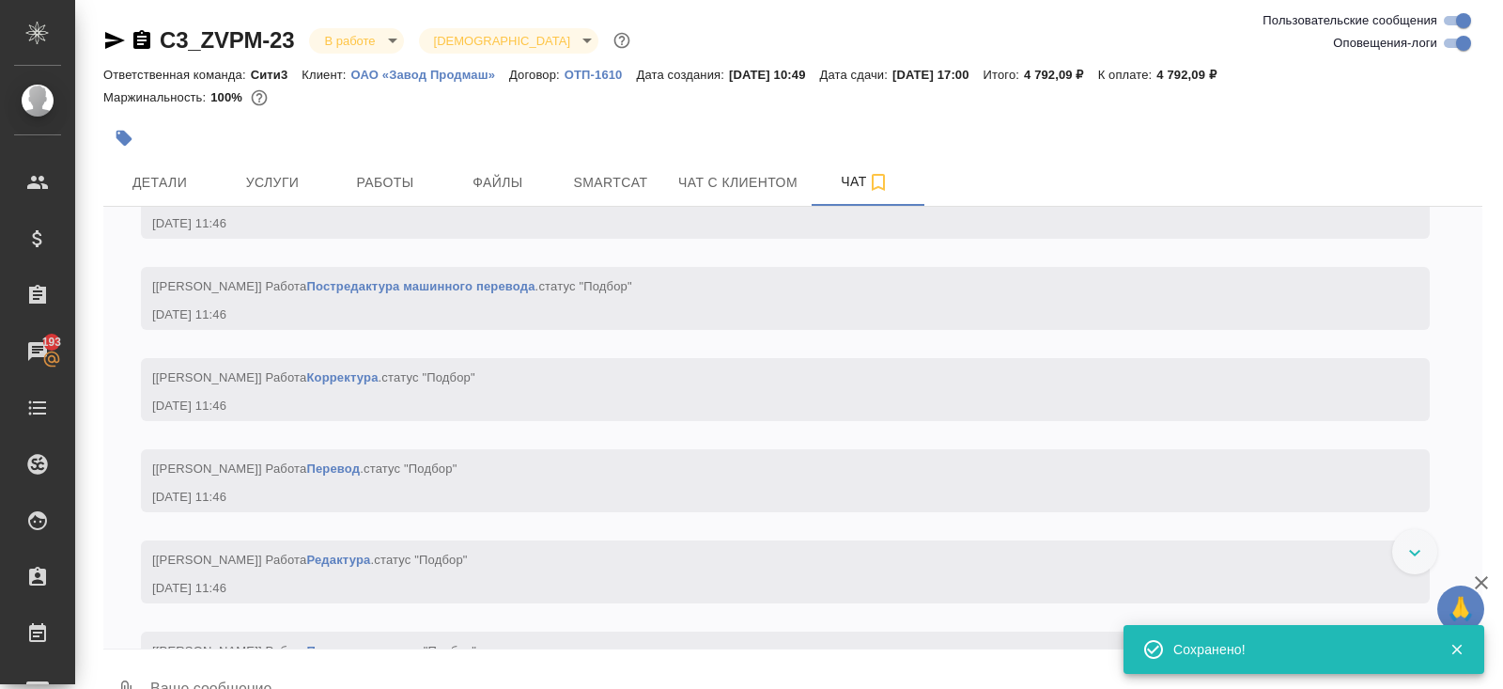
click at [1449, 42] on input "Оповещения-логи" at bounding box center [1464, 43] width 68 height 23
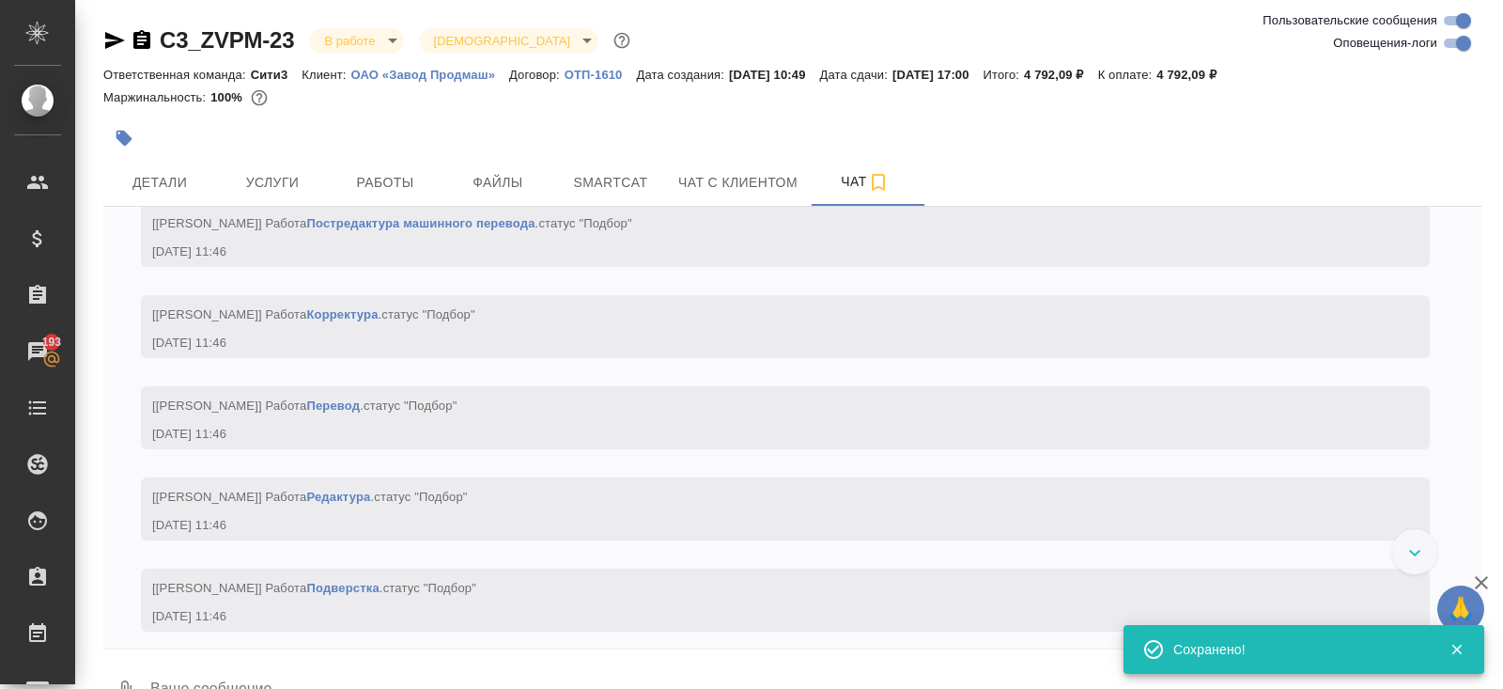
checkbox input "false"
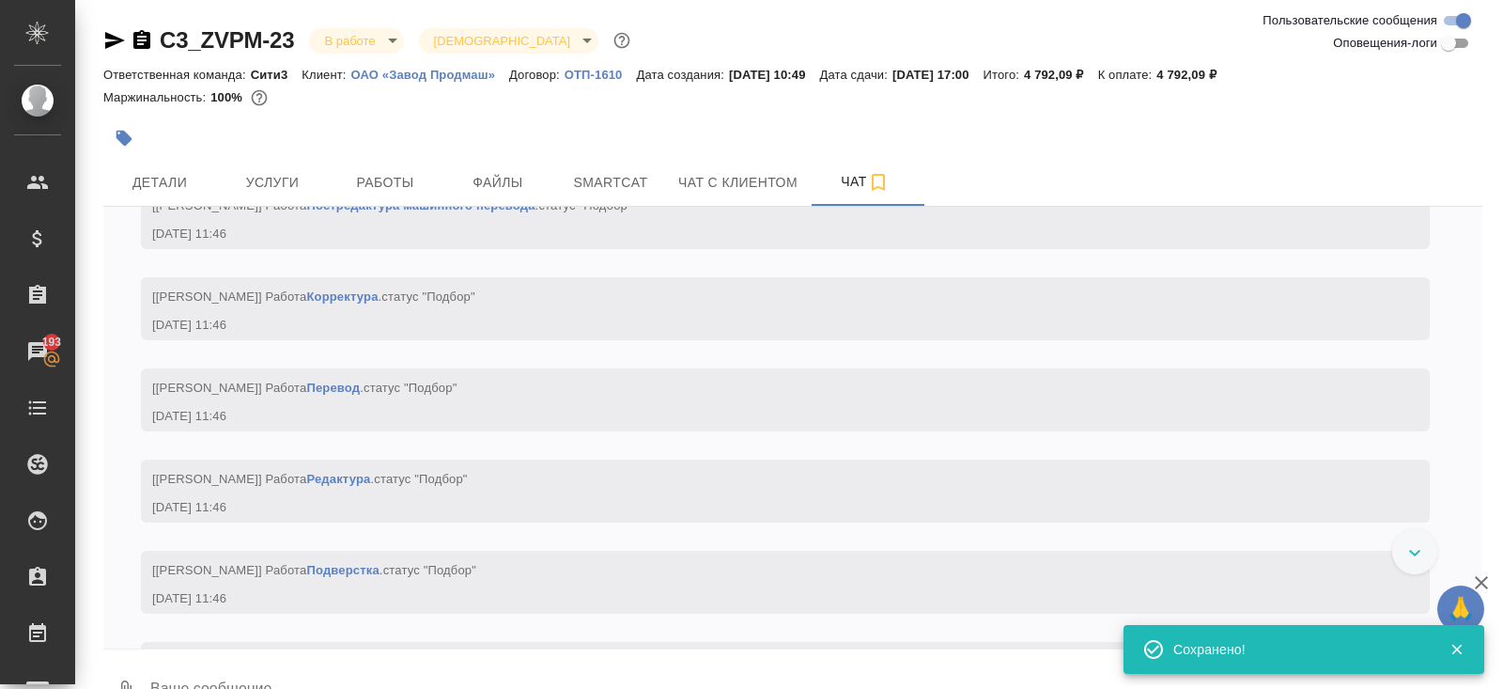
scroll to position [0, 0]
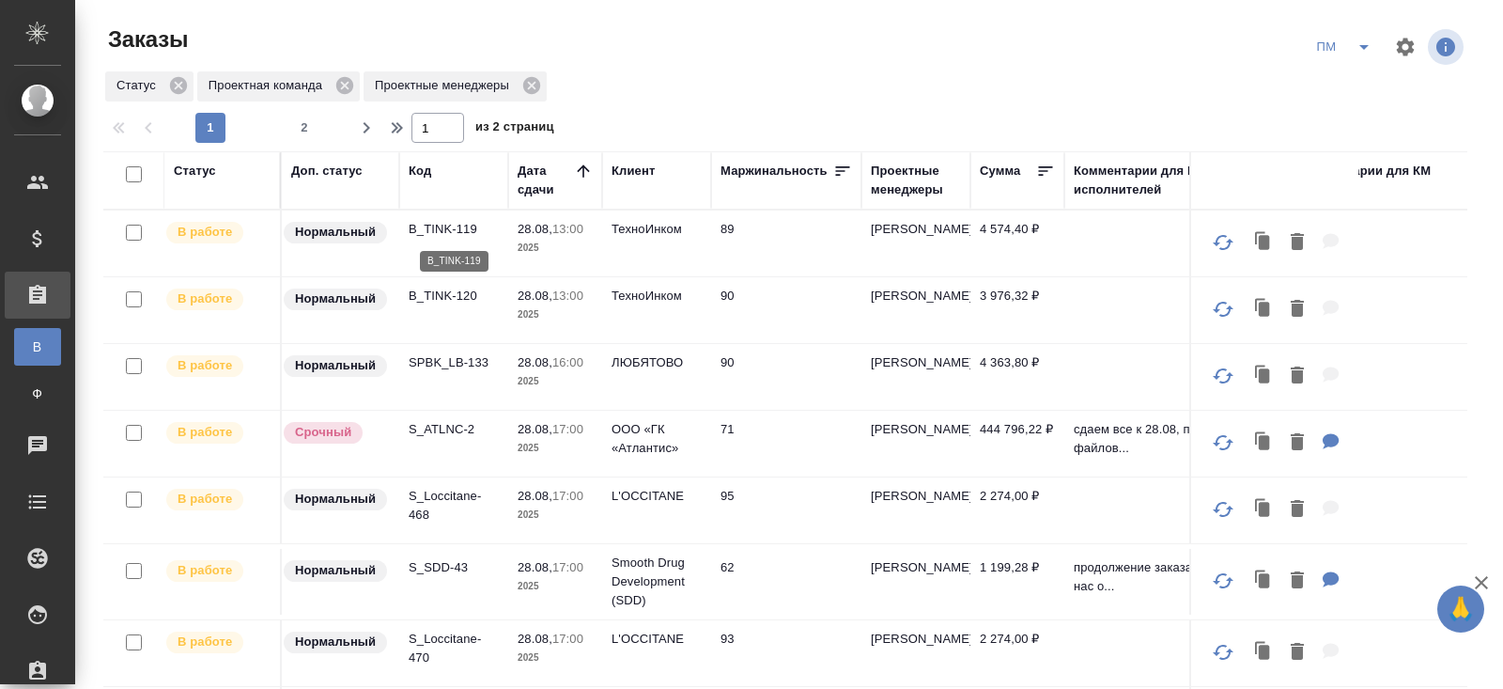
click at [426, 229] on p "B_TINK-119" at bounding box center [454, 229] width 90 height 19
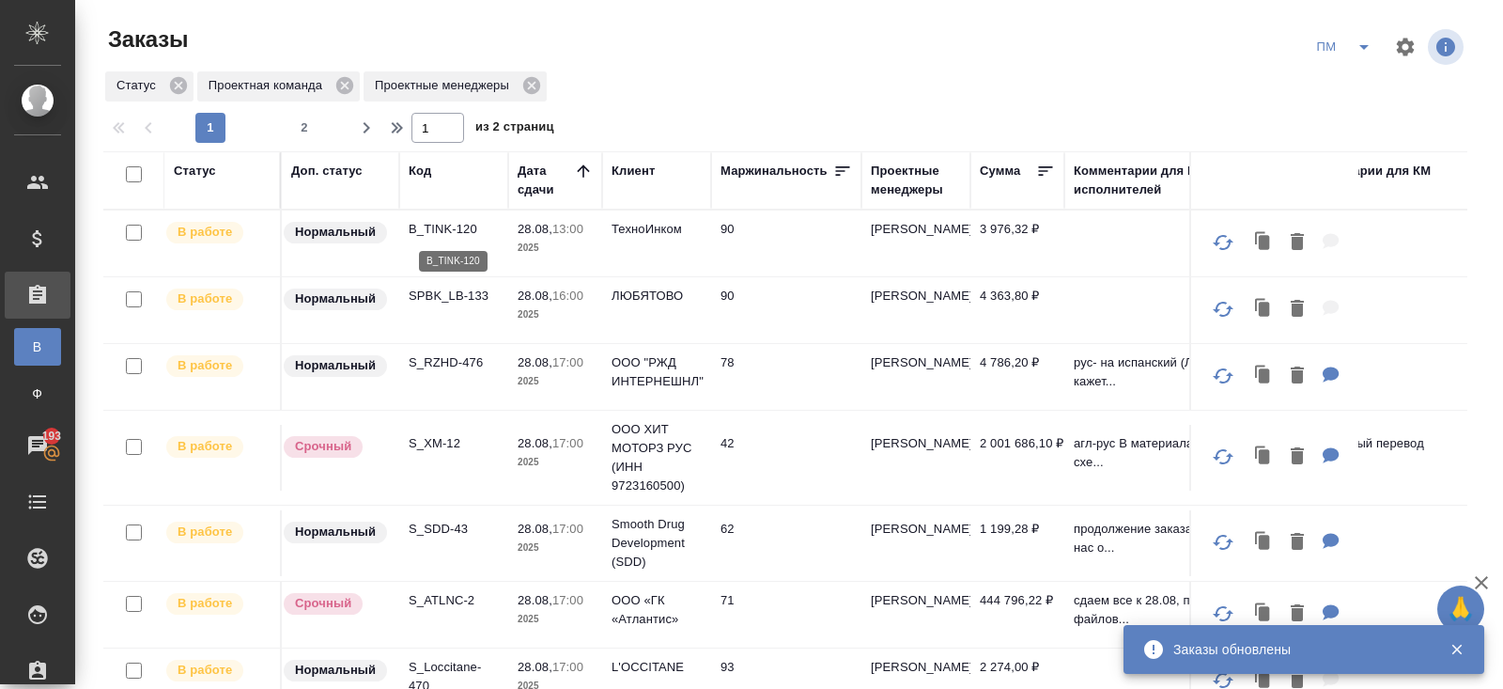
click at [444, 223] on p "B_TINK-120" at bounding box center [454, 229] width 90 height 19
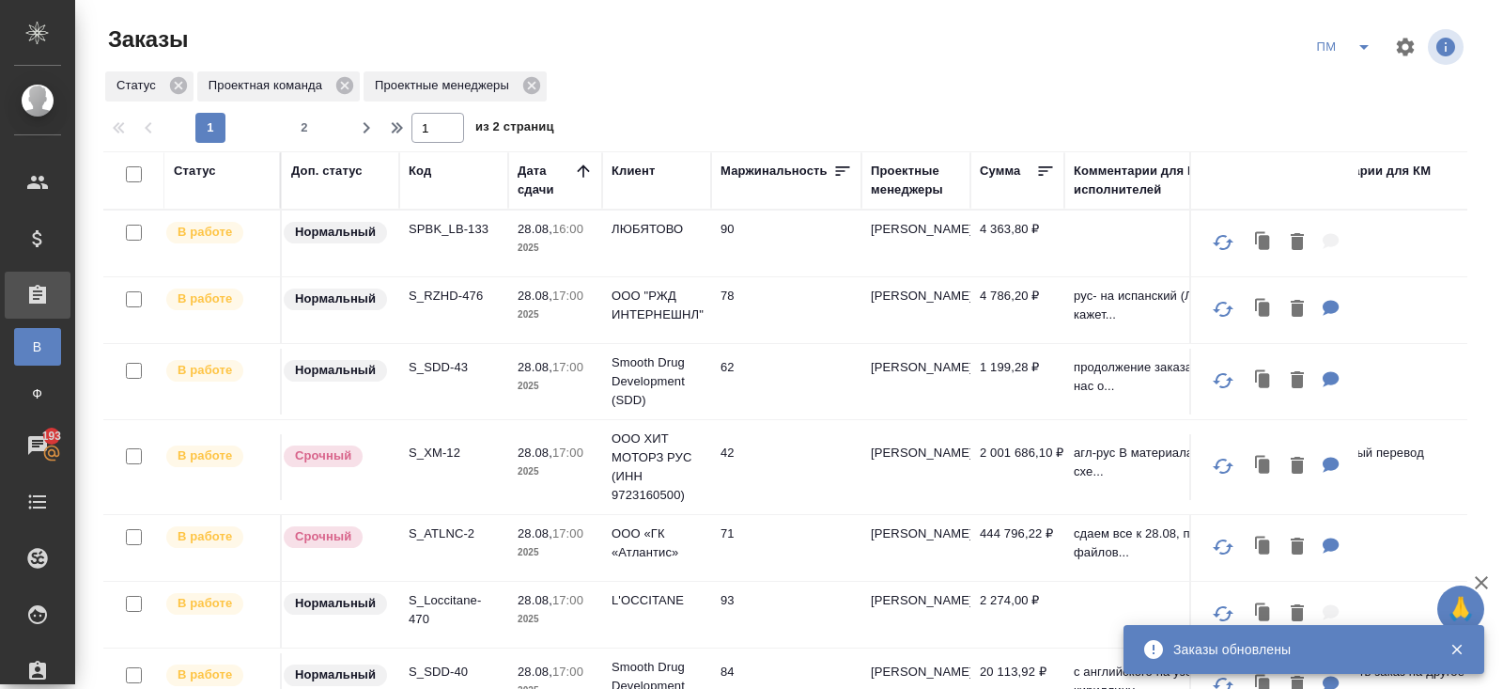
click at [429, 170] on div "Код" at bounding box center [420, 171] width 23 height 19
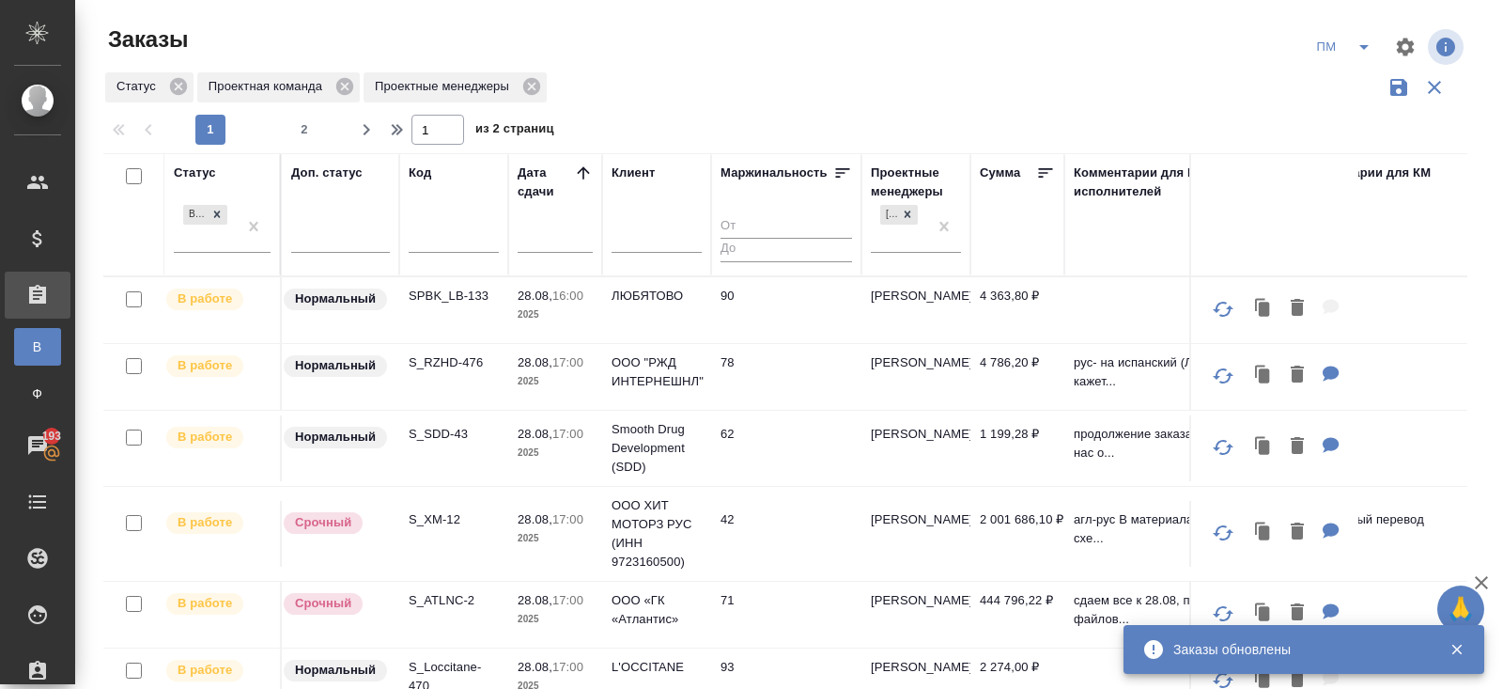
click at [430, 233] on input "text" at bounding box center [454, 239] width 90 height 23
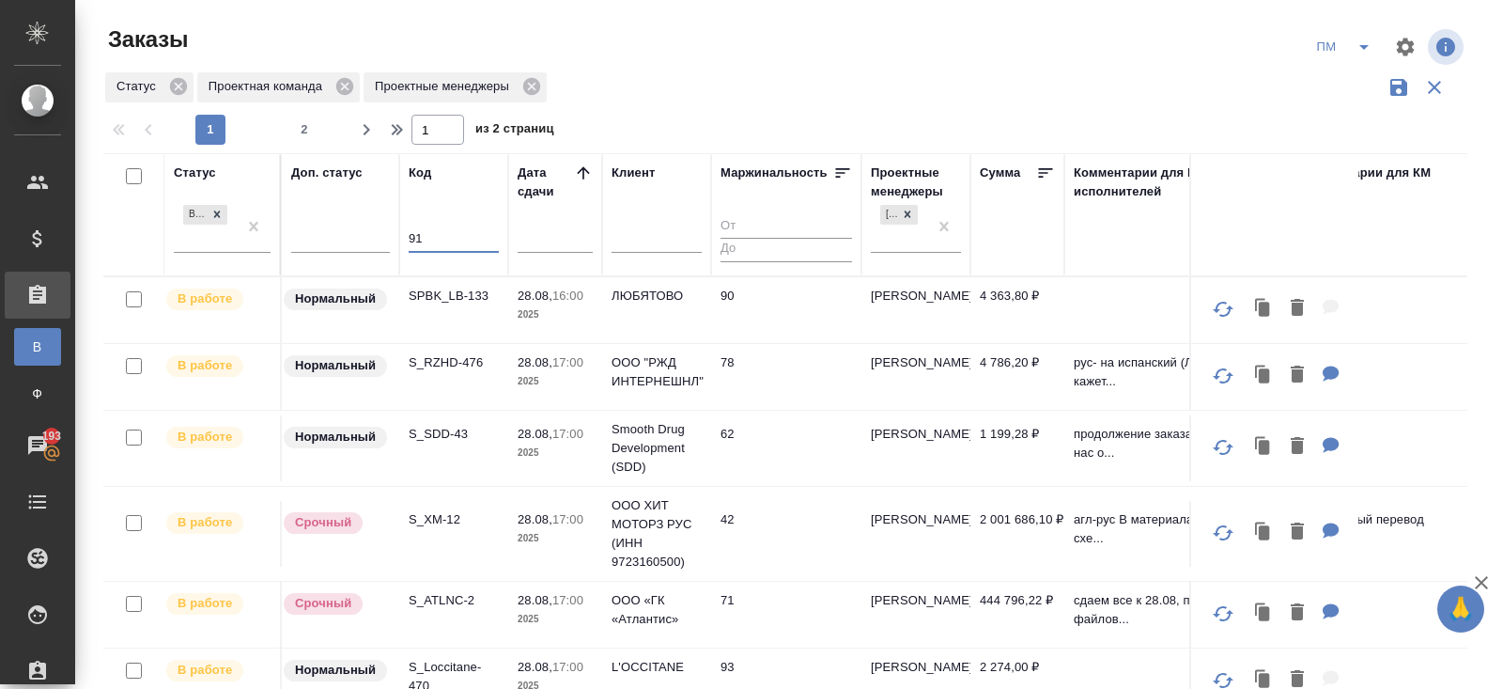
type input "91"
click at [527, 83] on span "Проектные менеджеры" at bounding box center [446, 86] width 164 height 19
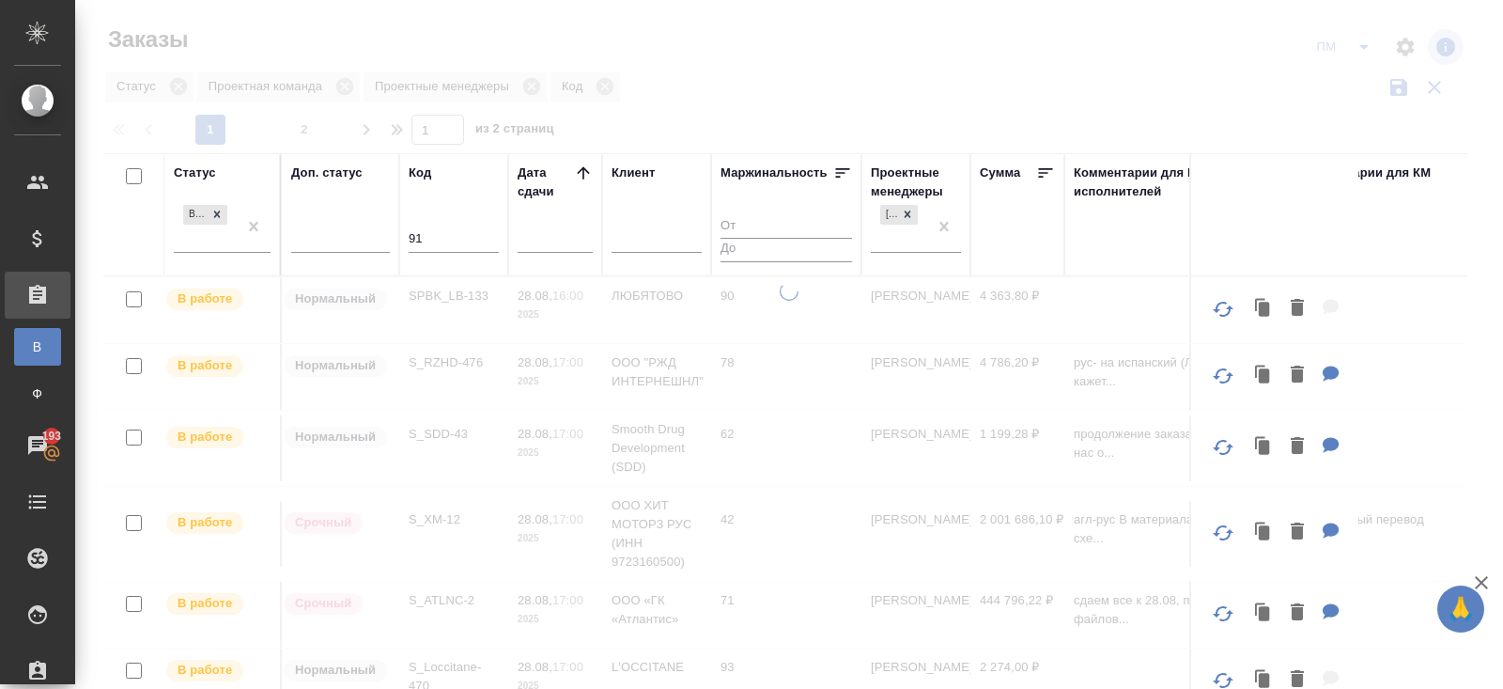
click at [536, 88] on div at bounding box center [789, 344] width 1428 height 689
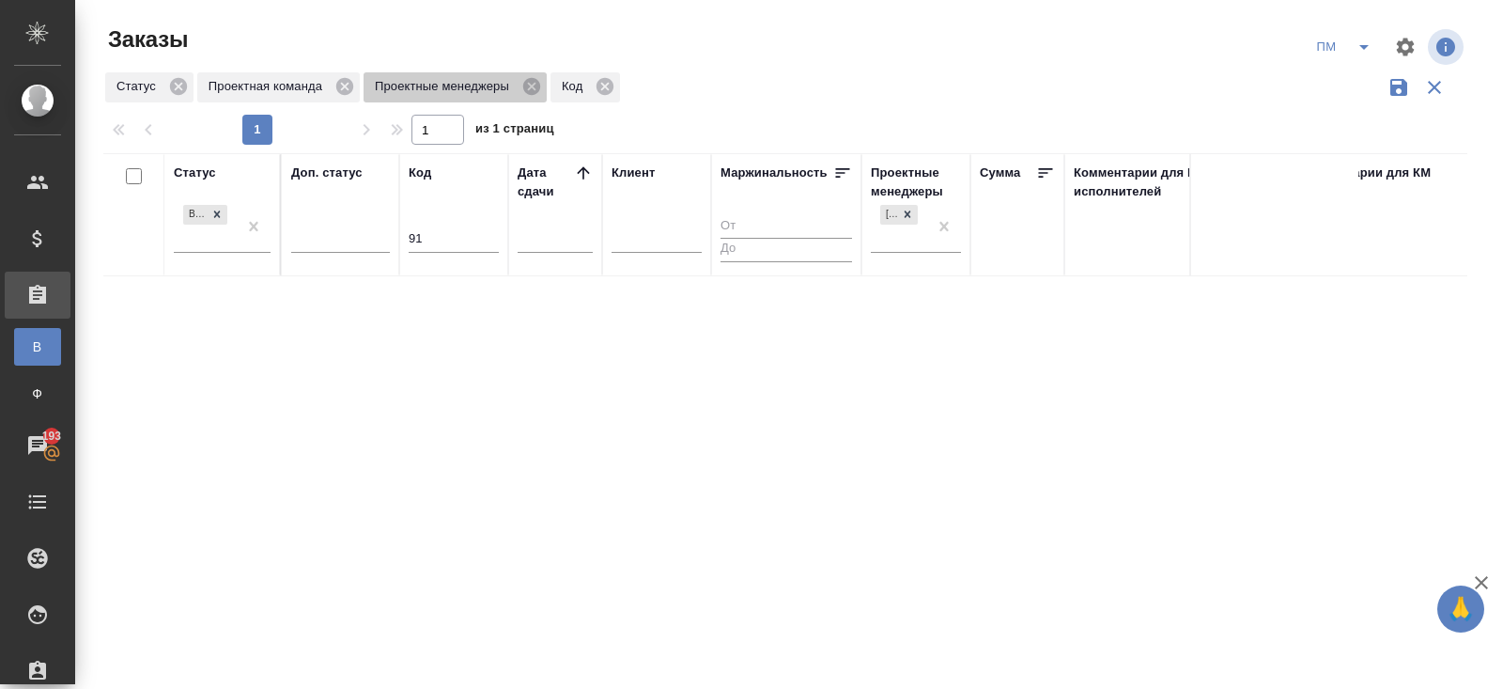
click at [536, 88] on icon at bounding box center [531, 86] width 17 height 17
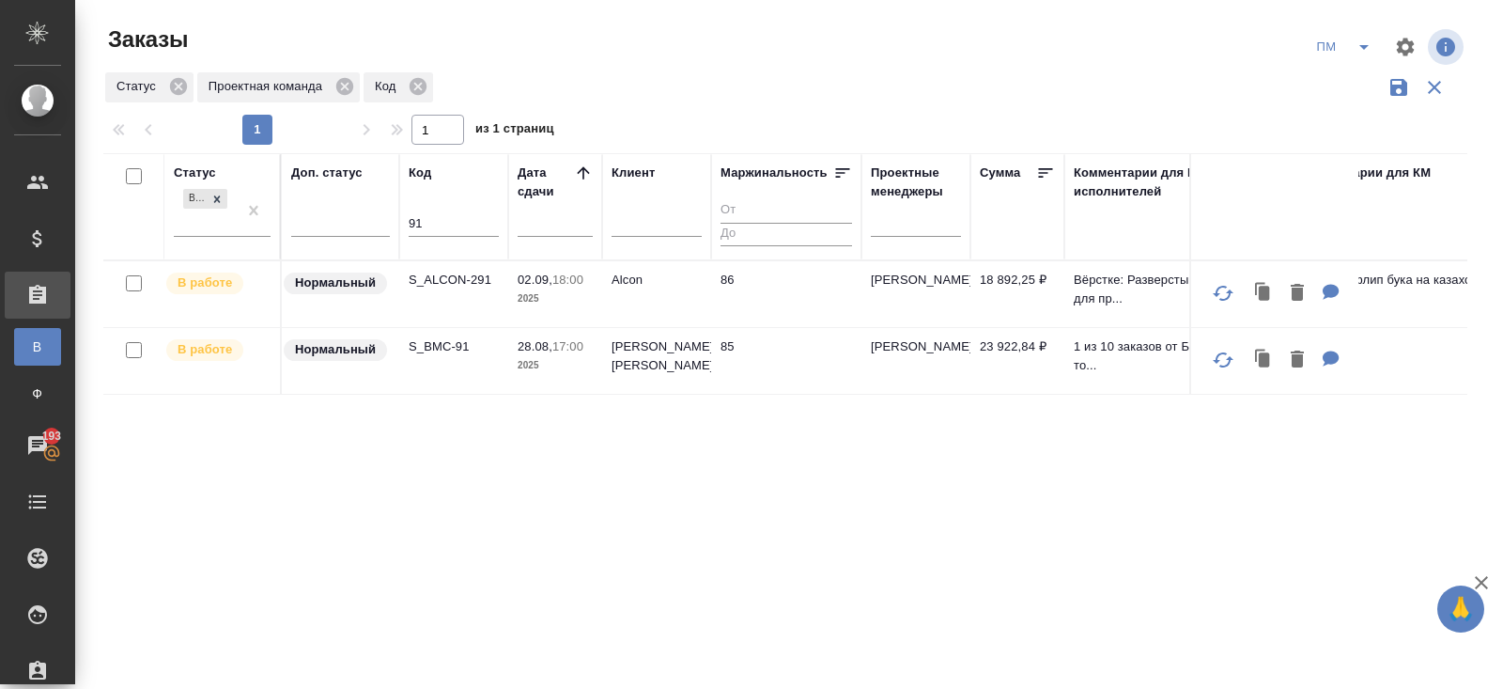
click at [441, 355] on td "S_BMC-91" at bounding box center [453, 361] width 109 height 66
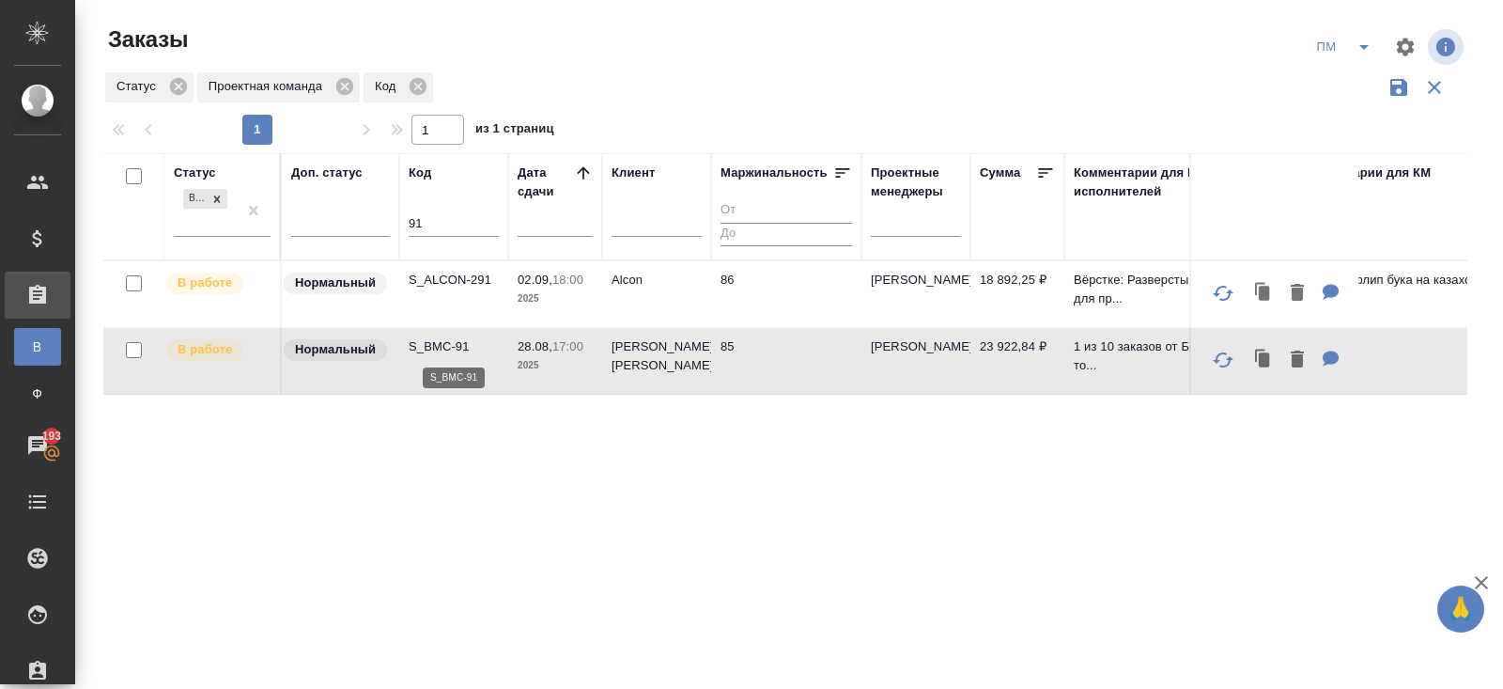
click at [445, 343] on p "S_BMC-91" at bounding box center [454, 346] width 90 height 19
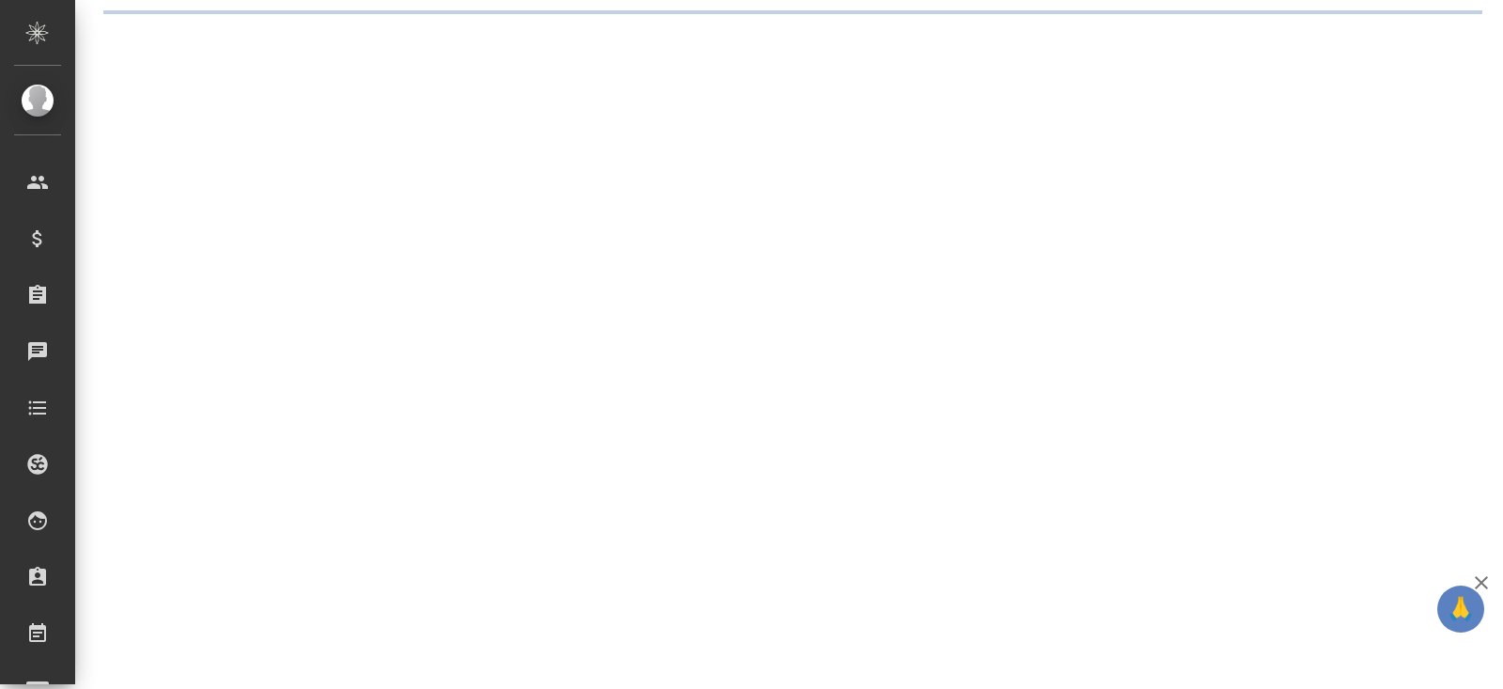
select select "RU"
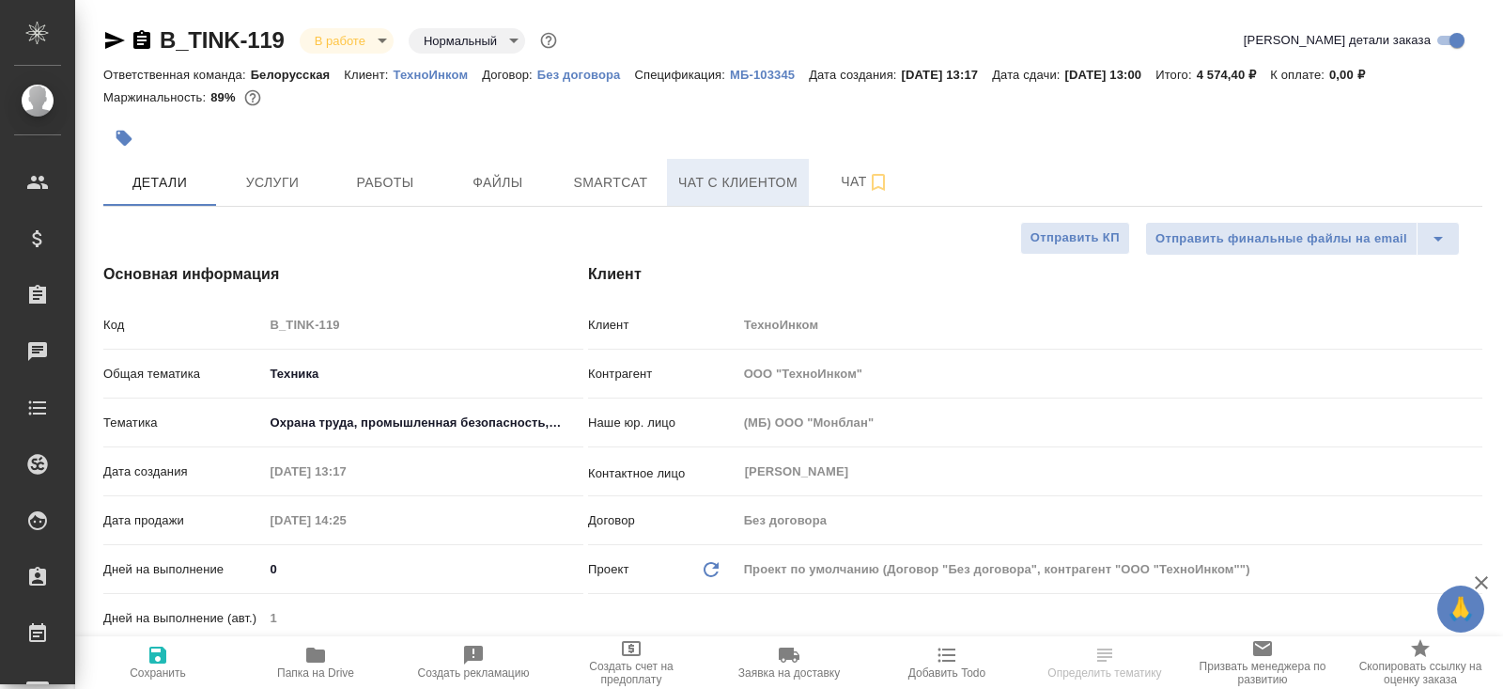
type textarea "x"
click at [856, 174] on span "Чат" at bounding box center [865, 181] width 90 height 23
type textarea "x"
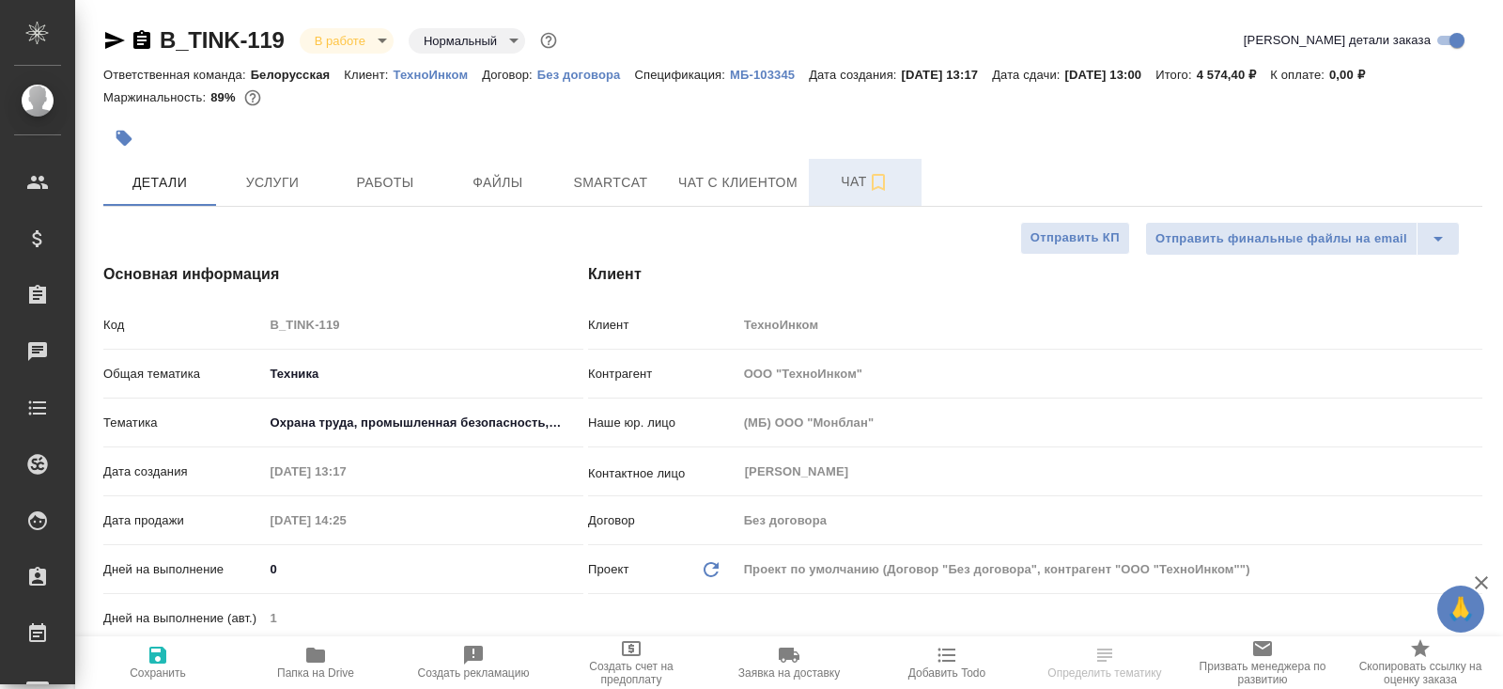
type textarea "x"
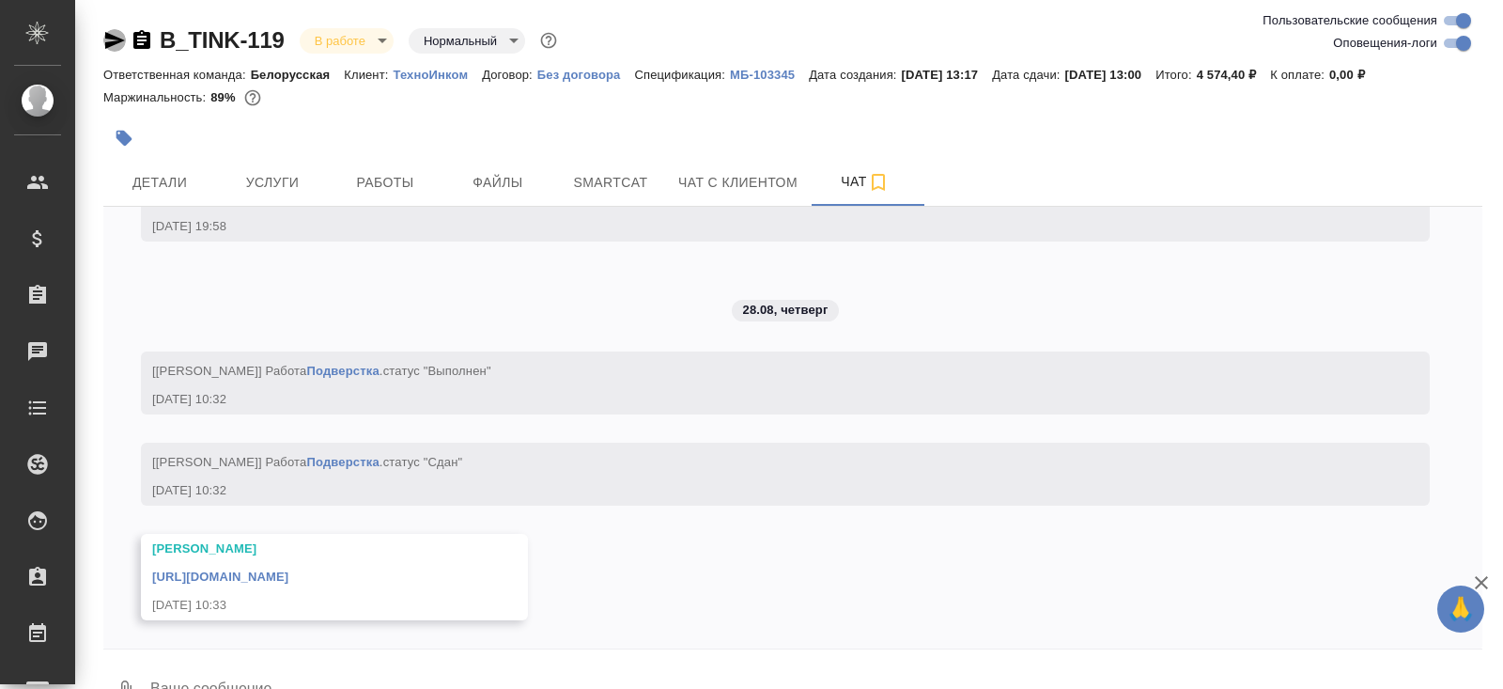
click at [114, 40] on icon "button" at bounding box center [114, 40] width 23 height 23
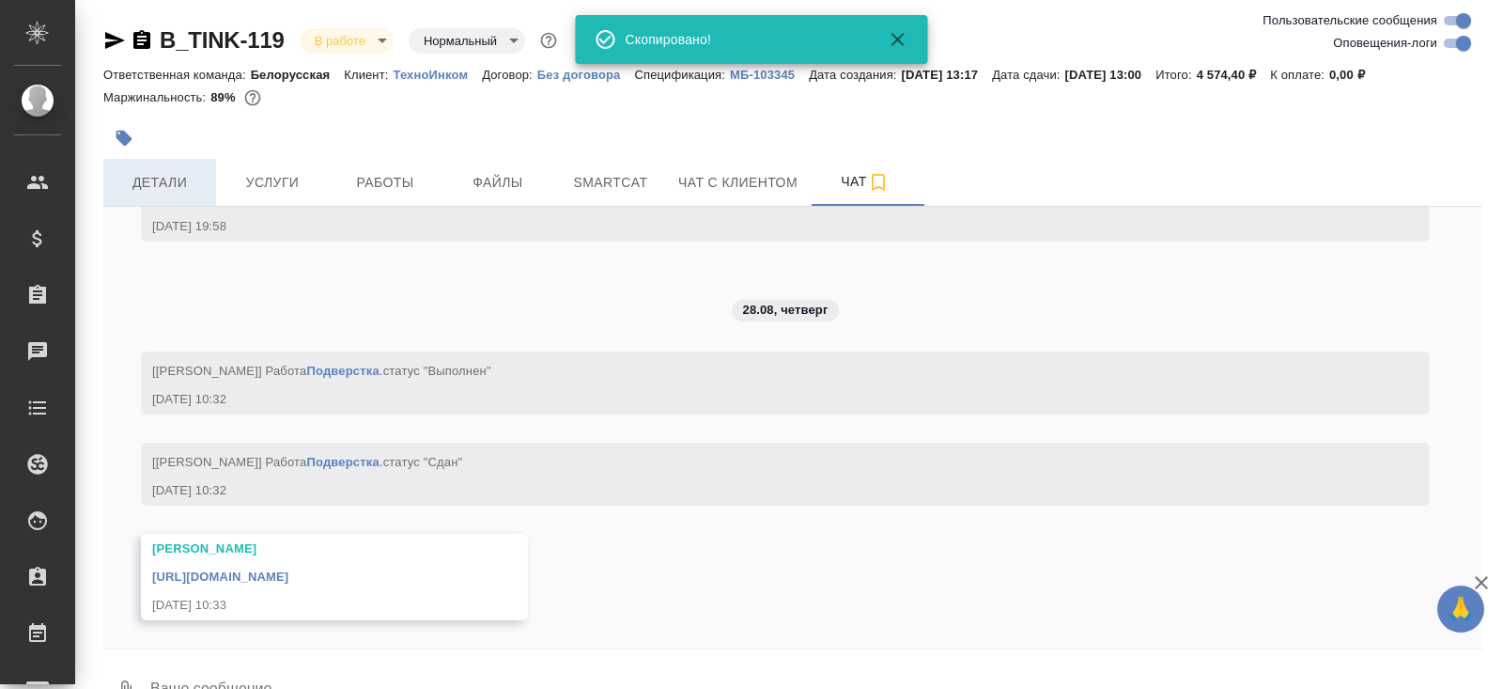
click at [166, 178] on span "Детали" at bounding box center [160, 182] width 90 height 23
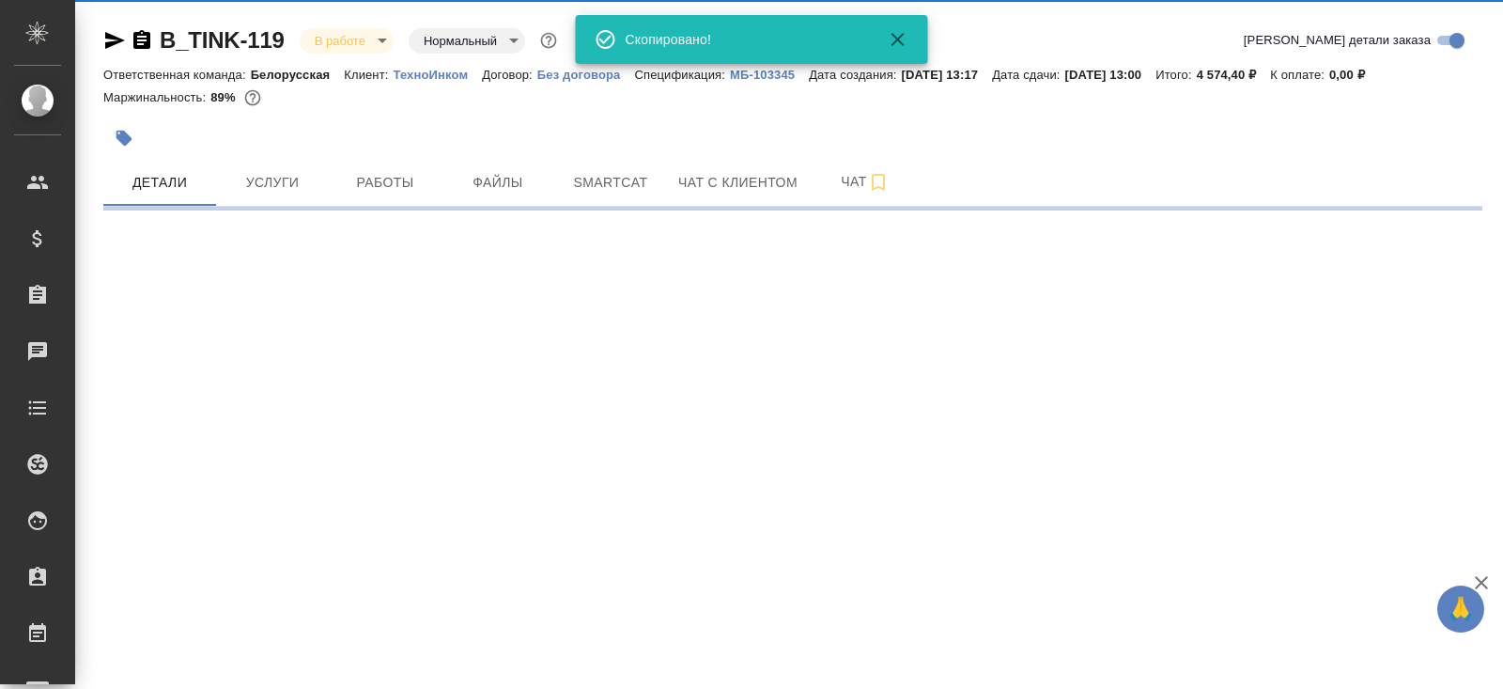
select select "RU"
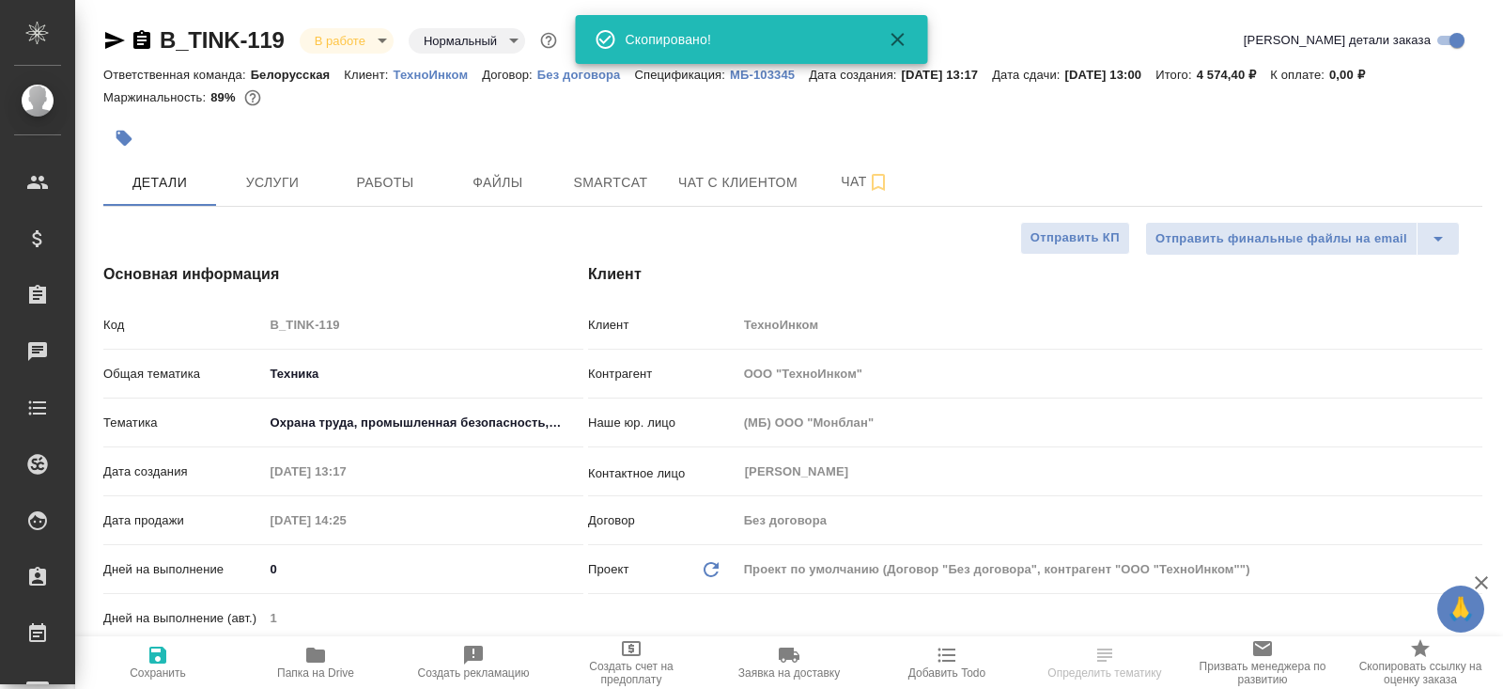
type textarea "x"
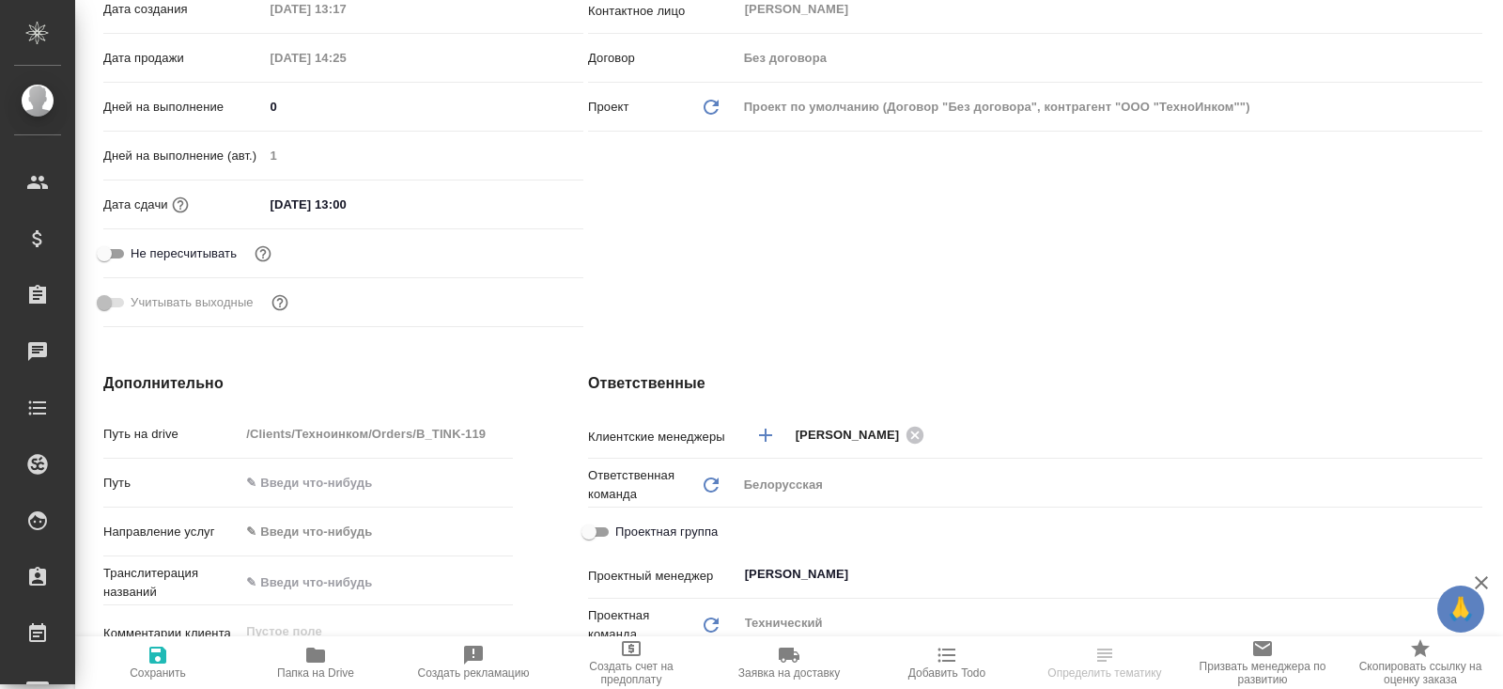
scroll to position [470, 0]
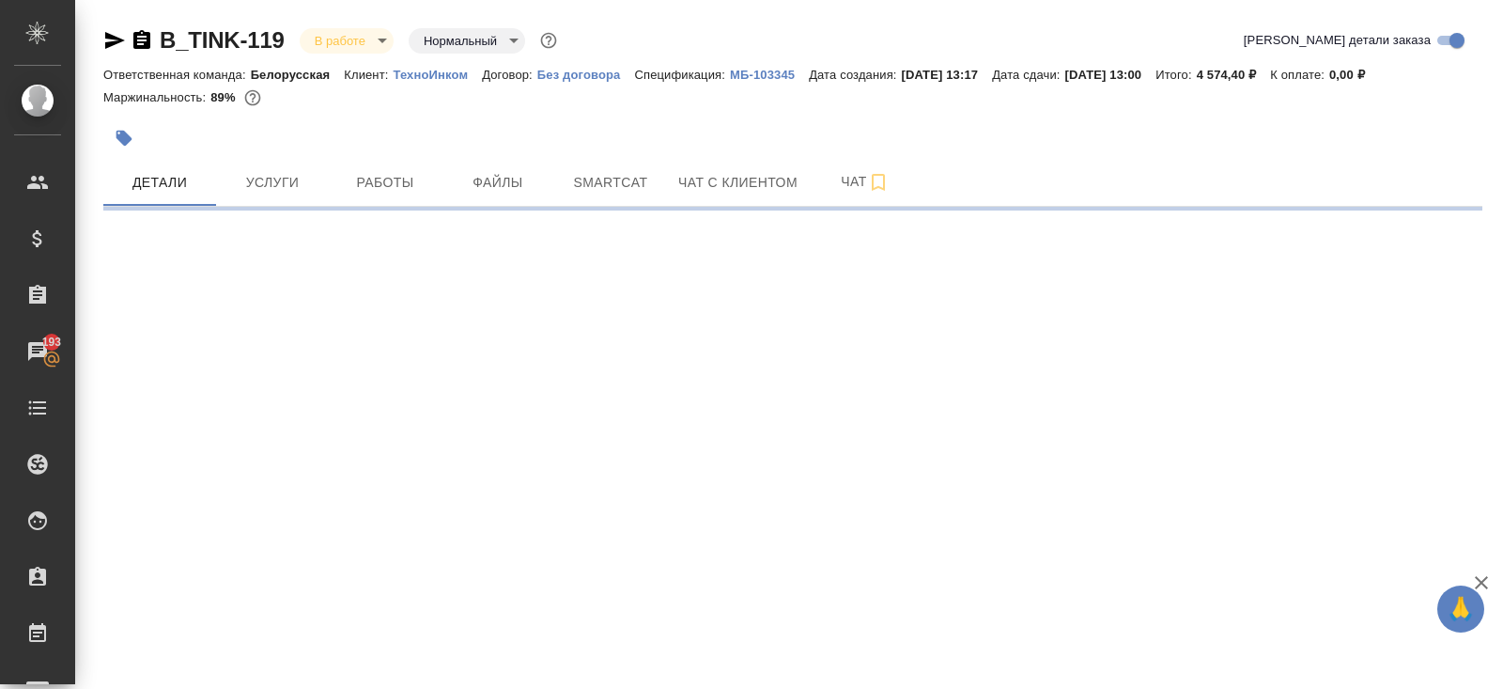
select select "RU"
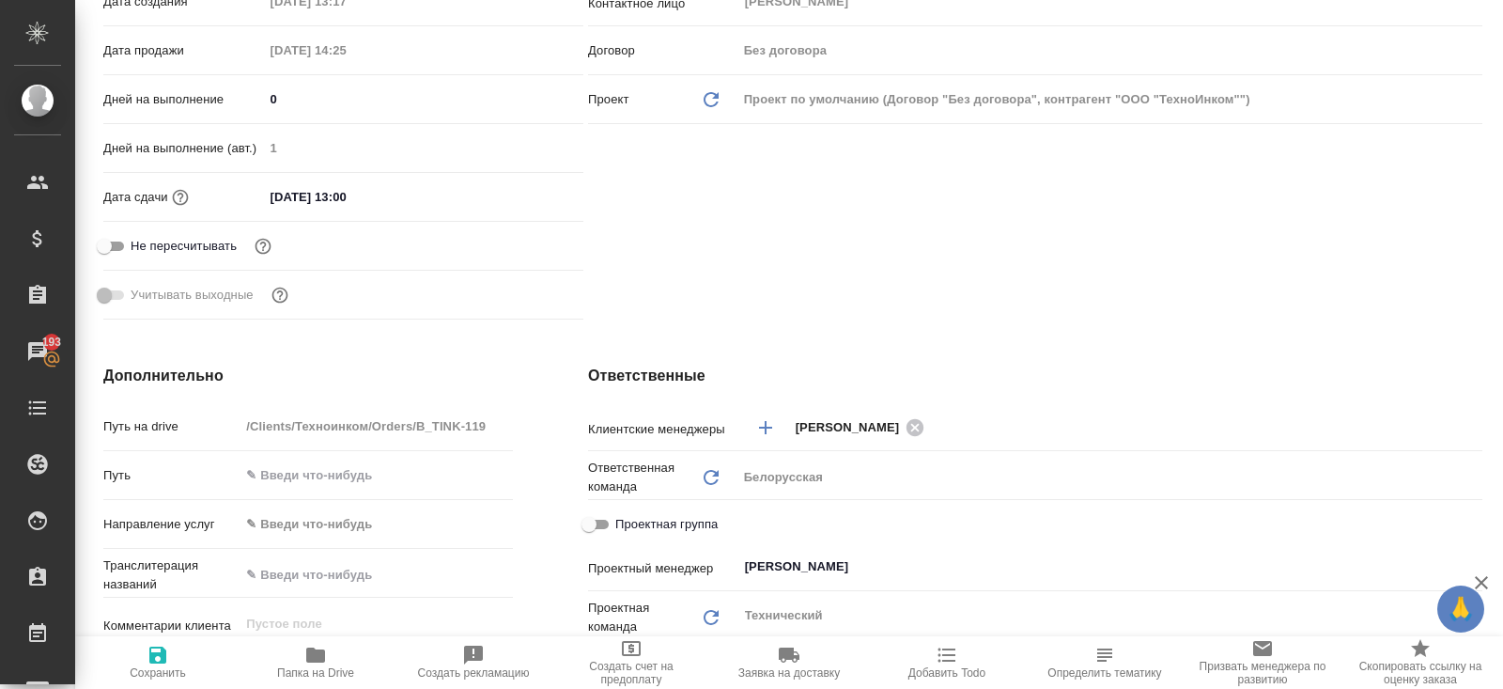
type textarea "x"
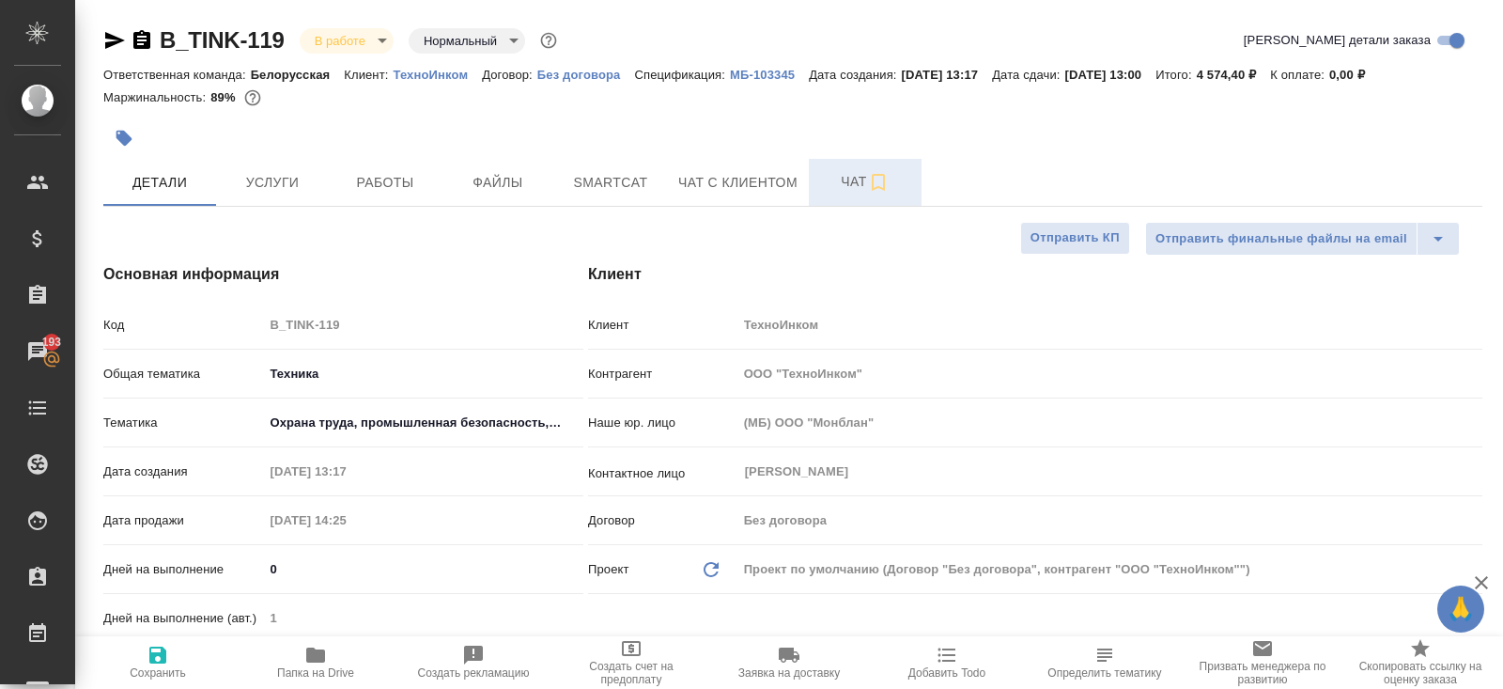
click at [880, 183] on icon "button" at bounding box center [878, 182] width 23 height 23
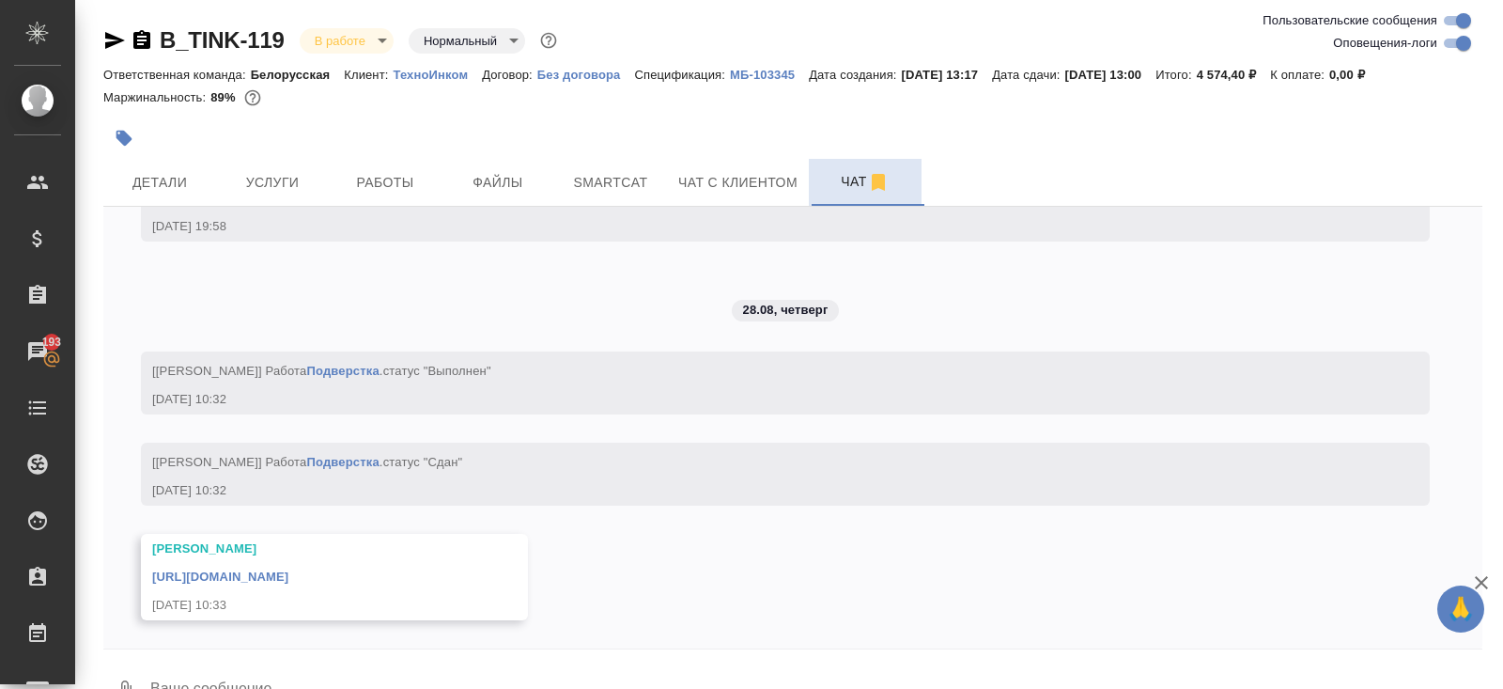
scroll to position [6754, 0]
click at [288, 569] on link "[URL][DOMAIN_NAME]" at bounding box center [220, 576] width 136 height 14
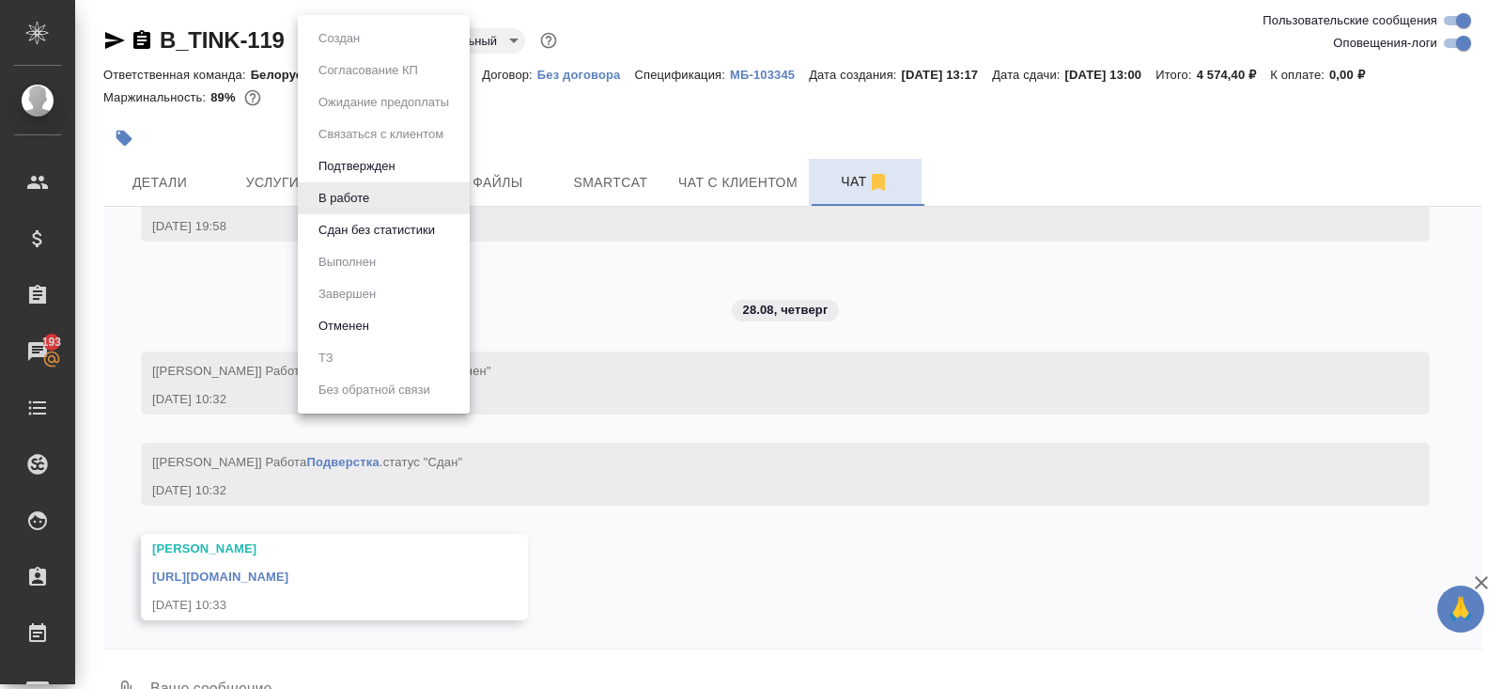
click at [348, 44] on body "🙏 .cls-1 fill:#fff; AWATERA [PERSON_NAME] Спецификации Заказы 193 Чаты Todo Про…" at bounding box center [751, 344] width 1503 height 689
click at [360, 247] on ul "Создан Согласование КП Ожидание предоплаты Связаться с клиентом Подтвержден В р…" at bounding box center [384, 214] width 172 height 398
click at [360, 230] on button "Сдан без статистики" at bounding box center [377, 230] width 128 height 21
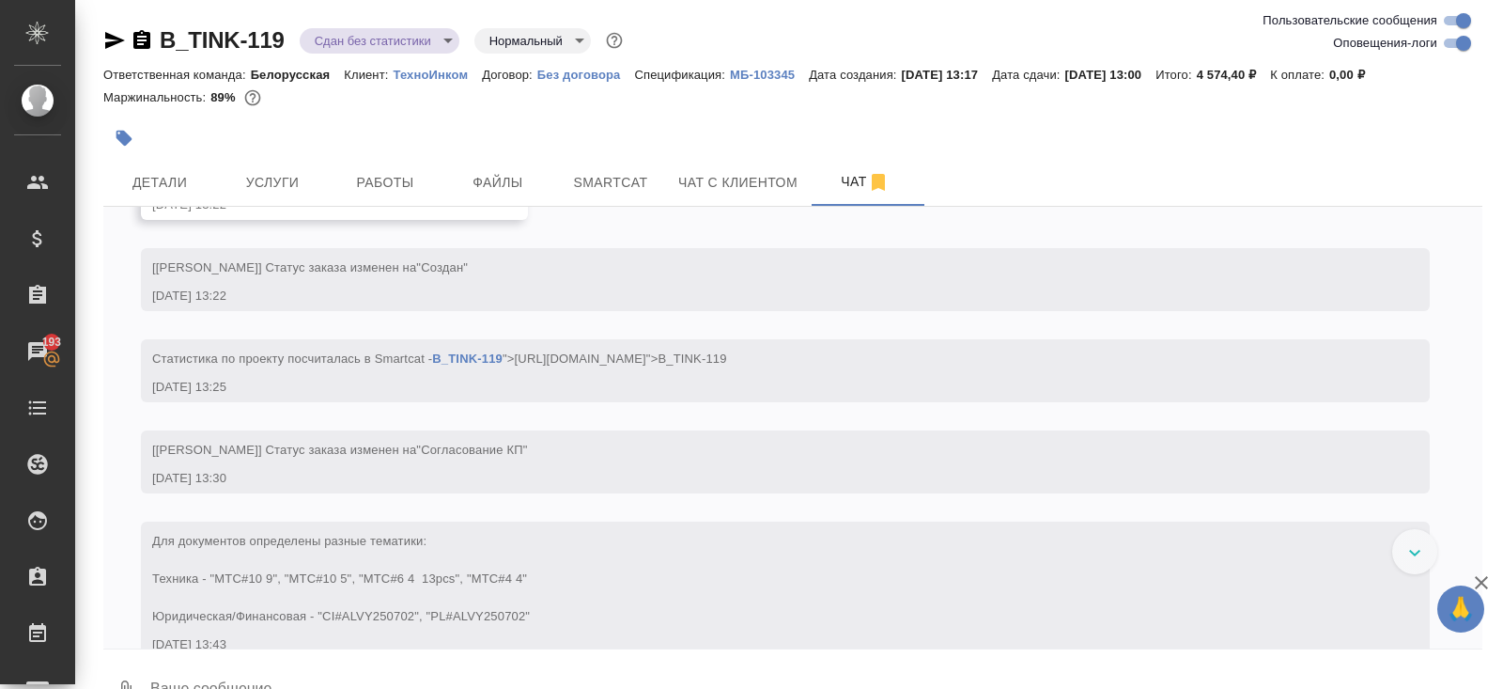
scroll to position [1586, 0]
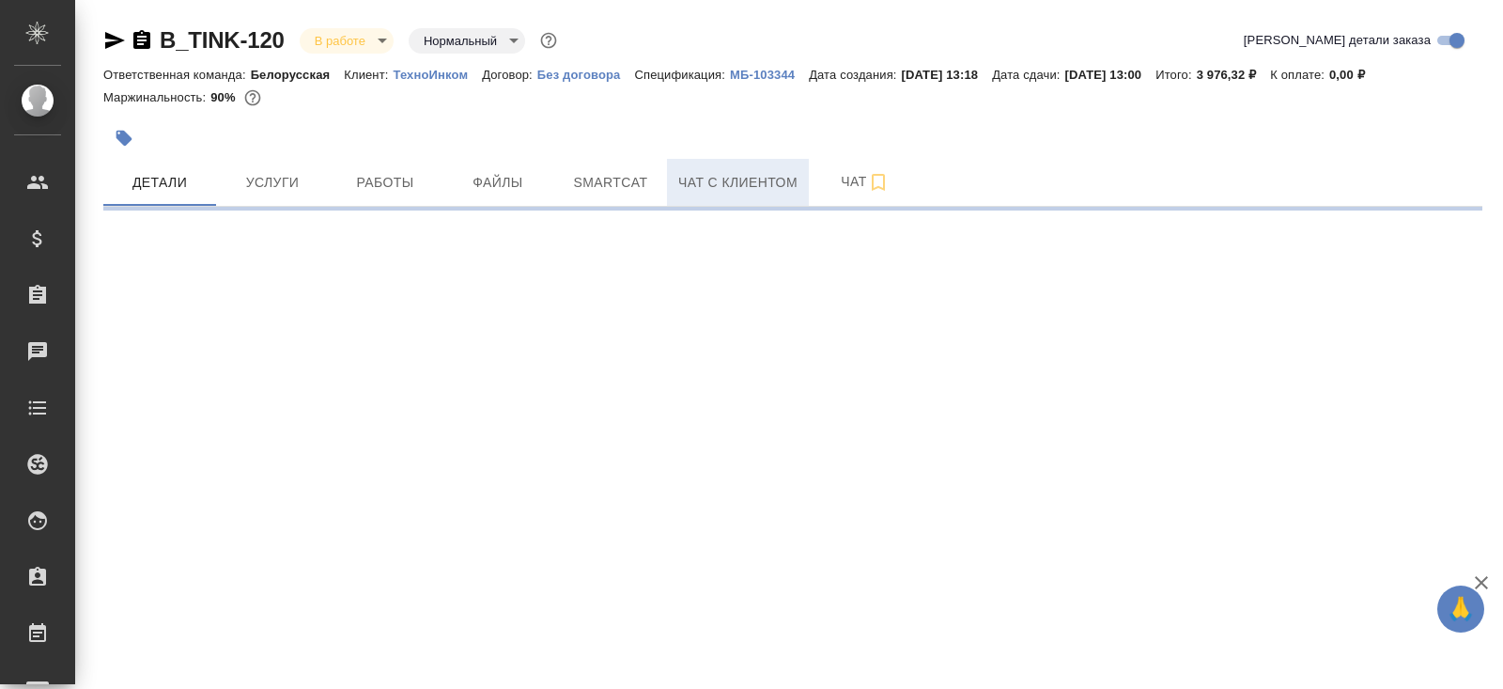
select select "RU"
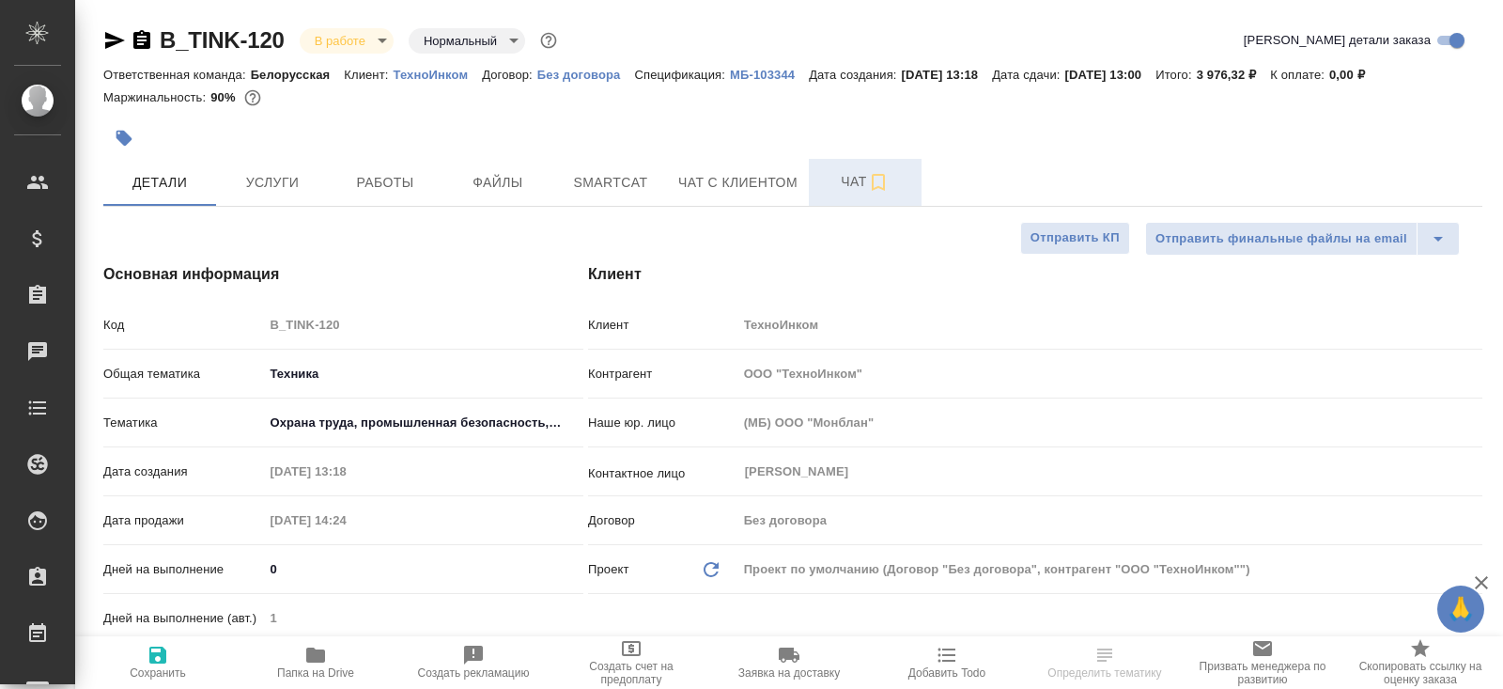
type textarea "x"
click at [870, 167] on button "Чат" at bounding box center [865, 182] width 113 height 47
type textarea "x"
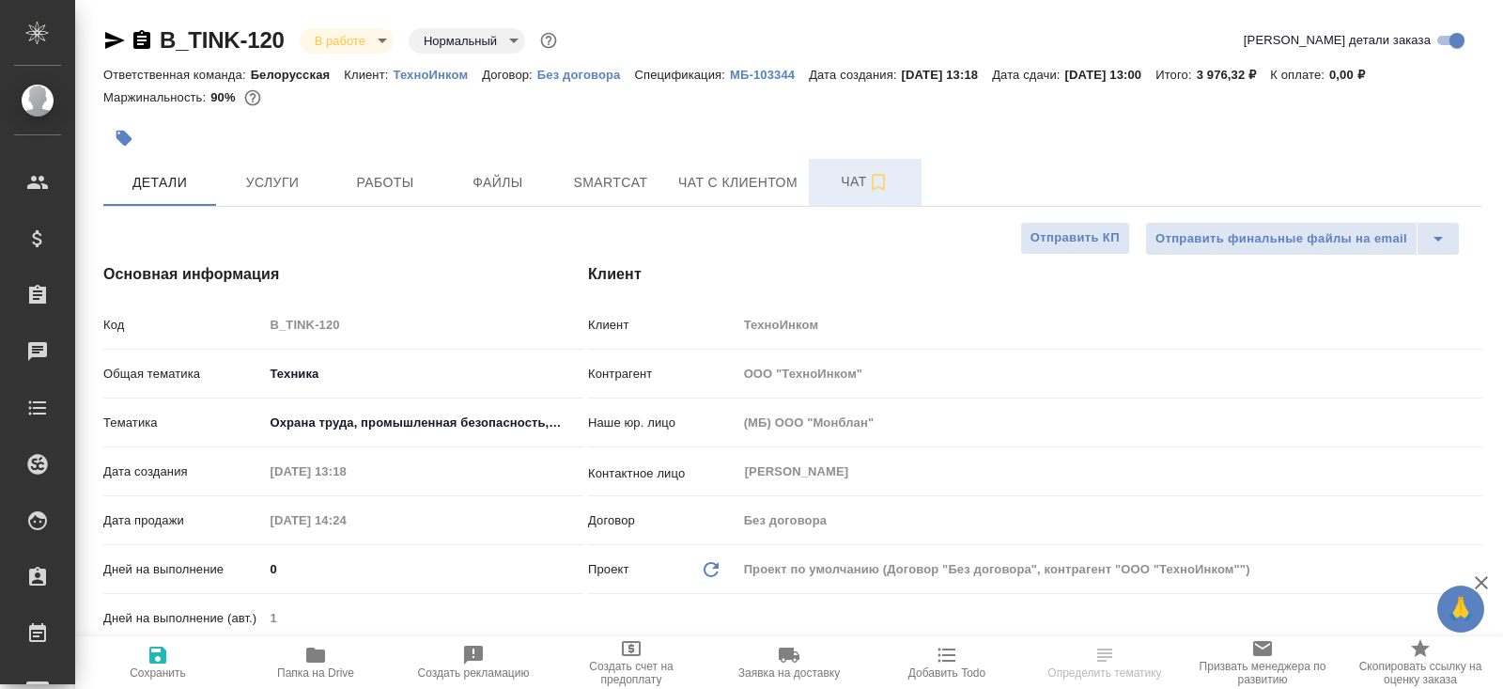
type textarea "x"
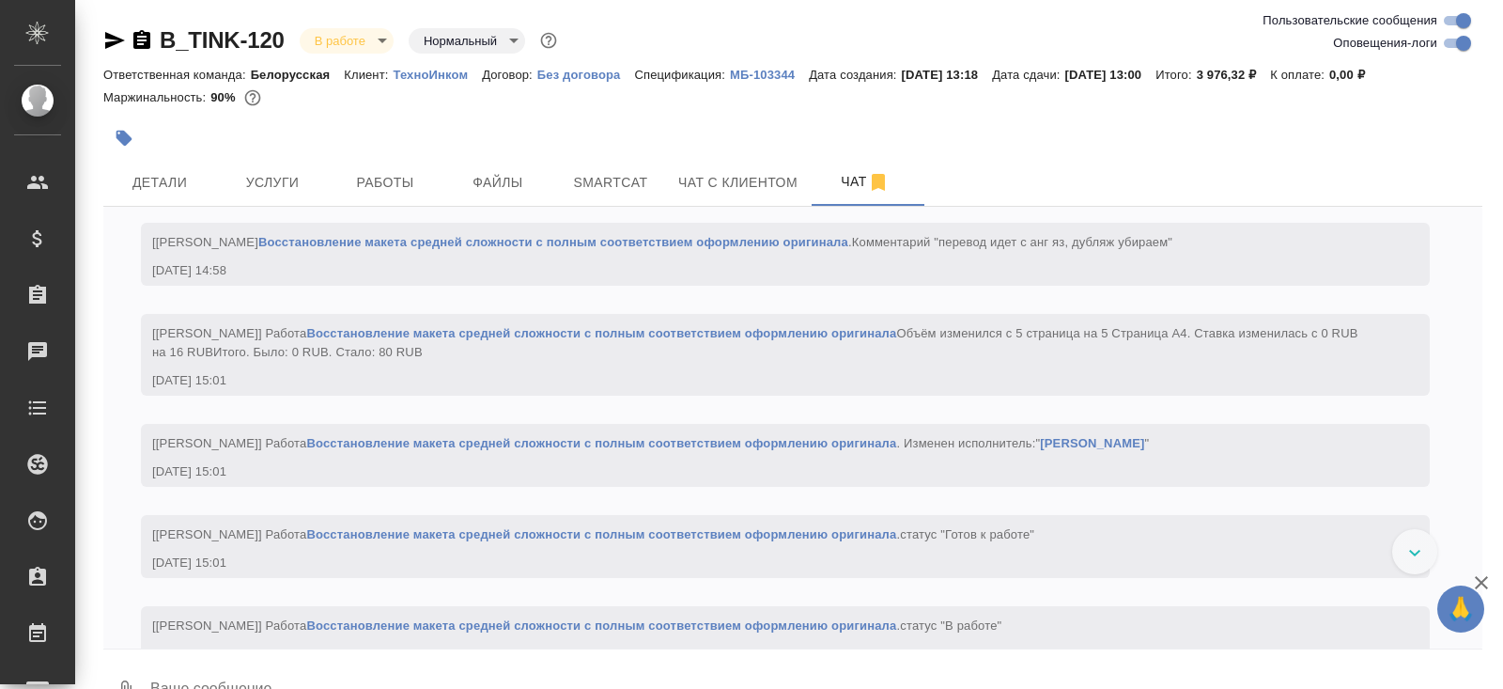
click at [1446, 48] on input "Оповещения-логи" at bounding box center [1464, 43] width 68 height 23
checkbox input "false"
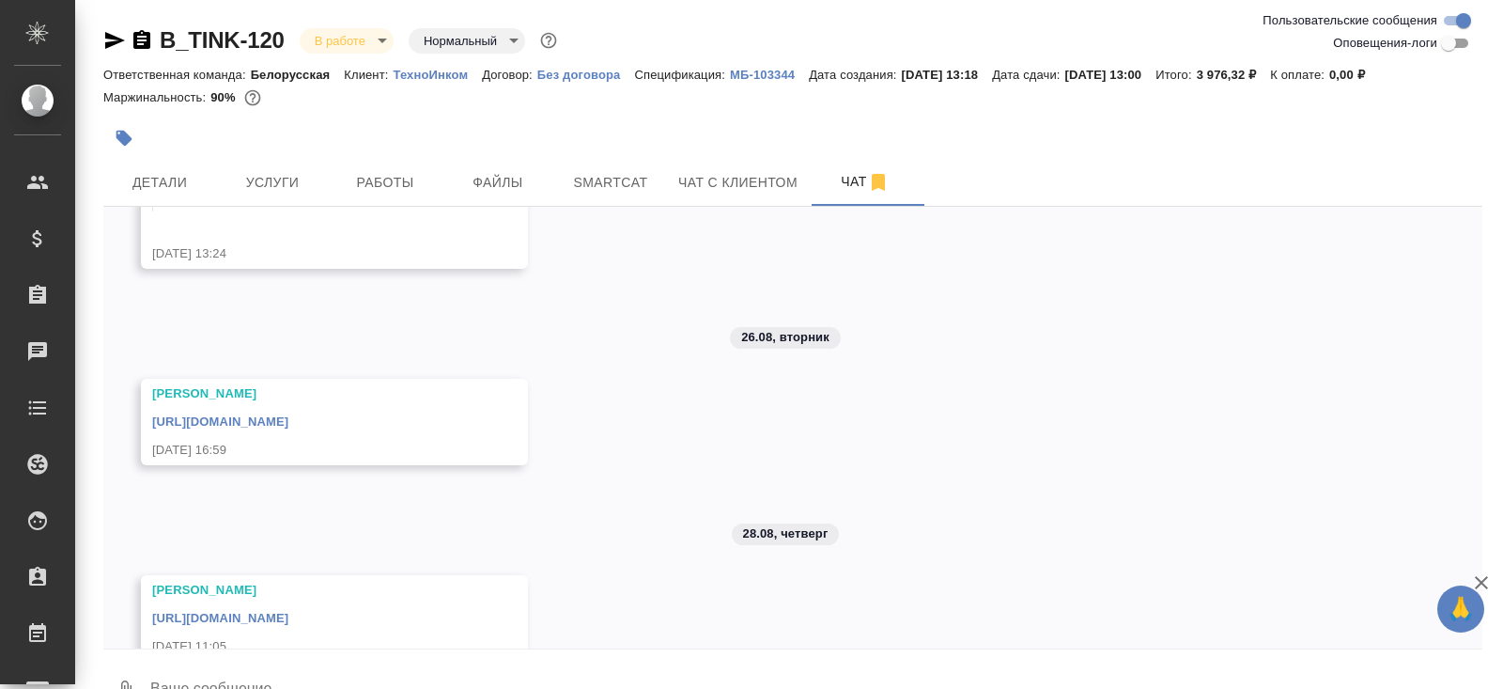
scroll to position [452, 0]
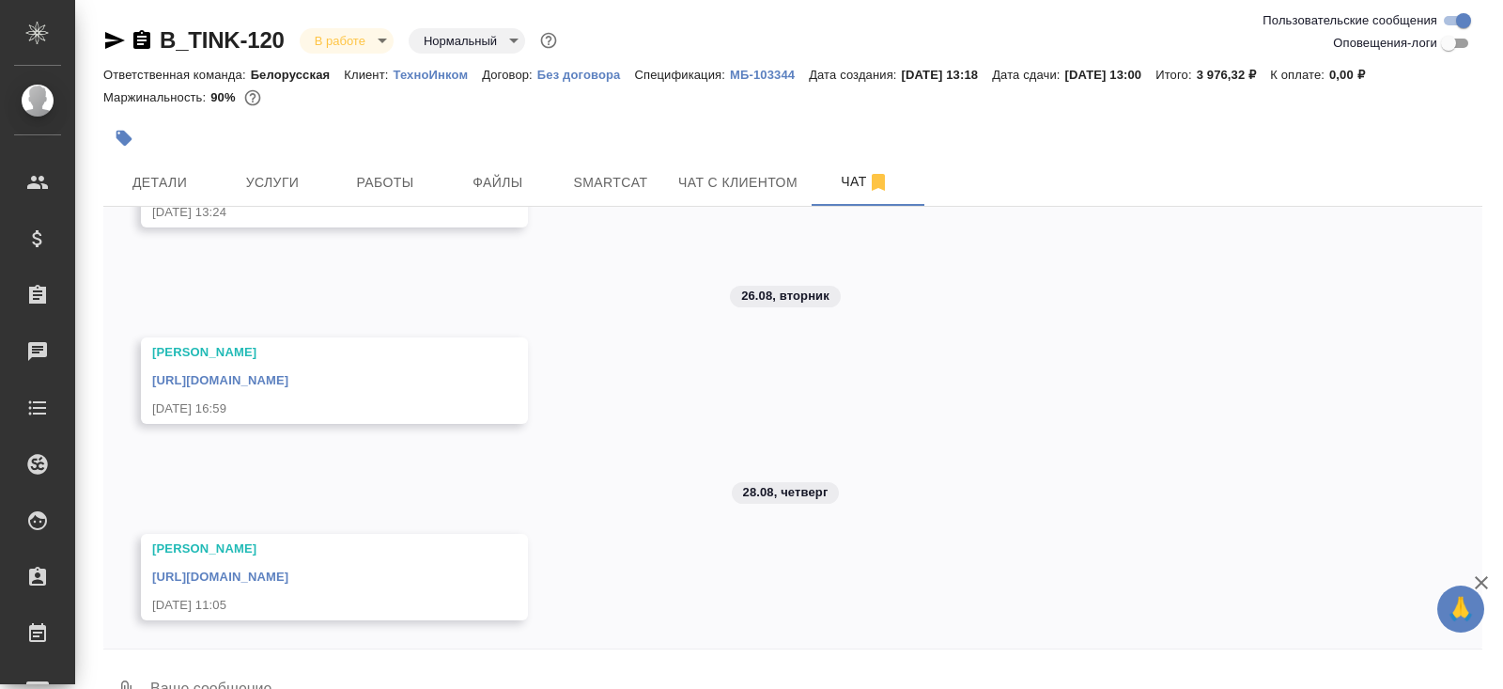
click at [106, 42] on icon "button" at bounding box center [115, 40] width 20 height 17
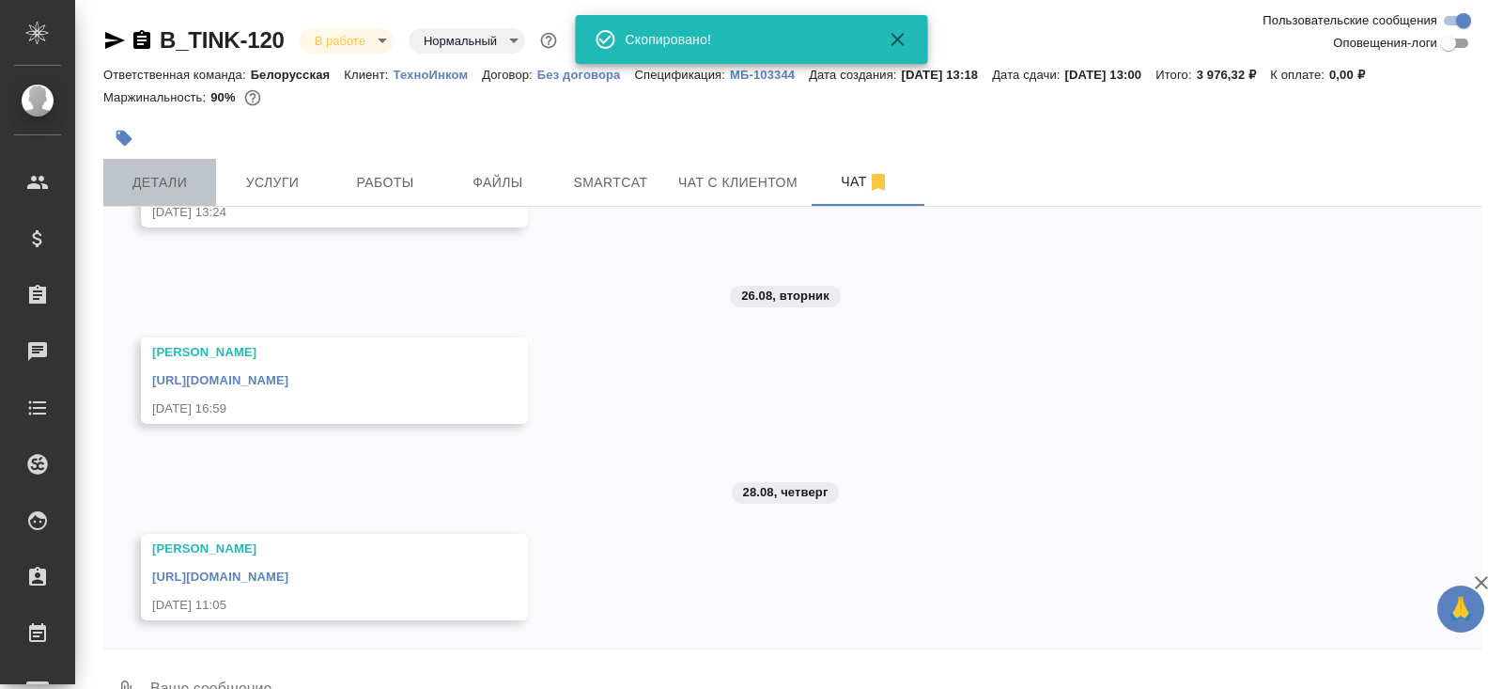
click at [148, 201] on button "Детали" at bounding box center [159, 182] width 113 height 47
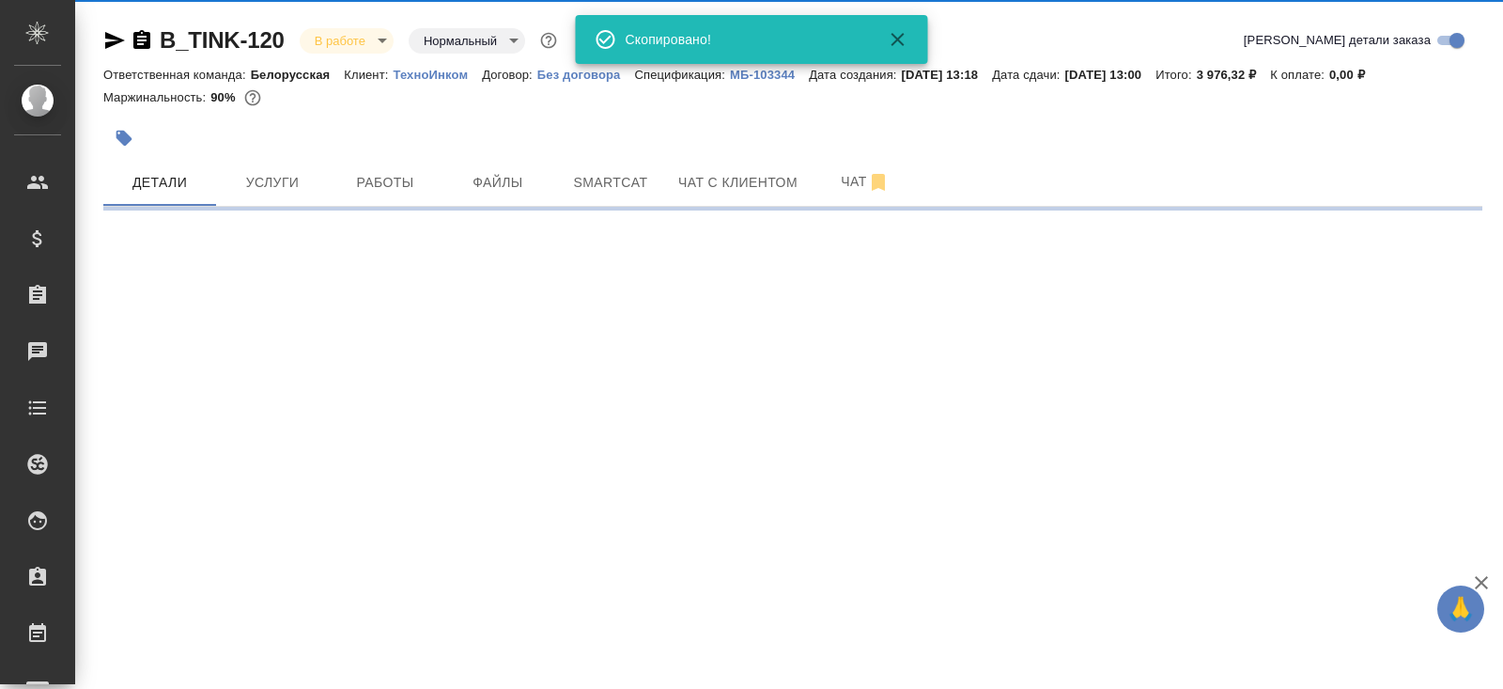
select select "RU"
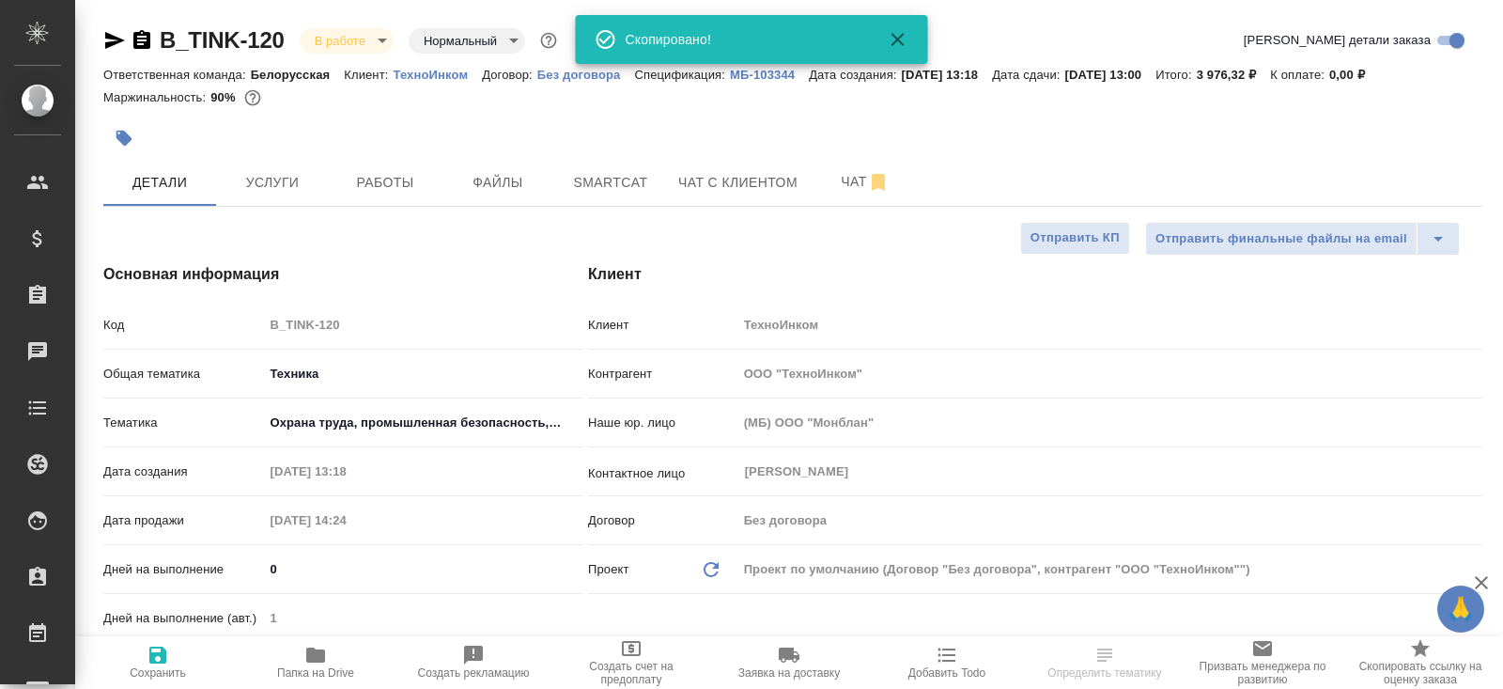
type textarea "x"
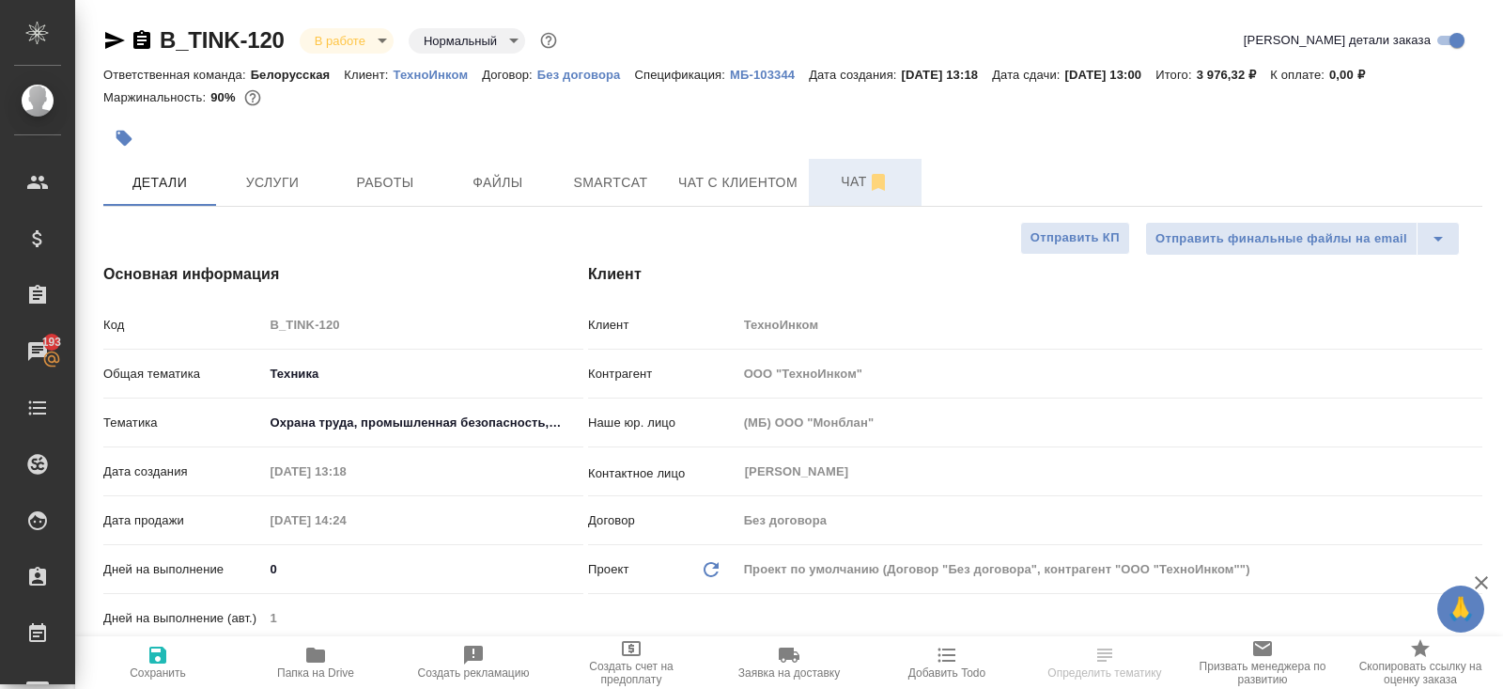
click at [852, 192] on span "Чат" at bounding box center [865, 181] width 90 height 23
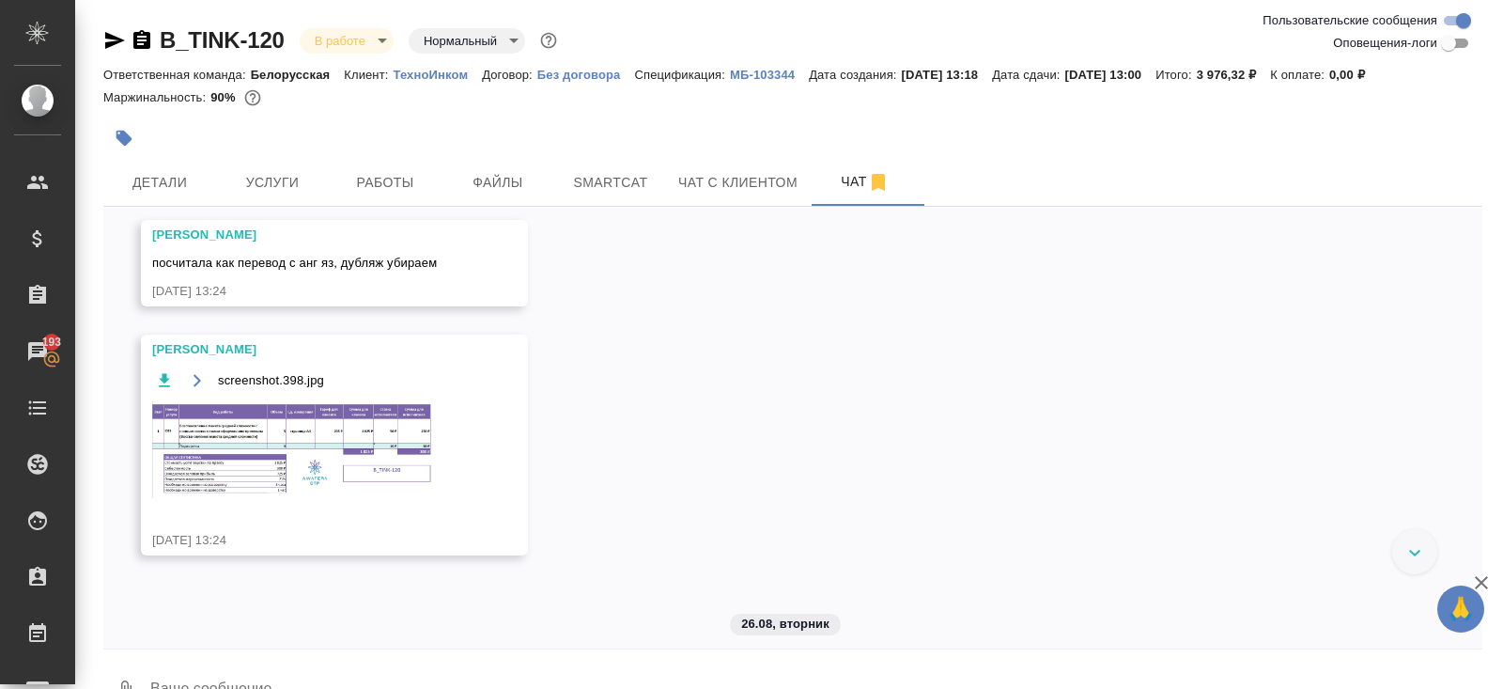
scroll to position [452, 0]
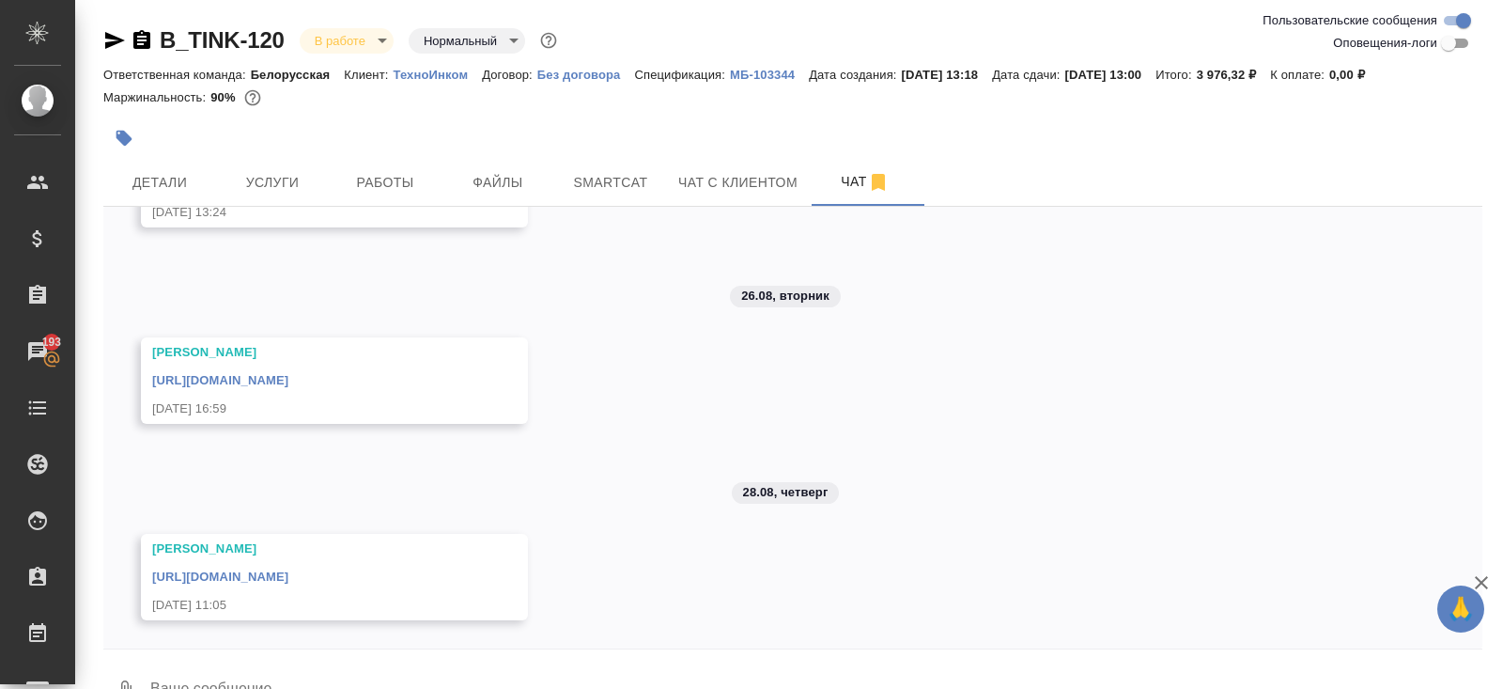
click at [288, 572] on link "[URL][DOMAIN_NAME]" at bounding box center [220, 576] width 136 height 14
click at [345, 19] on div "B_TINK-120 В работе inProgress Нормальный normal Ответственная команда: Белорус…" at bounding box center [793, 367] width 1400 height 734
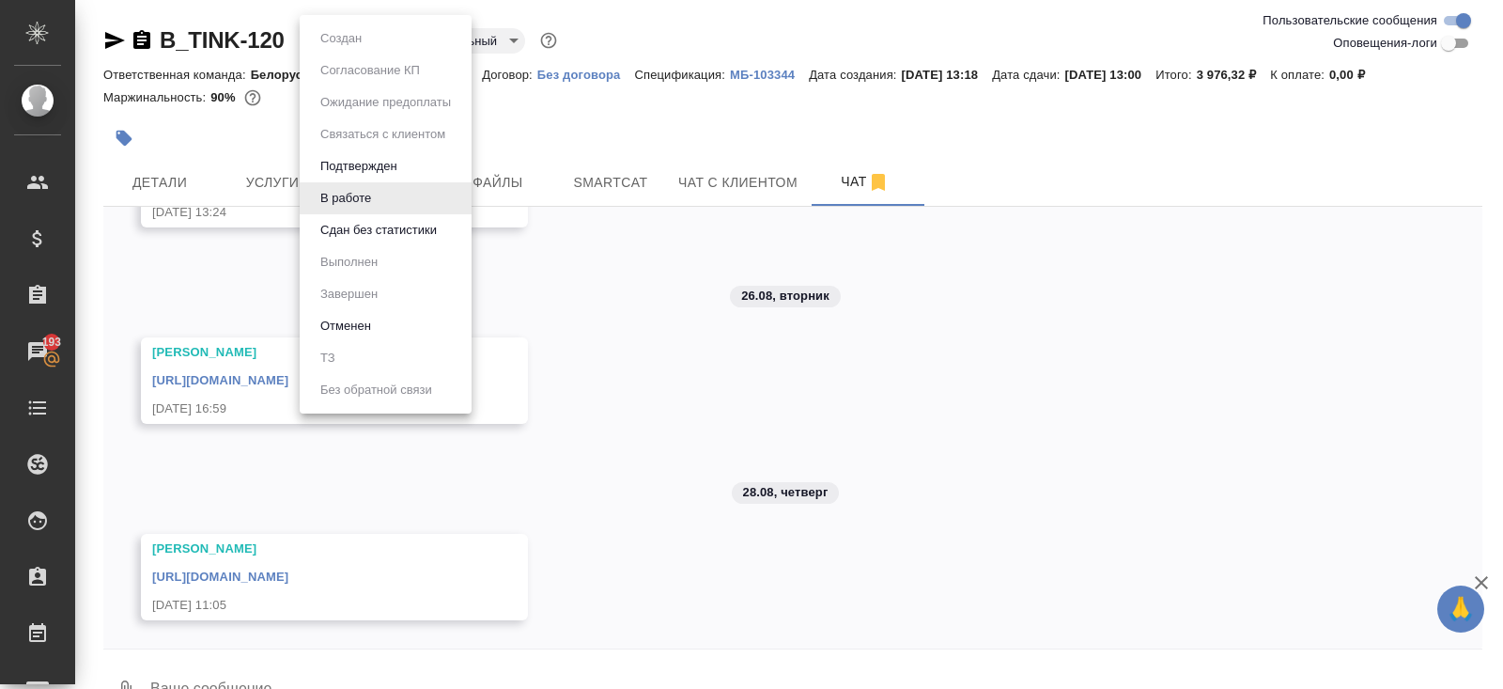
click at [346, 38] on body "🙏 .cls-1 fill:#fff; AWATERA [PERSON_NAME] Спецификации Заказы 193 Чаты Todo Про…" at bounding box center [751, 344] width 1503 height 689
click at [365, 226] on button "Сдан без статистики" at bounding box center [379, 230] width 128 height 21
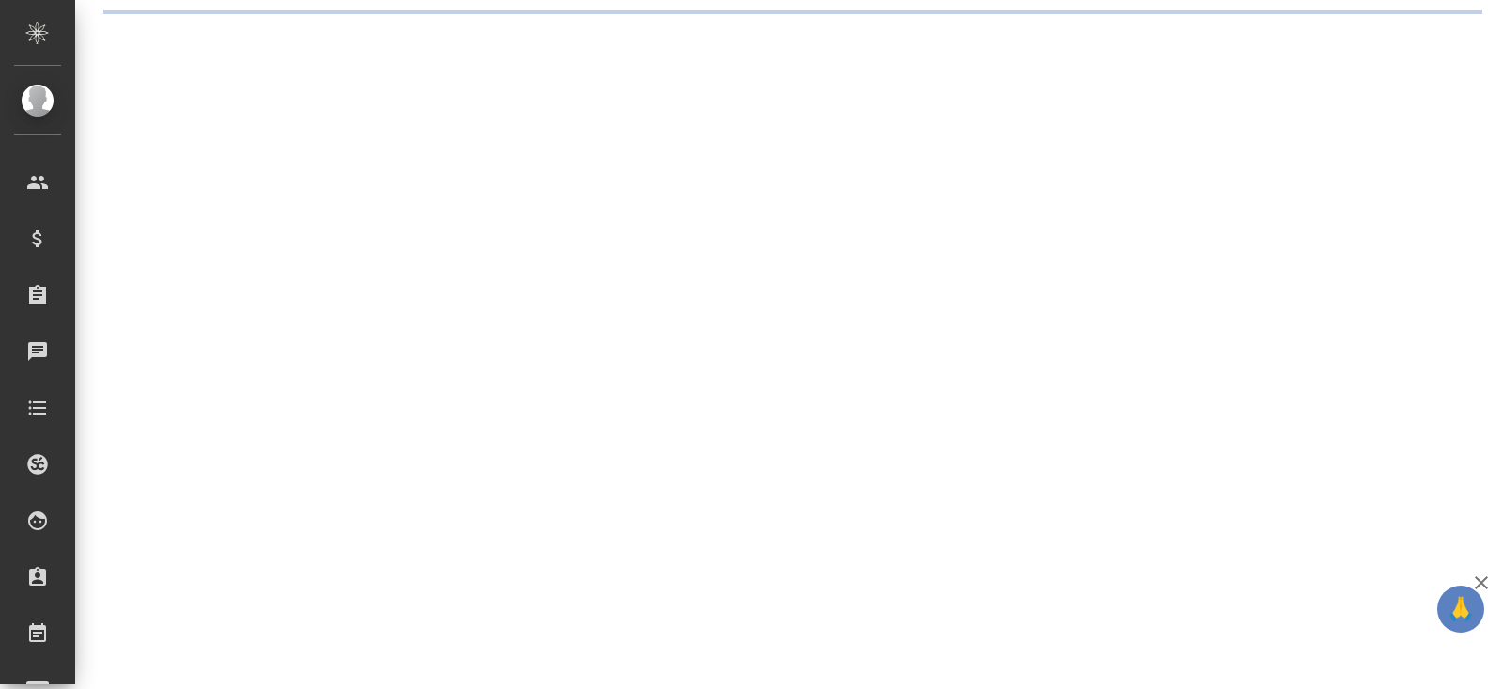
select select "RU"
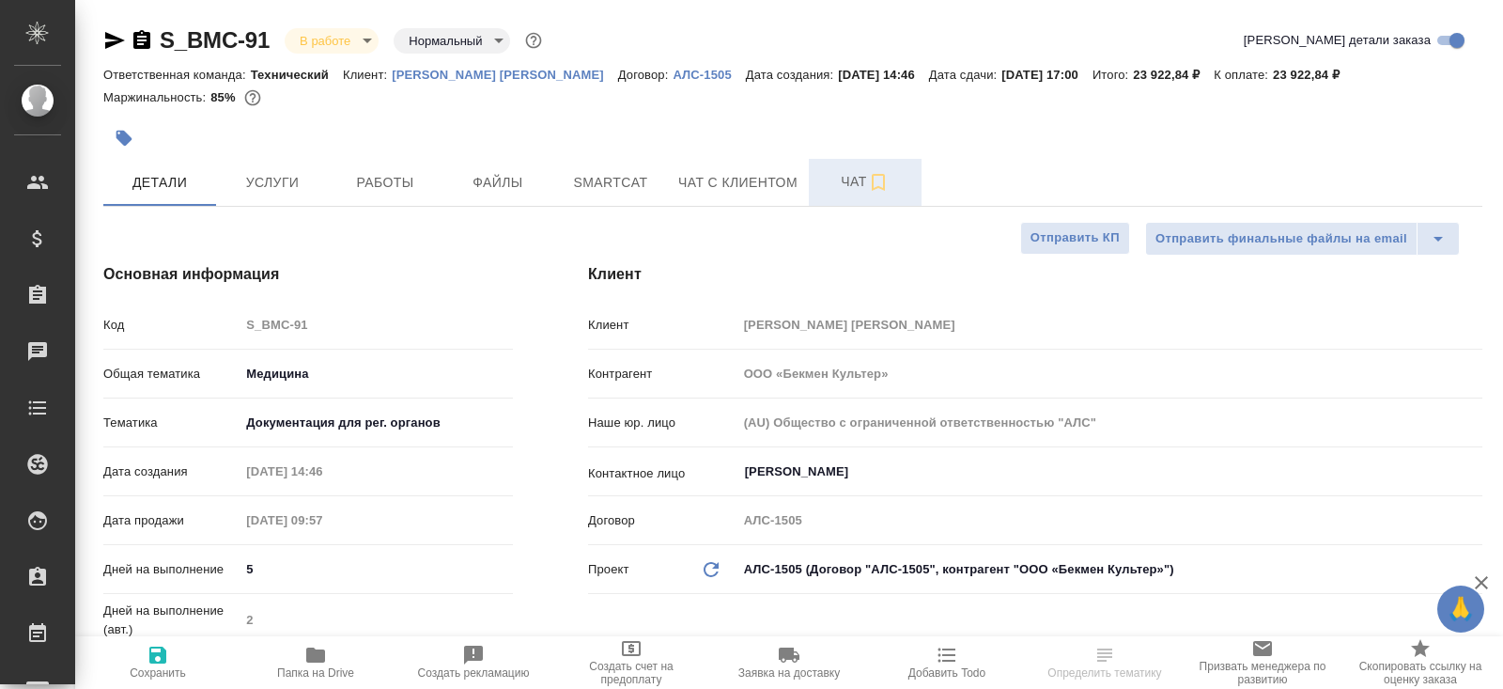
drag, startPoint x: 0, startPoint y: 0, endPoint x: 878, endPoint y: 189, distance: 897.7
click at [878, 189] on icon "button" at bounding box center [878, 182] width 23 height 23
type textarea "x"
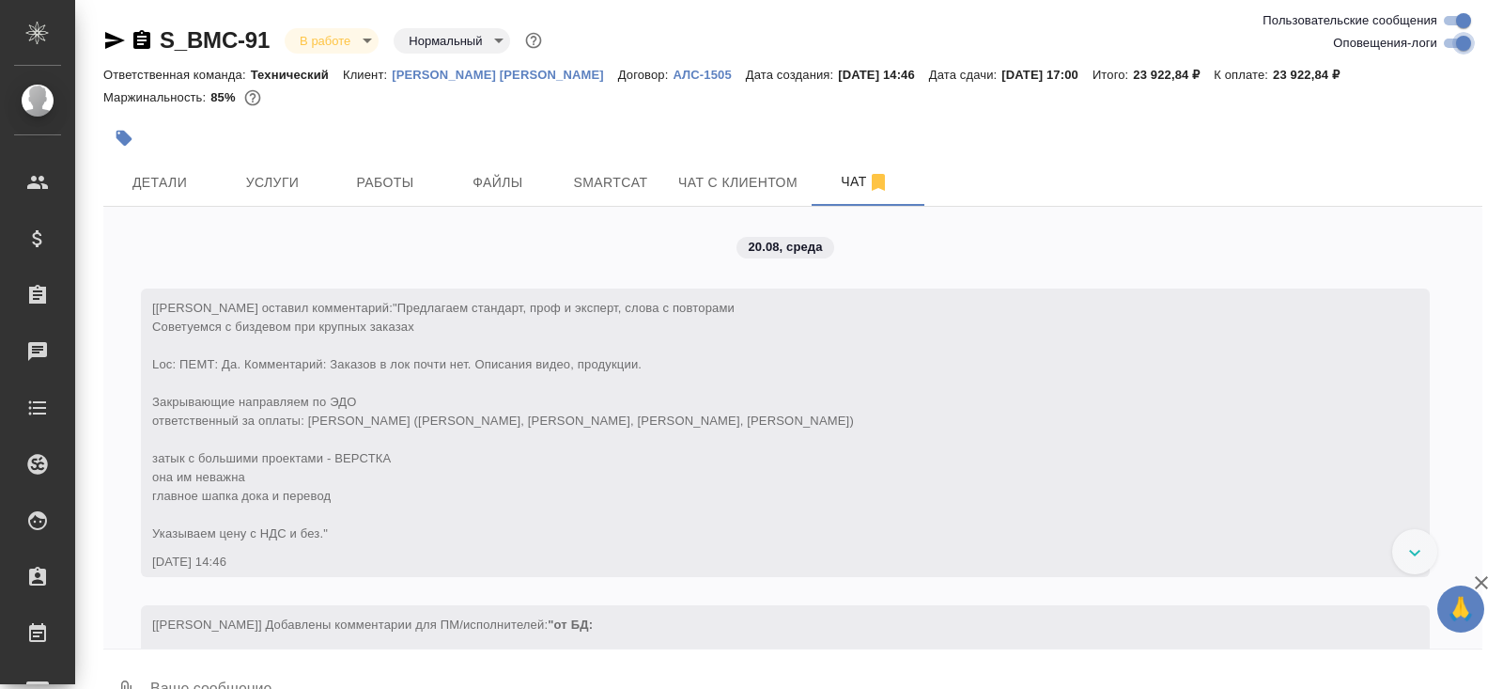
click at [1452, 47] on input "Оповещения-логи" at bounding box center [1464, 43] width 68 height 23
checkbox input "false"
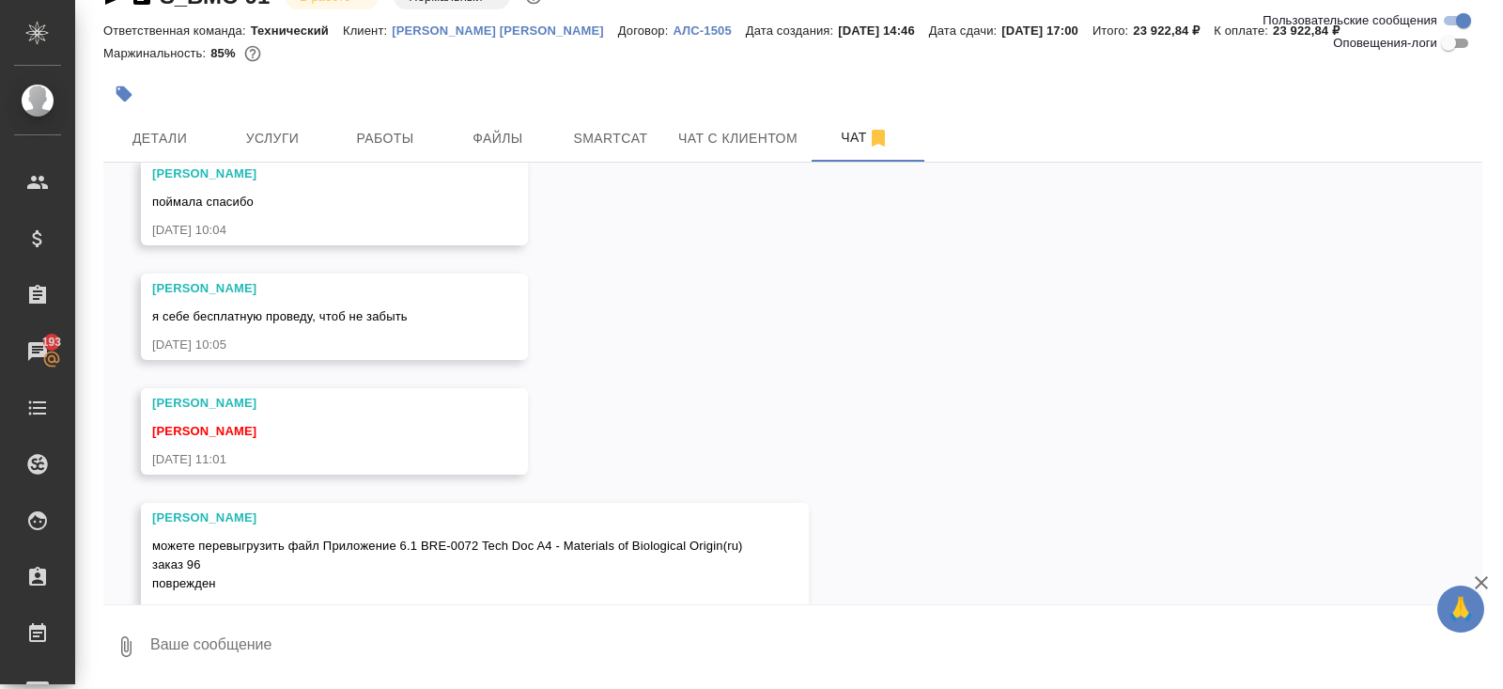
scroll to position [10026, 0]
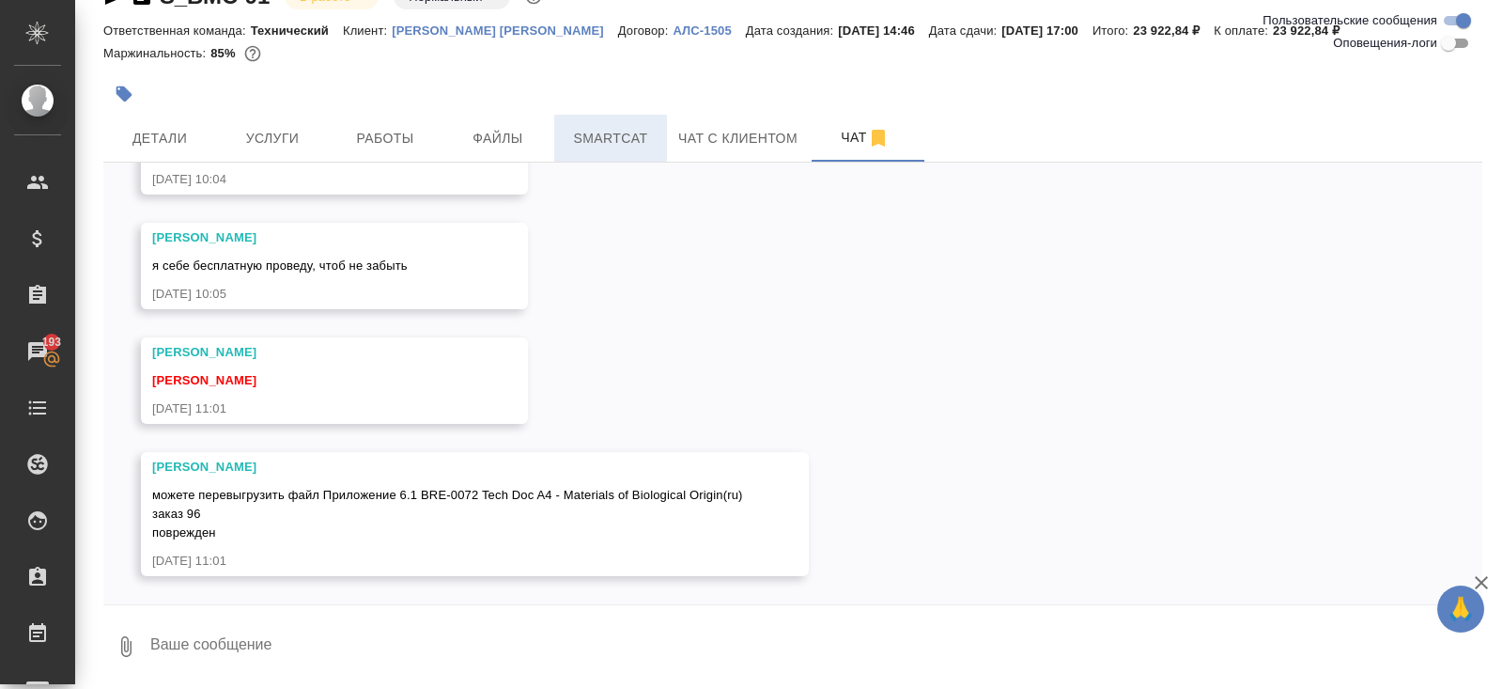
click at [641, 133] on span "Smartcat" at bounding box center [611, 138] width 90 height 23
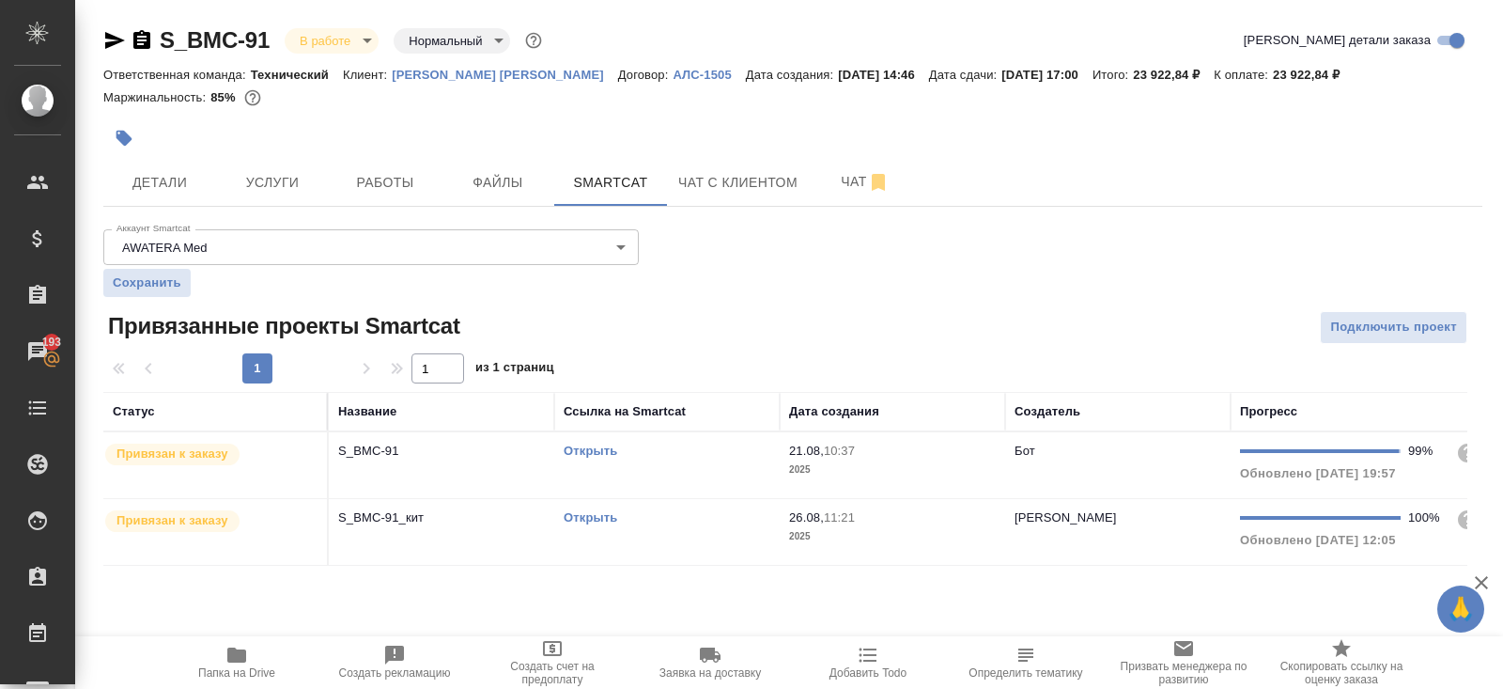
click at [579, 448] on link "Открыть" at bounding box center [591, 451] width 54 height 14
click at [900, 185] on span "Чат" at bounding box center [865, 181] width 90 height 23
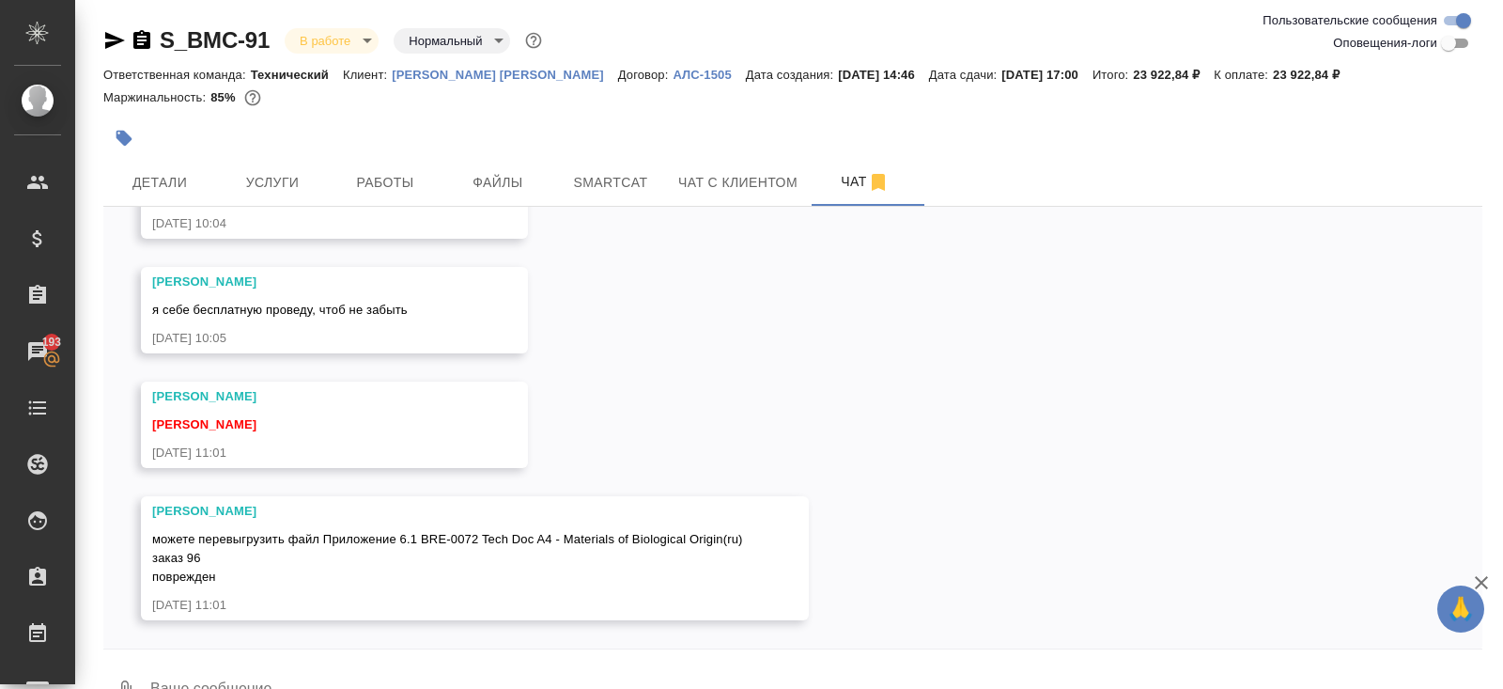
scroll to position [44, 0]
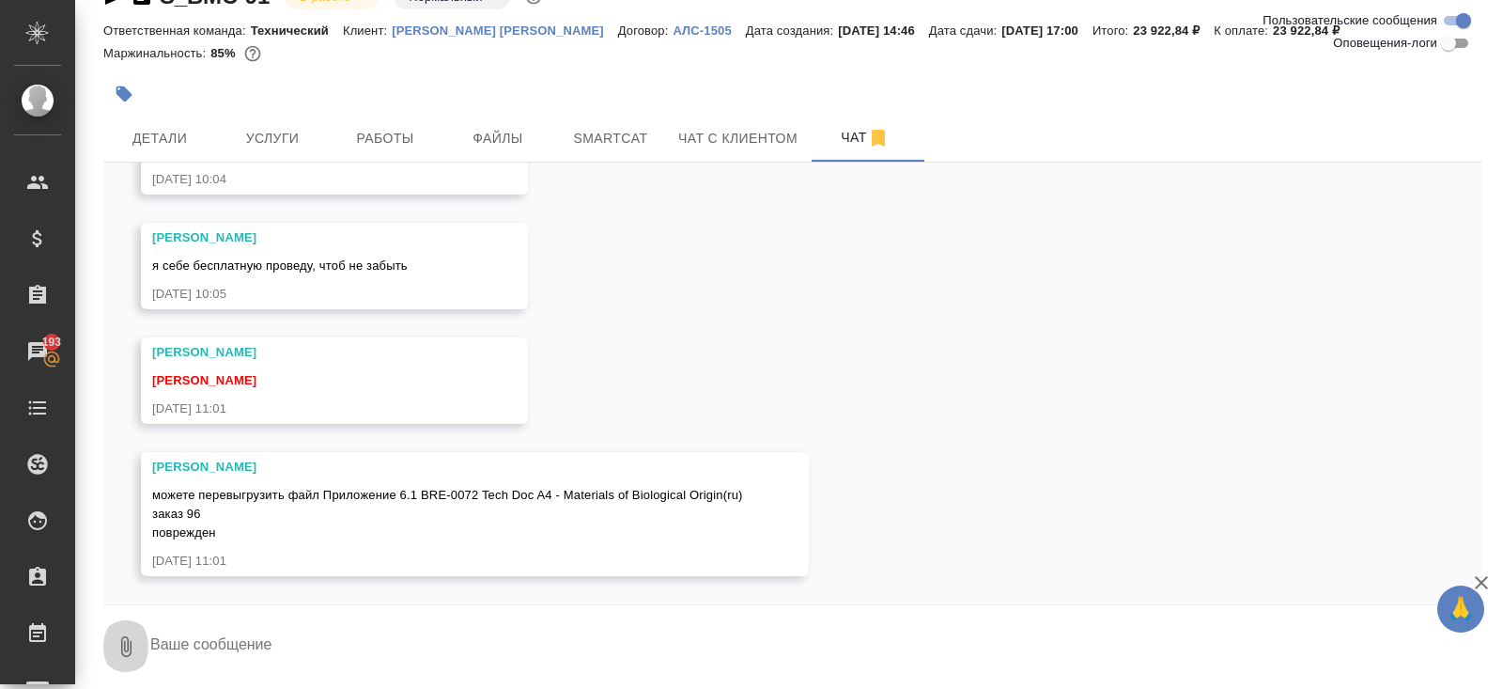
click at [124, 654] on icon "button" at bounding box center [126, 646] width 10 height 21
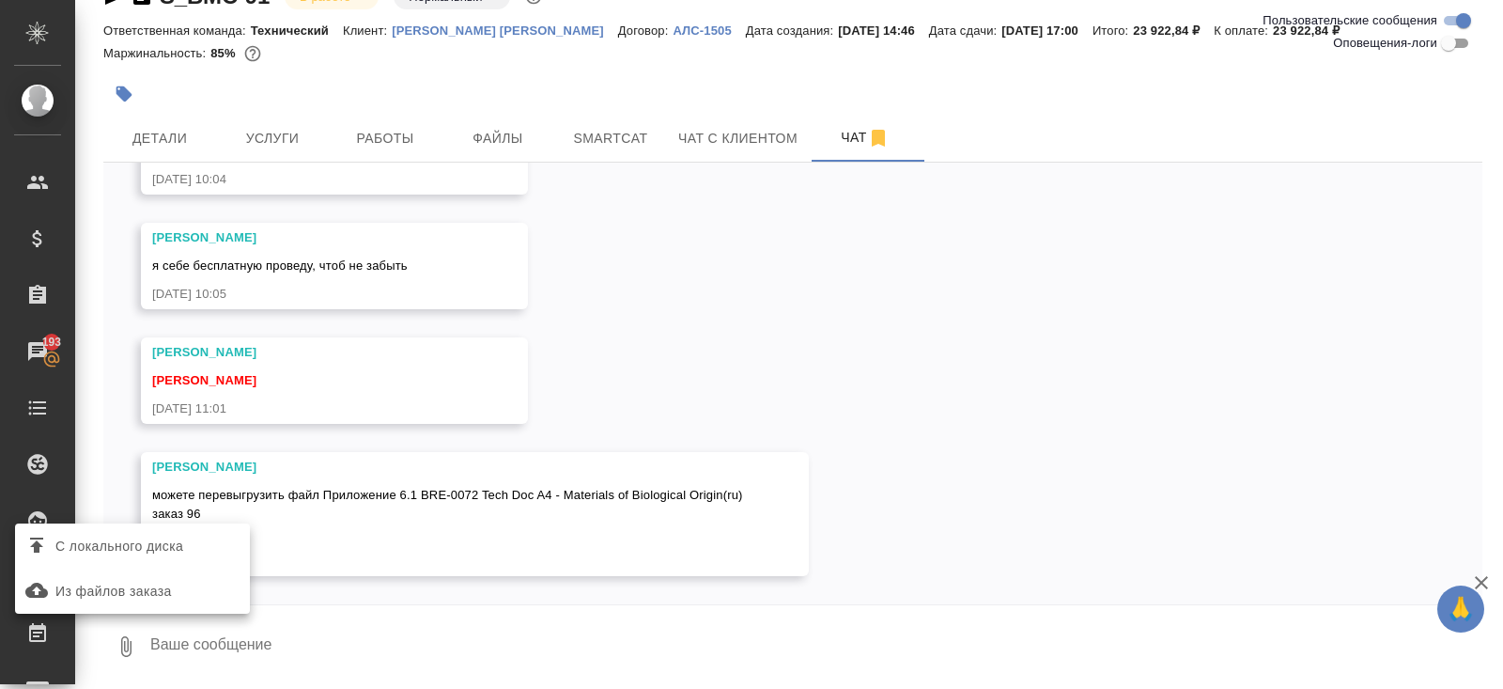
click at [142, 551] on span "С локального диска" at bounding box center [119, 546] width 128 height 23
click at [0, 0] on input "С локального диска" at bounding box center [0, 0] width 0 height 0
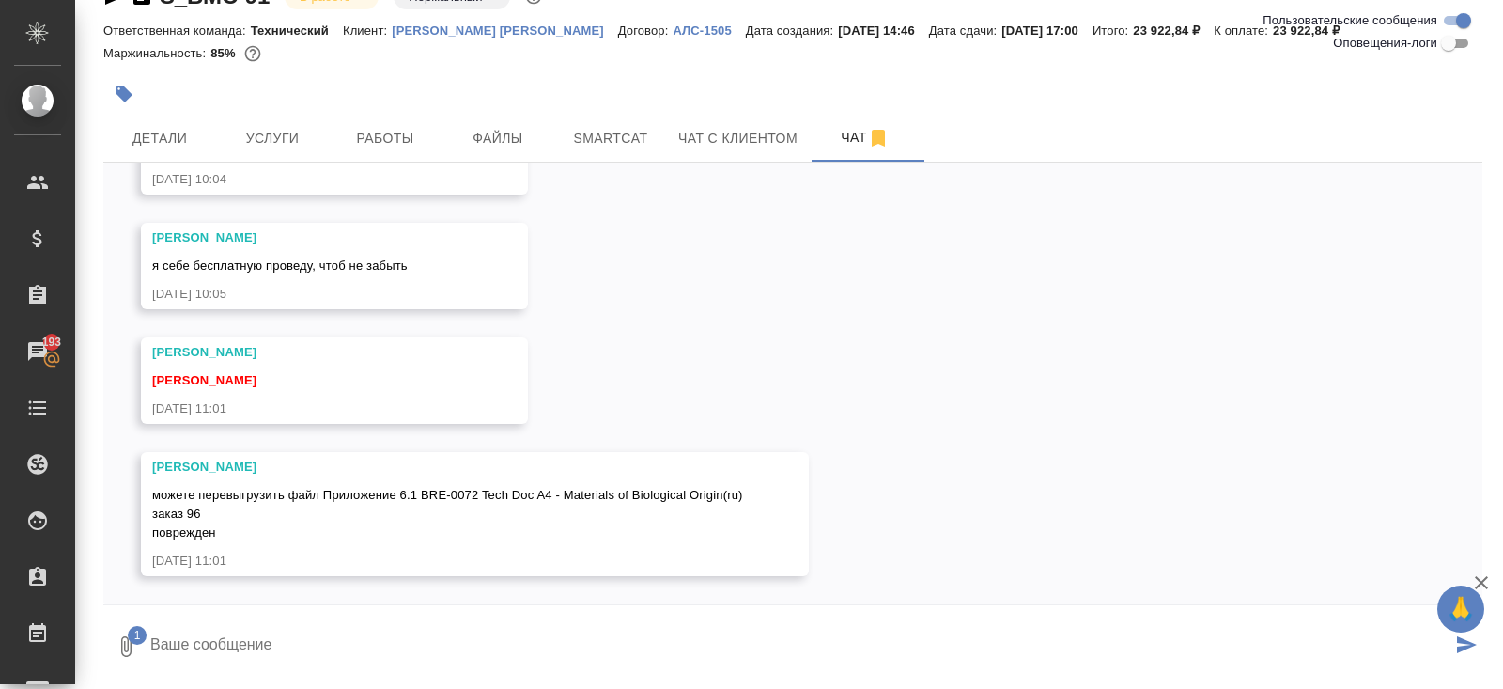
click at [1466, 641] on icon "submit" at bounding box center [1467, 644] width 20 height 17
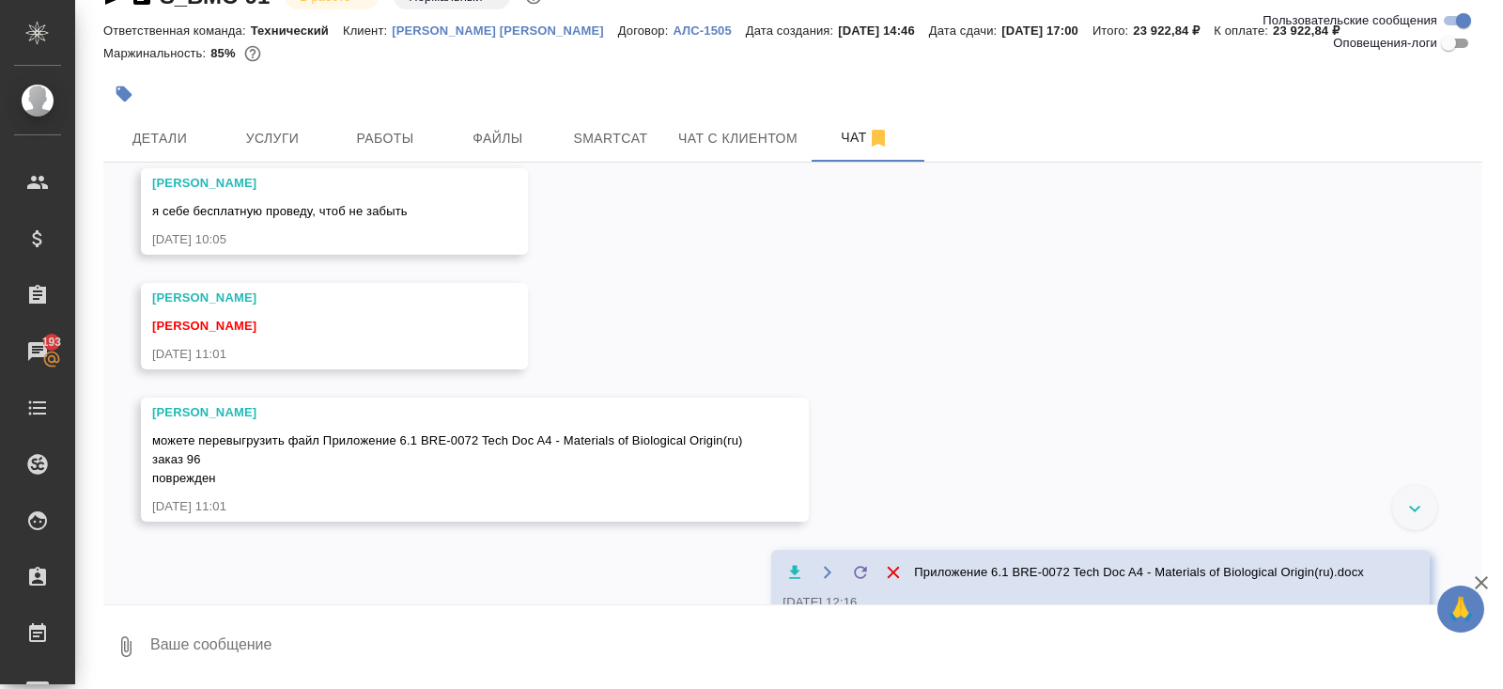
scroll to position [10121, 0]
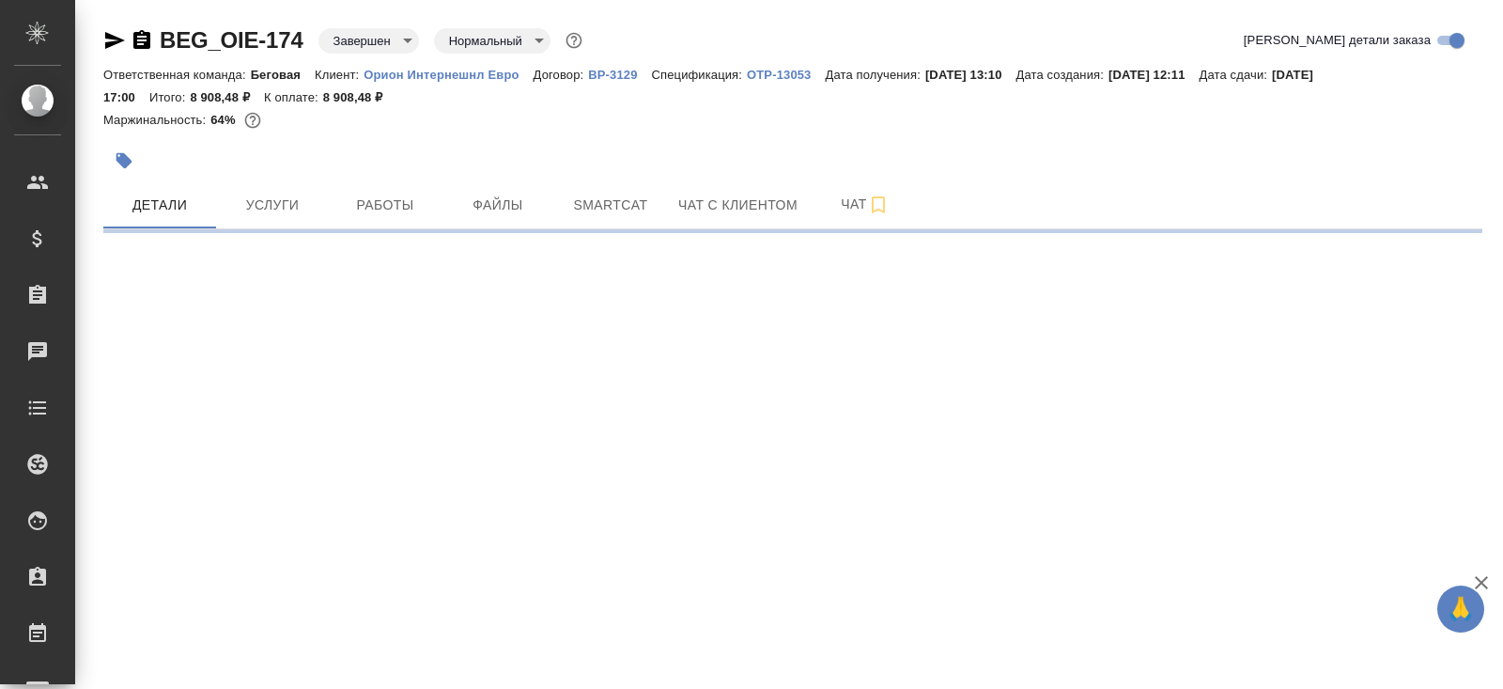
select select "RU"
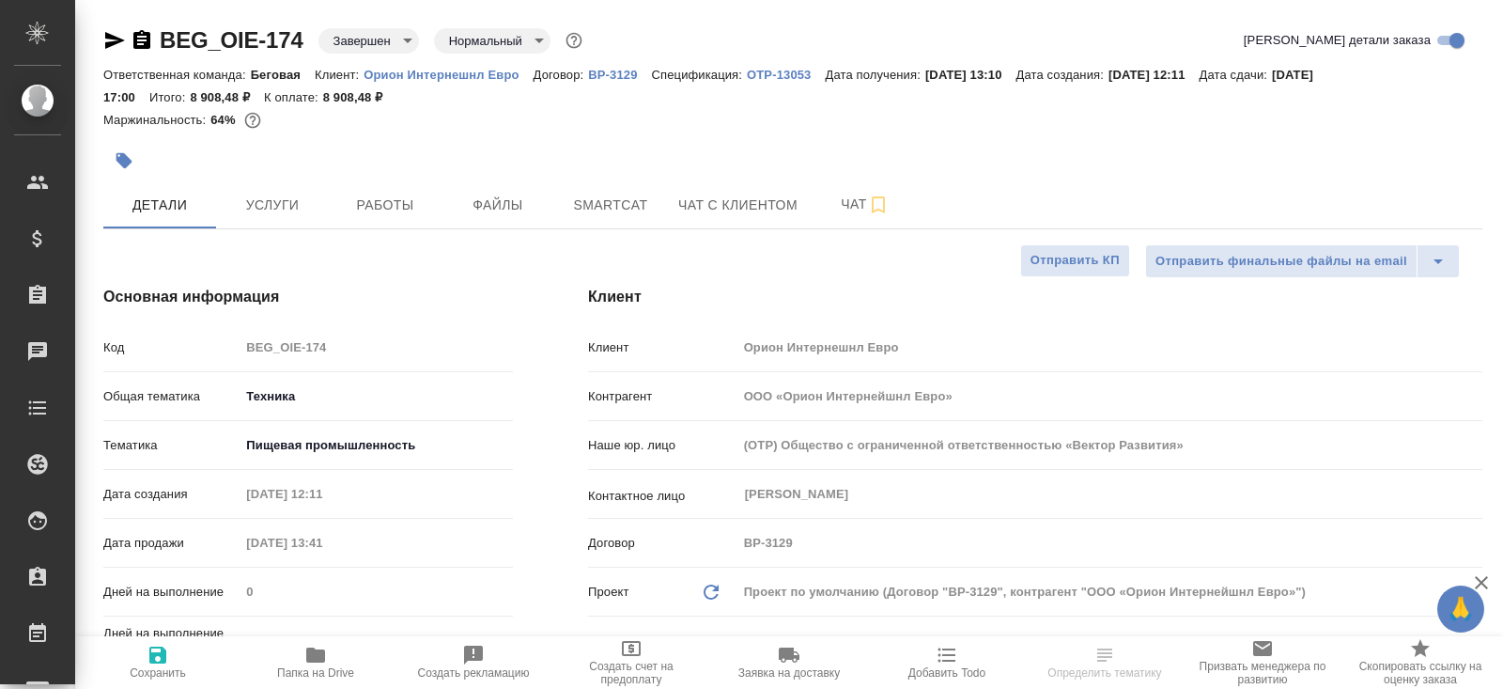
type textarea "x"
click at [869, 203] on span "Чат" at bounding box center [865, 204] width 90 height 23
type textarea "x"
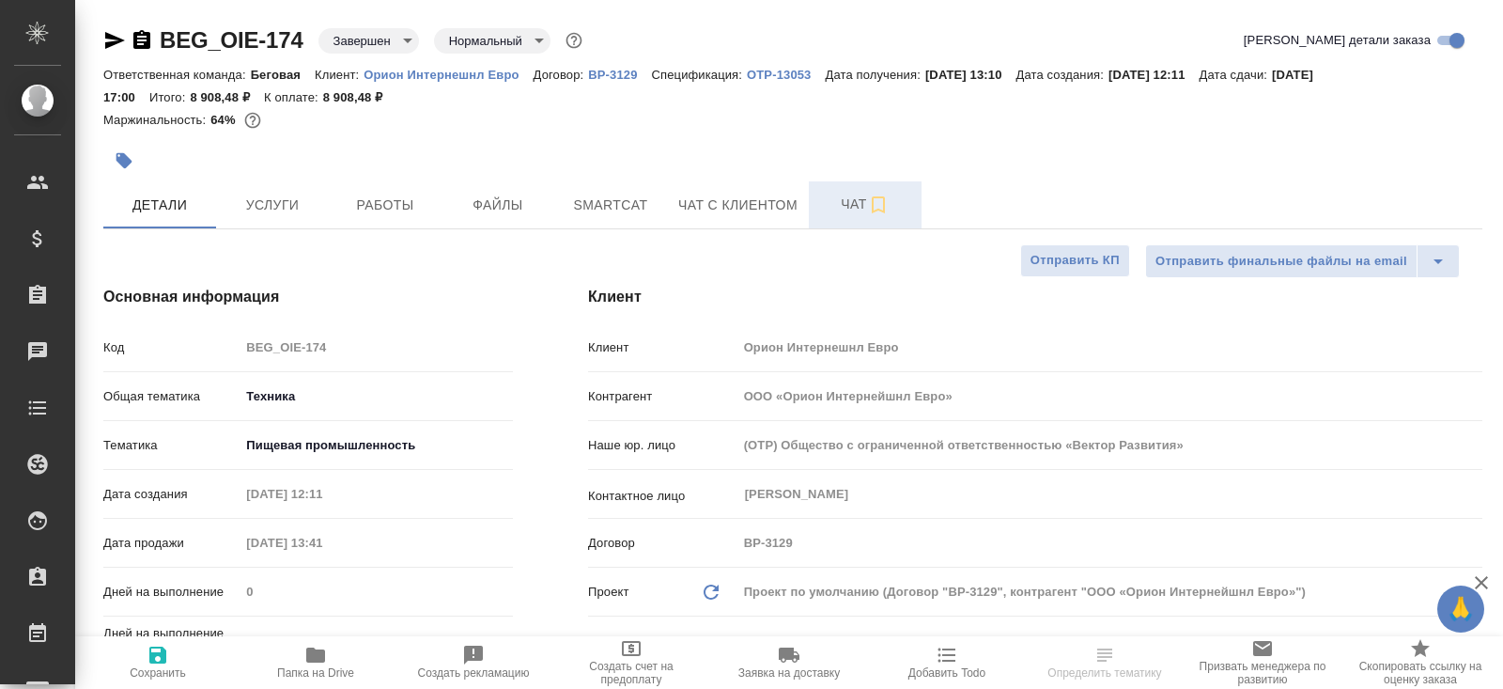
type textarea "x"
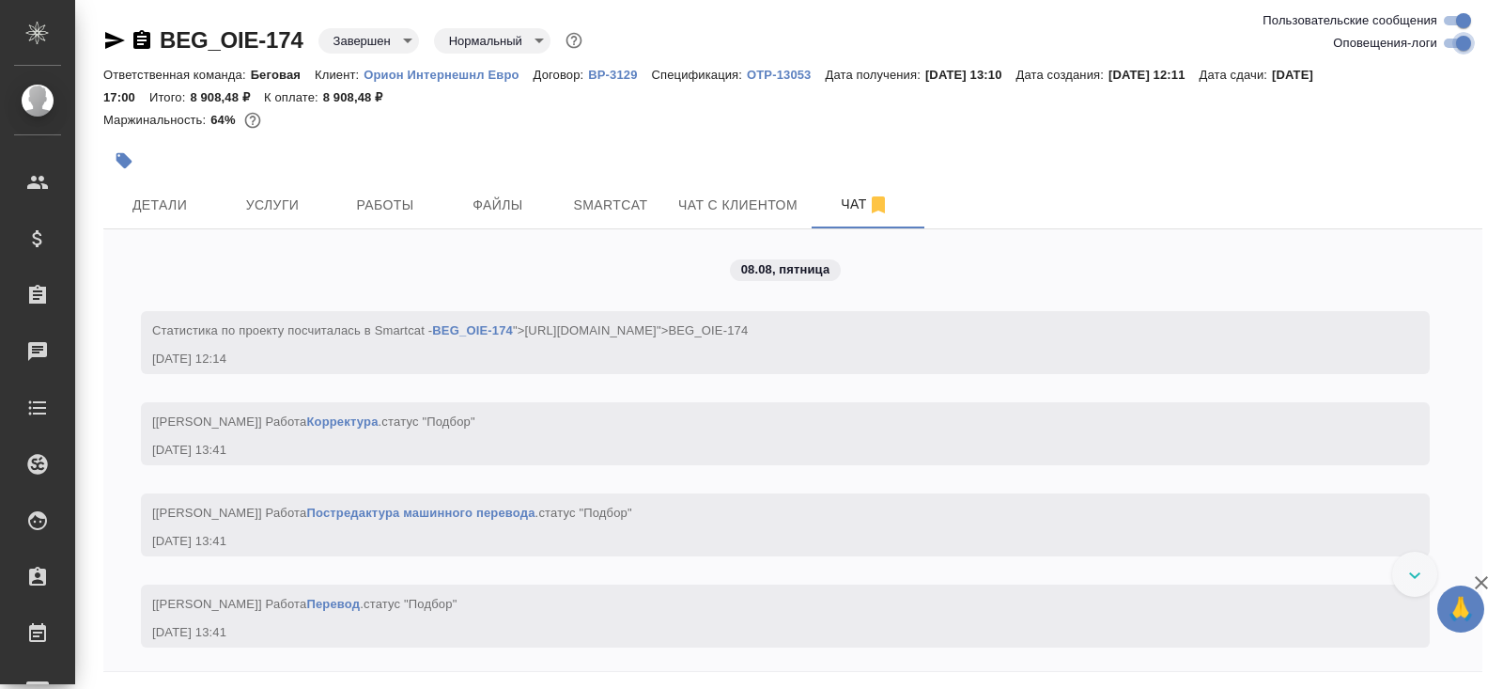
click at [1442, 53] on input "Оповещения-логи" at bounding box center [1464, 43] width 68 height 23
checkbox input "false"
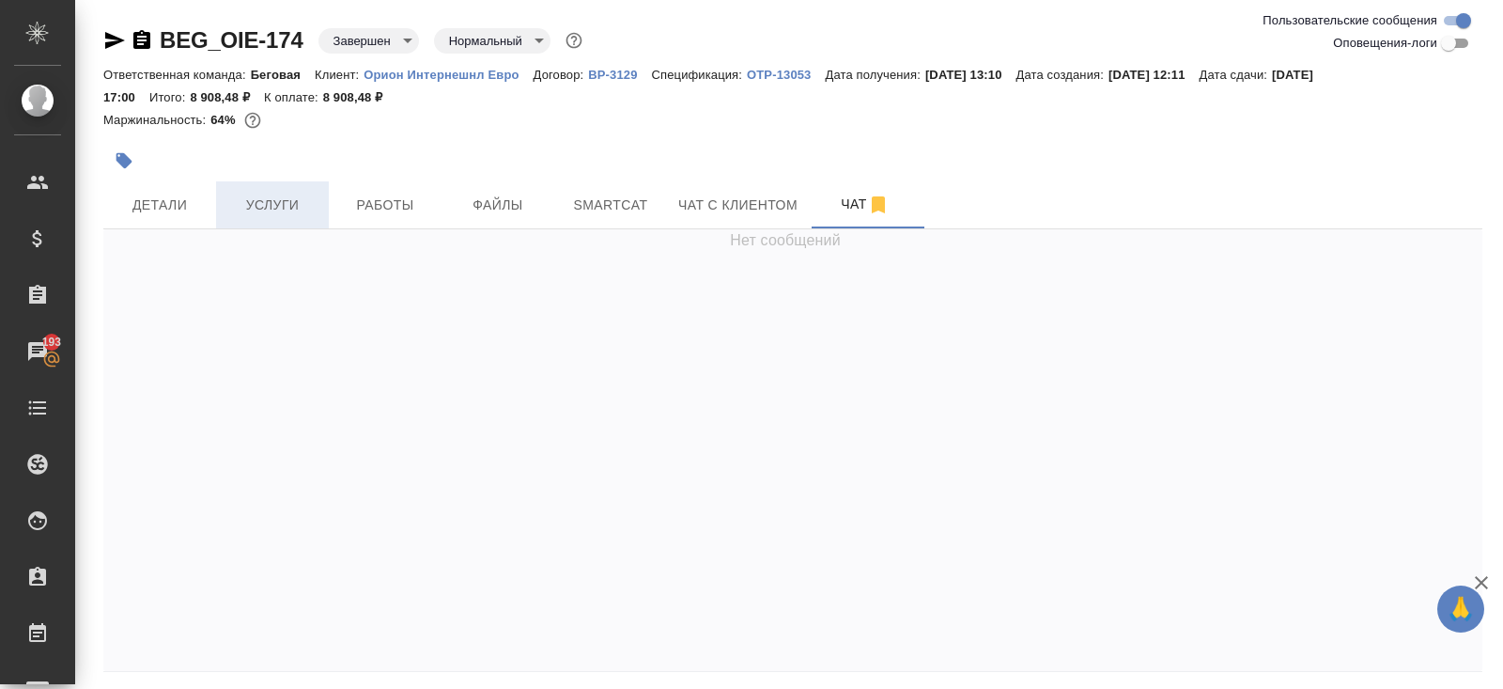
click at [254, 208] on span "Услуги" at bounding box center [272, 205] width 90 height 23
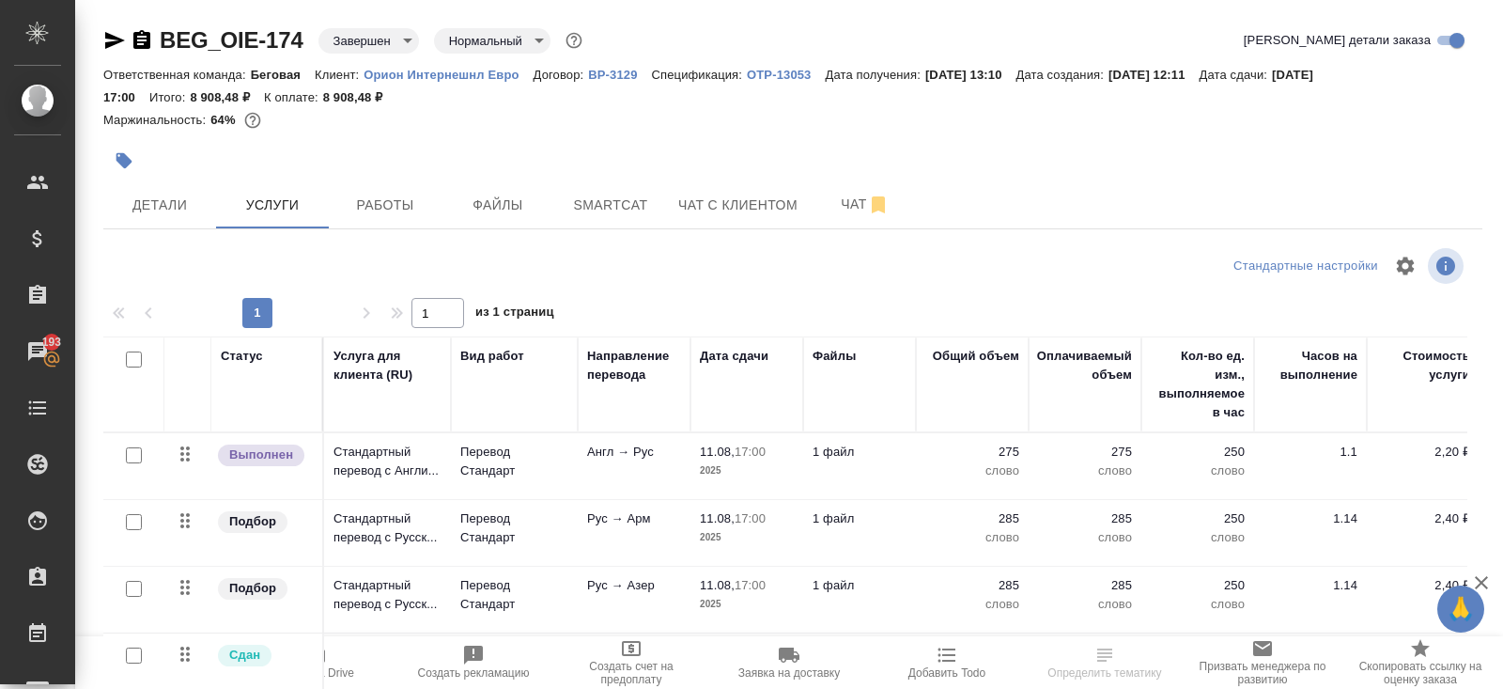
scroll to position [99, 0]
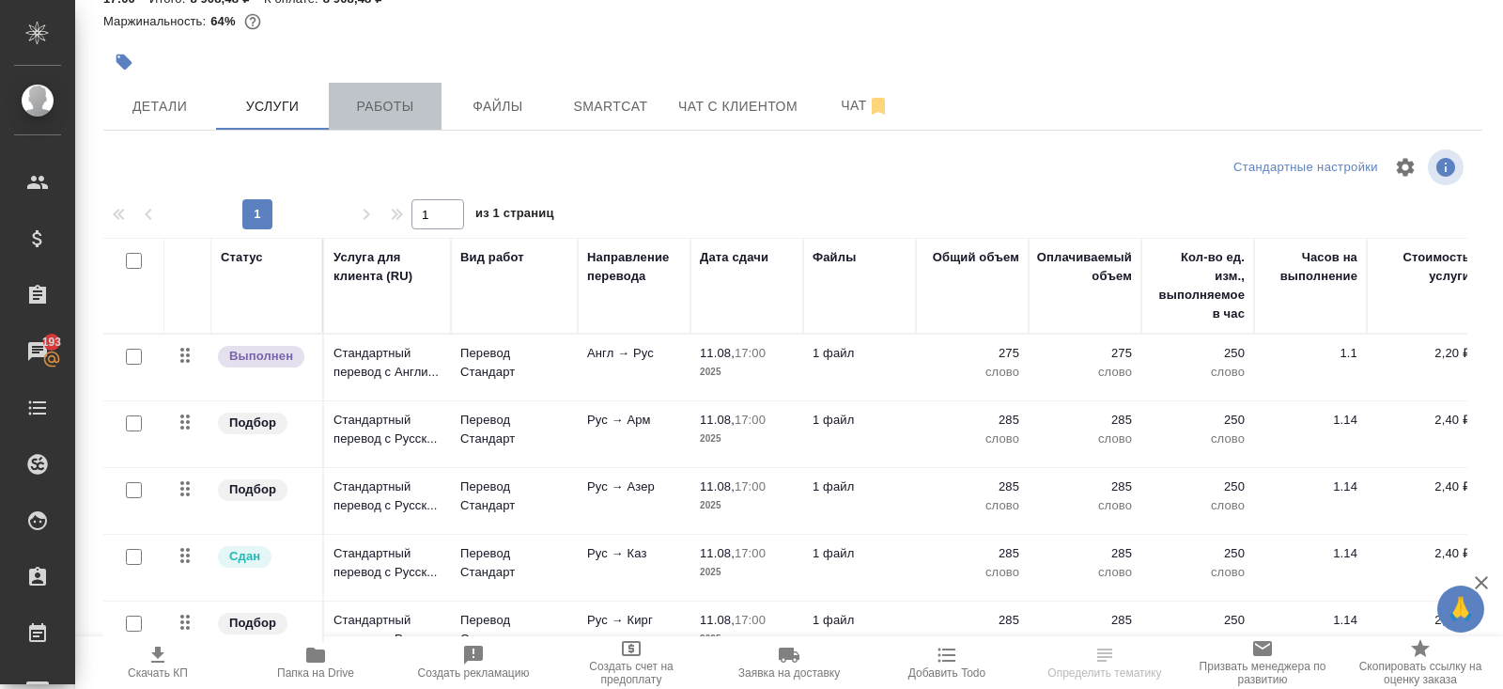
click at [379, 101] on span "Работы" at bounding box center [385, 106] width 90 height 23
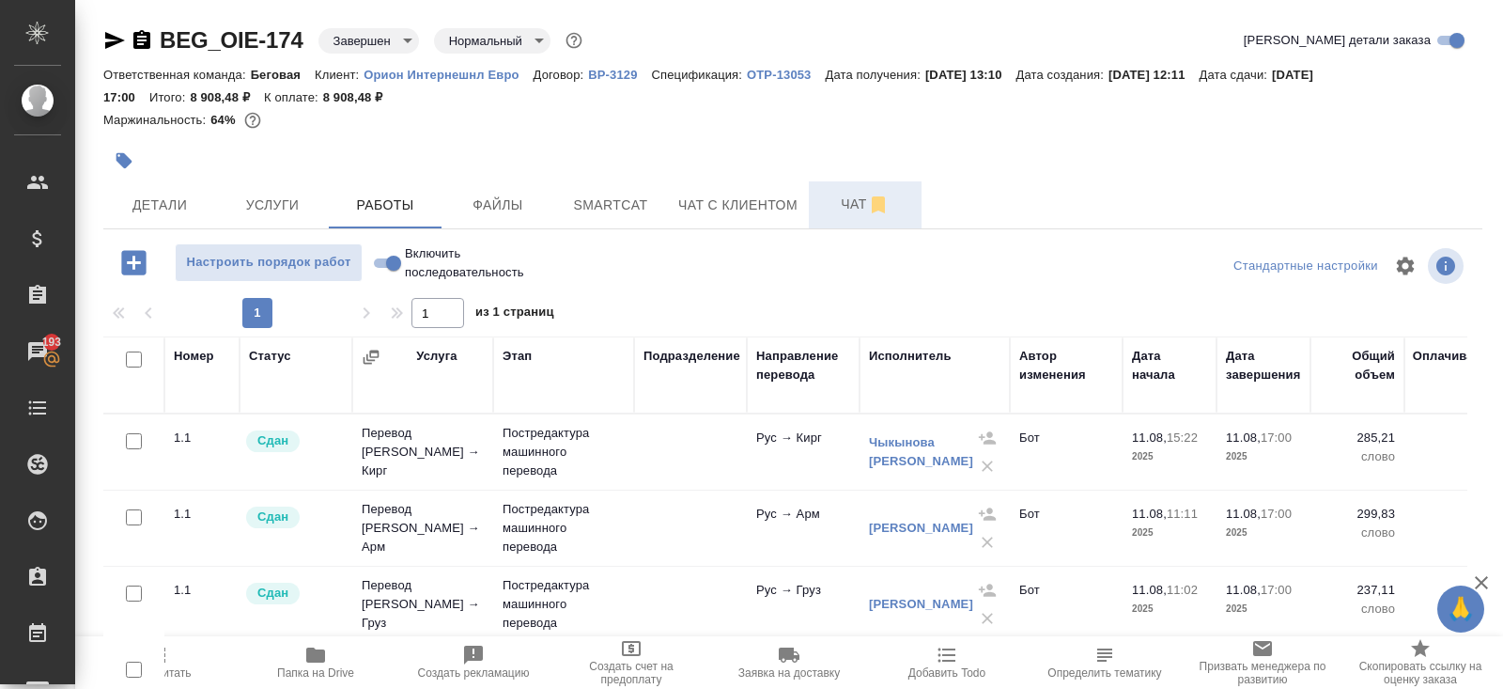
click at [854, 198] on span "Чат" at bounding box center [865, 204] width 90 height 23
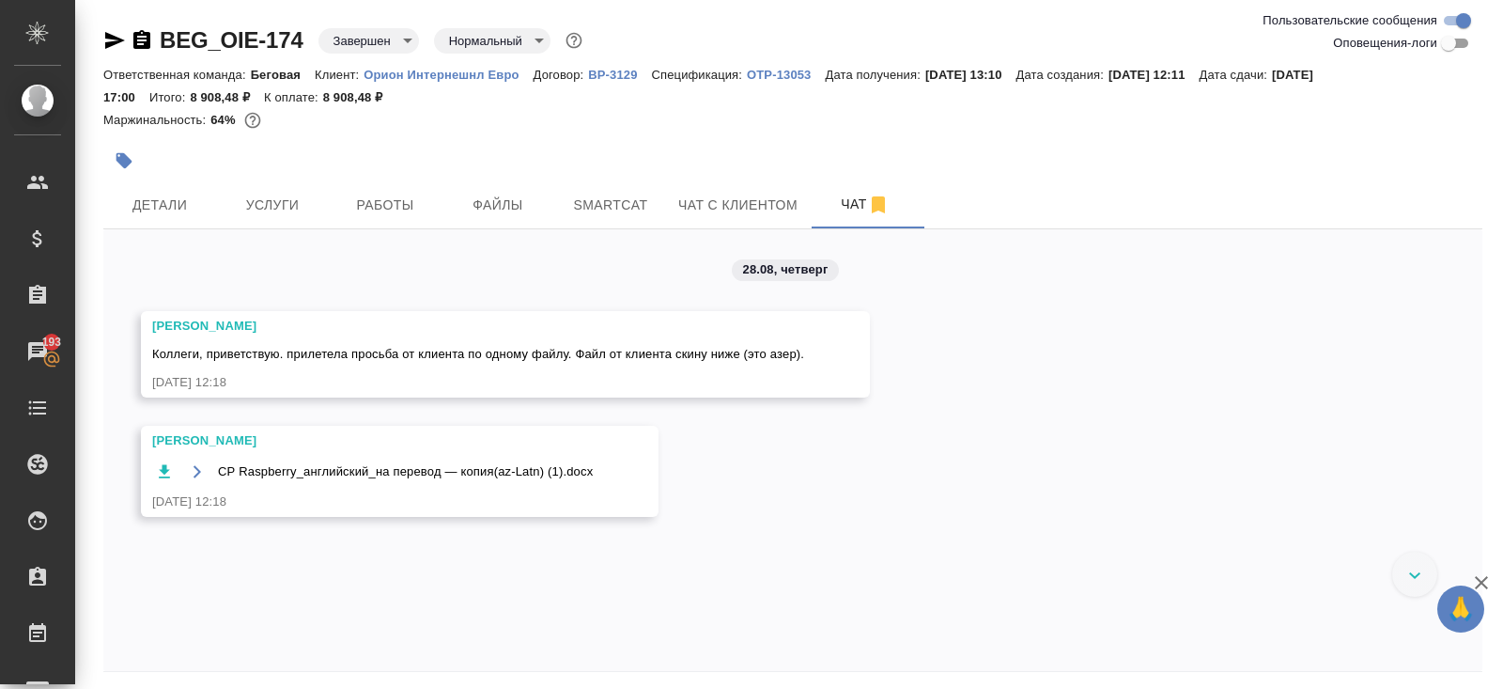
scroll to position [67, 0]
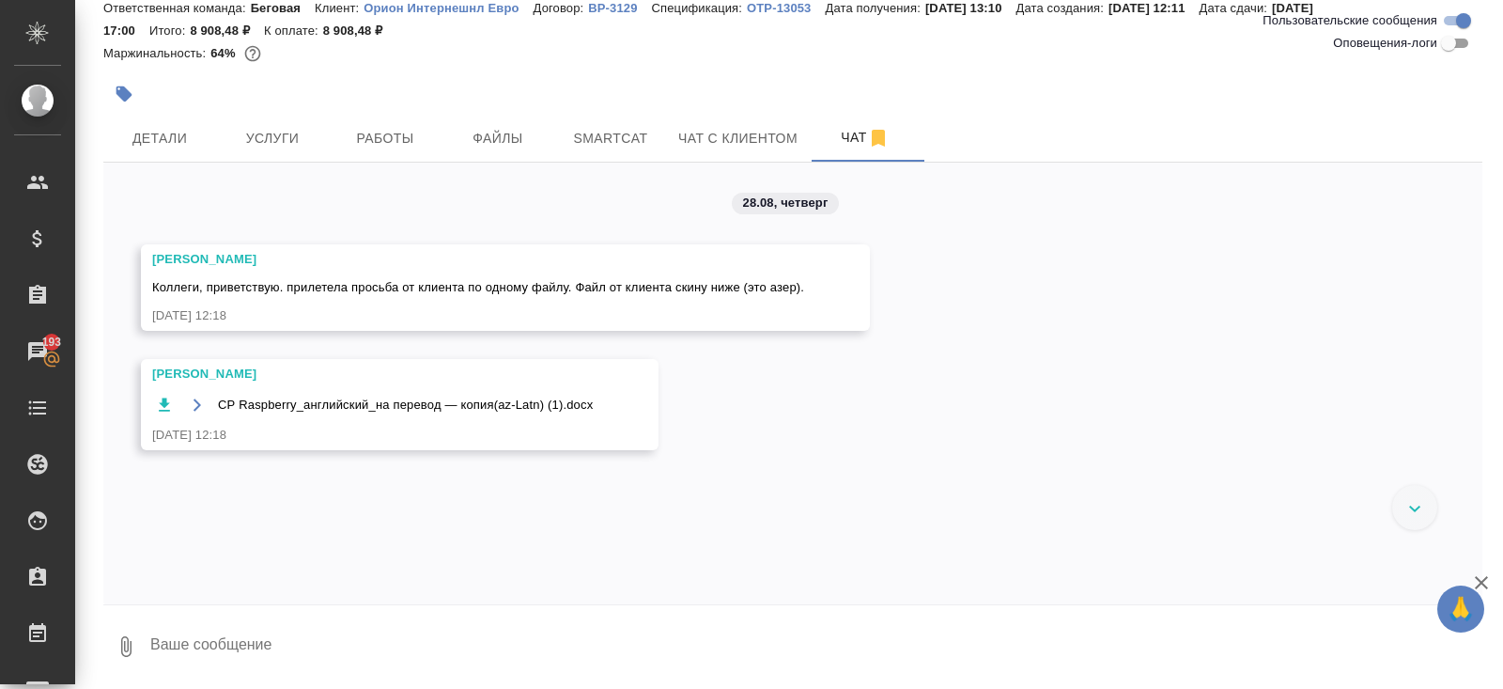
click at [163, 407] on icon "button" at bounding box center [164, 405] width 19 height 19
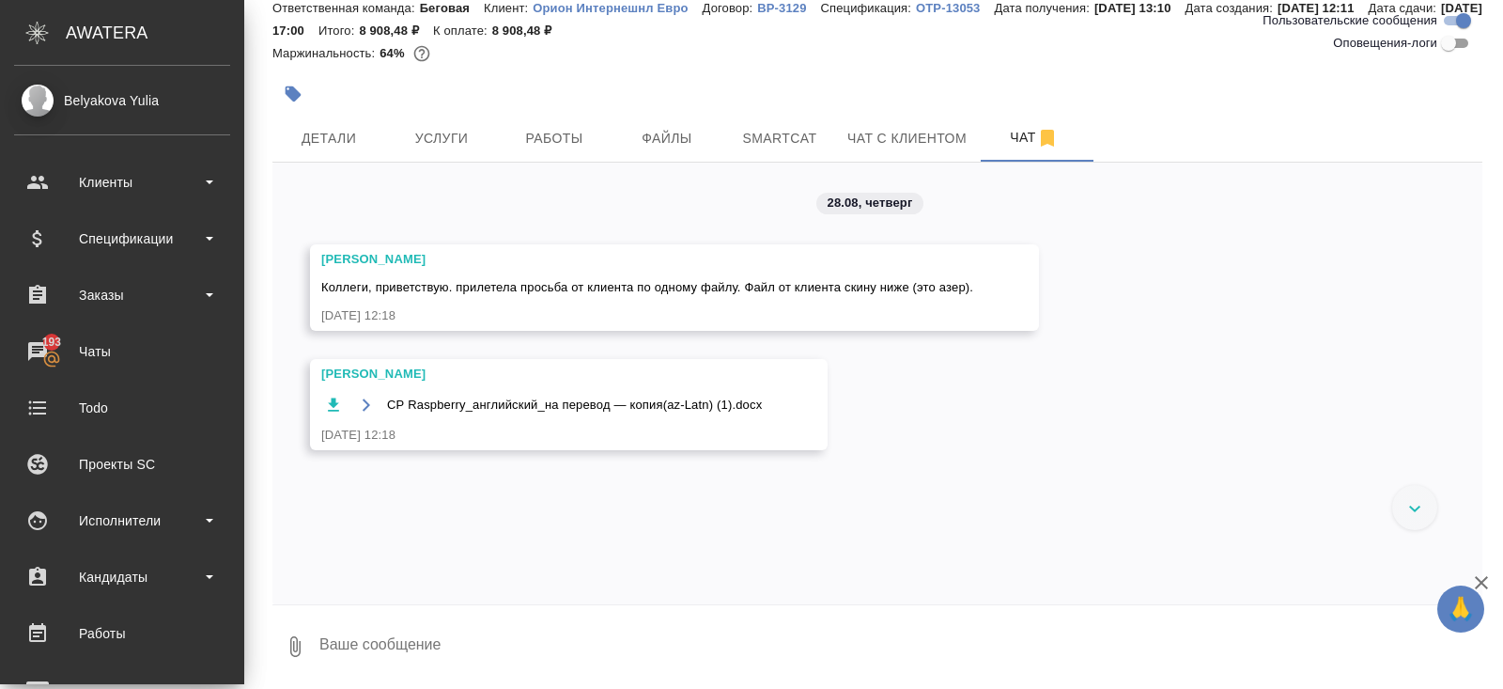
click at [362, 641] on textarea at bounding box center [900, 647] width 1165 height 64
type textarea "добавить то что жёлтое?"
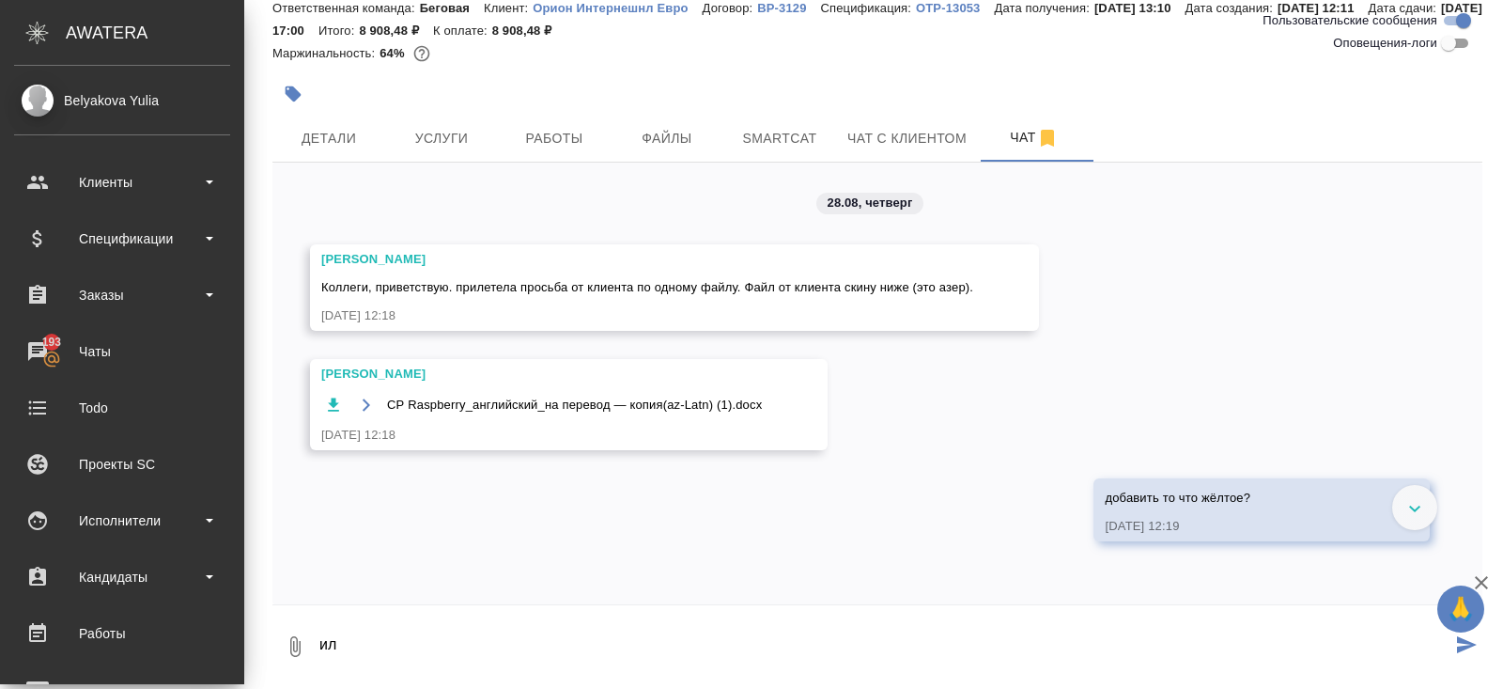
type textarea "и"
type textarea "в чем просьба?"
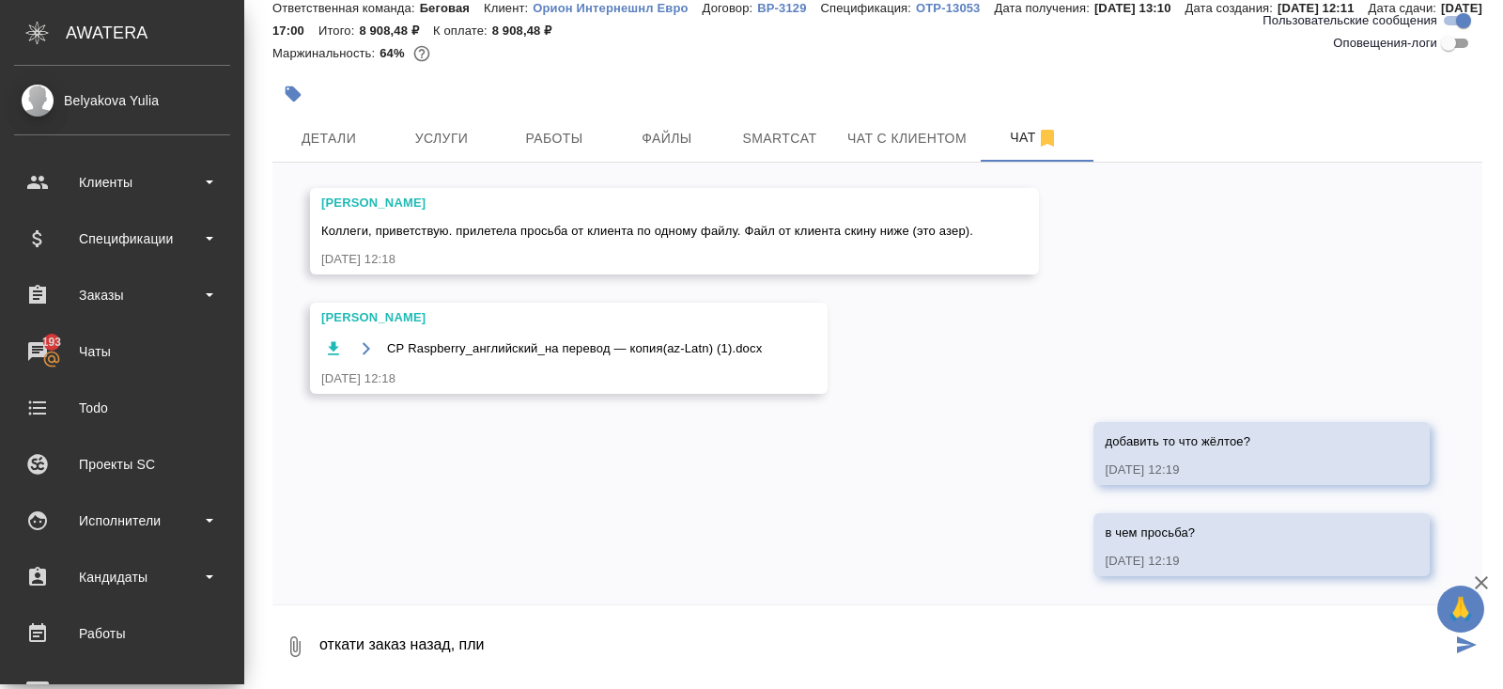
type textarea "откати заказ назад, плиз"
drag, startPoint x: 539, startPoint y: 659, endPoint x: 215, endPoint y: 600, distance: 329.4
click at [215, 600] on div ".cls-1 fill:#fff; AWATERA Belyakova Yulia Клиенты Спецификации Заказы 193 Чаты …" at bounding box center [751, 344] width 1503 height 689
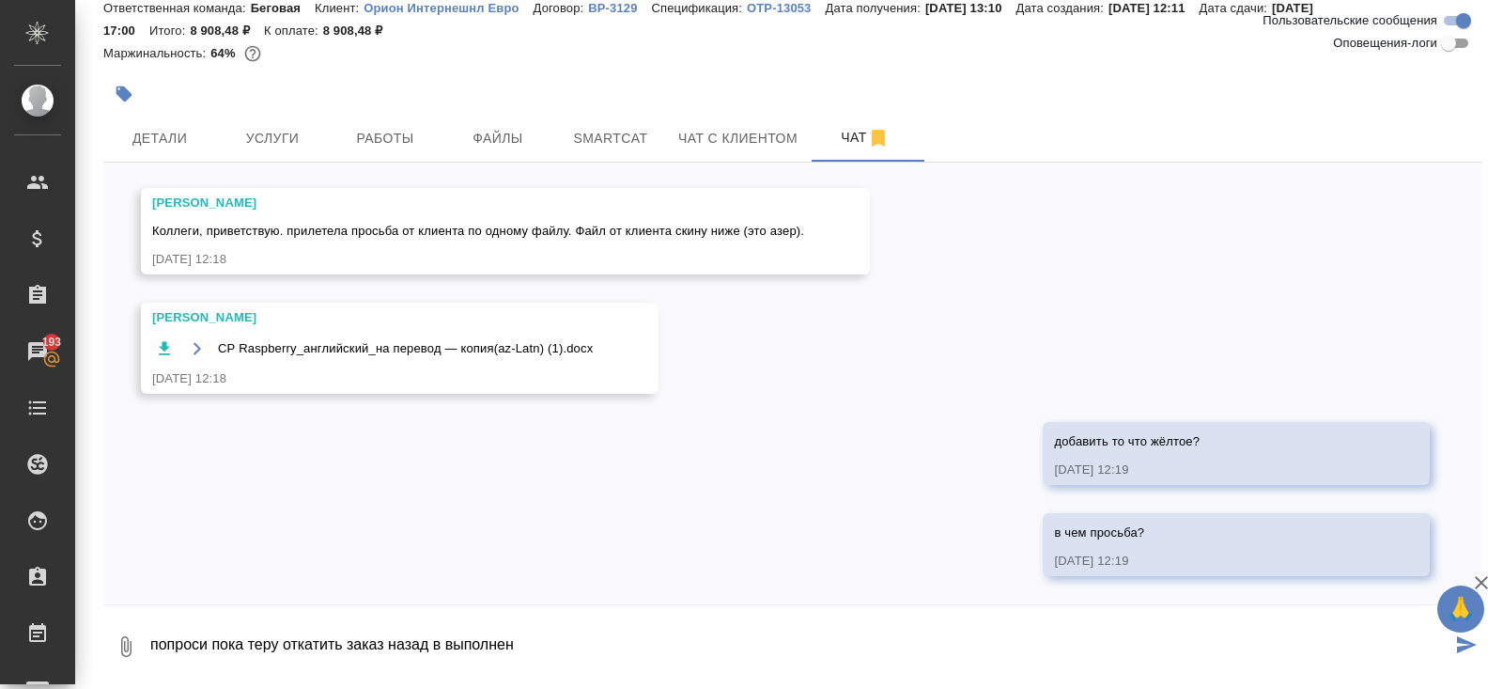
type textarea "попроси пока теру откатить заказ назад в выполнен"
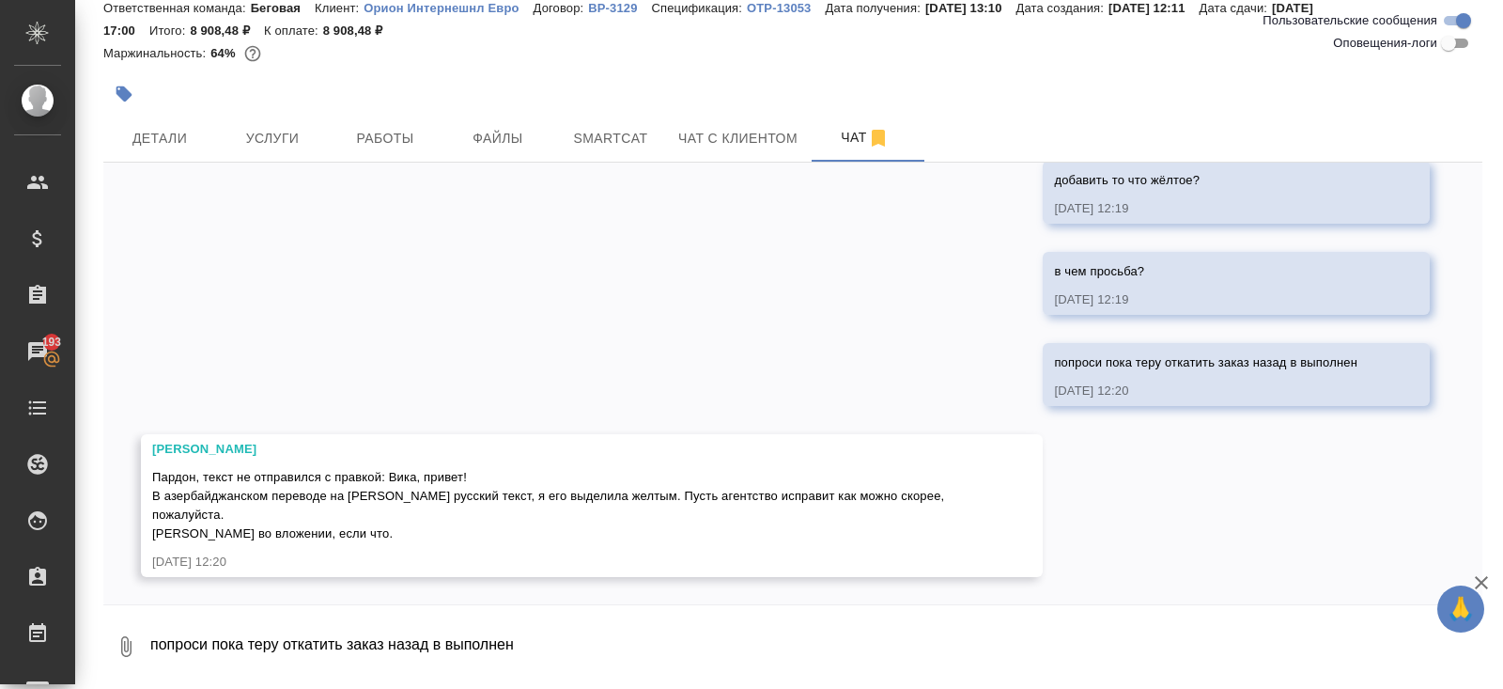
scroll to position [0, 0]
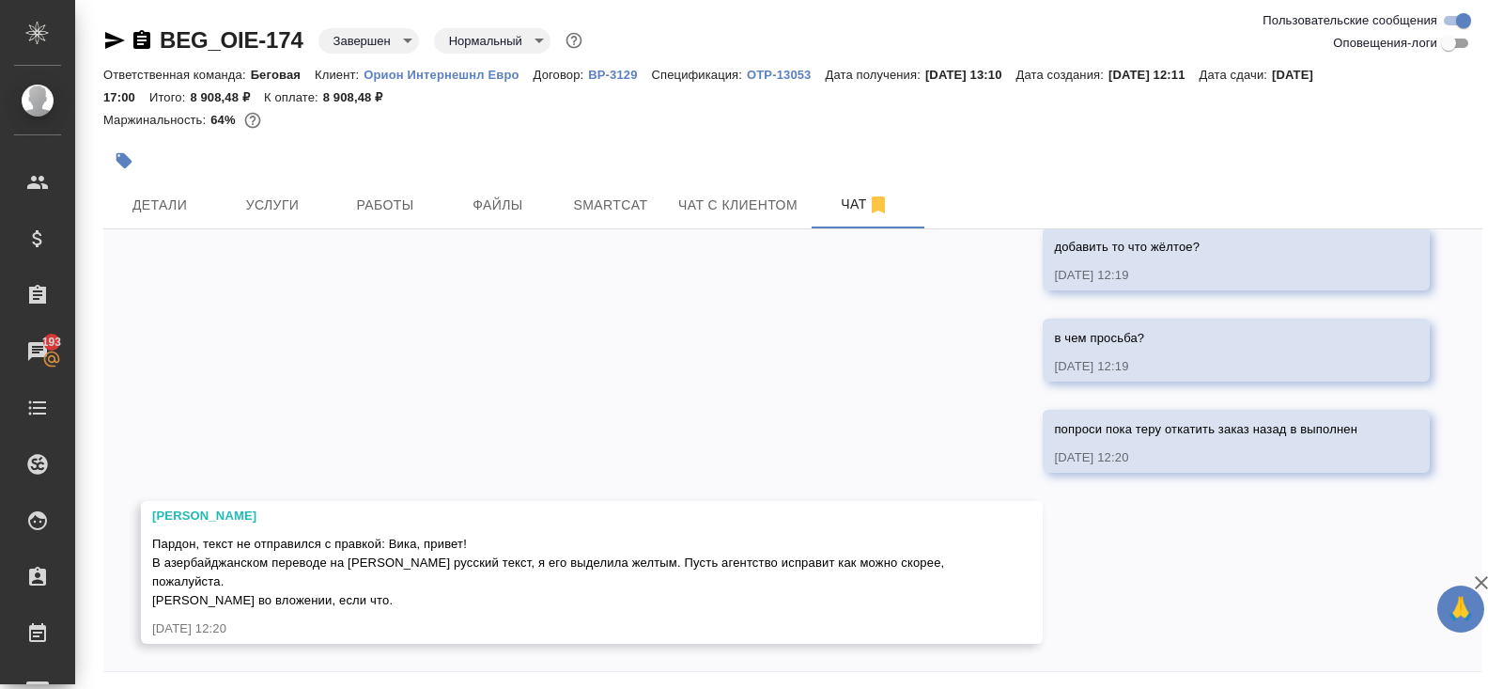
click at [137, 38] on icon "button" at bounding box center [141, 39] width 17 height 19
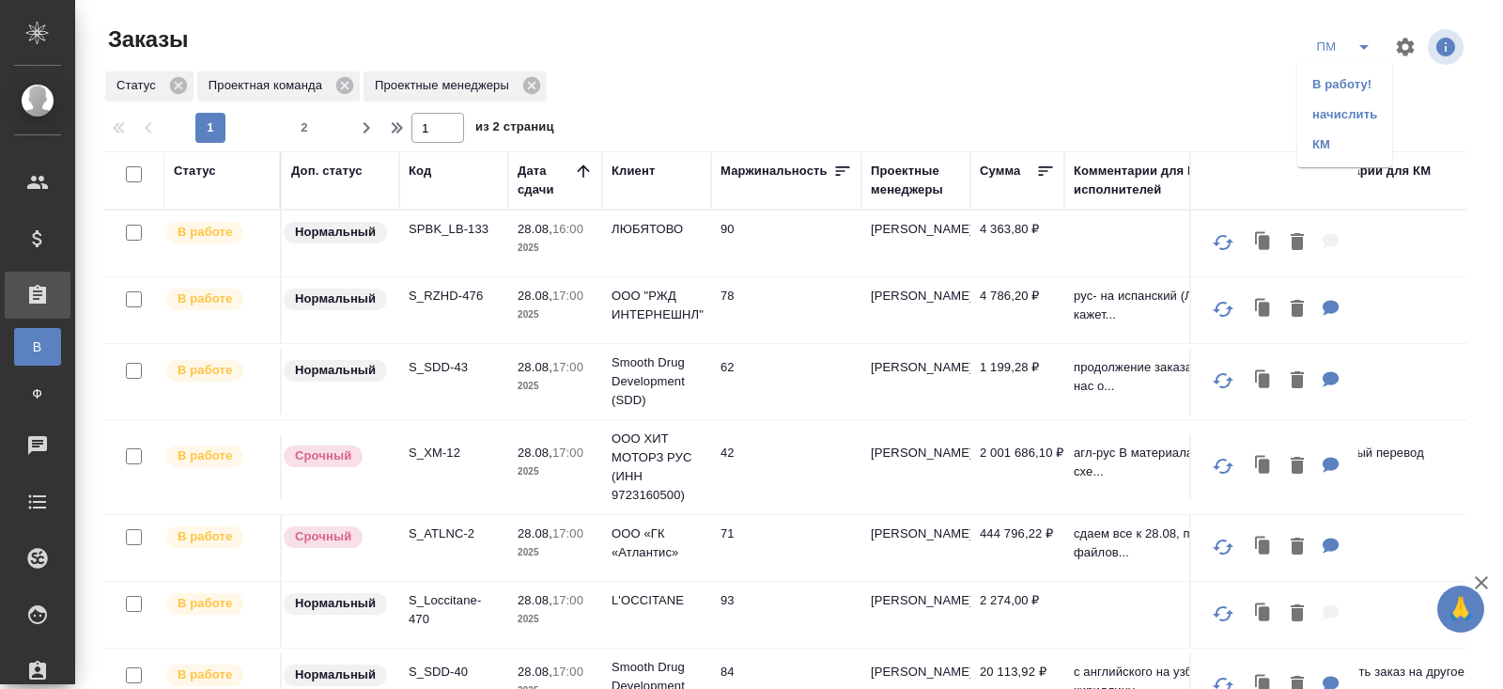
click at [1355, 82] on li "В работу!" at bounding box center [1345, 85] width 95 height 30
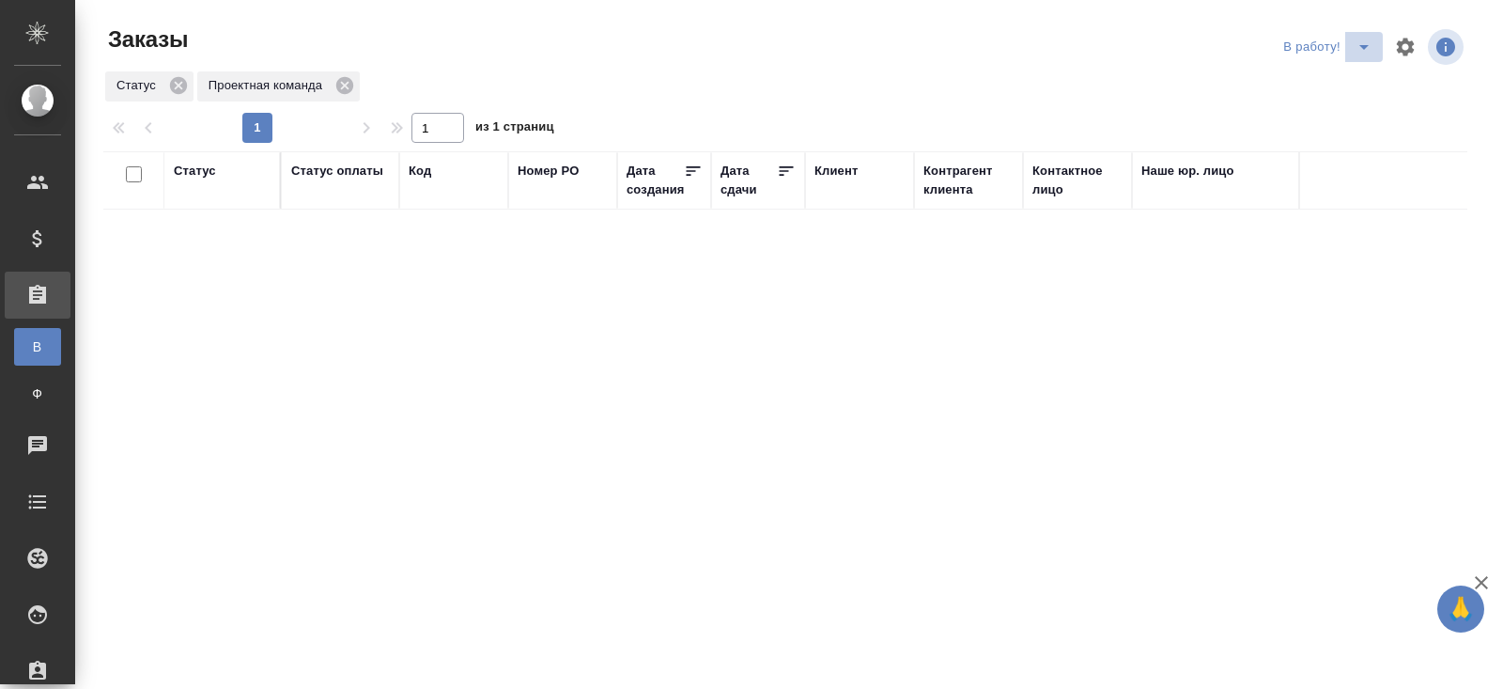
click at [1361, 49] on icon "split button" at bounding box center [1364, 47] width 23 height 23
click at [1349, 75] on li "ПМ" at bounding box center [1330, 85] width 104 height 30
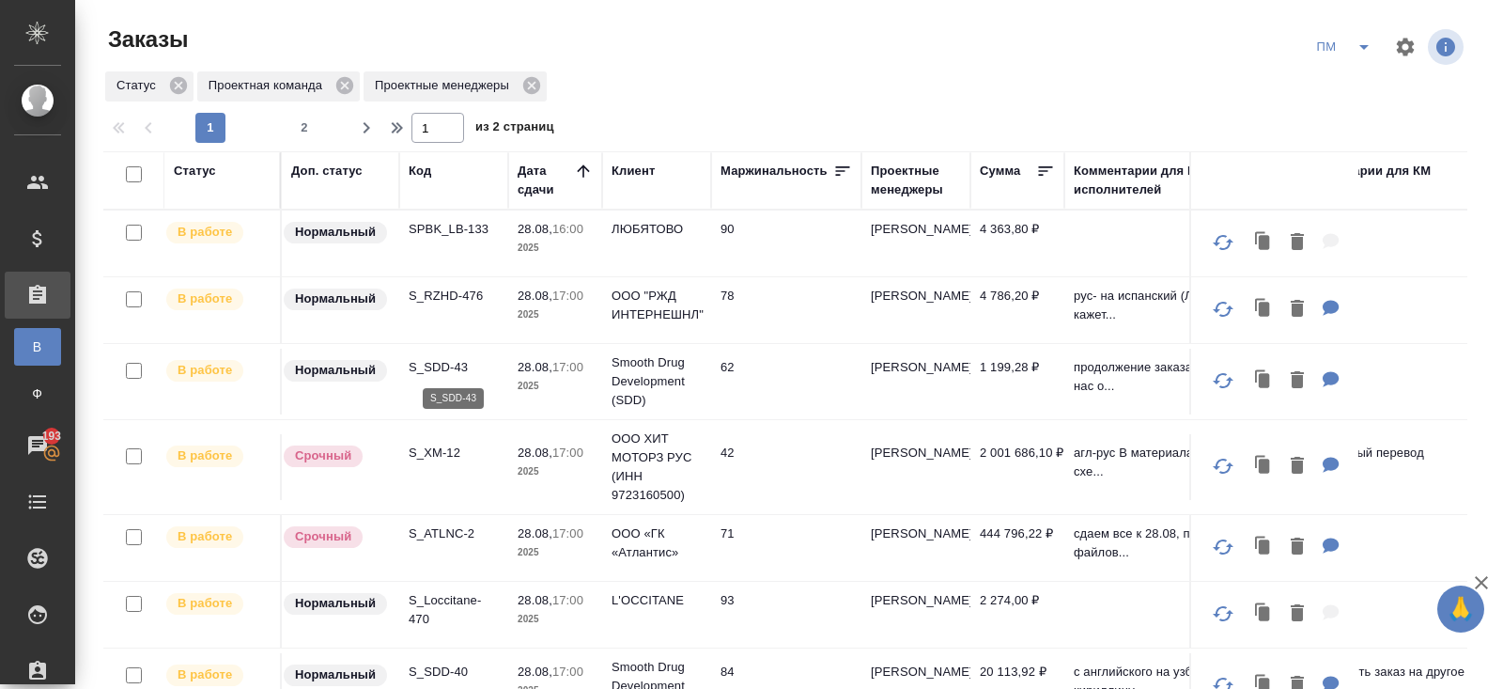
click at [437, 366] on p "S_SDD-43" at bounding box center [454, 367] width 90 height 19
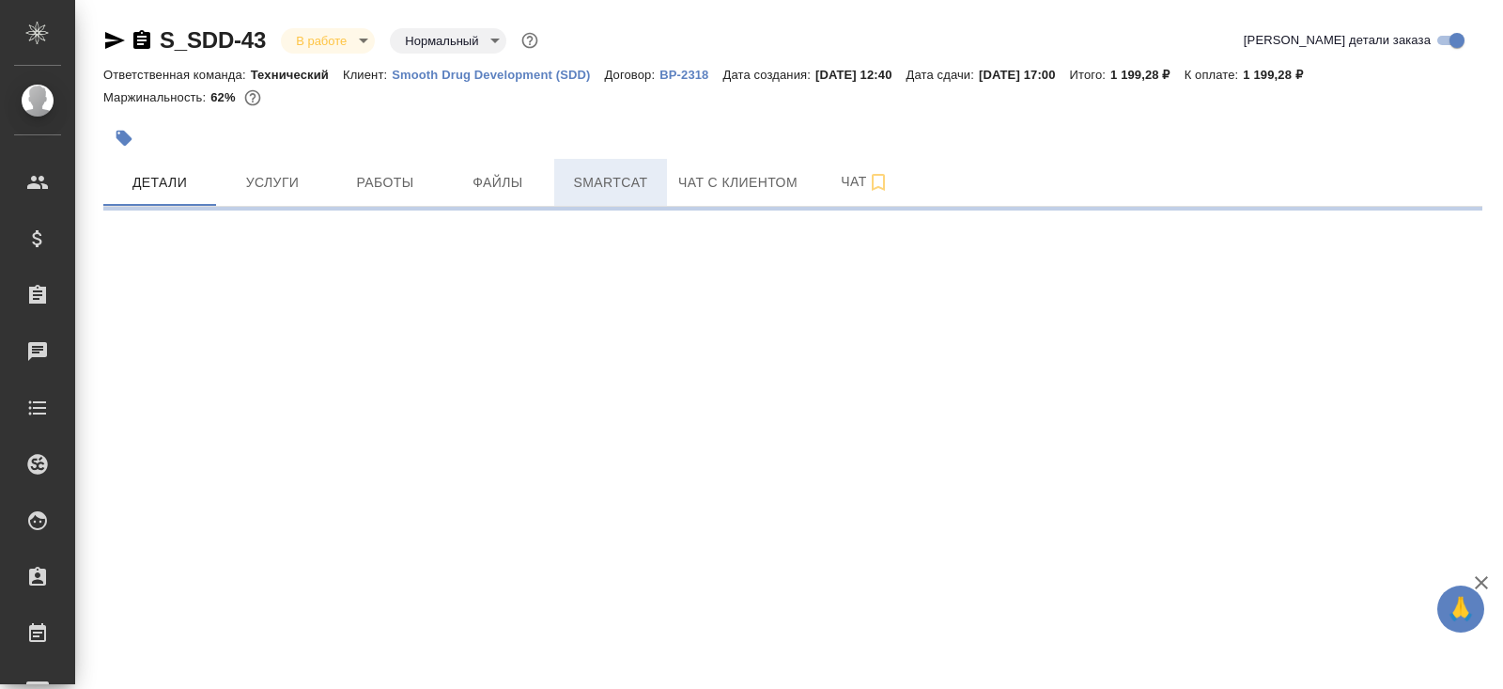
select select "RU"
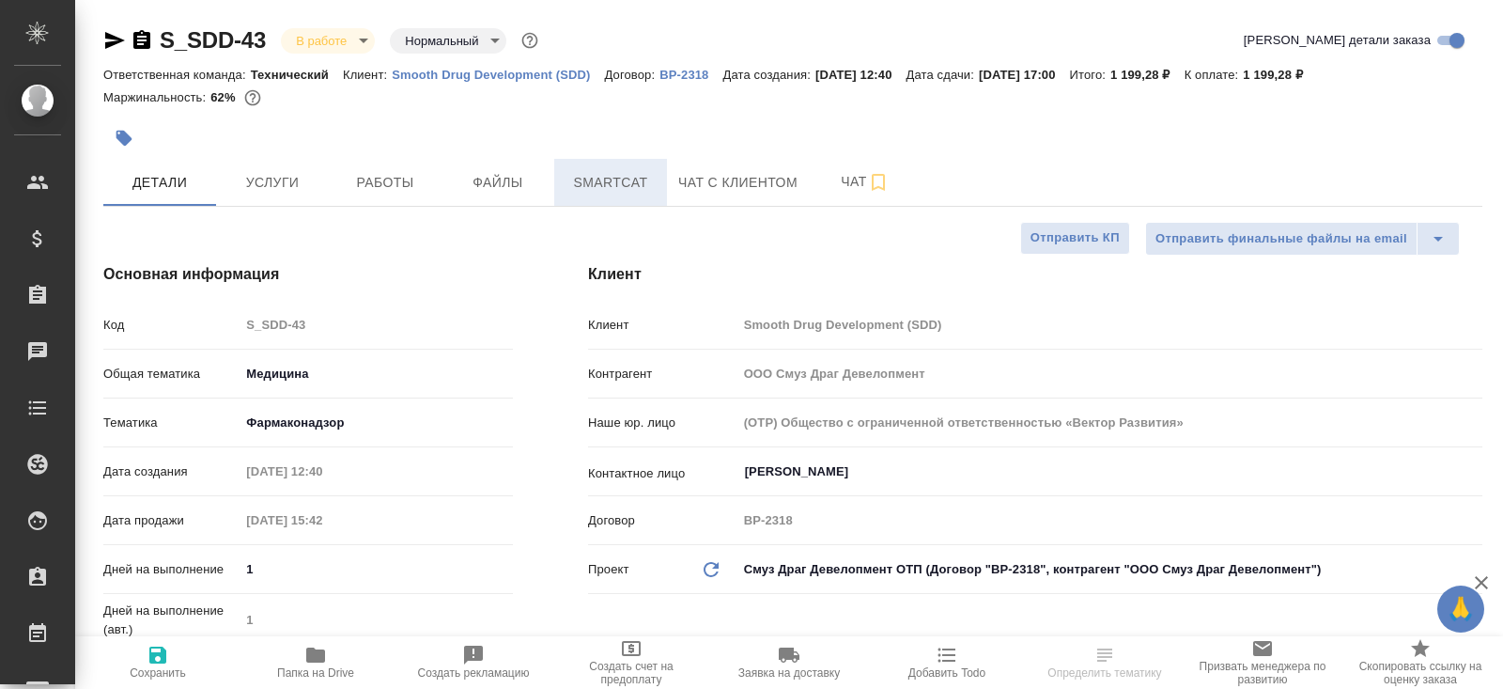
type textarea "x"
click at [618, 185] on span "Smartcat" at bounding box center [611, 182] width 90 height 23
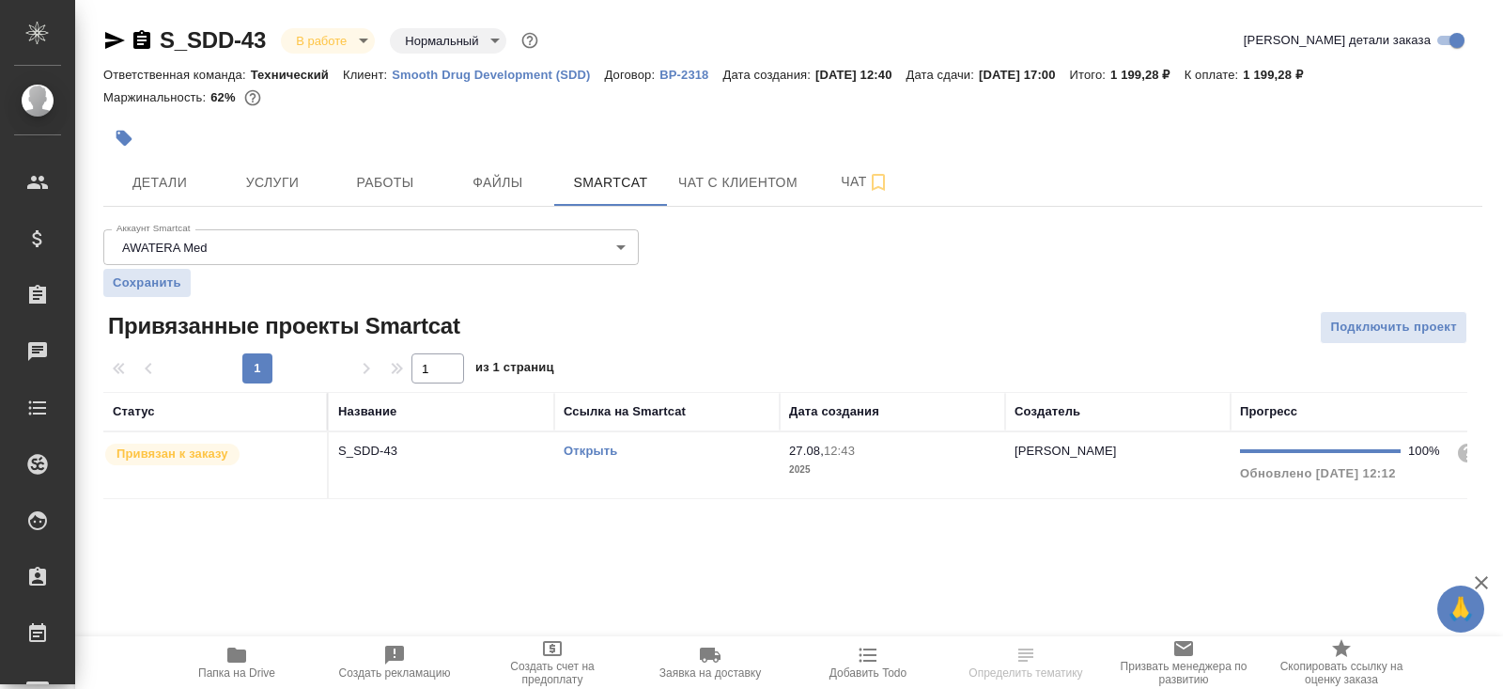
click at [596, 446] on link "Открыть" at bounding box center [591, 451] width 54 height 14
click at [231, 642] on button "Папка на Drive" at bounding box center [237, 662] width 158 height 53
click at [381, 181] on span "Работы" at bounding box center [385, 182] width 90 height 23
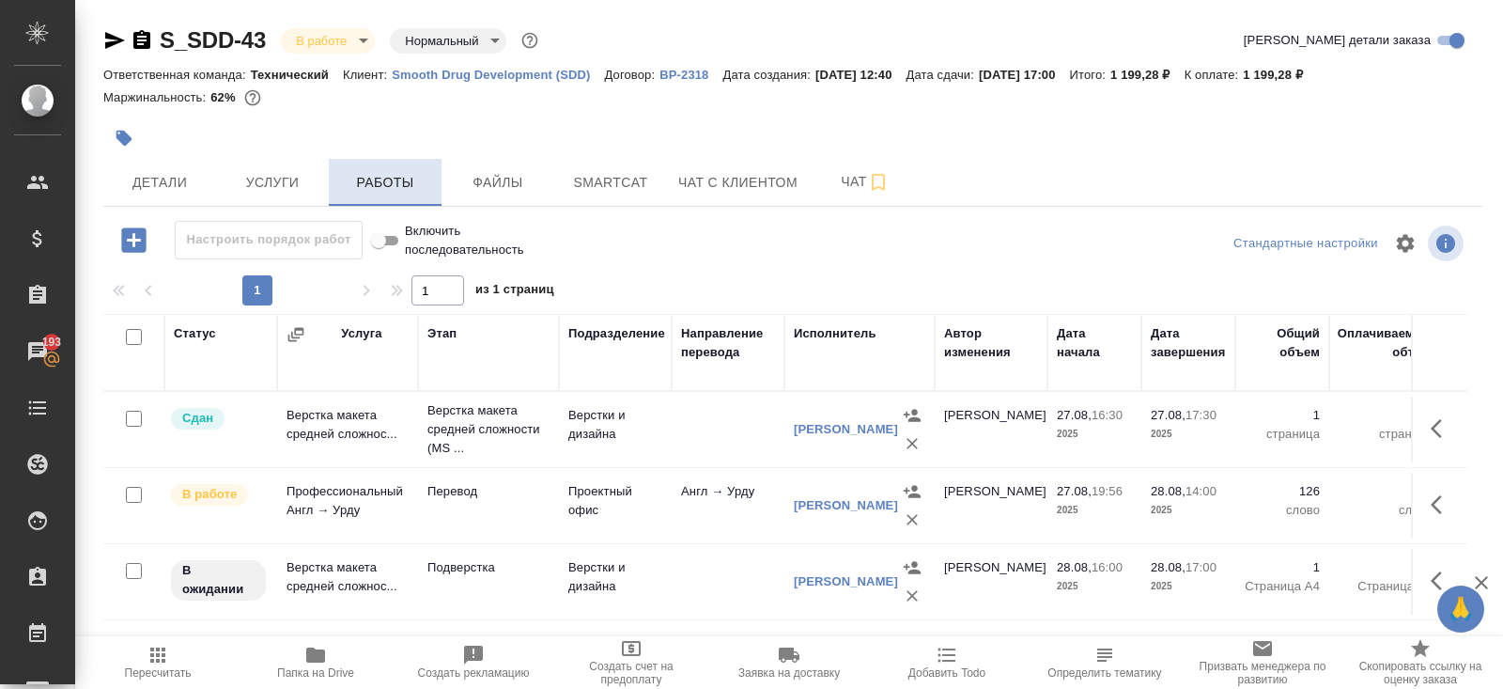
scroll to position [95, 0]
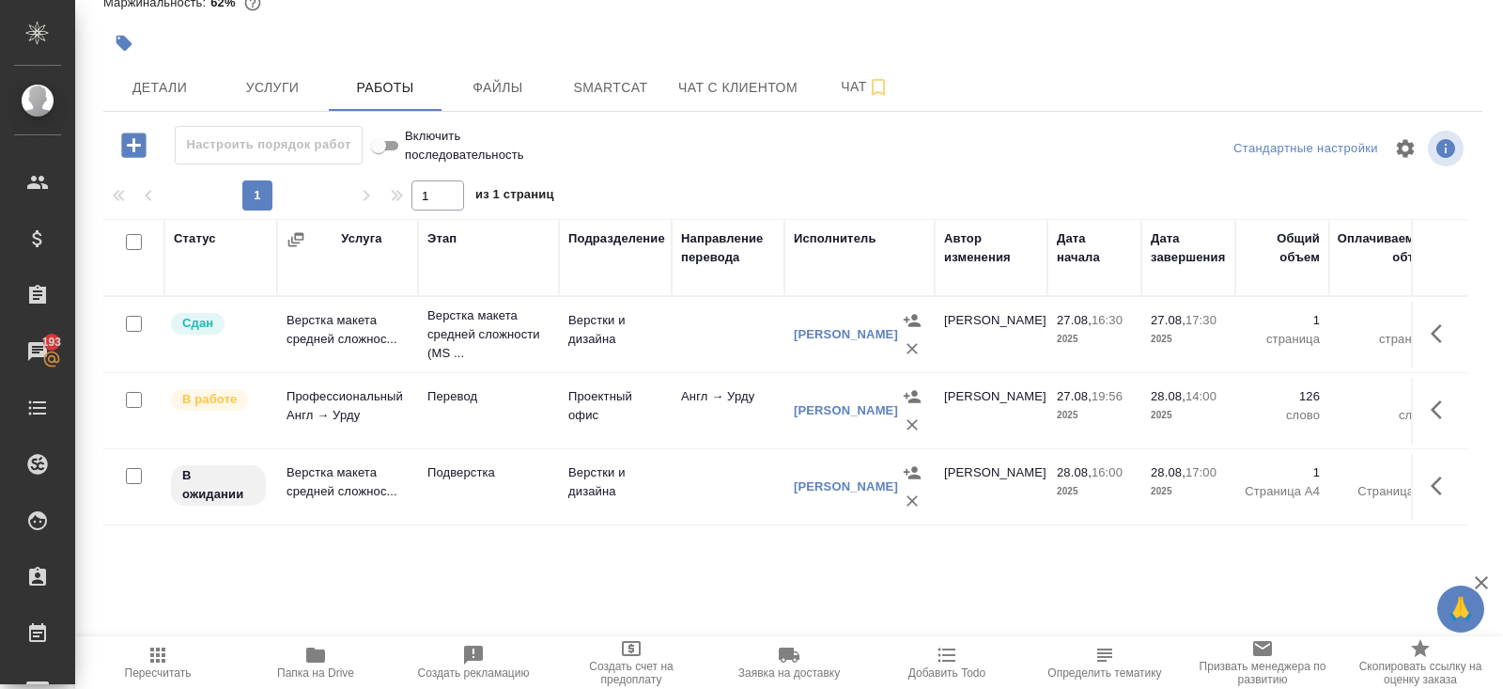
click at [1435, 484] on icon "button" at bounding box center [1436, 485] width 11 height 19
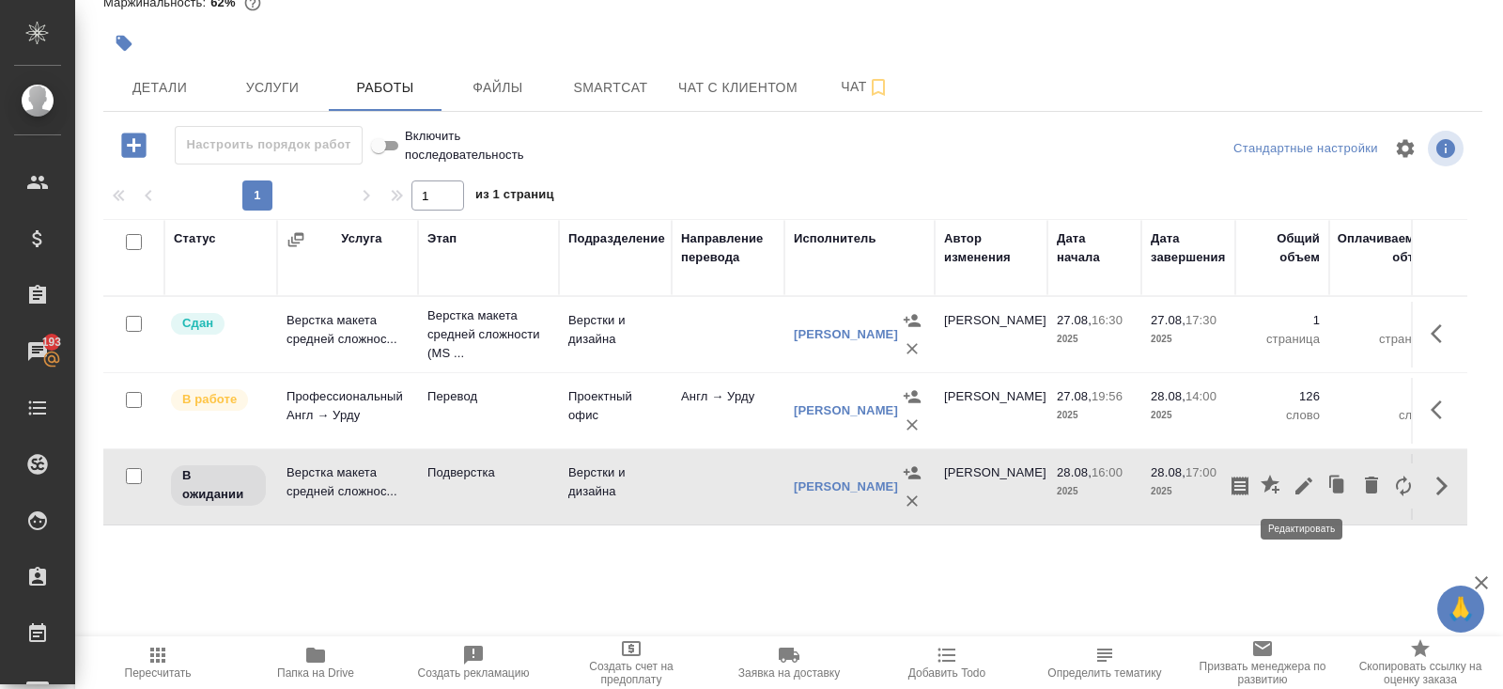
click at [1303, 491] on icon "button" at bounding box center [1304, 486] width 23 height 23
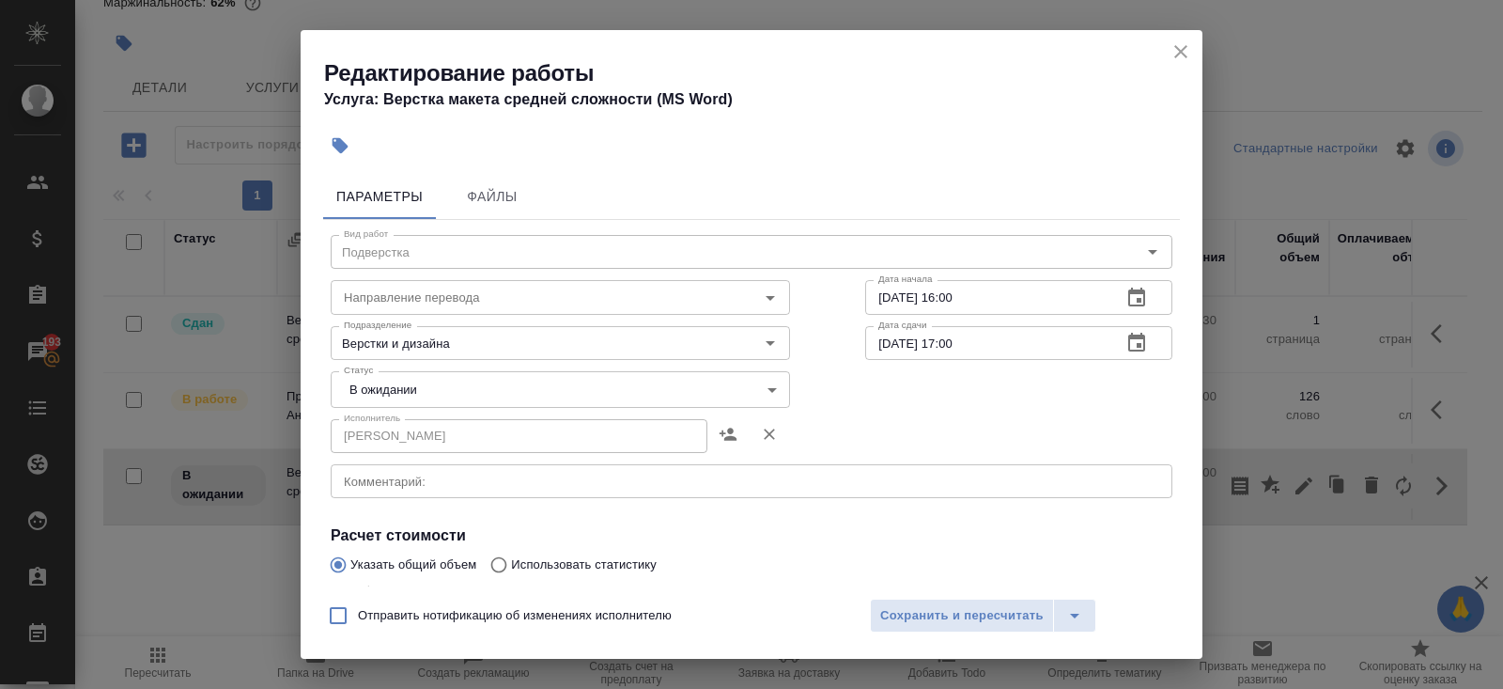
click at [437, 487] on textarea at bounding box center [752, 482] width 816 height 14
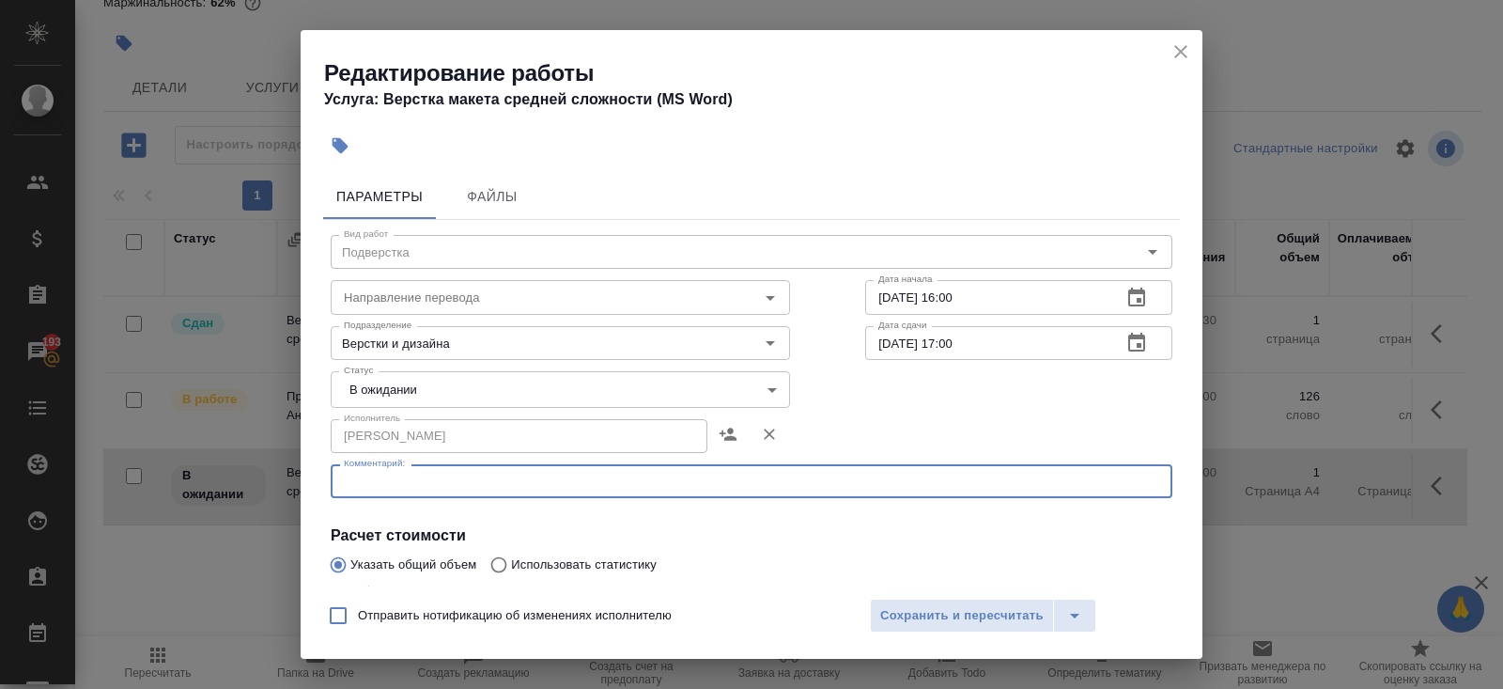
paste textarea "https://drive.awatera.com/s/EtwnmJxgRJ4eAfL"
type textarea "https://drive.awatera.com/s/EtwnmJxgRJ4eAfL"
click at [397, 395] on body "🙏 .cls-1 fill:#fff; AWATERA Belyakova Yulia Клиенты Спецификации Заказы 193 Чат…" at bounding box center [751, 344] width 1503 height 689
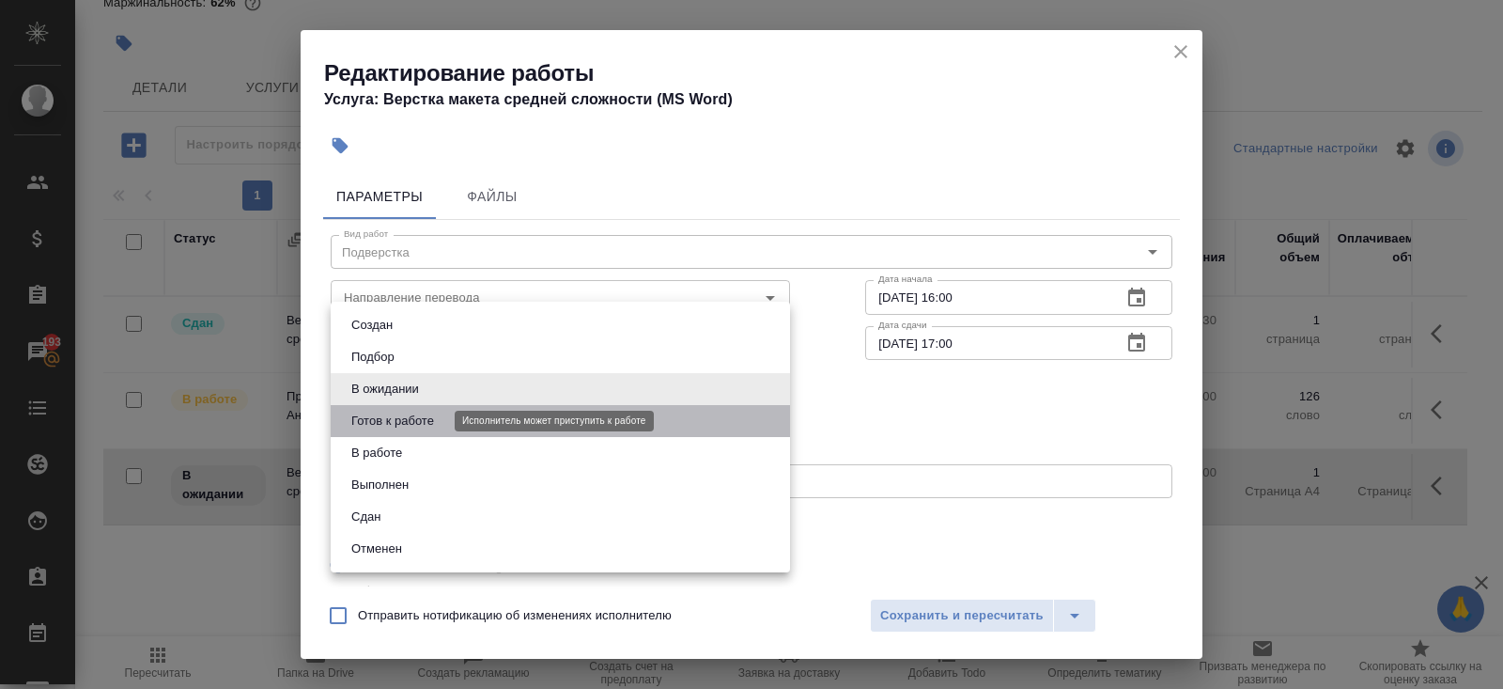
click at [397, 430] on button "Готов к работе" at bounding box center [393, 421] width 94 height 21
type input "readyForWork"
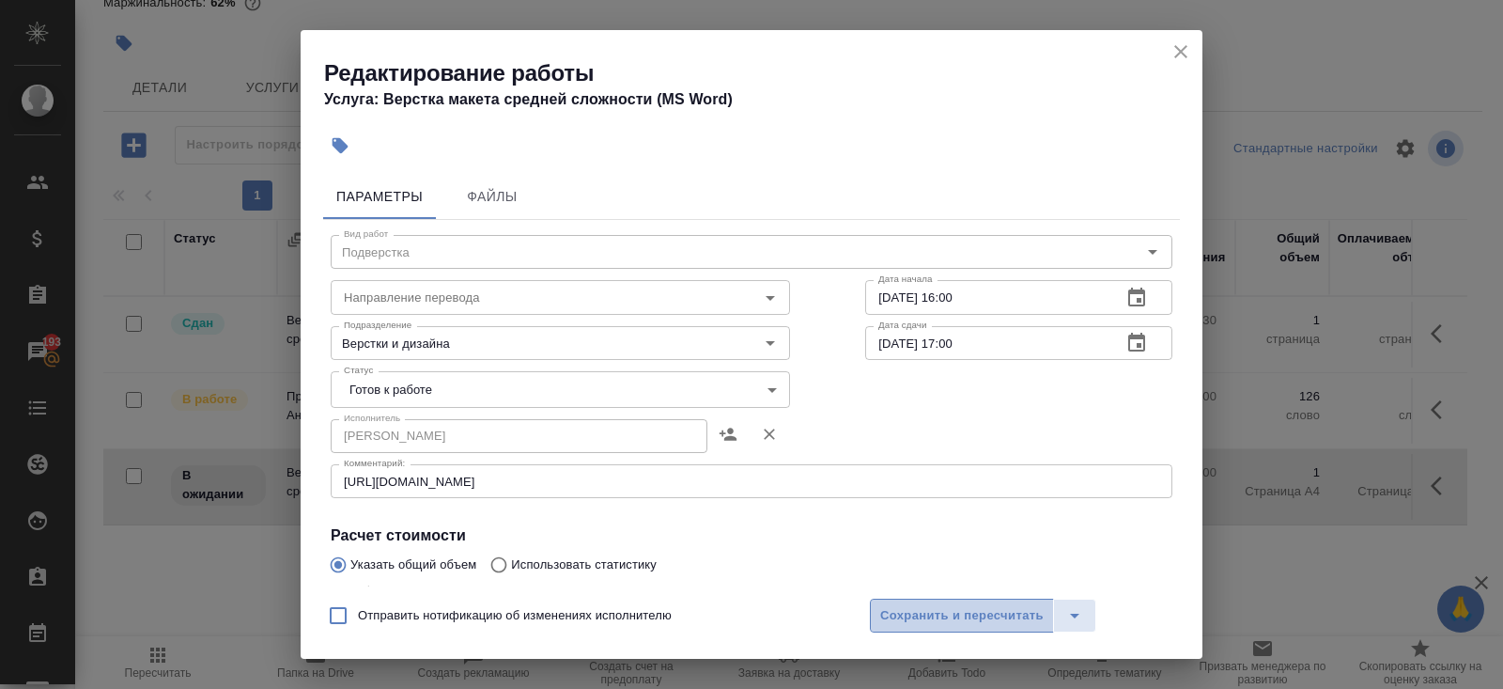
click at [934, 616] on span "Сохранить и пересчитать" at bounding box center [962, 616] width 164 height 22
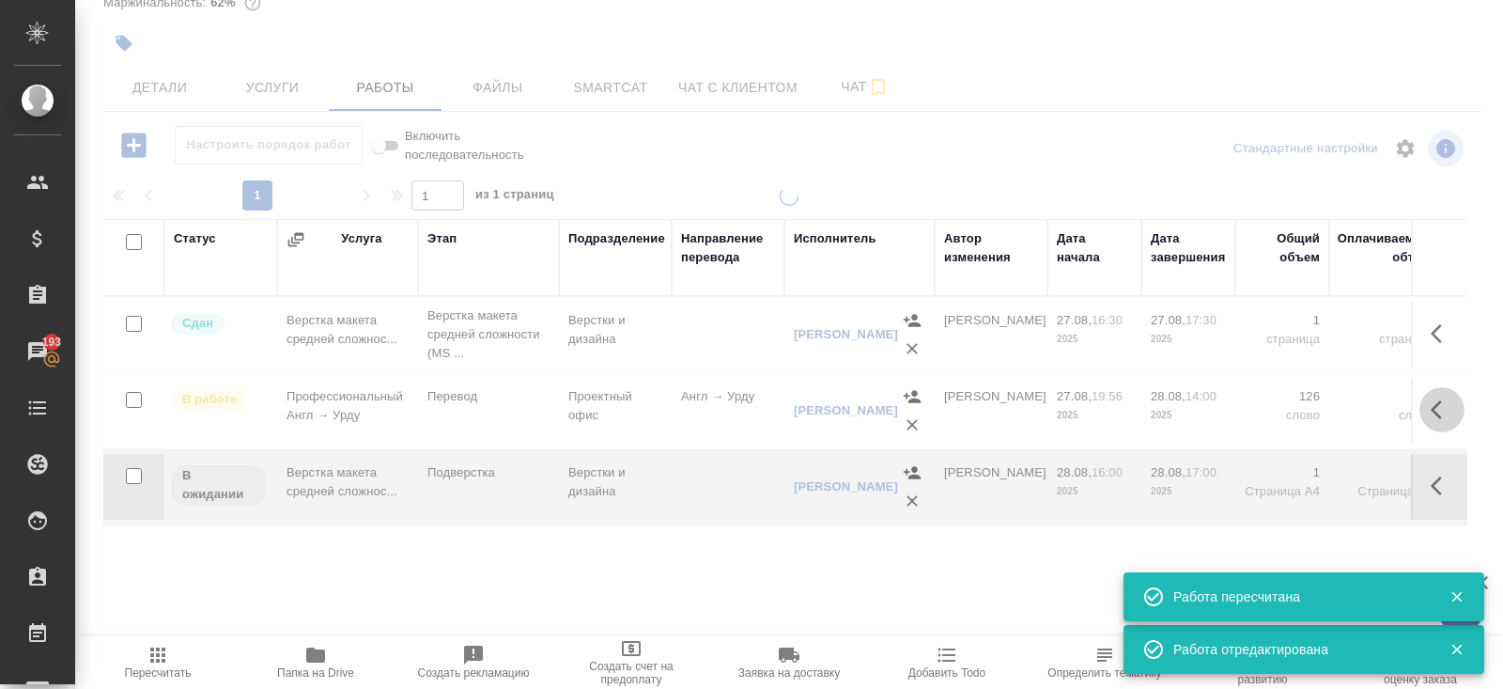
click at [1451, 401] on icon "button" at bounding box center [1442, 409] width 23 height 23
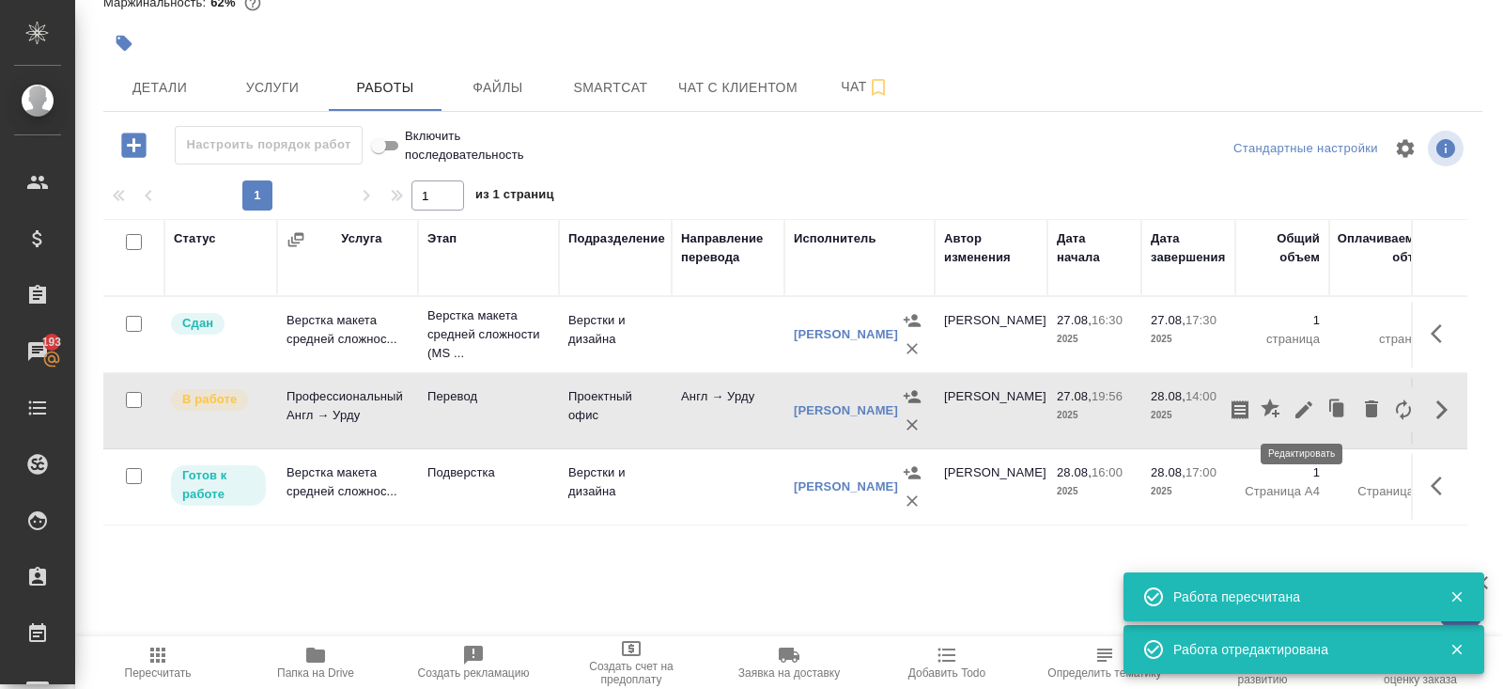
click at [1309, 405] on icon "button" at bounding box center [1304, 409] width 23 height 23
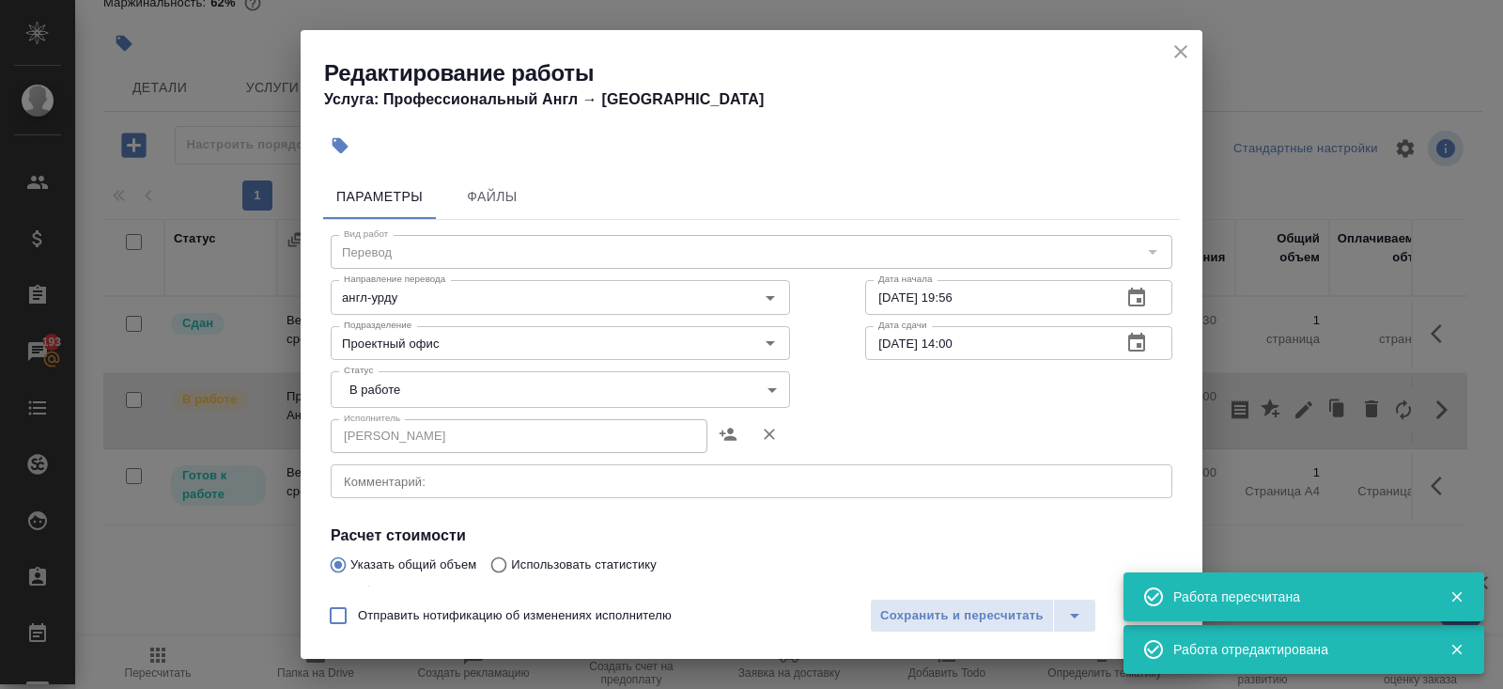
click at [430, 397] on body "🙏 .cls-1 fill:#fff; AWATERA Belyakova Yulia Клиенты Спецификации Заказы 193 Чат…" at bounding box center [751, 344] width 1503 height 689
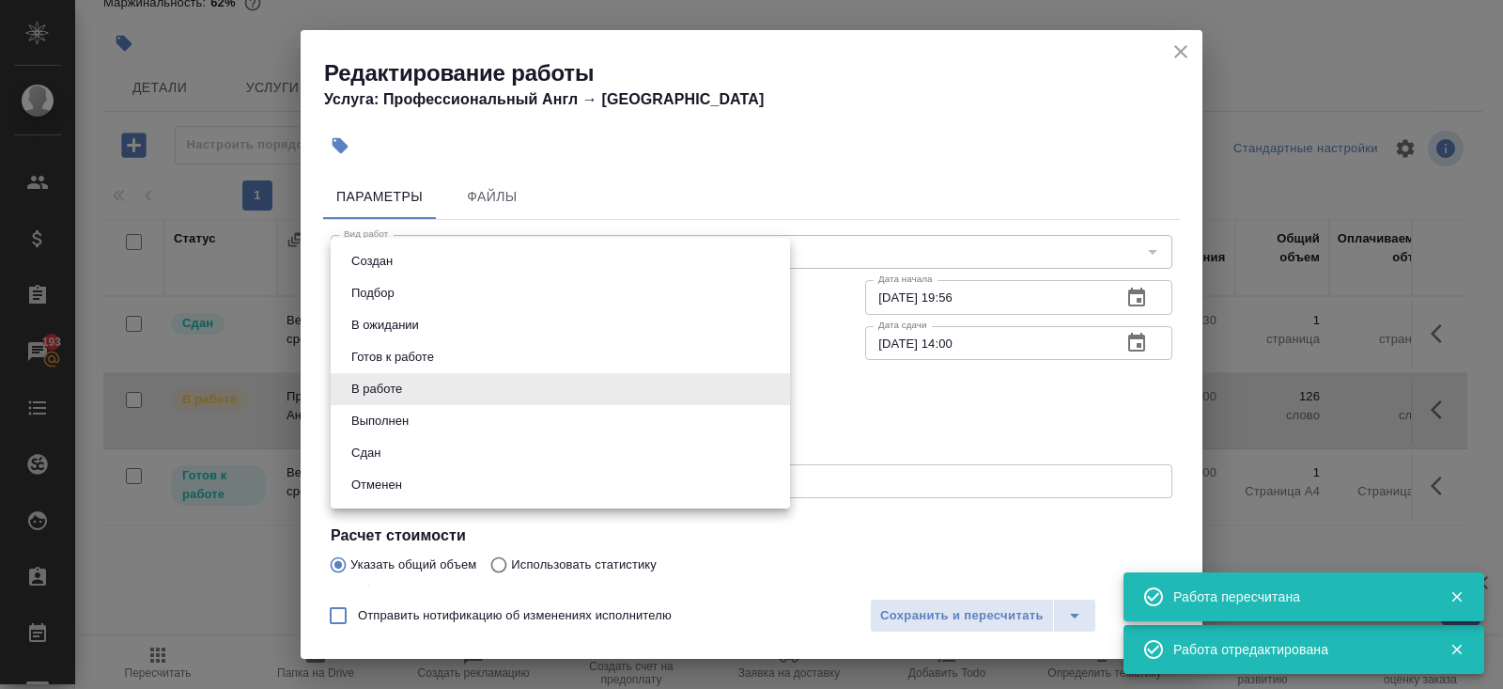
click at [388, 465] on li "Сдан" at bounding box center [560, 453] width 459 height 32
type input "closed"
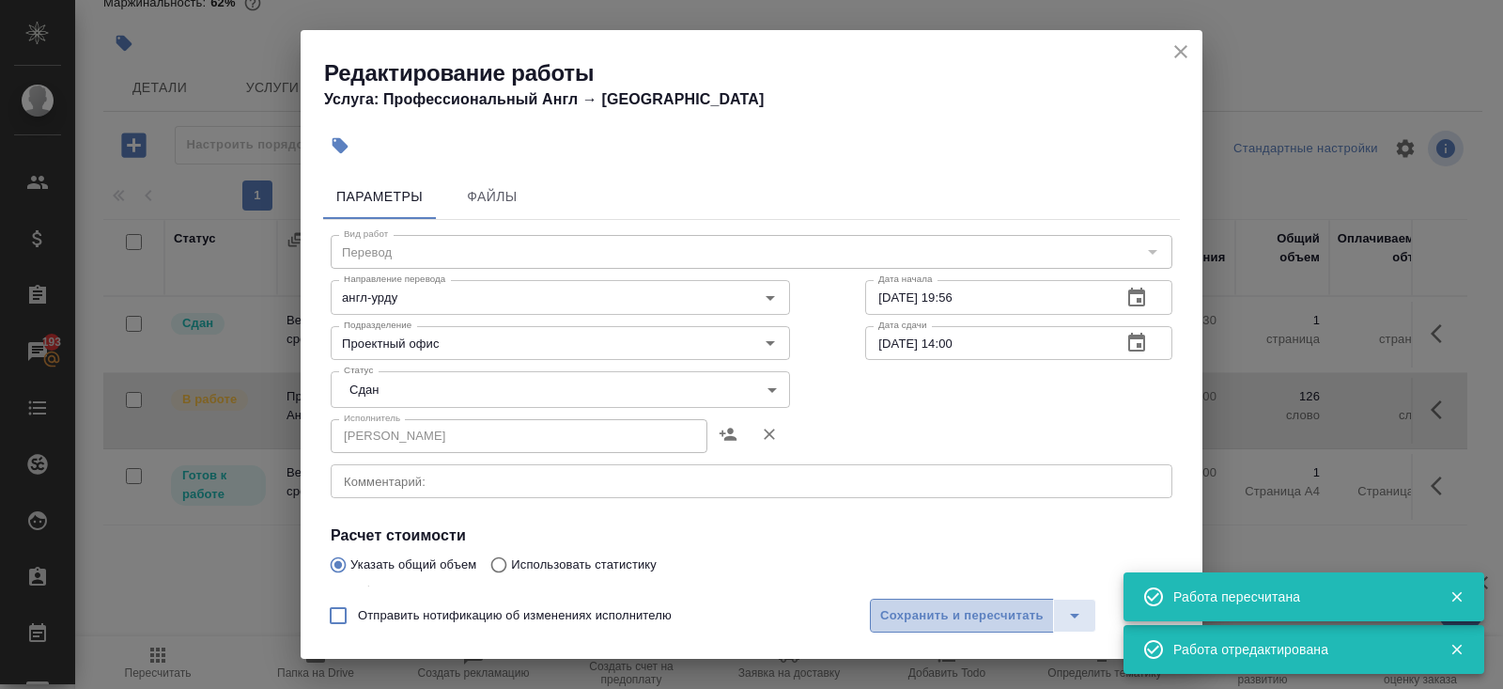
click at [895, 613] on span "Сохранить и пересчитать" at bounding box center [962, 616] width 164 height 22
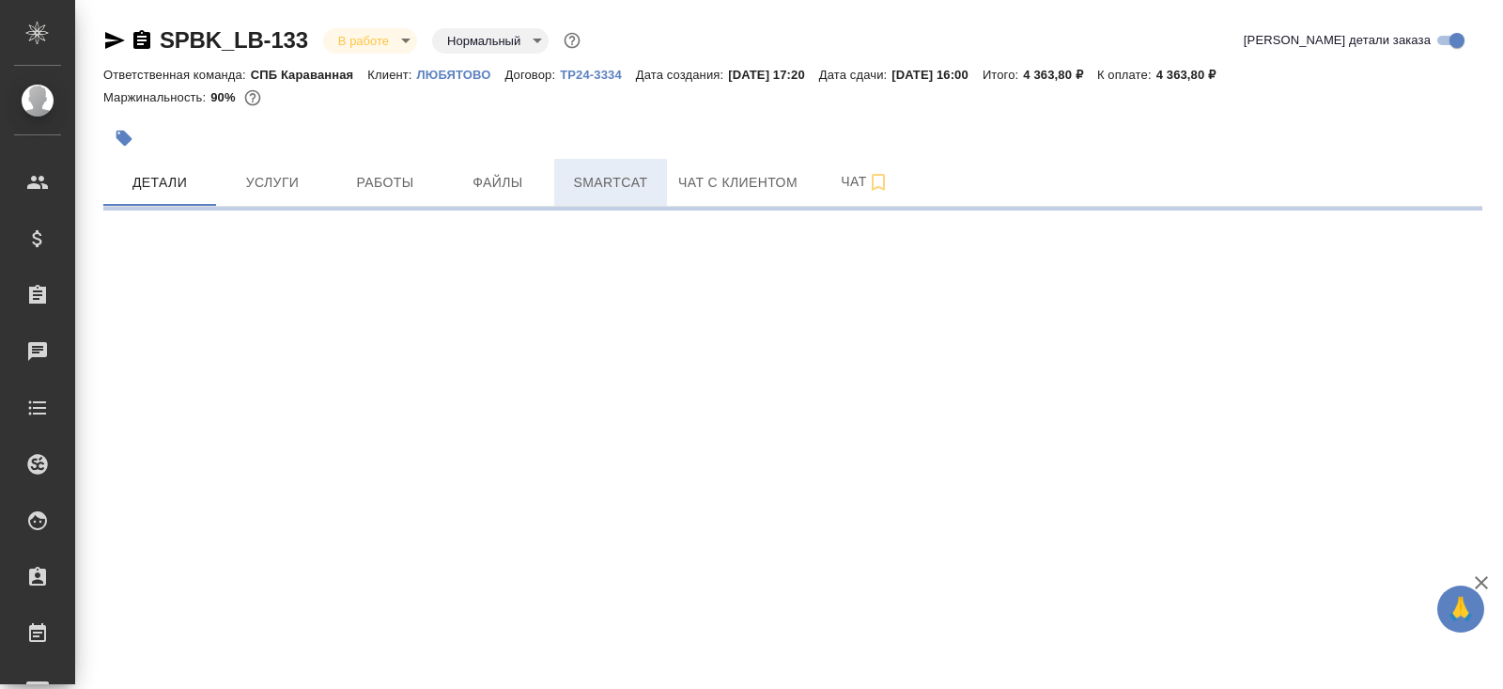
select select "RU"
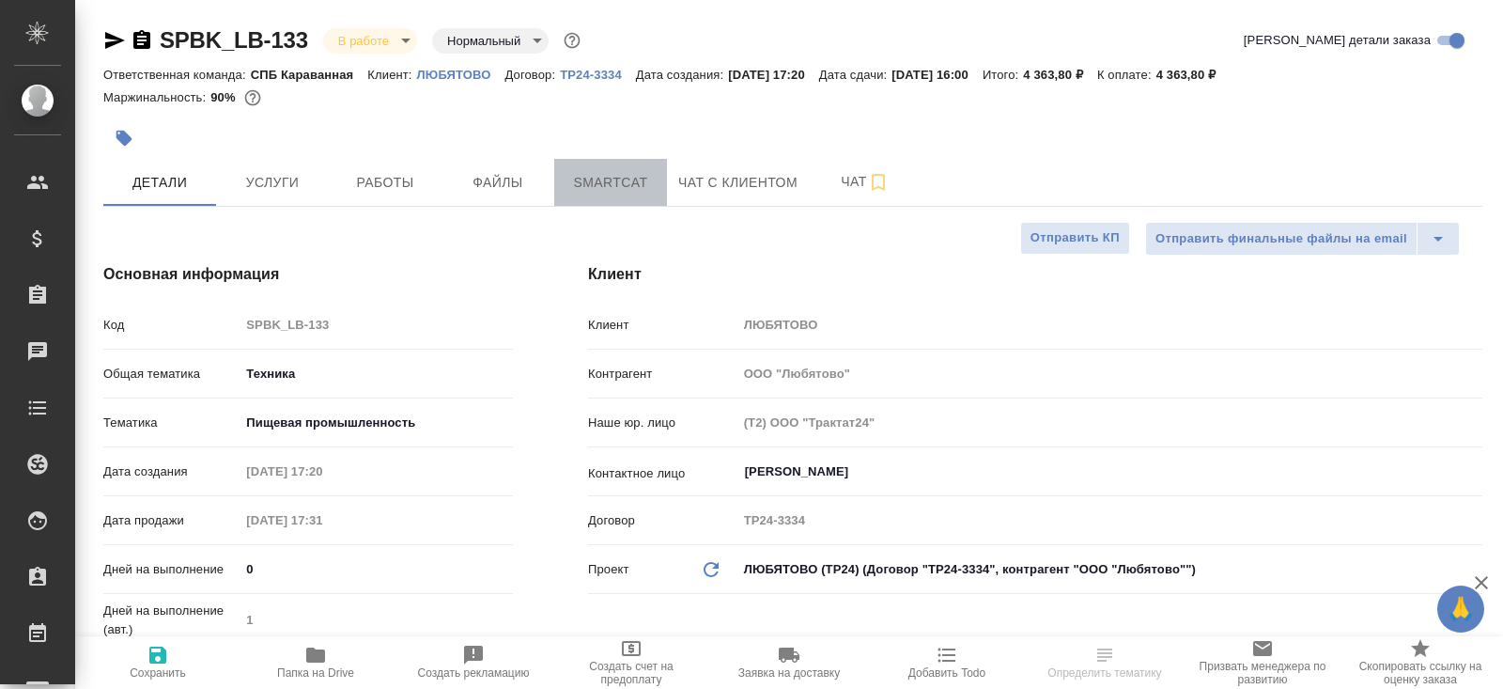
click at [584, 196] on button "Smartcat" at bounding box center [610, 182] width 113 height 47
type textarea "x"
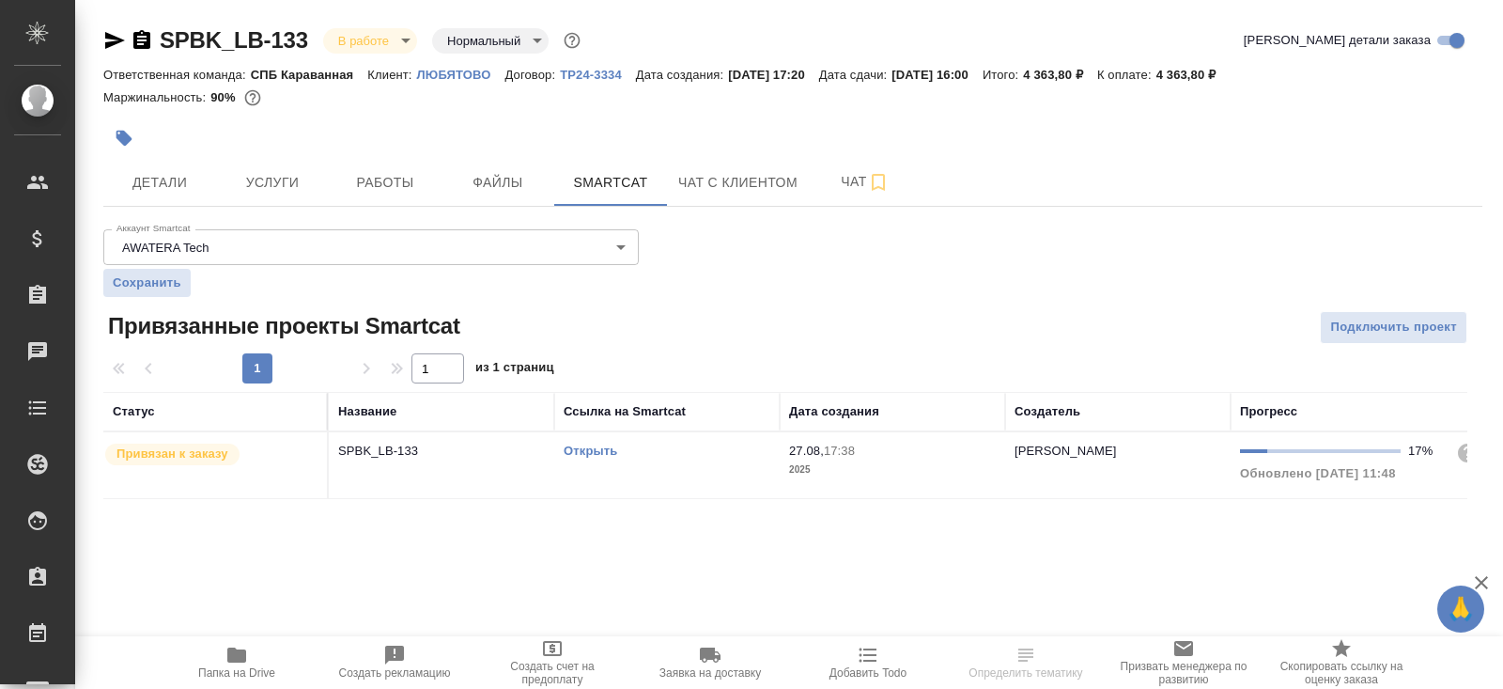
click at [589, 447] on link "Открыть" at bounding box center [591, 451] width 54 height 14
click at [238, 656] on icon "button" at bounding box center [236, 654] width 19 height 15
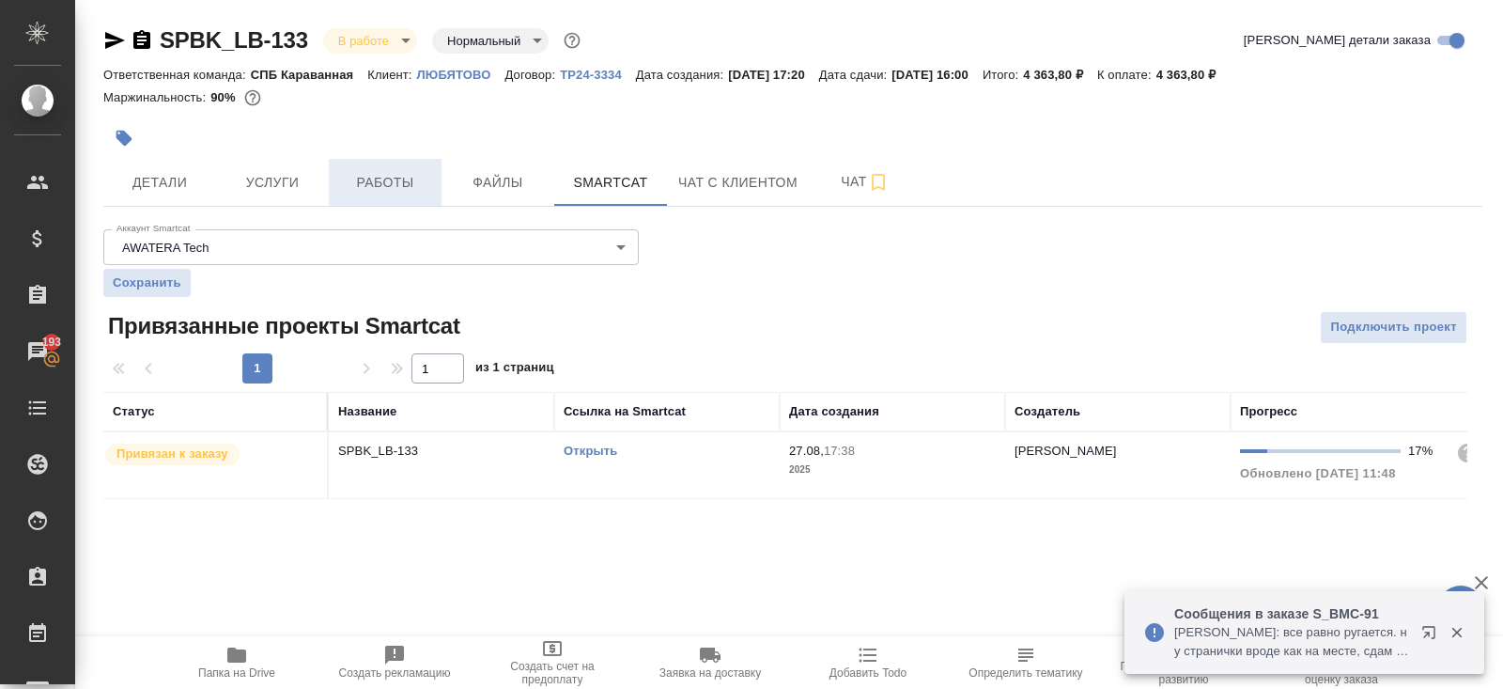
click at [378, 191] on span "Работы" at bounding box center [385, 182] width 90 height 23
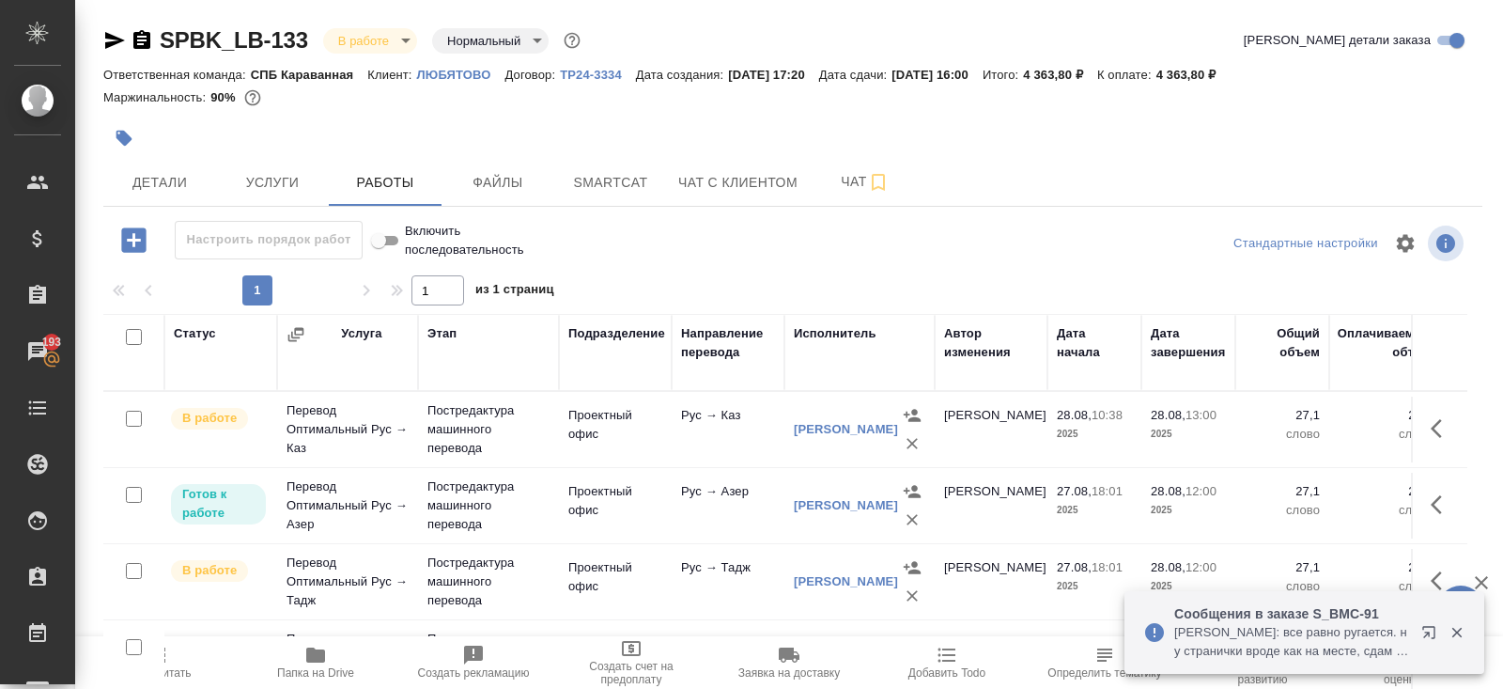
scroll to position [95, 0]
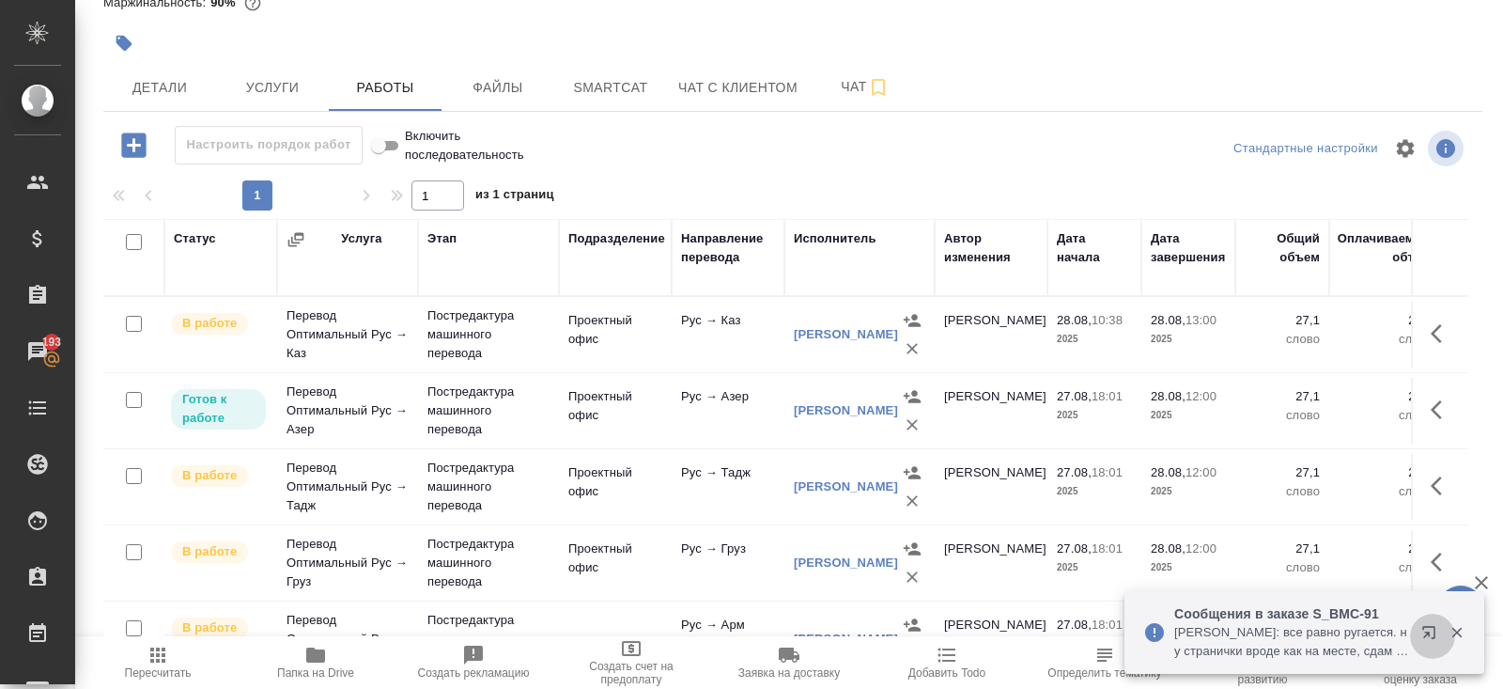
click at [1431, 636] on icon "button" at bounding box center [1433, 636] width 23 height 23
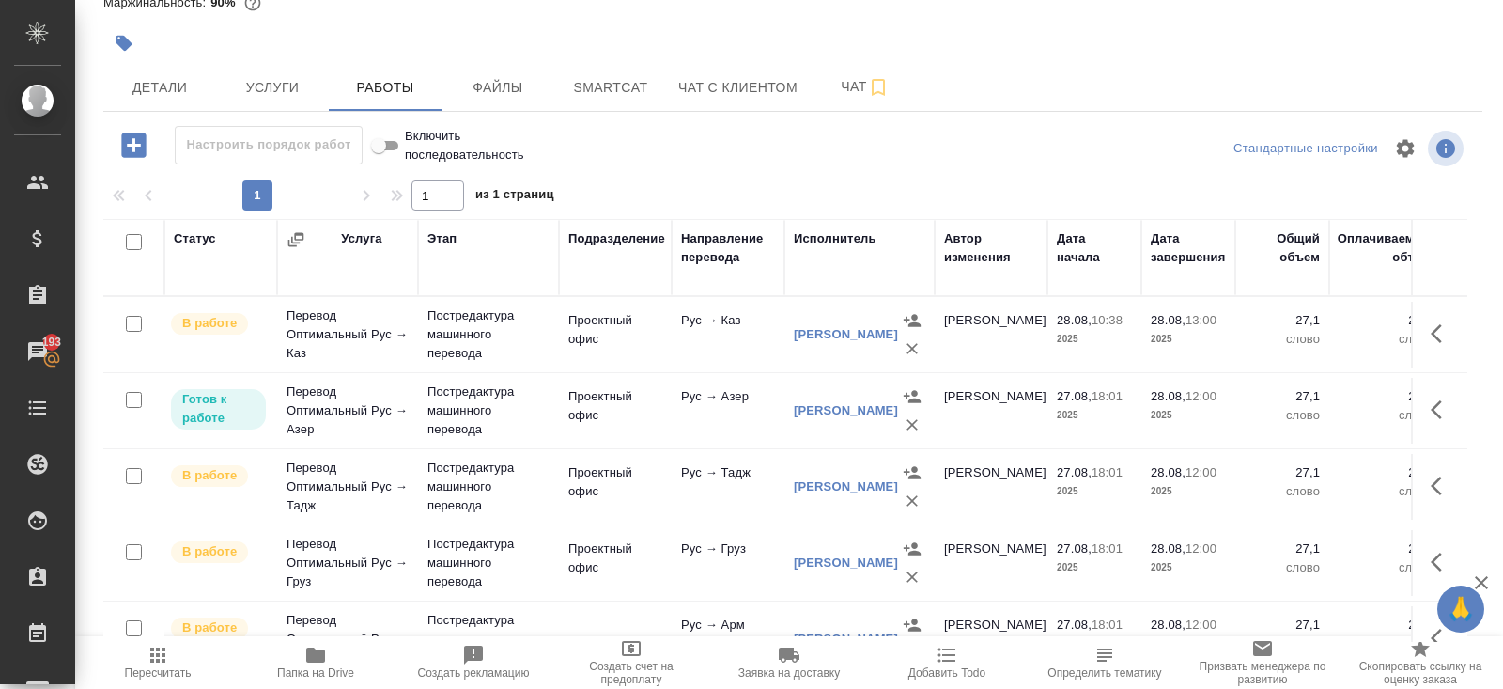
scroll to position [259, 0]
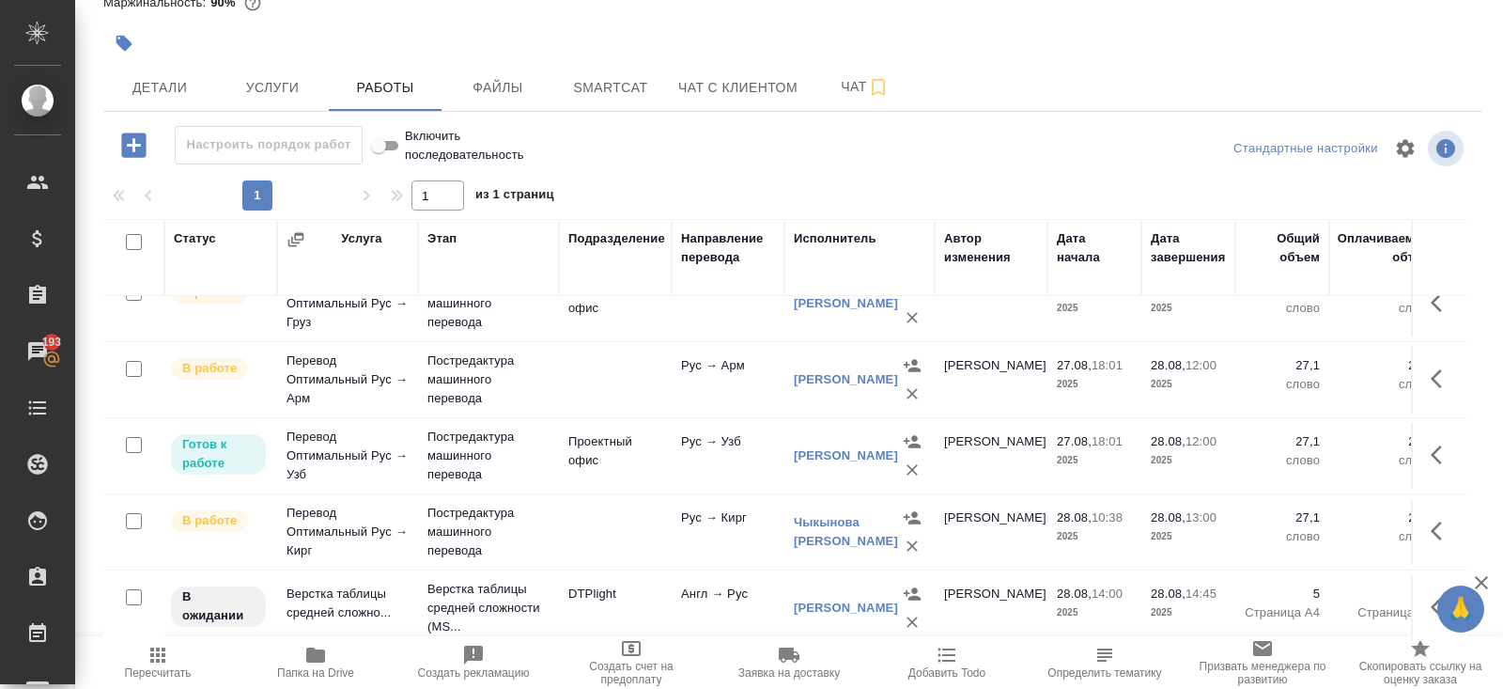
click at [1433, 600] on icon "button" at bounding box center [1436, 607] width 11 height 19
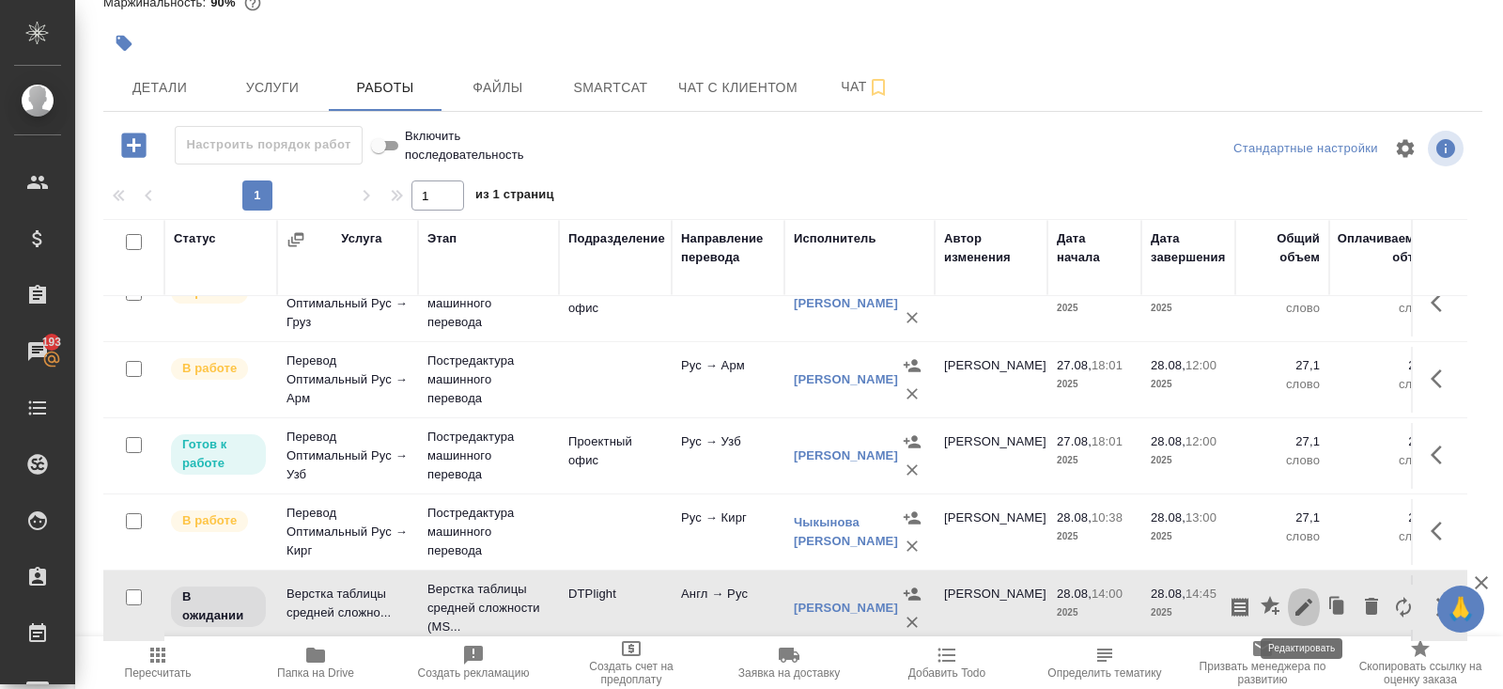
click at [1303, 600] on icon "button" at bounding box center [1304, 607] width 17 height 17
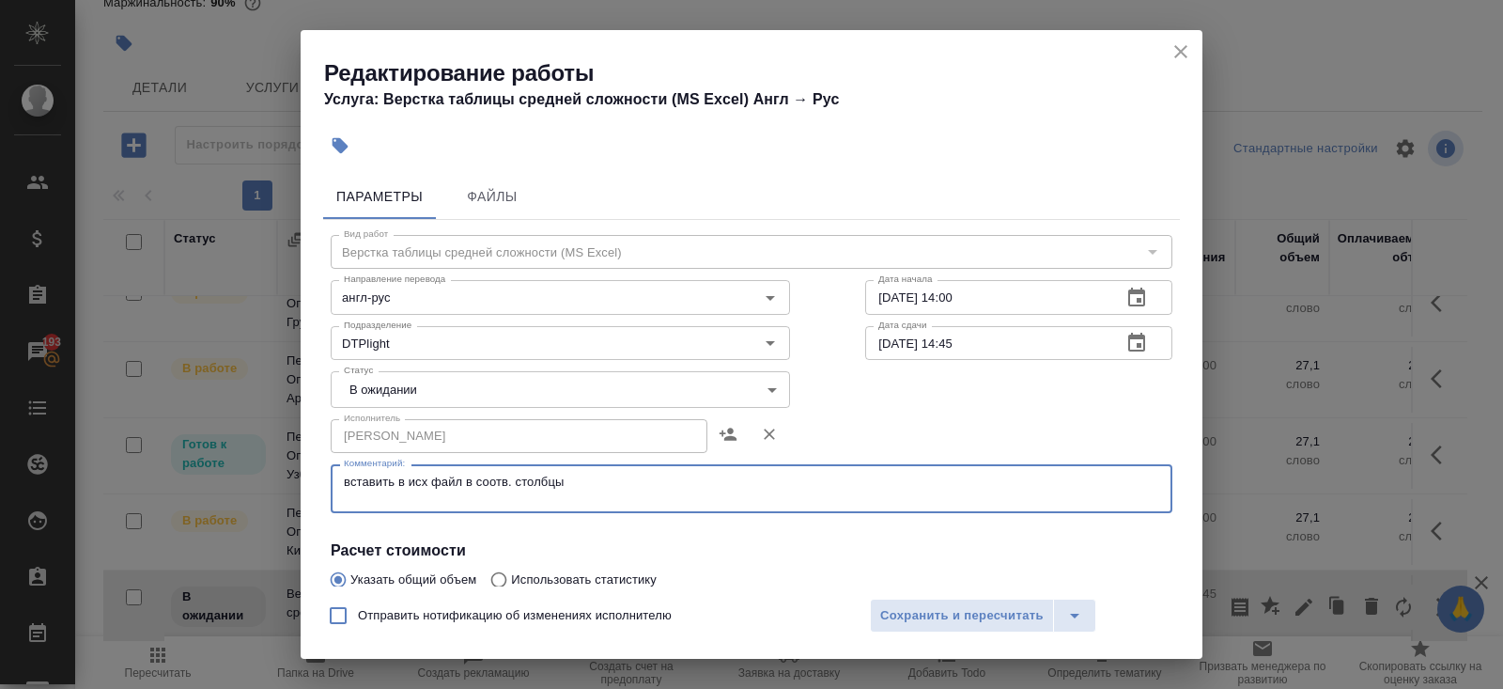
click at [532, 494] on textarea "вставить в исх файл в соотв. столбцы" at bounding box center [752, 489] width 816 height 29
paste textarea "https://drive.awatera.com/s/gooJ2JP64rA8Keb"
type textarea "вставить в исх файл в соотв. столбцы https://drive.awatera.com/s/gooJ2JP64rA8Keb"
click at [413, 392] on body "🙏 .cls-1 fill:#fff; AWATERA Belyakova Yulia Клиенты Спецификации Заказы 193 Чат…" at bounding box center [751, 344] width 1503 height 689
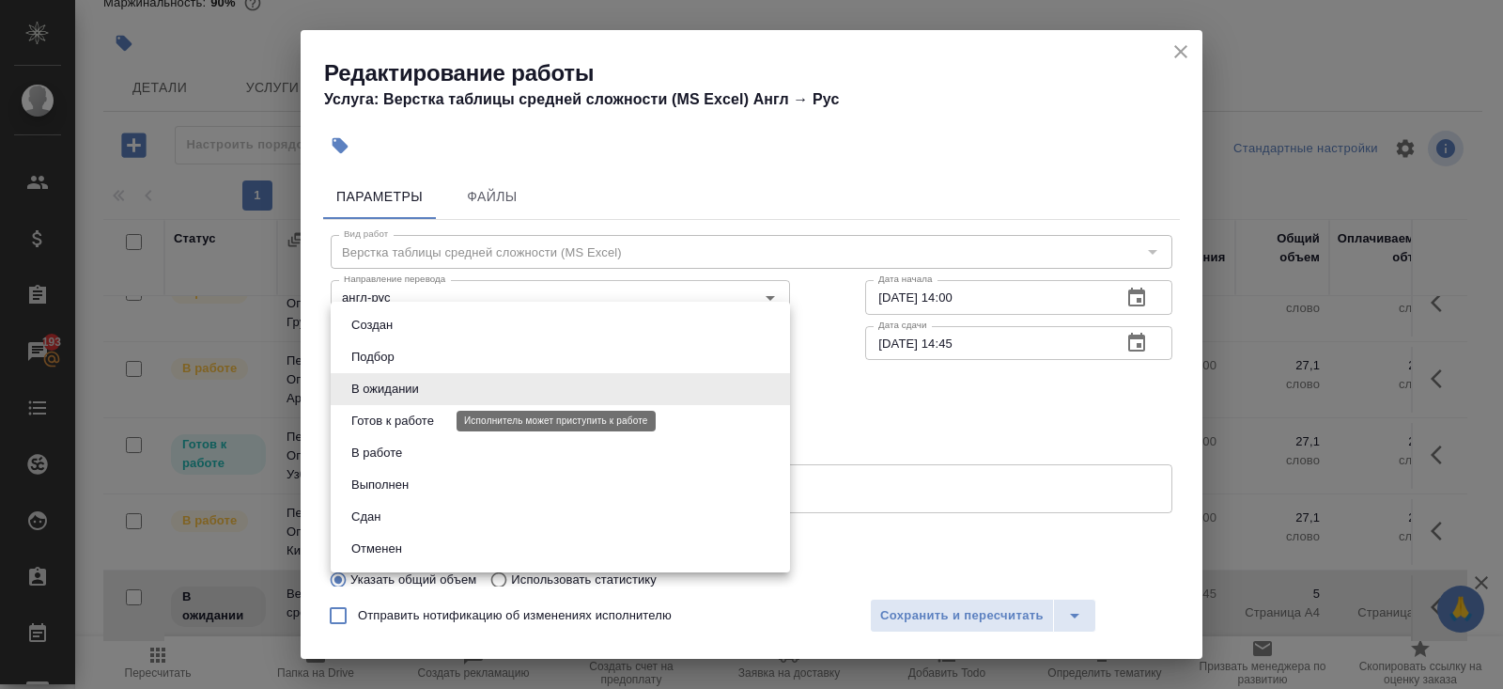
click at [413, 428] on button "Готов к работе" at bounding box center [393, 421] width 94 height 21
type input "readyForWork"
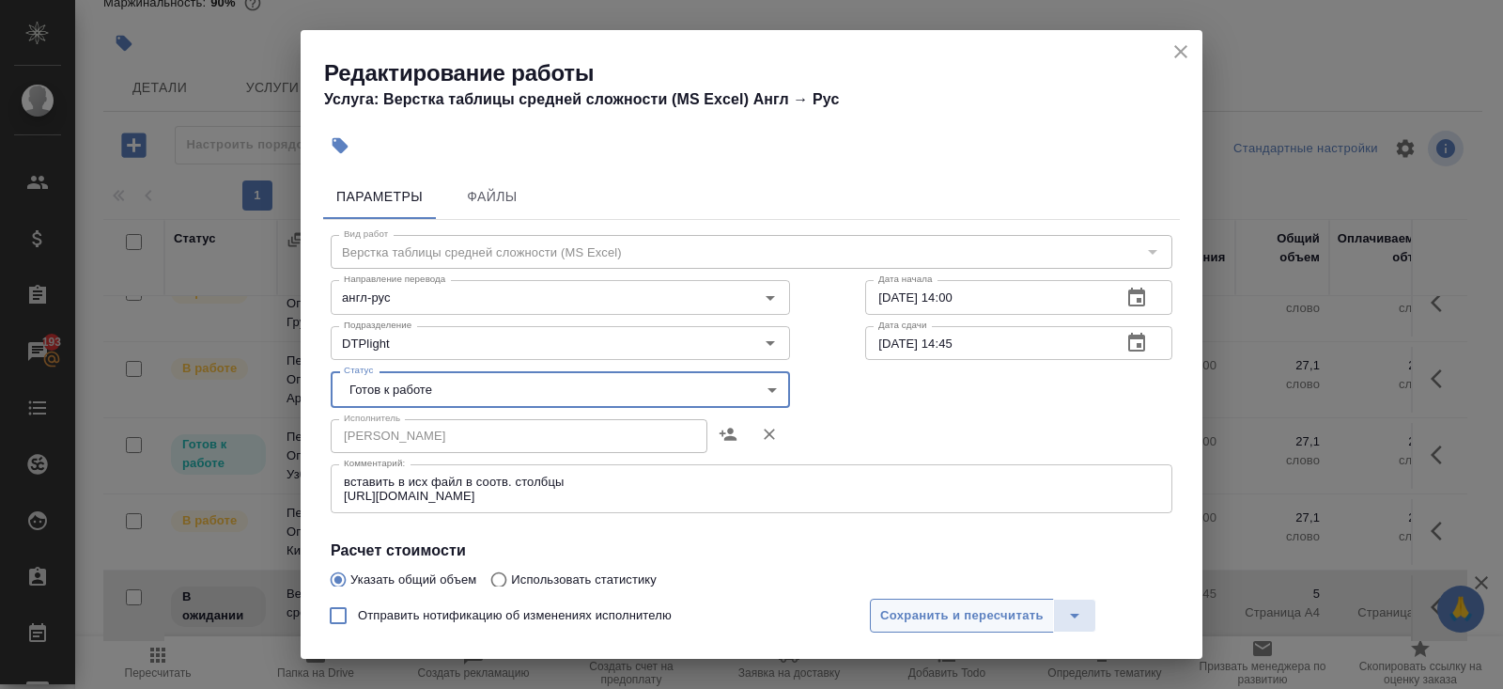
click at [898, 610] on span "Сохранить и пересчитать" at bounding box center [962, 616] width 164 height 22
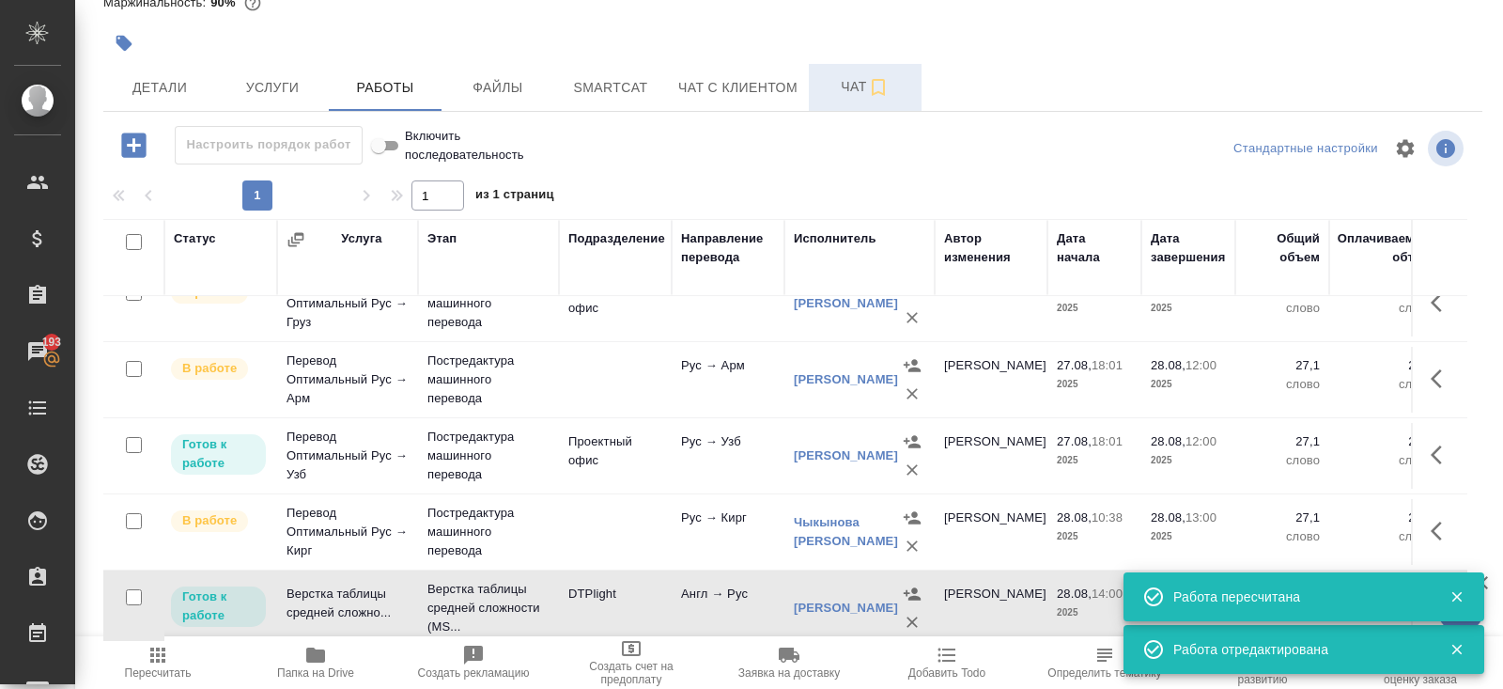
click at [864, 76] on span "Чат" at bounding box center [865, 86] width 90 height 23
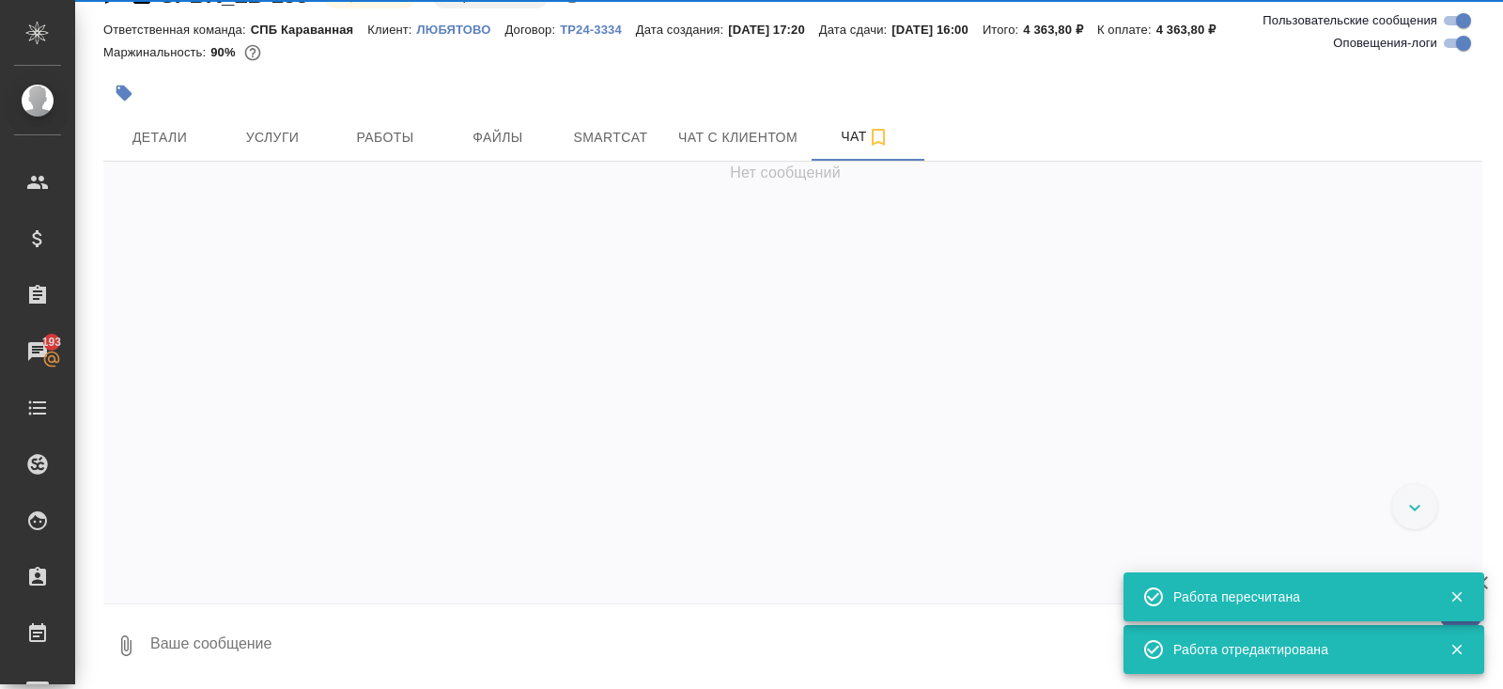
scroll to position [44, 0]
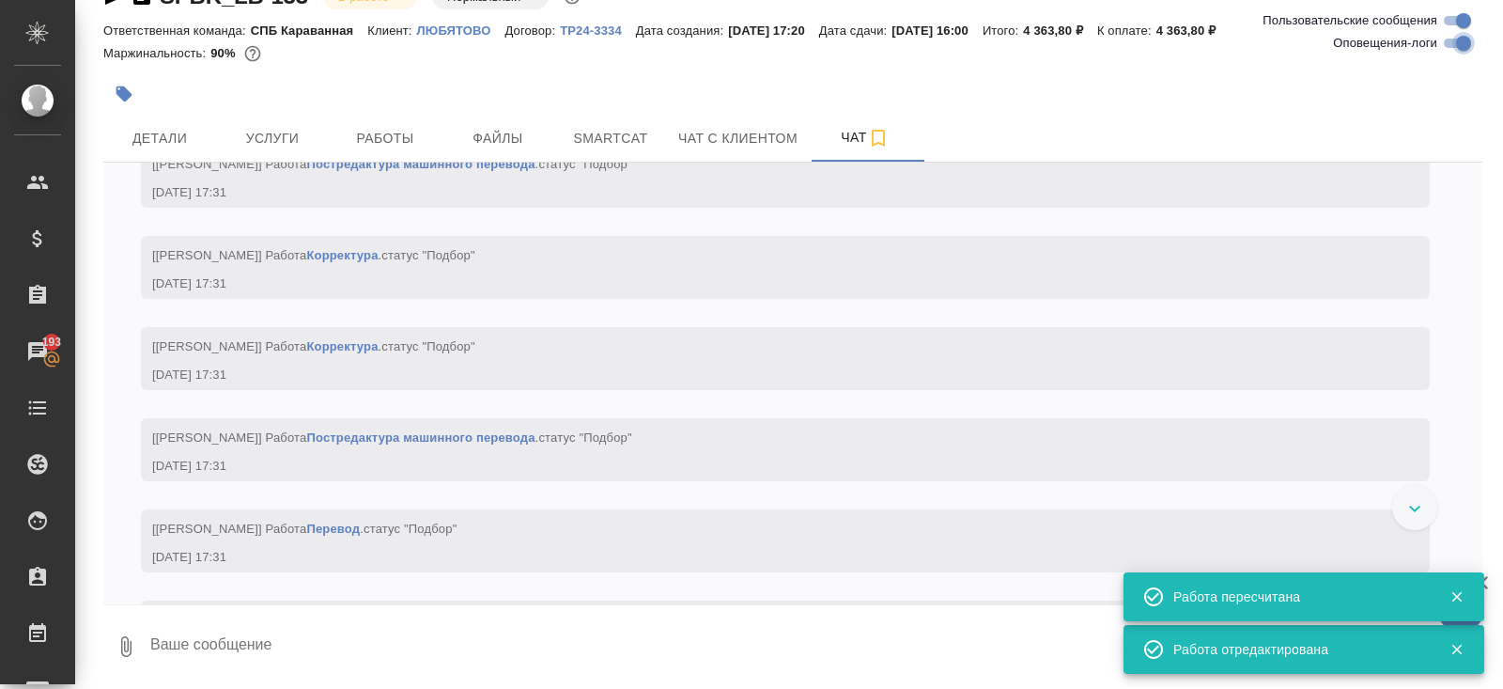
click at [1462, 44] on input "Оповещения-логи" at bounding box center [1464, 43] width 68 height 23
checkbox input "false"
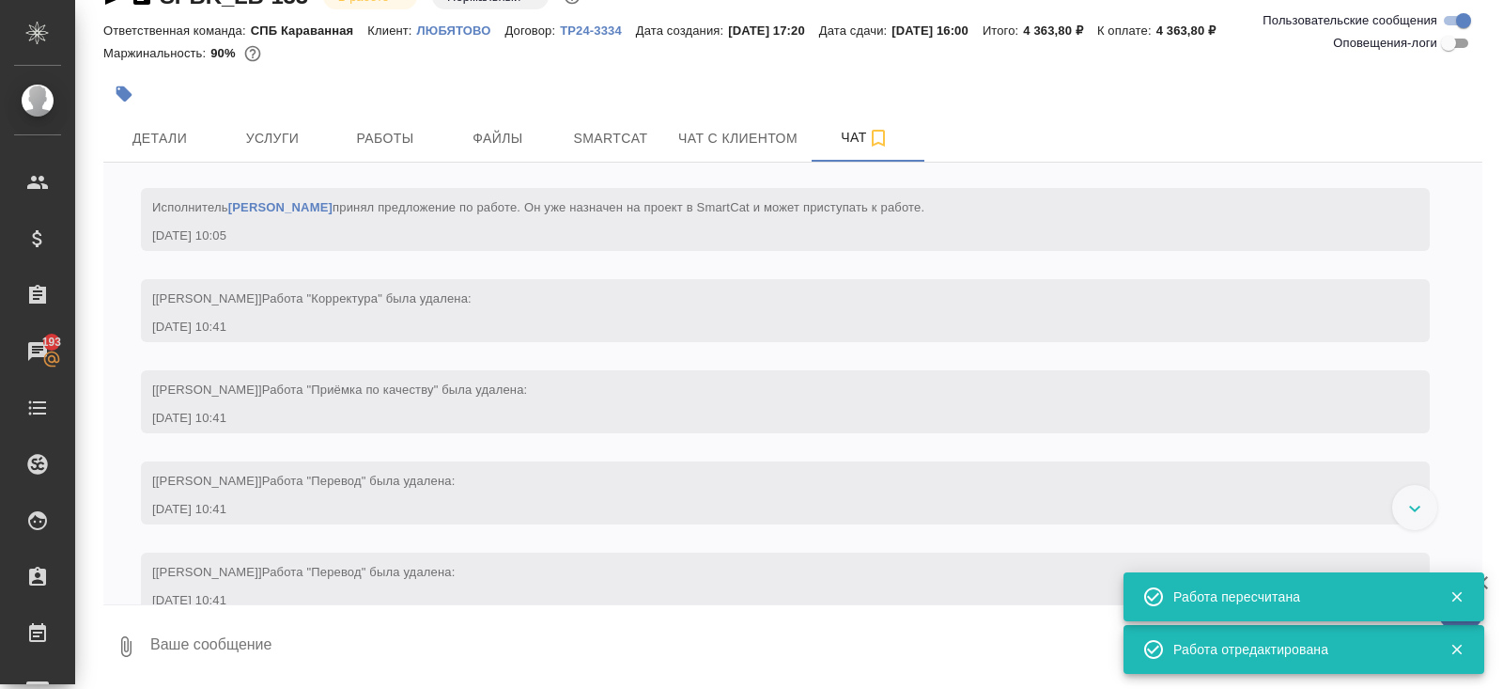
scroll to position [39, 0]
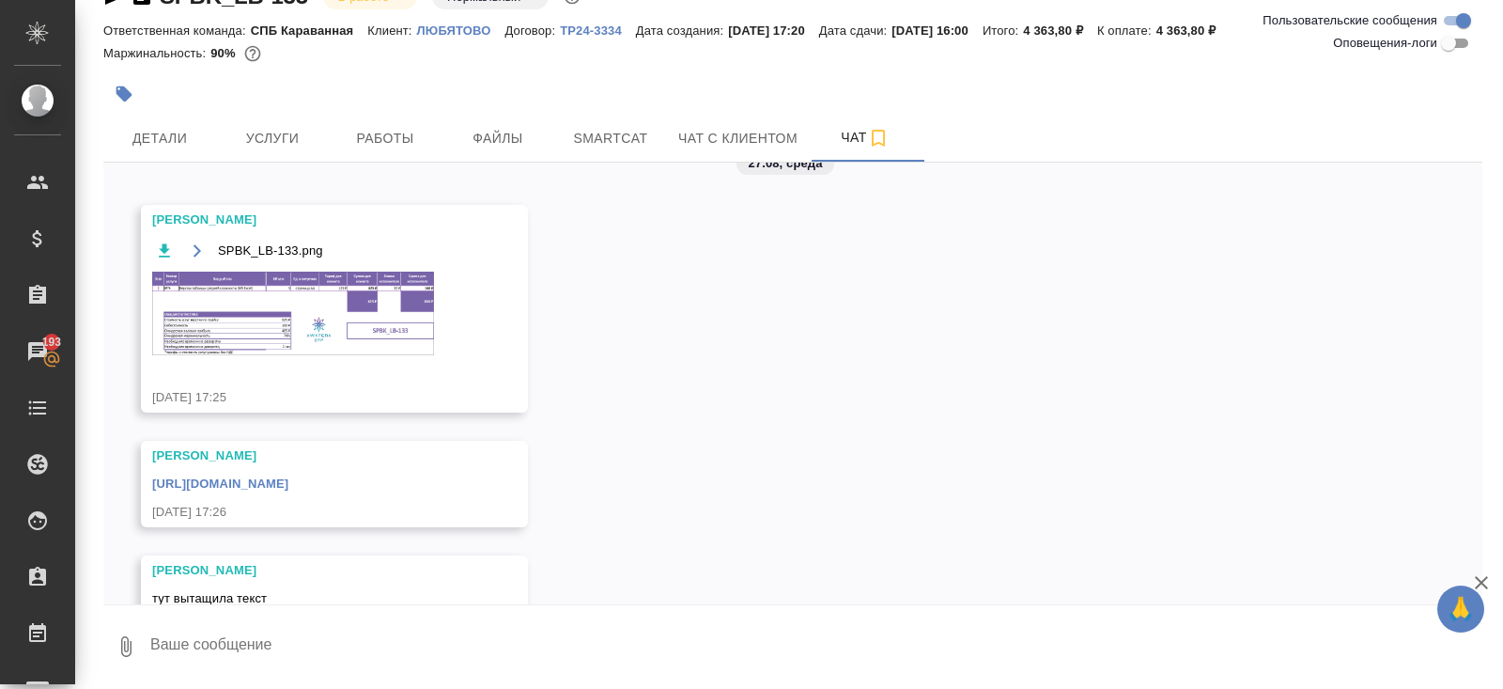
click at [219, 645] on textarea at bounding box center [815, 647] width 1334 height 64
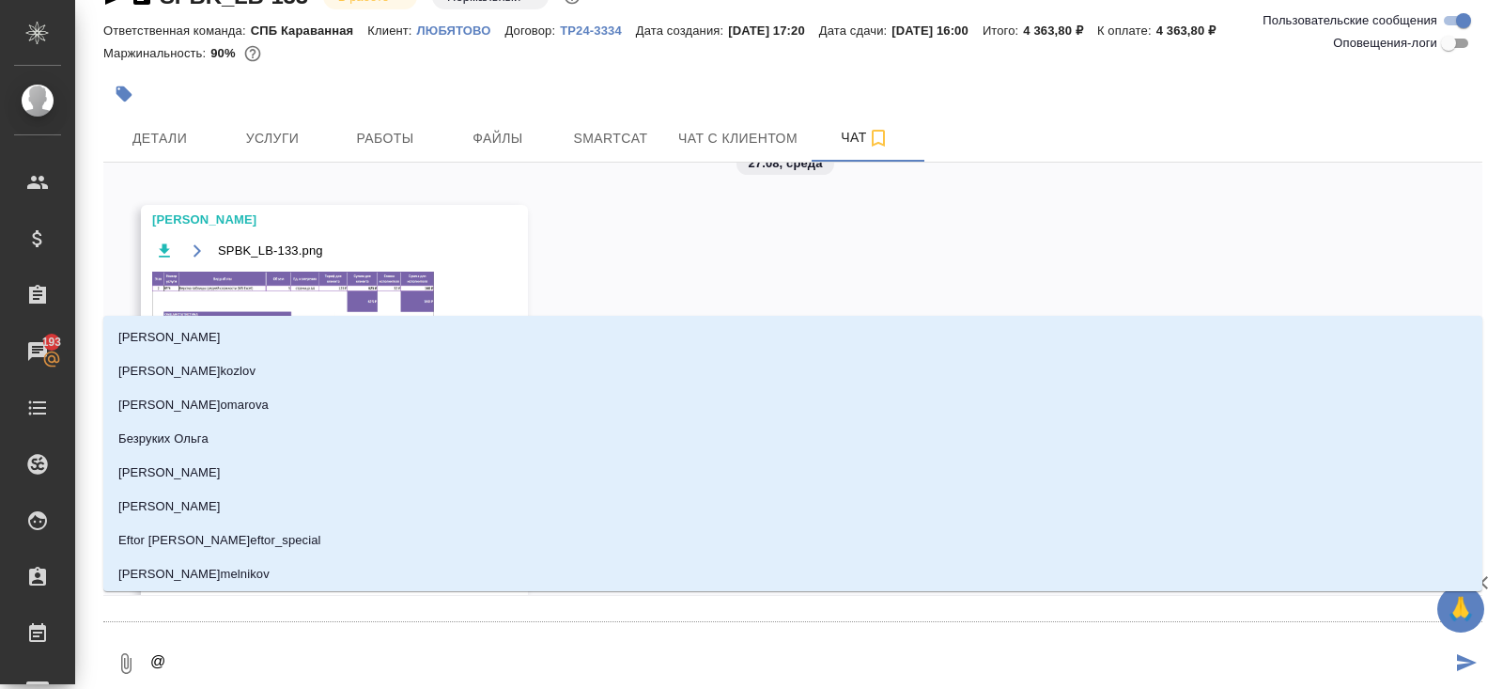
type textarea "@п"
type input "п"
type textarea "@пе"
type input "пе"
type textarea "@пет"
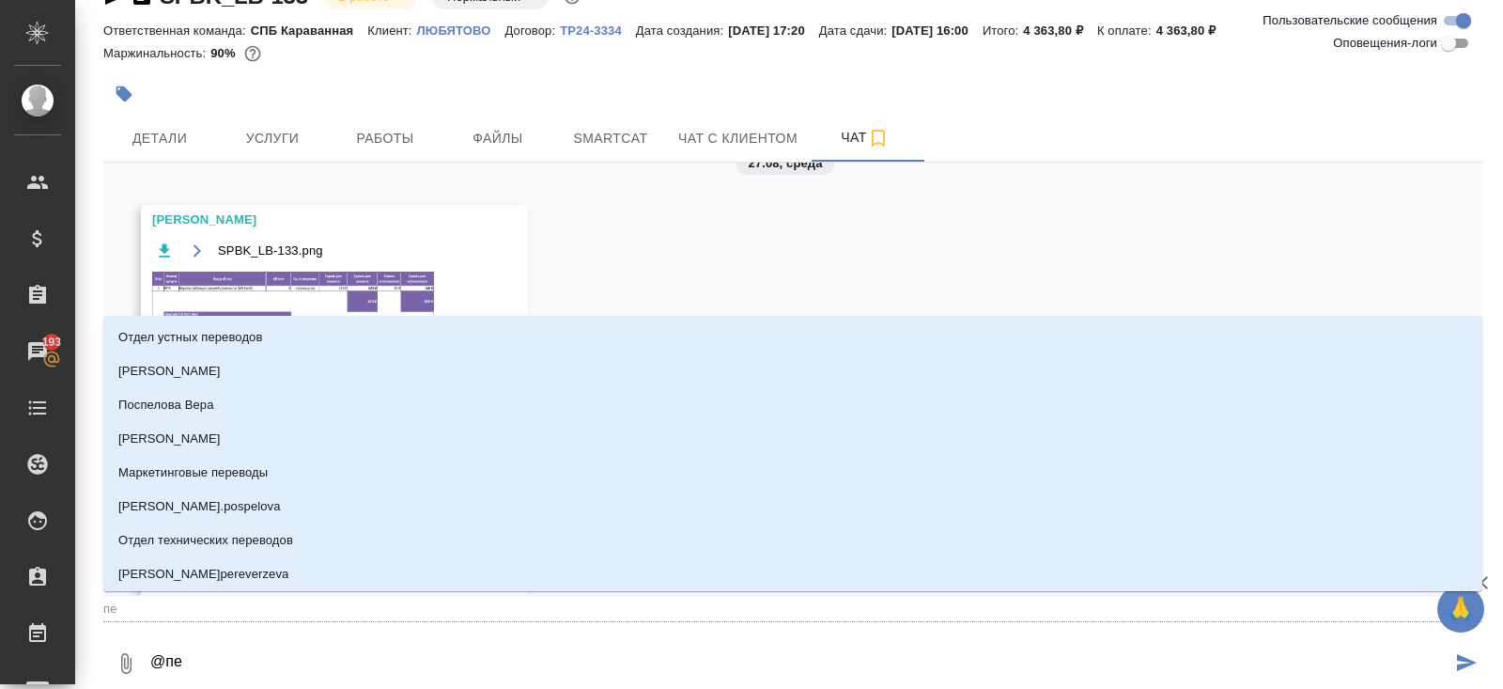
type input "пет"
type textarea "@петр"
type input "петр"
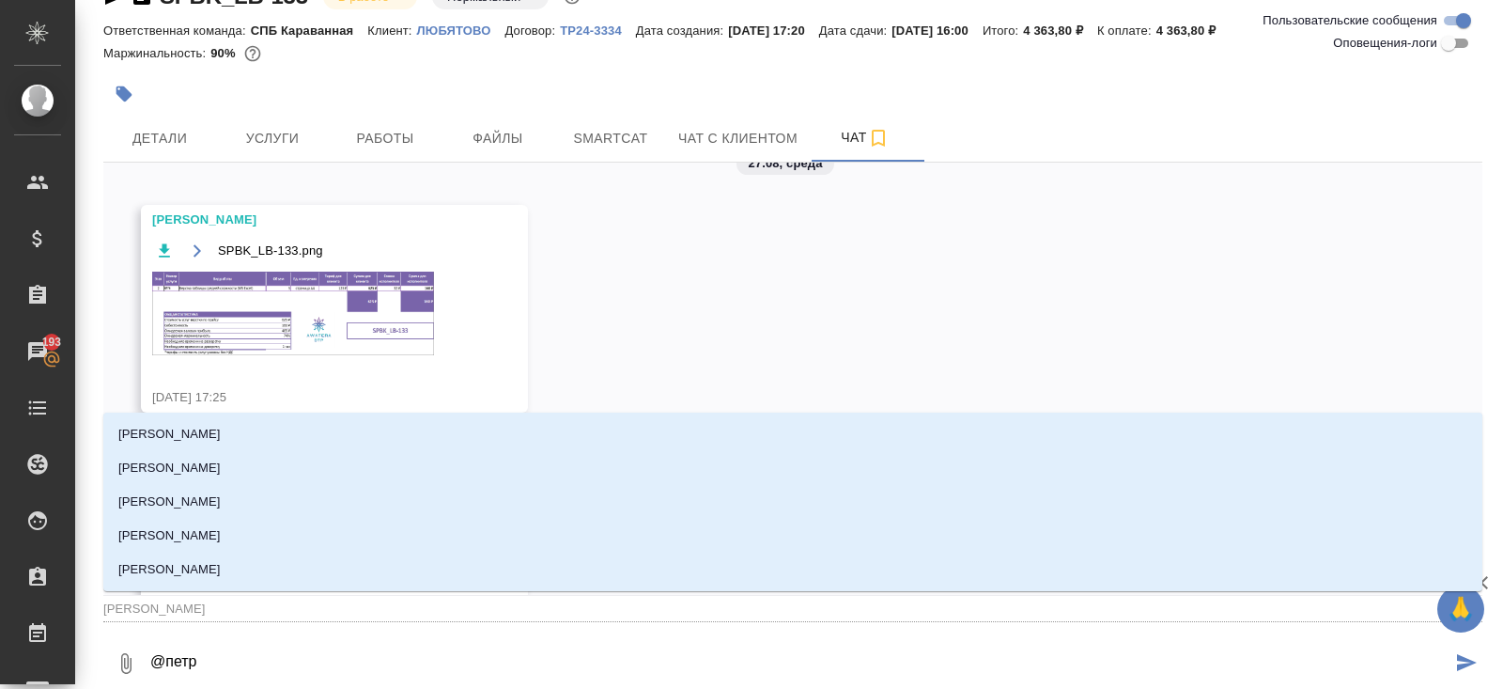
type textarea "@петро"
type input "петро"
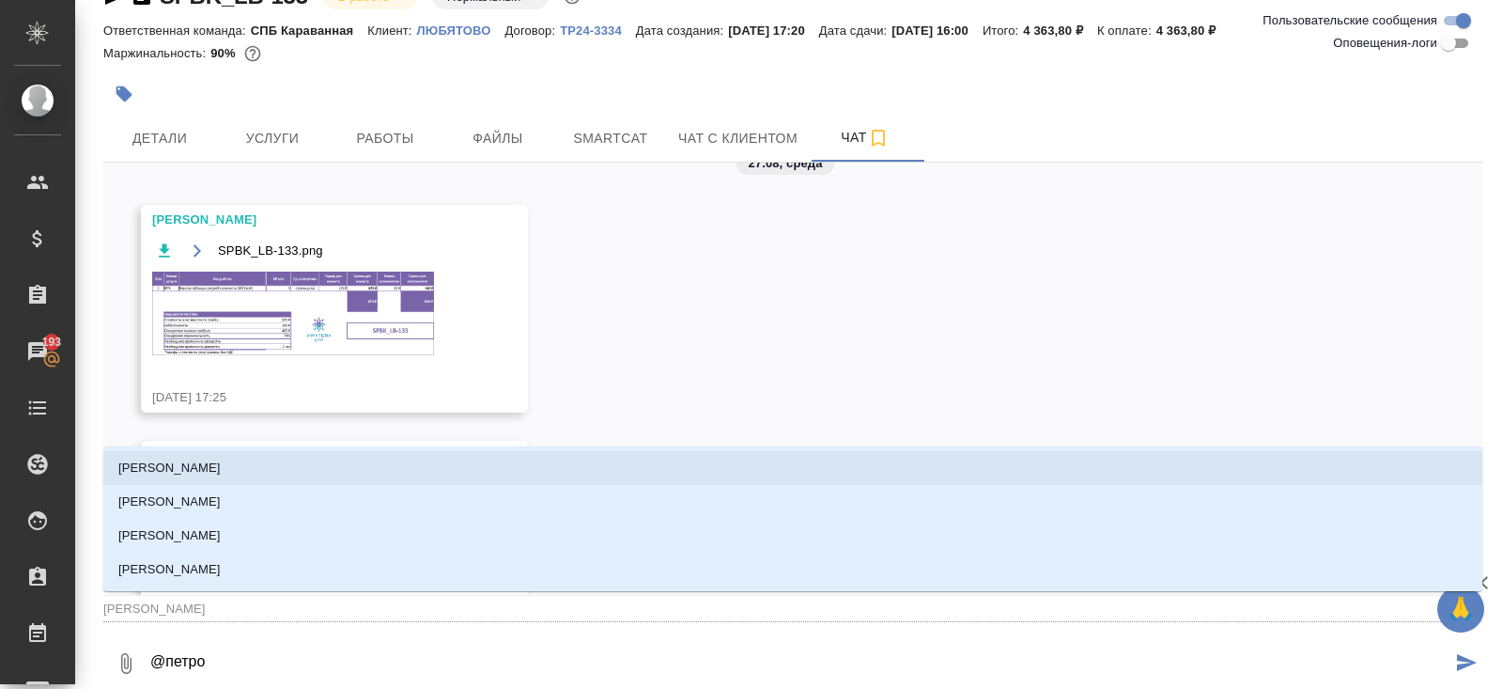
click at [137, 471] on p "Петрова Валерия" at bounding box center [169, 468] width 102 height 19
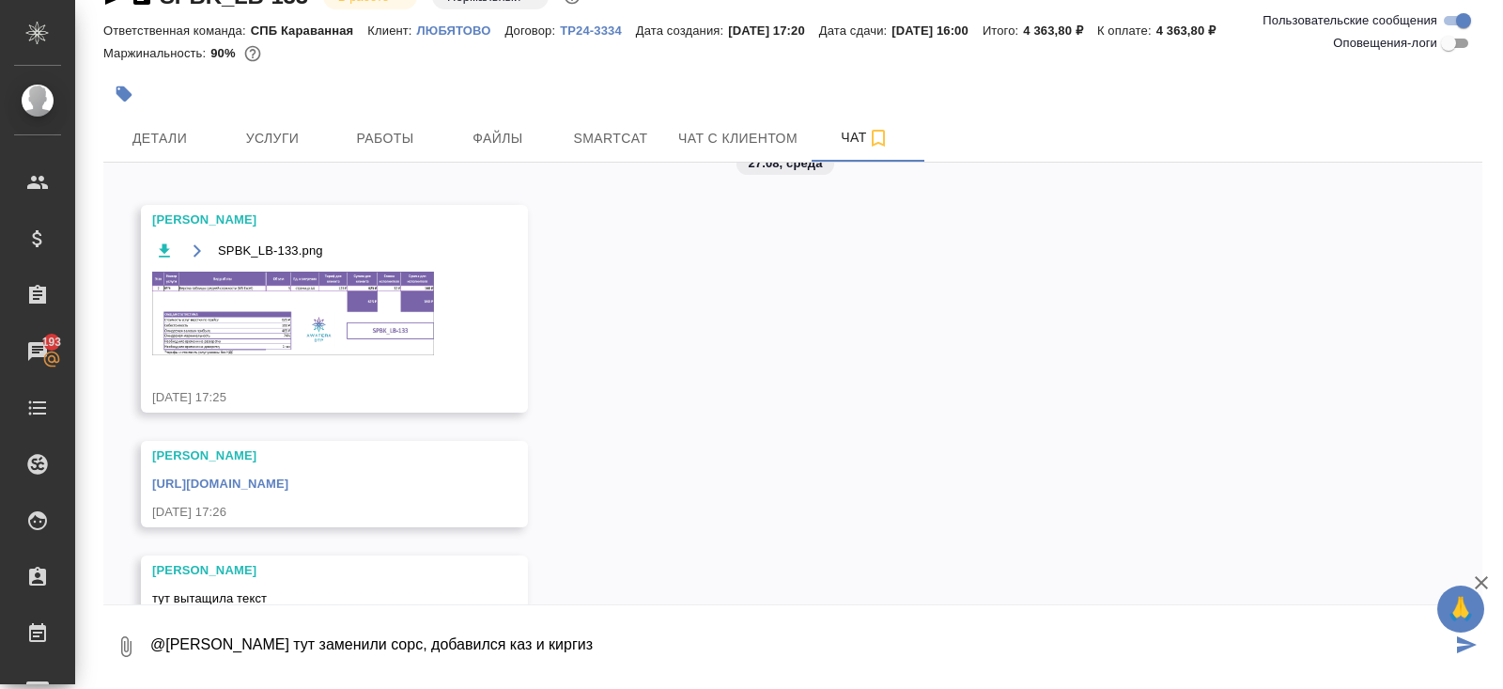
type textarea "@Петрова Валерия тут заменили сорс, добавился каз и киргиз"
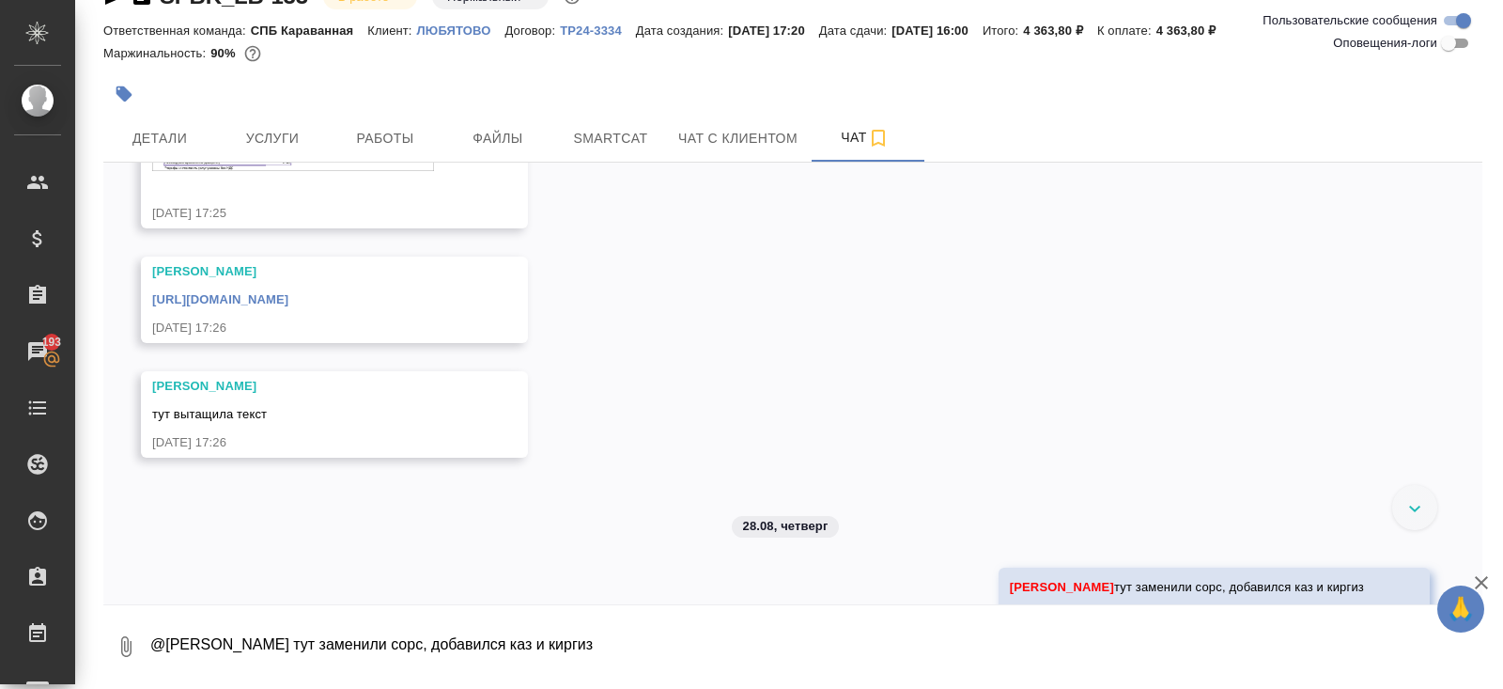
scroll to position [296, 0]
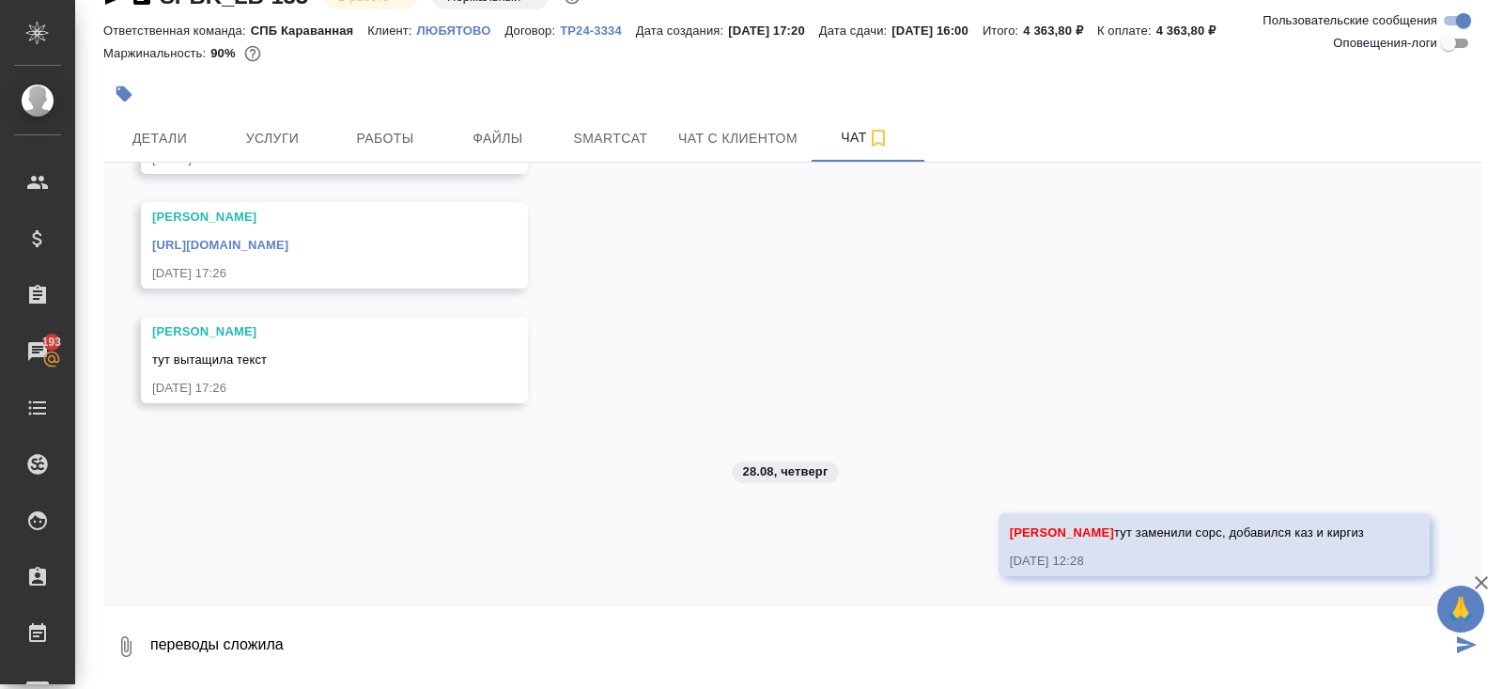
type textarea "переводы сложила"
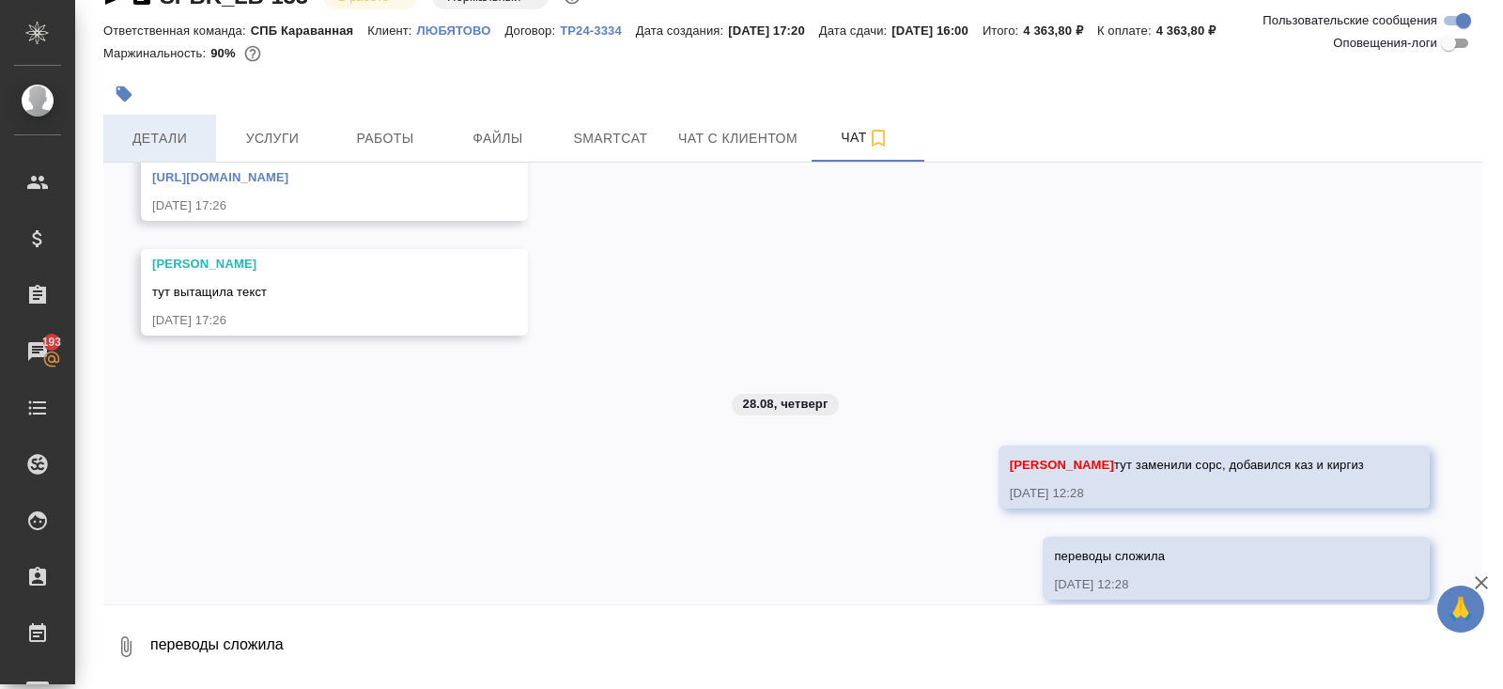
scroll to position [387, 0]
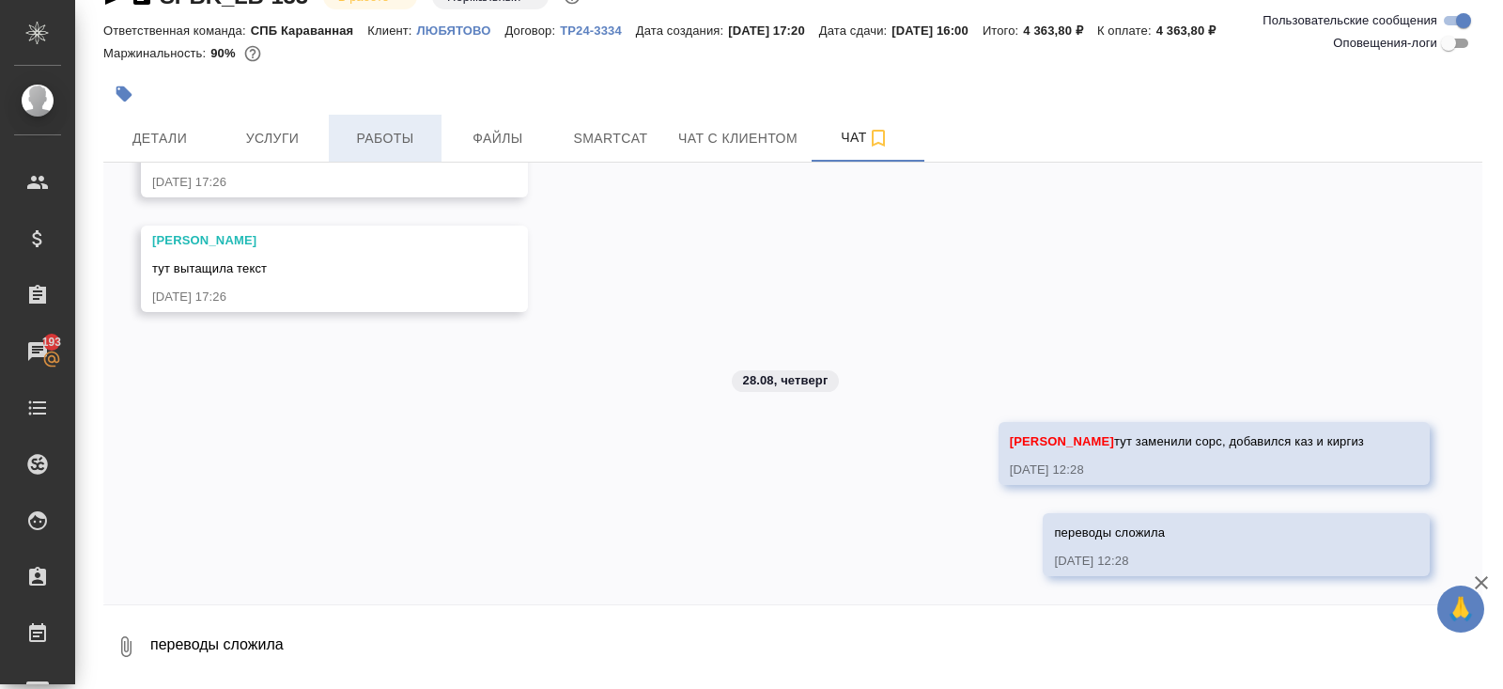
click at [377, 127] on span "Работы" at bounding box center [385, 138] width 90 height 23
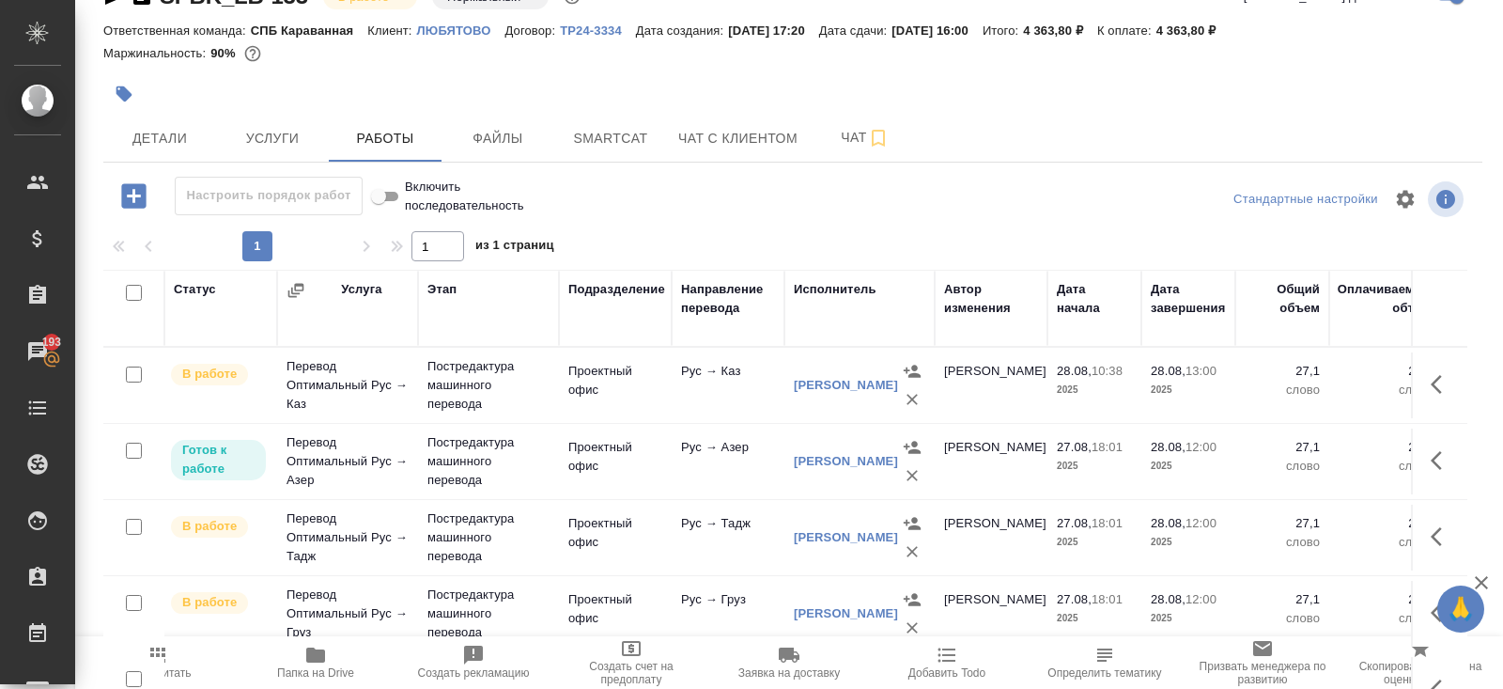
click at [135, 299] on input "checkbox" at bounding box center [134, 293] width 16 height 16
checkbox input "true"
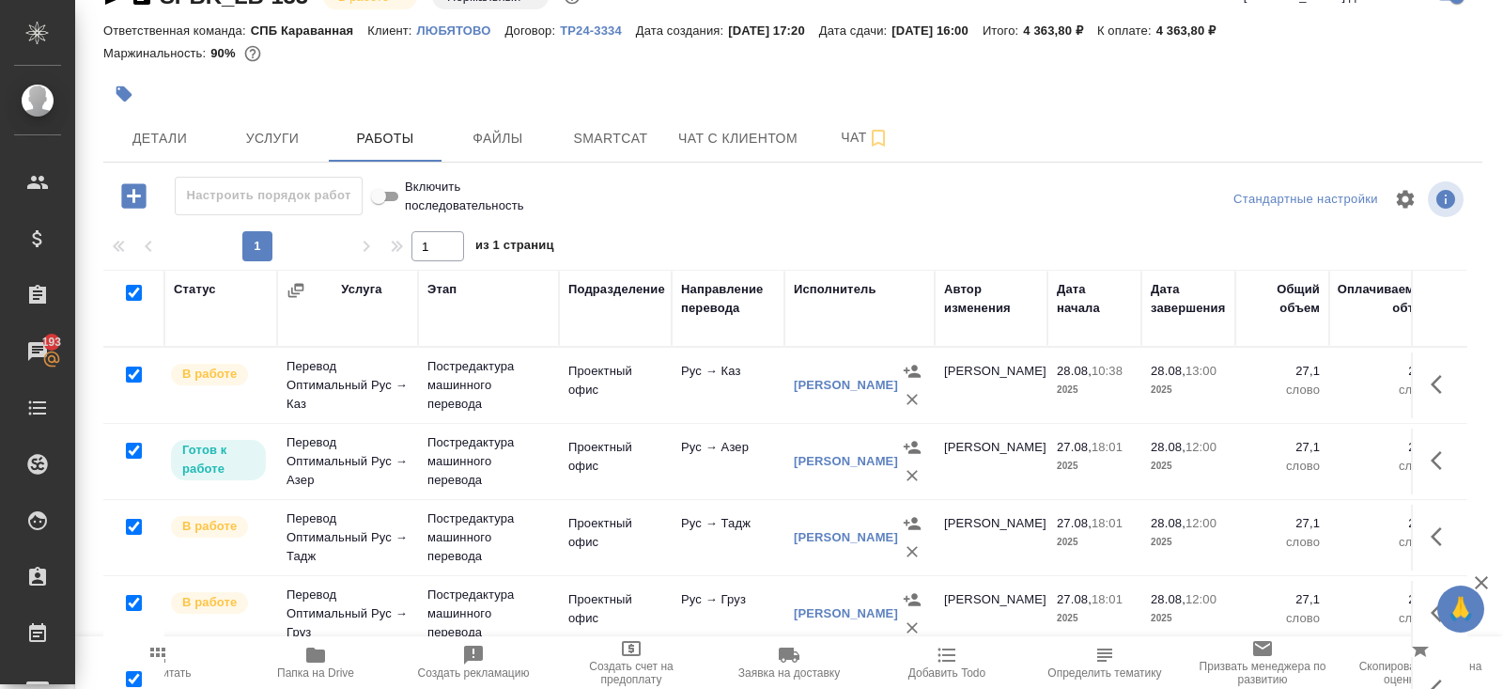
checkbox input "true"
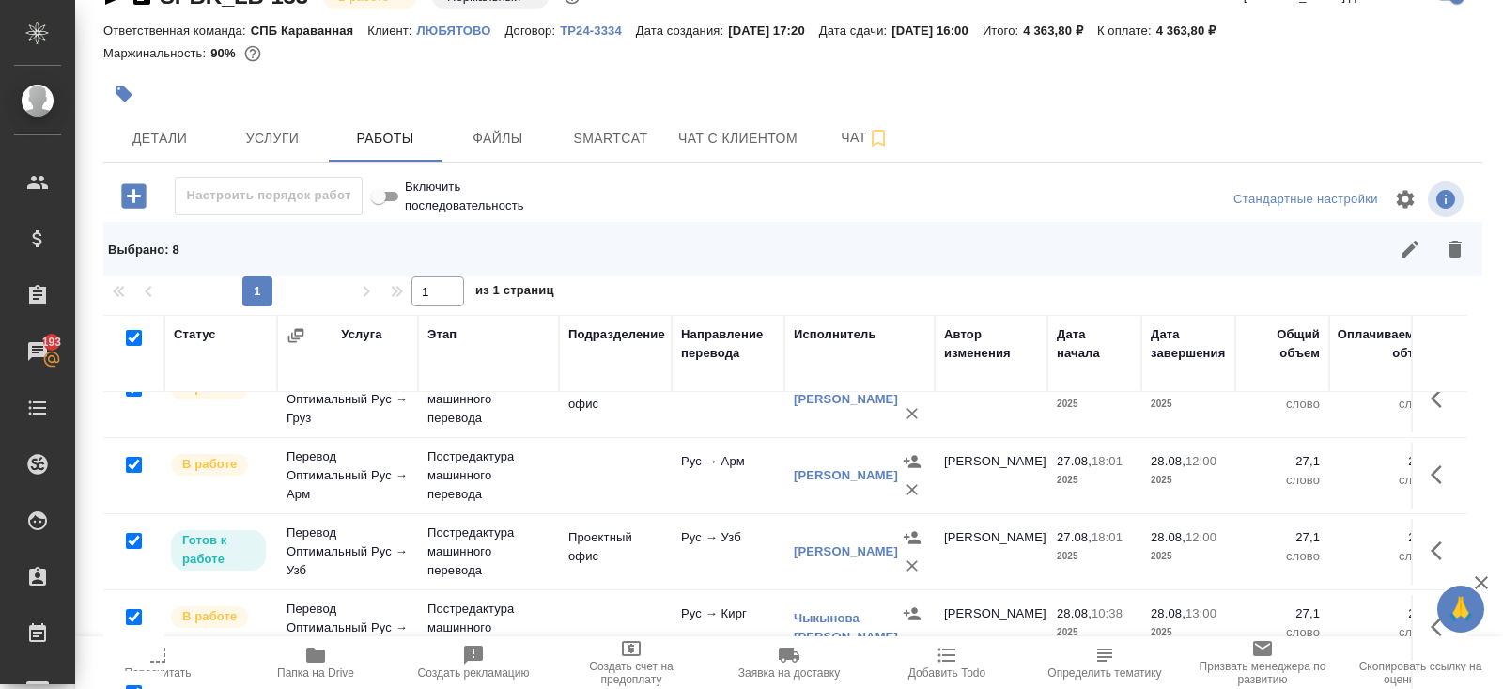
scroll to position [140, 0]
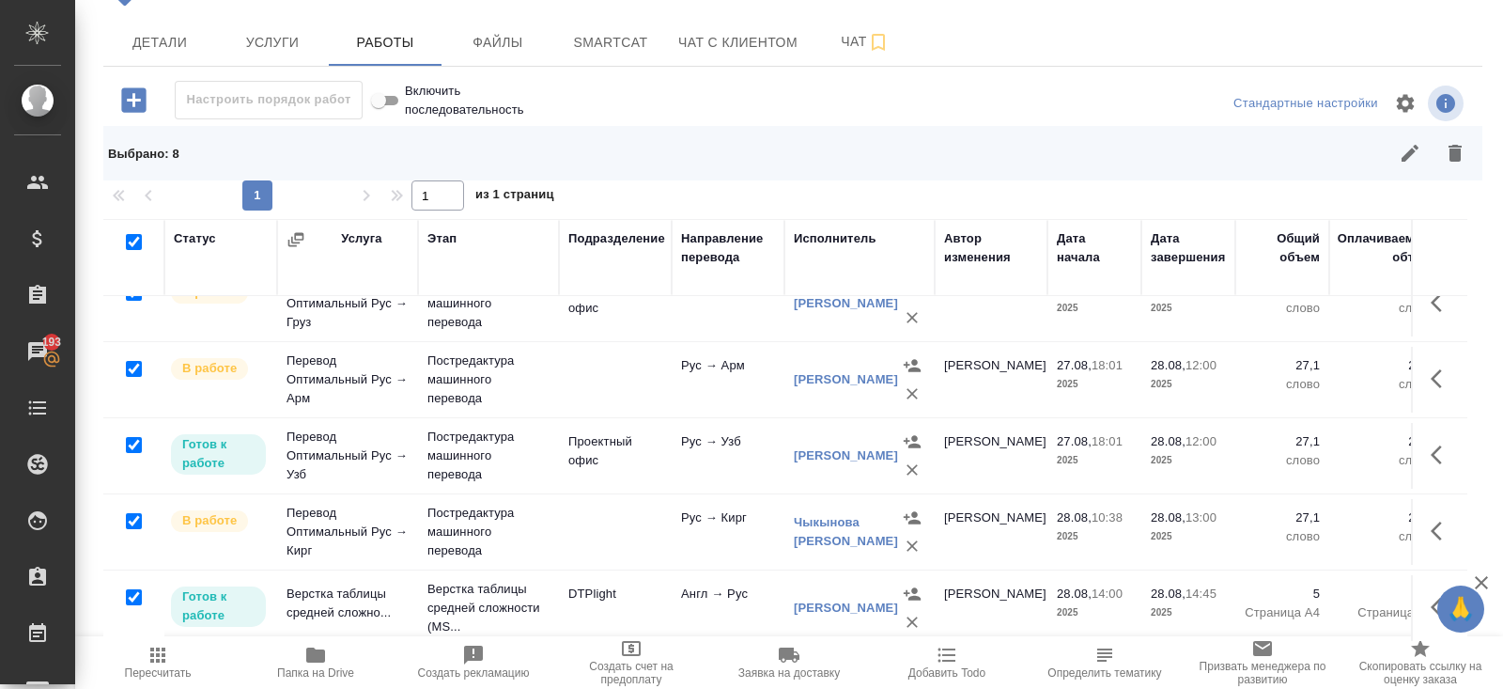
click at [133, 589] on input "checkbox" at bounding box center [134, 597] width 16 height 16
checkbox input "false"
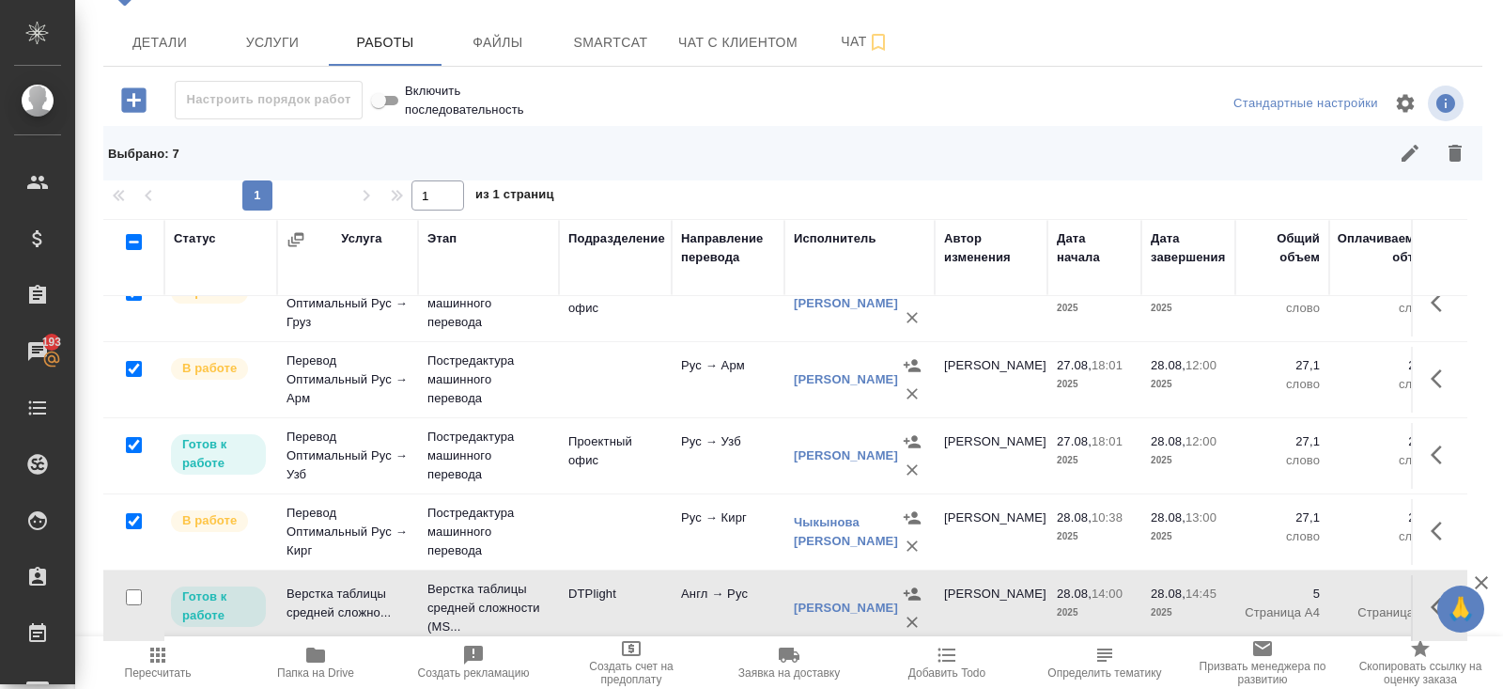
click at [1406, 153] on icon "button" at bounding box center [1410, 153] width 23 height 23
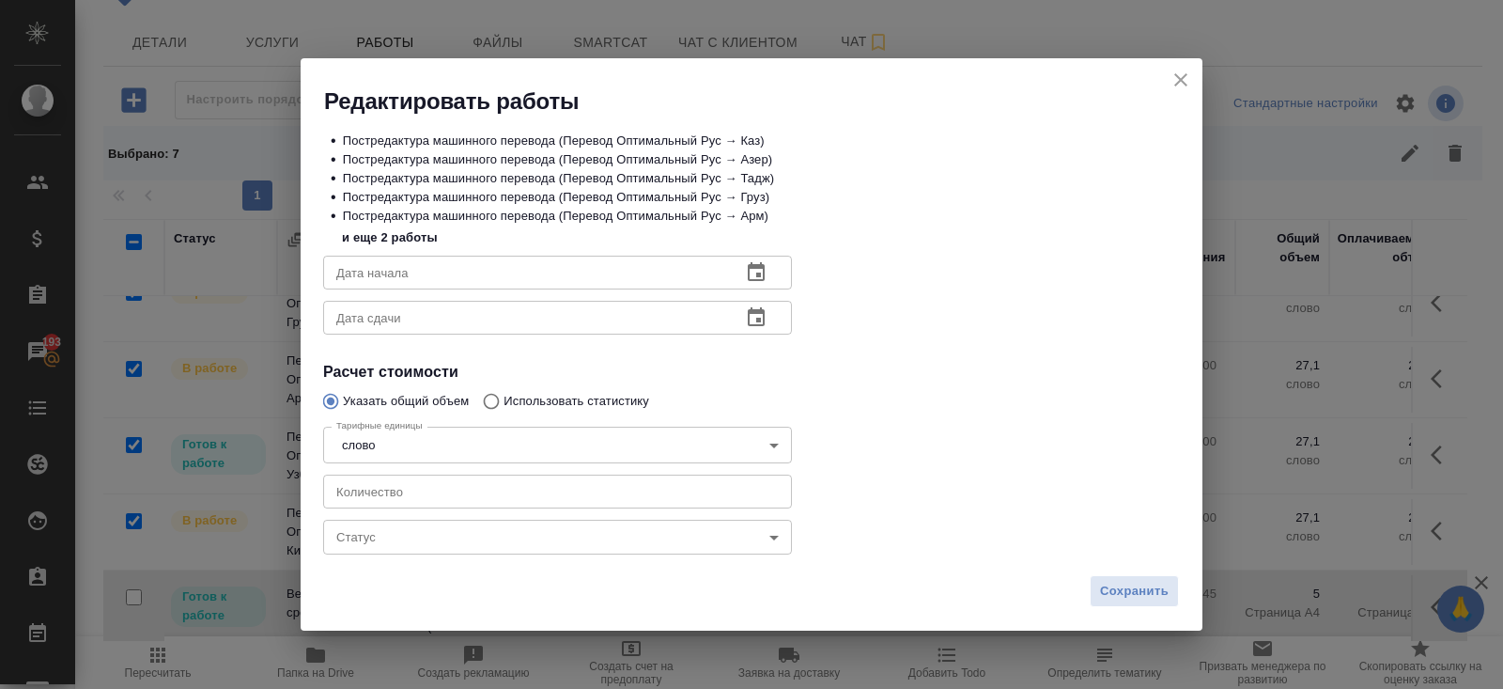
click at [395, 531] on body "🙏 .cls-1 fill:#fff; AWATERA Belyakova Yulia Клиенты Спецификации Заказы 193 Чат…" at bounding box center [751, 344] width 1503 height 689
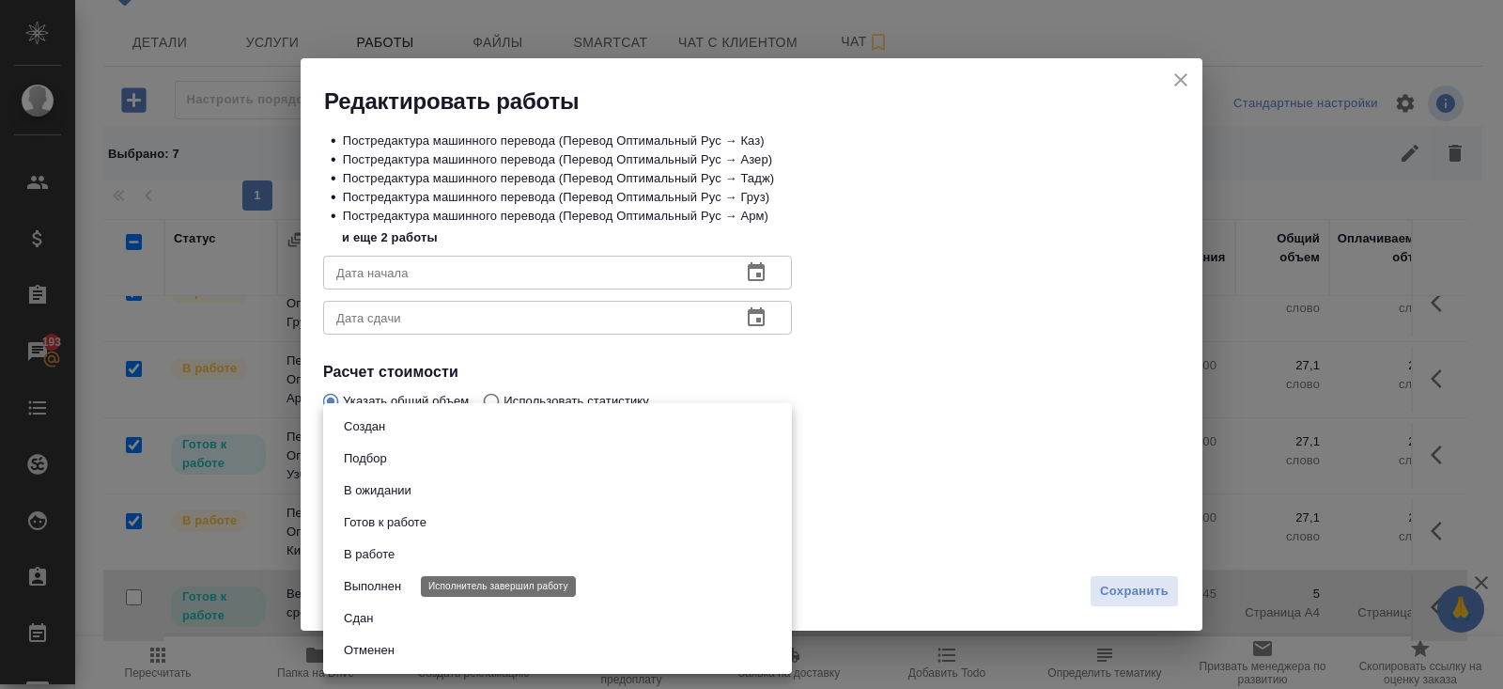
click at [394, 578] on button "Выполнен" at bounding box center [372, 586] width 69 height 21
type input "completed"
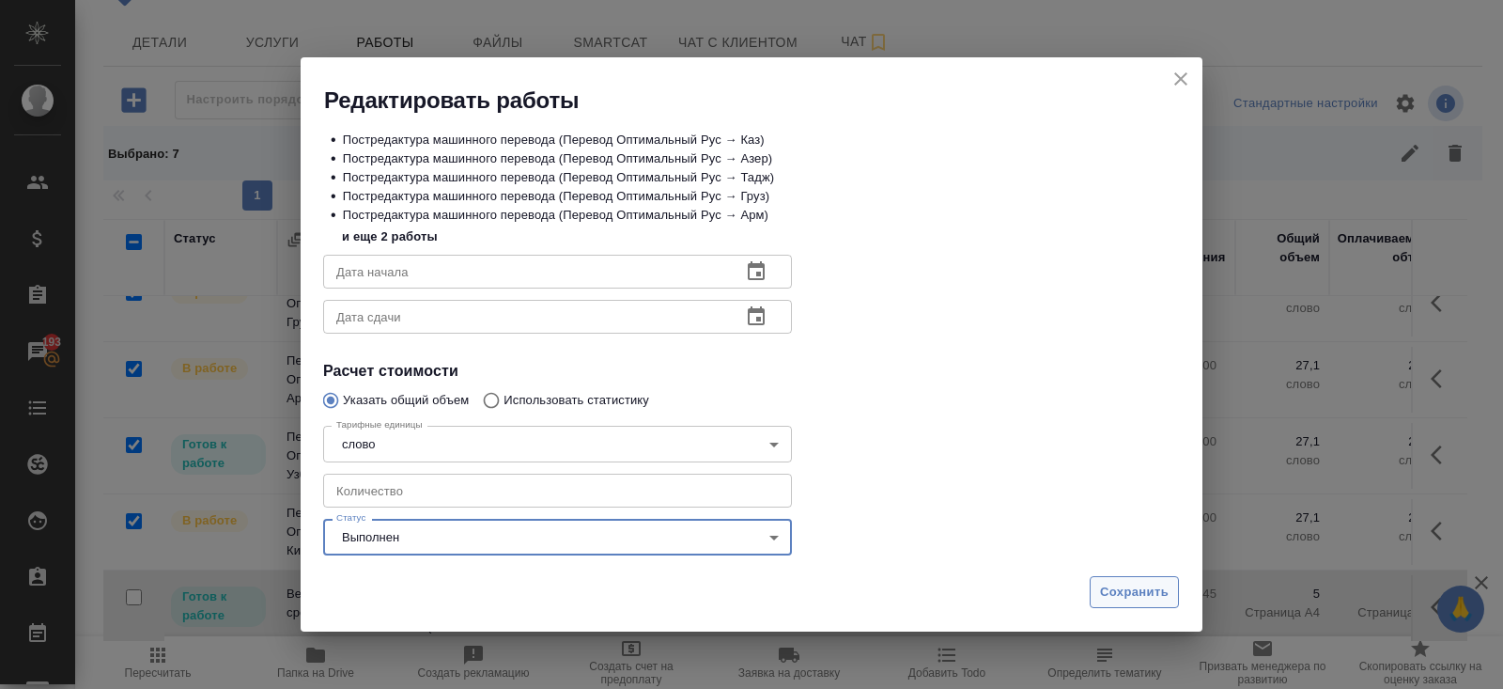
click at [1132, 584] on span "Сохранить" at bounding box center [1134, 593] width 69 height 22
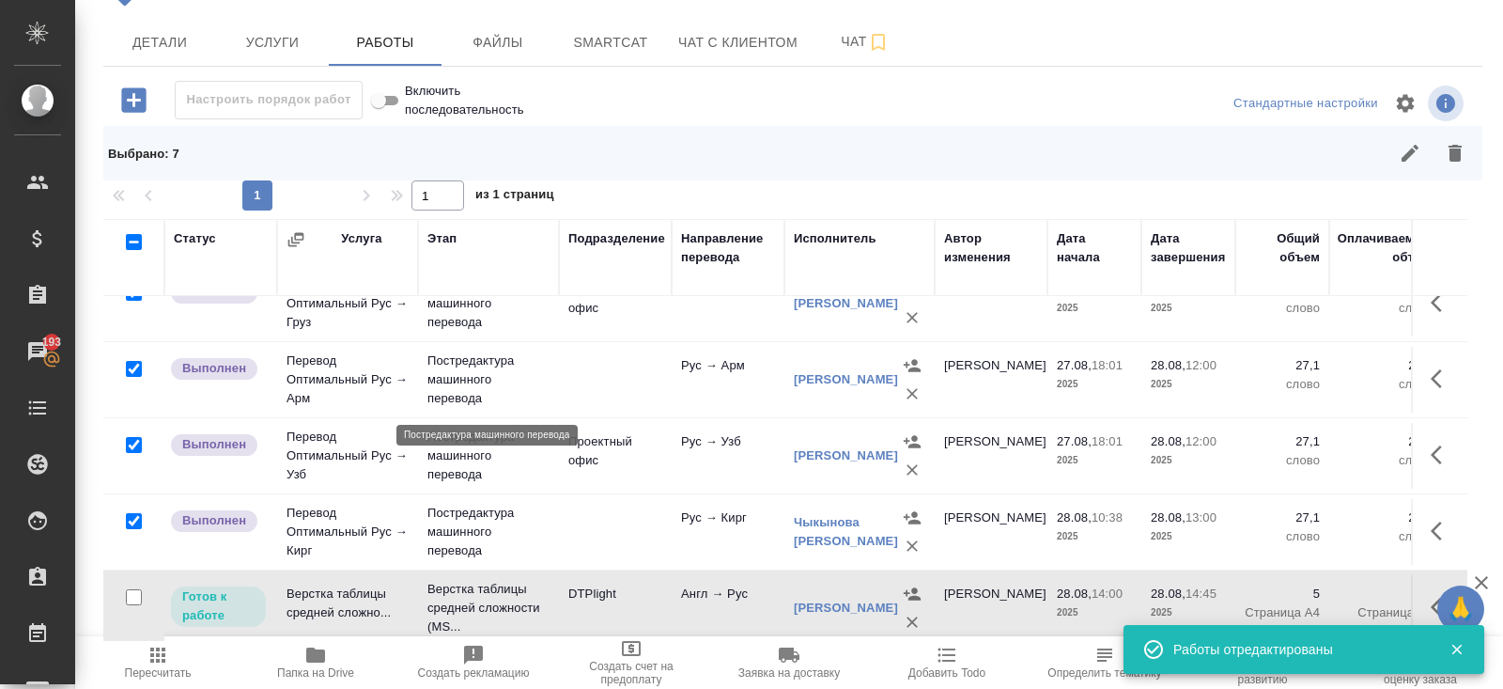
scroll to position [0, 0]
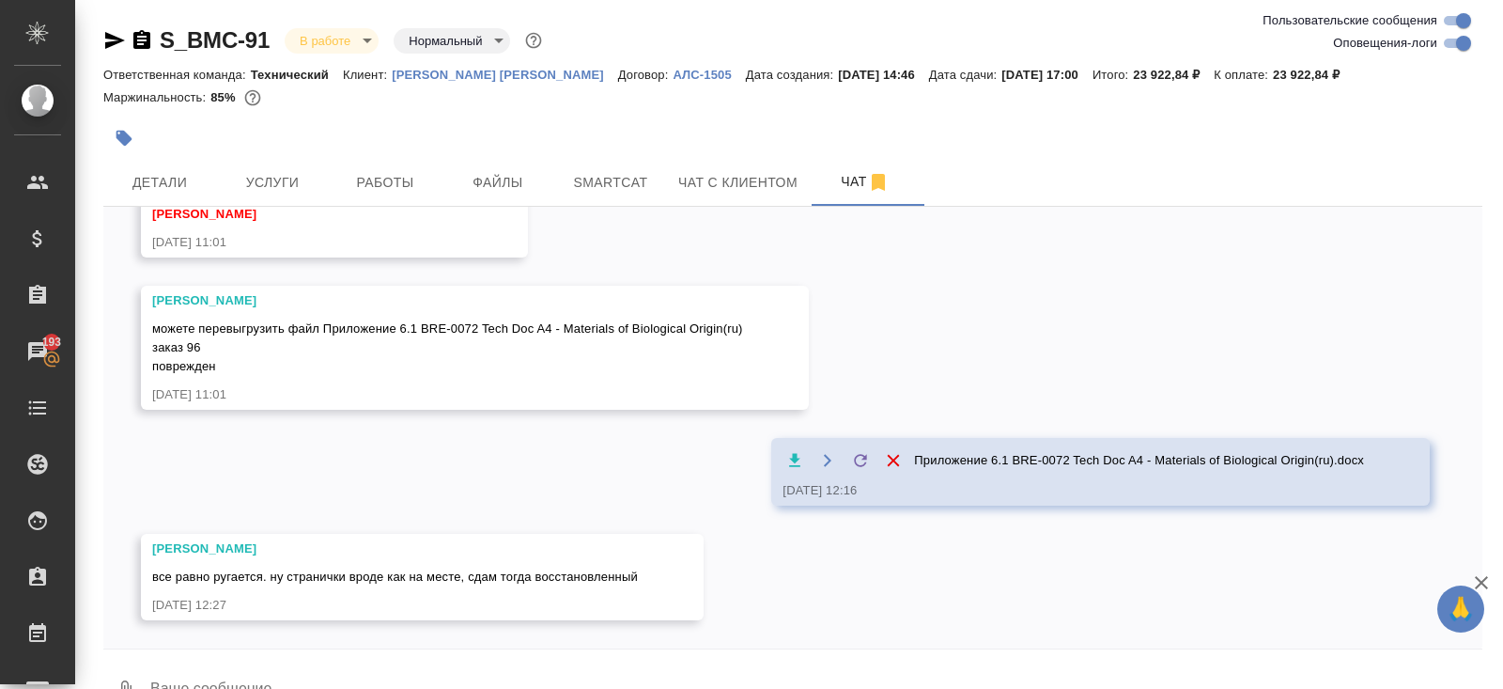
scroll to position [44, 0]
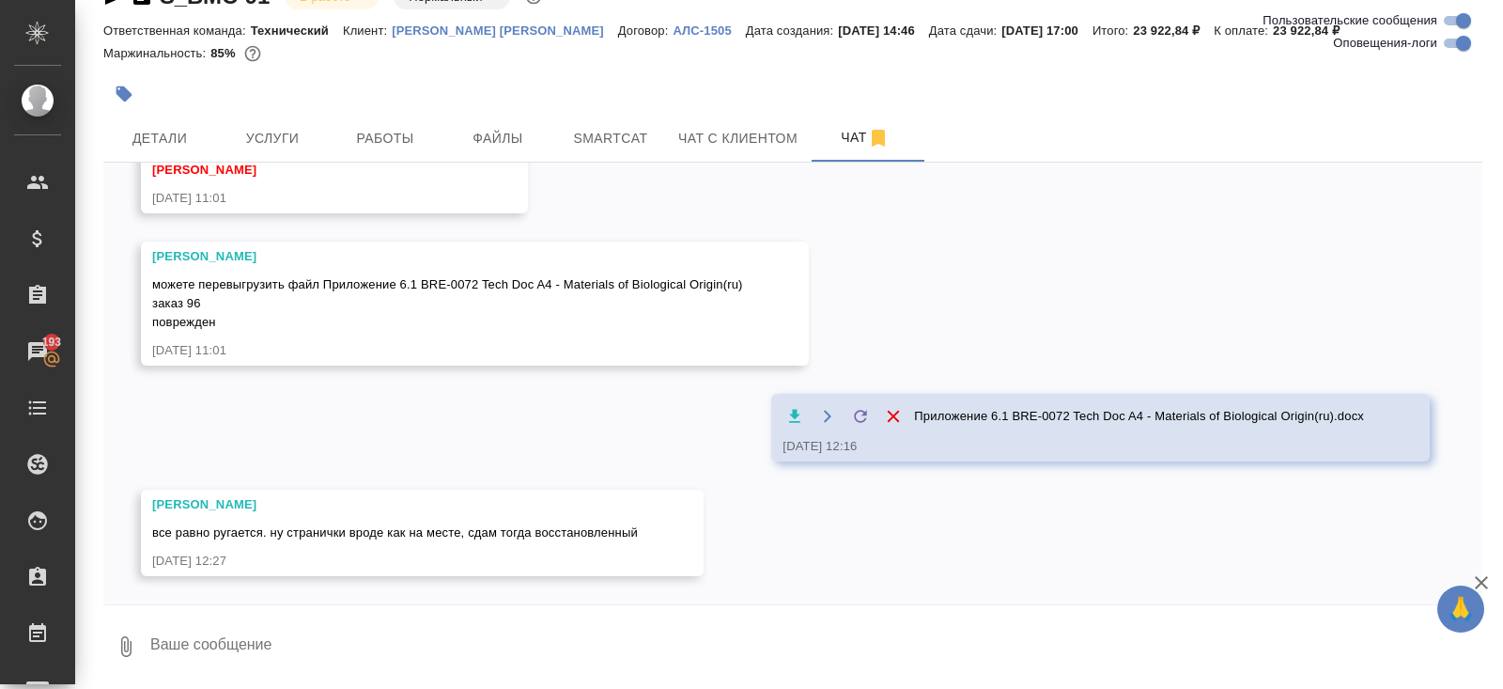
click at [1454, 41] on input "Оповещения-логи" at bounding box center [1464, 43] width 68 height 23
checkbox input "false"
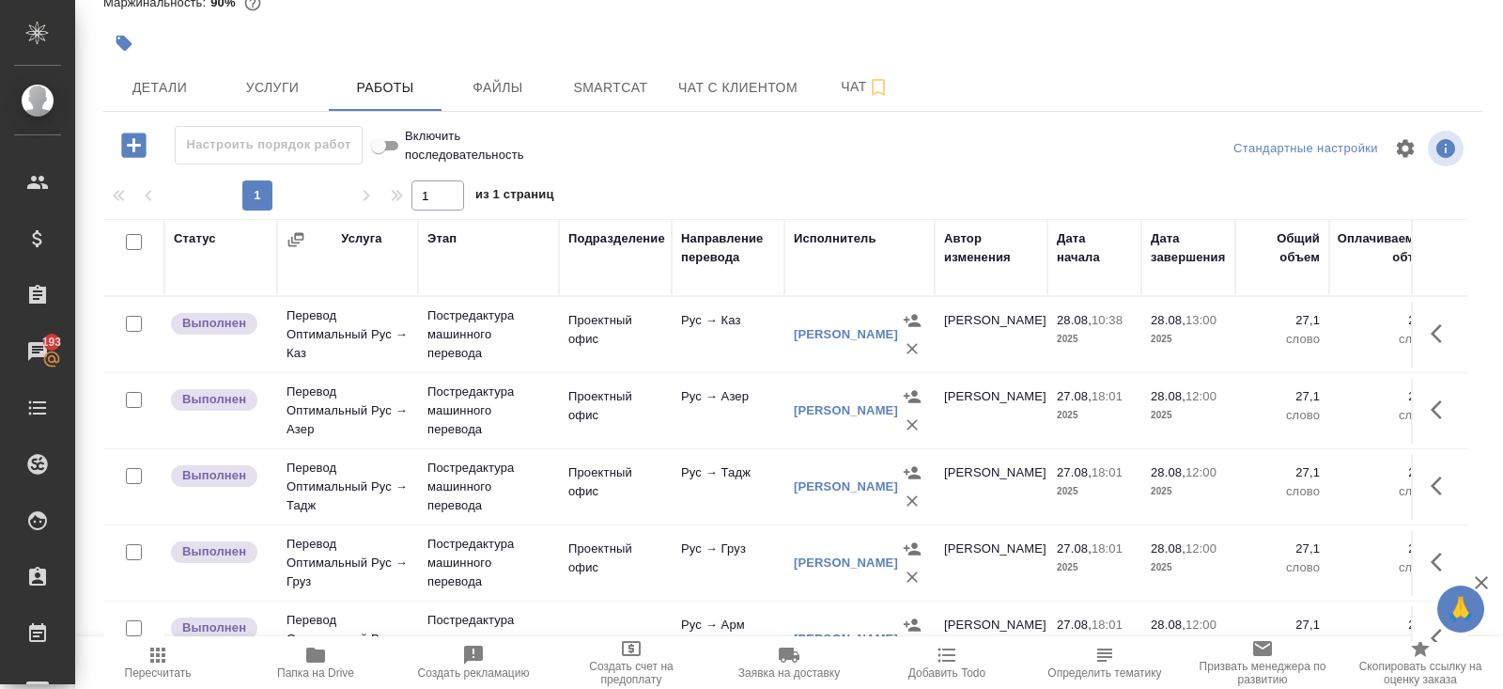
scroll to position [259, 0]
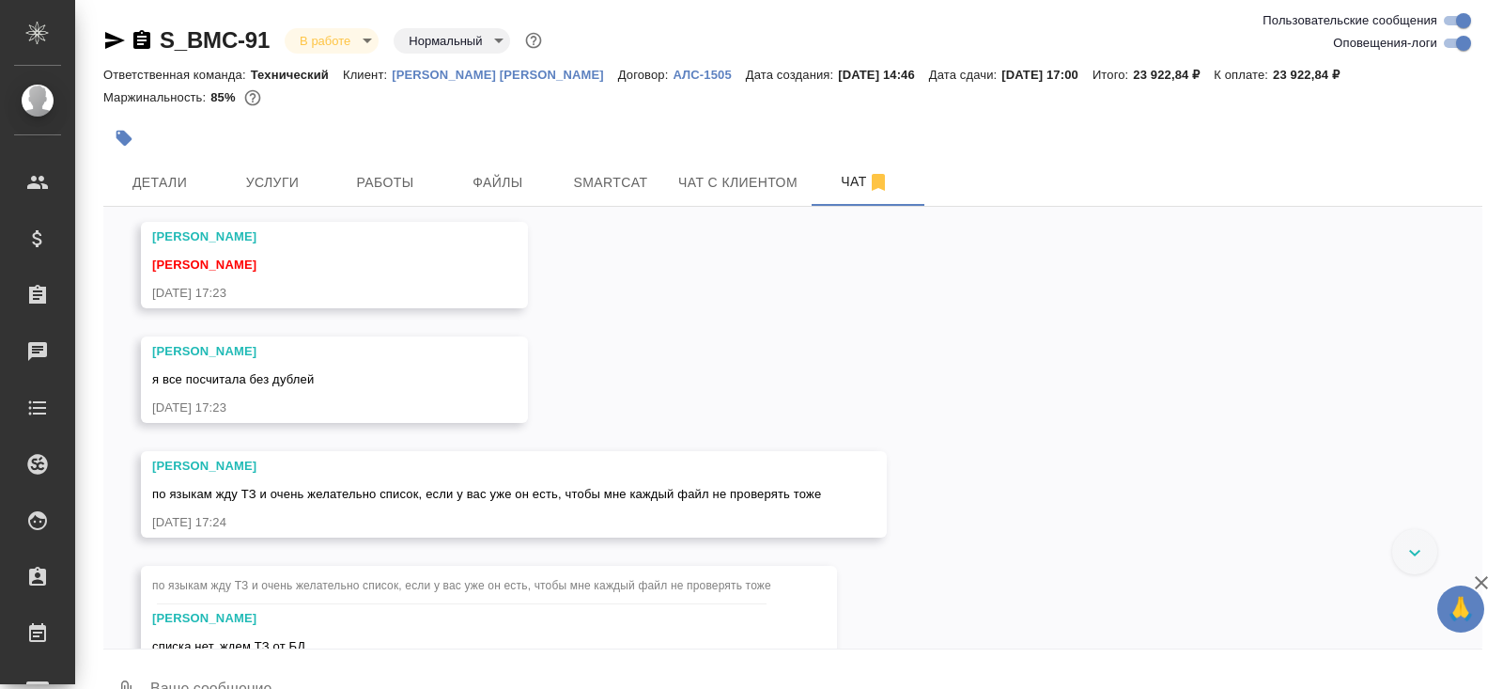
click at [1456, 45] on input "Оповещения-логи" at bounding box center [1464, 43] width 68 height 23
checkbox input "false"
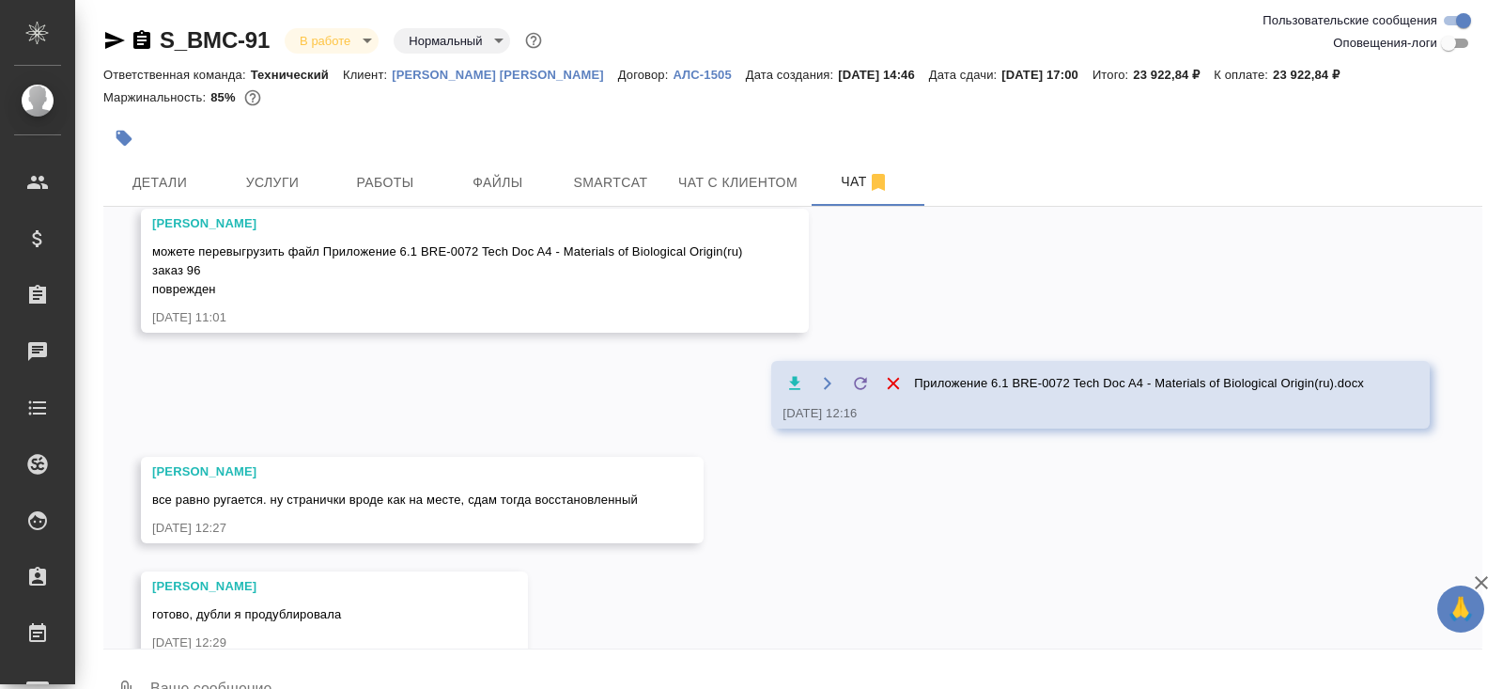
scroll to position [10465, 0]
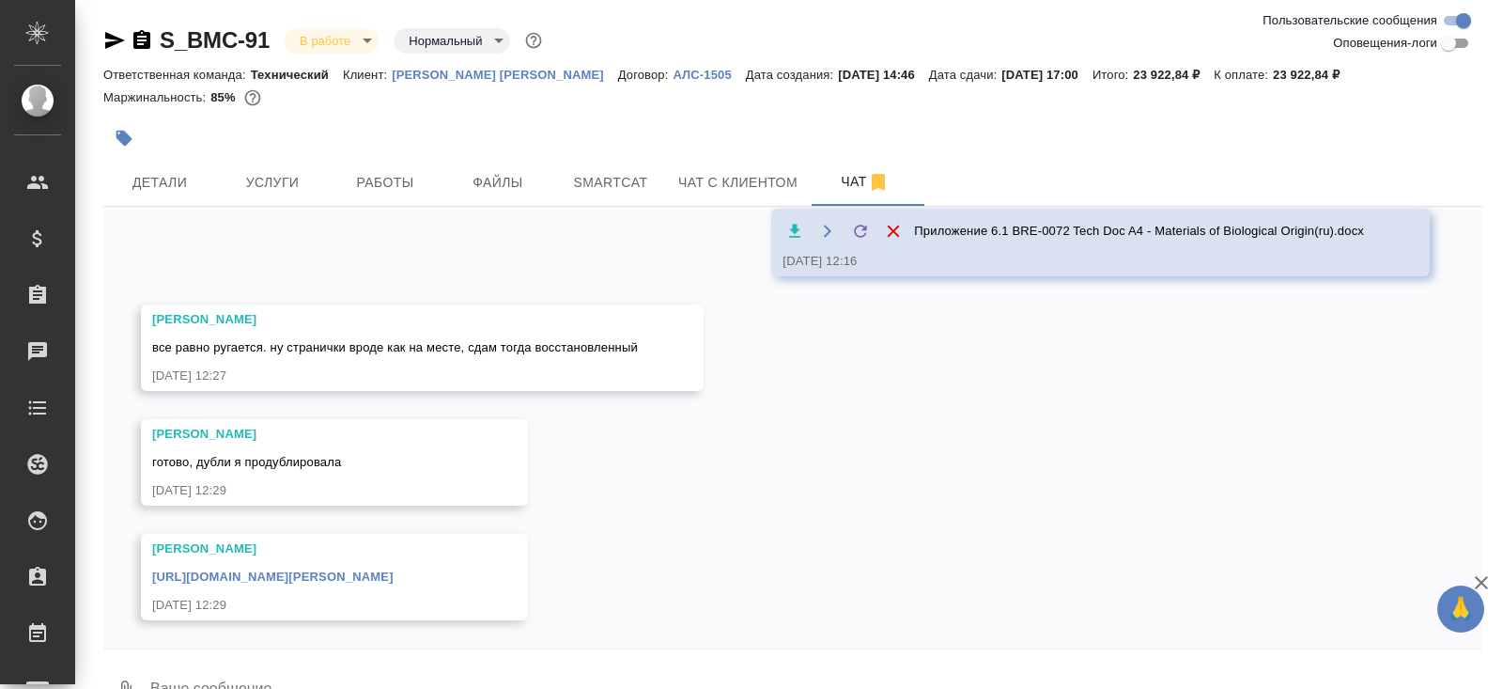
click at [417, 667] on textarea at bounding box center [815, 691] width 1334 height 64
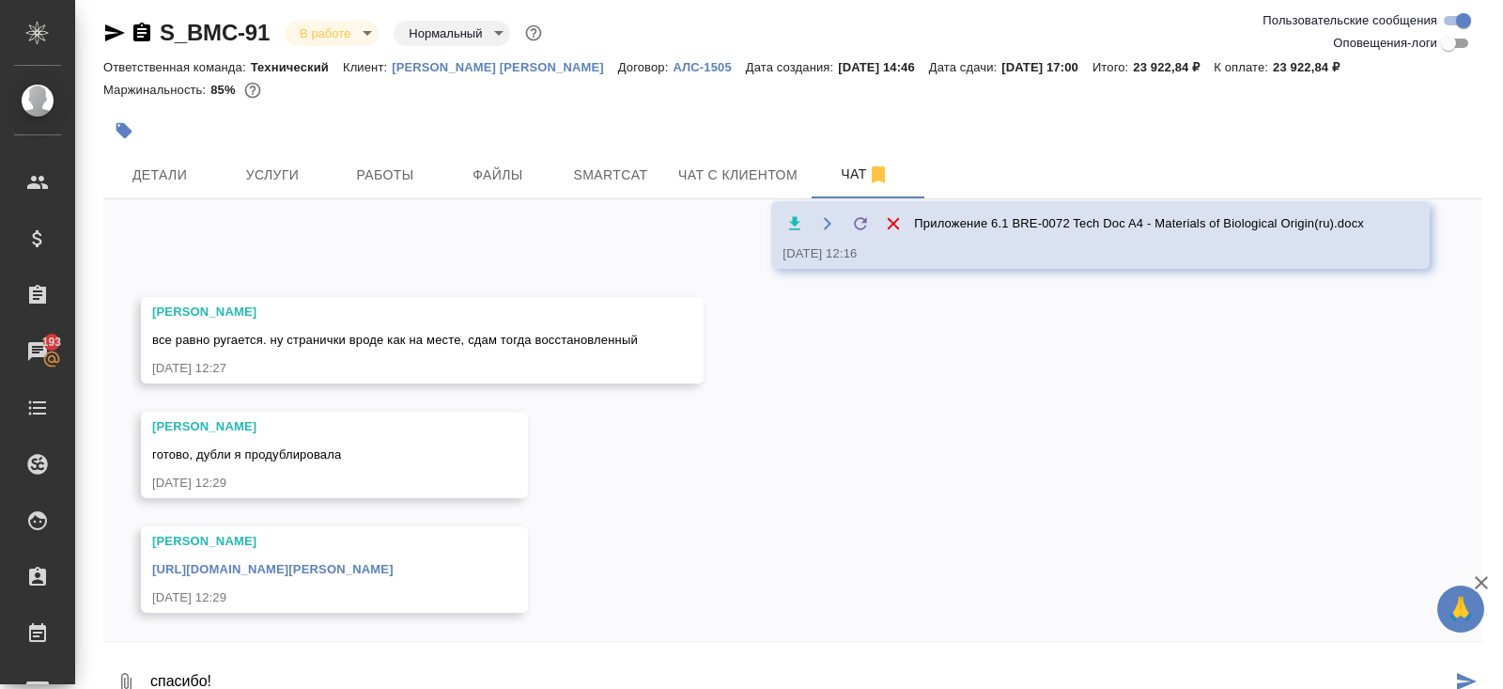
type textarea "спасибо!"
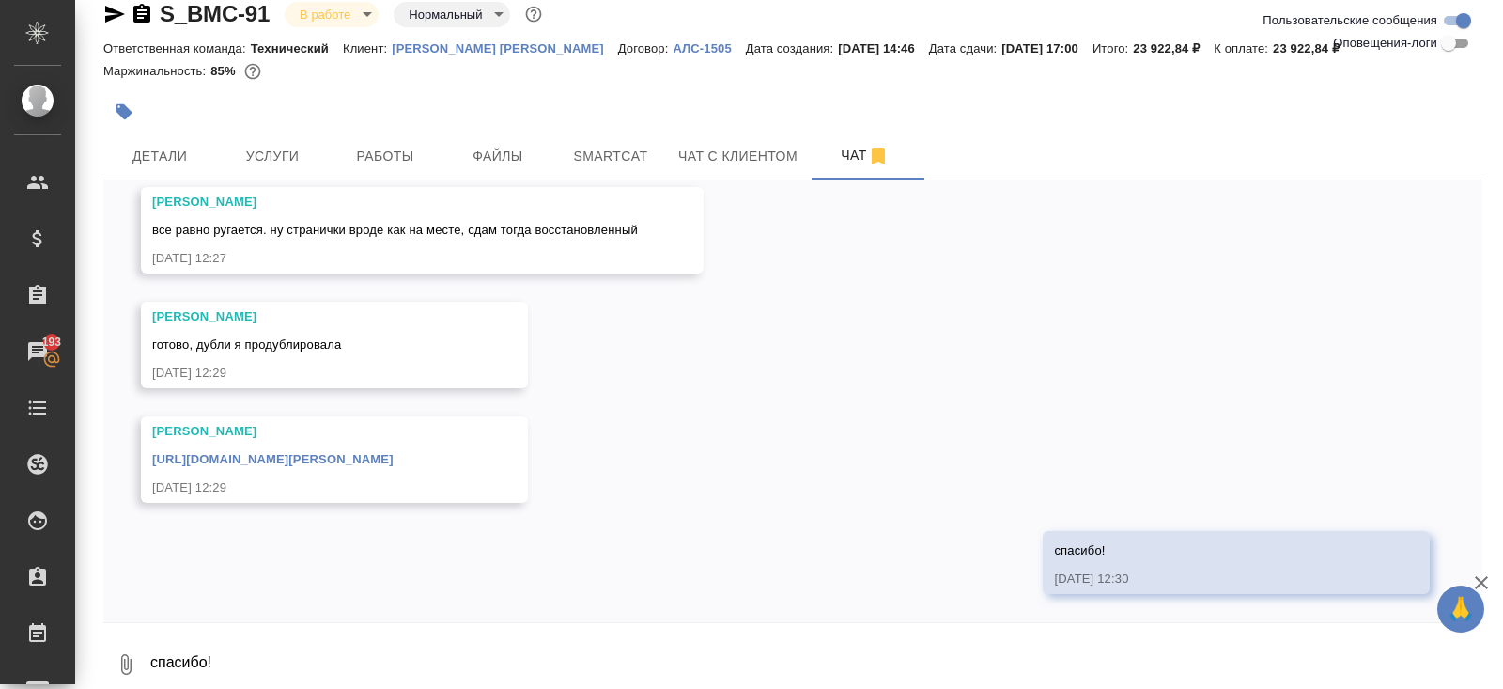
scroll to position [10557, 0]
click at [111, 18] on icon "button" at bounding box center [115, 14] width 20 height 17
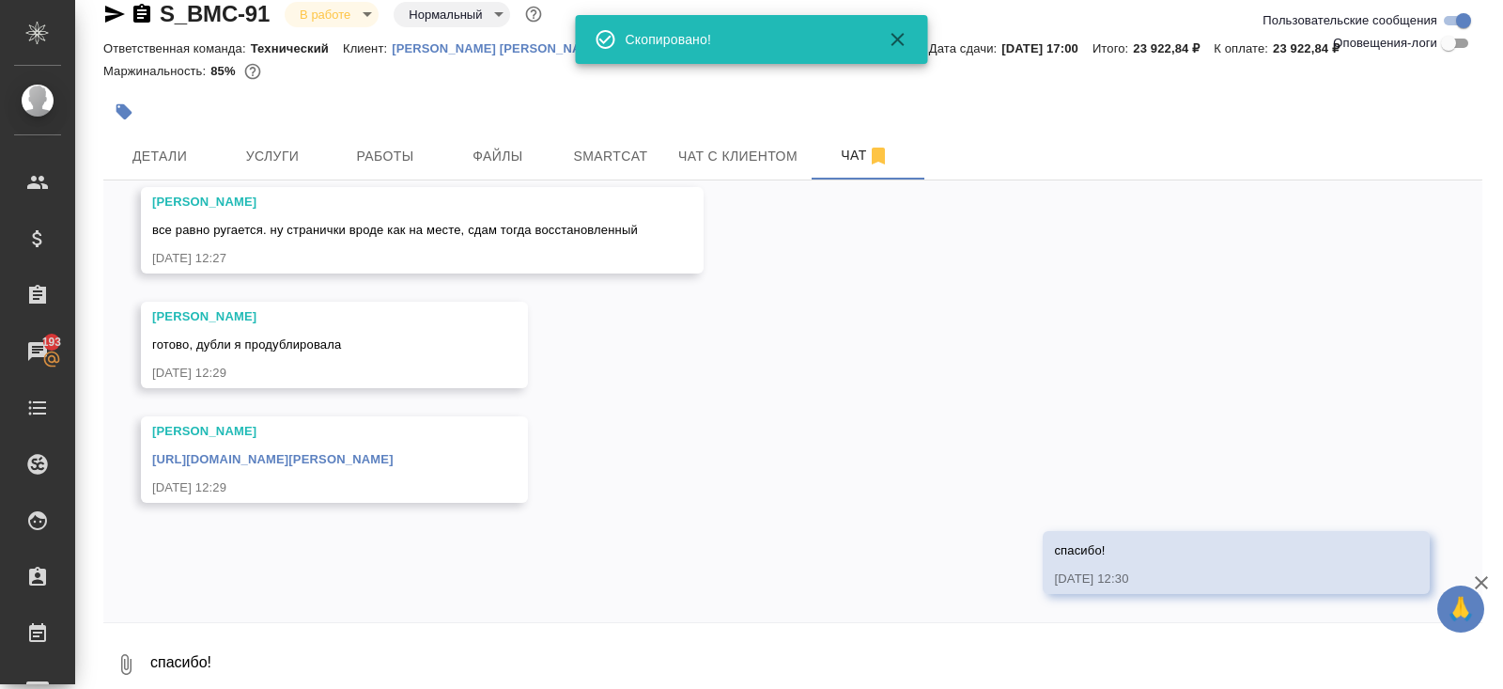
click at [394, 464] on link "https://drive.awatera.com/apps/files/?dir=/Shares/Beckman%20Coulter/Orders/S_BM…" at bounding box center [272, 459] width 241 height 14
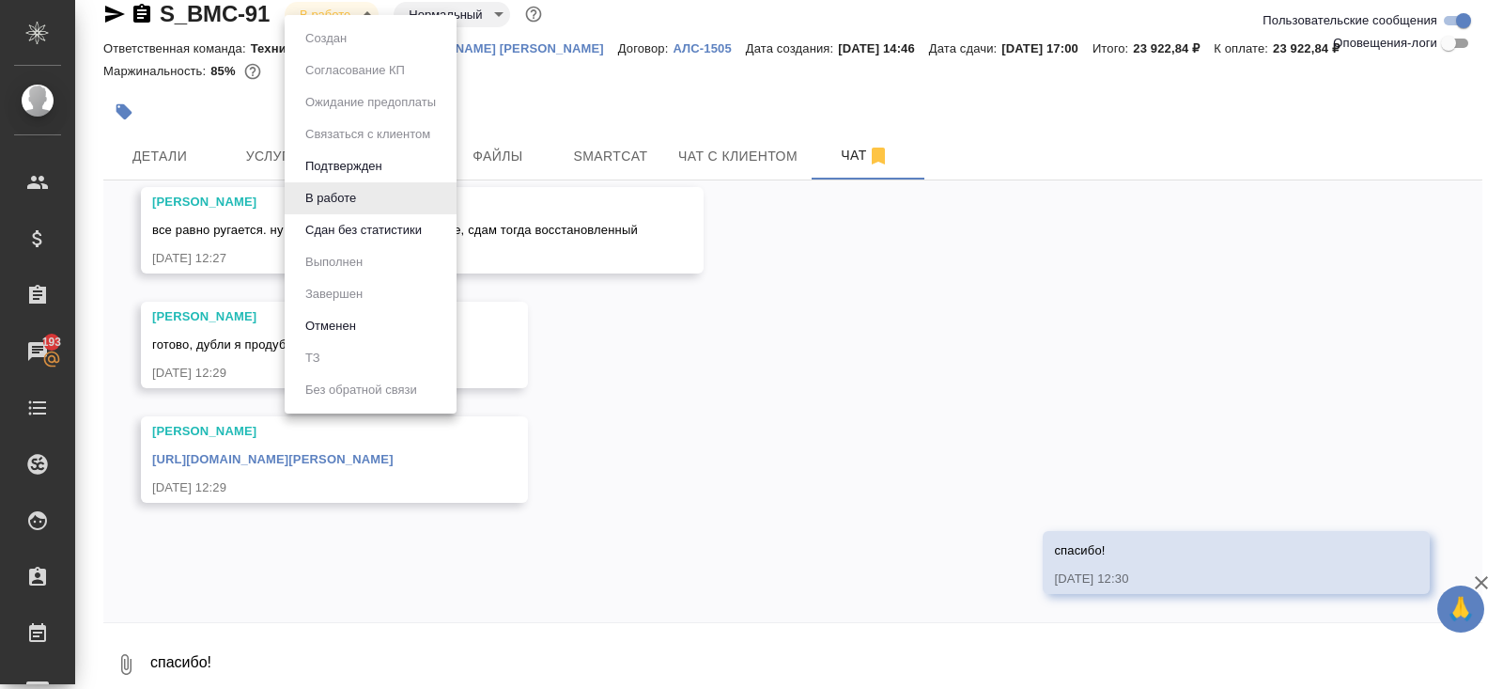
click at [342, 14] on body "🙏 .cls-1 fill:#fff; AWATERA Belyakova Yulia Клиенты Спецификации Заказы 193 Чат…" at bounding box center [751, 344] width 1503 height 689
click at [348, 220] on button "Сдан без статистики" at bounding box center [364, 230] width 128 height 21
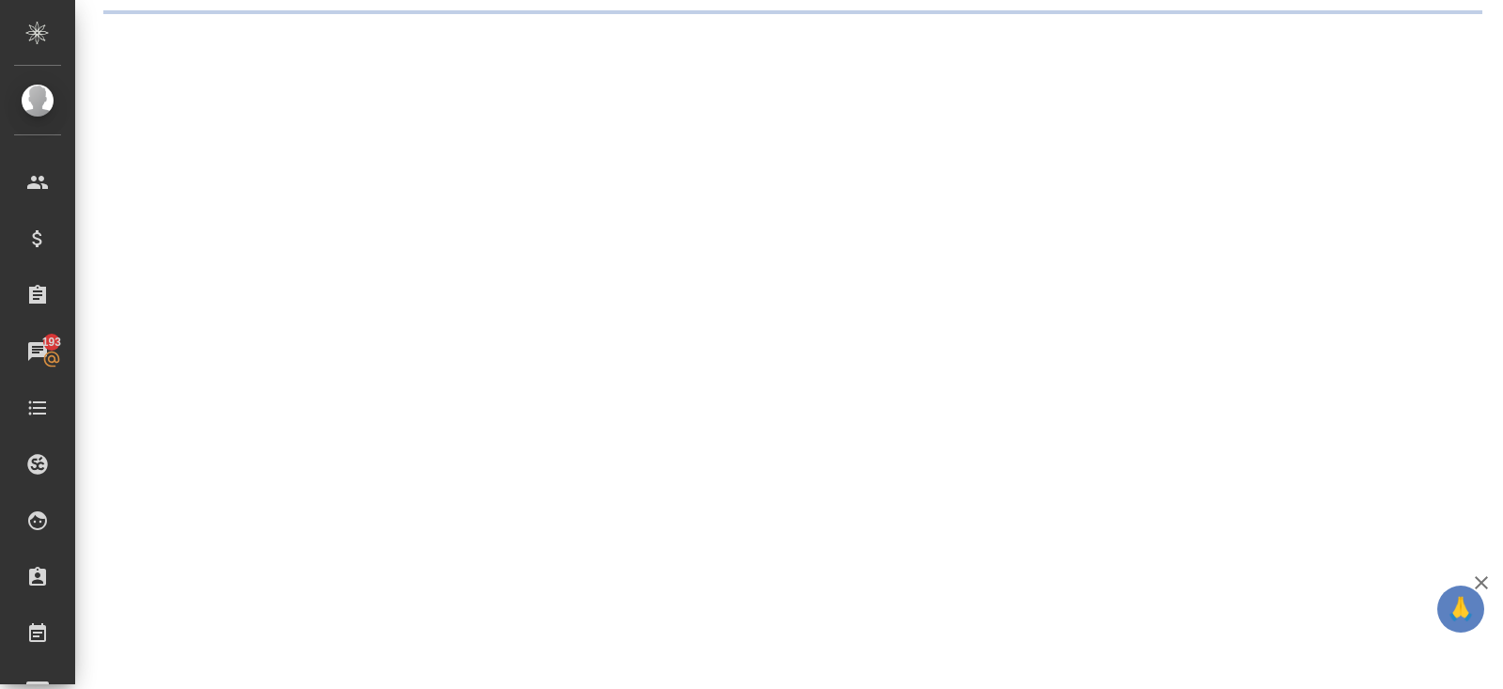
scroll to position [0, 0]
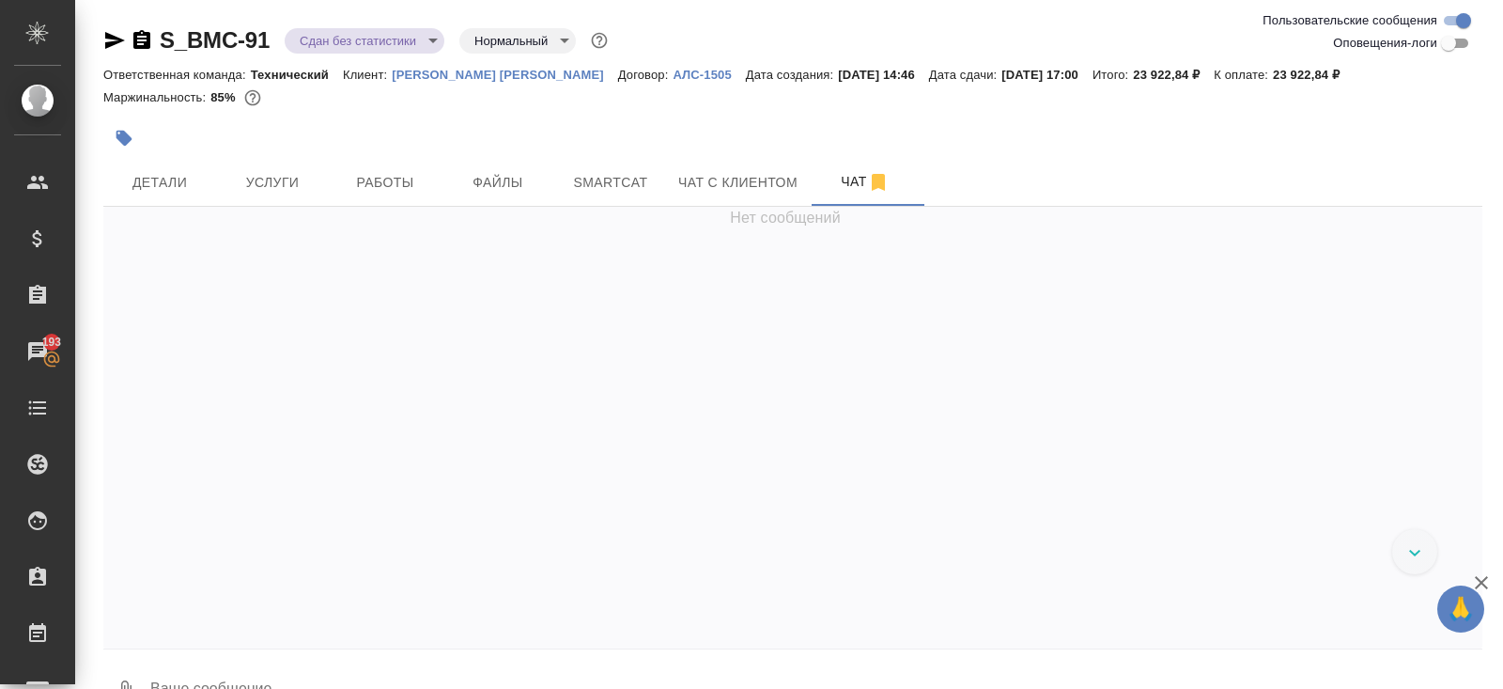
click at [386, 159] on button "Работы" at bounding box center [385, 182] width 113 height 47
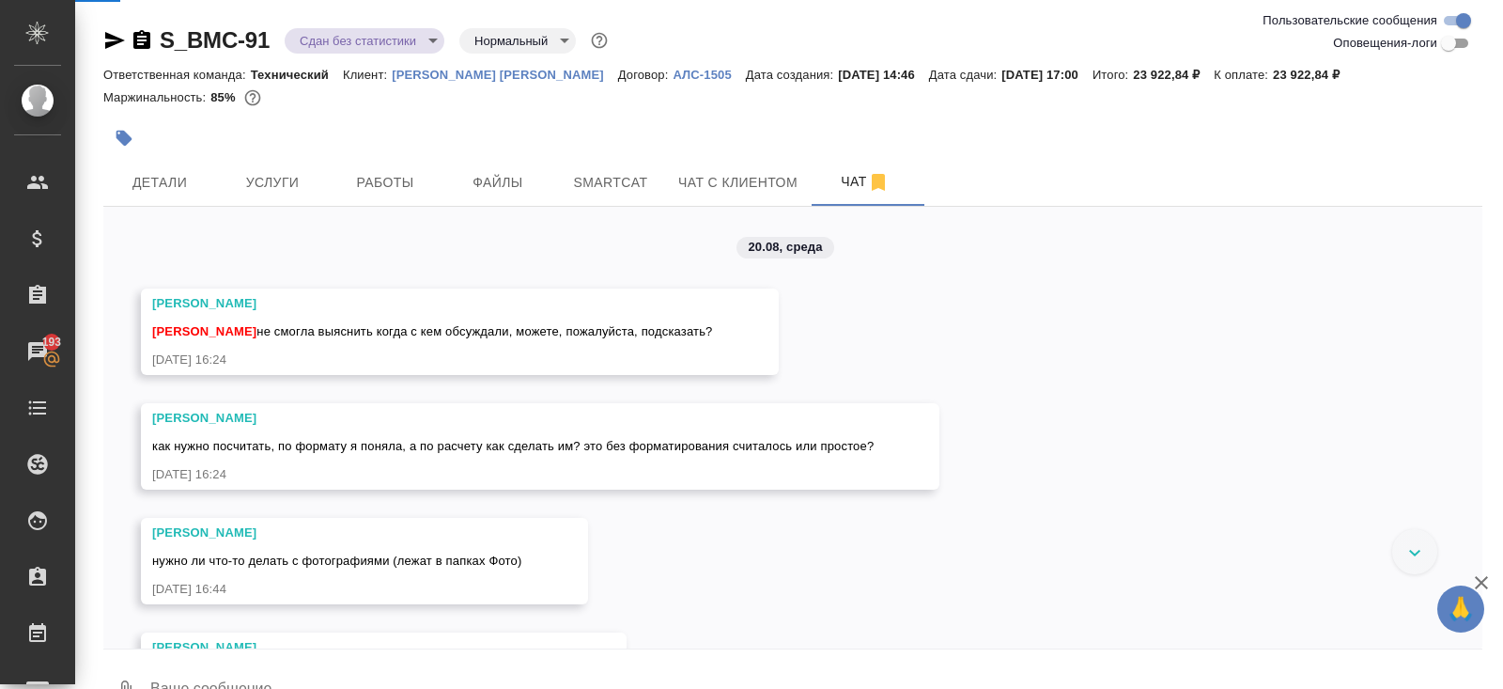
scroll to position [592, 0]
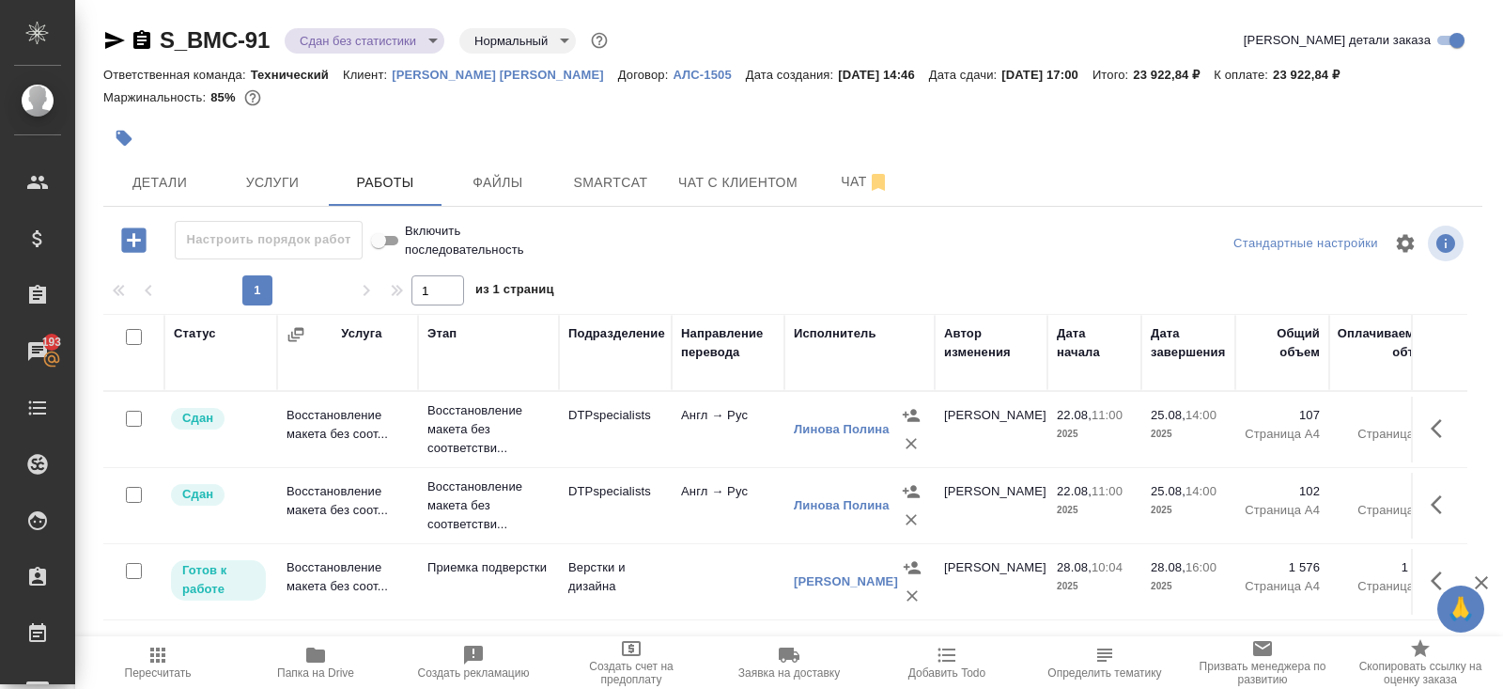
scroll to position [95, 0]
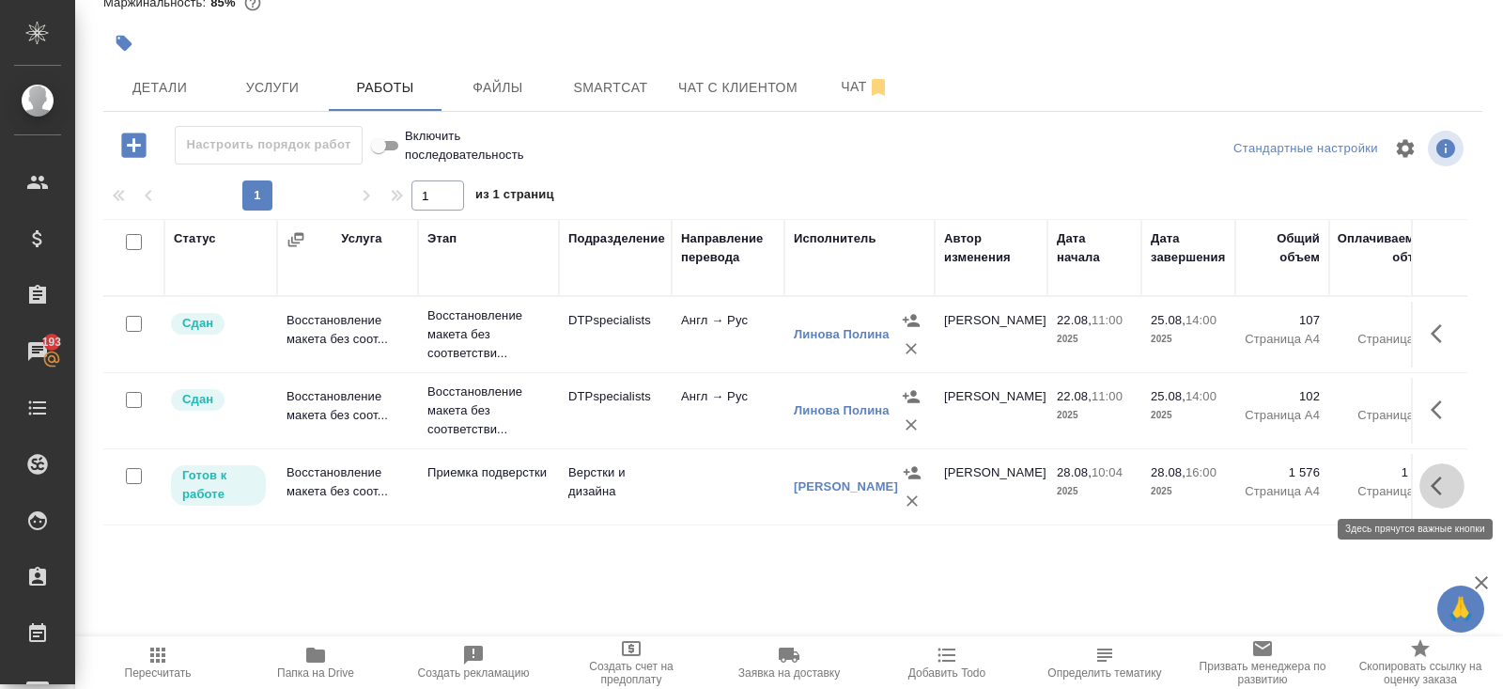
click at [1433, 484] on icon "button" at bounding box center [1436, 485] width 11 height 19
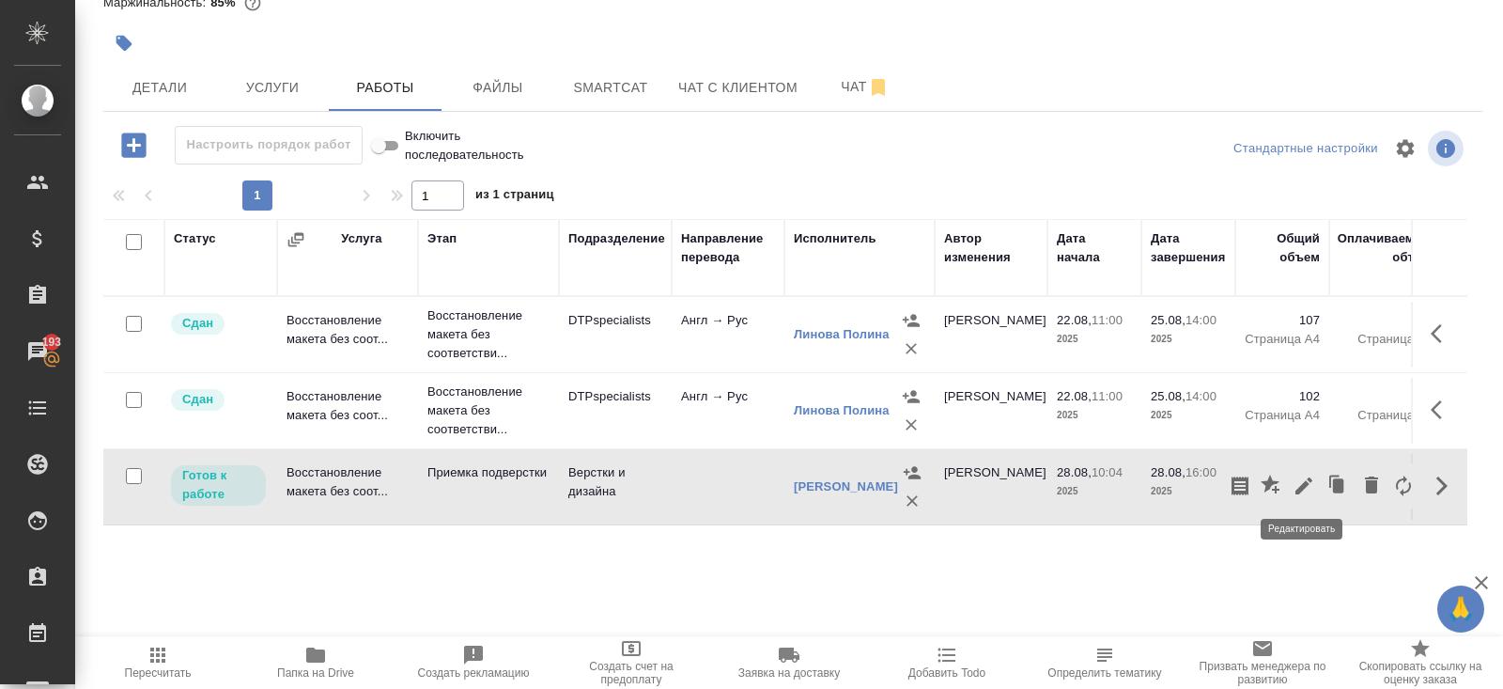
click at [1311, 483] on icon "button" at bounding box center [1304, 486] width 23 height 23
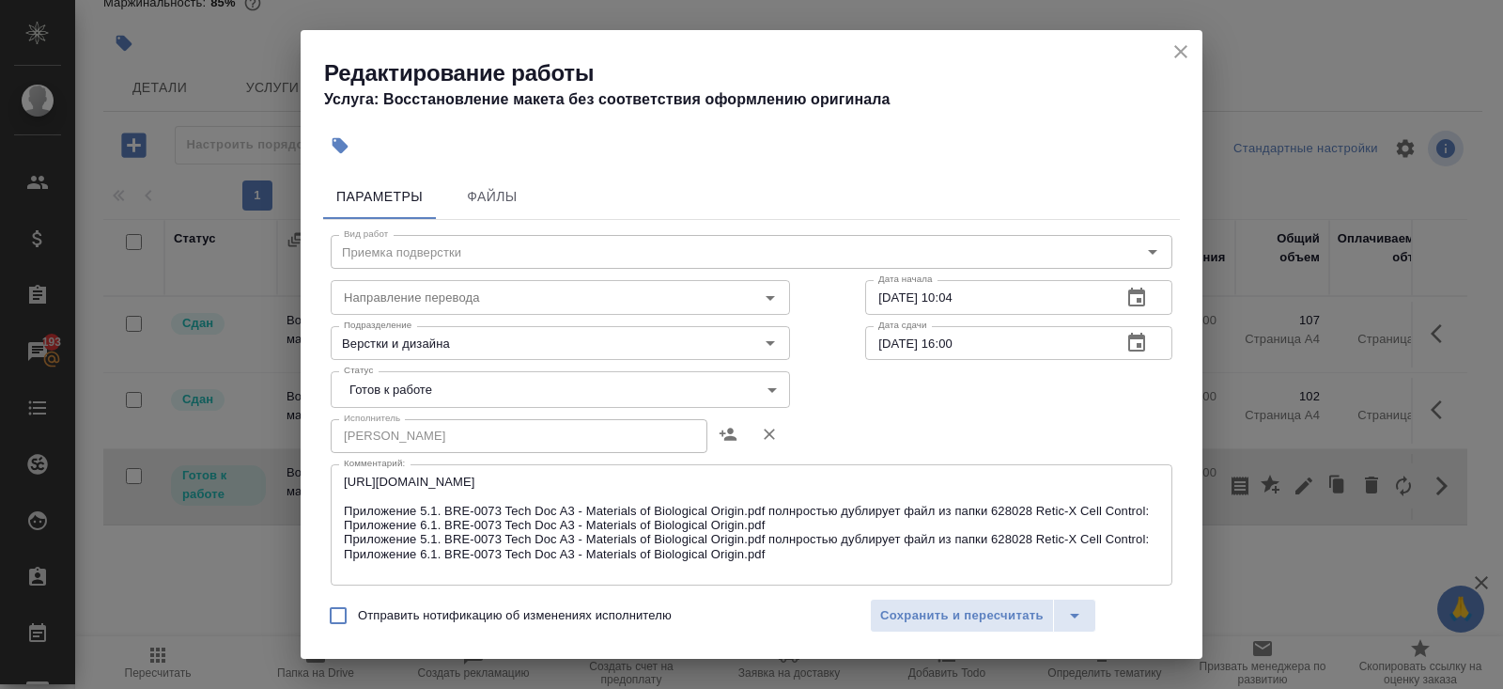
click at [424, 403] on body "🙏 .cls-1 fill:#fff; AWATERA Belyakova Yulia Клиенты Спецификации Заказы 193 Чат…" at bounding box center [751, 344] width 1503 height 689
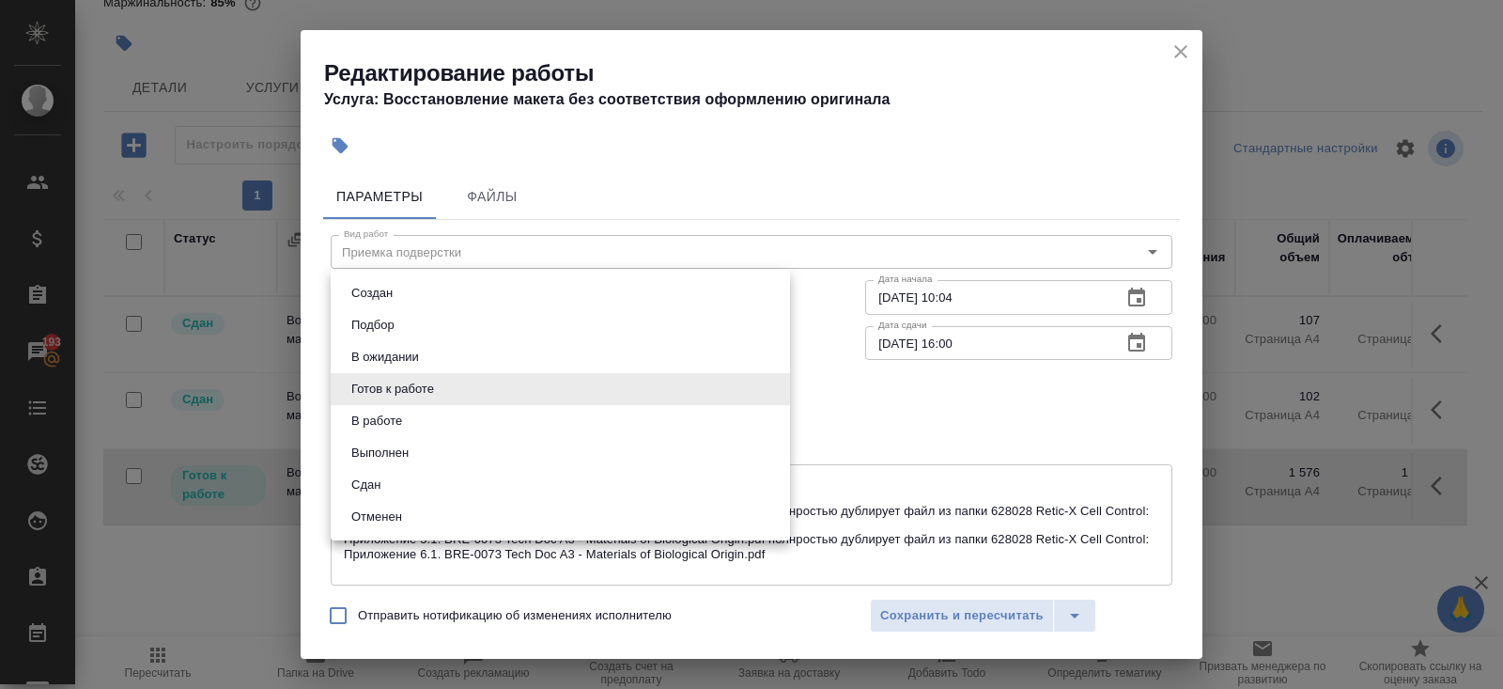
click at [386, 484] on button "Сдан" at bounding box center [366, 485] width 40 height 21
type input "closed"
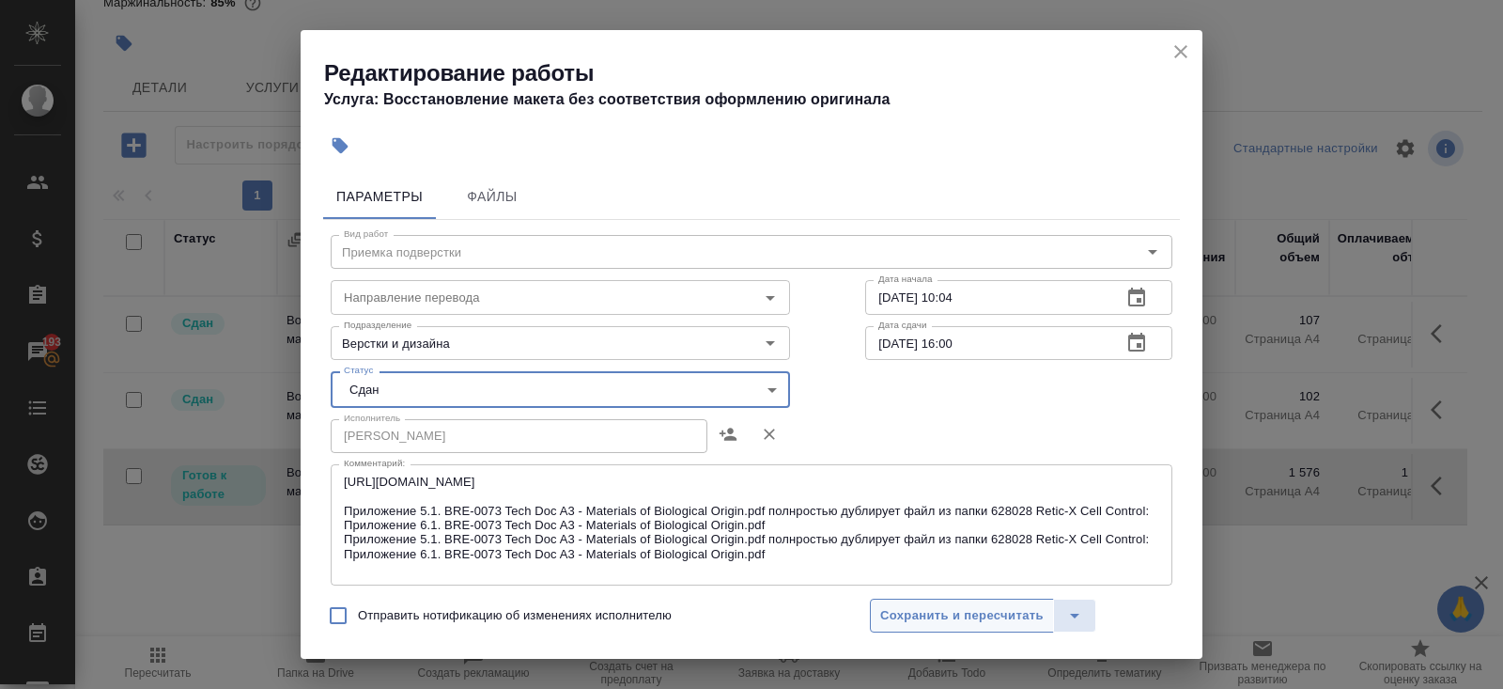
click at [908, 610] on span "Сохранить и пересчитать" at bounding box center [962, 616] width 164 height 22
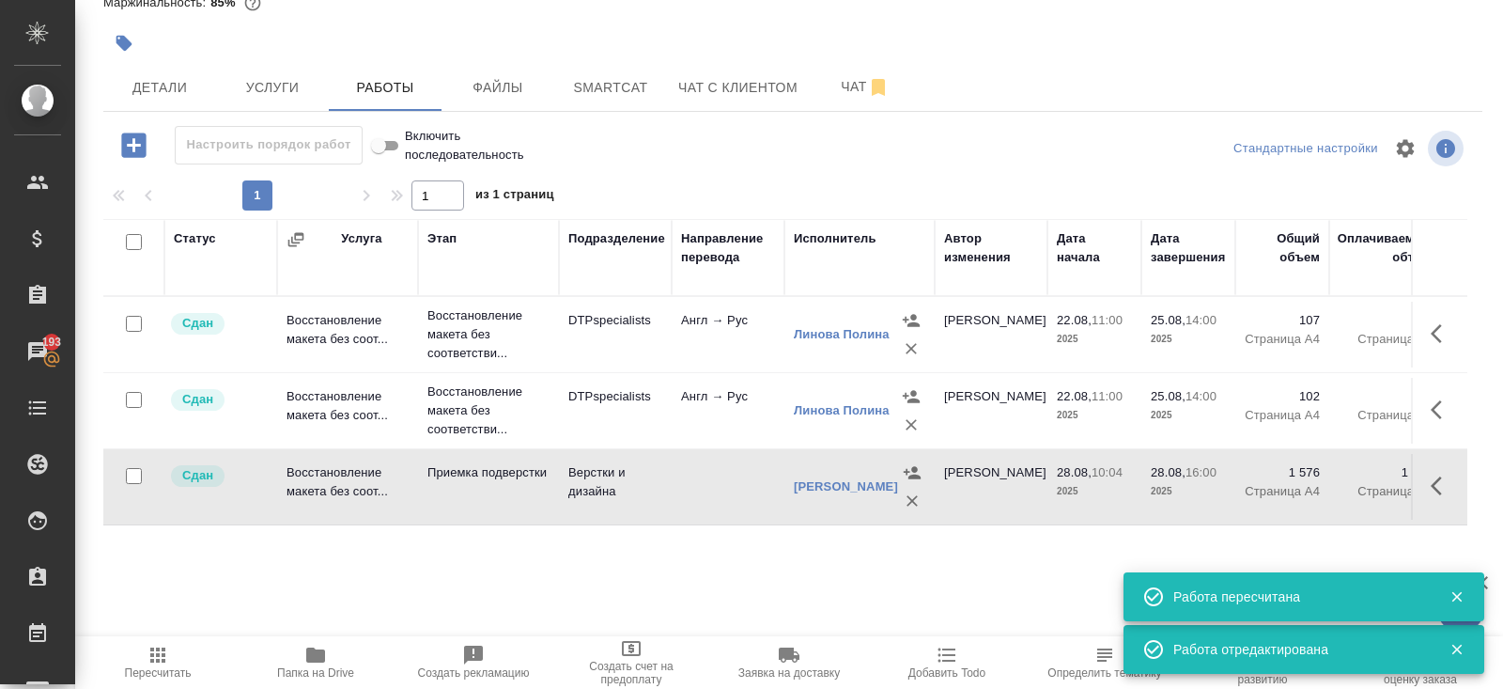
click at [173, 644] on span "Пересчитать" at bounding box center [157, 662] width 135 height 36
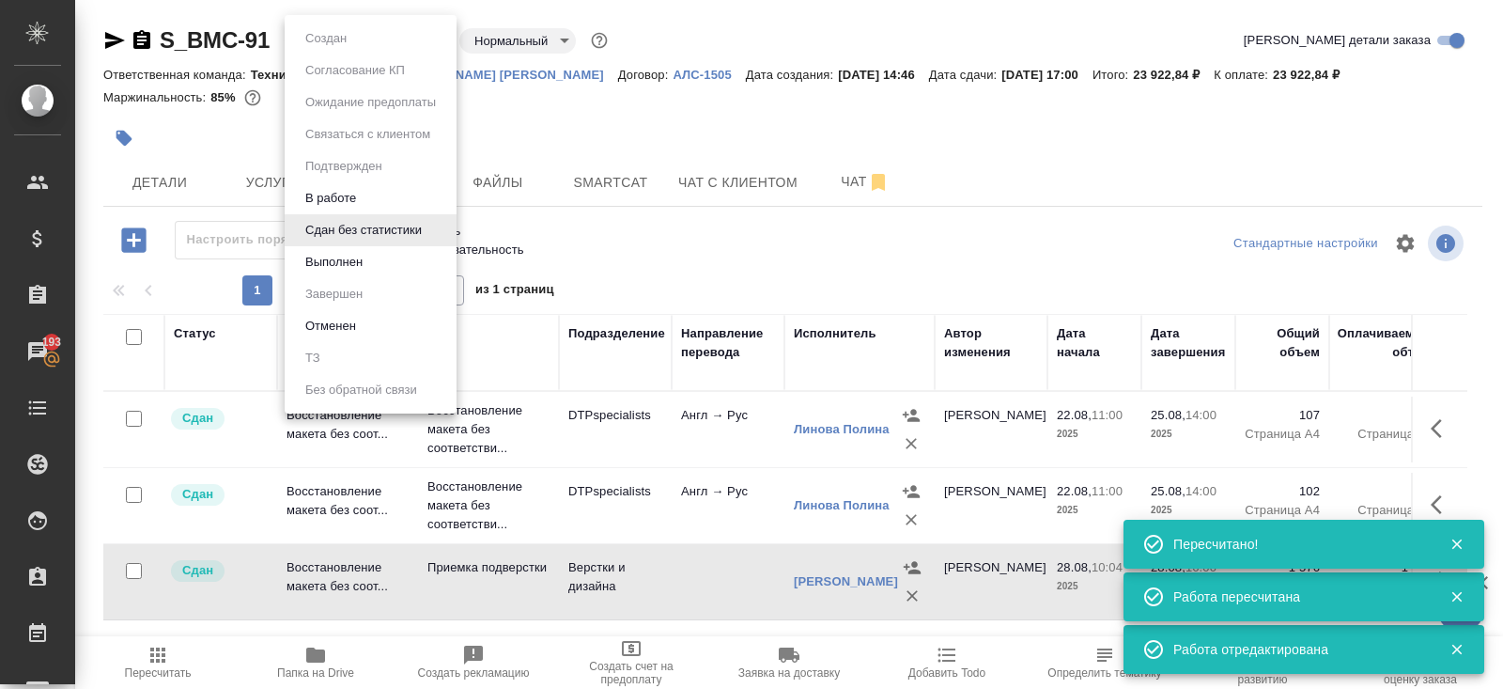
click at [350, 37] on body "🙏 .cls-1 fill:#fff; AWATERA Belyakova Yulia Клиенты Спецификации Заказы 193 Чат…" at bounding box center [751, 344] width 1503 height 689
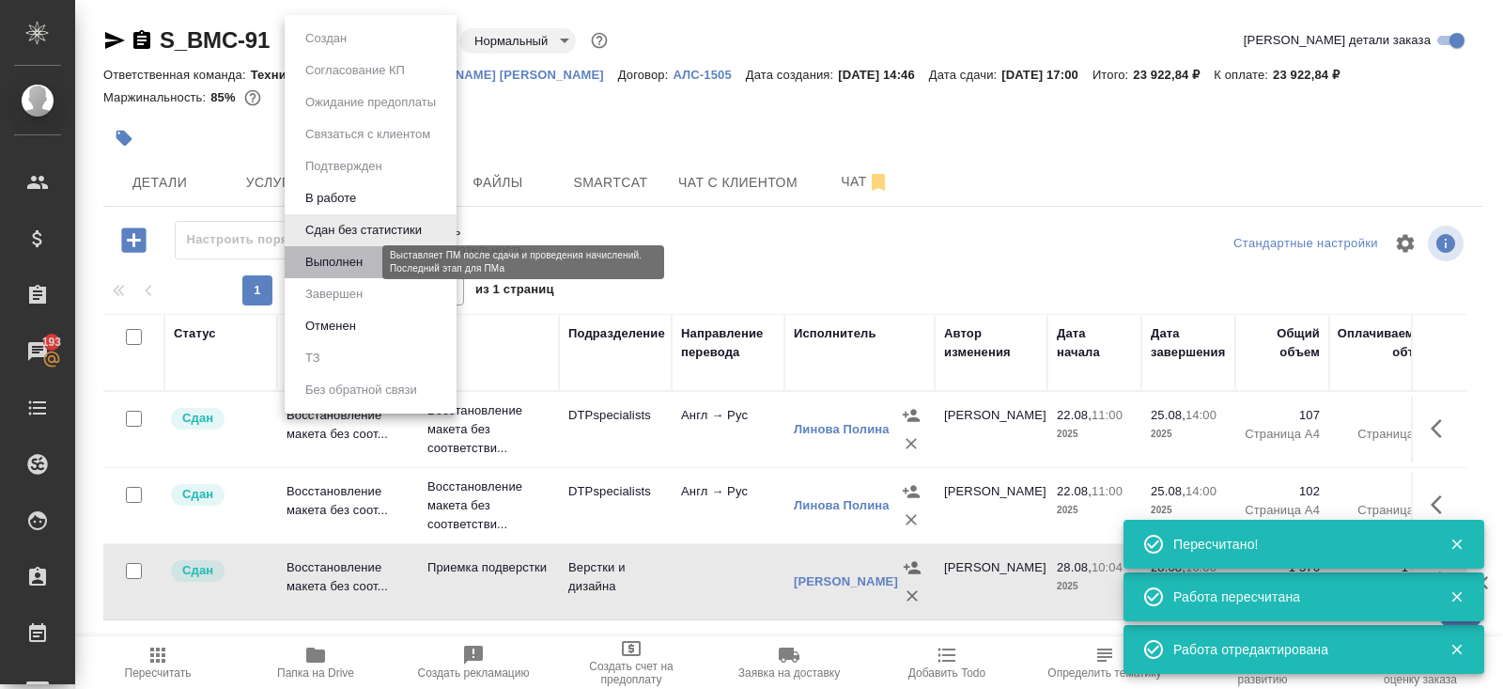
click at [336, 260] on button "Выполнен" at bounding box center [334, 262] width 69 height 21
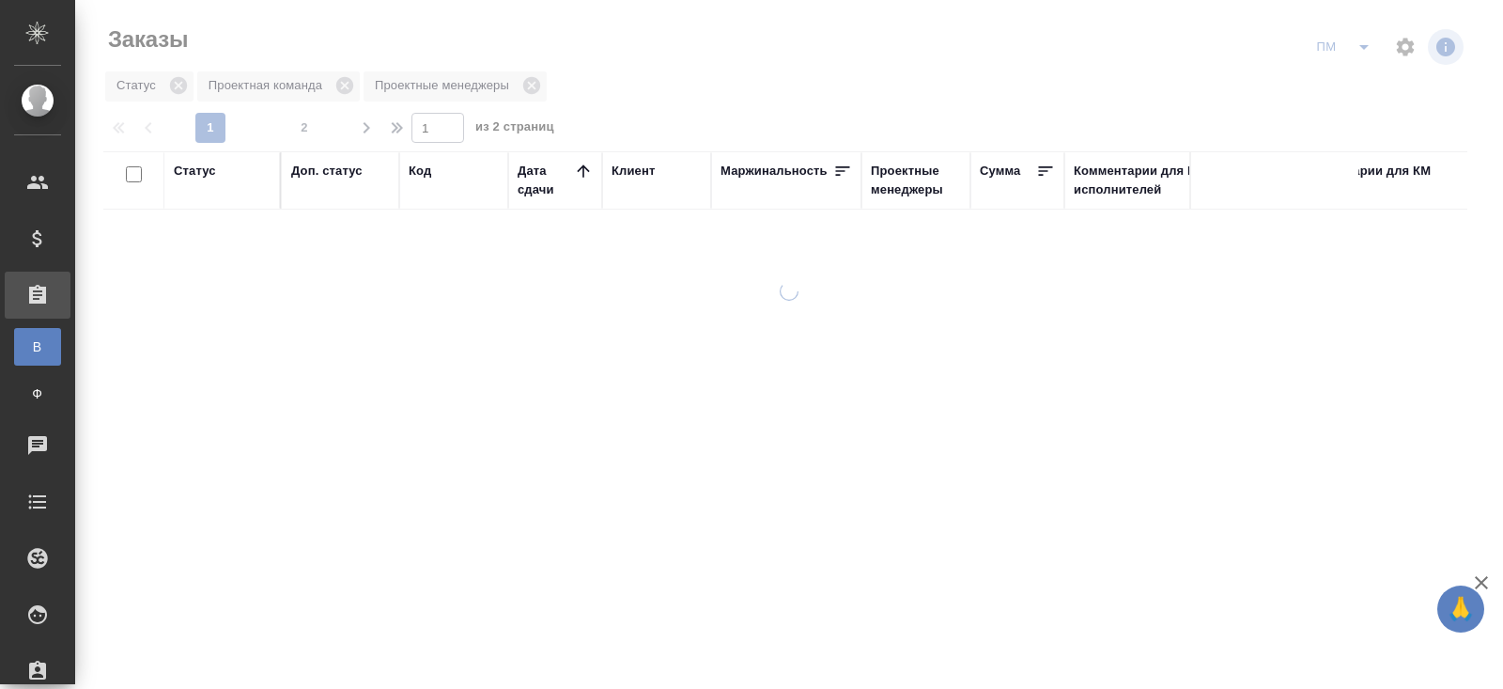
click at [1363, 48] on icon "split button" at bounding box center [1364, 47] width 9 height 5
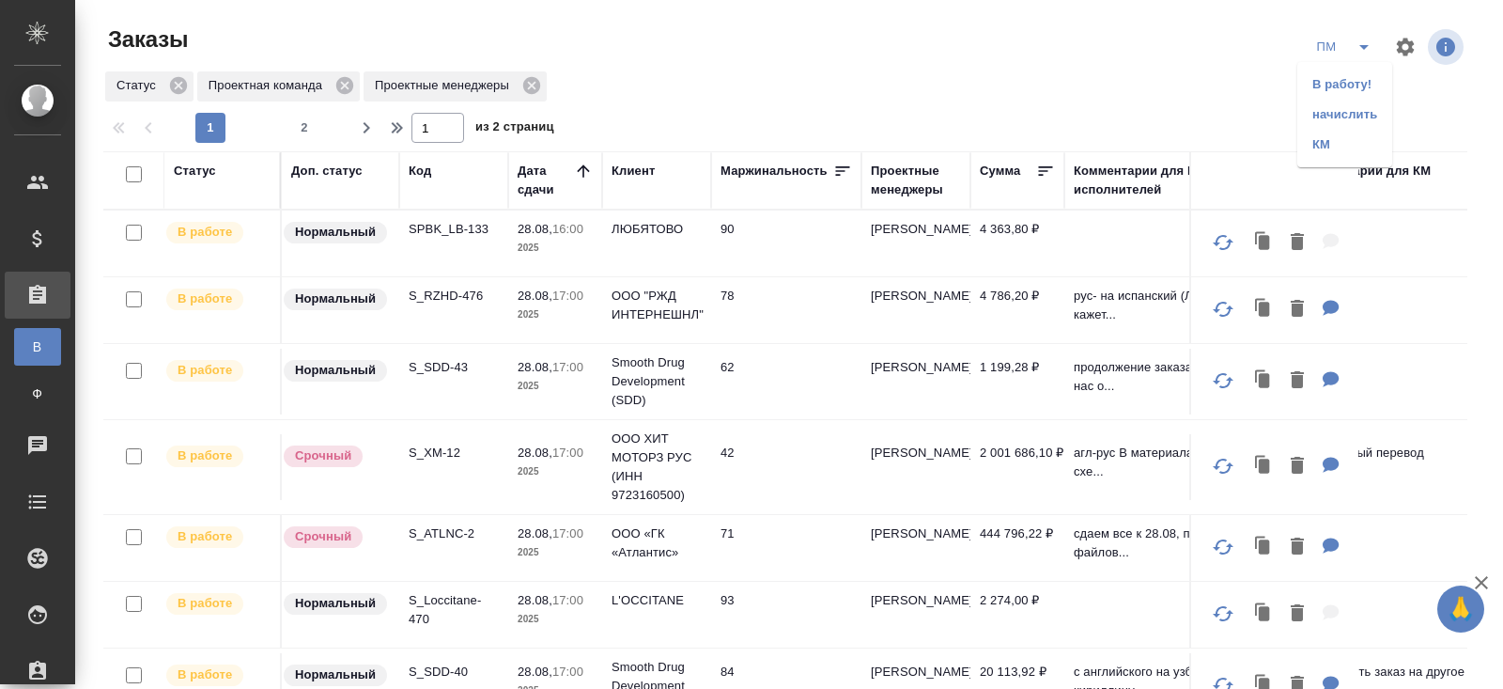
click at [1363, 79] on li "В работу!" at bounding box center [1345, 85] width 95 height 30
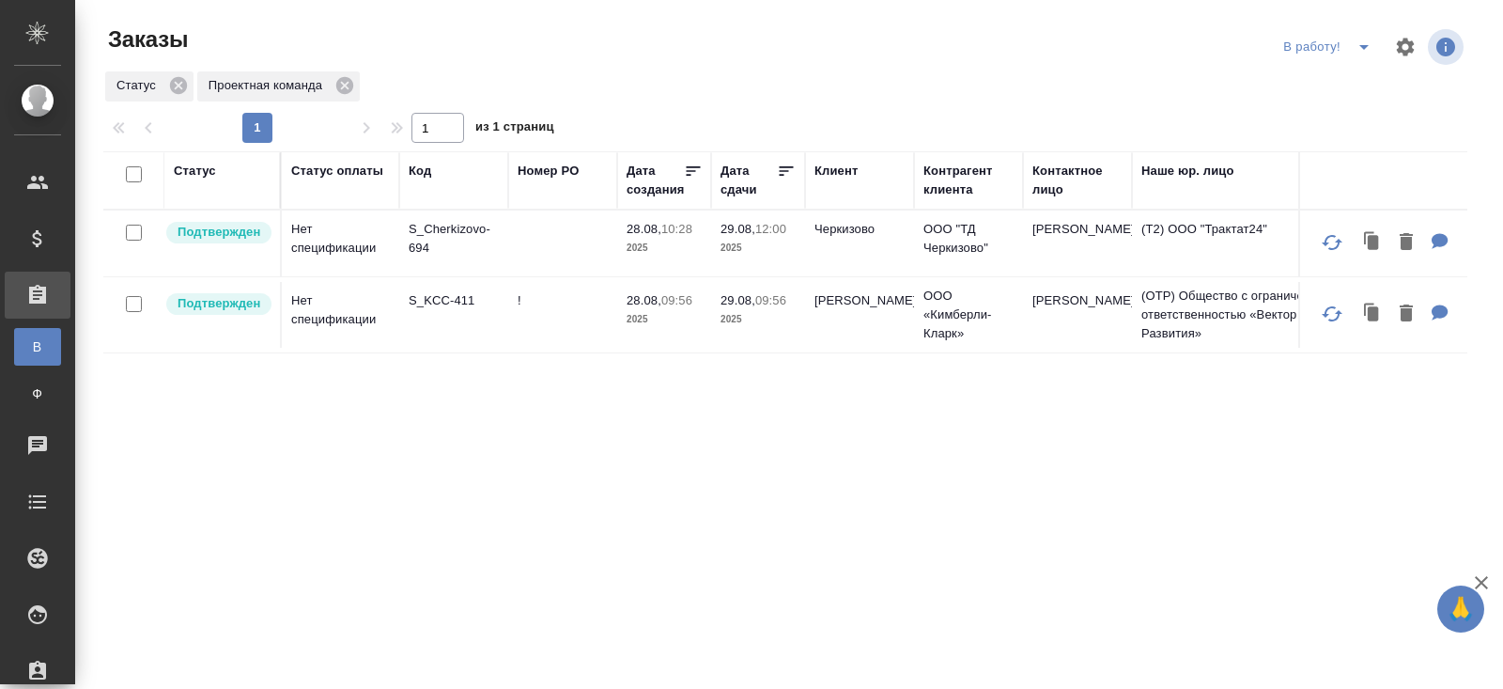
click at [428, 231] on p "S_Cherkizovo-694" at bounding box center [454, 239] width 90 height 38
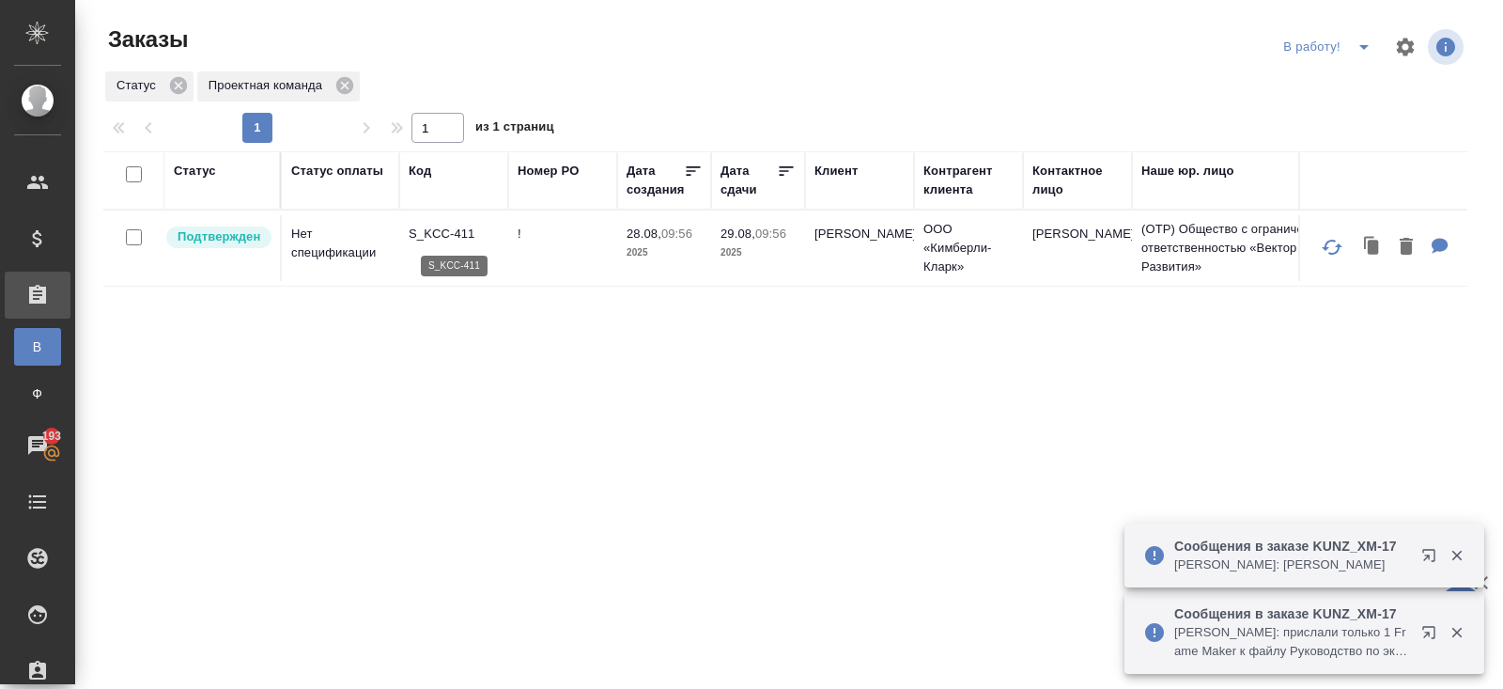
click at [434, 237] on p "S_KCC-411" at bounding box center [454, 234] width 90 height 19
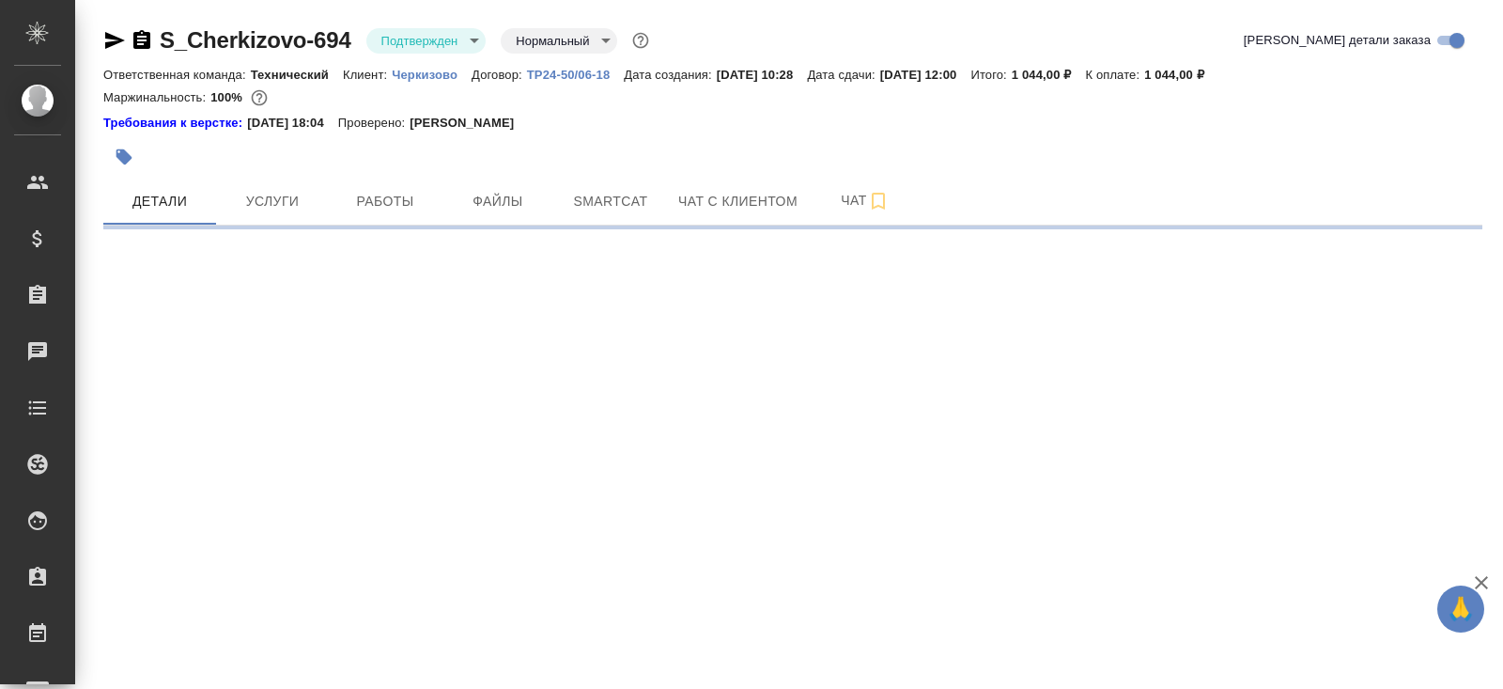
select select "RU"
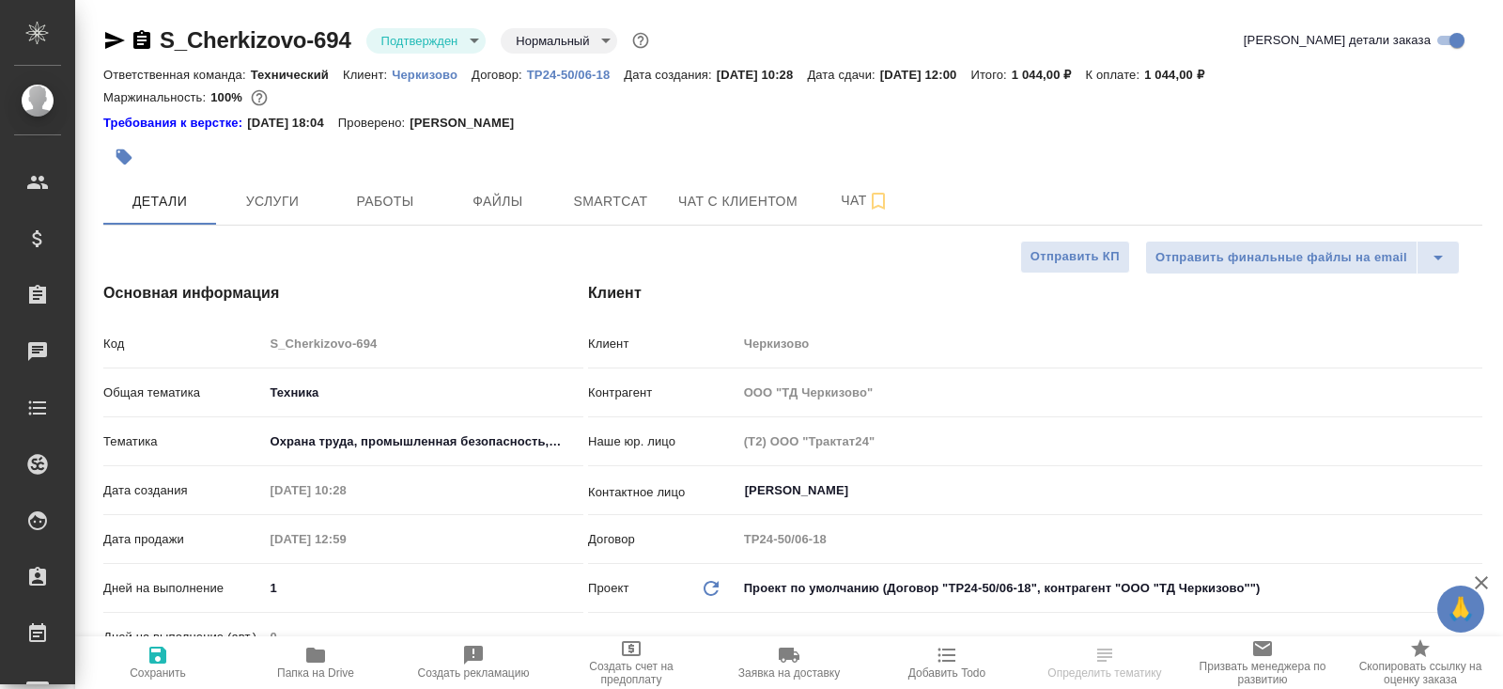
type textarea "x"
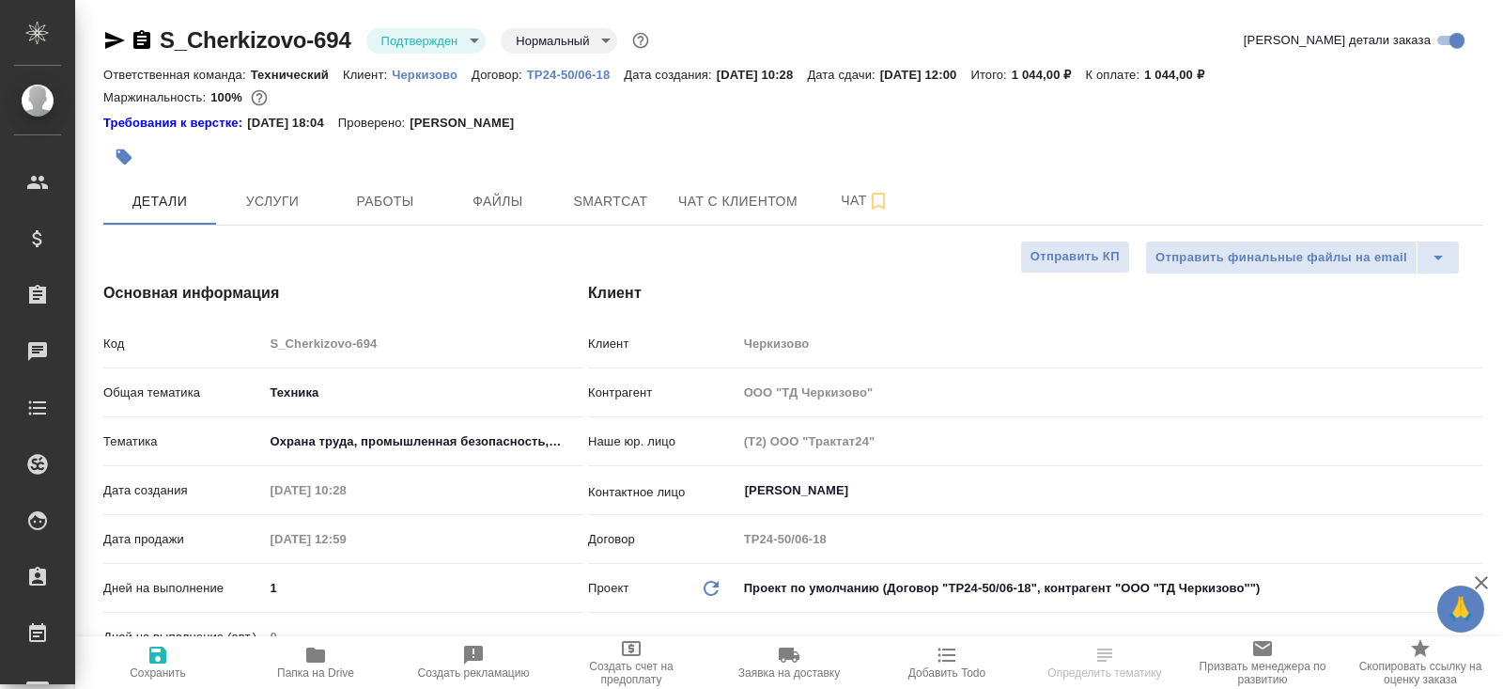
type textarea "x"
click at [412, 39] on body "🙏 .cls-1 fill:#fff; AWATERA [PERSON_NAME] Спецификации Заказы Чаты Todo Проекты…" at bounding box center [751, 344] width 1503 height 689
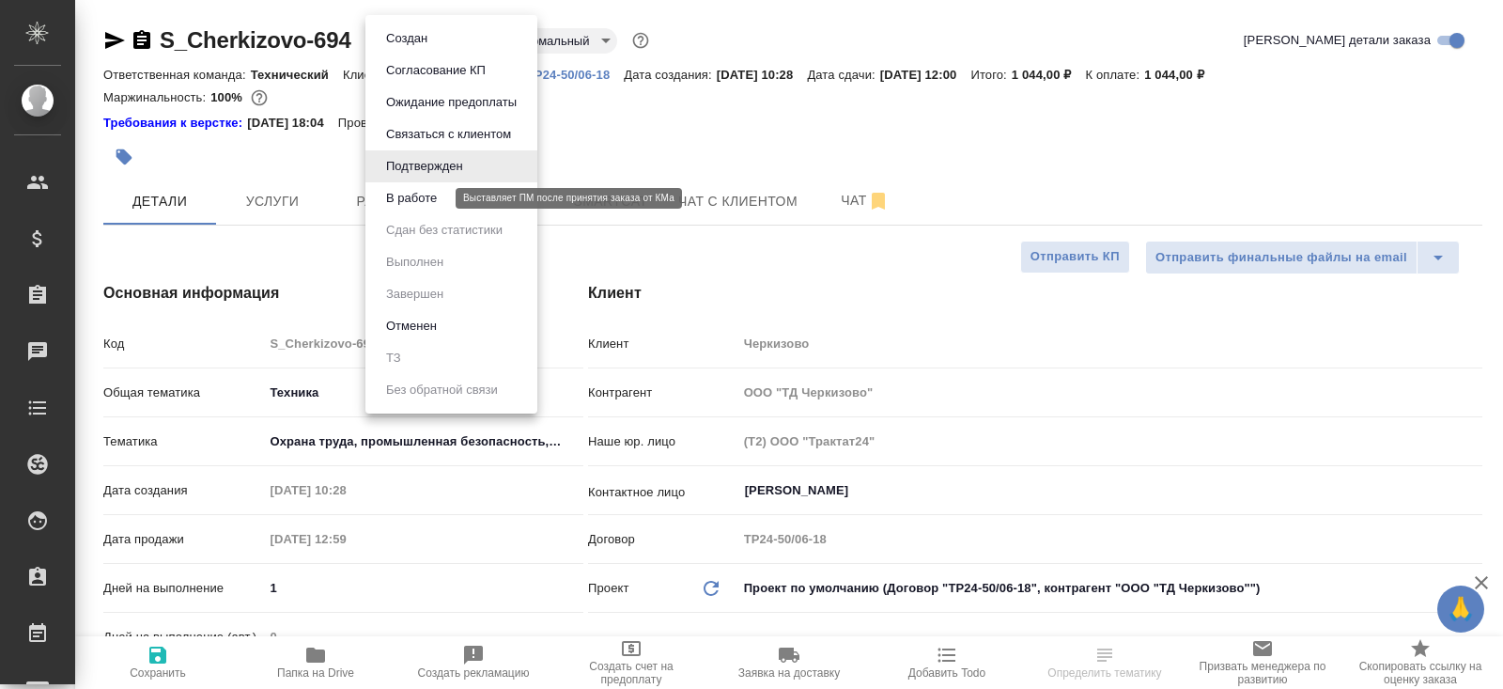
click at [412, 199] on button "В работе" at bounding box center [412, 198] width 62 height 21
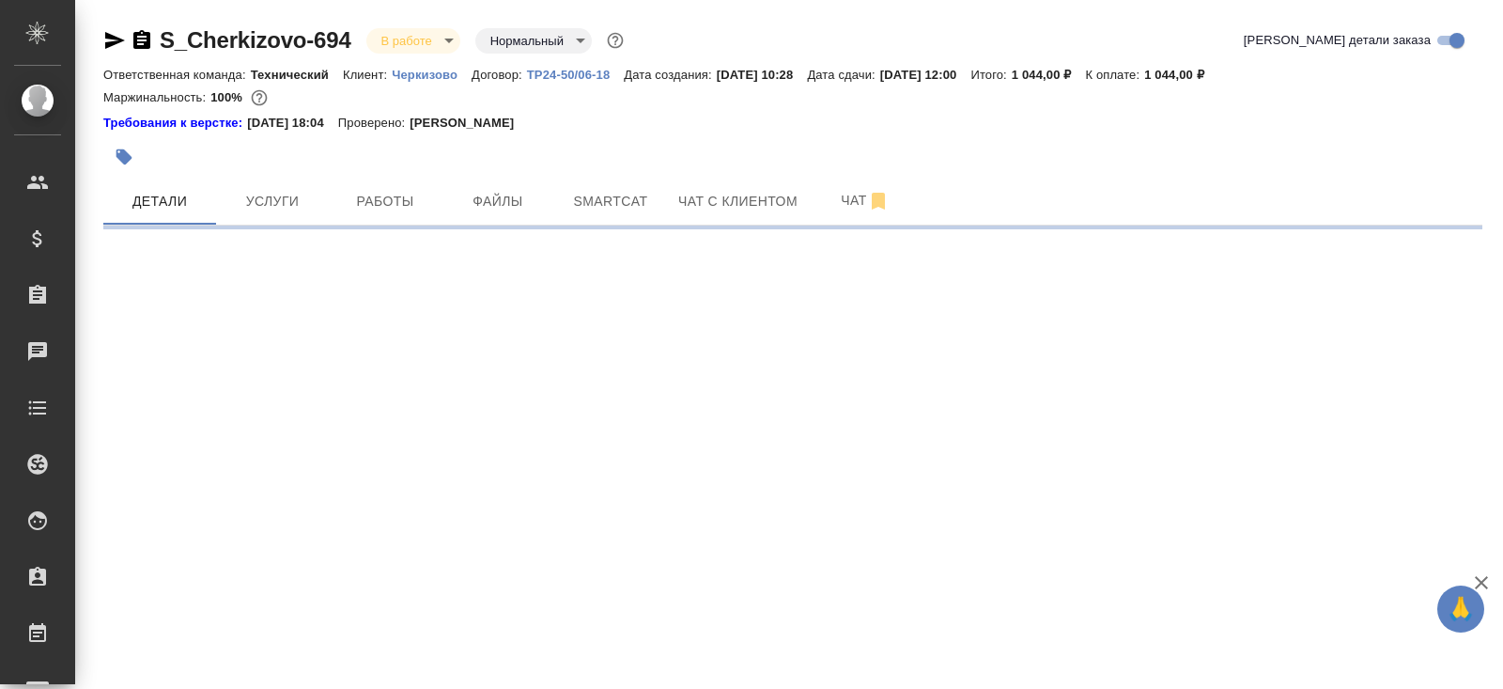
select select "RU"
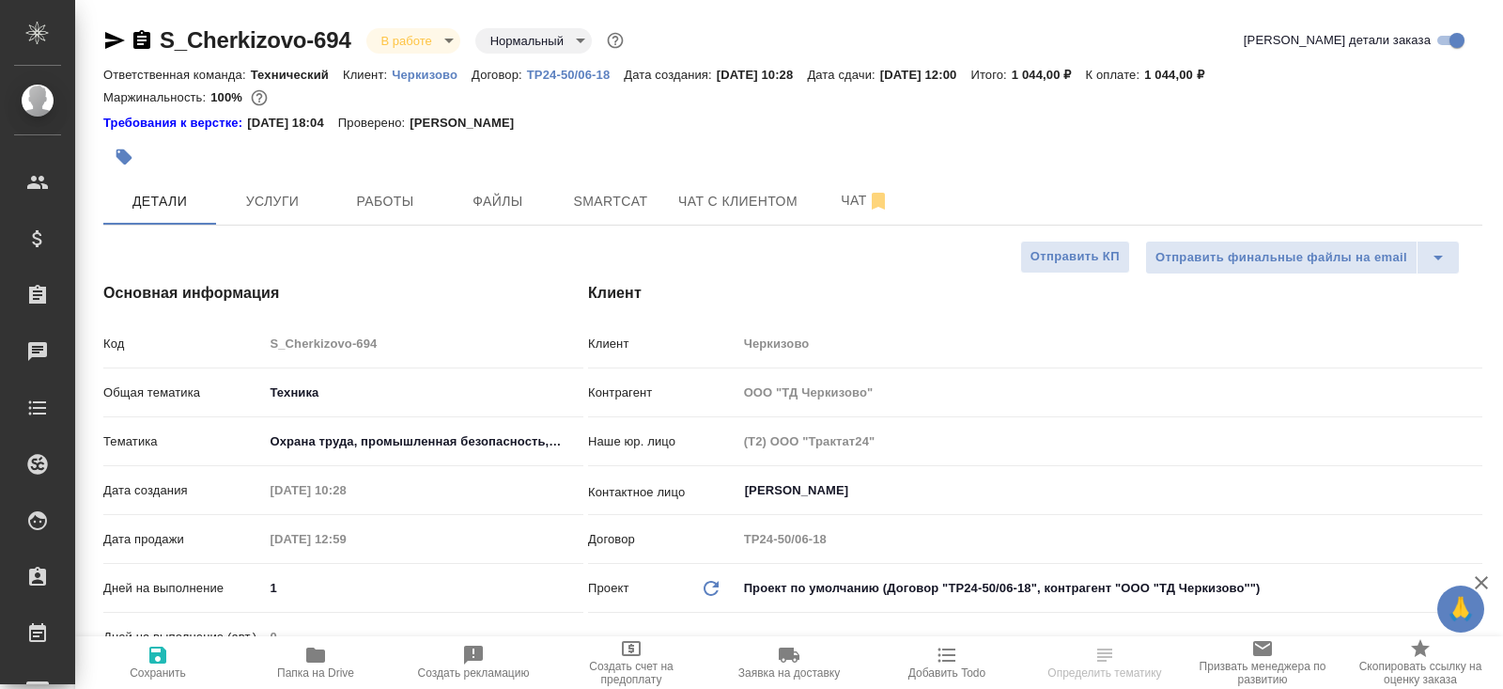
type textarea "x"
click at [857, 195] on span "Чат" at bounding box center [865, 200] width 90 height 23
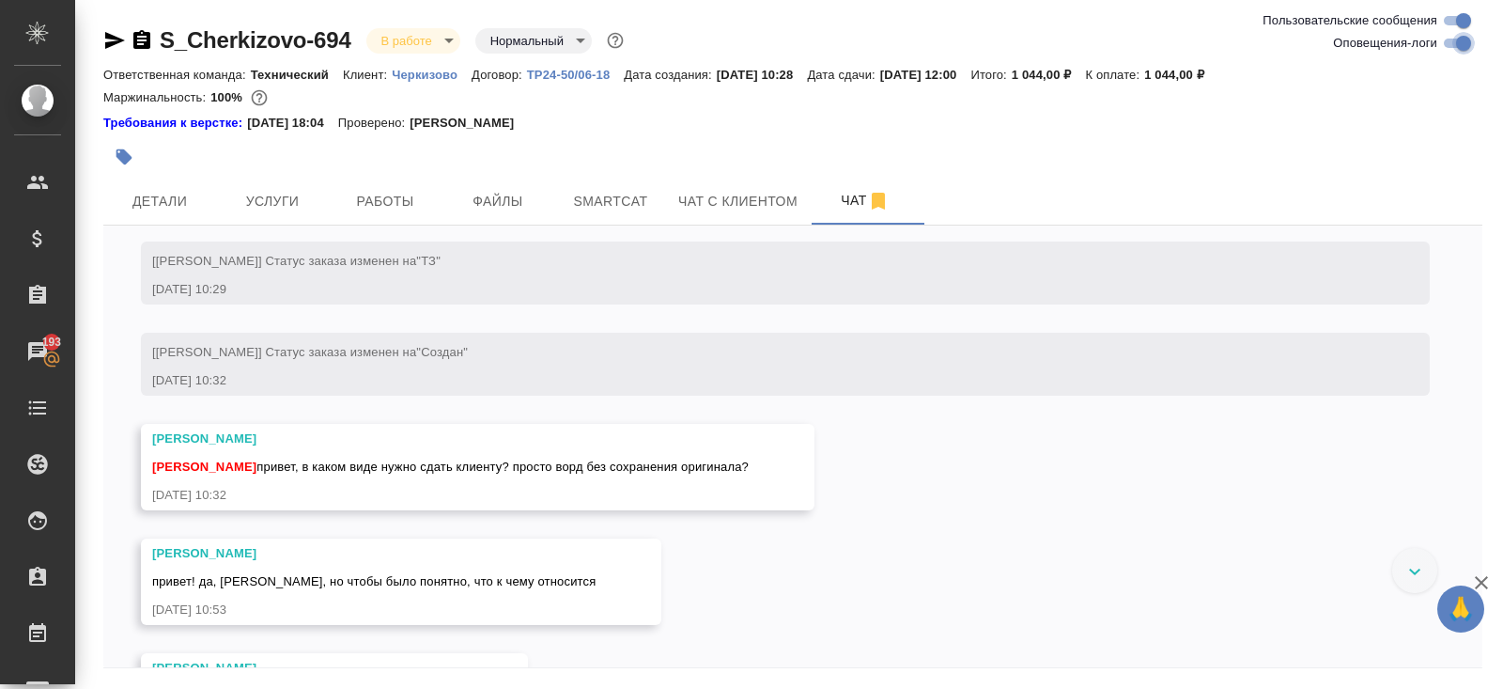
click at [1454, 43] on input "Оповещения-логи" at bounding box center [1464, 43] width 68 height 23
checkbox input "false"
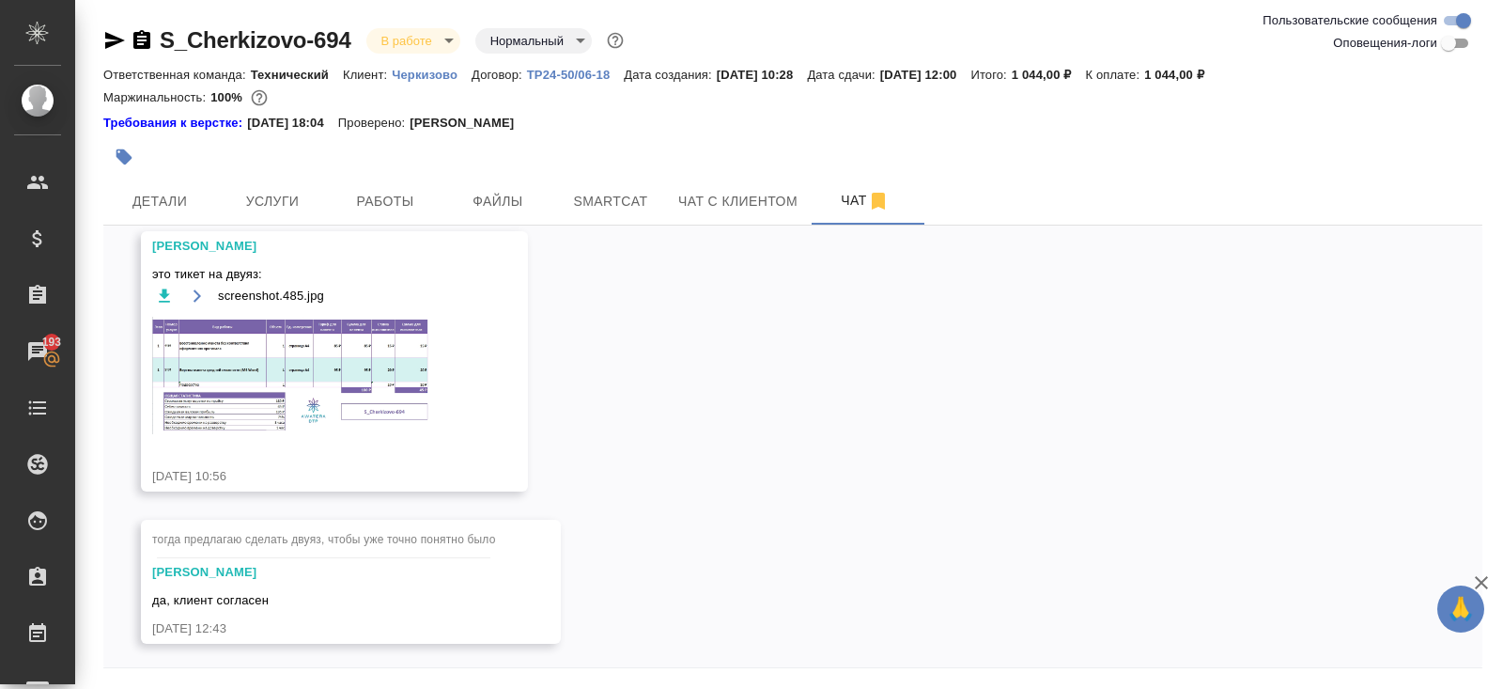
scroll to position [538, 0]
click at [316, 410] on img at bounding box center [293, 371] width 282 height 117
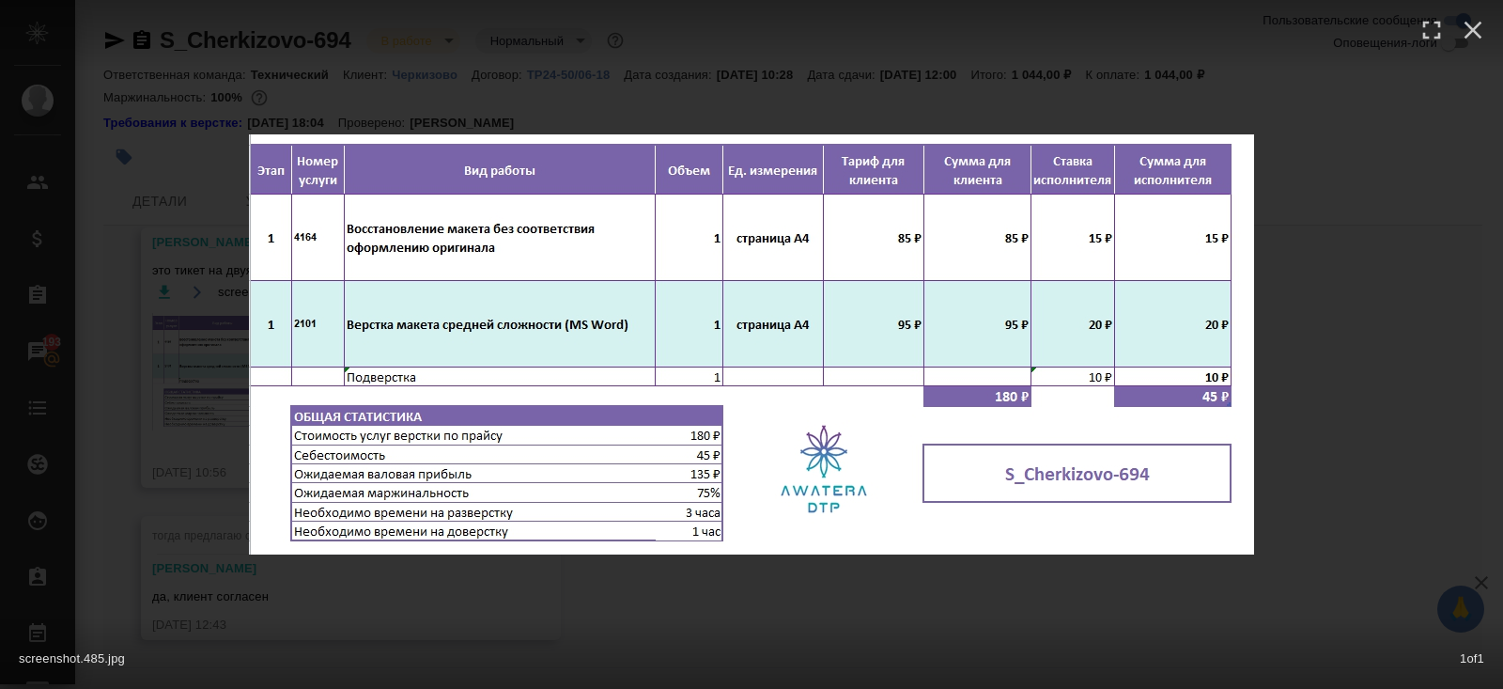
click at [400, 631] on div "screenshot.485.jpg 1 of 1" at bounding box center [751, 654] width 1503 height 70
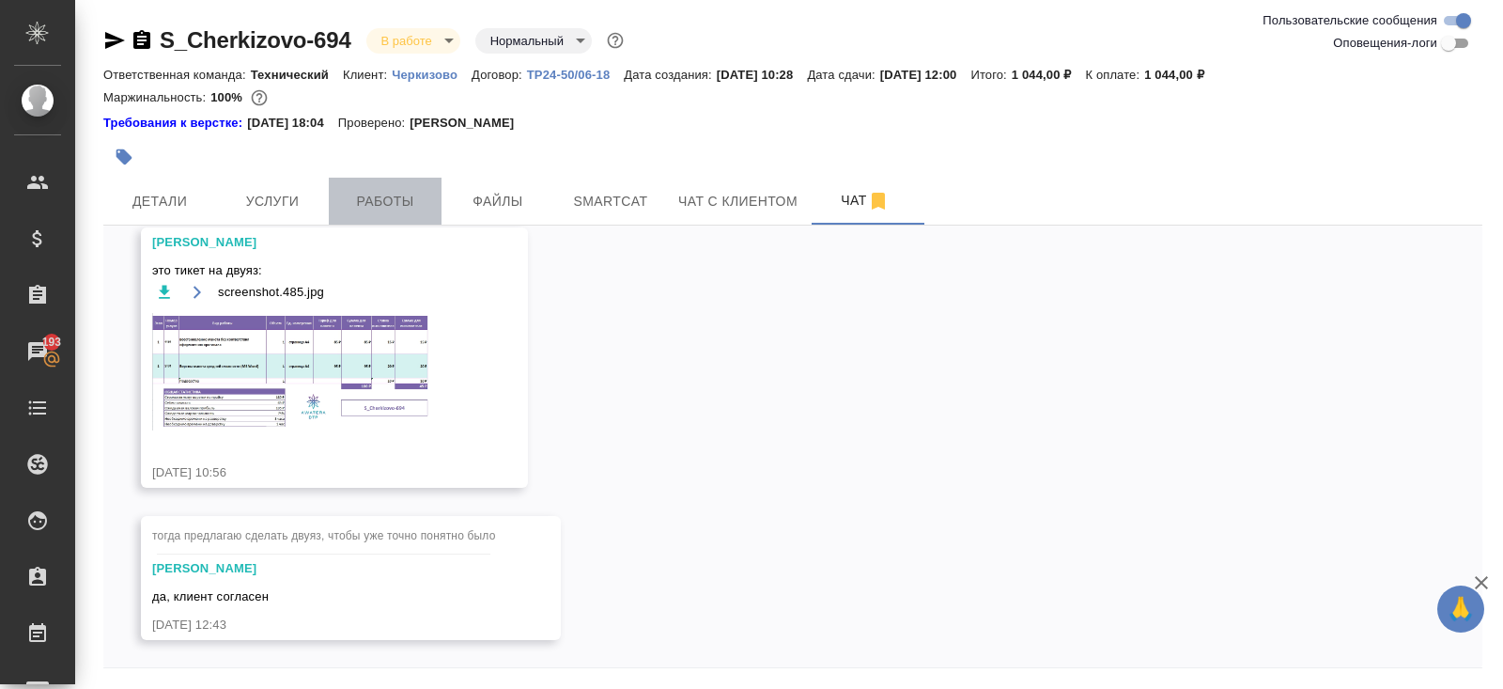
click at [395, 208] on span "Работы" at bounding box center [385, 201] width 90 height 23
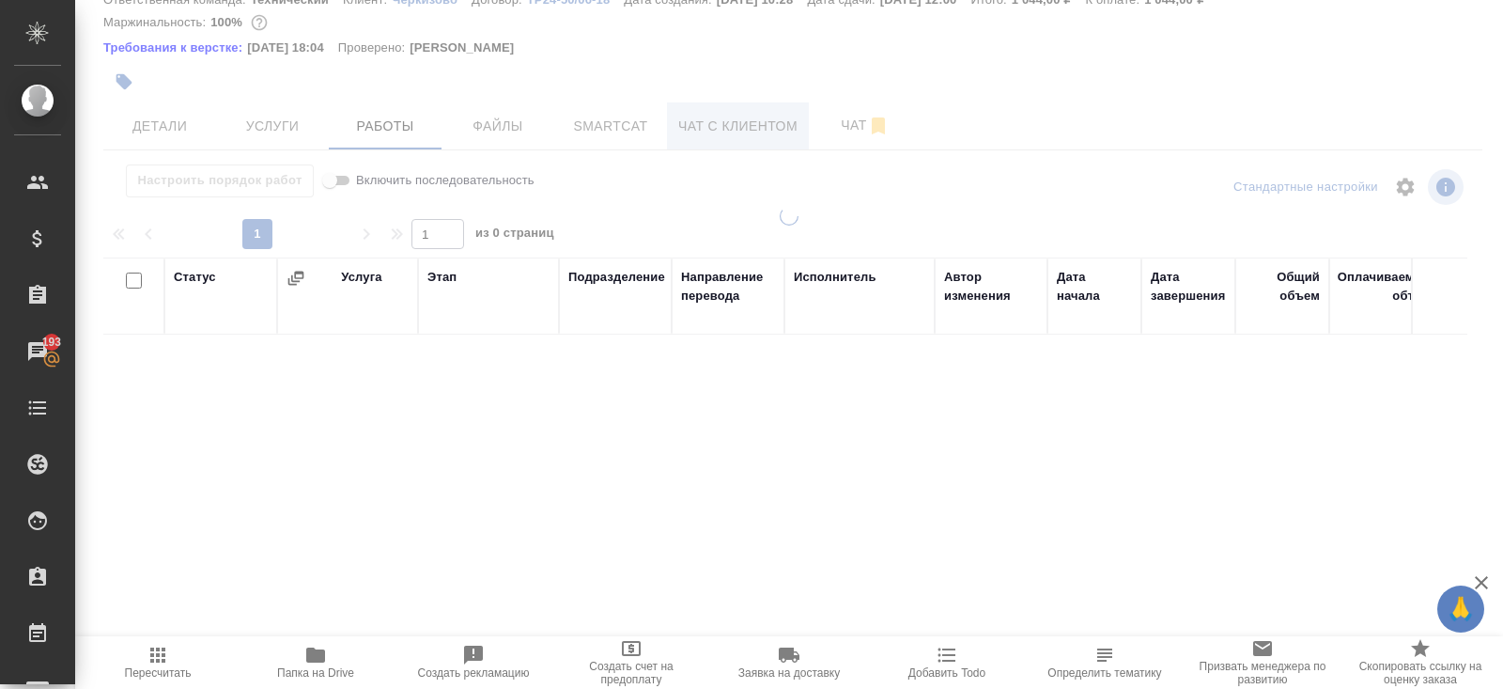
scroll to position [114, 0]
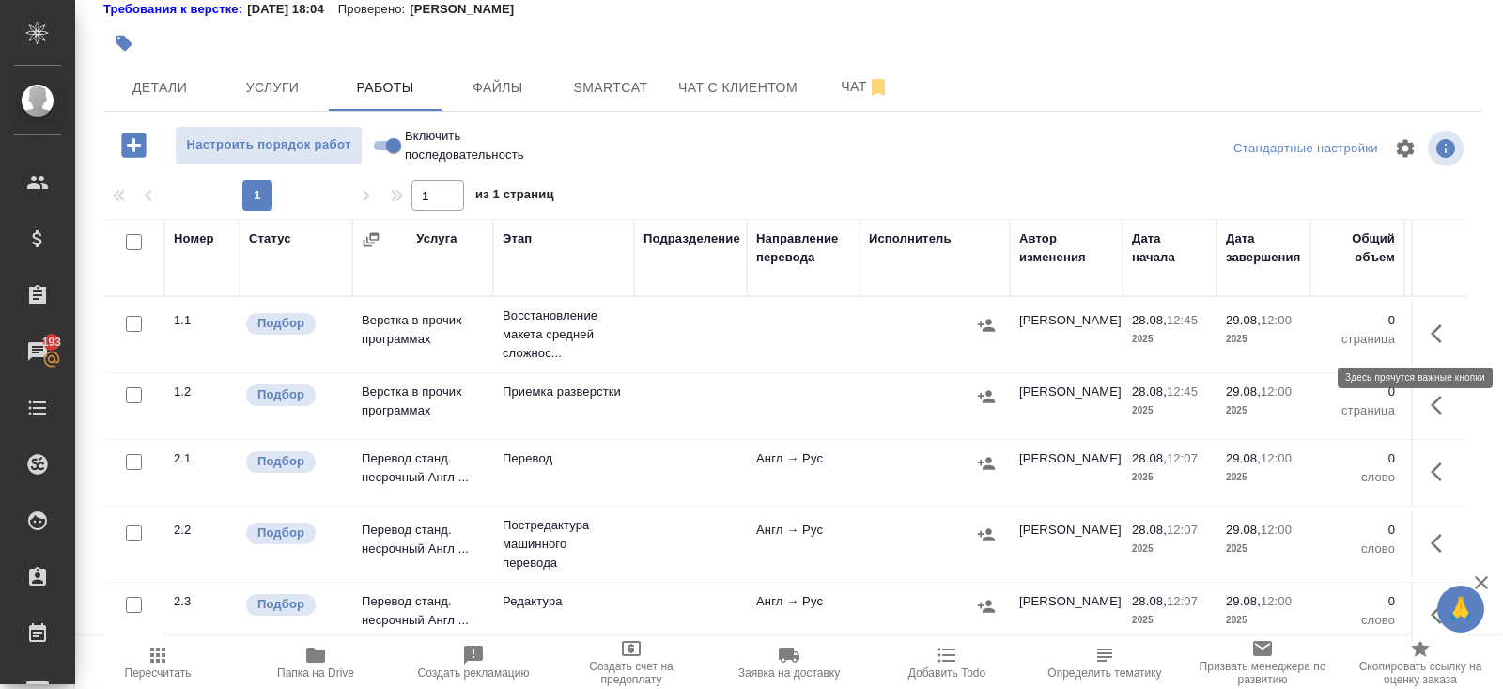
click at [1453, 339] on icon "button" at bounding box center [1442, 333] width 23 height 23
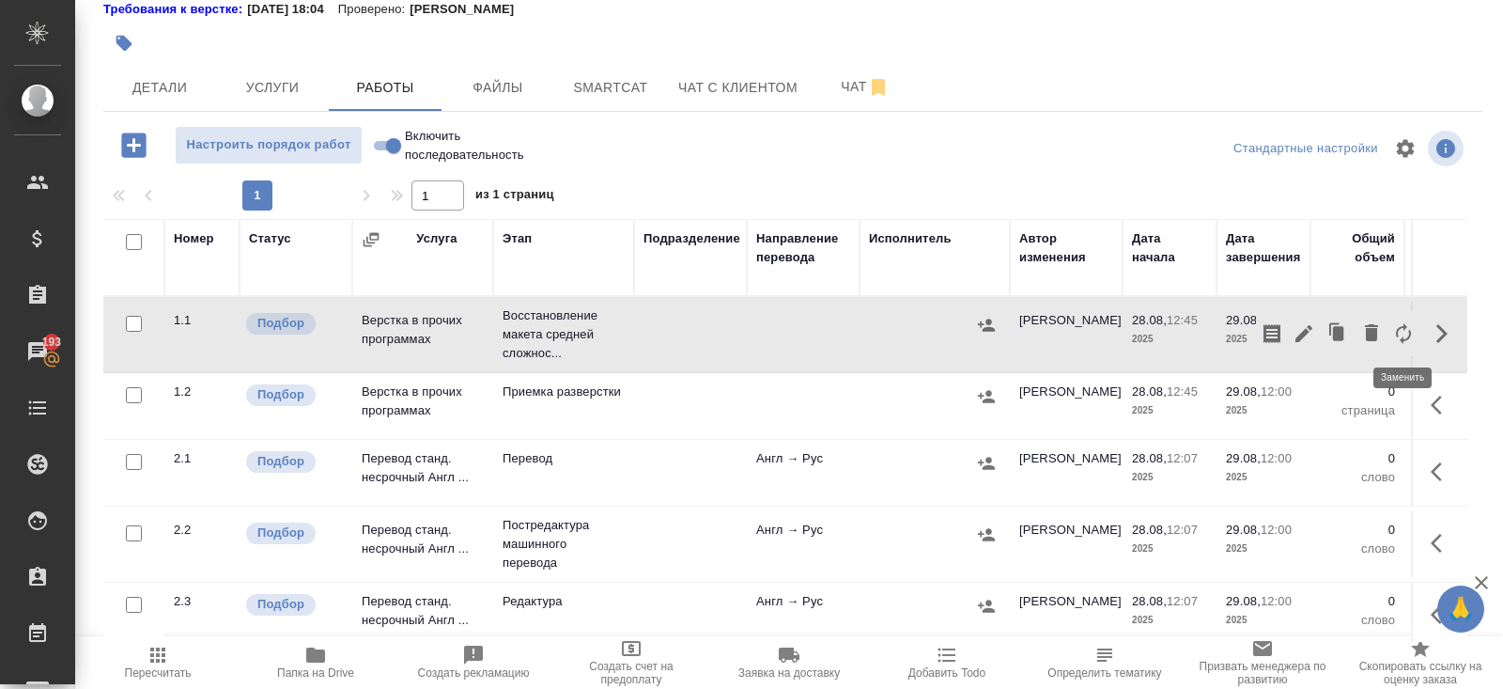
click at [1408, 337] on icon "button" at bounding box center [1403, 333] width 15 height 21
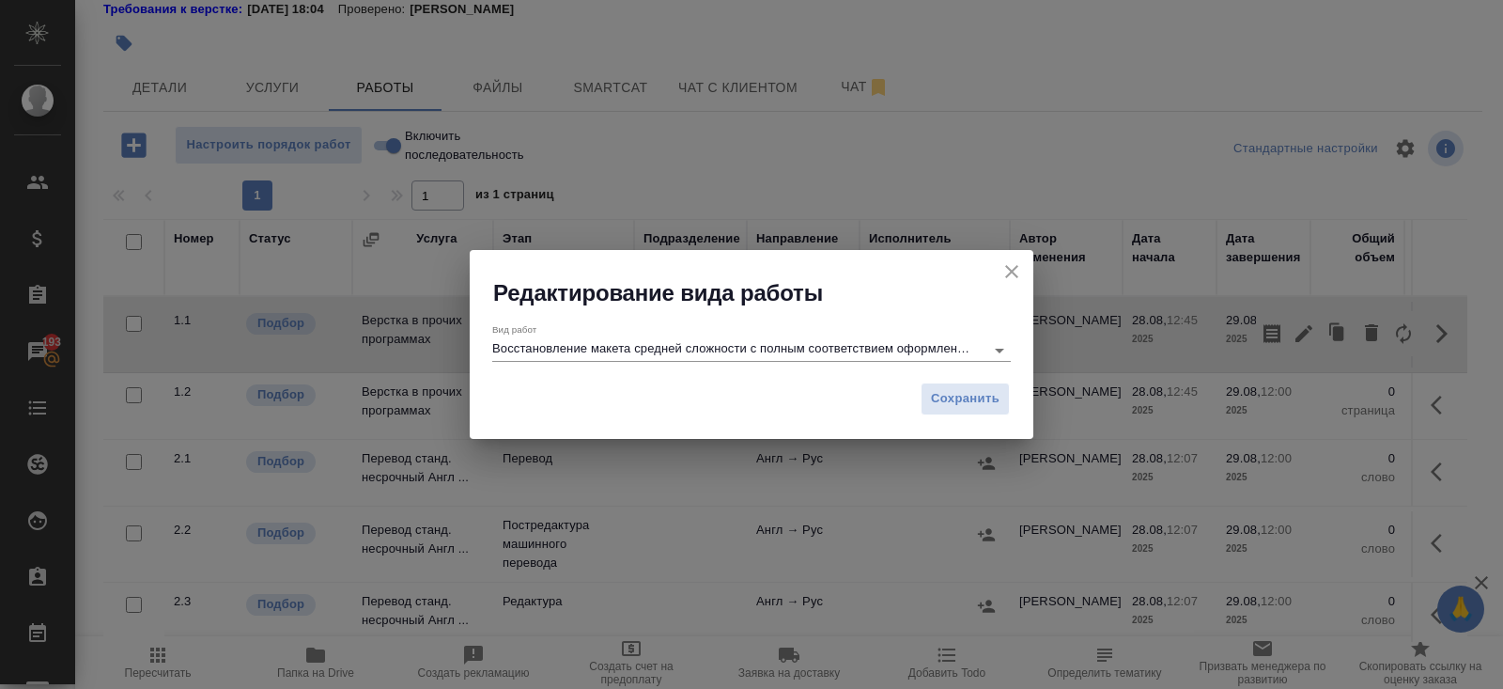
click at [804, 353] on input "Восстановление макета средней сложности с полным соответствием оформлению ориги…" at bounding box center [733, 349] width 483 height 23
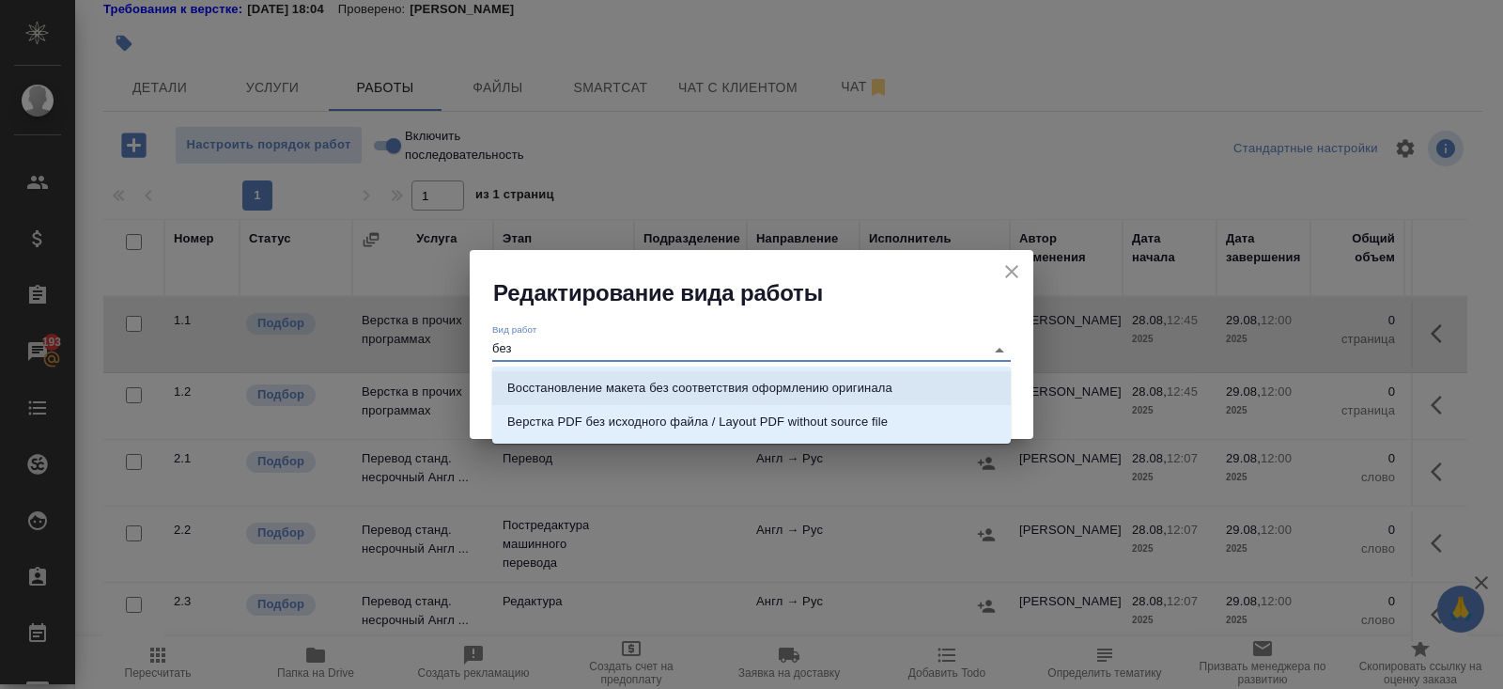
click at [713, 390] on p "Восстановление макета без соответствия оформлению оригинала" at bounding box center [699, 388] width 385 height 19
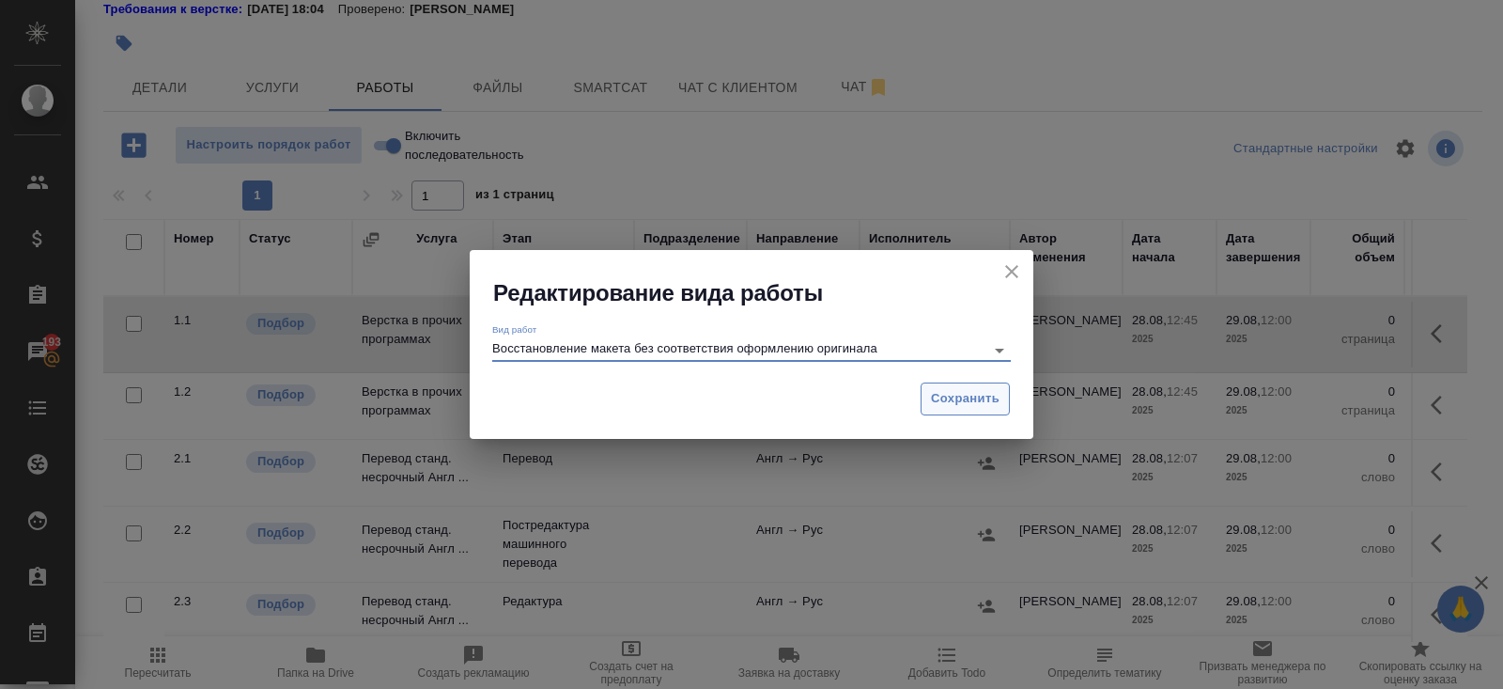
type input "Восстановление макета без соответствия оформлению оригинала"
click at [957, 398] on span "Сохранить" at bounding box center [965, 399] width 69 height 22
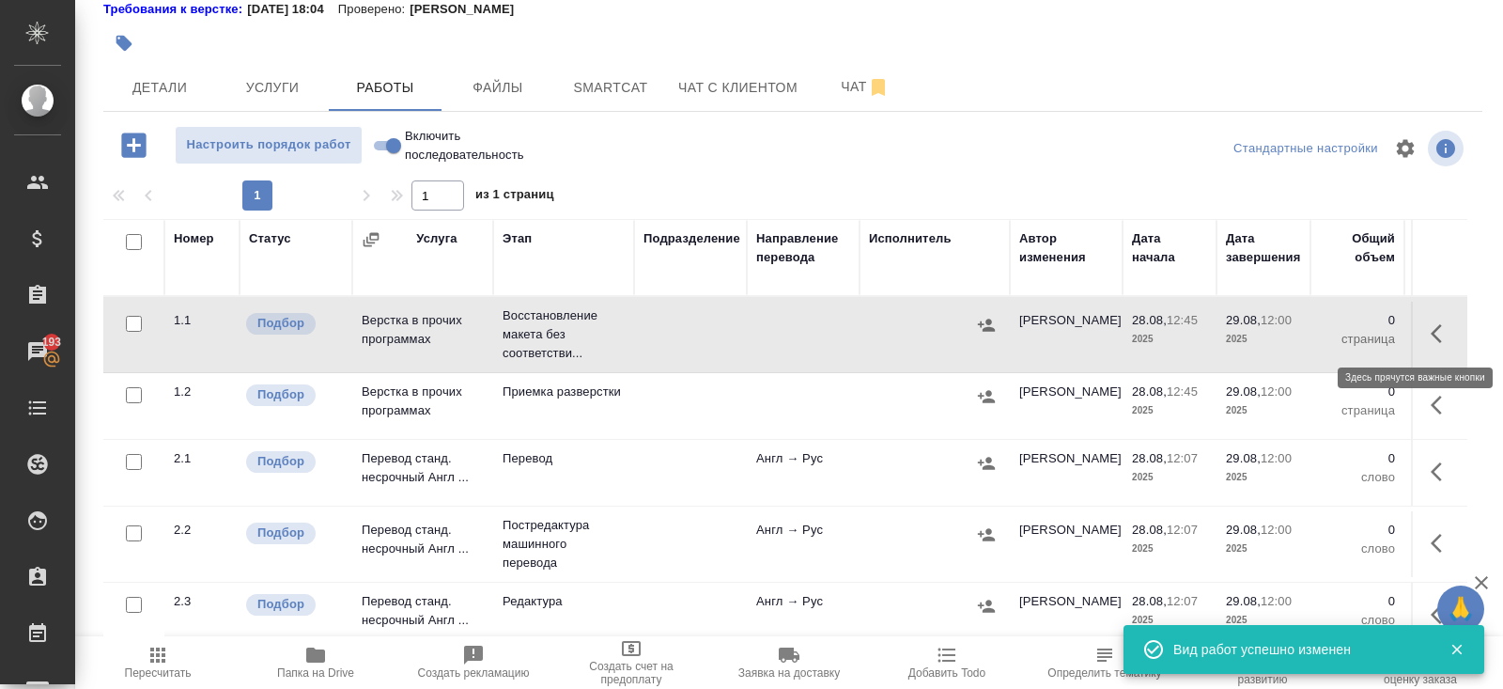
click at [1431, 340] on icon "button" at bounding box center [1442, 333] width 23 height 23
click at [1310, 337] on icon "button" at bounding box center [1304, 333] width 23 height 23
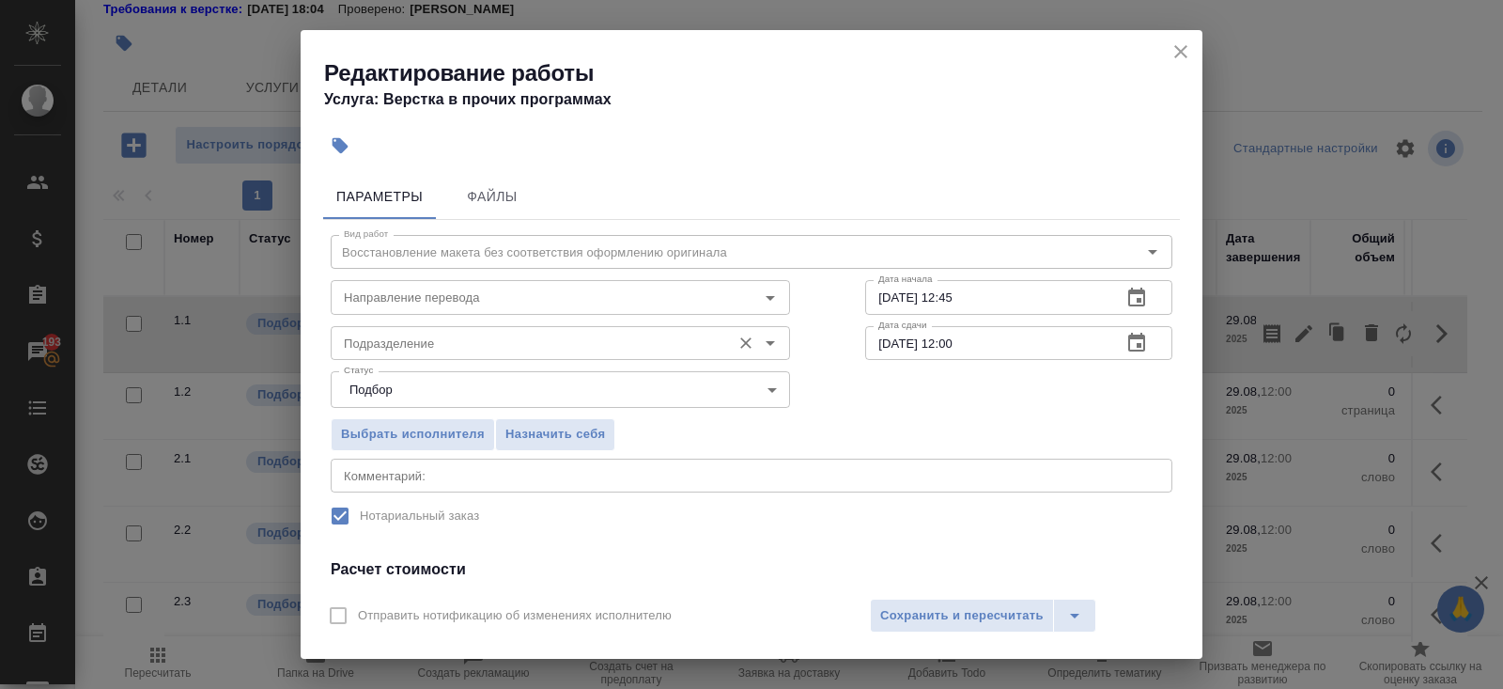
click at [520, 319] on div "Подразделение Подразделение" at bounding box center [560, 341] width 459 height 45
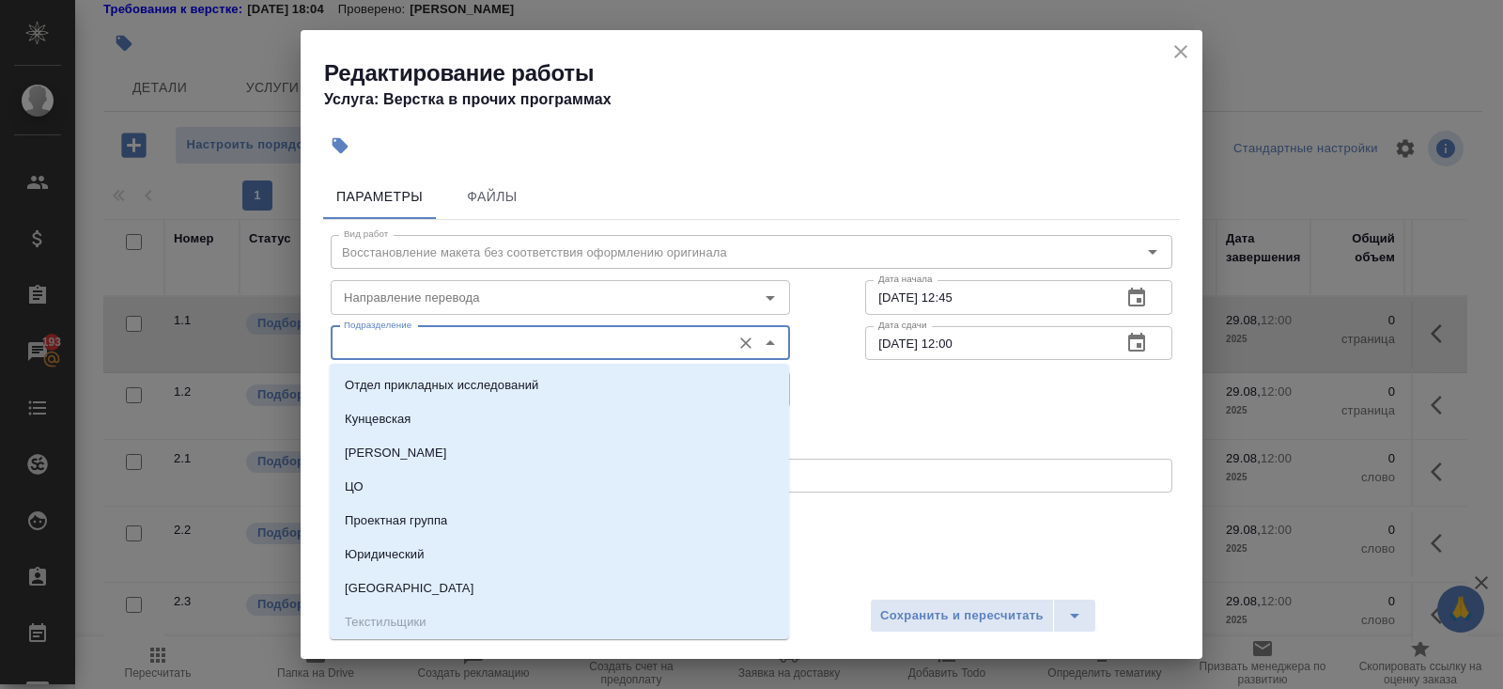
click at [518, 342] on input "Подразделение" at bounding box center [528, 343] width 385 height 23
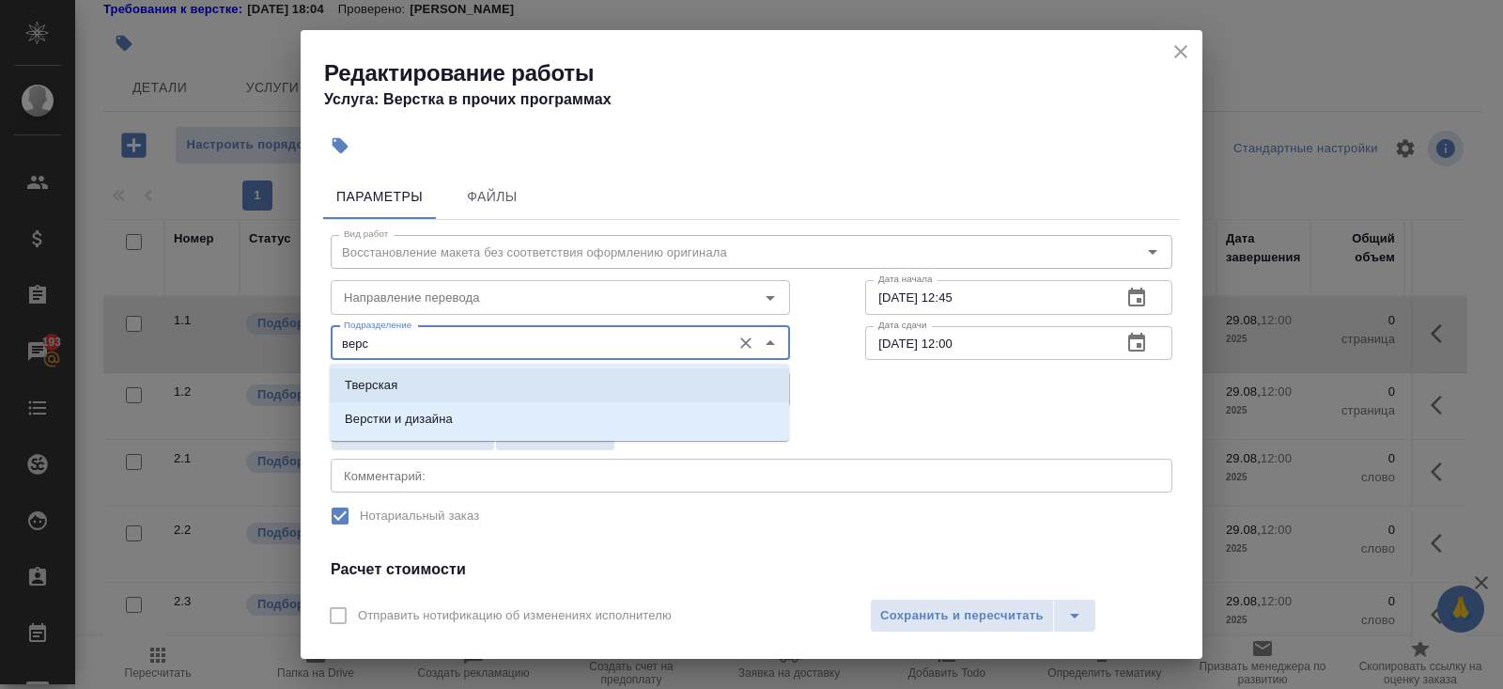
click at [453, 400] on li "Тверская" at bounding box center [559, 385] width 459 height 34
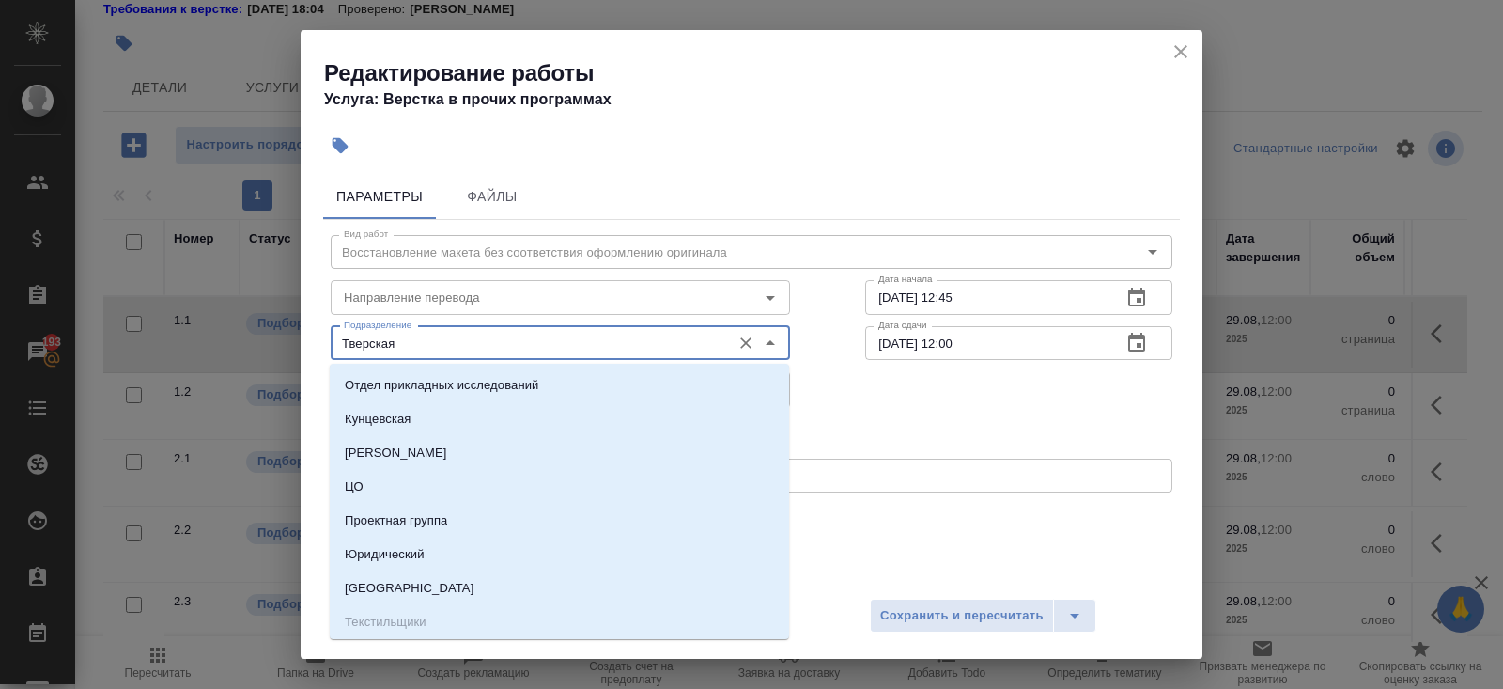
click at [414, 332] on input "Тверская" at bounding box center [528, 343] width 385 height 23
click at [415, 332] on input "Тверская" at bounding box center [528, 343] width 385 height 23
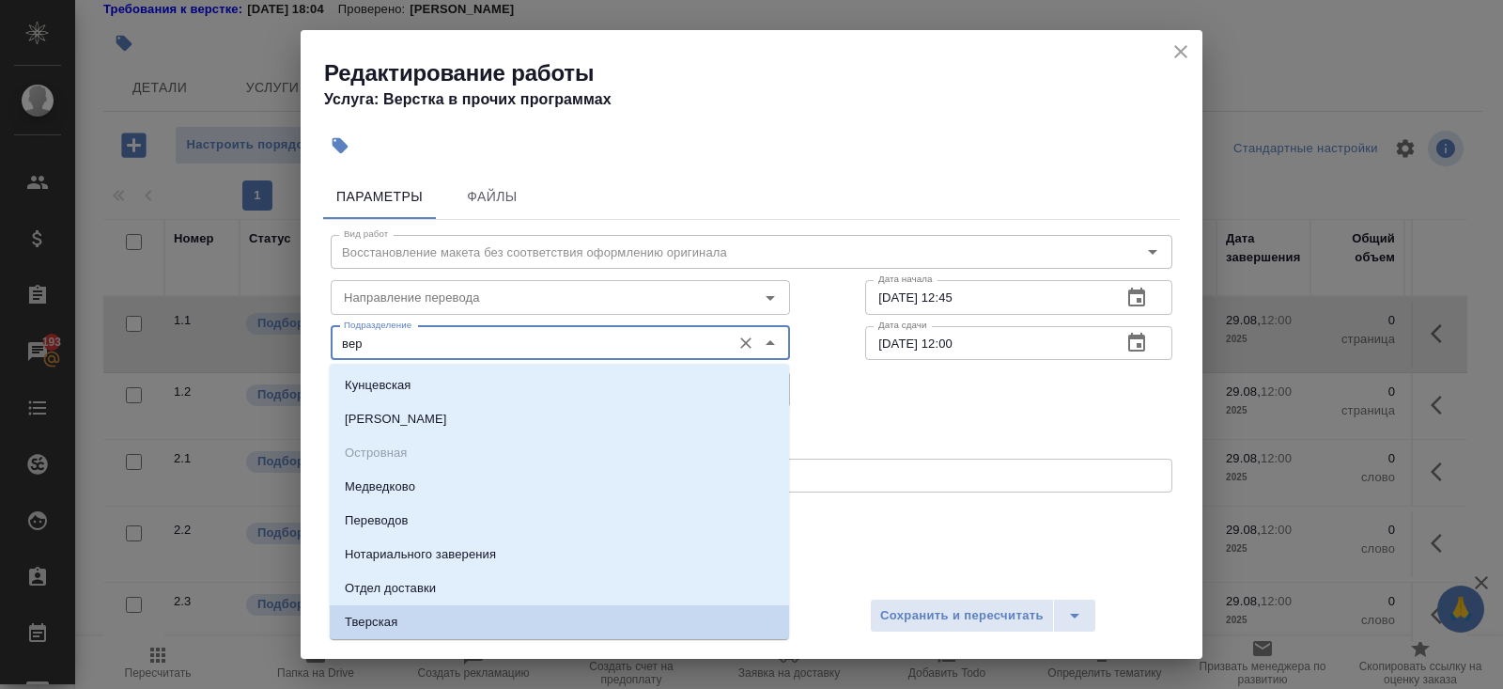
scroll to position [30, 0]
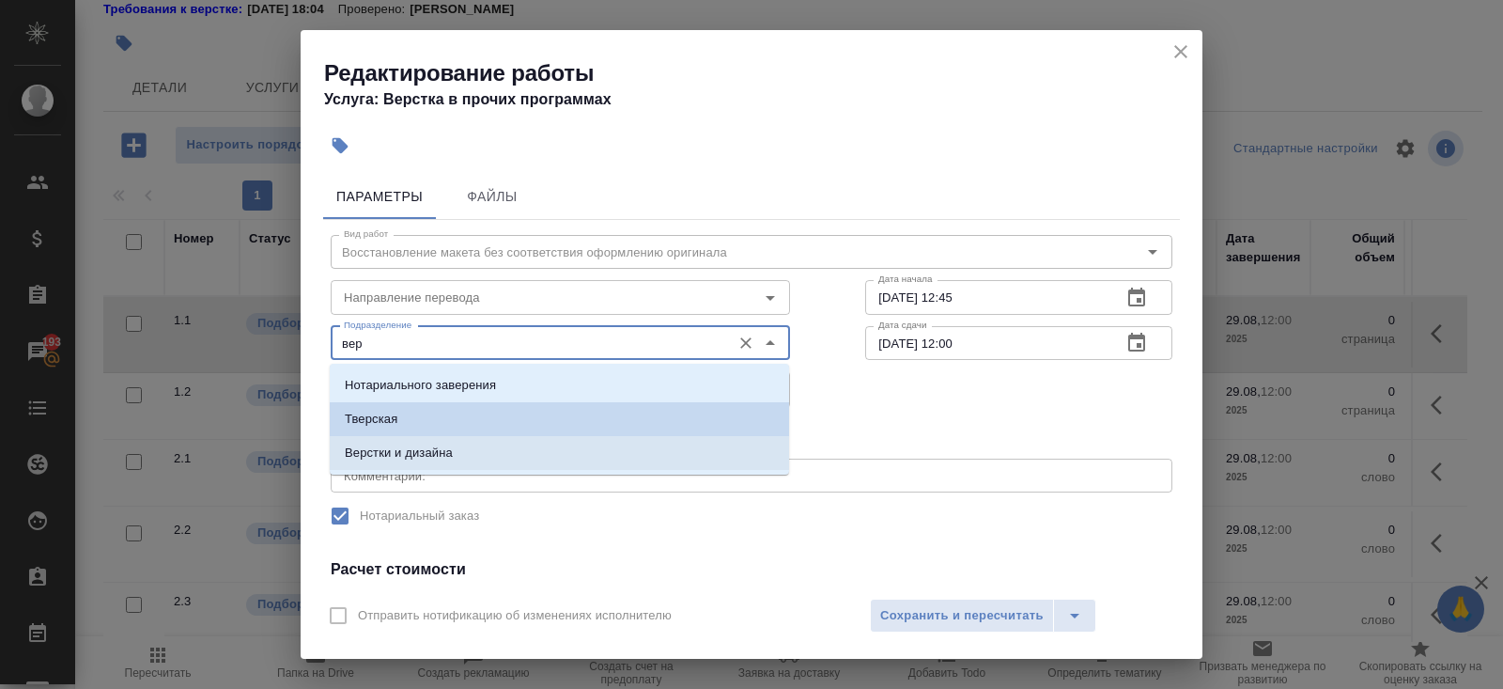
click at [393, 450] on p "Верстки и дизайна" at bounding box center [399, 453] width 108 height 19
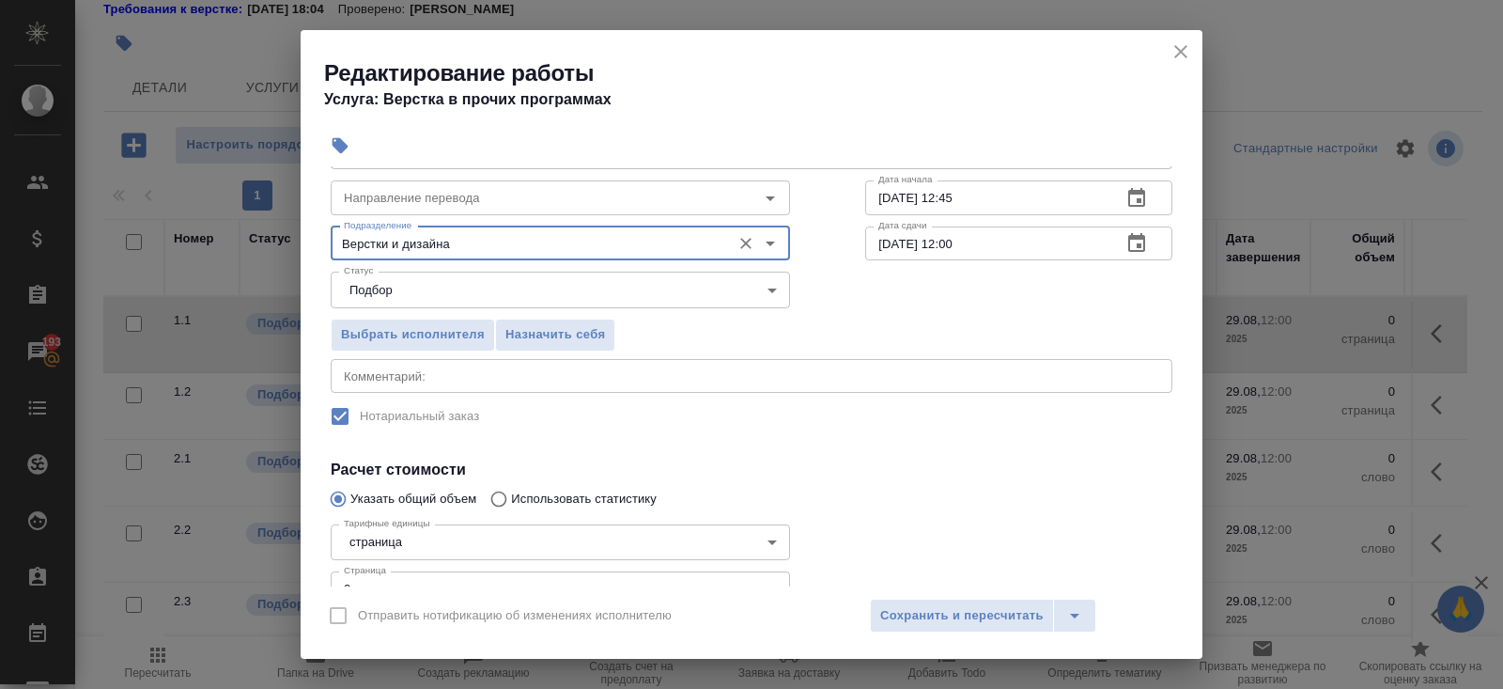
scroll to position [153, 0]
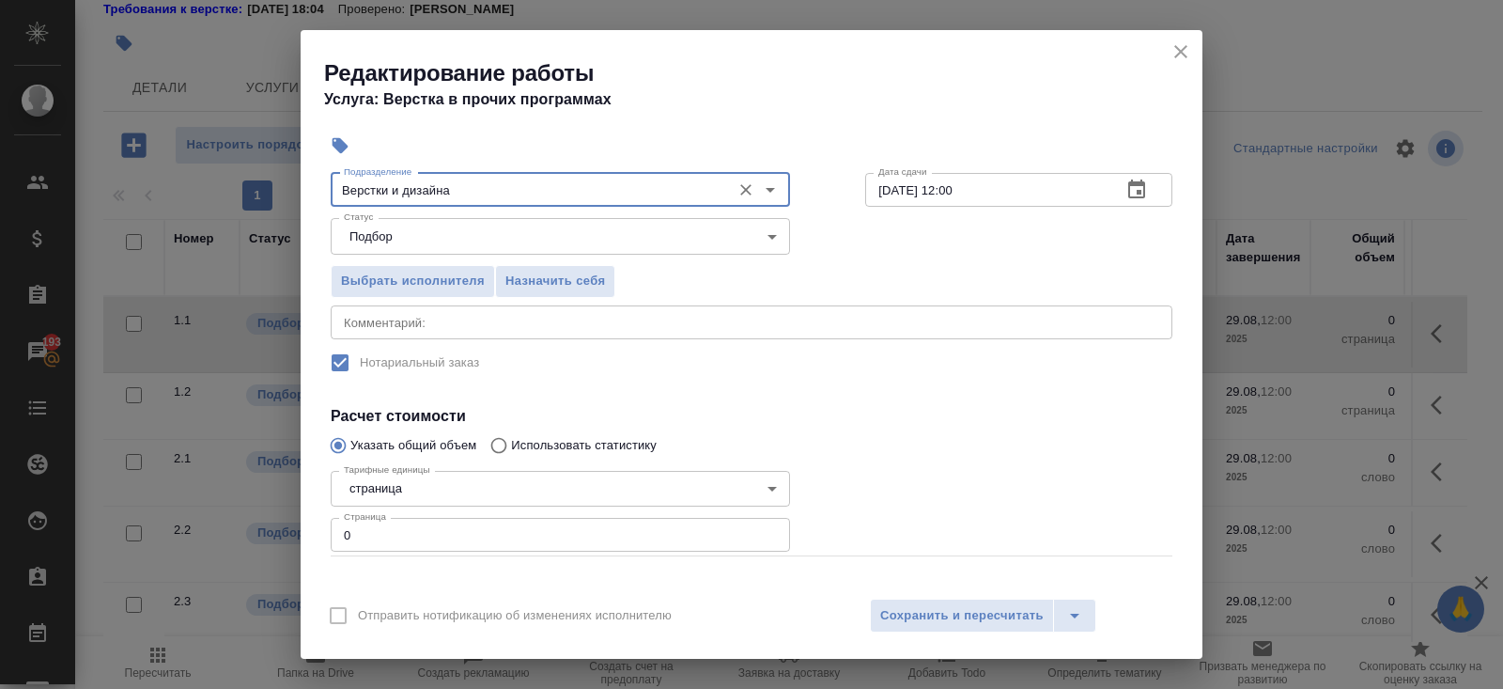
type input "Верстки и дизайна"
click at [389, 526] on input "0" at bounding box center [560, 535] width 459 height 34
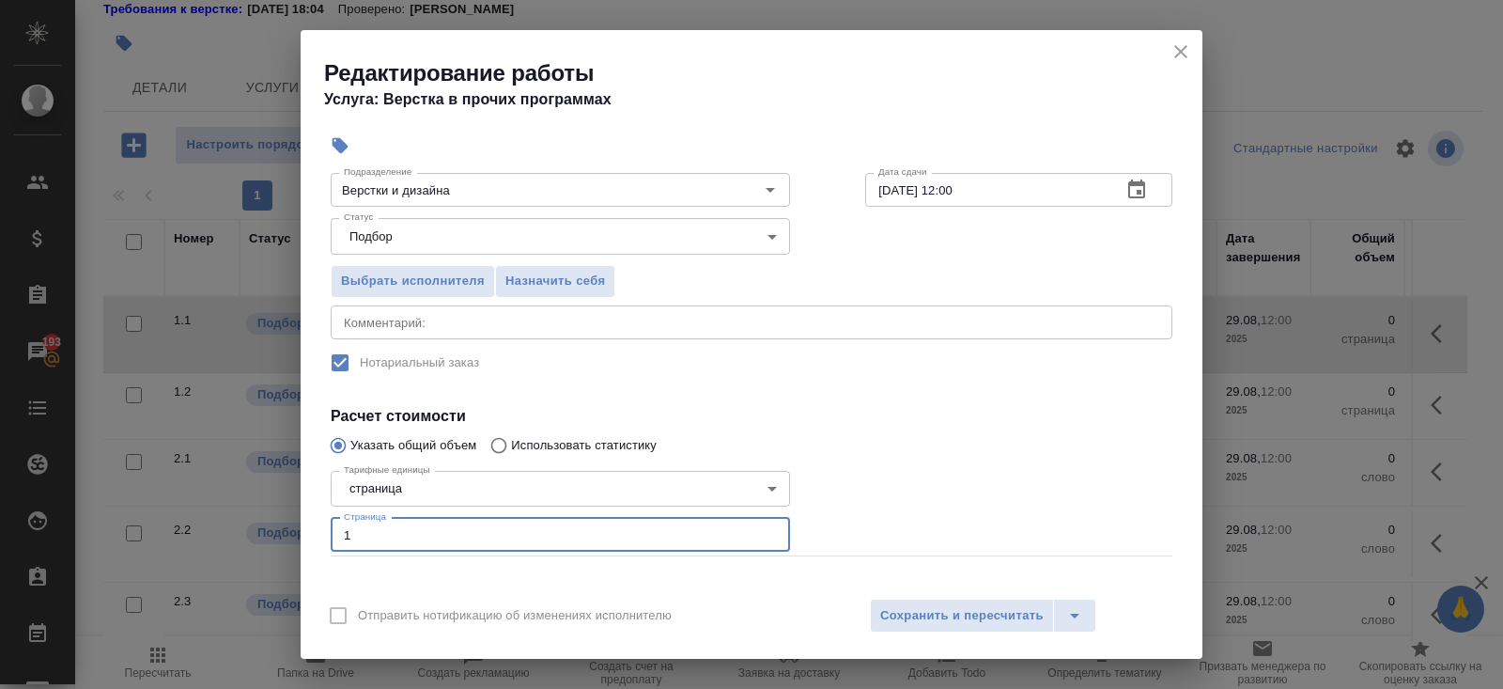
scroll to position [0, 0]
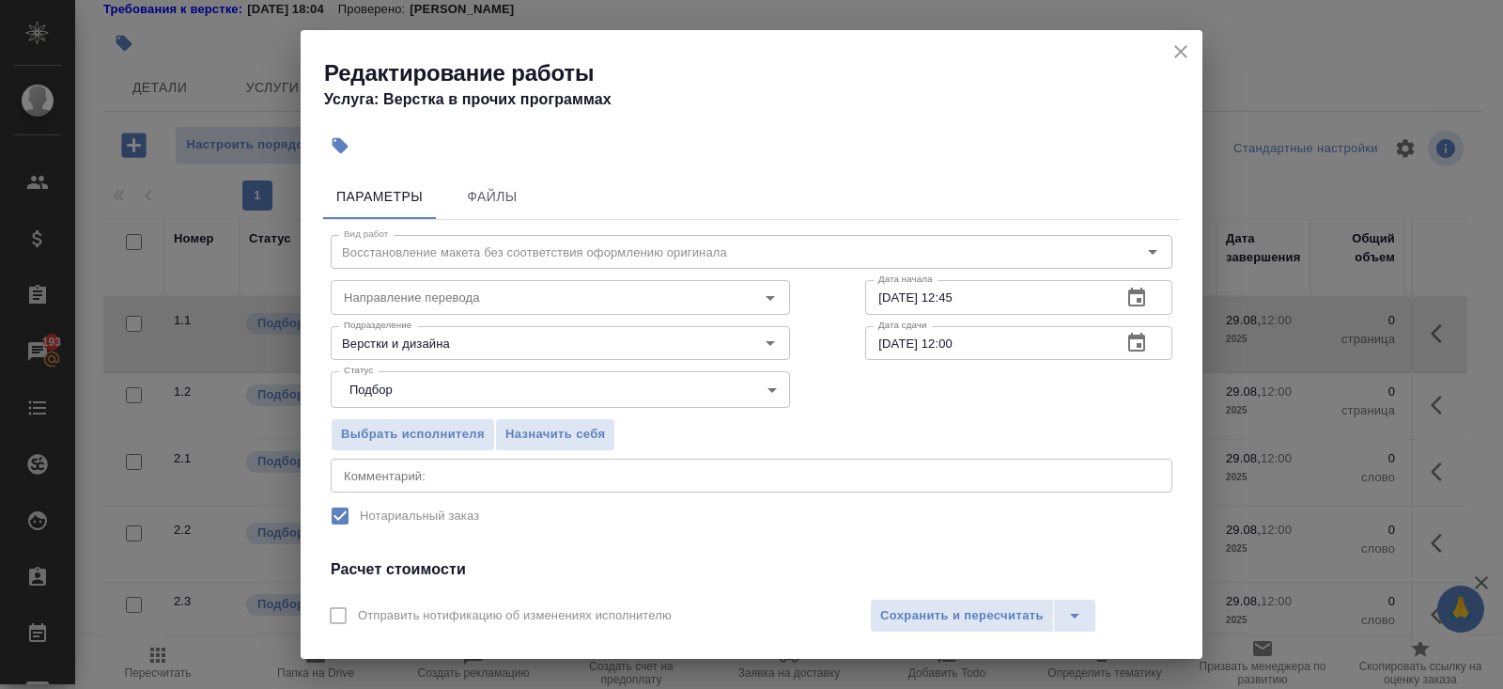
type input "1"
click at [1128, 306] on icon "button" at bounding box center [1137, 298] width 23 height 23
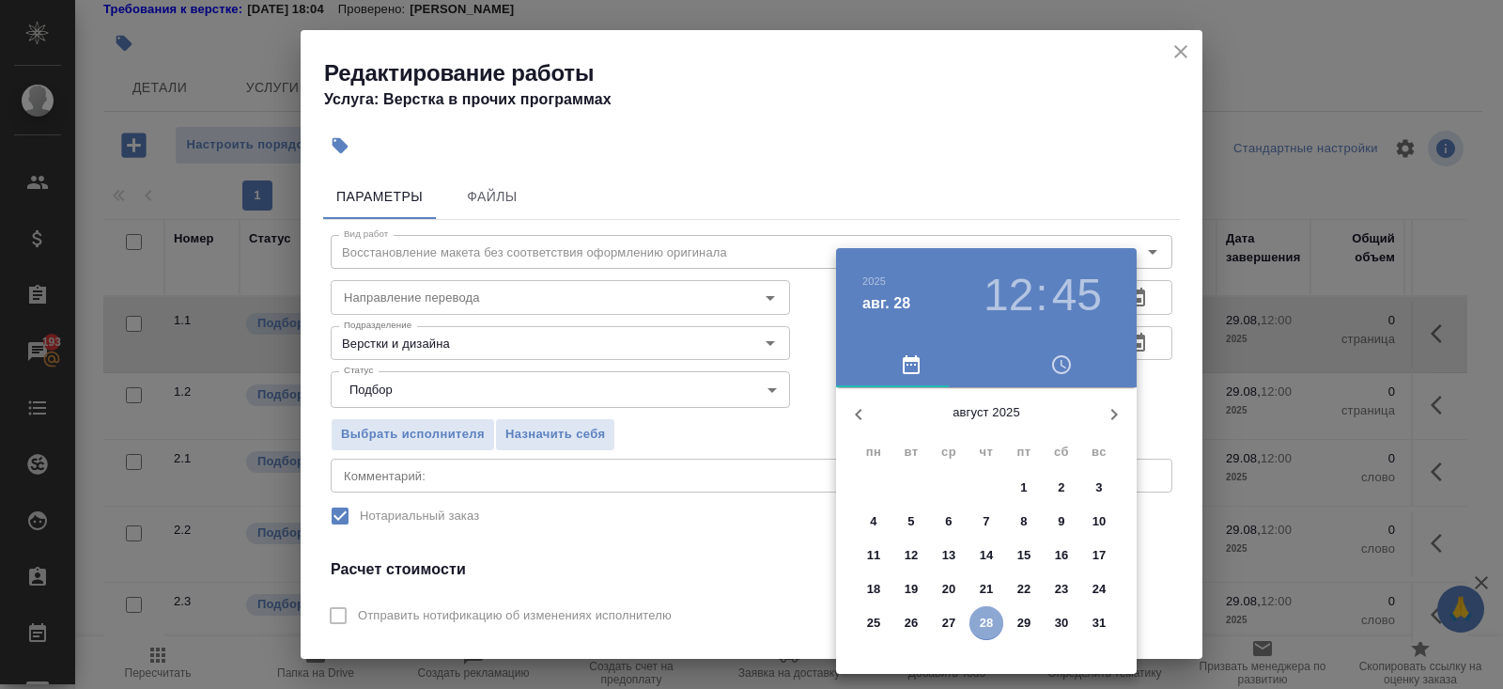
click at [987, 631] on p "28" at bounding box center [987, 623] width 14 height 19
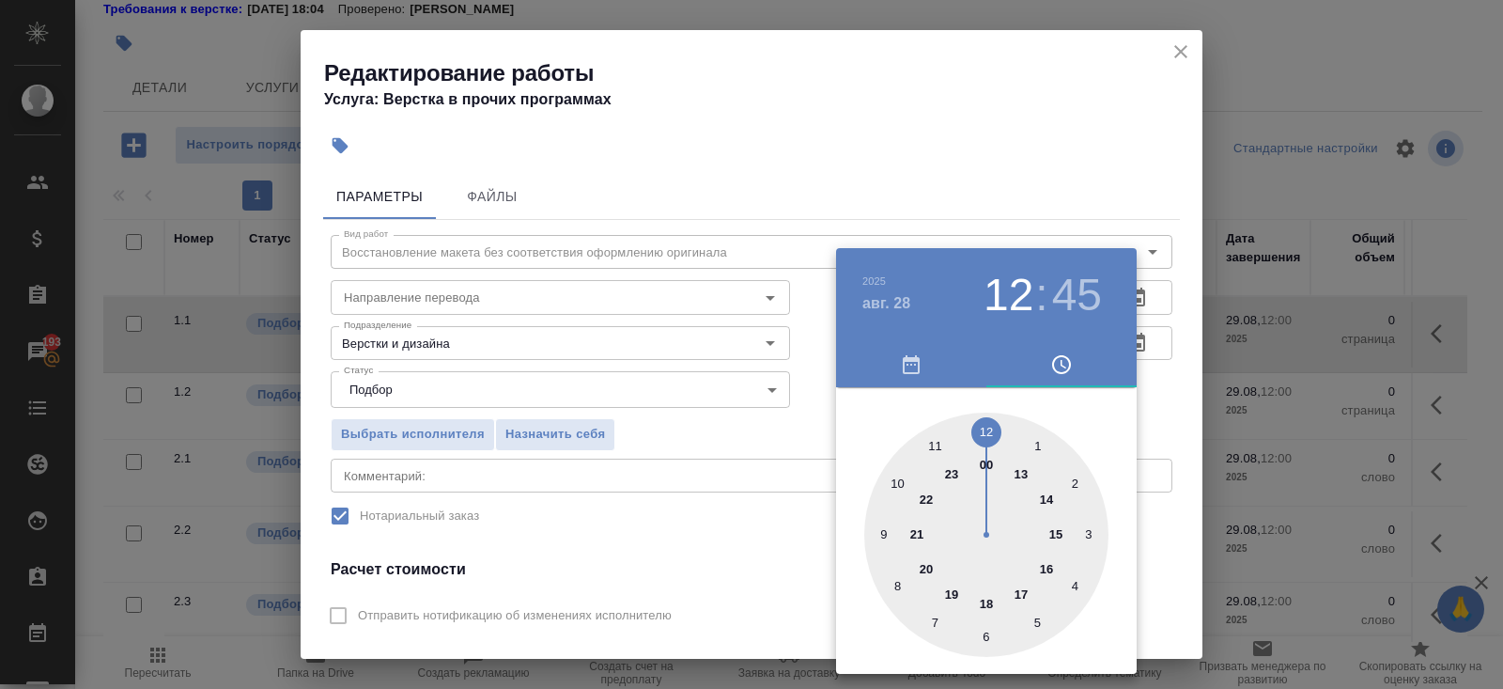
click at [1021, 474] on div at bounding box center [986, 535] width 244 height 244
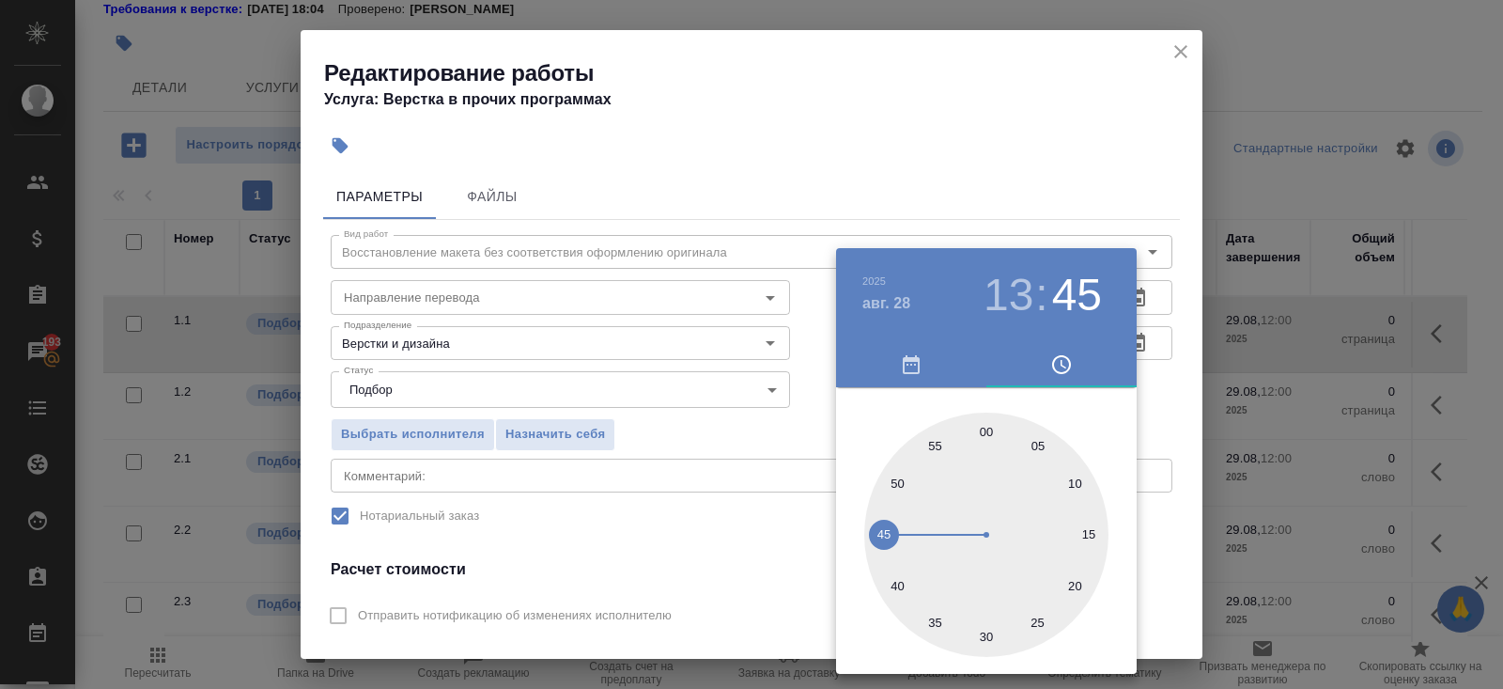
type input "[DATE] 13:00"
click at [985, 426] on div at bounding box center [986, 535] width 244 height 244
click at [1036, 220] on div at bounding box center [751, 344] width 1503 height 689
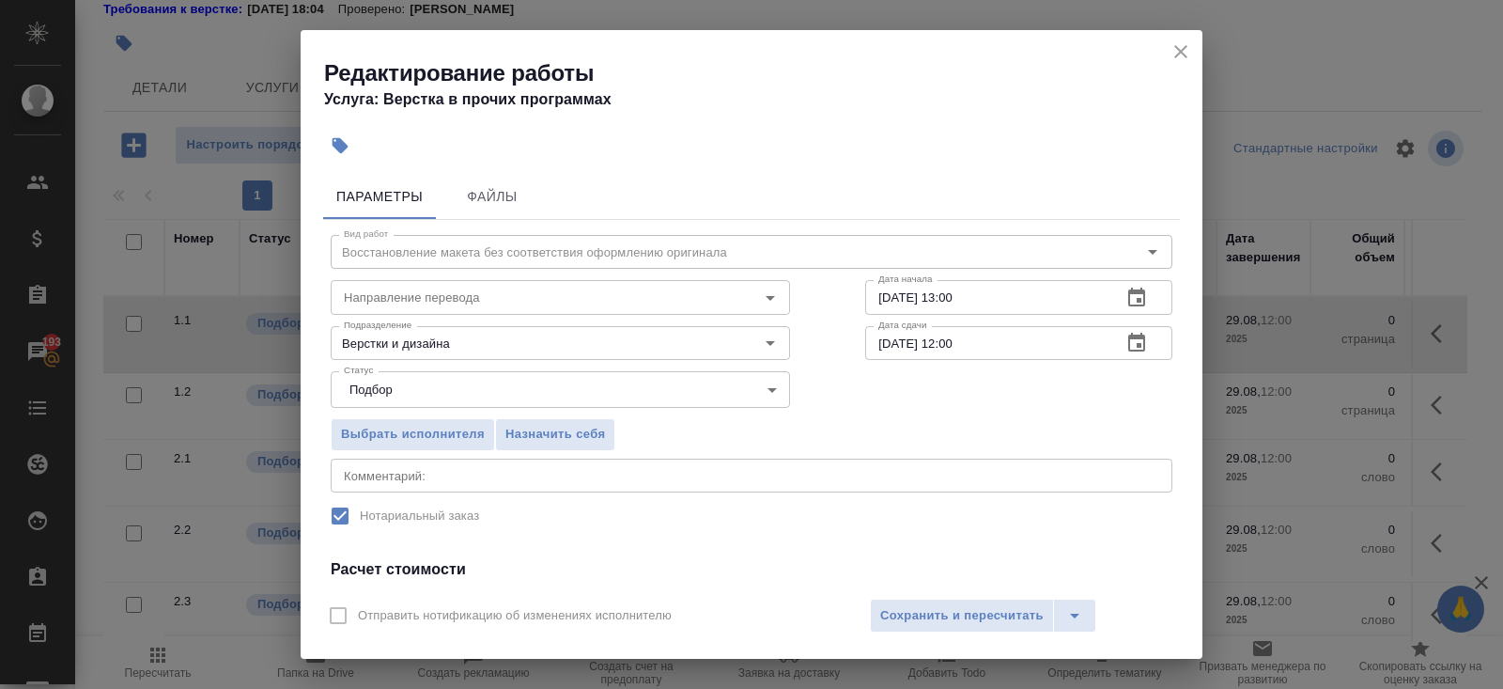
click at [1134, 342] on icon "button" at bounding box center [1137, 343] width 23 height 23
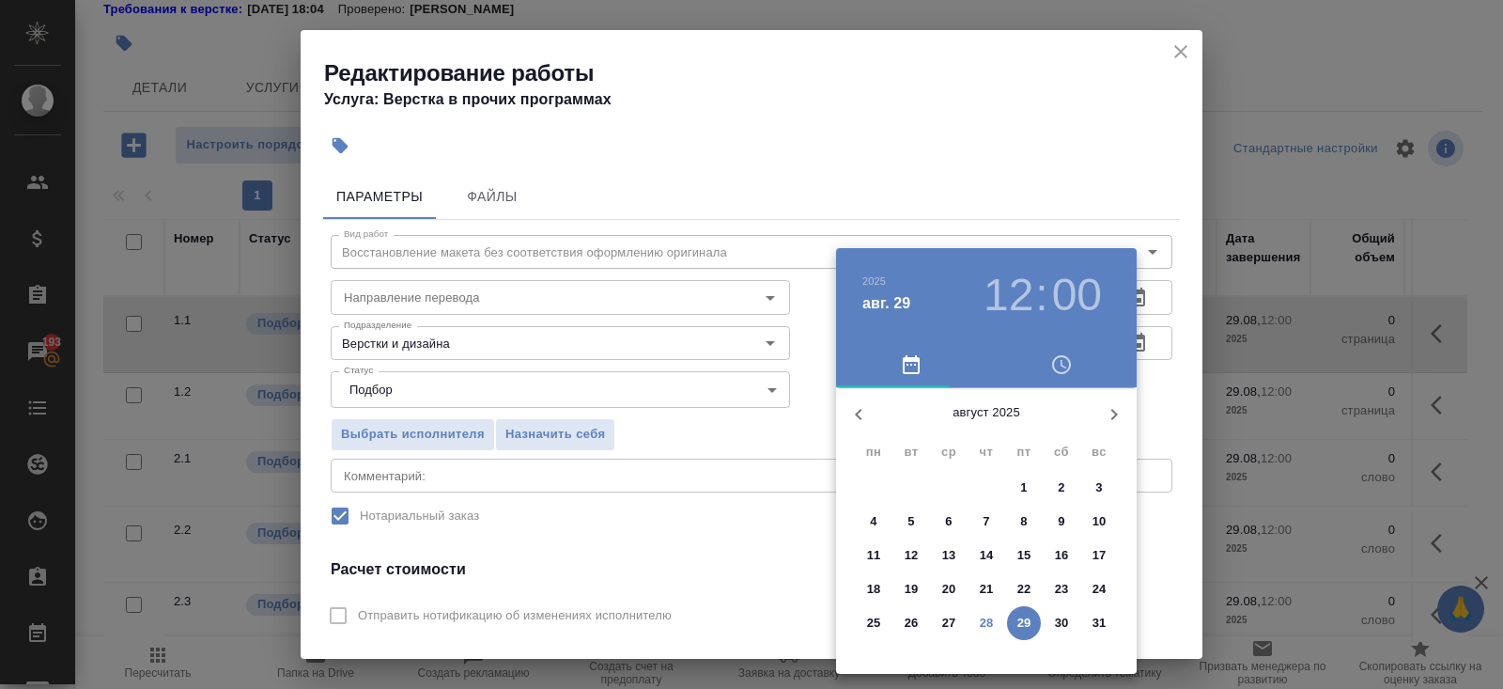
click at [991, 615] on p "28" at bounding box center [987, 623] width 14 height 19
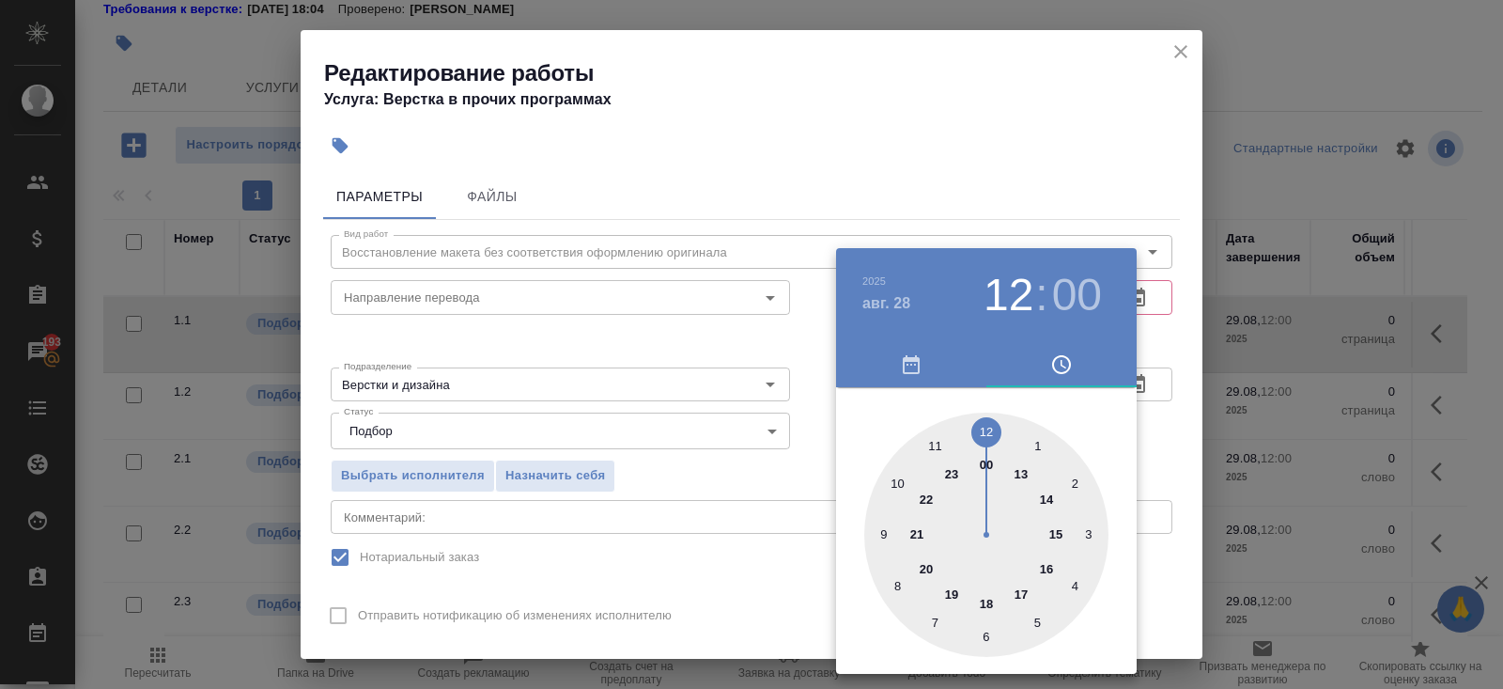
click at [1049, 497] on div at bounding box center [986, 535] width 244 height 244
type input "[DATE] 14:00"
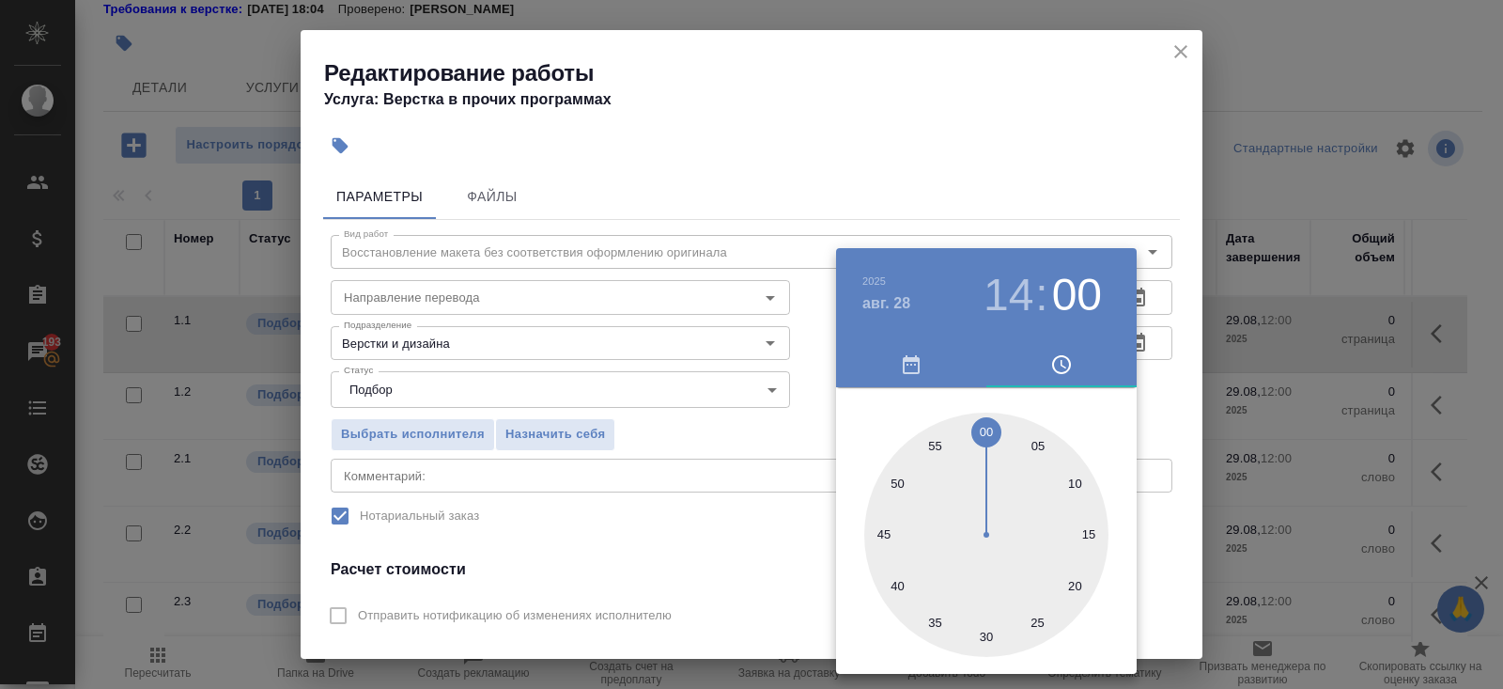
click at [739, 497] on div at bounding box center [751, 344] width 1503 height 689
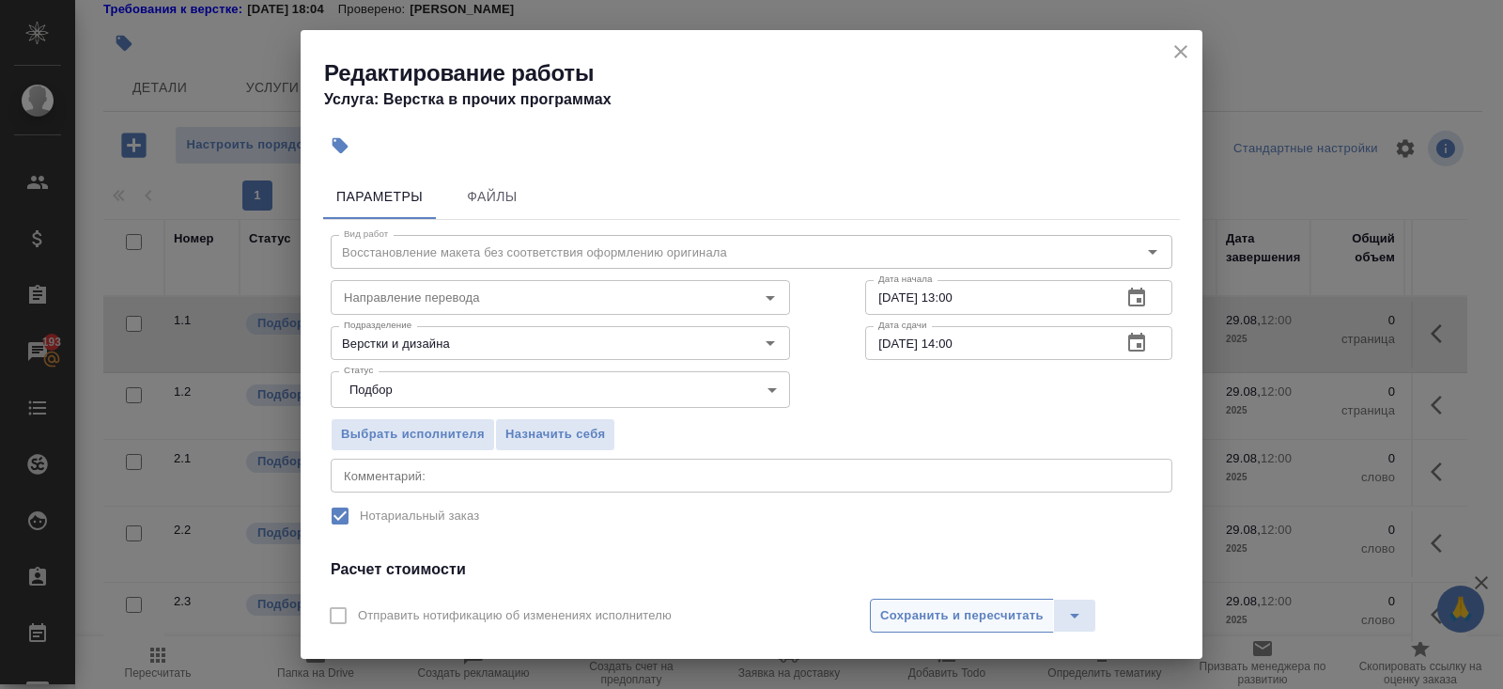
click at [886, 612] on span "Сохранить и пересчитать" at bounding box center [962, 616] width 164 height 22
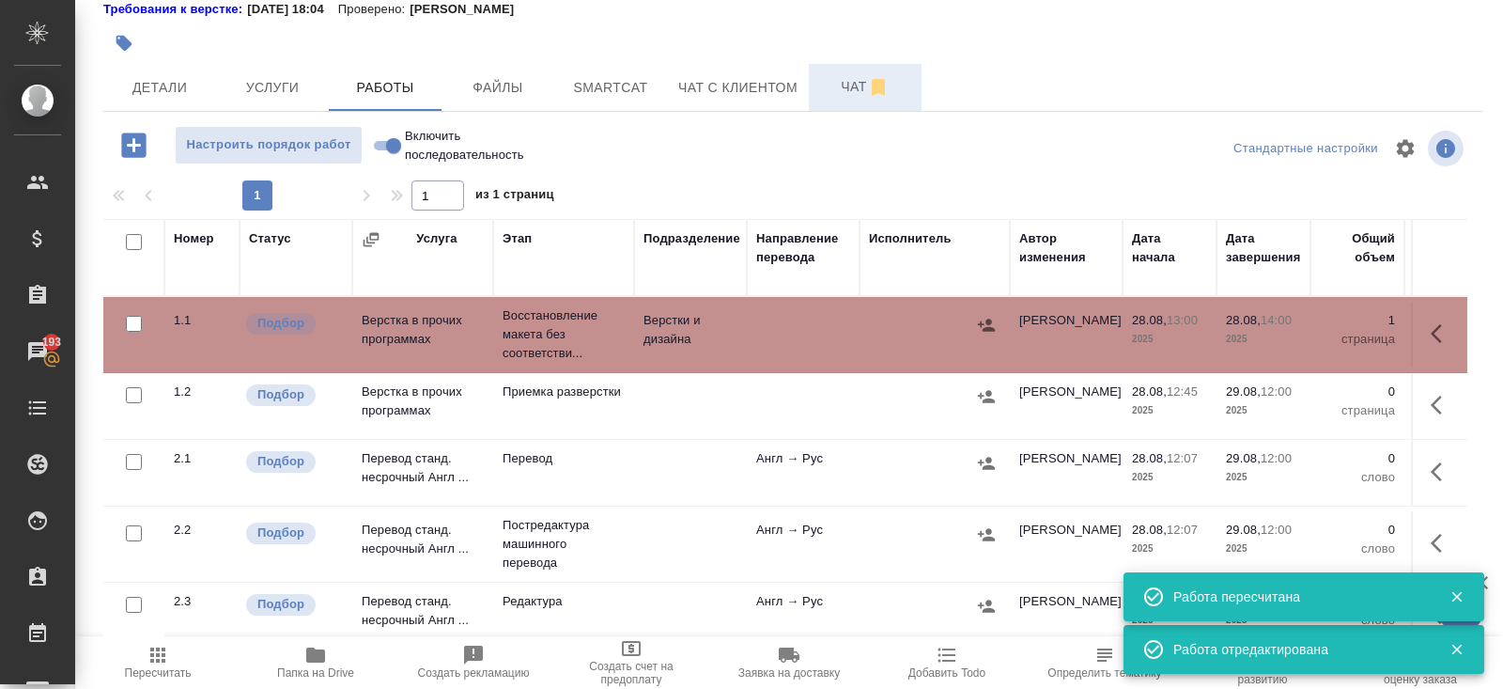
click at [856, 90] on span "Чат" at bounding box center [865, 86] width 90 height 23
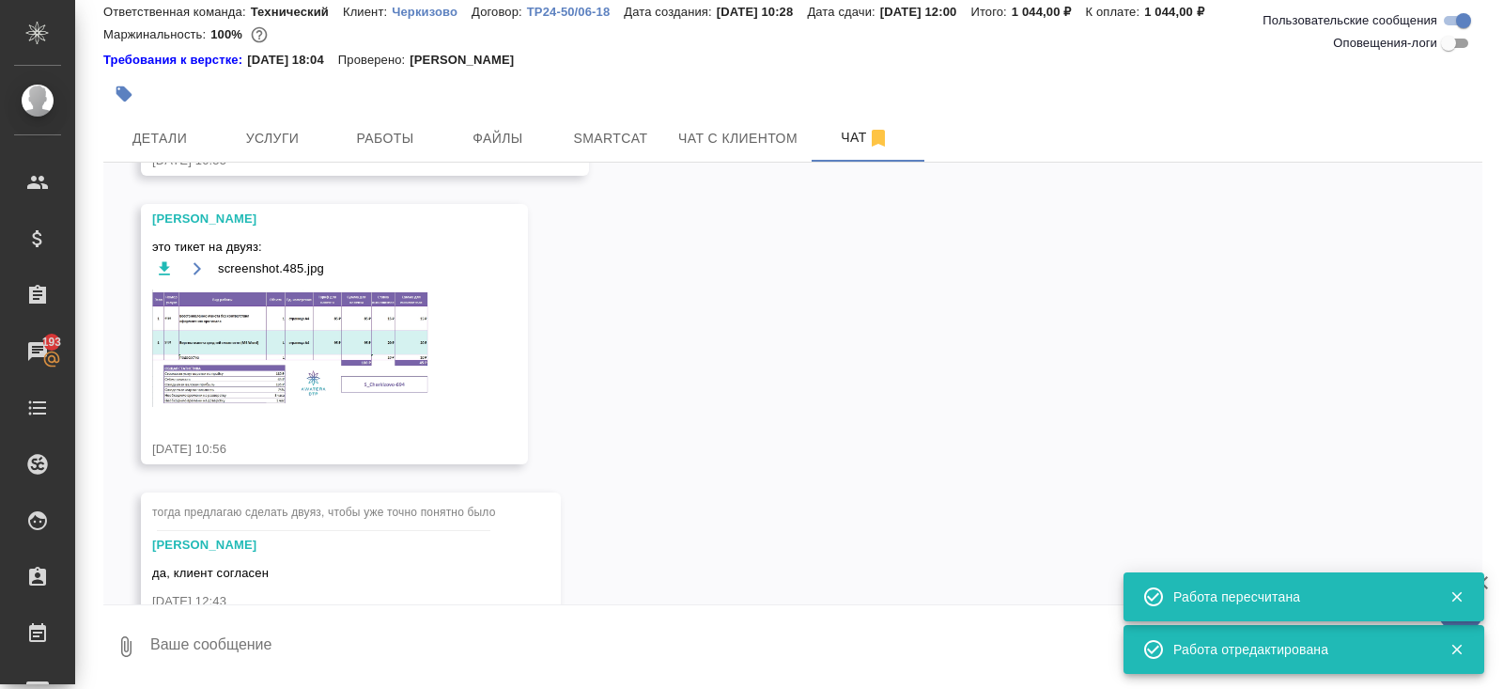
scroll to position [538, 0]
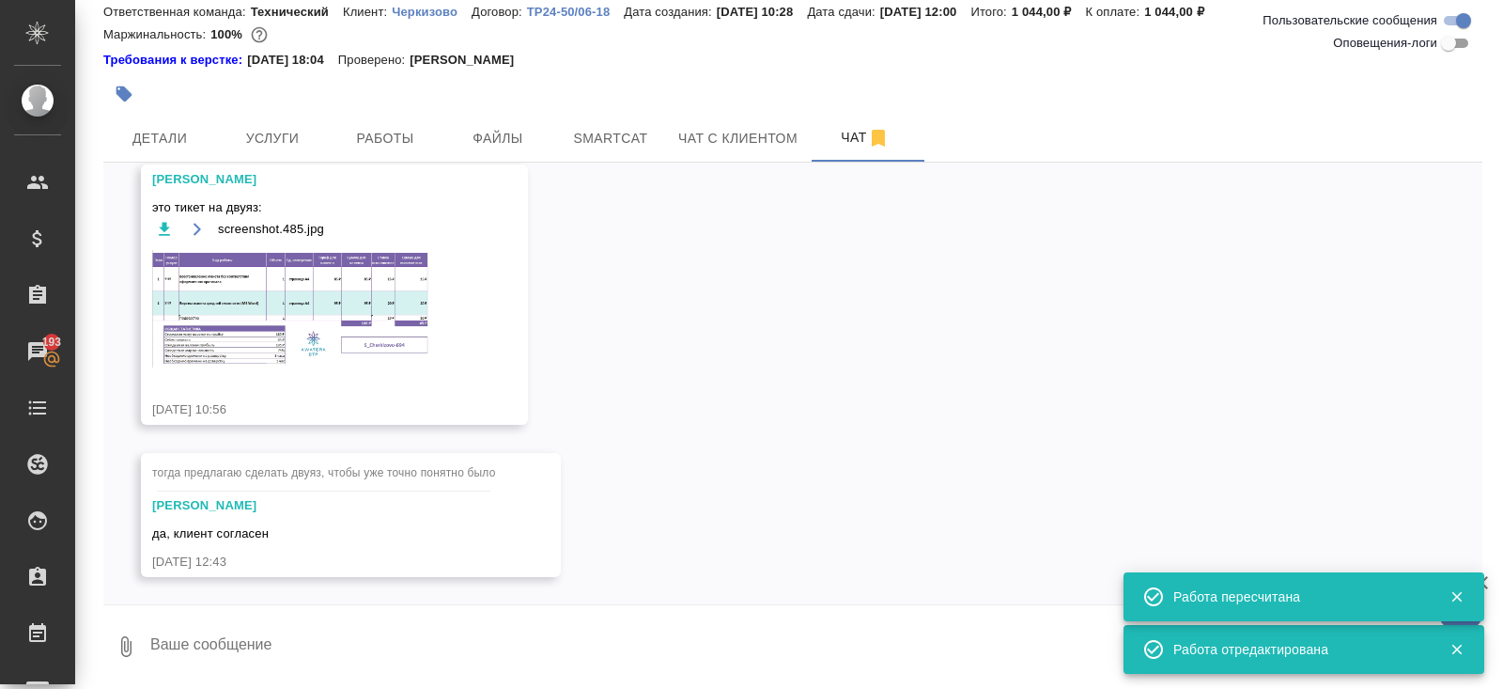
click at [349, 285] on img at bounding box center [293, 308] width 282 height 117
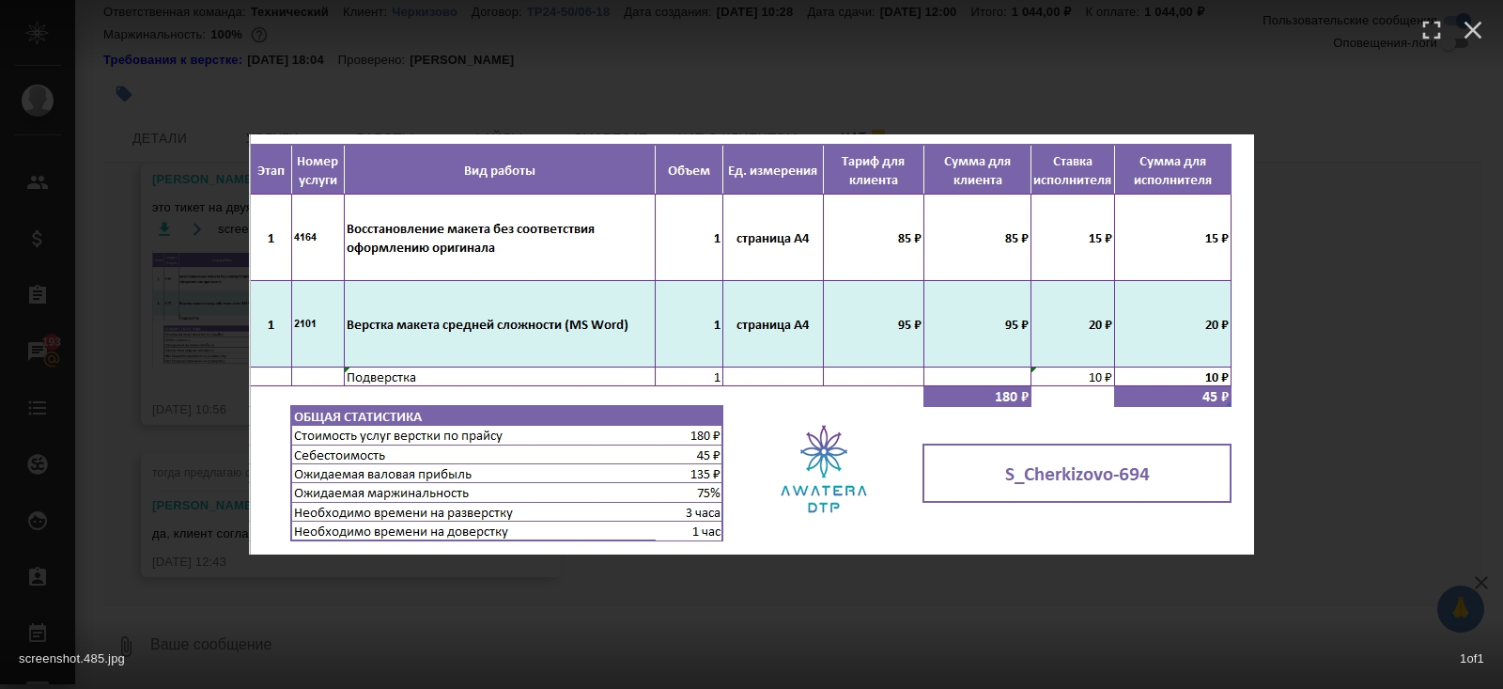
click at [157, 537] on div "screenshot.485.jpg 1 of 1" at bounding box center [751, 344] width 1503 height 689
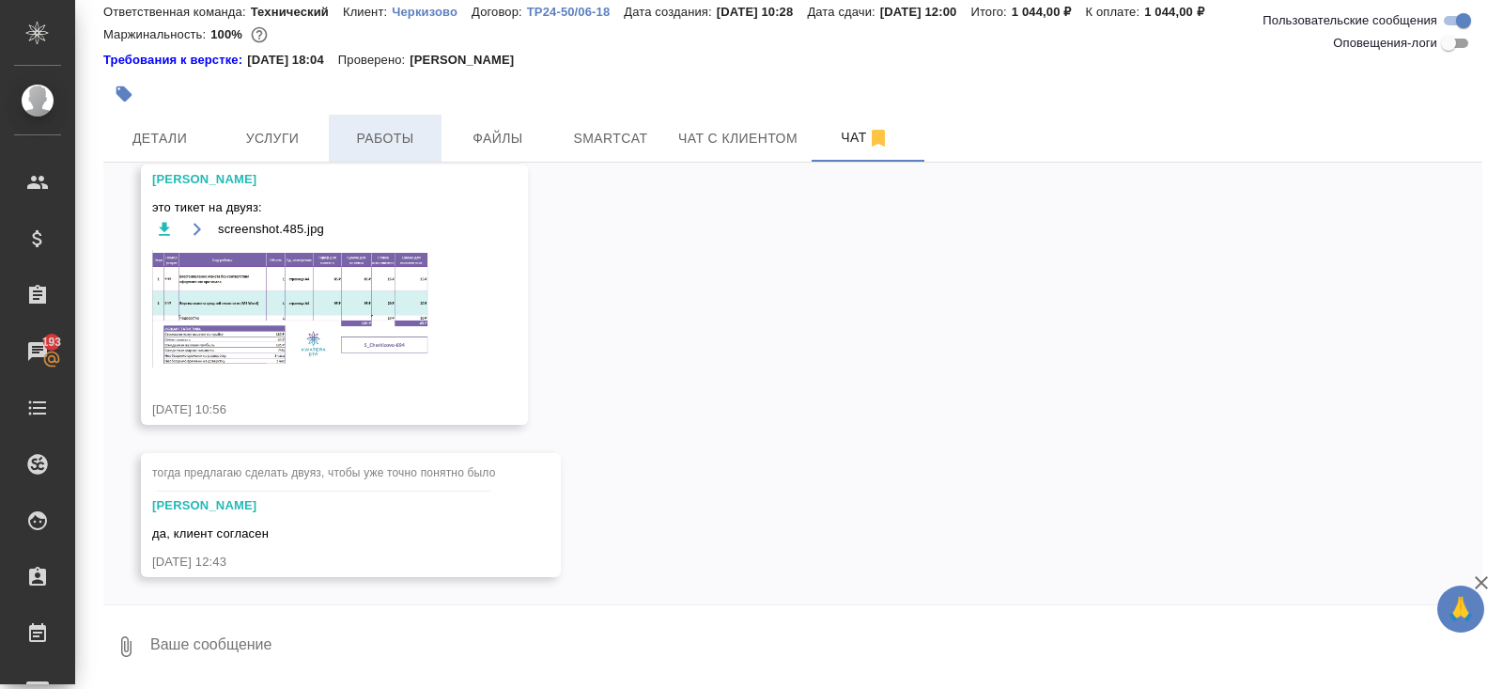
click at [404, 130] on span "Работы" at bounding box center [385, 138] width 90 height 23
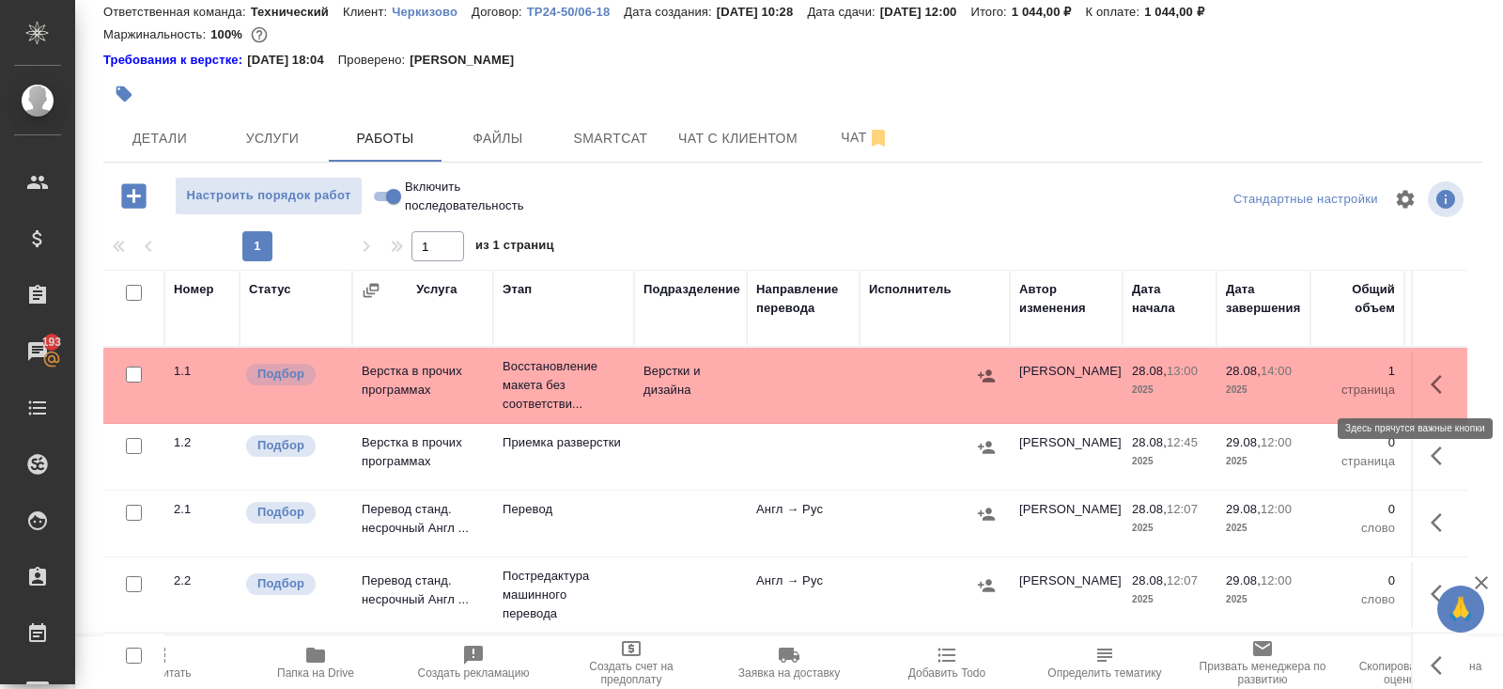
click at [1441, 383] on icon "button" at bounding box center [1442, 384] width 23 height 23
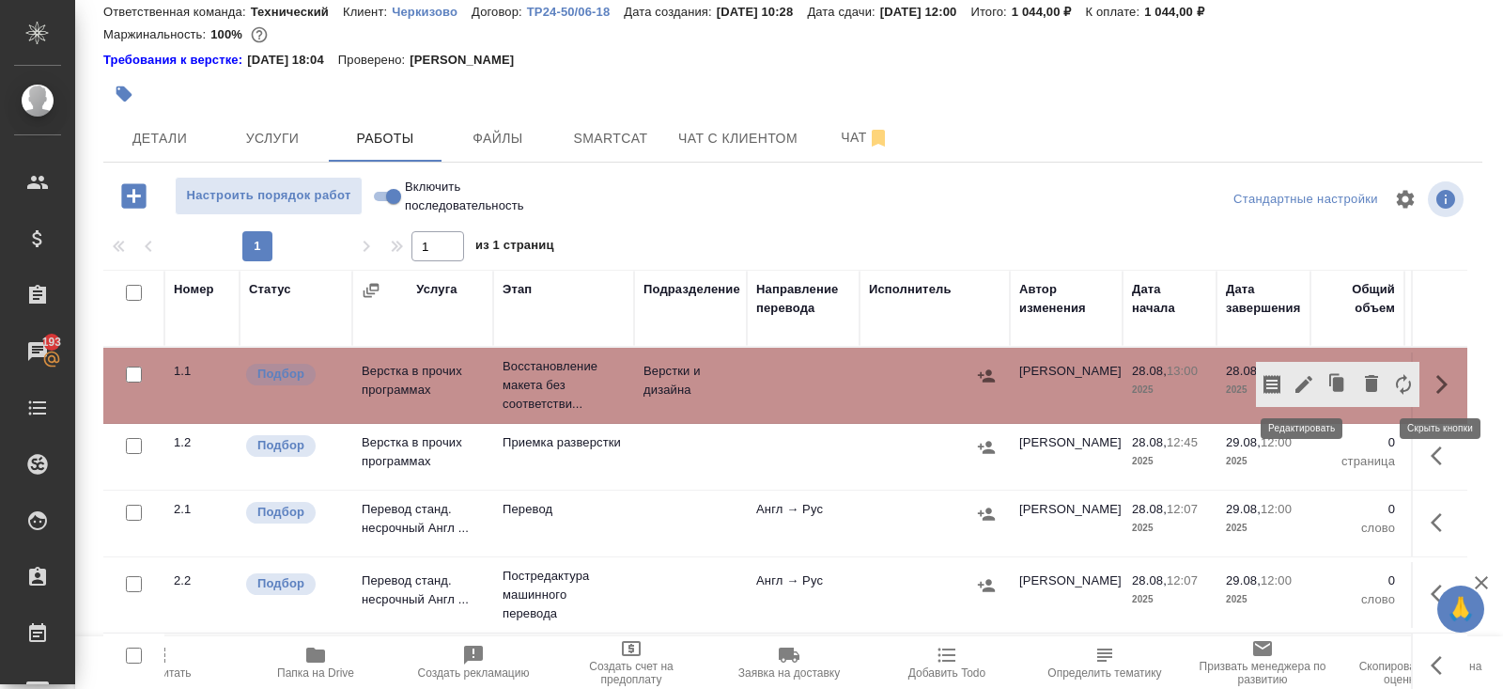
click at [1298, 383] on icon "button" at bounding box center [1304, 384] width 23 height 23
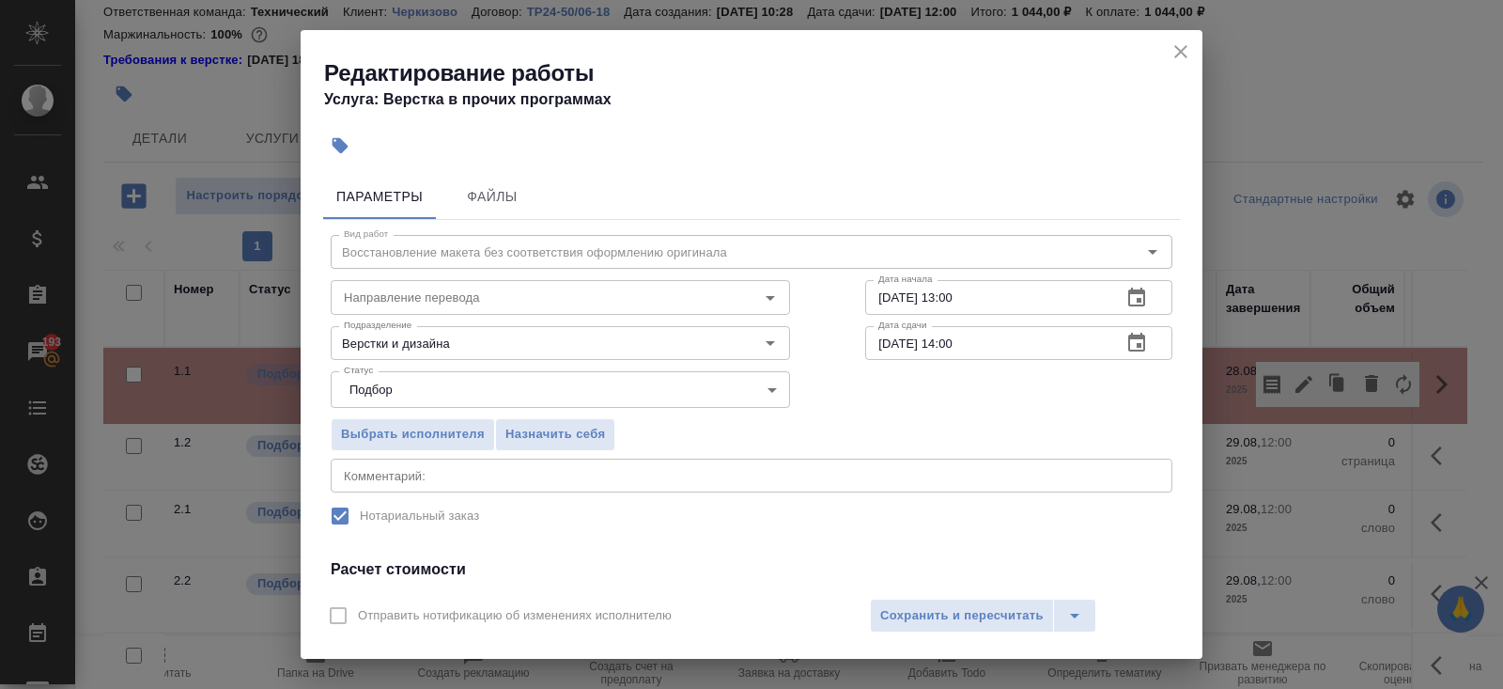
click at [1130, 348] on icon "button" at bounding box center [1137, 343] width 23 height 23
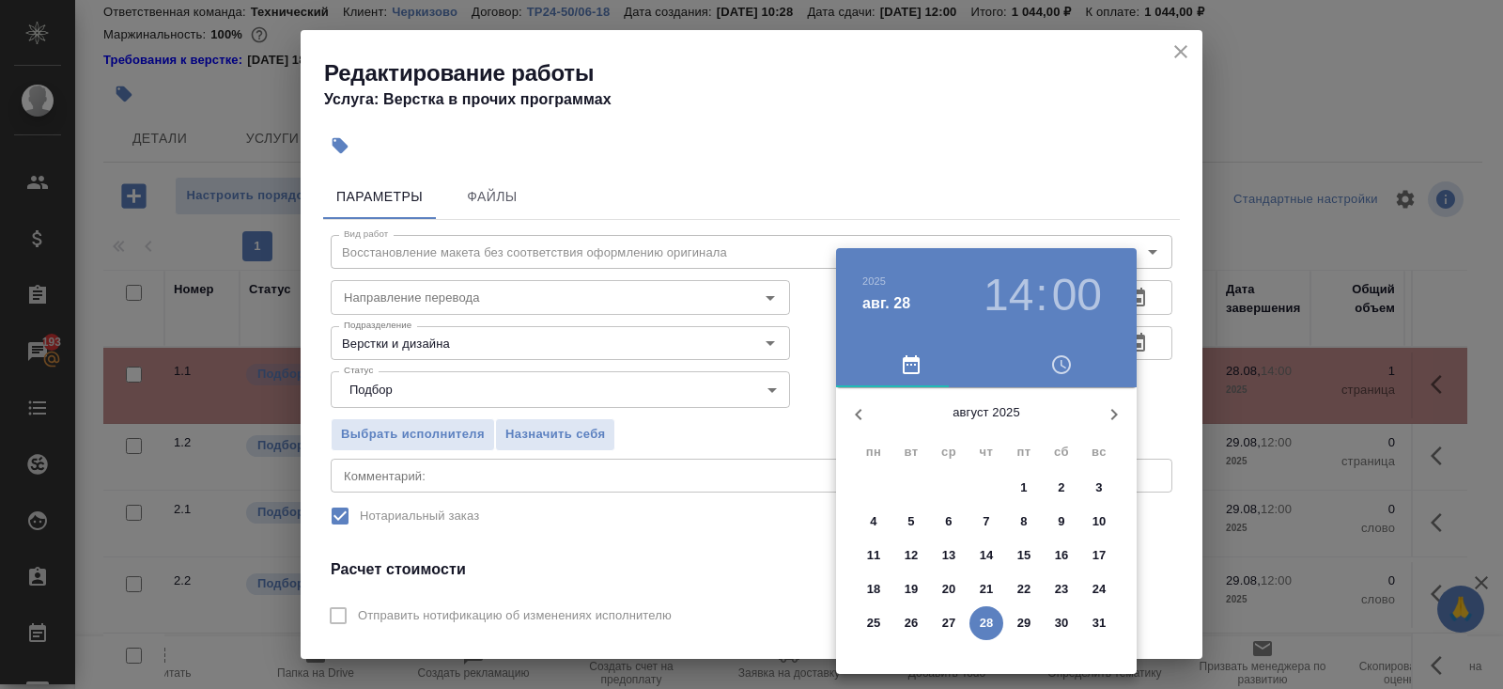
click at [993, 629] on span "28" at bounding box center [987, 623] width 34 height 19
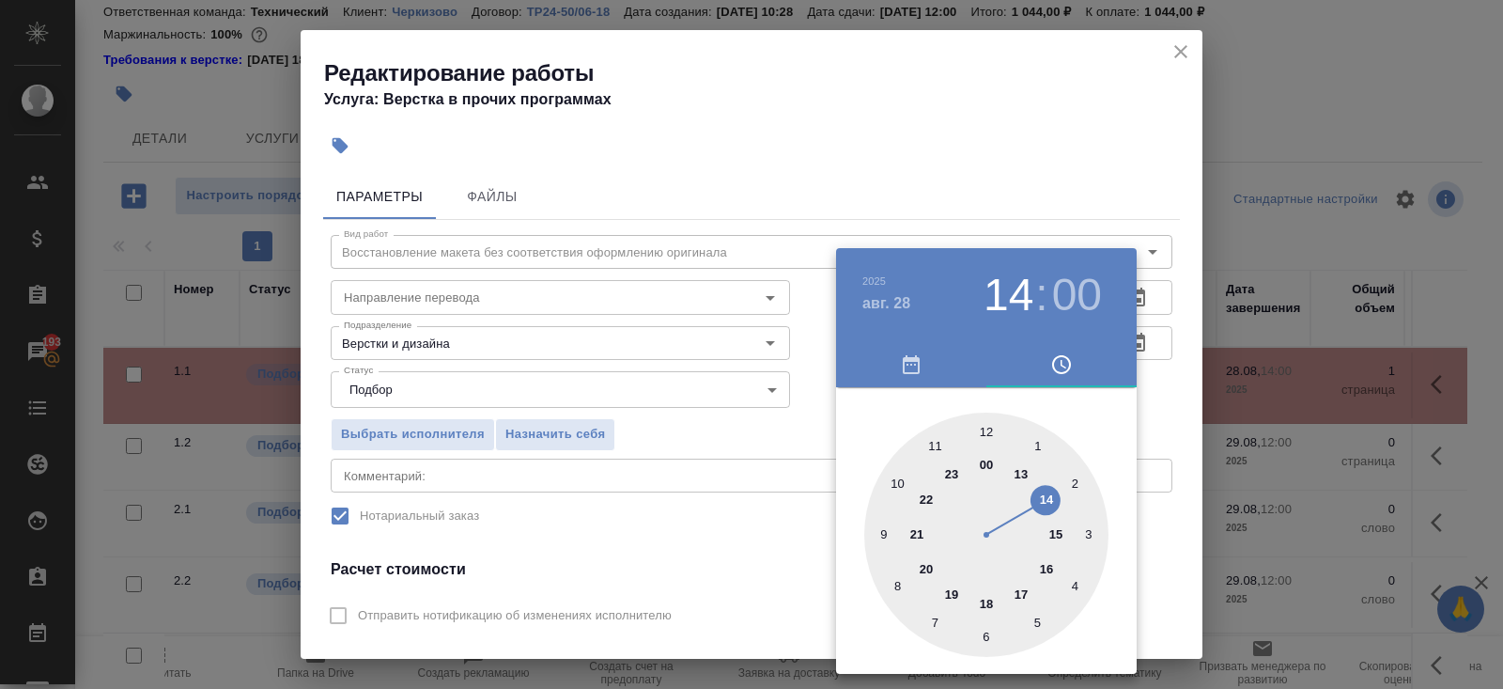
type input "[DATE] 16:00"
click at [1051, 568] on div at bounding box center [986, 535] width 244 height 244
click at [741, 524] on div at bounding box center [751, 344] width 1503 height 689
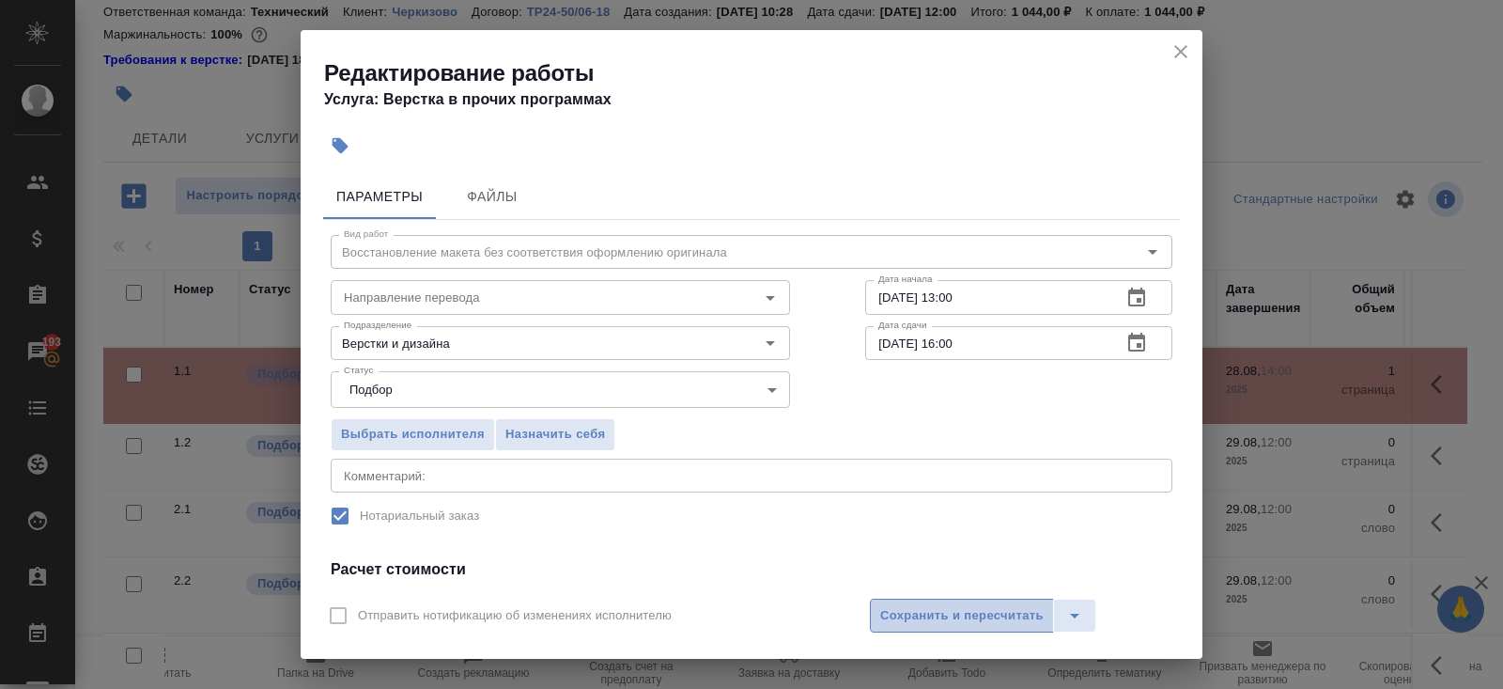
click at [949, 609] on span "Сохранить и пересчитать" at bounding box center [962, 616] width 164 height 22
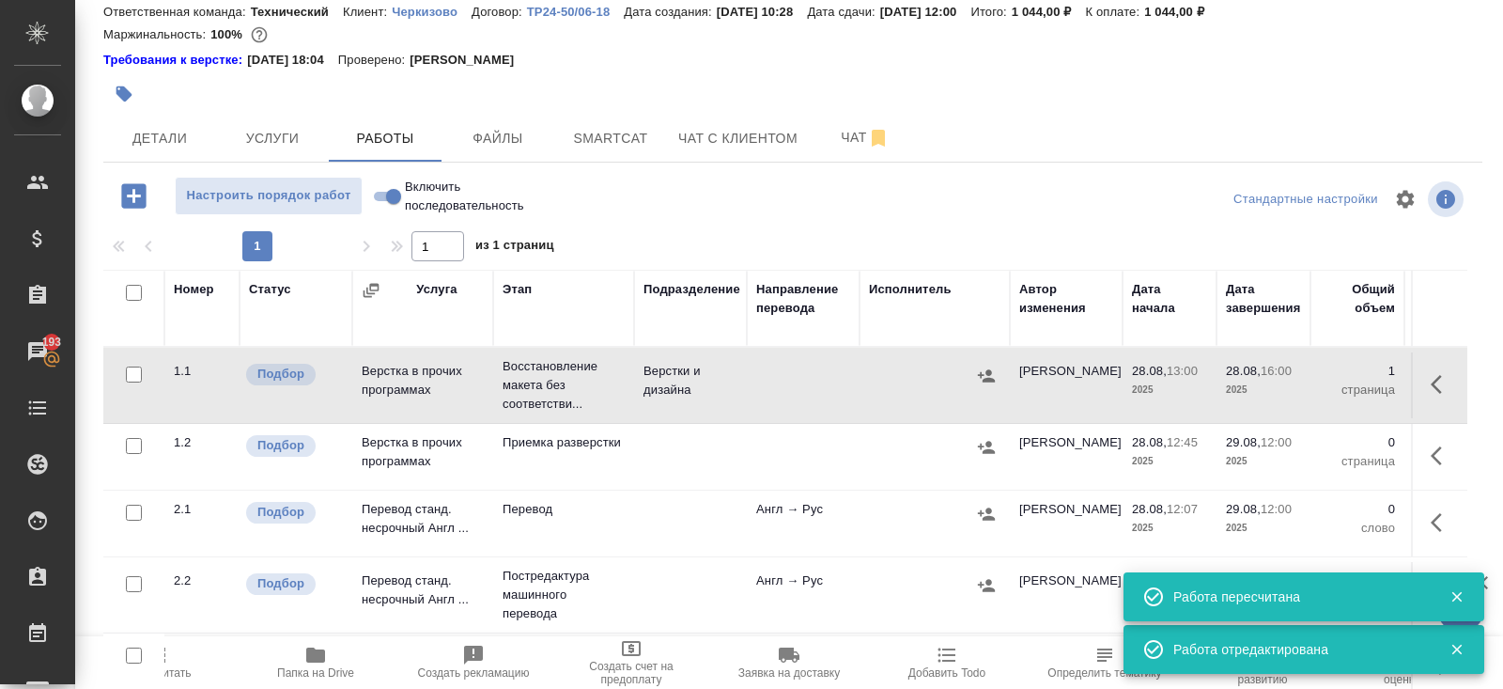
click at [1448, 378] on icon "button" at bounding box center [1442, 384] width 23 height 23
click at [1347, 380] on icon "button" at bounding box center [1338, 384] width 26 height 26
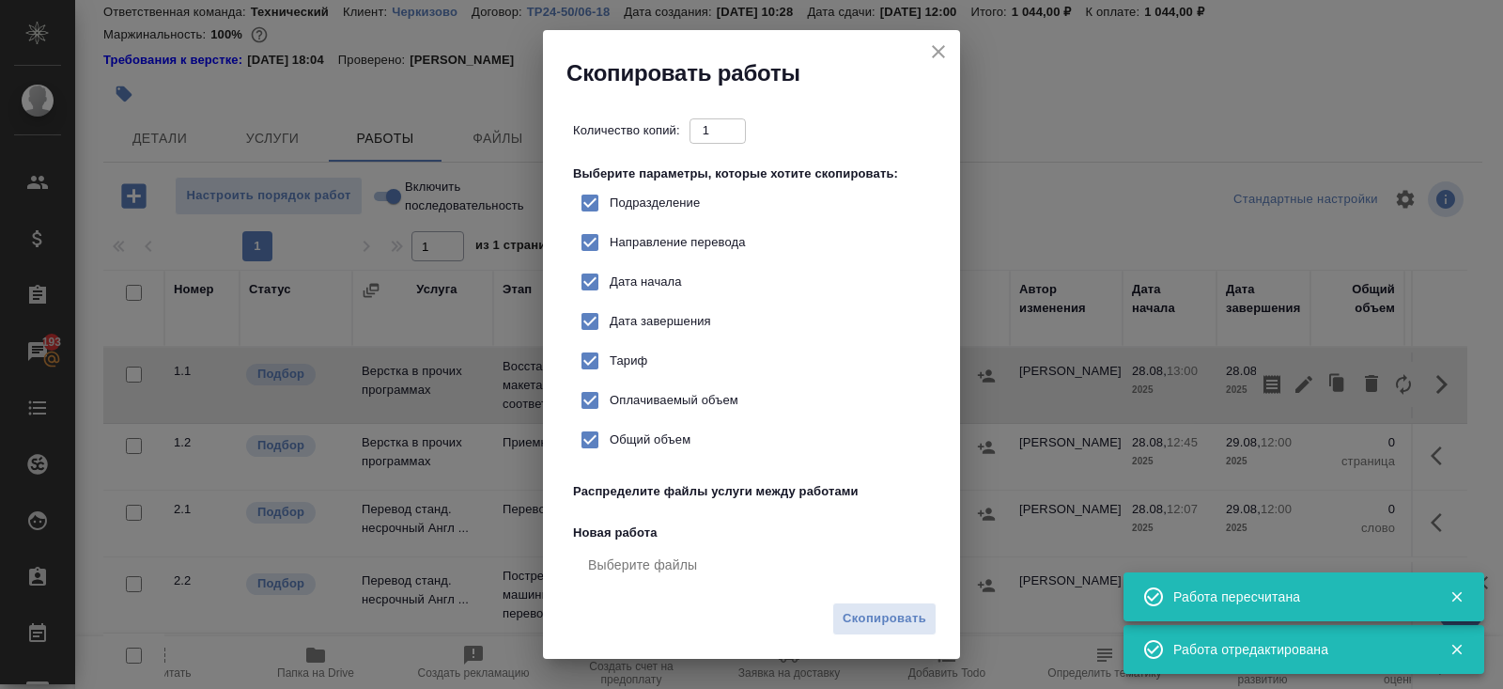
checkbox input "true"
click at [917, 619] on span "Скопировать" at bounding box center [885, 619] width 84 height 22
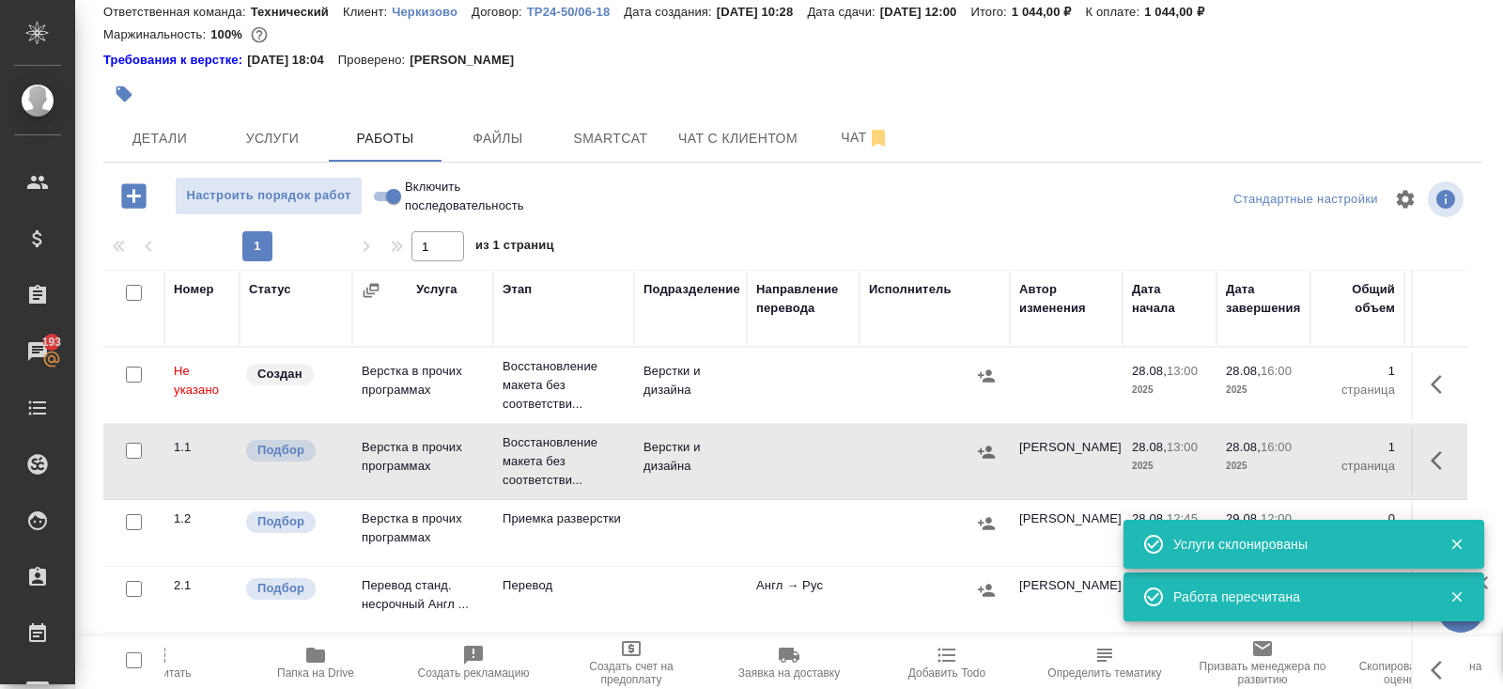
click at [1432, 388] on icon "button" at bounding box center [1442, 384] width 23 height 23
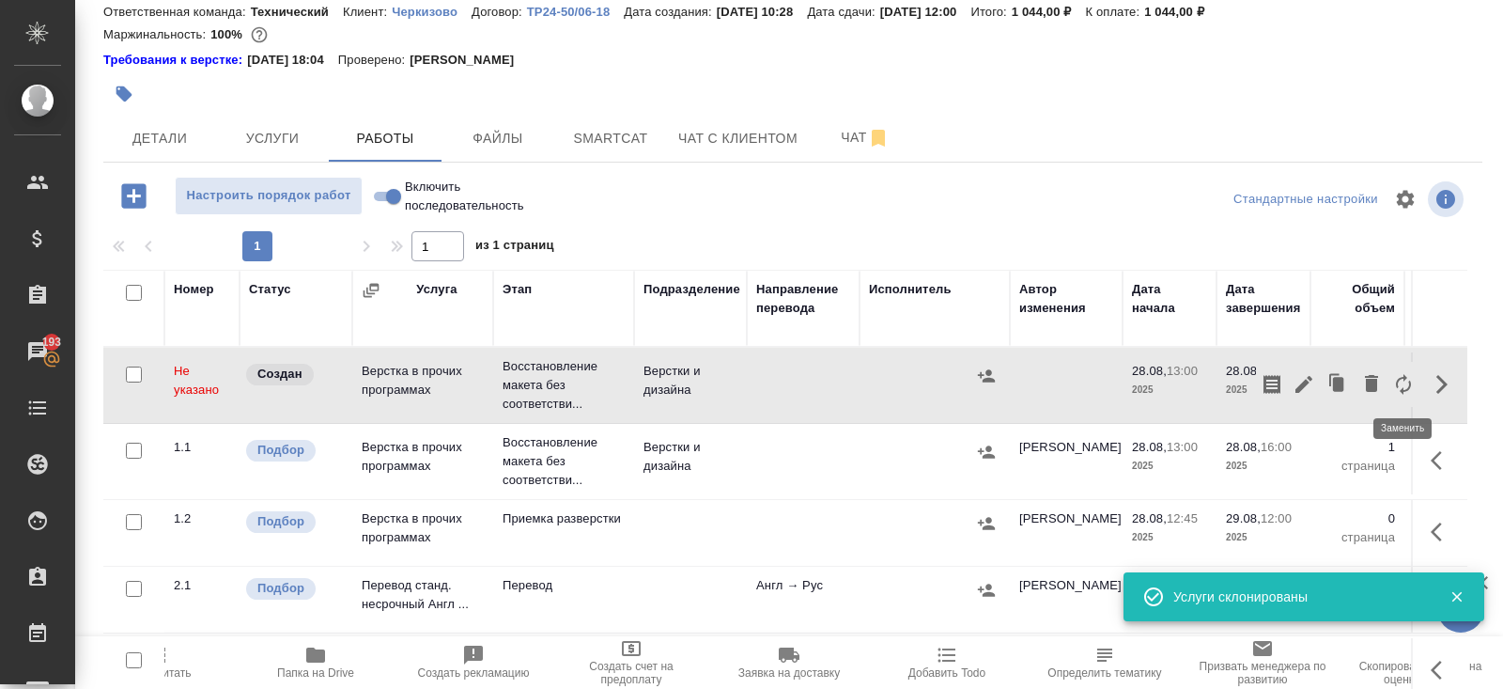
click at [1396, 386] on icon "button" at bounding box center [1404, 384] width 23 height 23
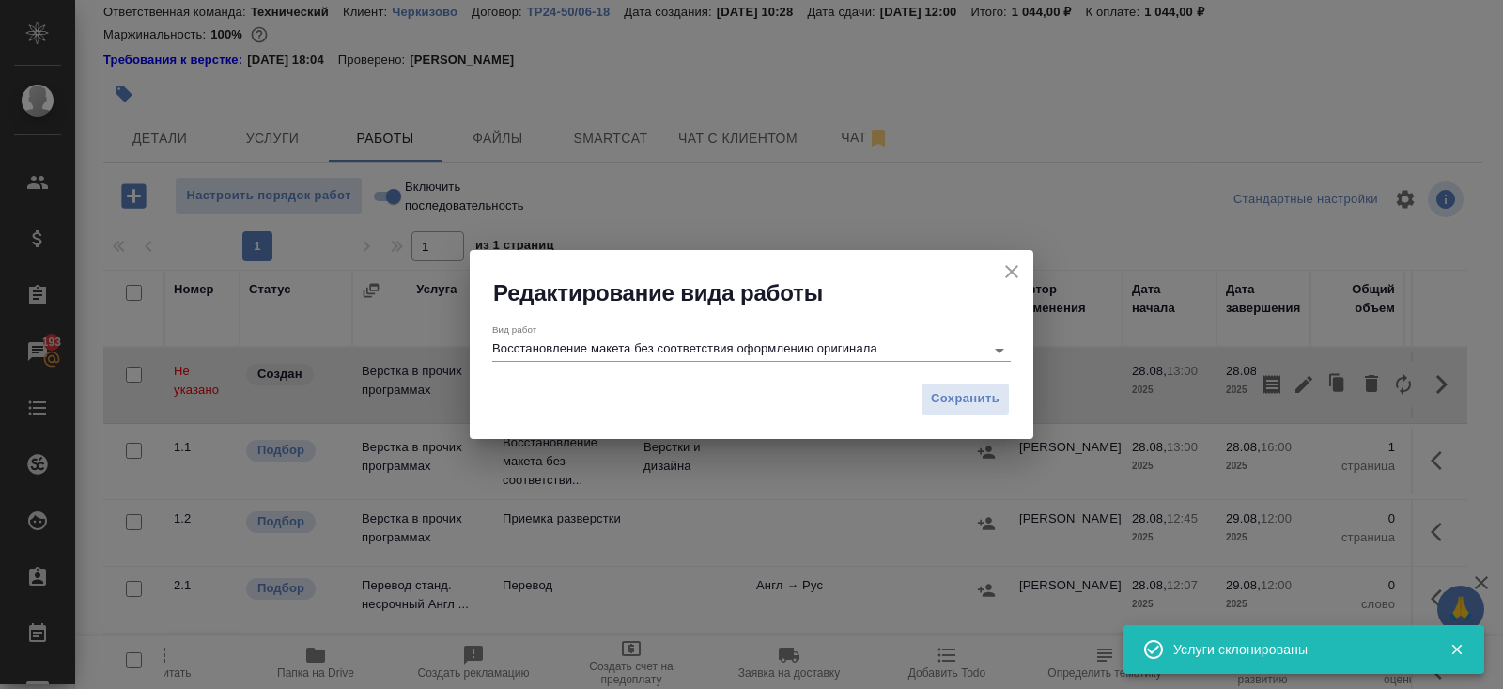
click at [563, 374] on div "Сохранить" at bounding box center [752, 406] width 564 height 66
click at [563, 371] on div "Вид работ Восстановление макета без соответствия оформлению оригинала" at bounding box center [752, 340] width 564 height 65
click at [563, 360] on input "Восстановление макета без соответствия оформлению оригинала" at bounding box center [733, 349] width 483 height 23
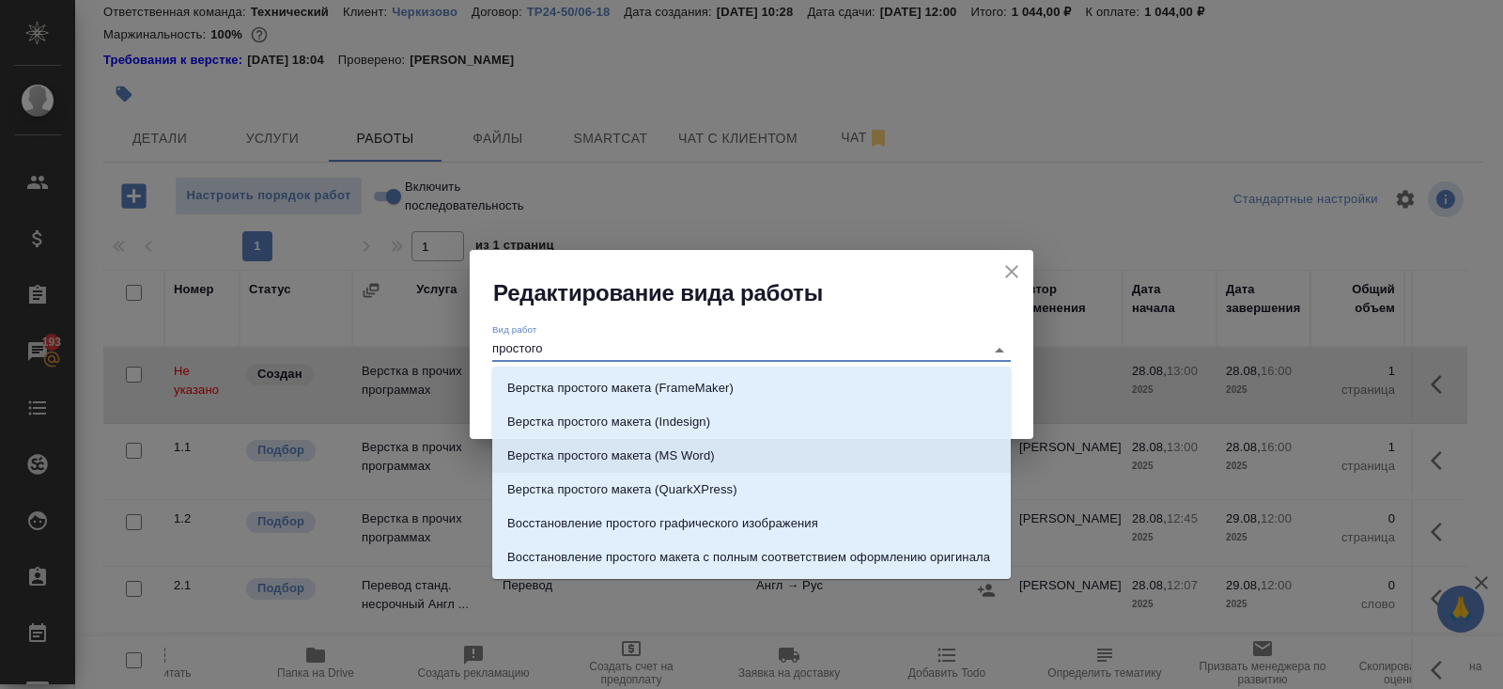
click at [609, 455] on p "Верстка простого макета (MS Word)" at bounding box center [611, 455] width 208 height 19
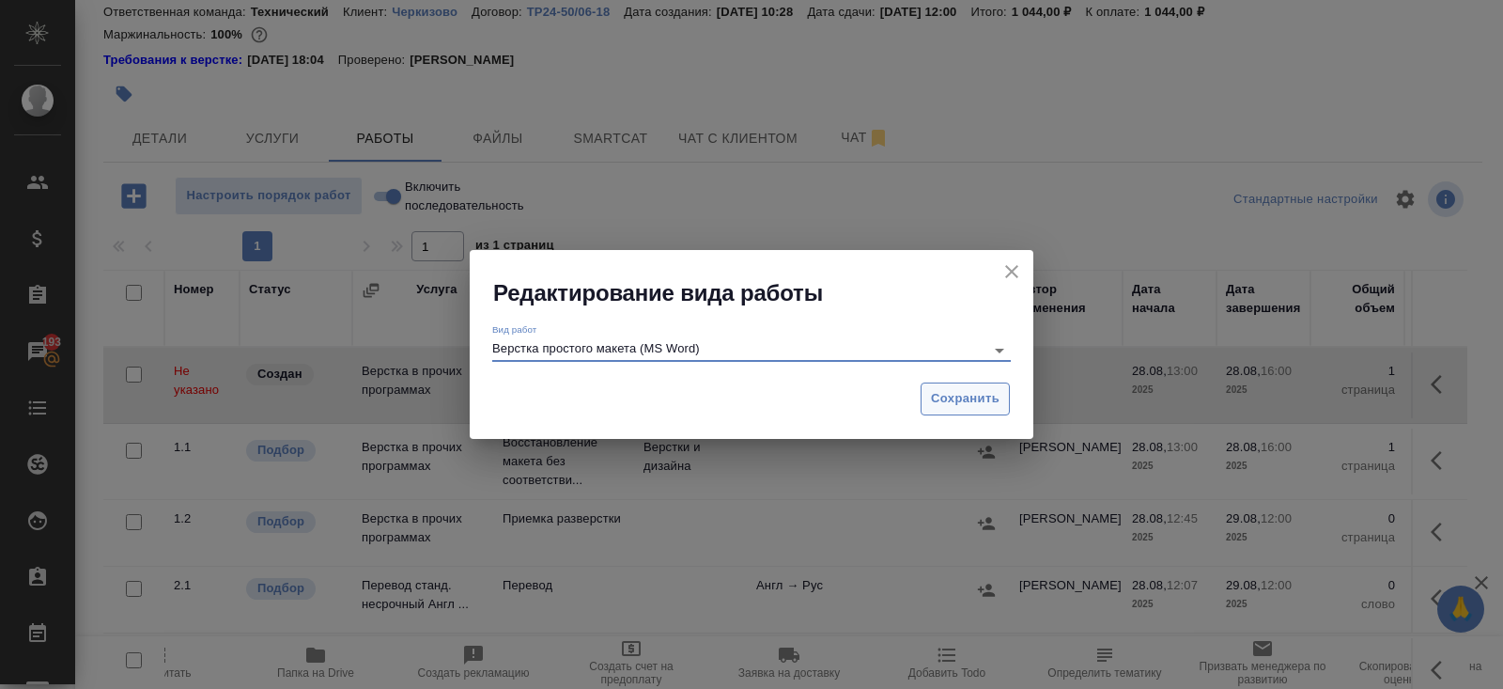
type input "Верстка простого макета (MS Word)"
click at [961, 408] on span "Сохранить" at bounding box center [965, 399] width 69 height 22
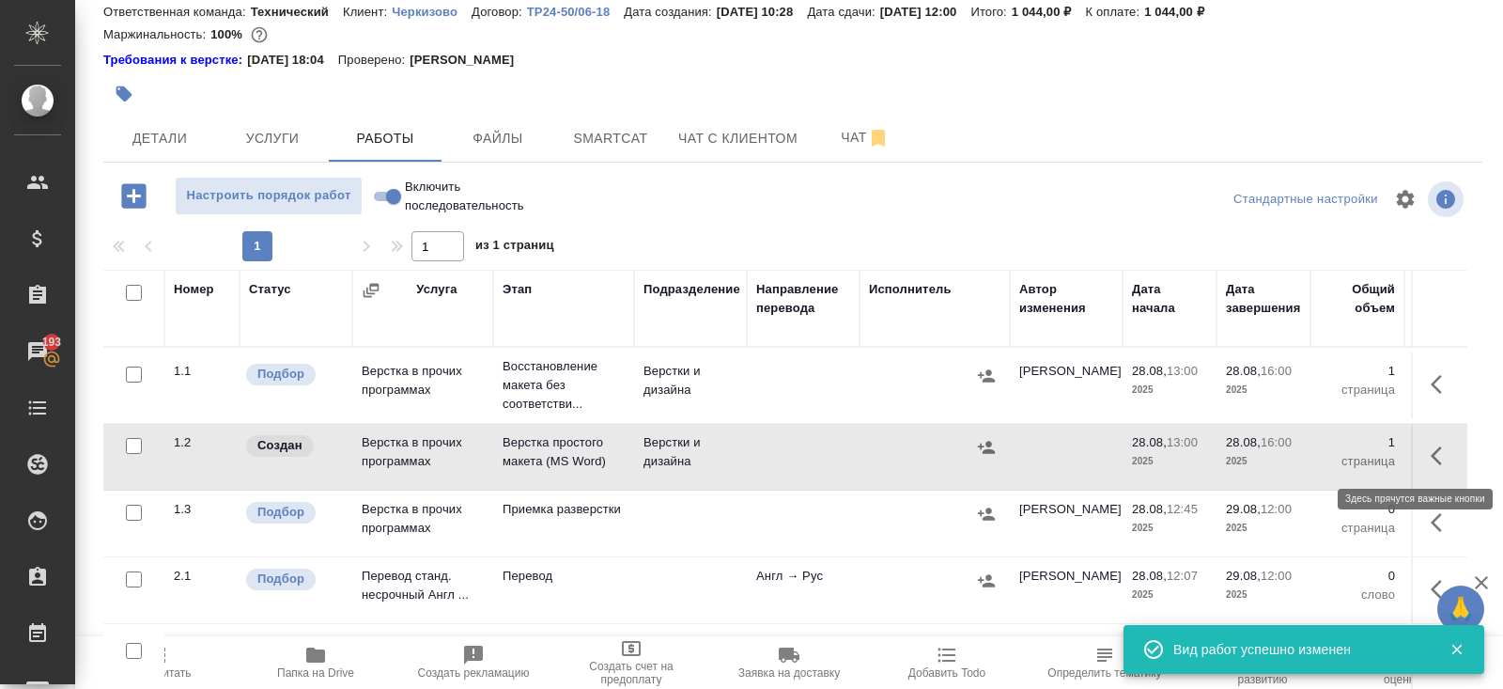
click at [1435, 455] on icon "button" at bounding box center [1436, 455] width 11 height 19
click at [1306, 456] on icon "button" at bounding box center [1304, 455] width 23 height 23
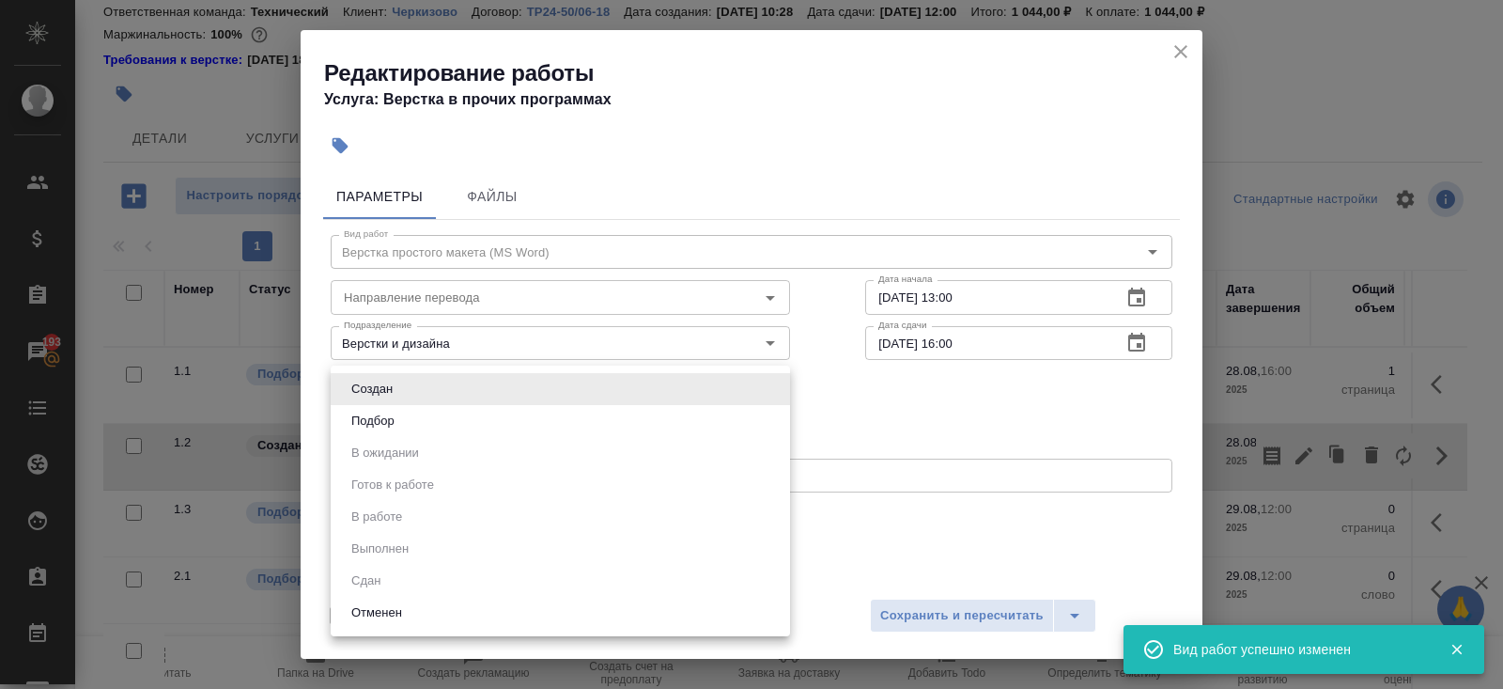
click at [407, 387] on body "🙏 .cls-1 fill:#fff; AWATERA [PERSON_NAME] Спецификации Заказы 193 Чаты Todo Про…" at bounding box center [751, 344] width 1503 height 689
click at [407, 417] on li "Подбор" at bounding box center [560, 421] width 459 height 32
type input "recruiting"
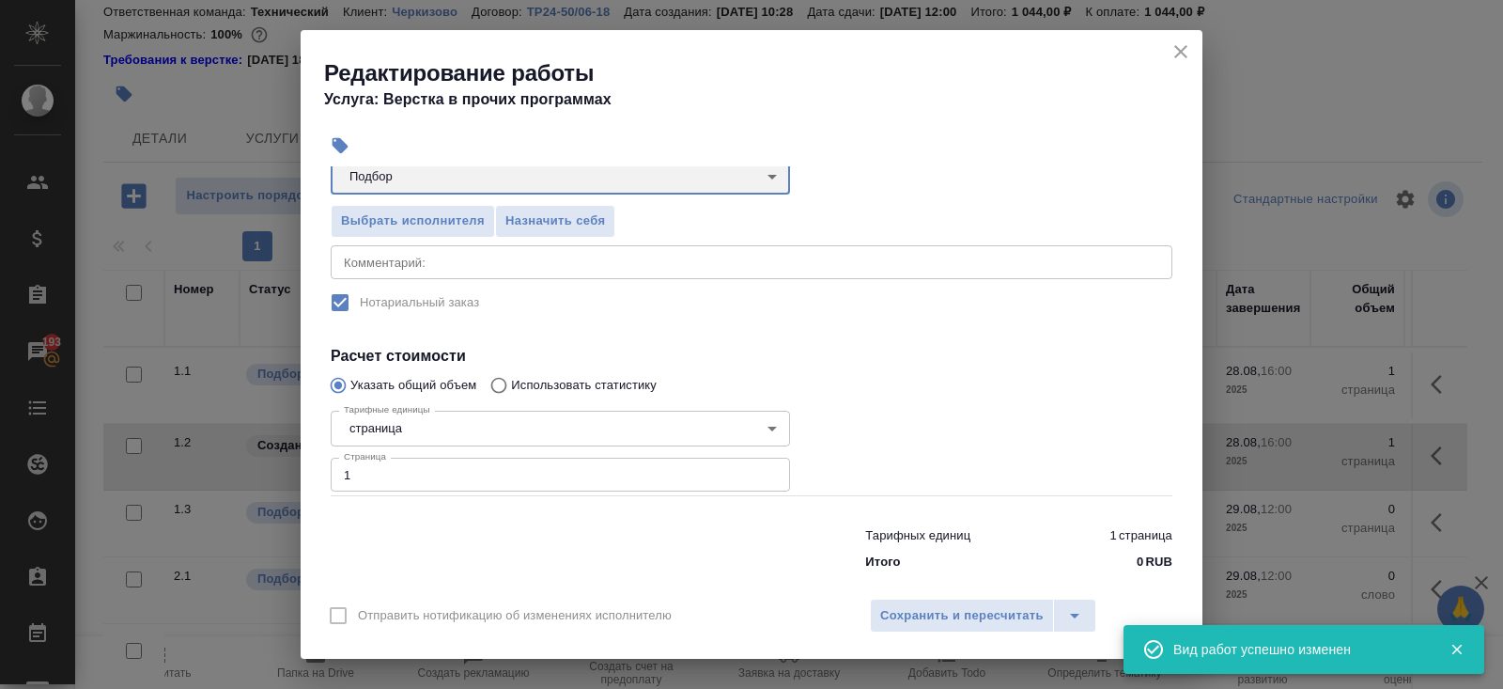
scroll to position [235, 0]
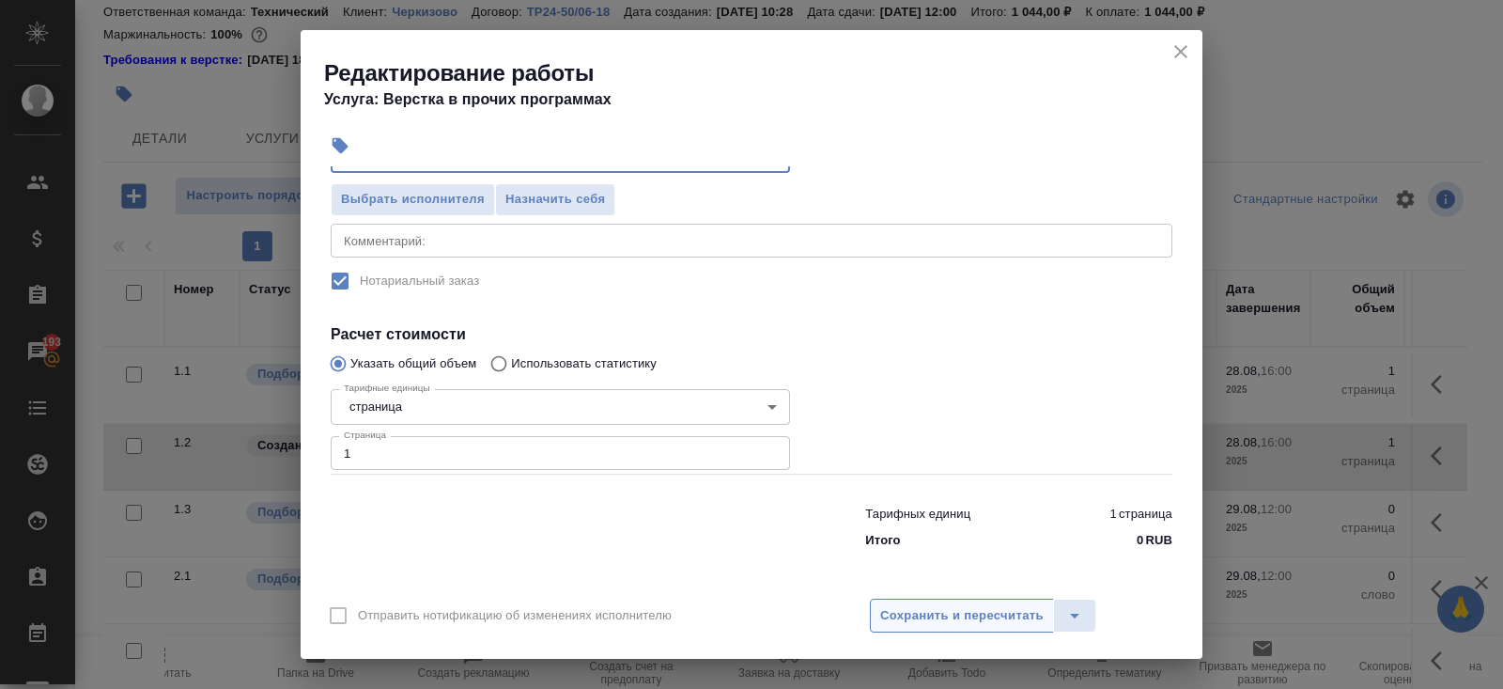
click at [906, 606] on span "Сохранить и пересчитать" at bounding box center [962, 616] width 164 height 22
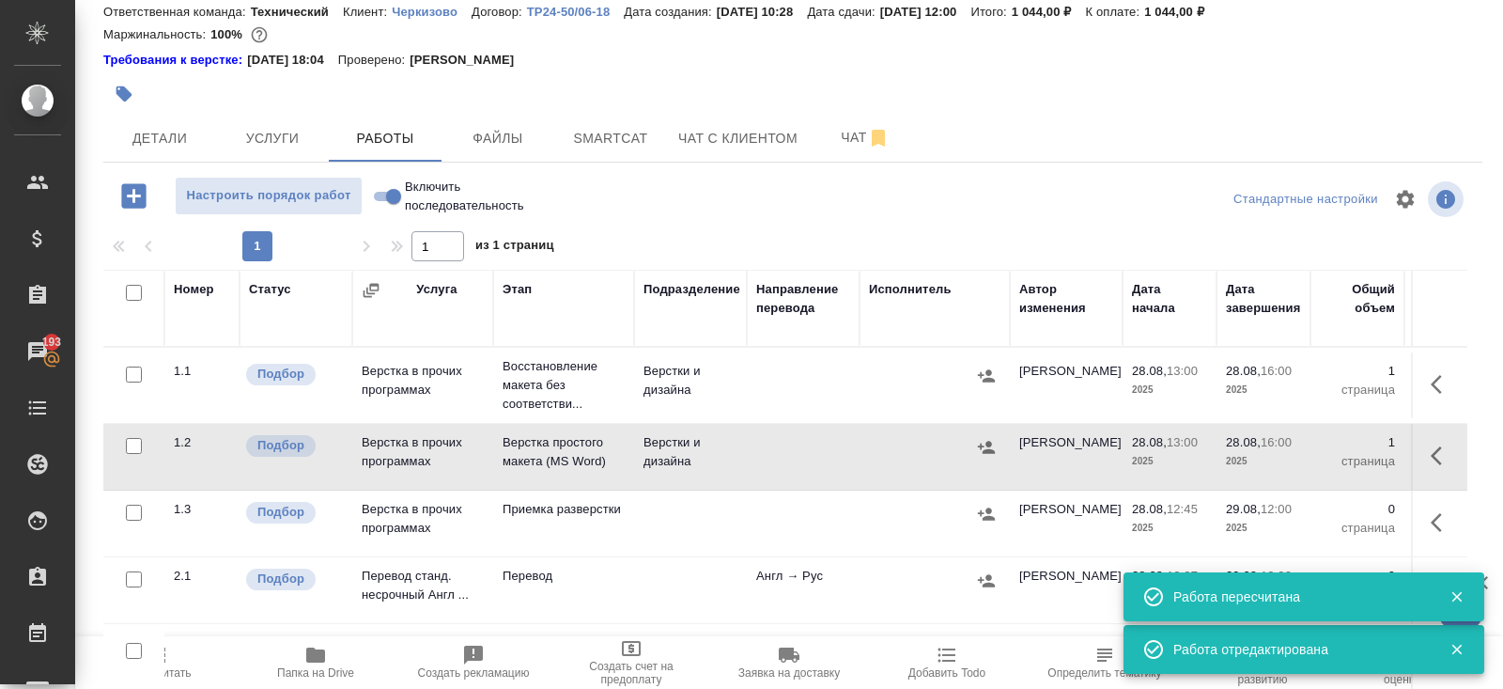
scroll to position [0, 0]
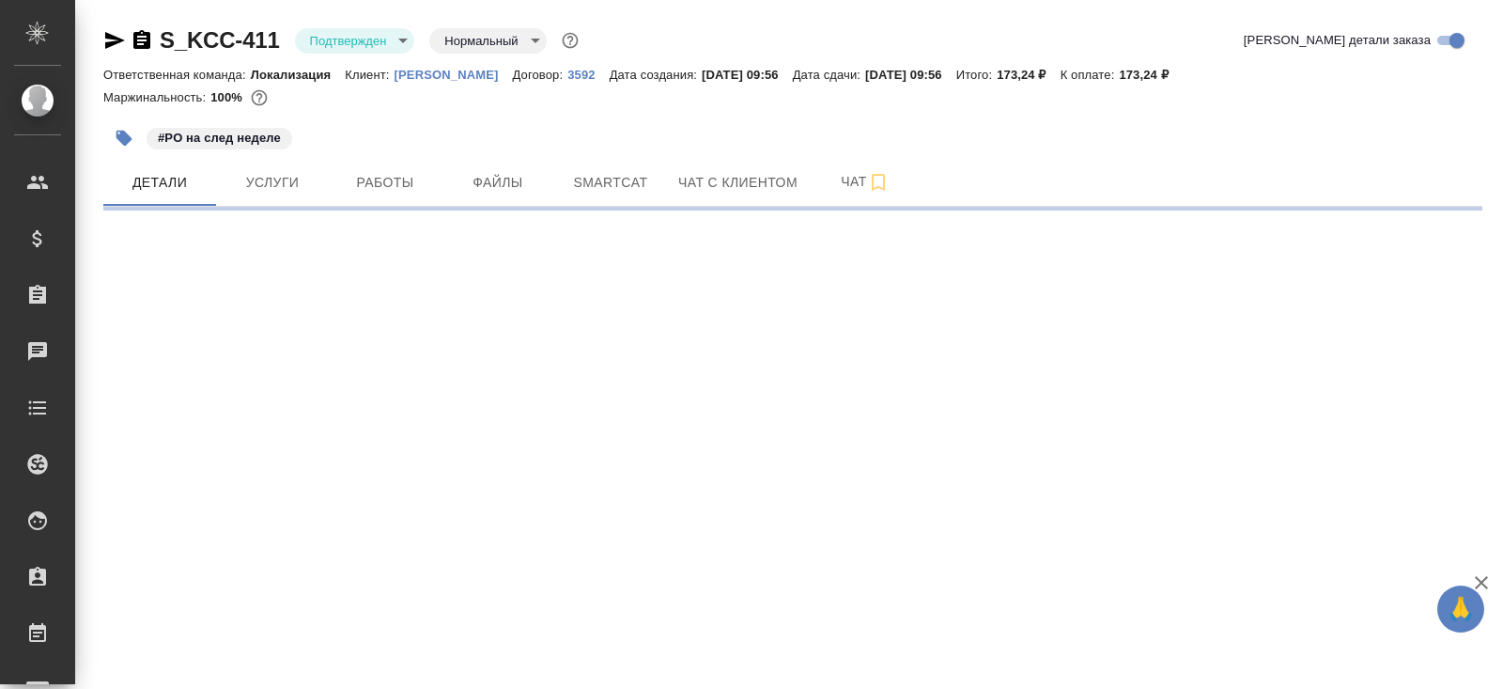
select select "RU"
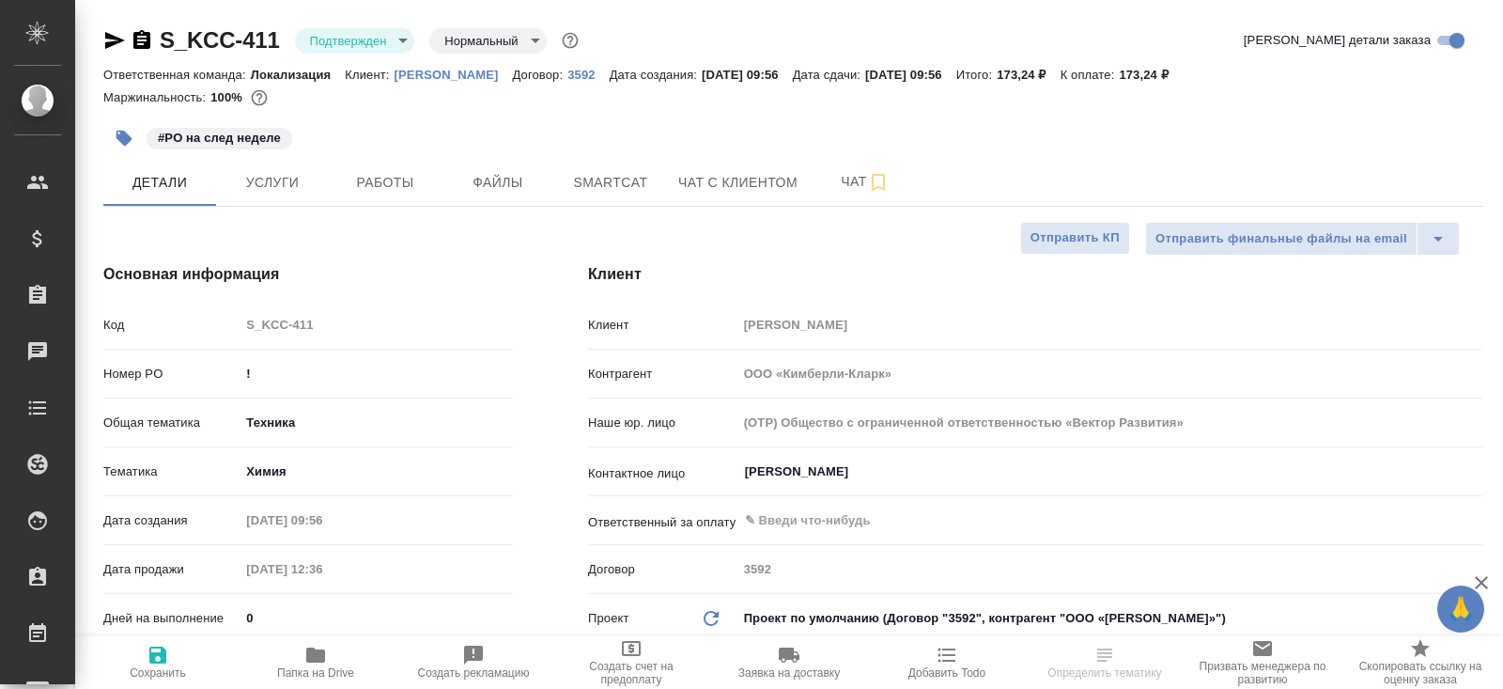
type textarea "x"
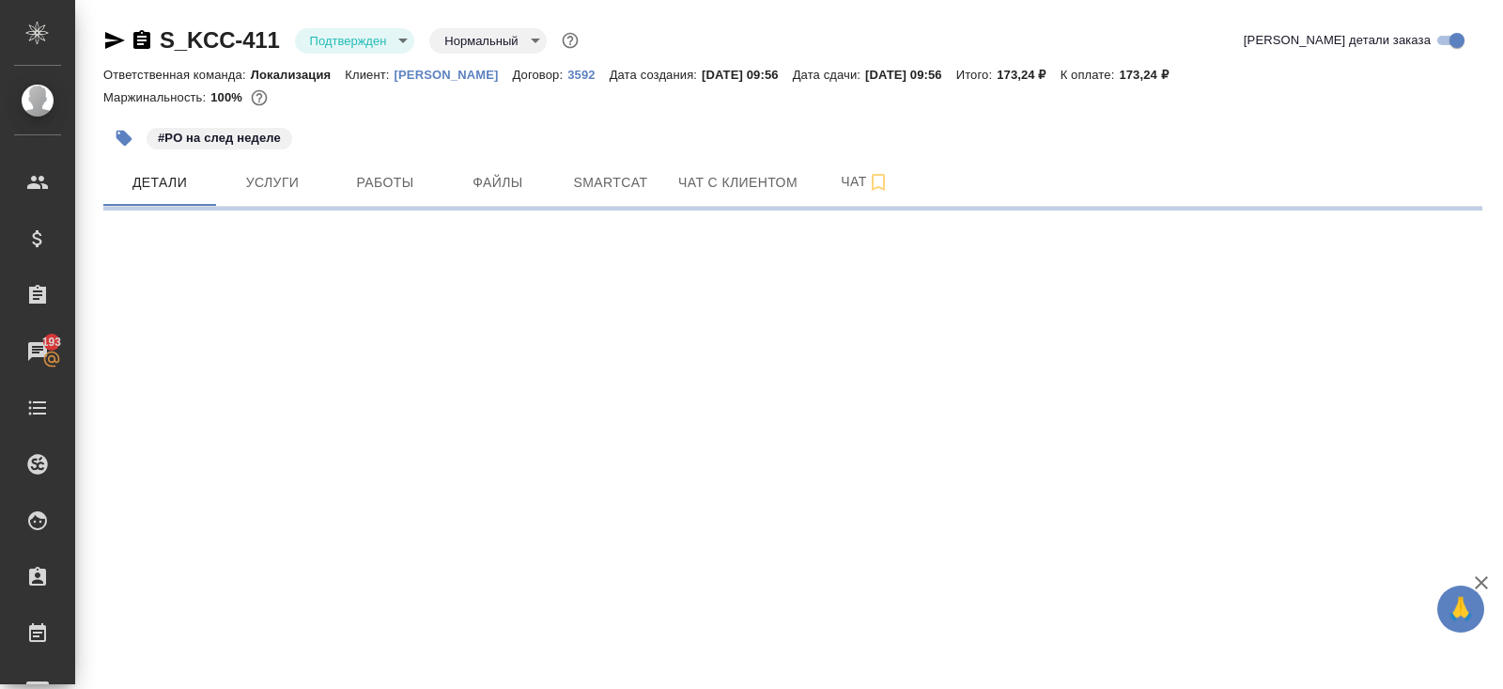
select select "RU"
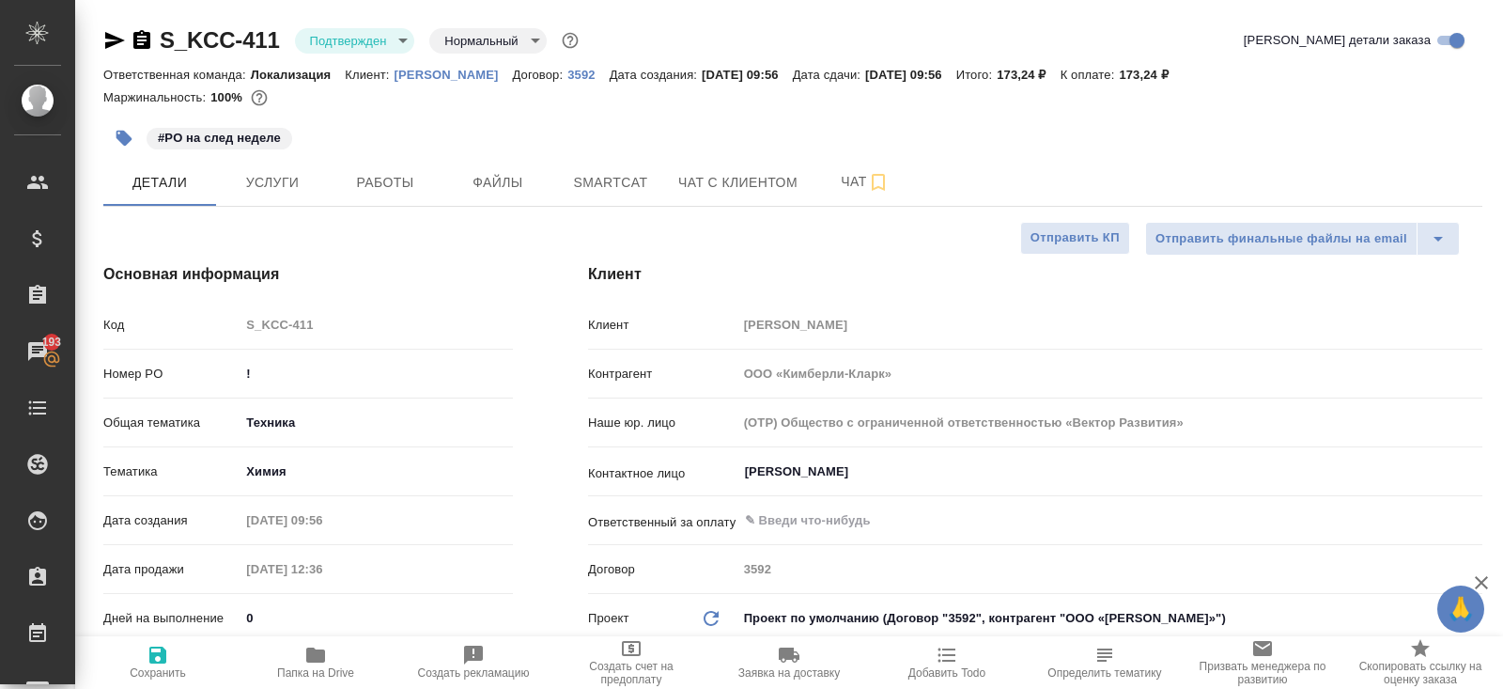
type textarea "x"
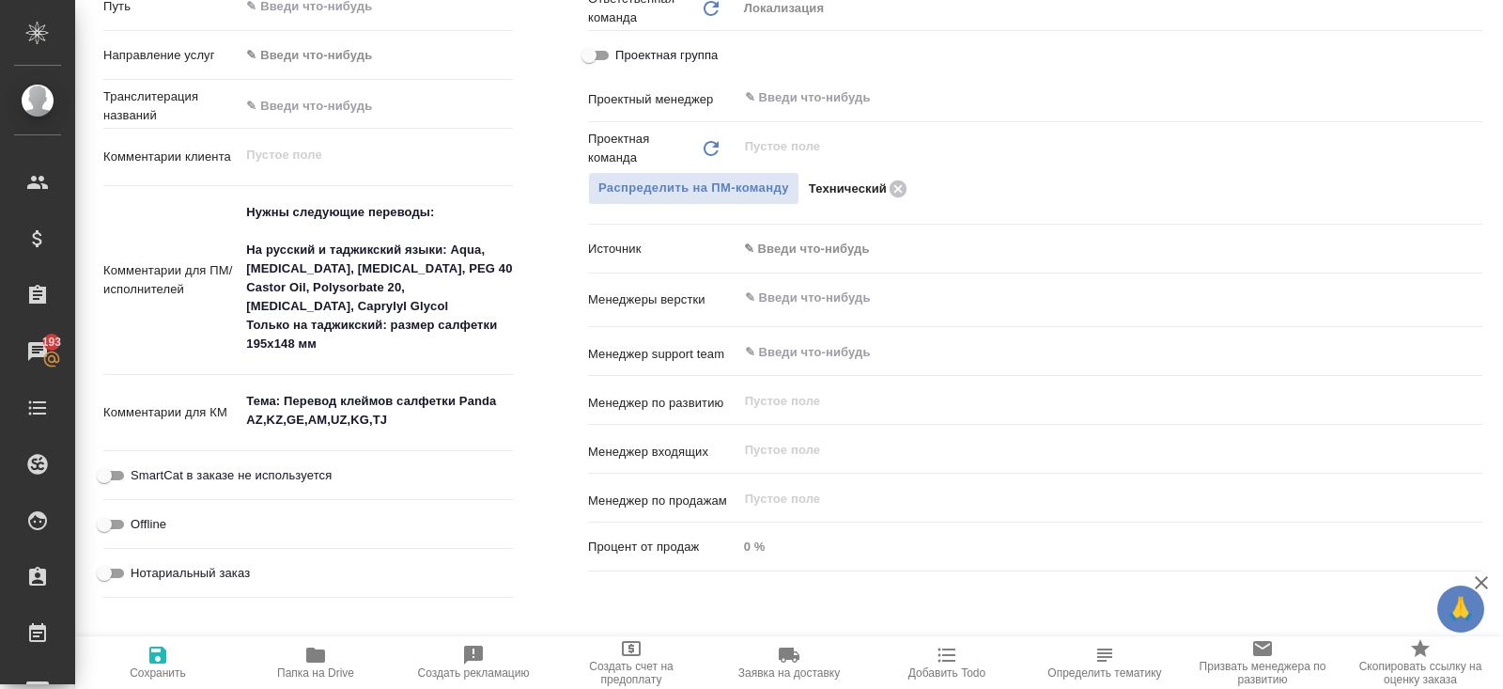
scroll to position [983, 0]
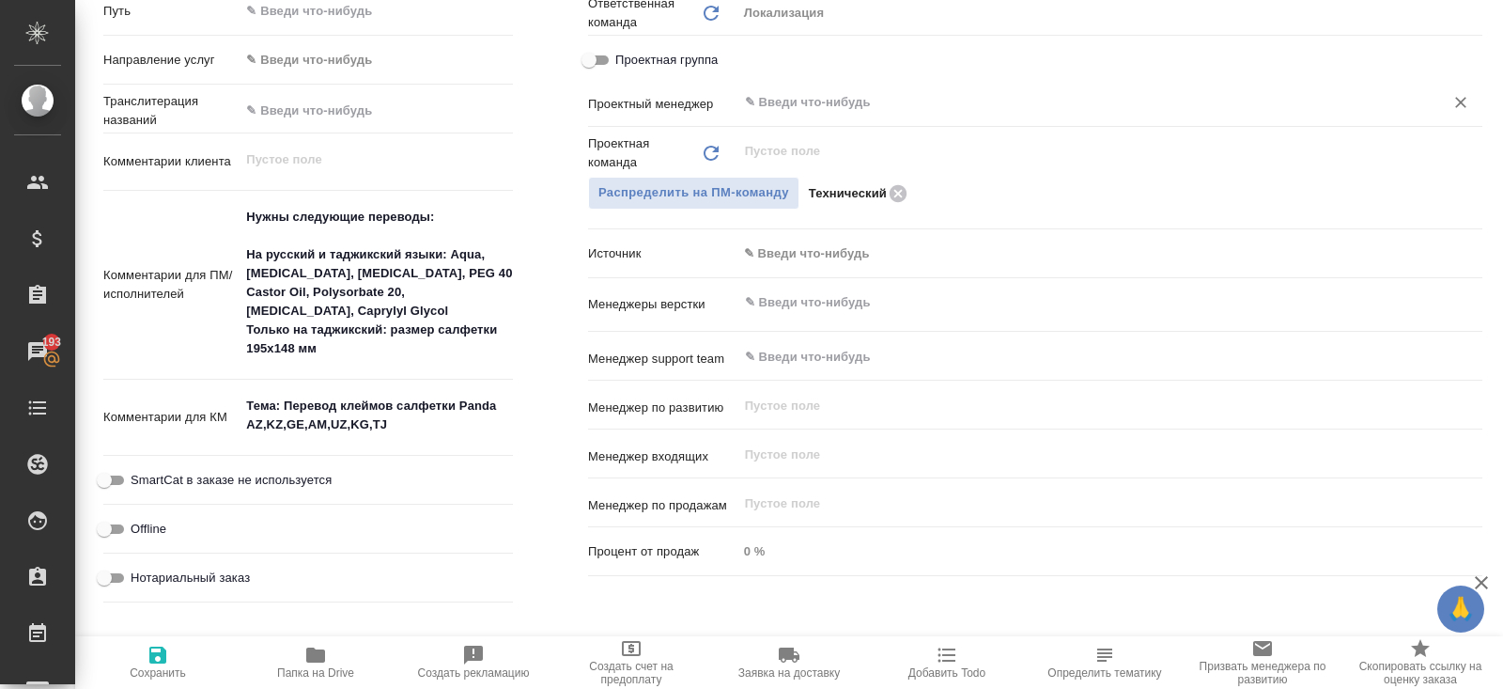
click at [831, 102] on input "text" at bounding box center [1078, 102] width 671 height 23
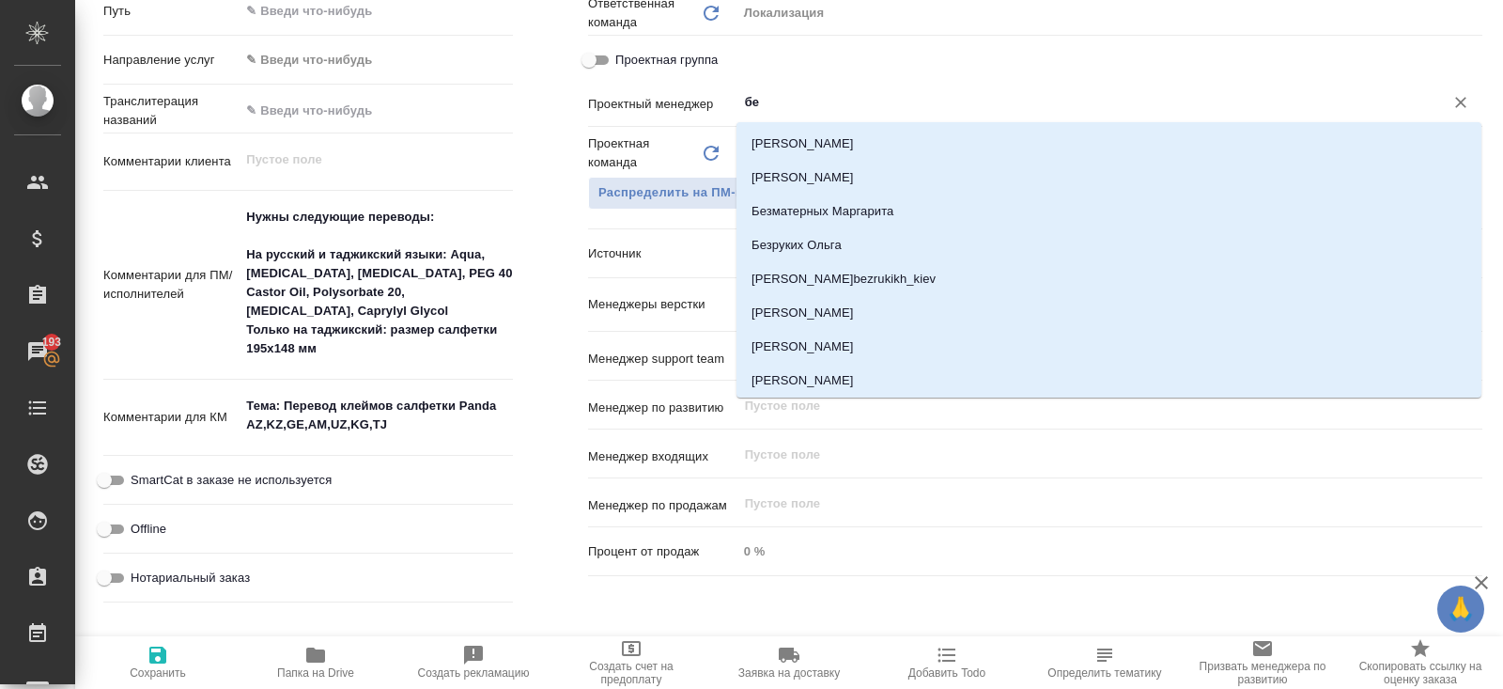
type input "бел"
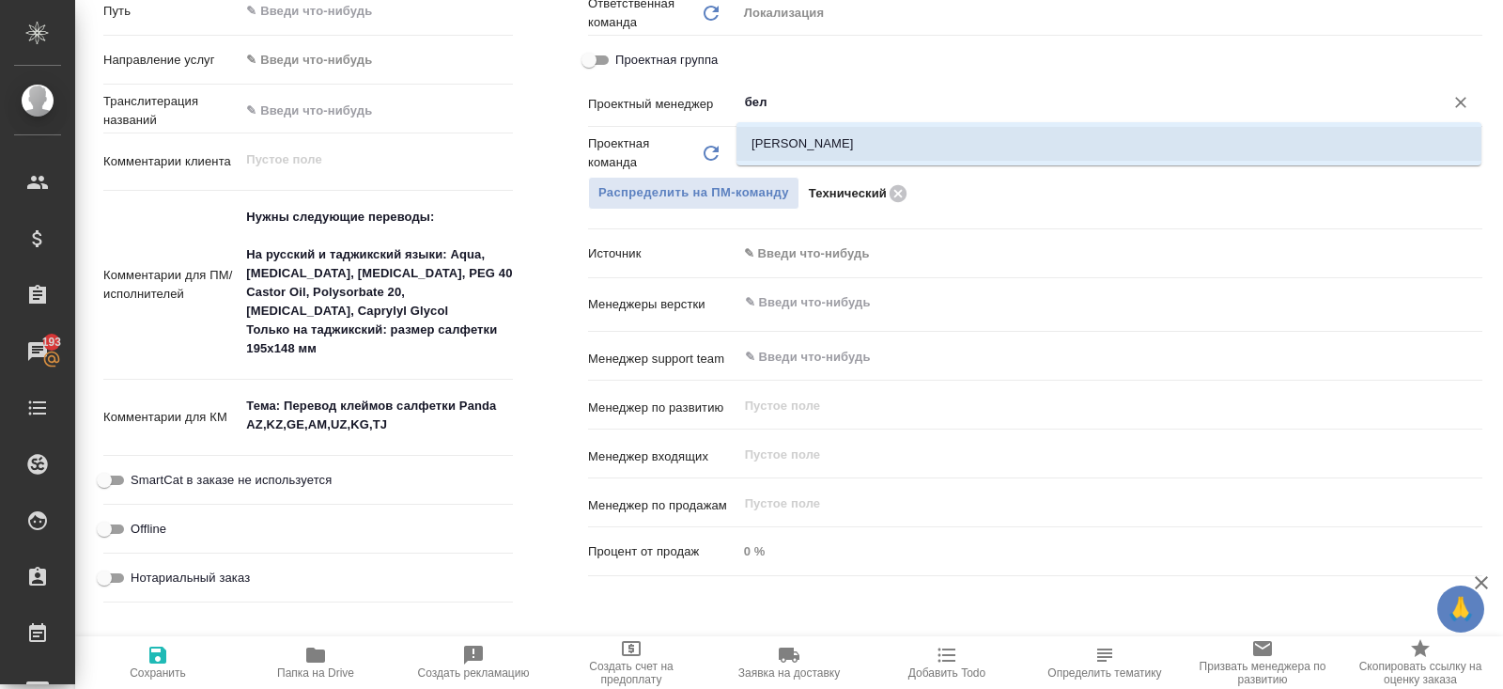
click at [818, 124] on div "[PERSON_NAME]" at bounding box center [1109, 143] width 745 height 43
click at [815, 151] on li "[PERSON_NAME]" at bounding box center [1109, 144] width 745 height 34
type textarea "x"
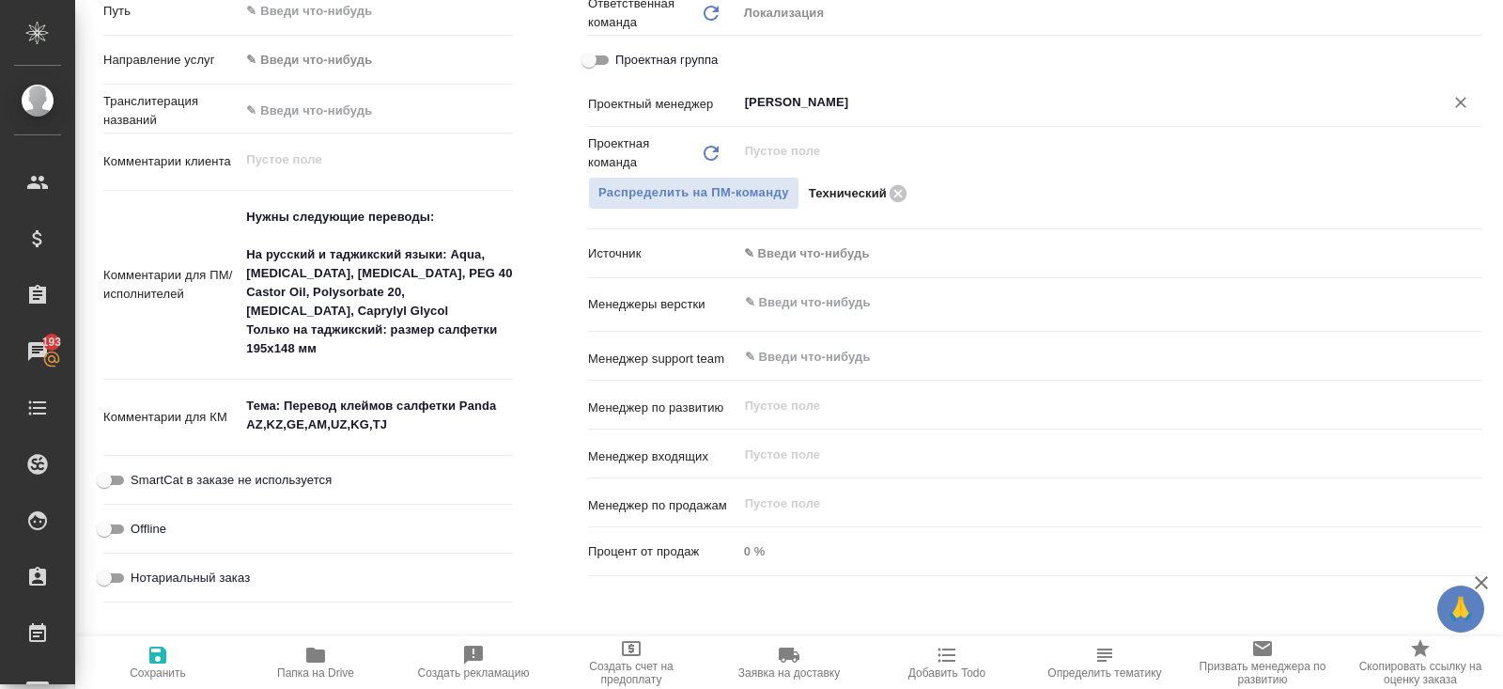
type input "[PERSON_NAME]"
click at [142, 657] on span "Сохранить" at bounding box center [157, 662] width 135 height 36
type textarea "x"
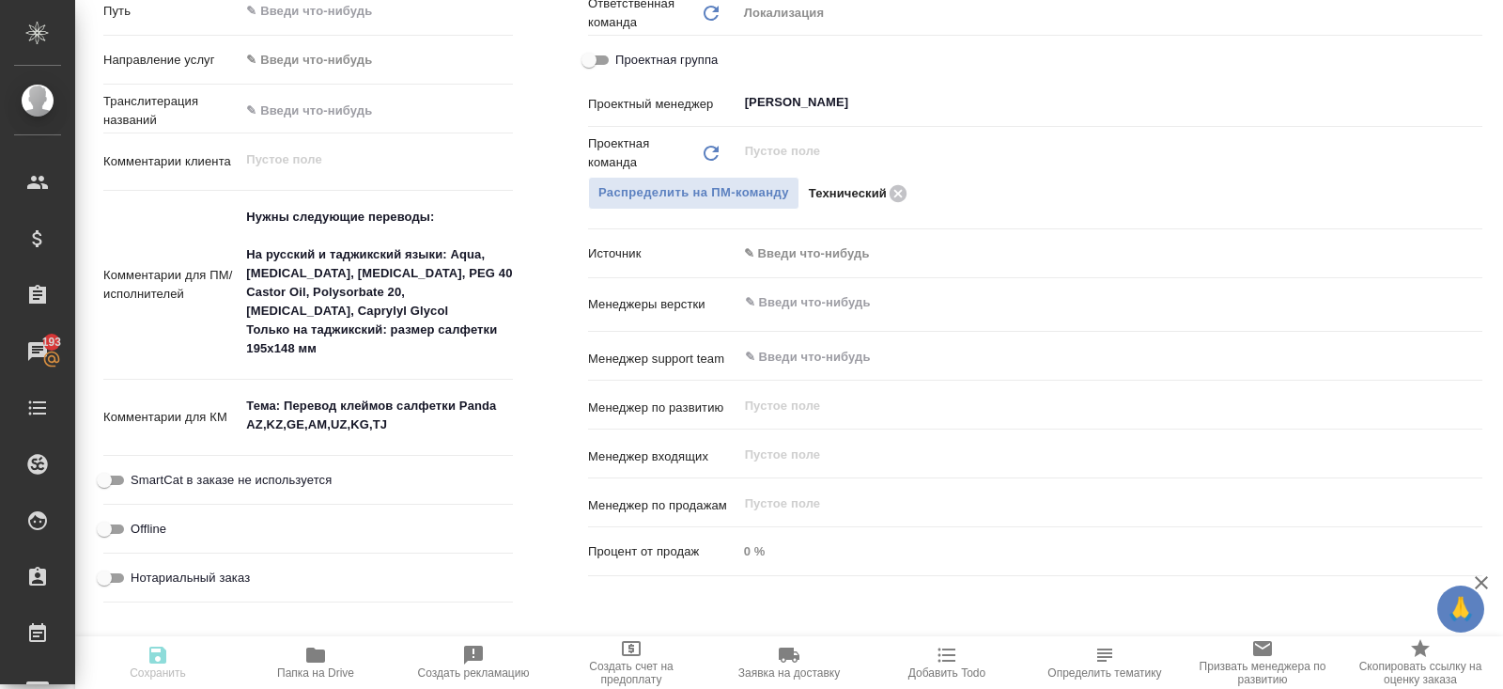
type textarea "x"
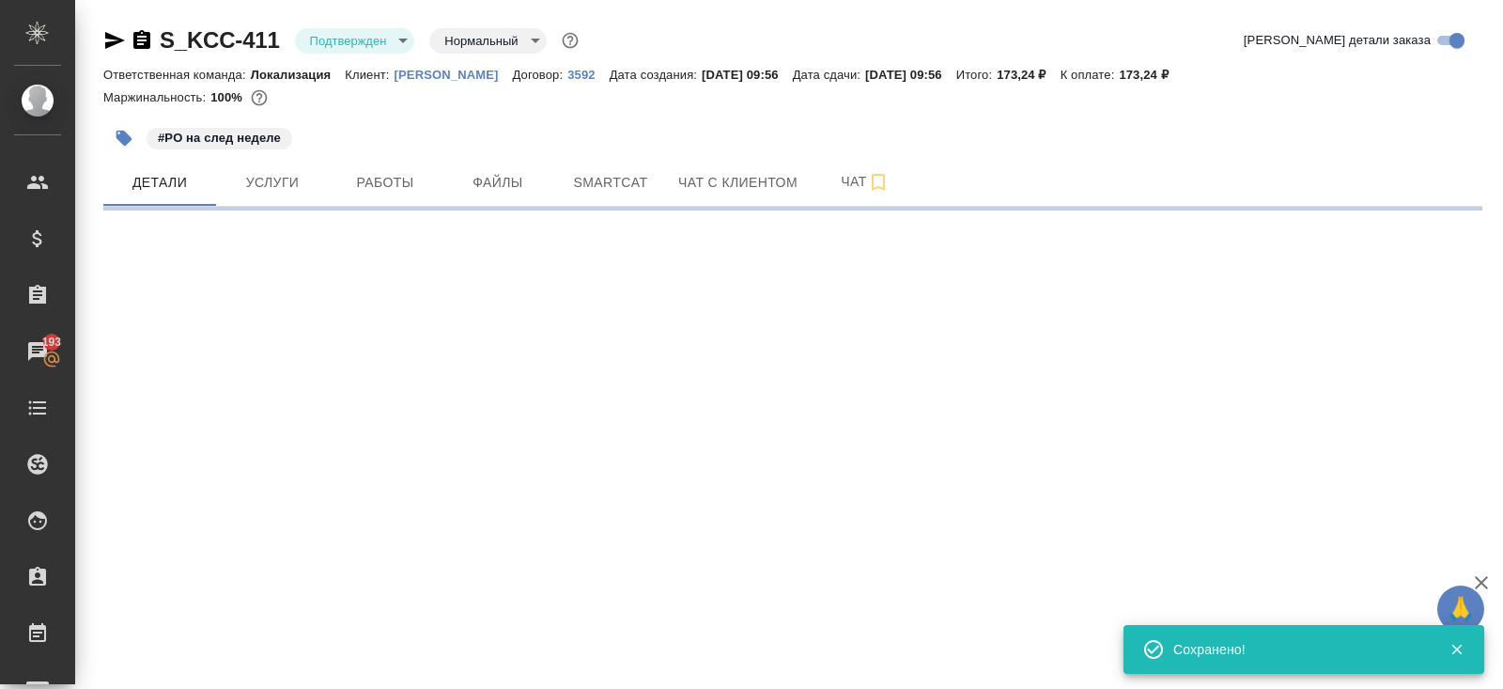
scroll to position [0, 0]
click at [415, 56] on div "S_KCC-411 Подтвержден confirmed Нормальный normal Кратко детали заказа" at bounding box center [792, 44] width 1379 height 38
select select "RU"
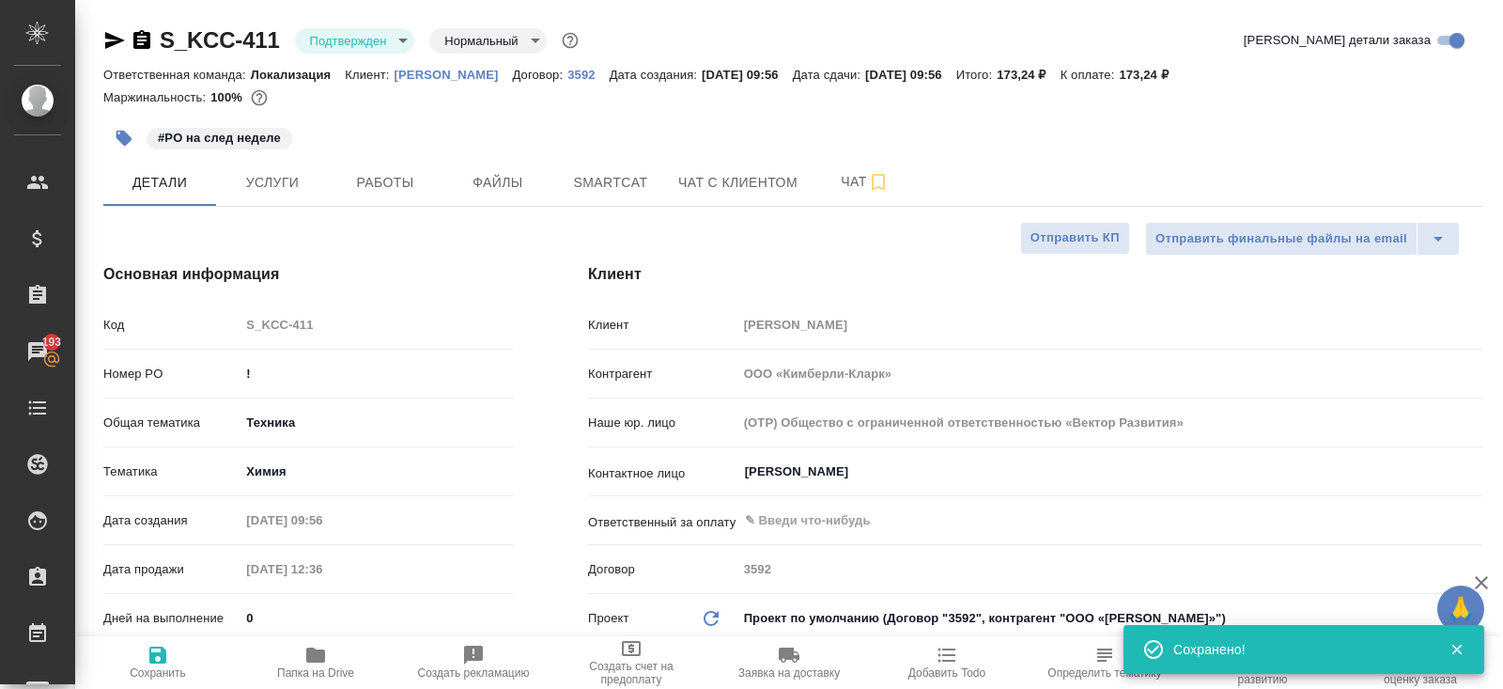
type textarea "x"
click at [366, 39] on body "🙏 .cls-1 fill:#fff; AWATERA Belyakova Yulia Клиенты Спецификации Заказы 193 Чат…" at bounding box center [751, 344] width 1503 height 689
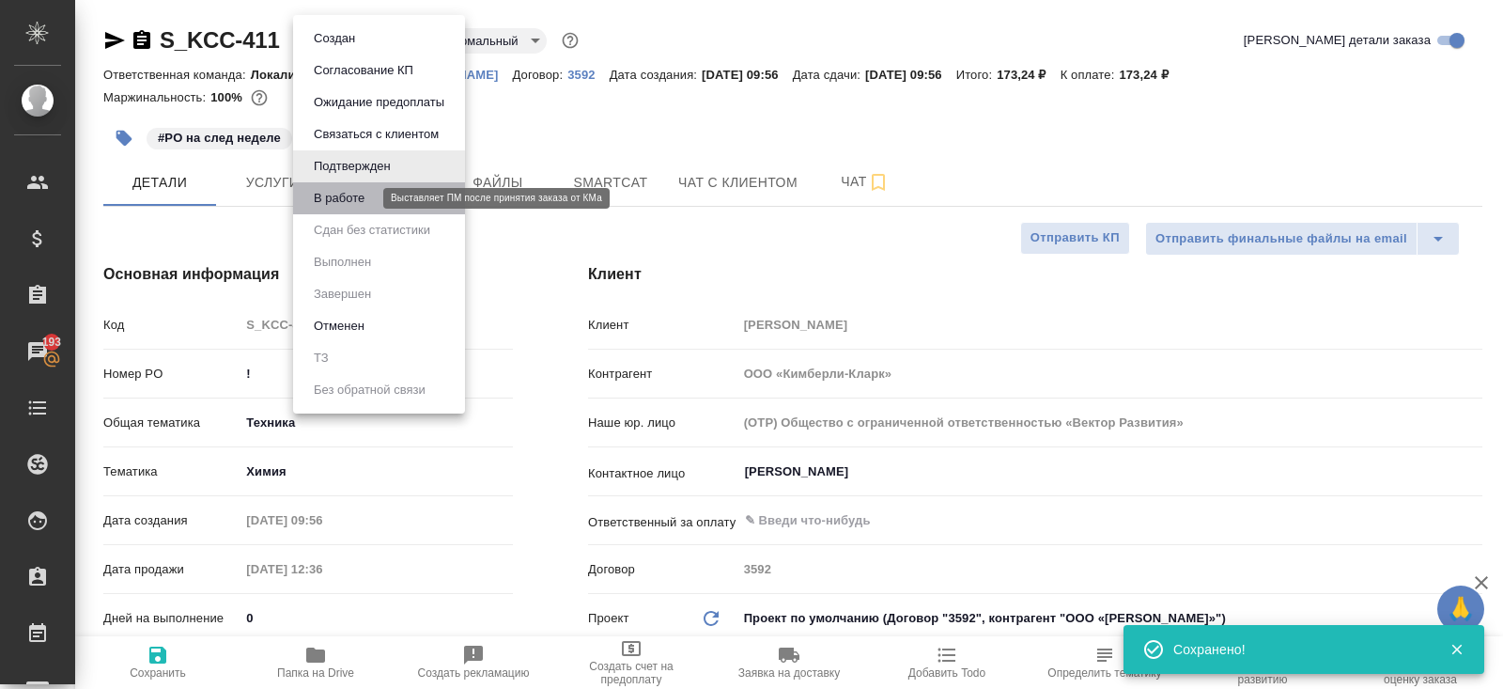
click at [361, 189] on button "В работе" at bounding box center [339, 198] width 62 height 21
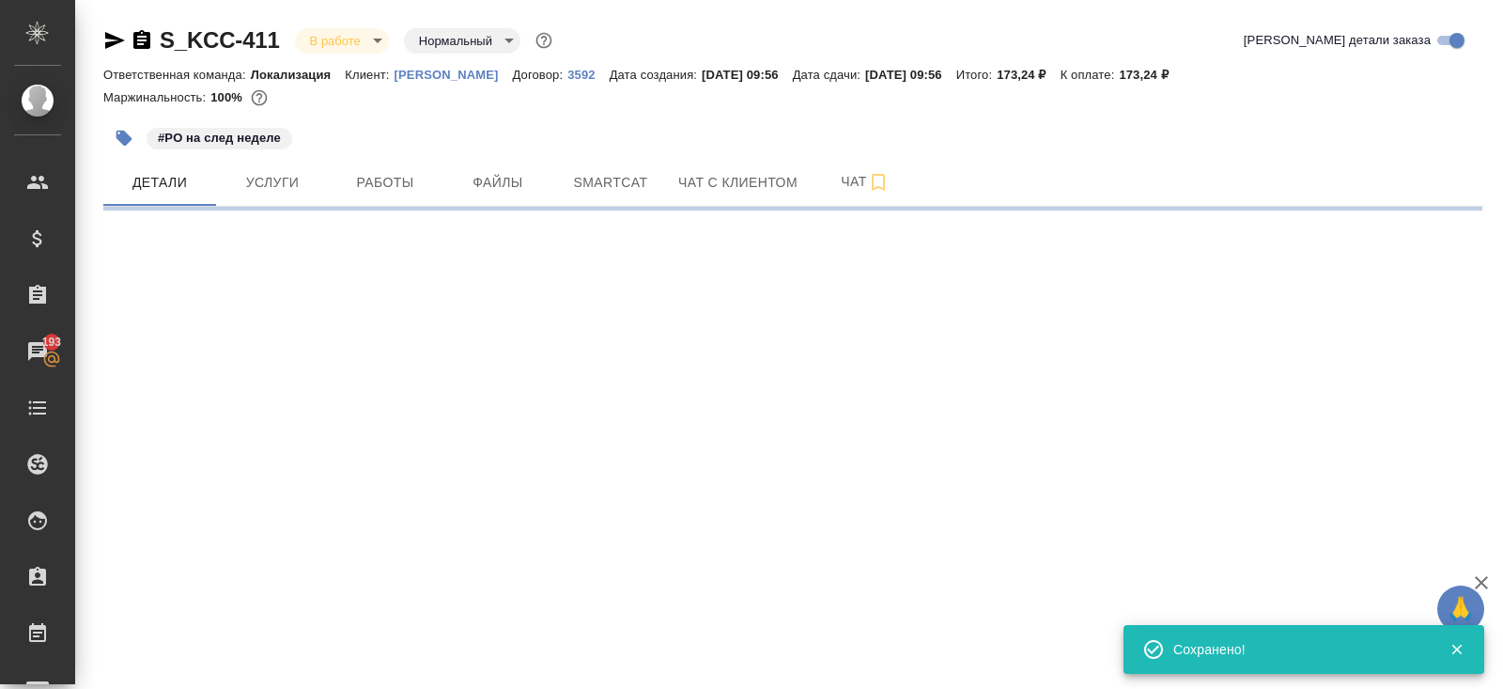
select select "RU"
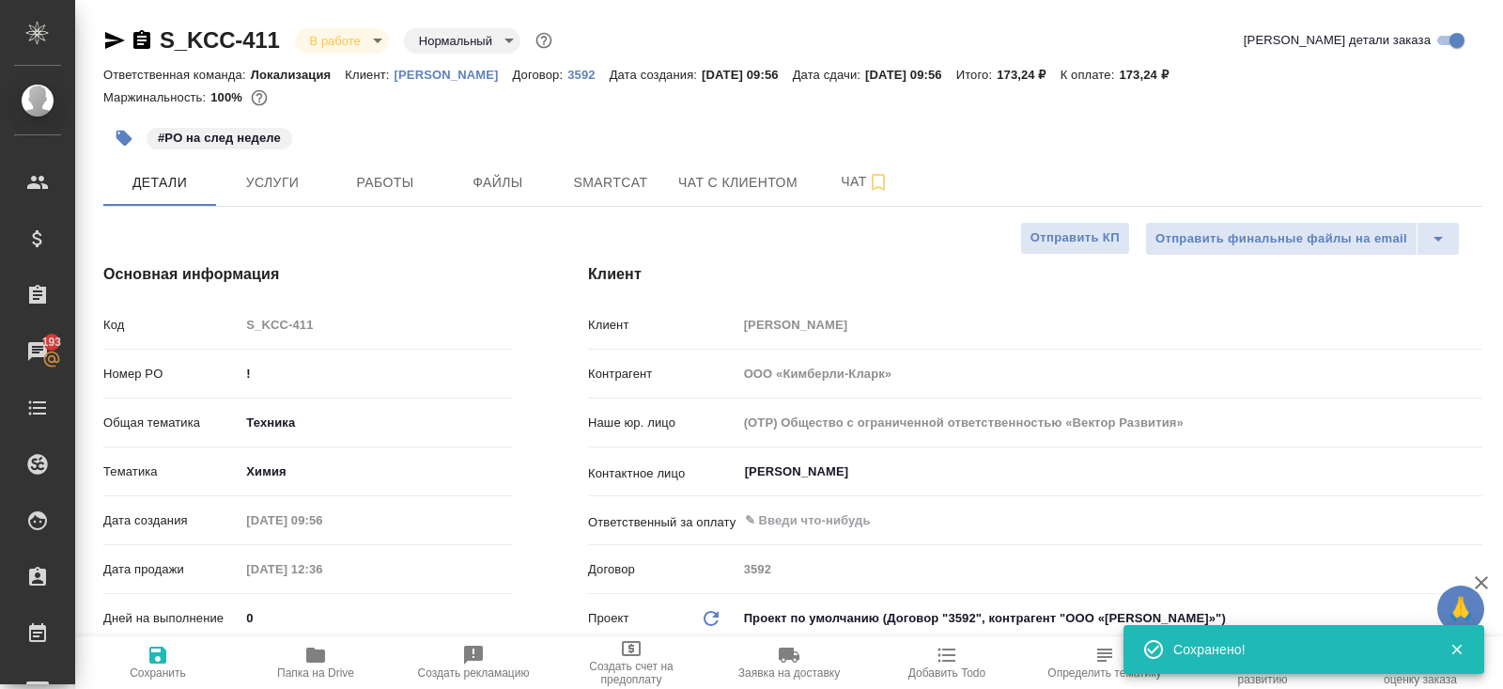
type textarea "x"
click at [858, 175] on span "Чат" at bounding box center [865, 181] width 90 height 23
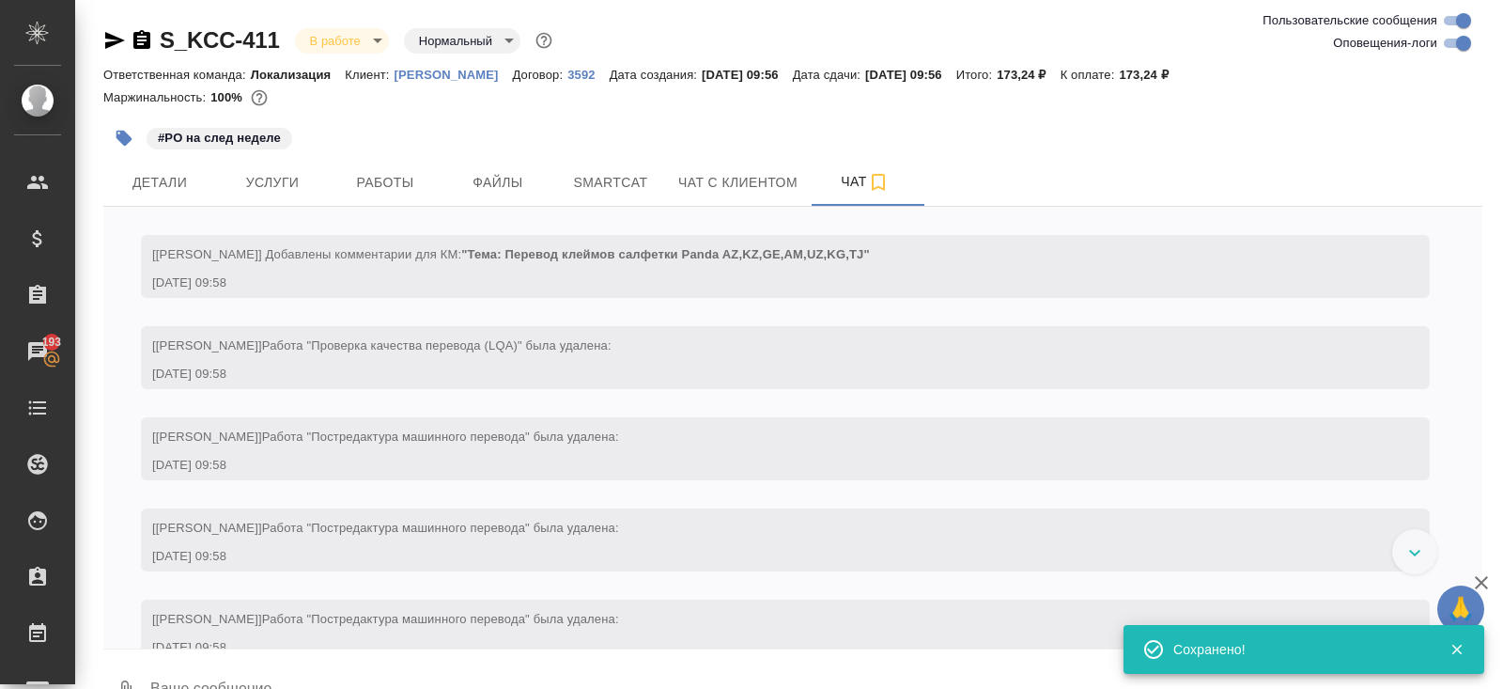
click at [1451, 36] on input "Оповещения-логи" at bounding box center [1464, 43] width 68 height 23
checkbox input "false"
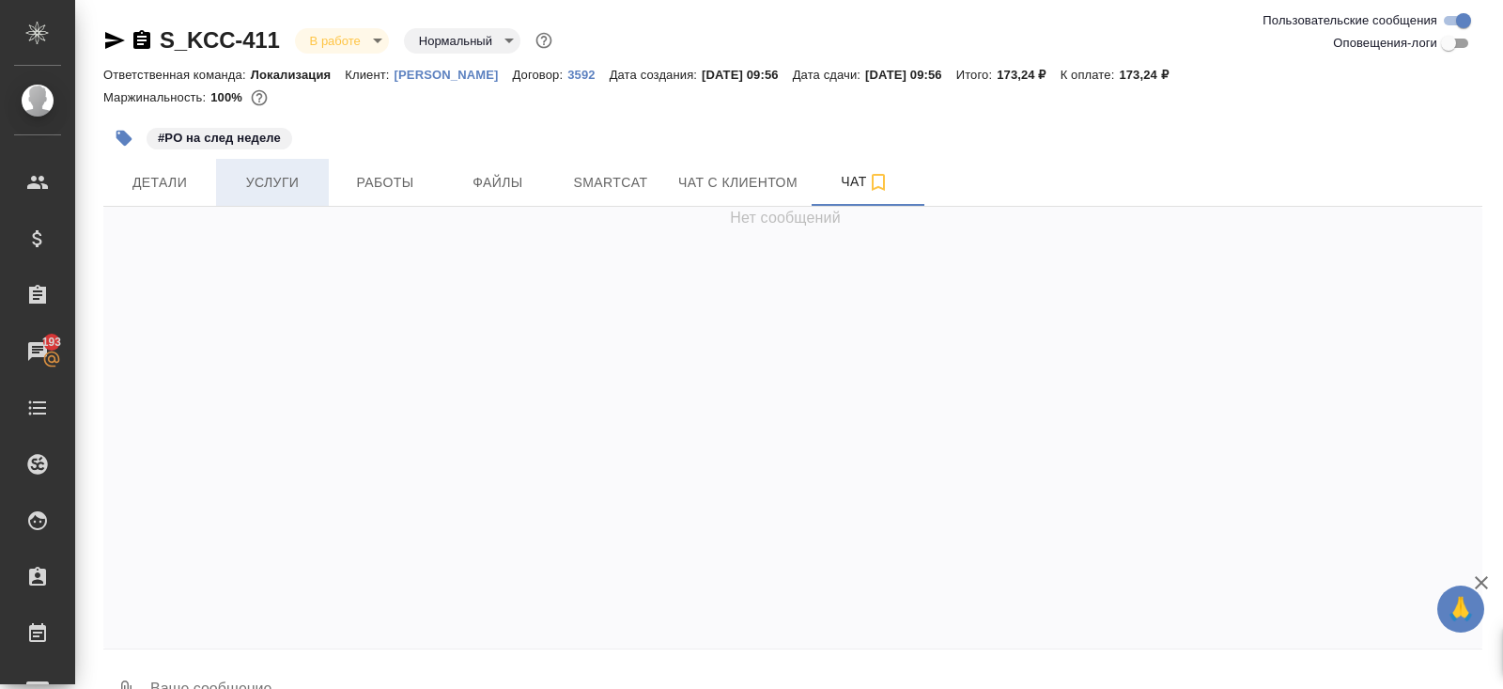
click at [245, 179] on span "Услуги" at bounding box center [272, 182] width 90 height 23
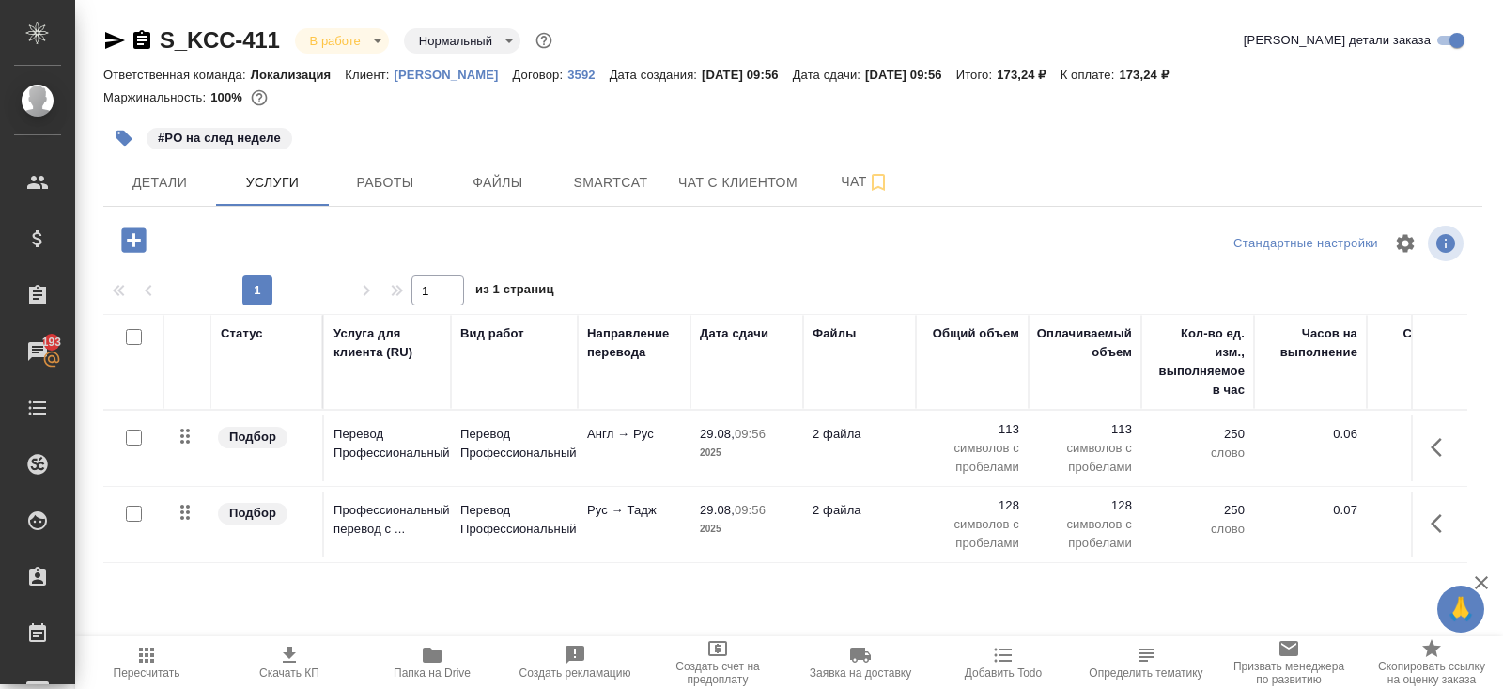
click at [441, 662] on icon "button" at bounding box center [432, 655] width 23 height 23
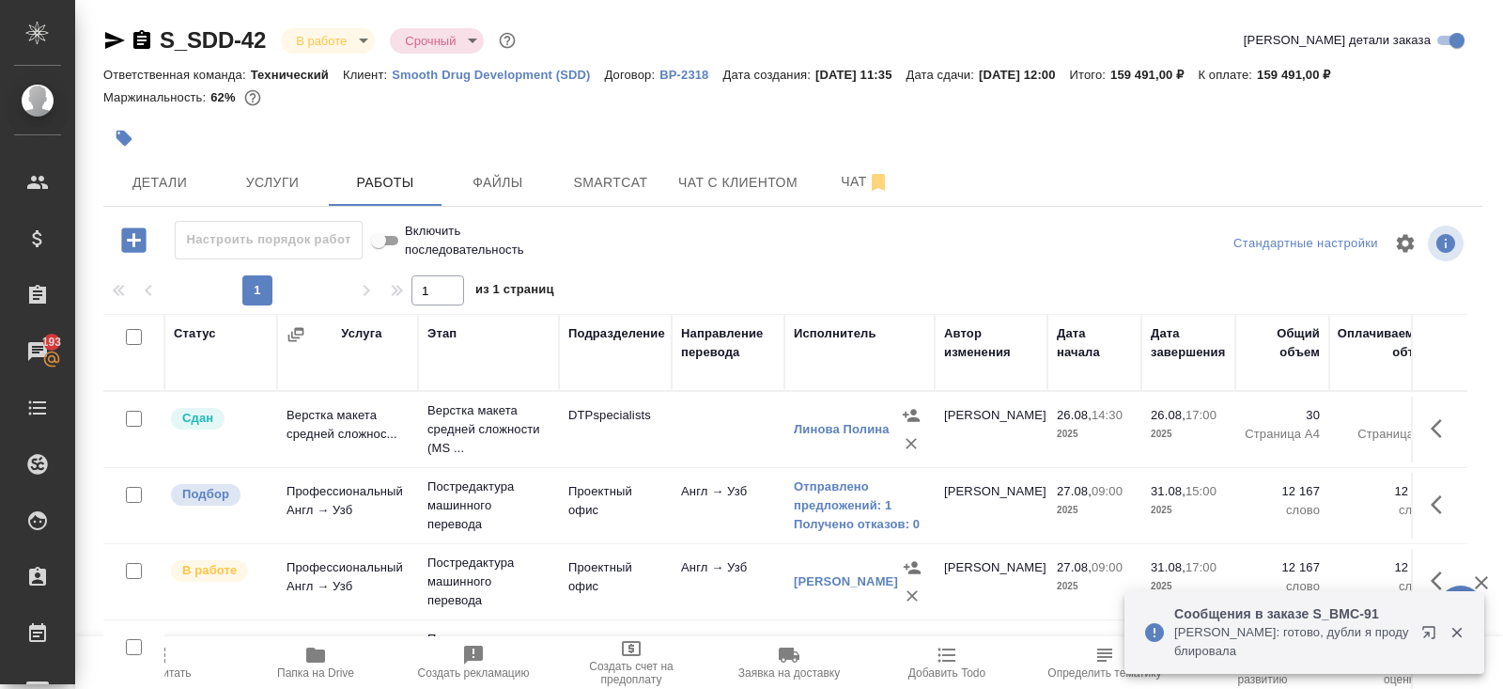
scroll to position [95, 0]
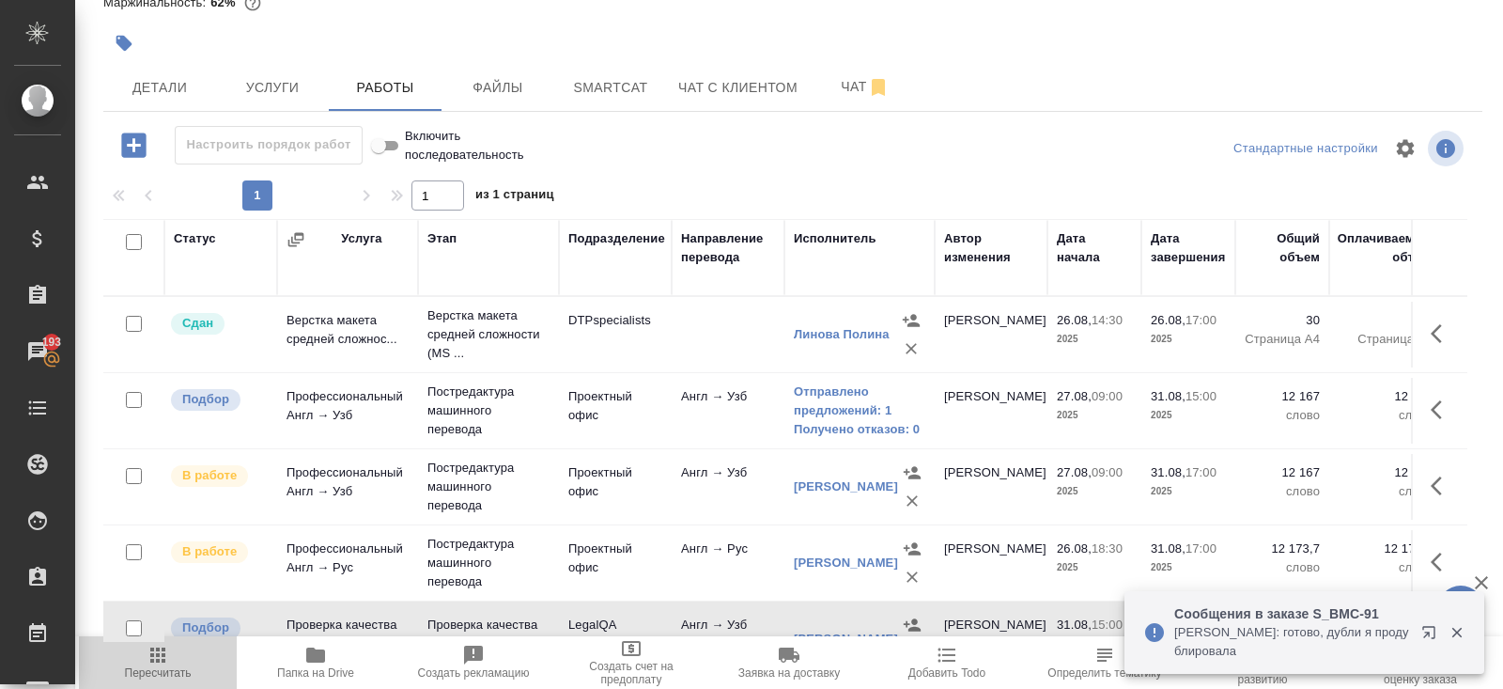
click at [177, 654] on span "Пересчитать" at bounding box center [157, 662] width 135 height 36
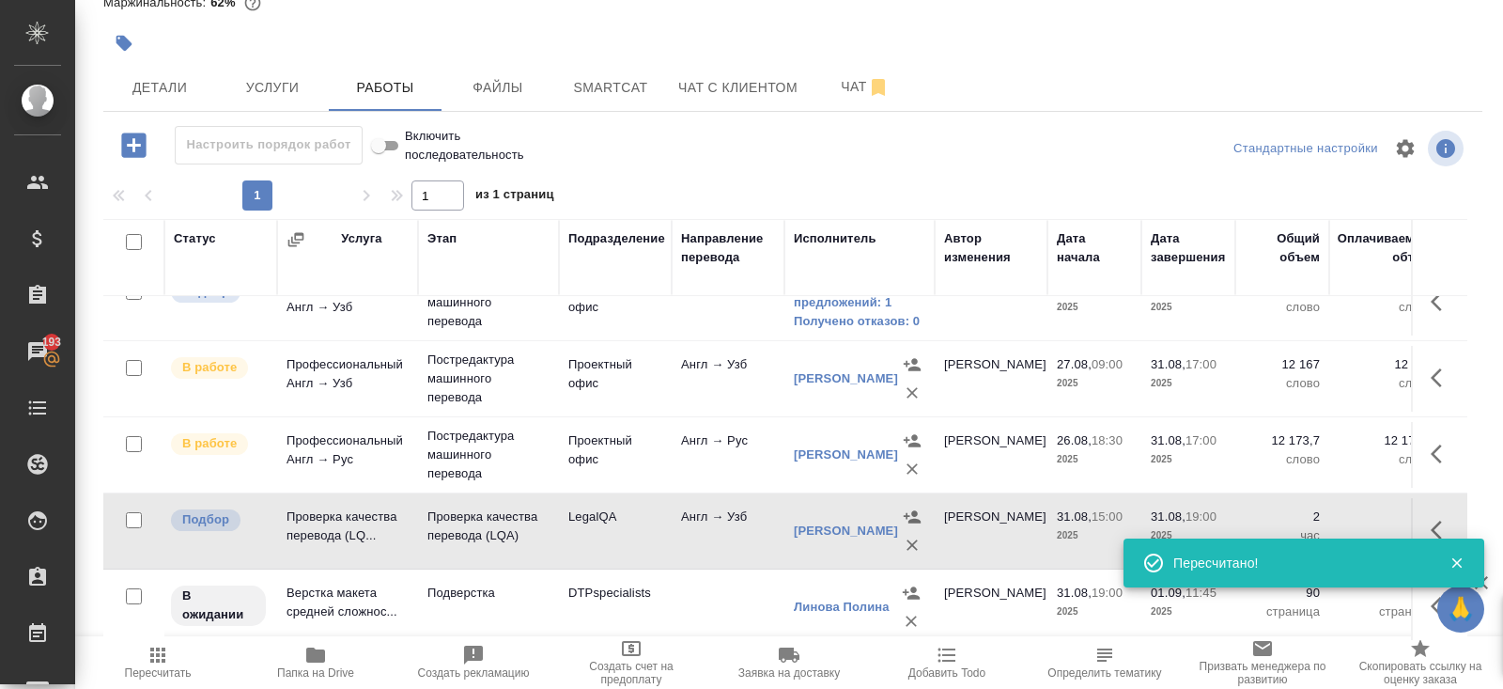
scroll to position [0, 0]
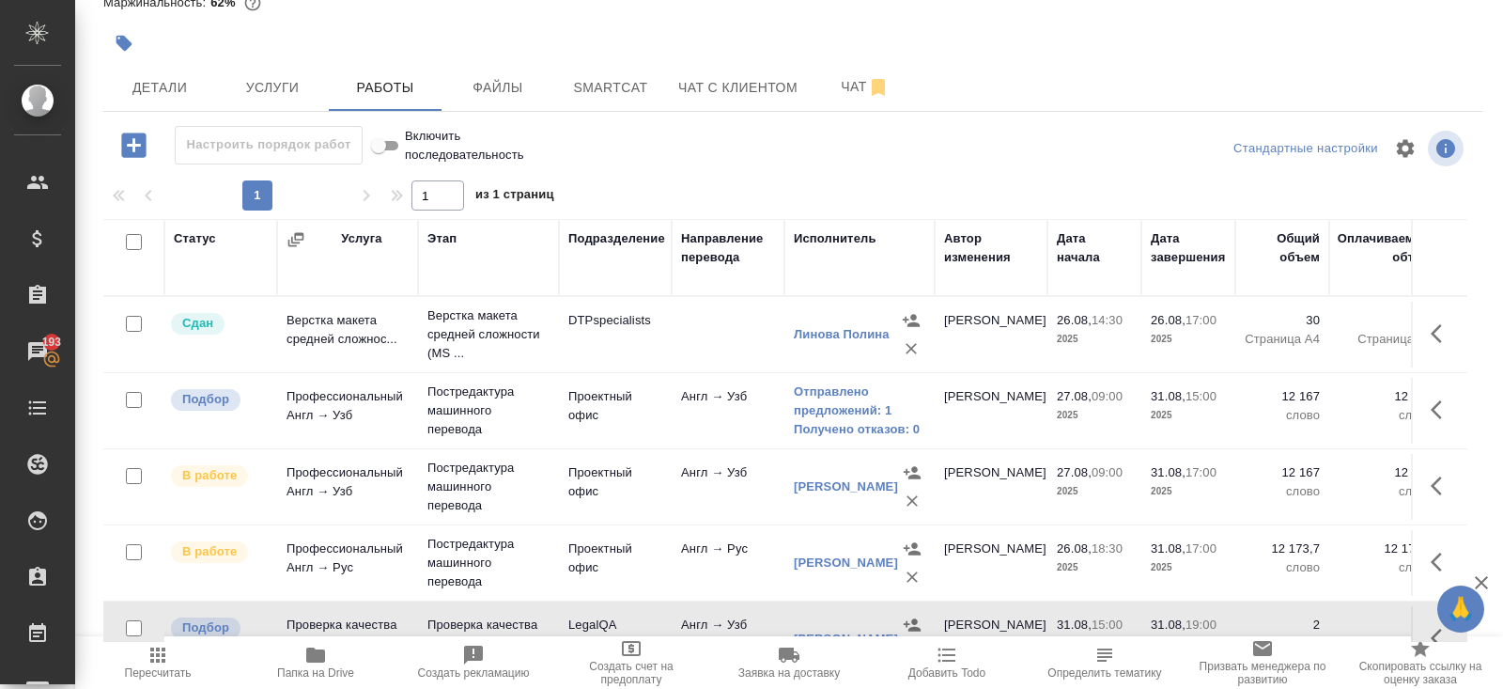
click at [188, 672] on span "Пересчитать" at bounding box center [158, 672] width 67 height 13
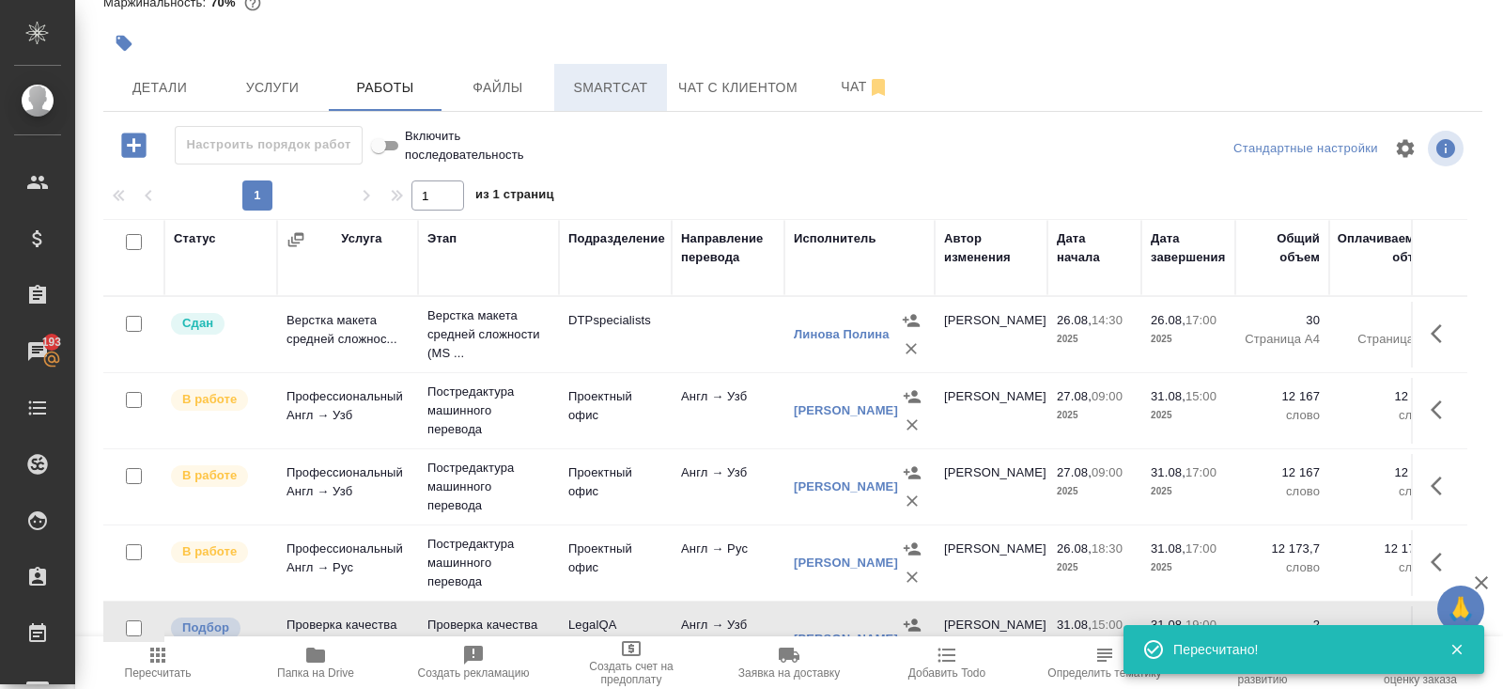
click at [619, 90] on span "Smartcat" at bounding box center [611, 87] width 90 height 23
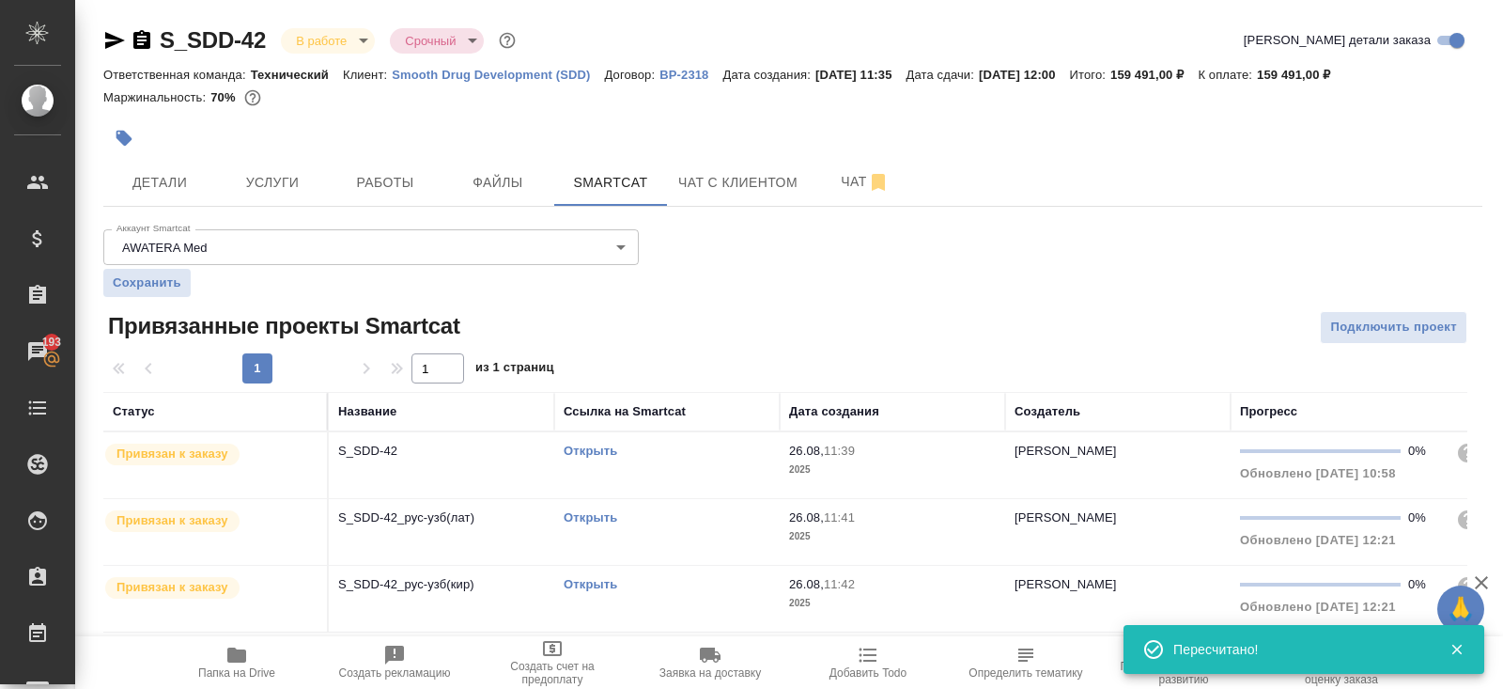
click at [586, 447] on link "Открыть" at bounding box center [591, 451] width 54 height 14
click at [392, 168] on button "Работы" at bounding box center [385, 182] width 113 height 47
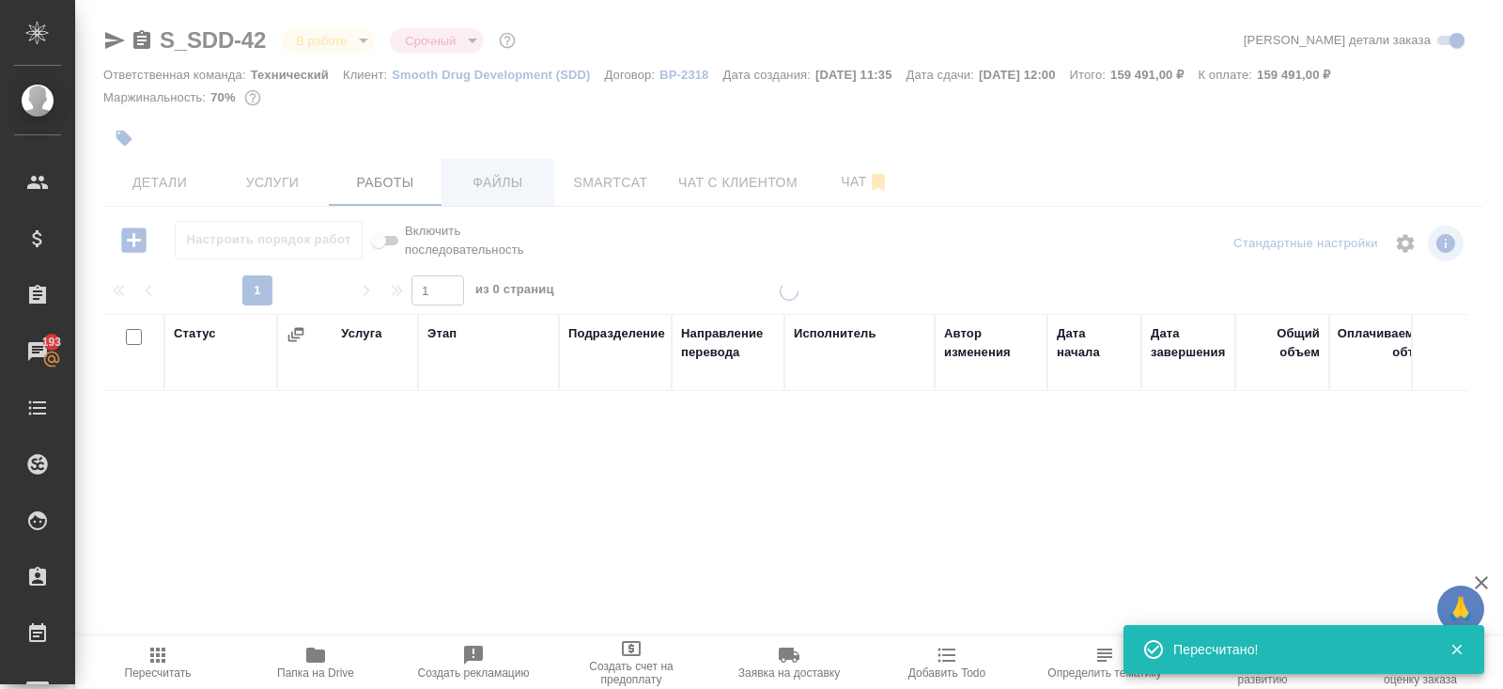
scroll to position [95, 0]
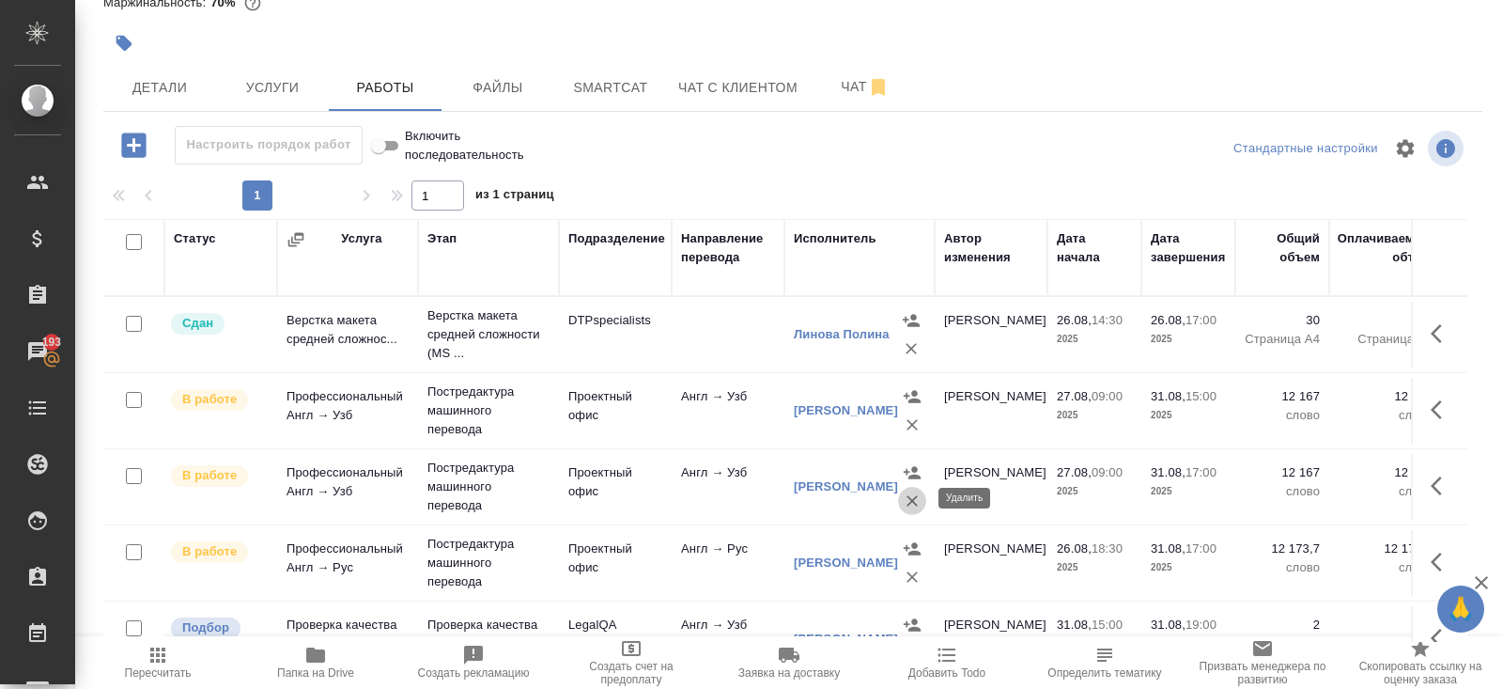
click at [909, 502] on icon "button" at bounding box center [912, 500] width 19 height 19
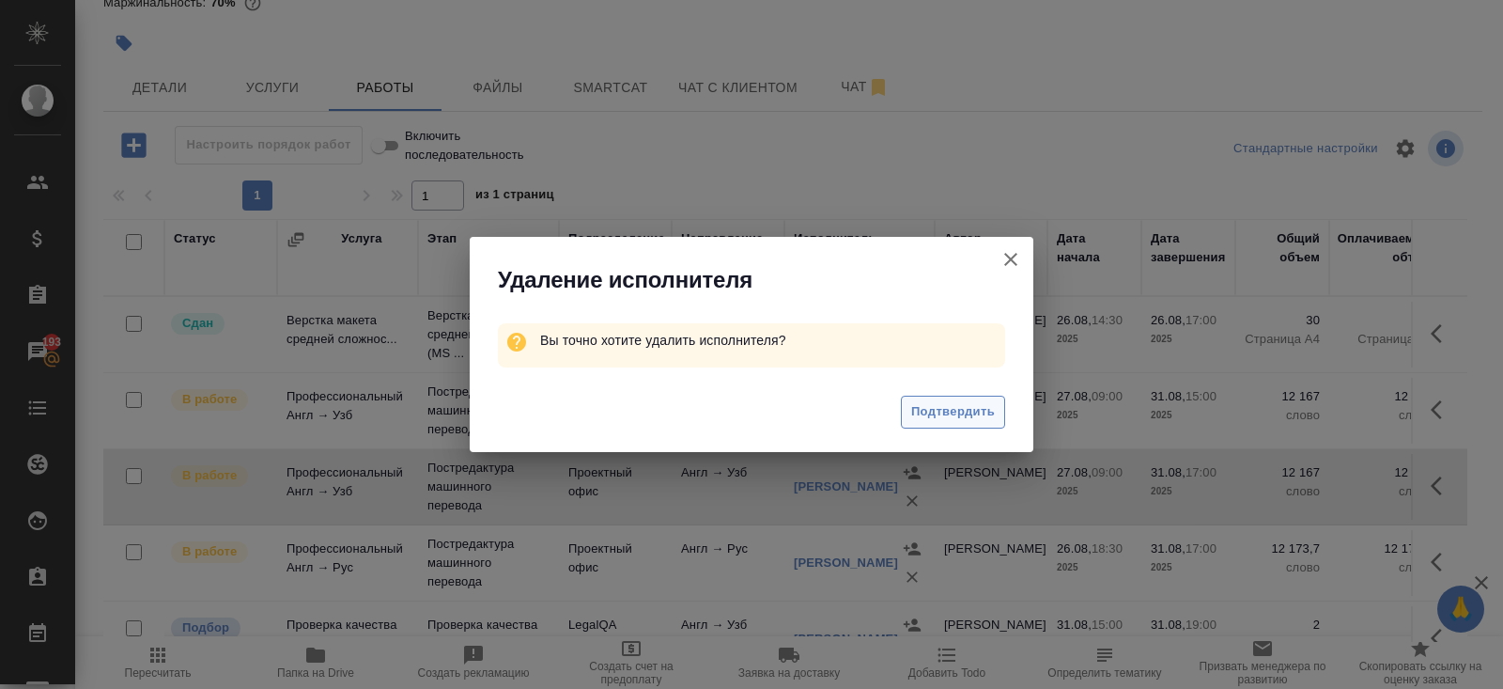
click at [939, 419] on span "Подтвердить" at bounding box center [953, 412] width 84 height 22
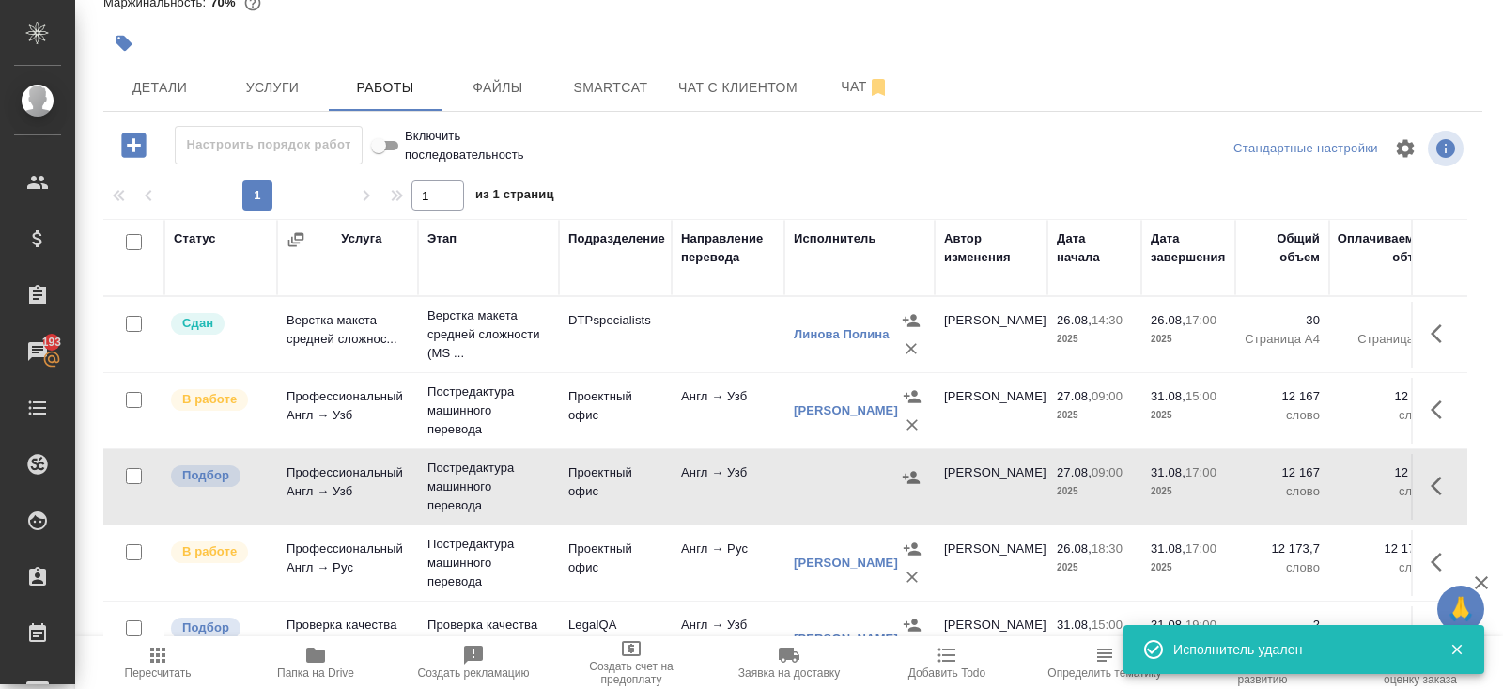
click at [1431, 485] on icon "button" at bounding box center [1442, 486] width 23 height 23
click at [1379, 484] on icon "button" at bounding box center [1372, 485] width 23 height 23
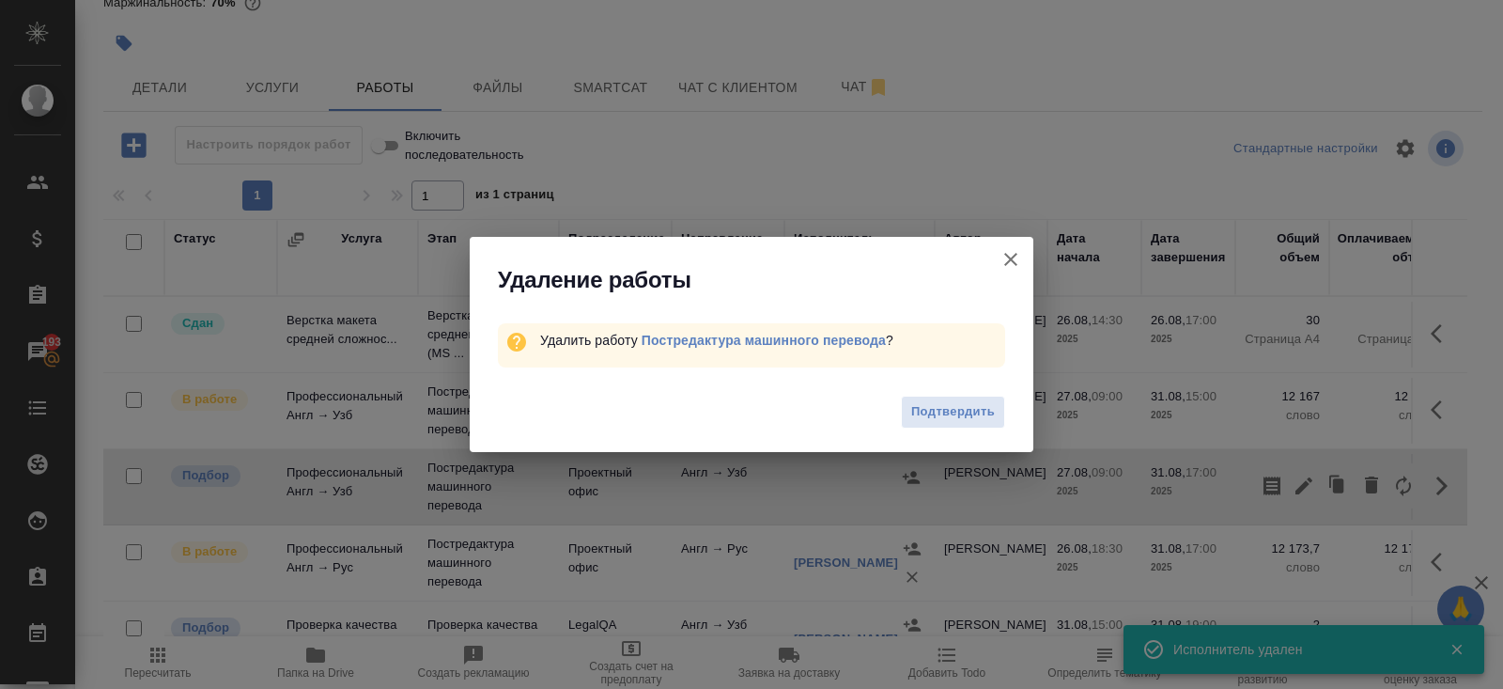
click at [992, 395] on div "Подтвердить" at bounding box center [752, 414] width 564 height 75
click at [987, 409] on span "Подтвердить" at bounding box center [953, 412] width 84 height 22
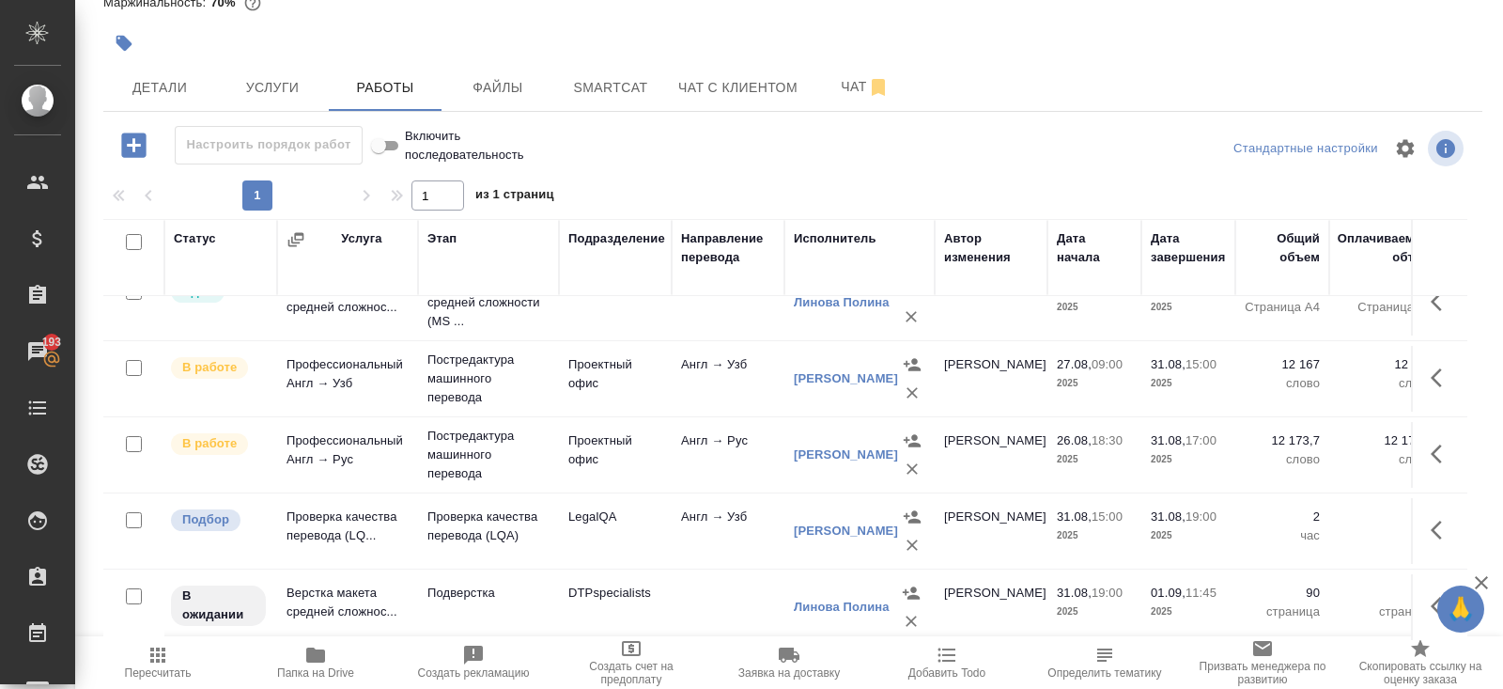
scroll to position [0, 0]
